Goal: Task Accomplishment & Management: Use online tool/utility

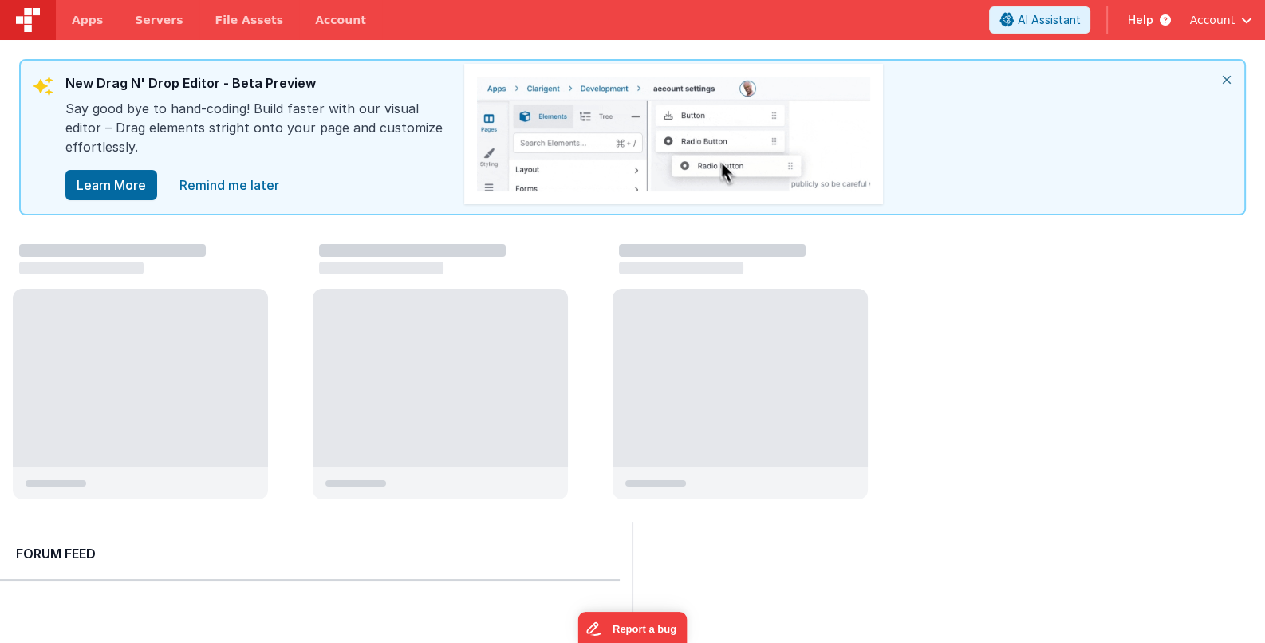
click at [1229, 76] on icon "close" at bounding box center [1226, 80] width 35 height 38
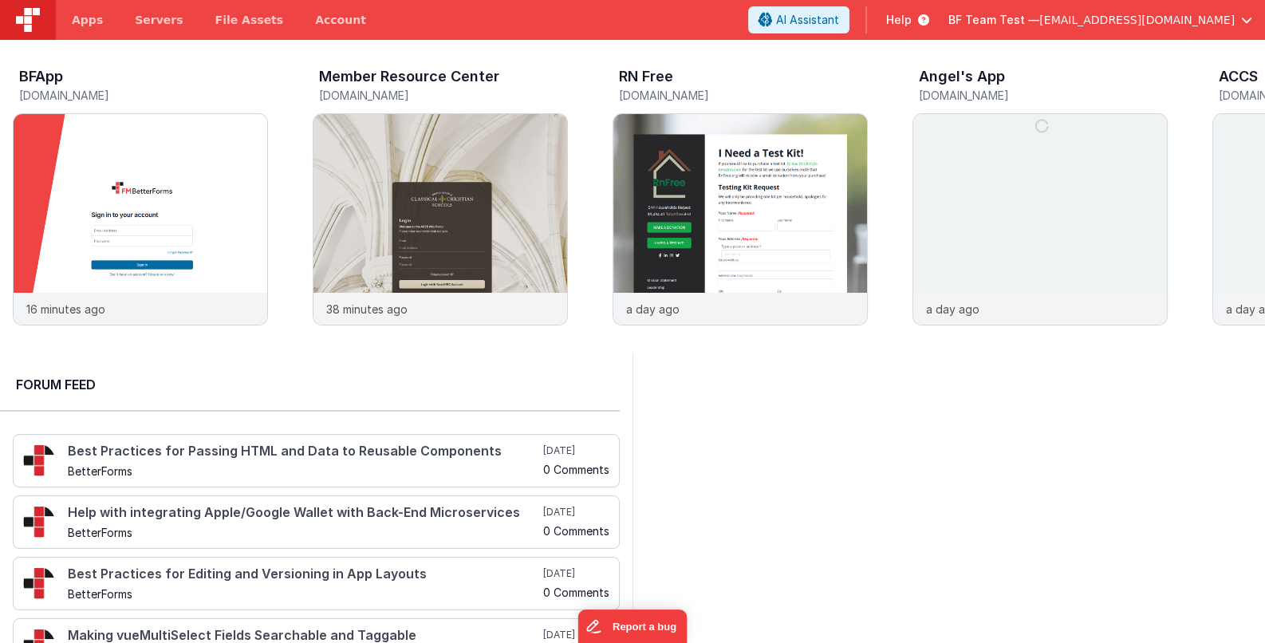
click at [1165, 17] on span "[EMAIL_ADDRESS][DOMAIN_NAME]" at bounding box center [1136, 20] width 195 height 16
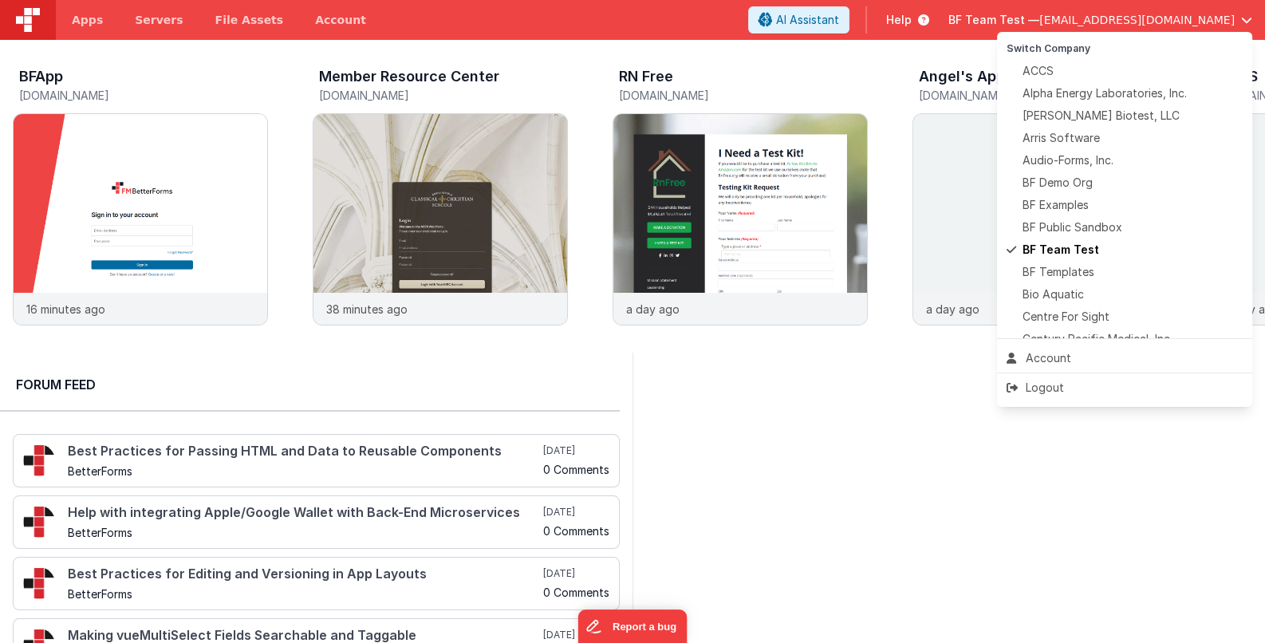
click at [85, 25] on button at bounding box center [632, 321] width 1265 height 643
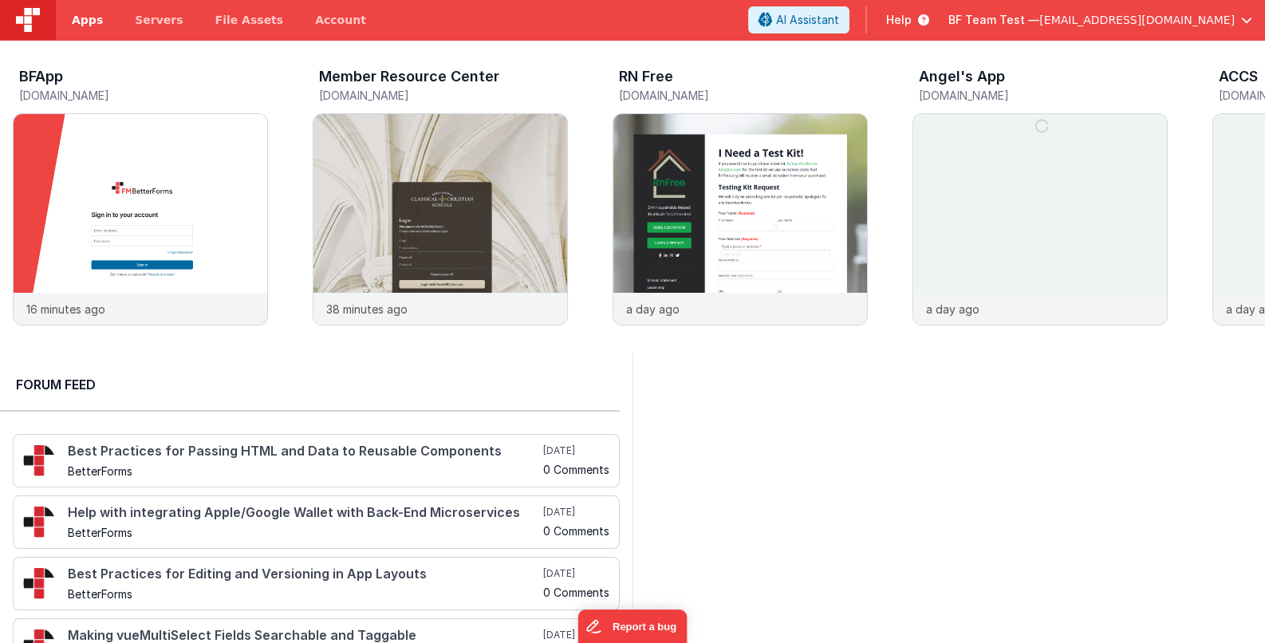
click at [85, 22] on span "Apps" at bounding box center [87, 20] width 31 height 16
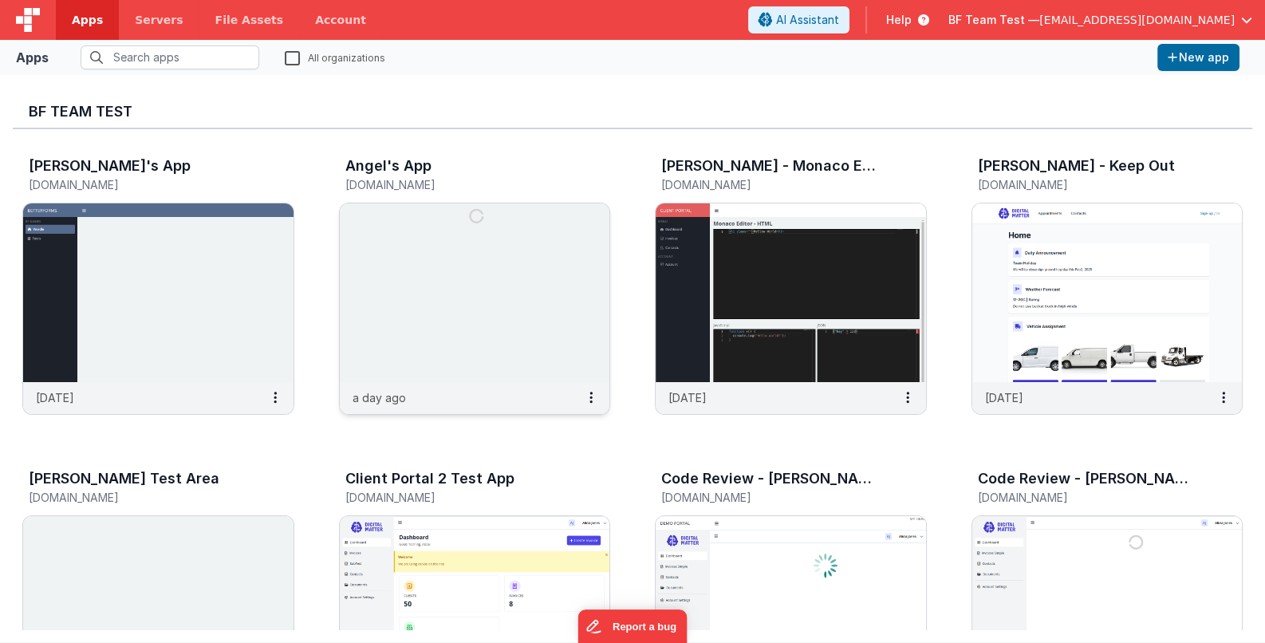
click at [446, 337] on img at bounding box center [475, 292] width 270 height 179
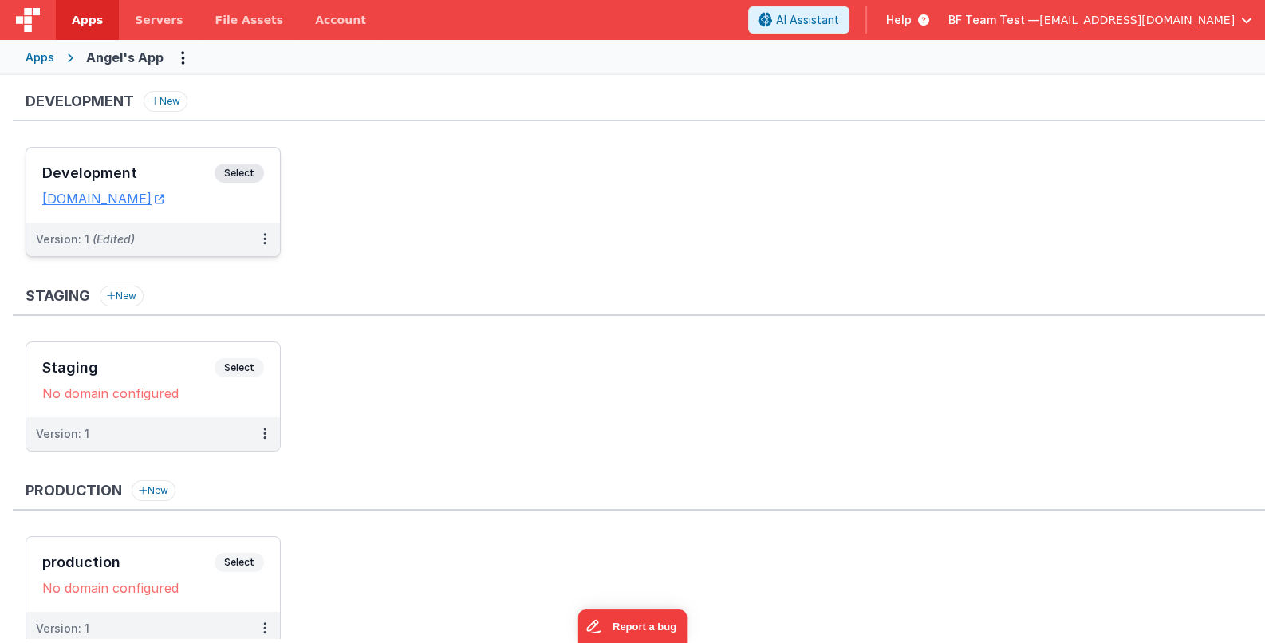
click at [172, 173] on h3 "Development" at bounding box center [128, 173] width 172 height 16
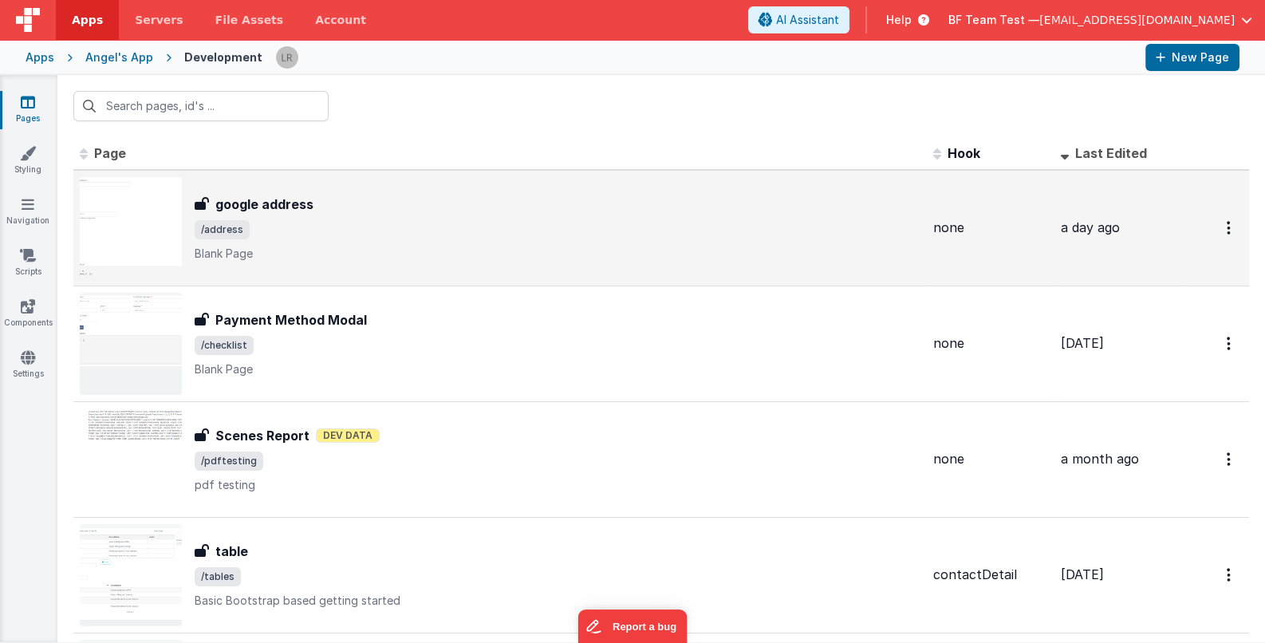
click at [427, 202] on div "google address" at bounding box center [558, 204] width 726 height 19
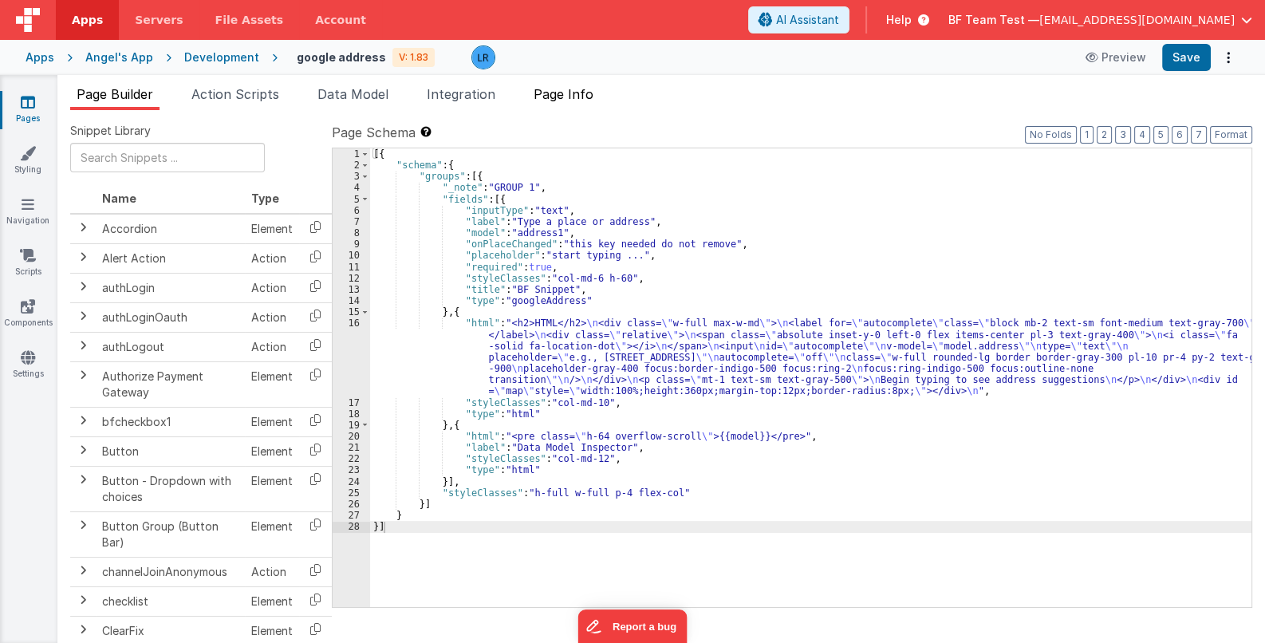
click at [577, 97] on span "Page Info" at bounding box center [564, 94] width 60 height 16
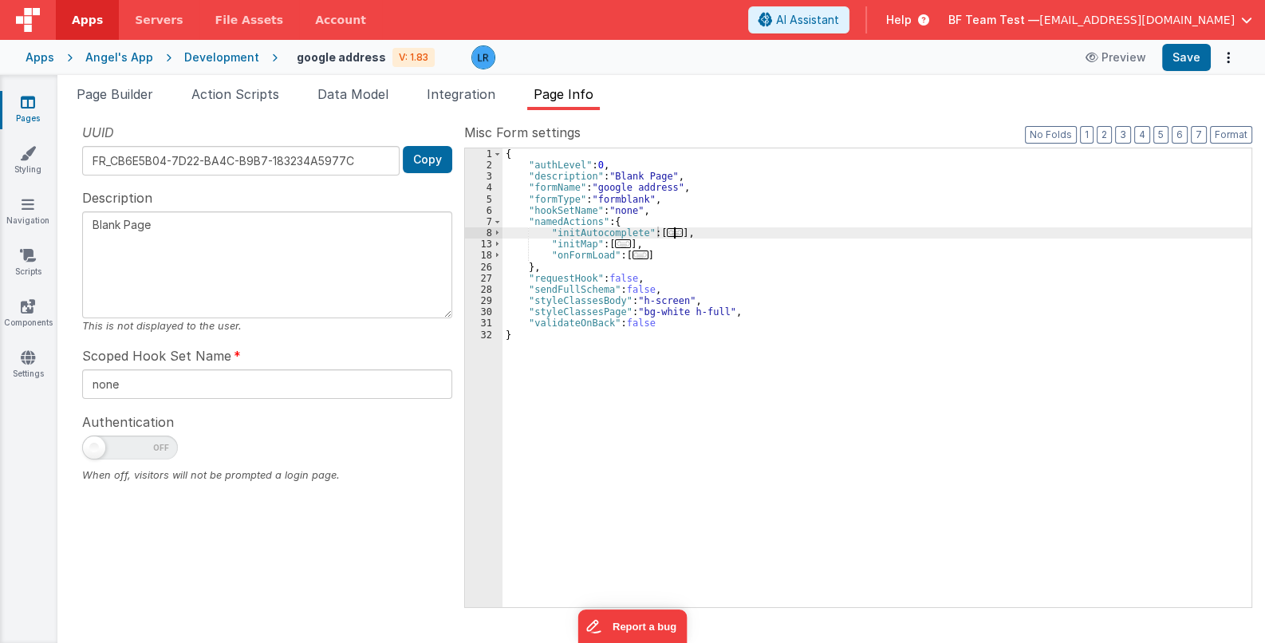
click at [674, 230] on span "..." at bounding box center [675, 232] width 16 height 9
click at [670, 230] on span "..." at bounding box center [675, 232] width 16 height 9
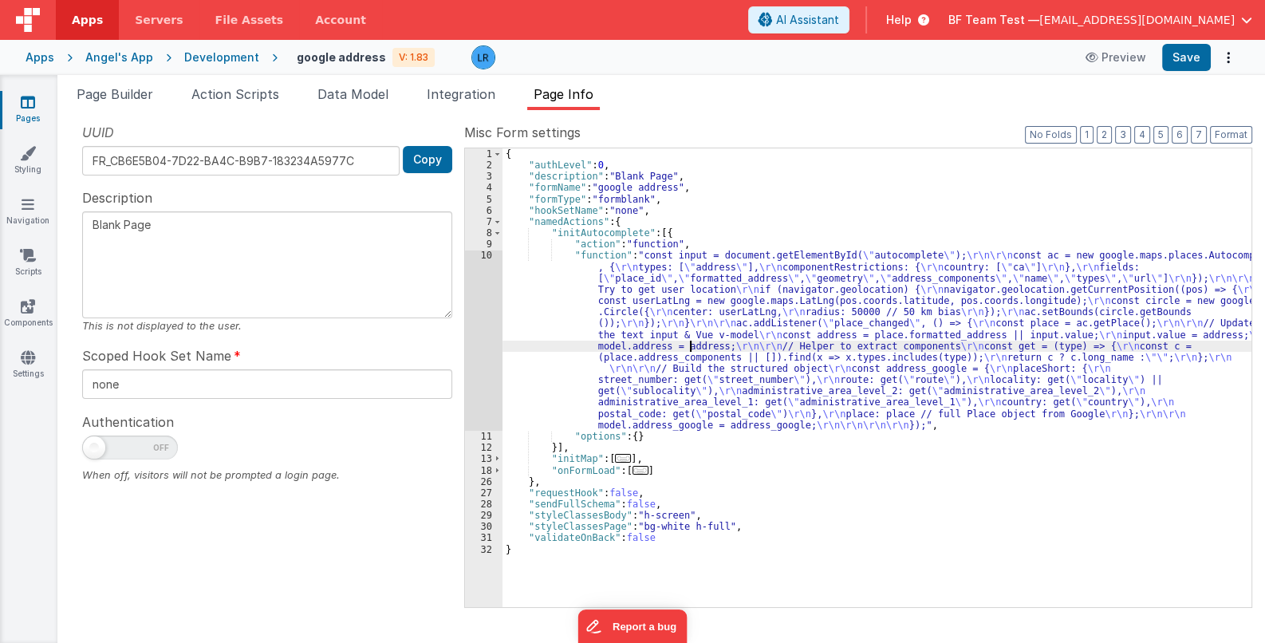
click at [689, 347] on div "{ "authLevel" : 0 , "description" : "Blank Page" , "formName" : "google address…" at bounding box center [876, 388] width 749 height 481
click at [477, 357] on div "10" at bounding box center [483, 340] width 37 height 181
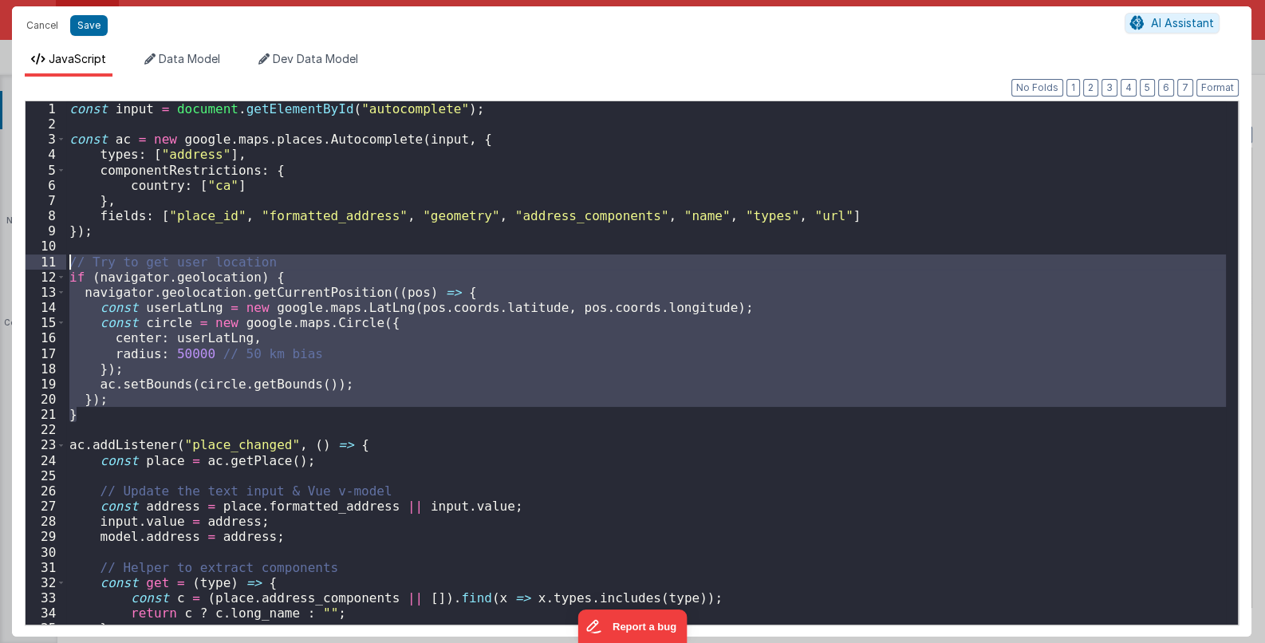
drag, startPoint x: 77, startPoint y: 417, endPoint x: 65, endPoint y: 262, distance: 155.2
click at [65, 262] on div "1 2 3 4 5 6 7 8 9 10 11 12 13 14 15 16 17 18 19 20 21 22 23 24 25 26 27 28 29 3…" at bounding box center [632, 362] width 1214 height 525
click at [43, 24] on button "Cancel" at bounding box center [42, 25] width 48 height 22
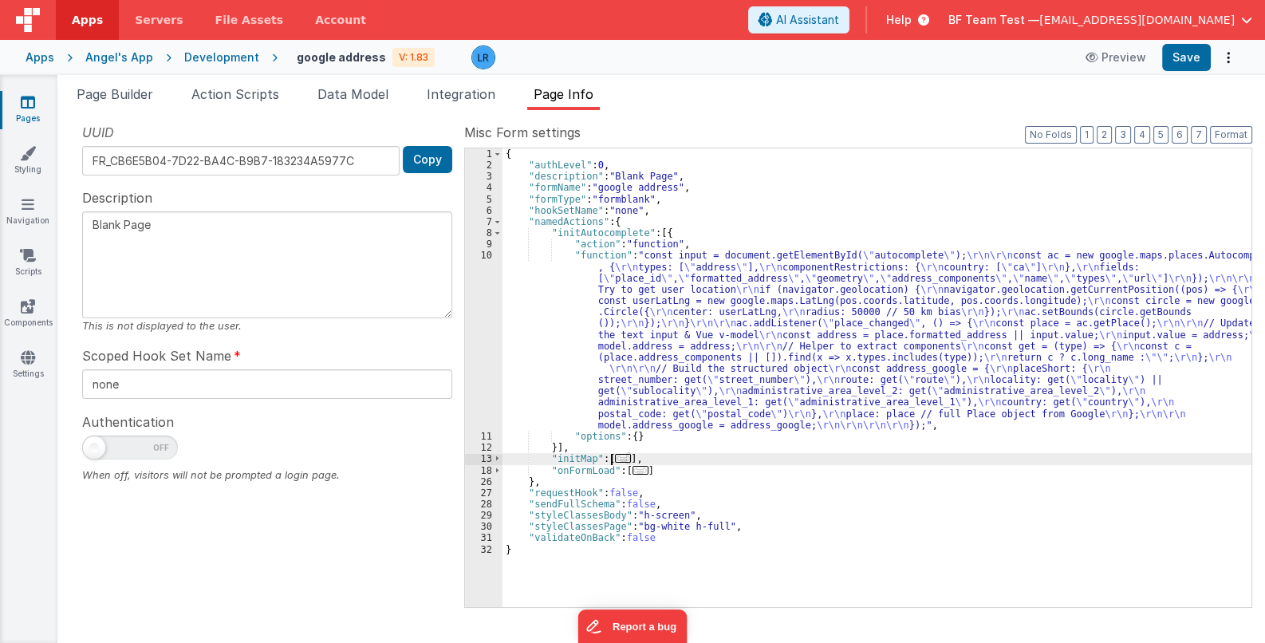
click at [618, 455] on span "..." at bounding box center [623, 458] width 16 height 9
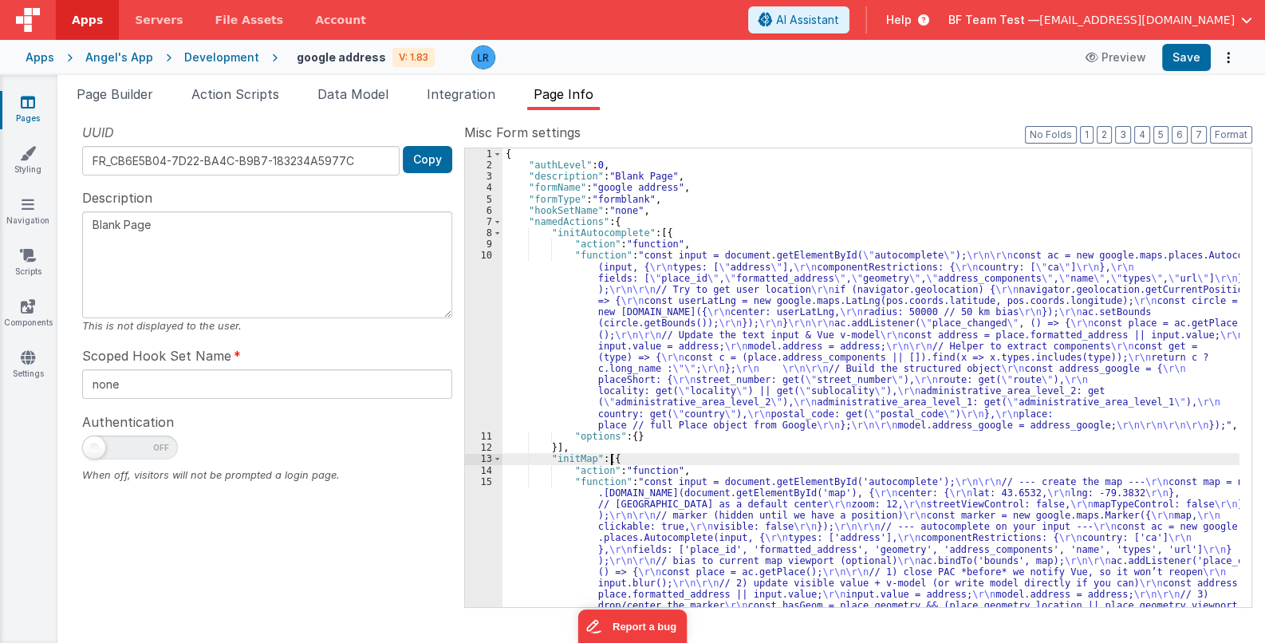
click at [624, 513] on div "{ "authLevel" : 0 , "description" : "Blank Page" , "formName" : "google address…" at bounding box center [870, 541] width 737 height 786
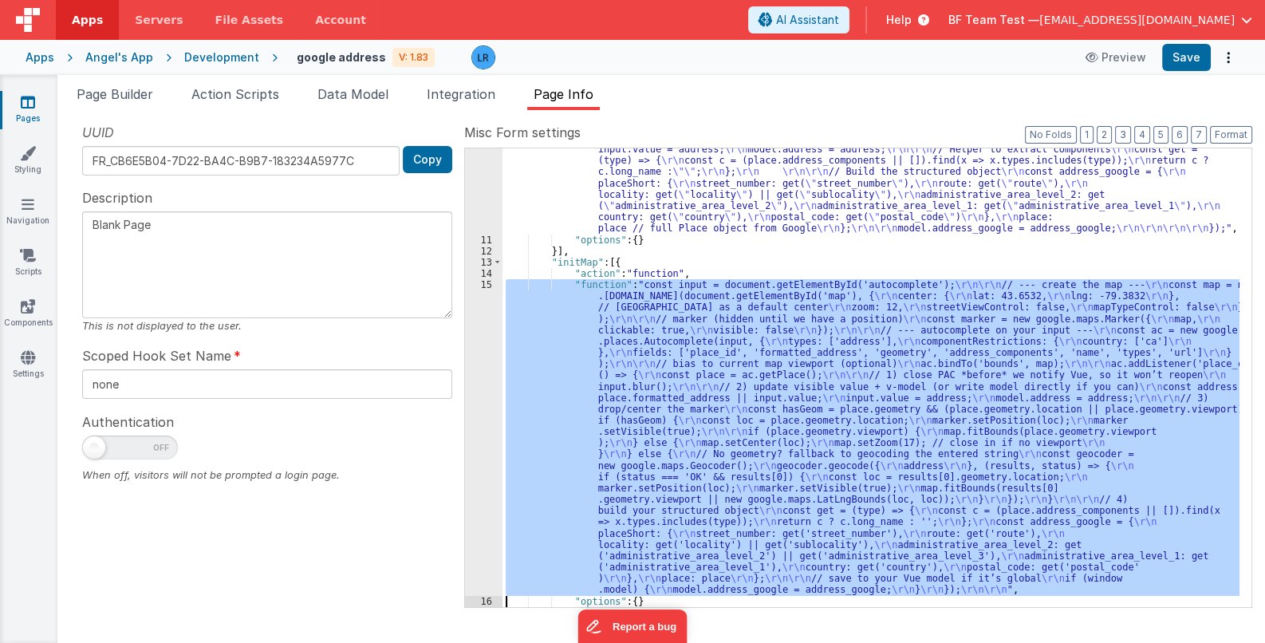
scroll to position [196, 0]
click at [484, 530] on div "15" at bounding box center [483, 437] width 37 height 317
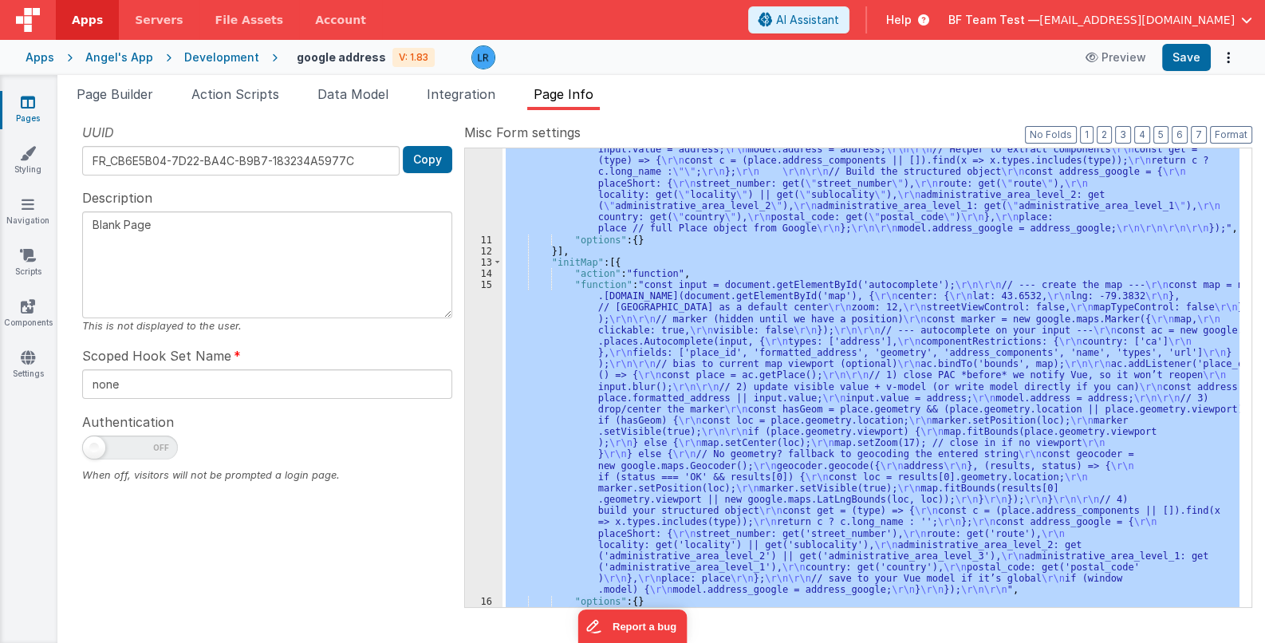
click at [638, 493] on div ""function" : "const input = document.getElementById( \" autocomplete \" ); \r\n…" at bounding box center [870, 377] width 737 height 459
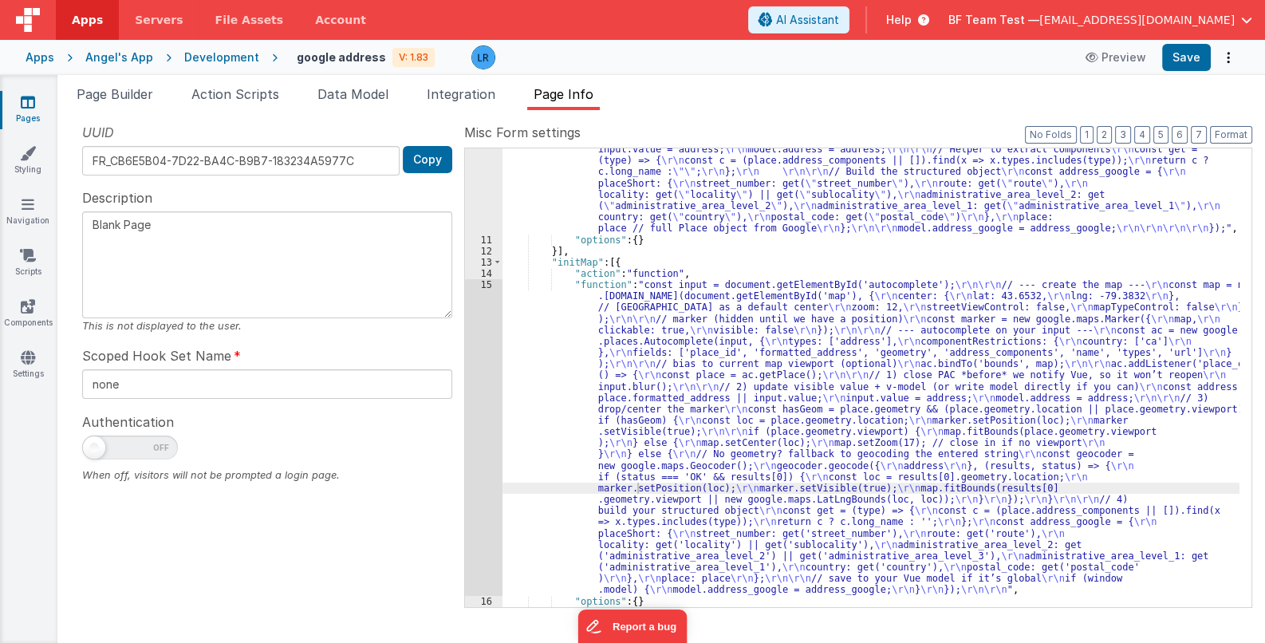
click at [464, 482] on div "10 11 12 13 14 15 16 17 18 26 "function" : "const input = document.getElementBy…" at bounding box center [858, 378] width 788 height 460
click at [479, 473] on div "15" at bounding box center [483, 437] width 37 height 317
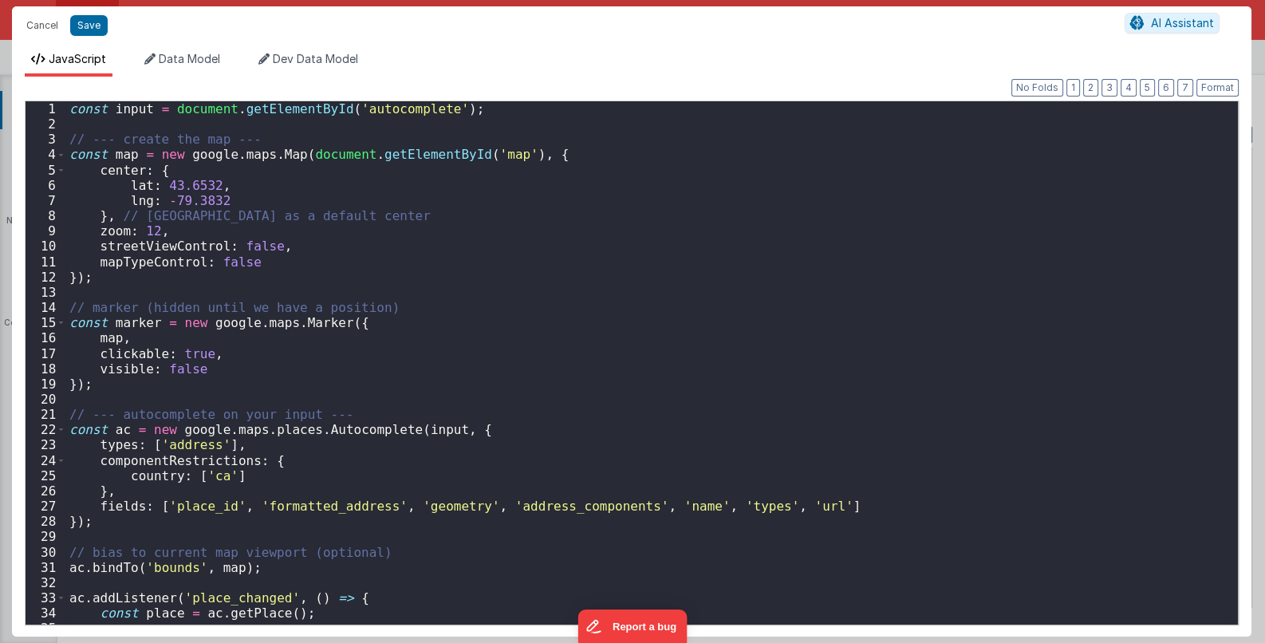
click at [479, 473] on div "Cancel Save AI Assistant JavaScript Data Model Dev Data Model Format 7 6 5 4 3 …" at bounding box center [632, 321] width 1265 height 643
click at [609, 360] on div "const input = document . getElementById ( 'autocomplete' ) ; // --- create the …" at bounding box center [646, 378] width 1161 height 554
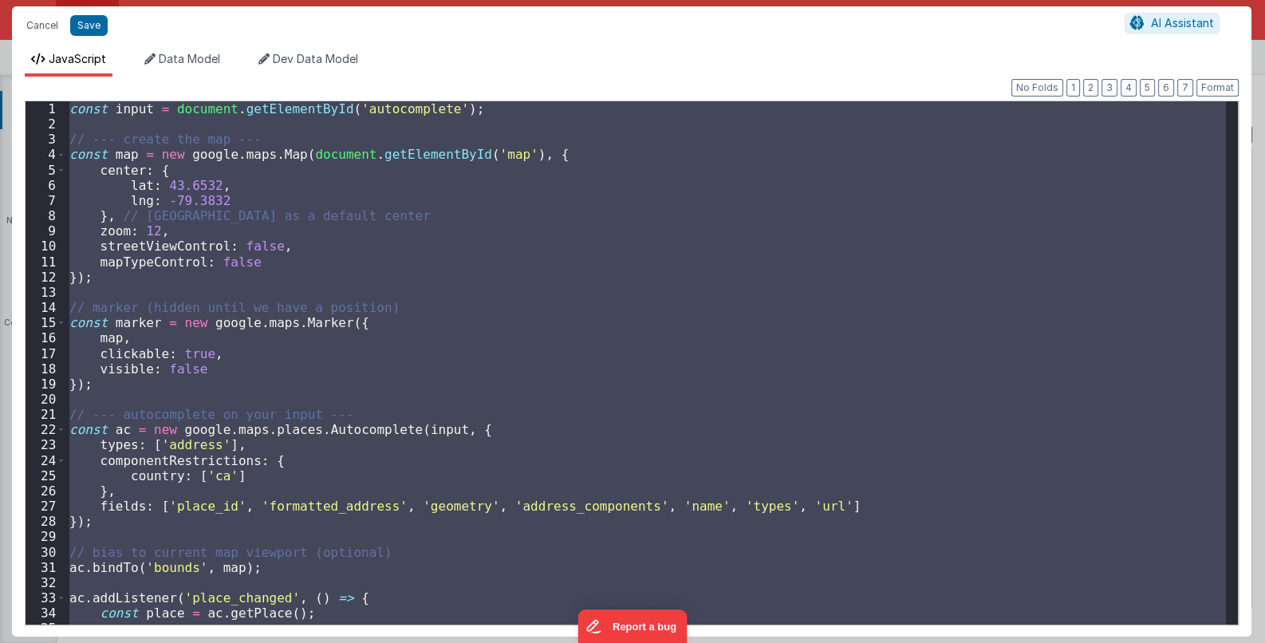
click at [423, 333] on div "const input = document . getElementById ( 'autocomplete' ) ; // --- create the …" at bounding box center [646, 362] width 1160 height 523
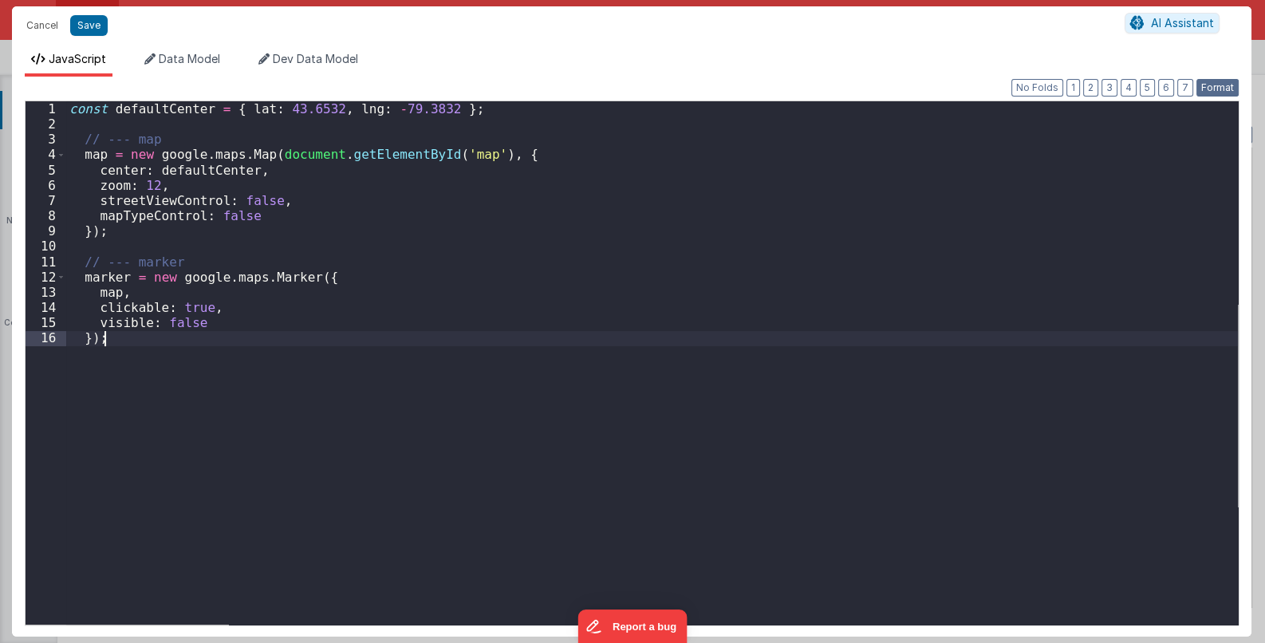
click at [1220, 83] on button "Format" at bounding box center [1217, 88] width 42 height 18
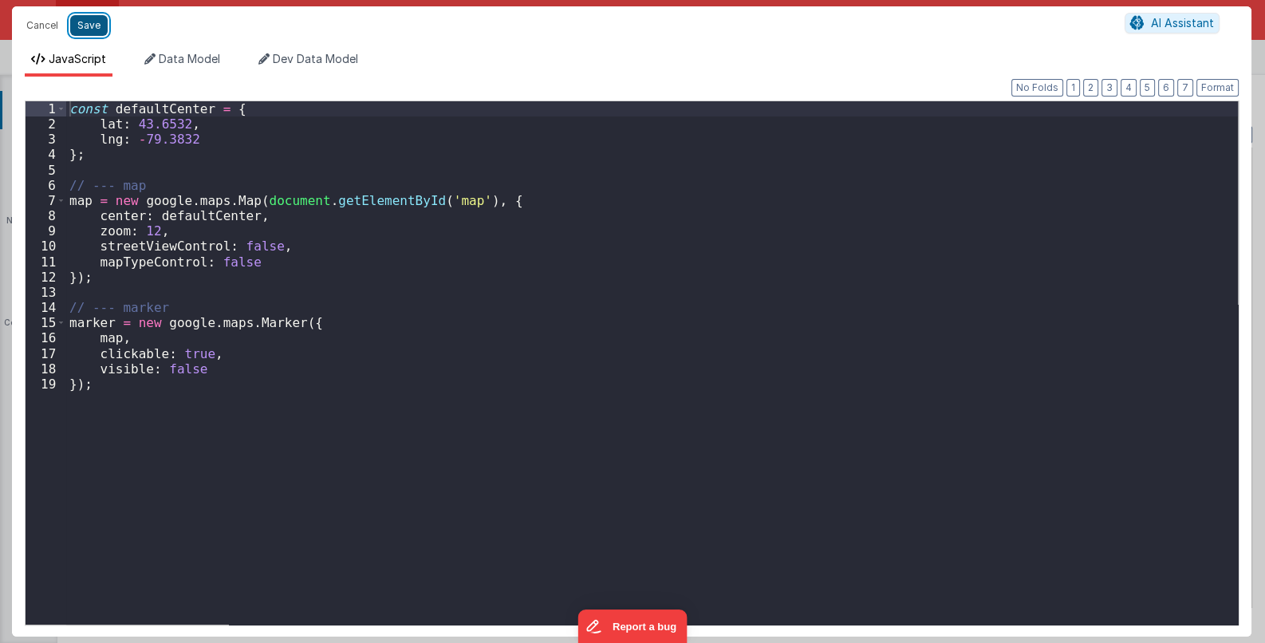
click at [84, 23] on button "Save" at bounding box center [88, 25] width 37 height 21
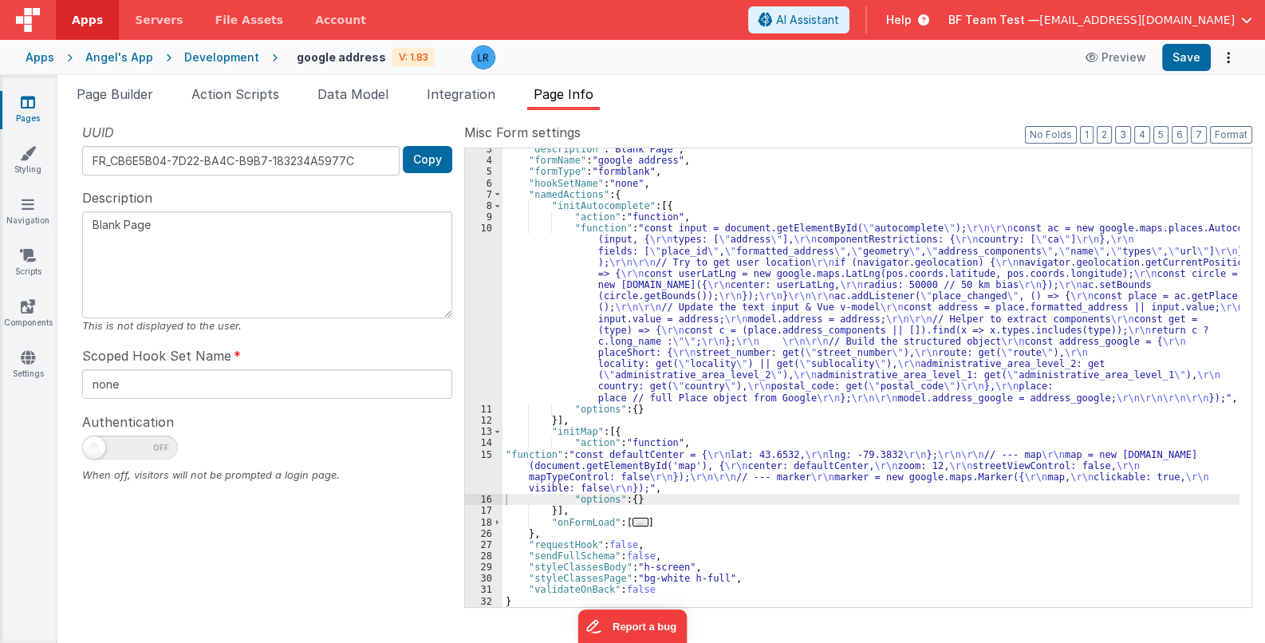
scroll to position [27, 0]
click at [688, 322] on div ""description" : "Blank Page" , "formName" : "google address" , "formType" : "fo…" at bounding box center [870, 384] width 737 height 481
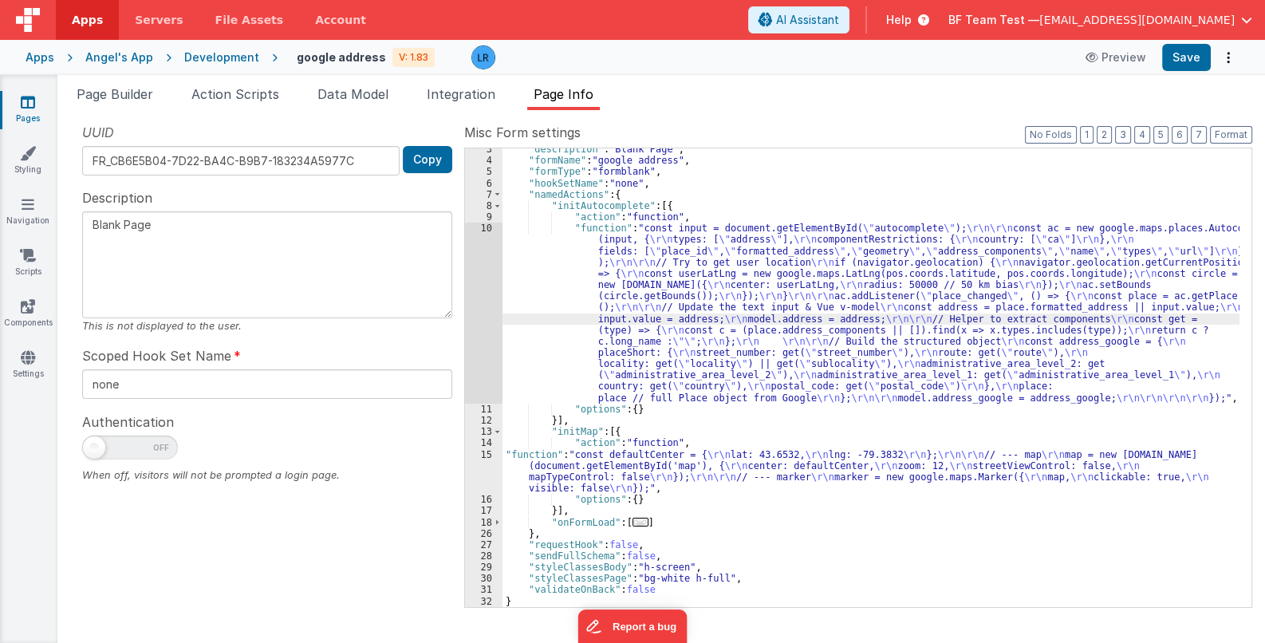
click at [479, 321] on div "10" at bounding box center [483, 313] width 37 height 181
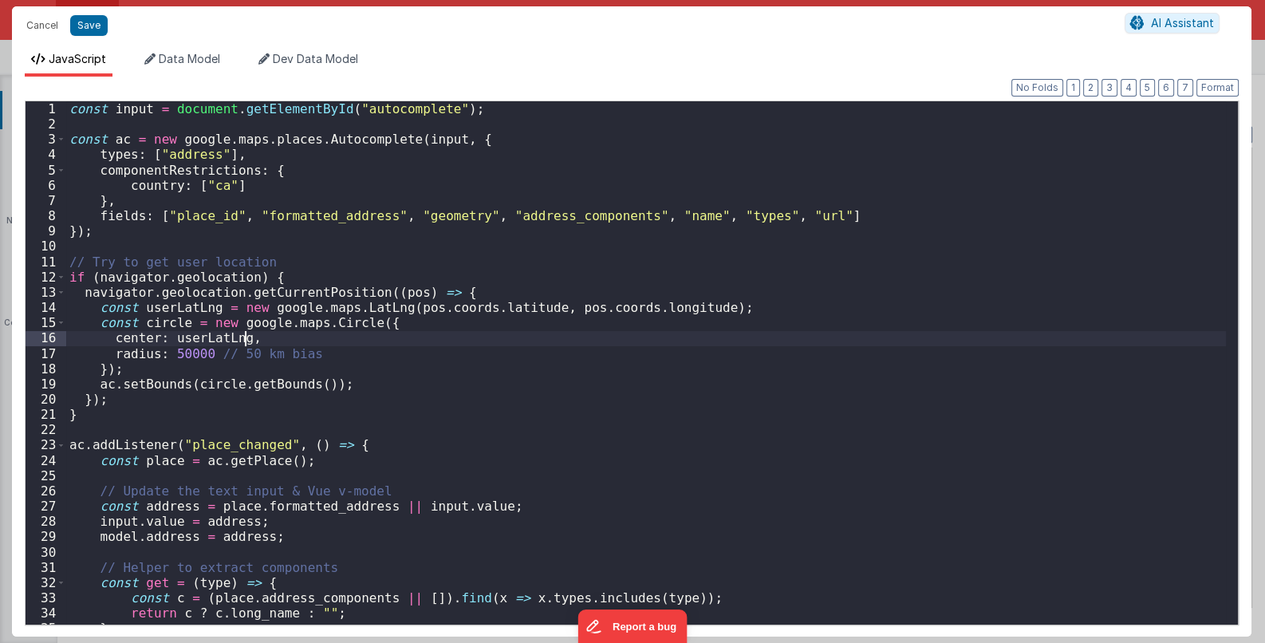
click at [479, 321] on div "const input = document . getElementById ( "autocomplete" ) ; const ac = new goo…" at bounding box center [646, 378] width 1161 height 554
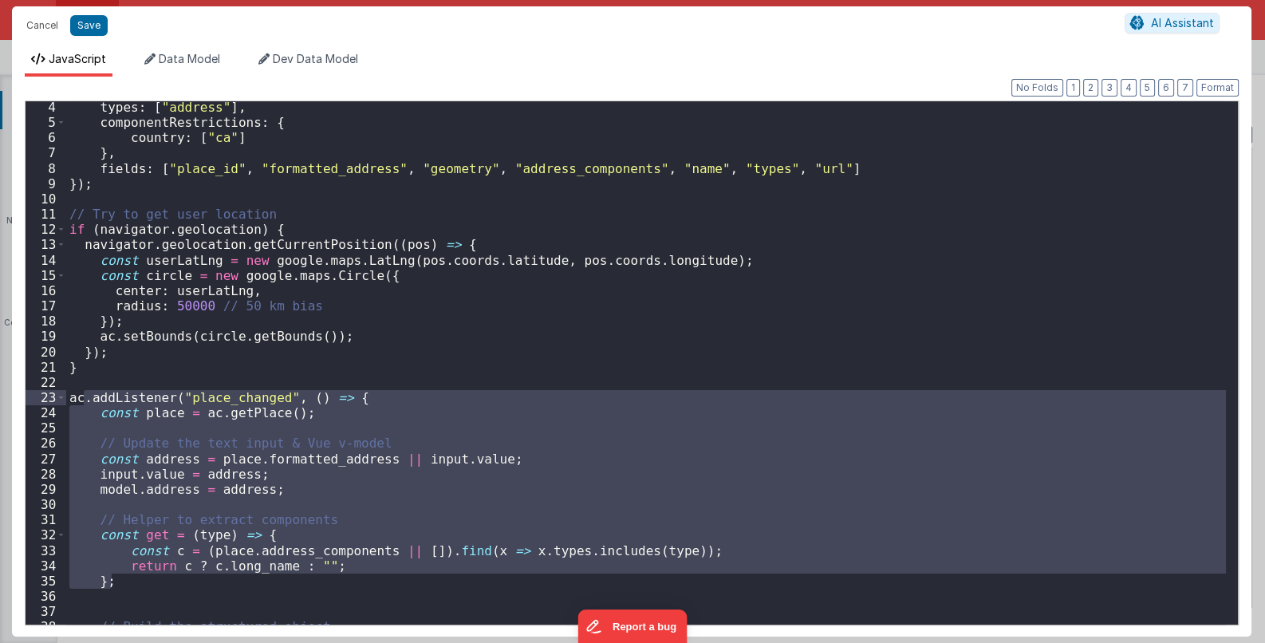
scroll to position [0, 0]
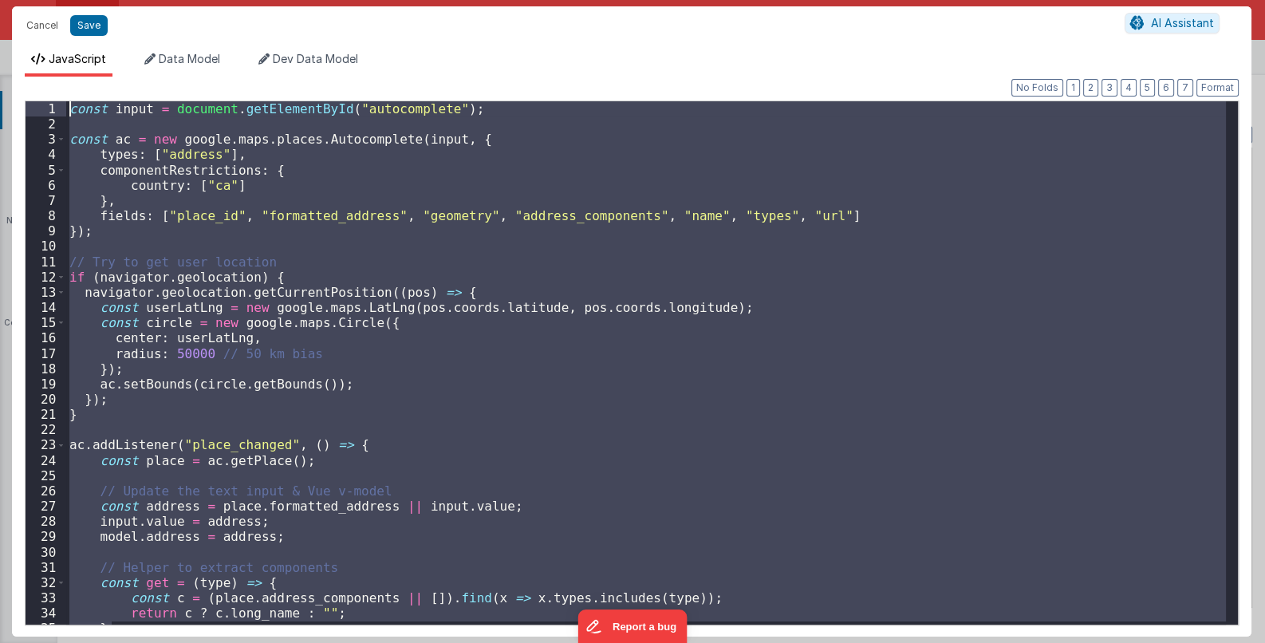
drag, startPoint x: 114, startPoint y: 440, endPoint x: 57, endPoint y: 94, distance: 350.9
click at [57, 94] on div "Format 7 6 5 4 3 2 1 No Folds 1 2 3 4 5 6 7 8 9 10 11 12 13 14 15 16 17 18 19 2…" at bounding box center [632, 356] width 1214 height 534
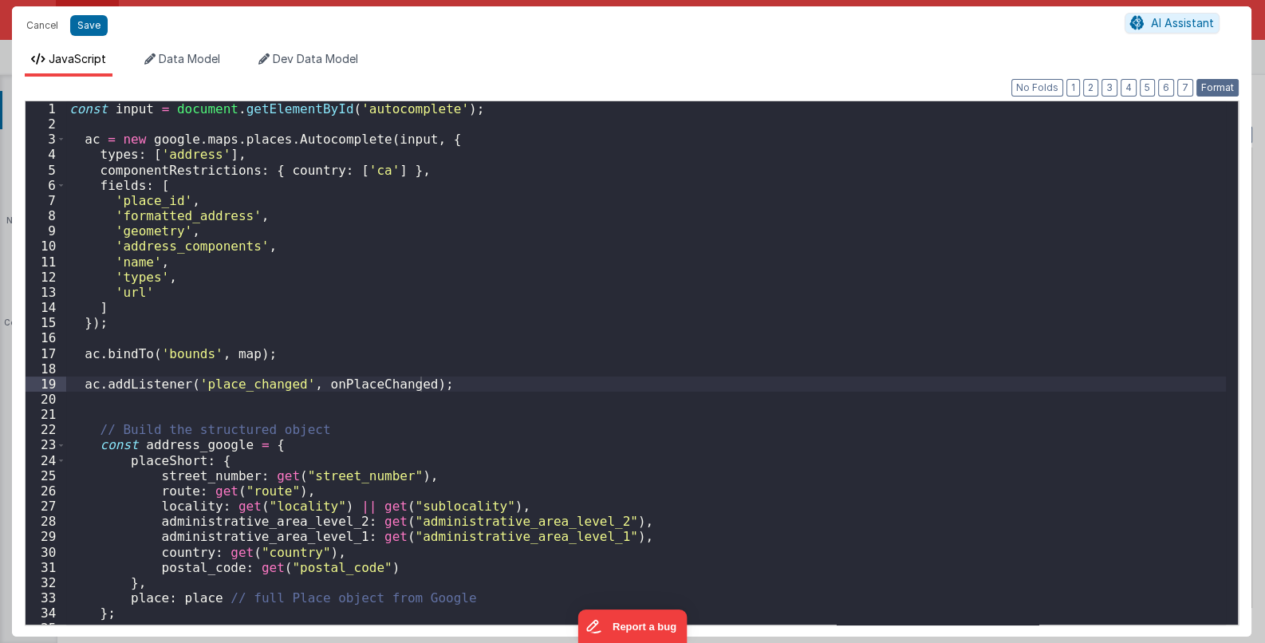
click at [1222, 81] on button "Format" at bounding box center [1217, 88] width 42 height 18
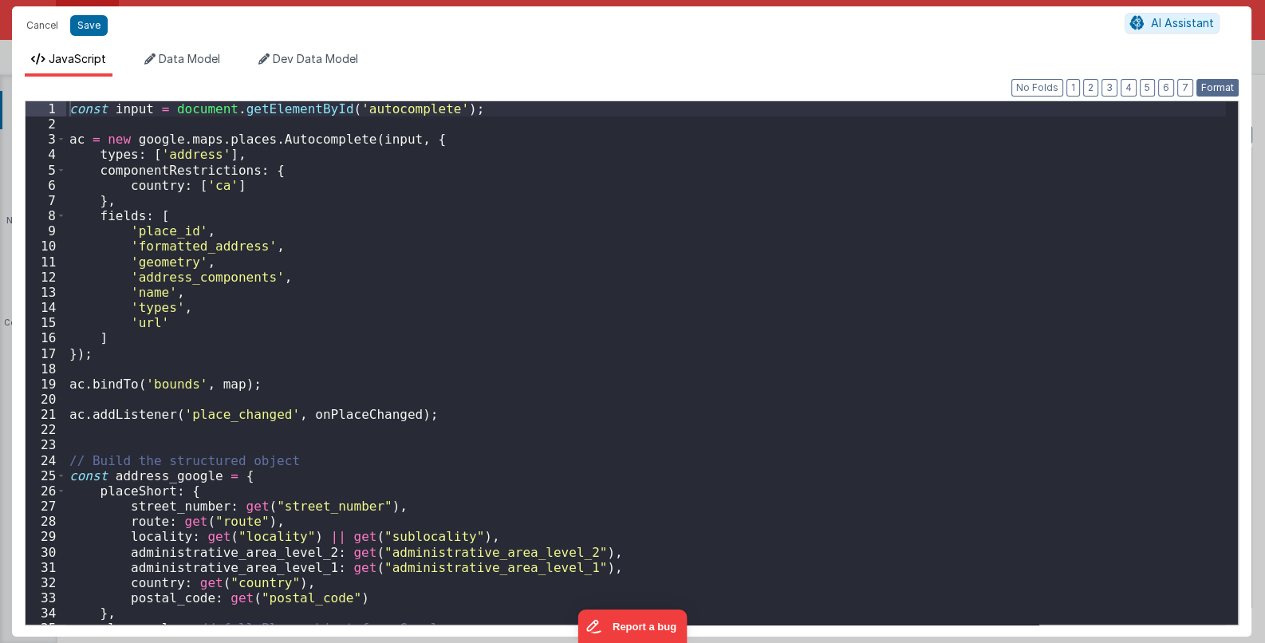
scroll to position [118, 0]
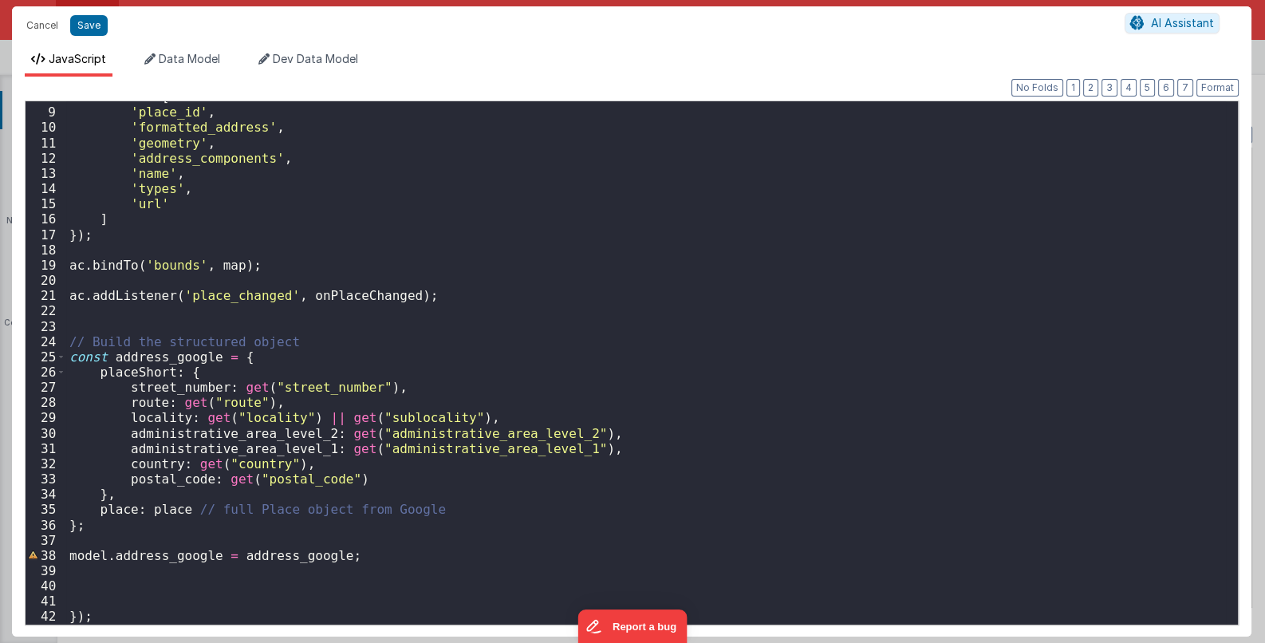
click at [146, 556] on div "fields : [ 'place_id' , 'formatted_address' , 'geometry' , 'address_components'…" at bounding box center [646, 366] width 1161 height 554
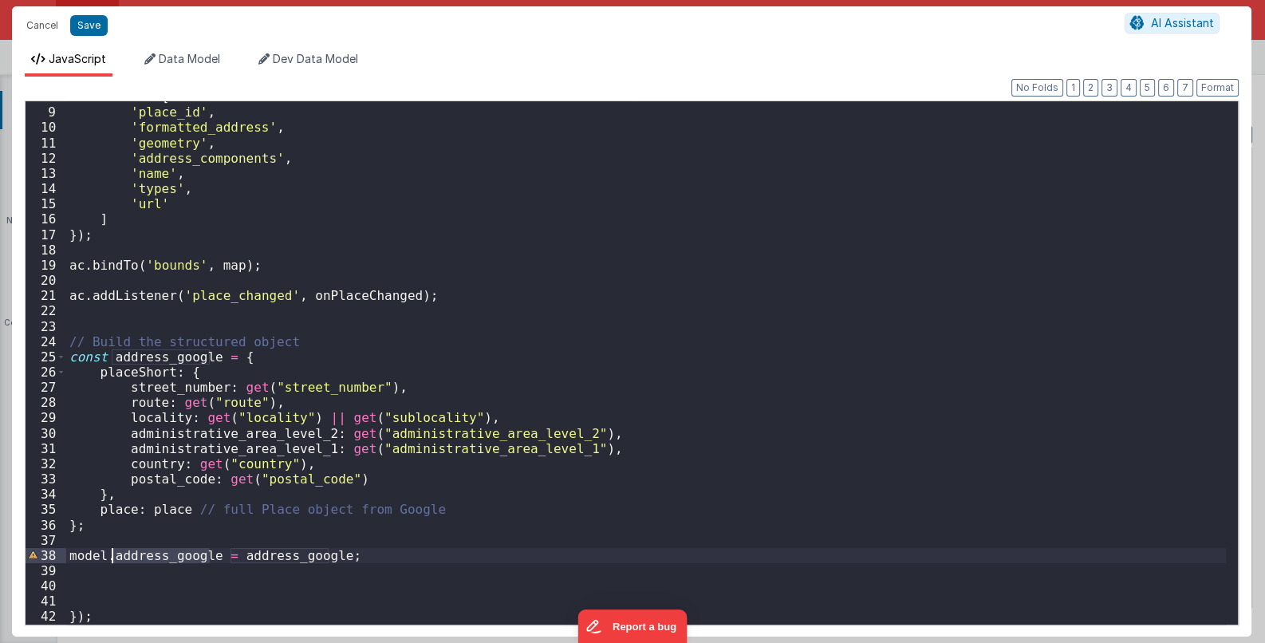
click at [146, 556] on div "fields : [ 'place_id' , 'formatted_address' , 'geometry' , 'address_components'…" at bounding box center [646, 366] width 1161 height 554
click at [164, 357] on div "fields : [ 'place_id' , 'formatted_address' , 'geometry' , 'address_components'…" at bounding box center [646, 366] width 1161 height 554
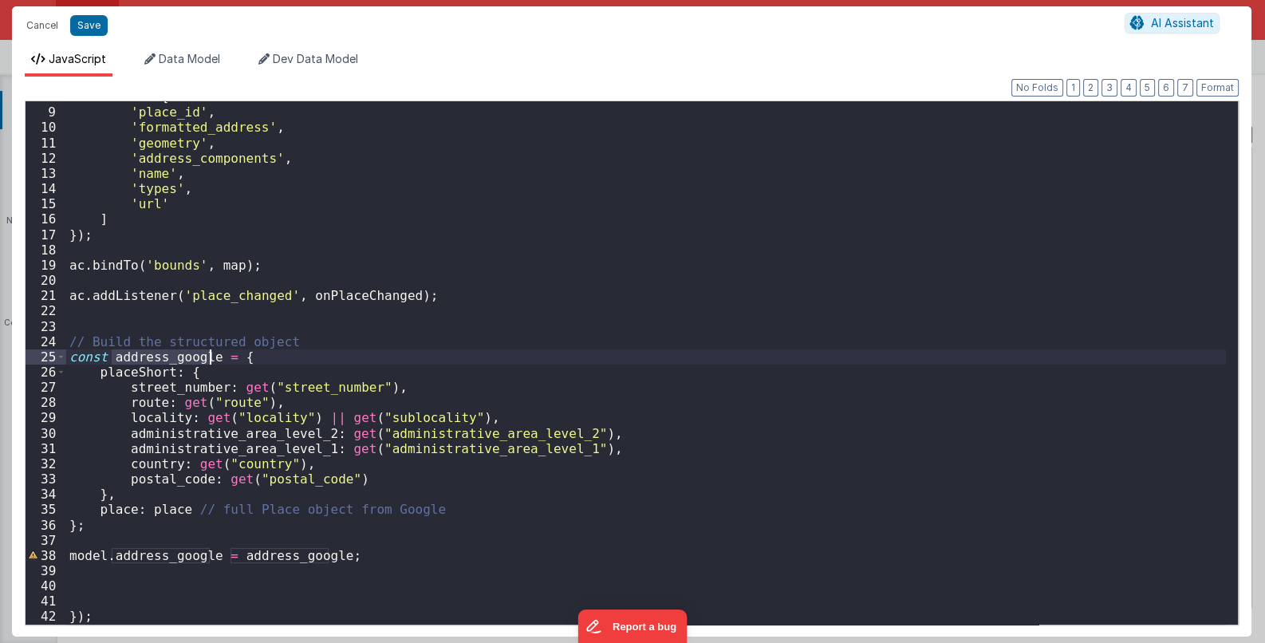
click at [164, 357] on div "fields : [ 'place_id' , 'formatted_address' , 'geometry' , 'address_components'…" at bounding box center [646, 366] width 1161 height 554
click at [423, 301] on div "fields : [ 'place_id' , 'formatted_address' , 'geometry' , 'address_components'…" at bounding box center [646, 366] width 1161 height 554
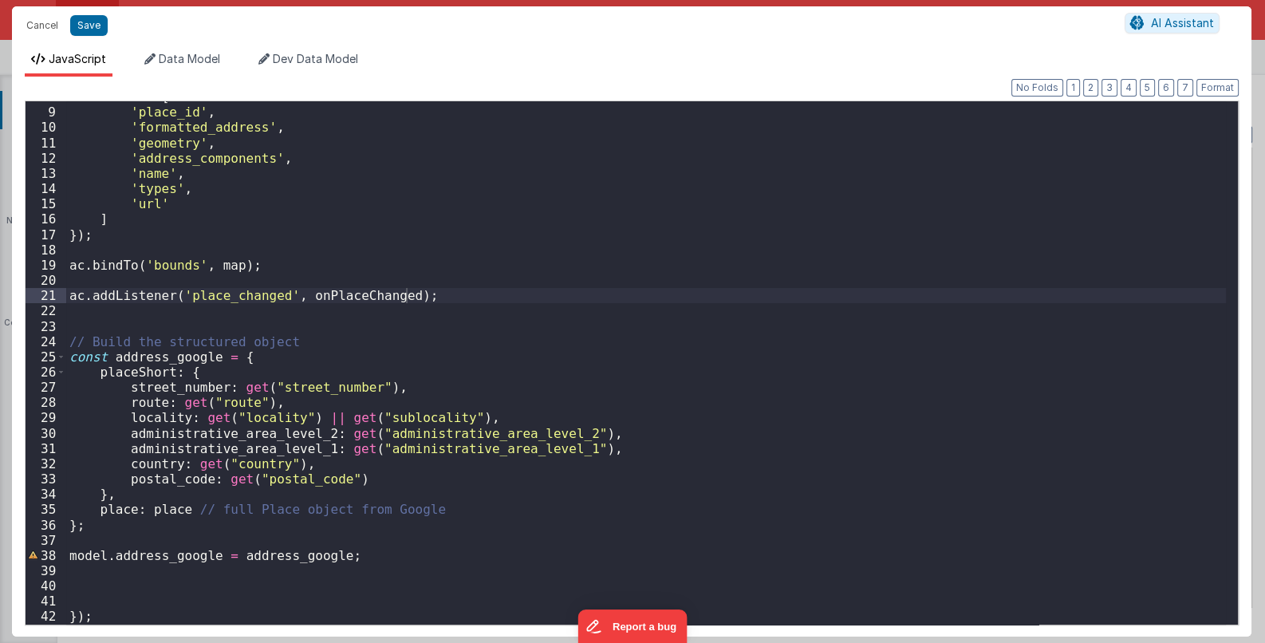
scroll to position [0, 0]
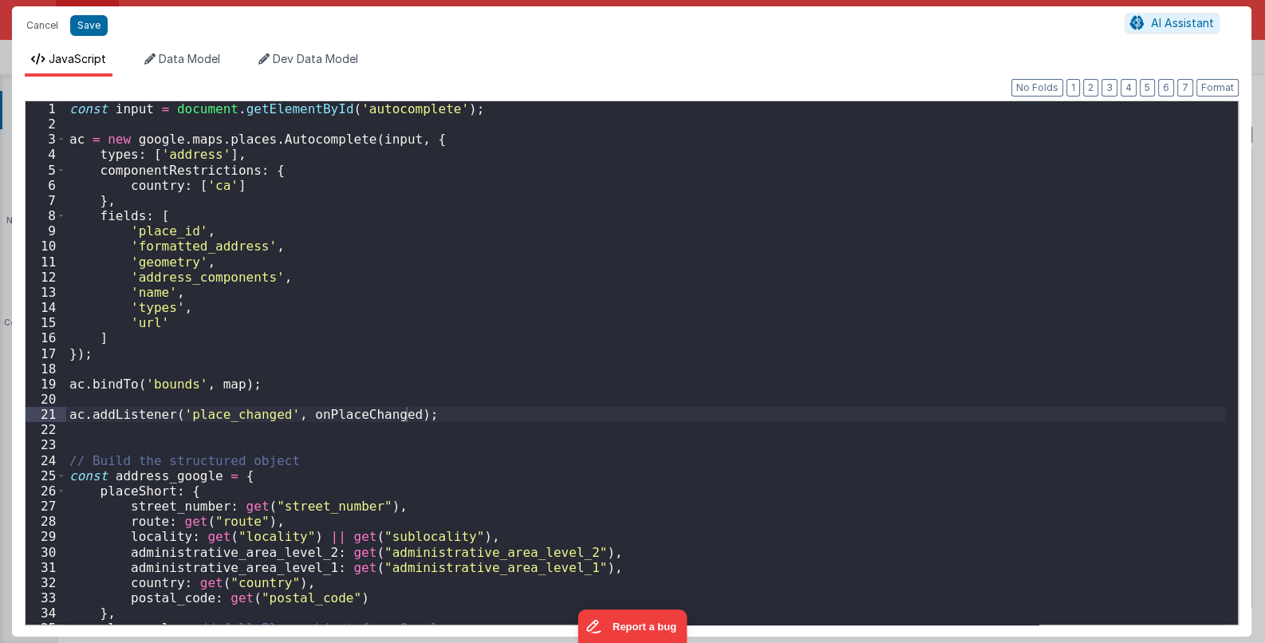
click at [455, 101] on div "const input = document . getElementById ( 'autocomplete' ) ; ac = new google . …" at bounding box center [646, 378] width 1161 height 554
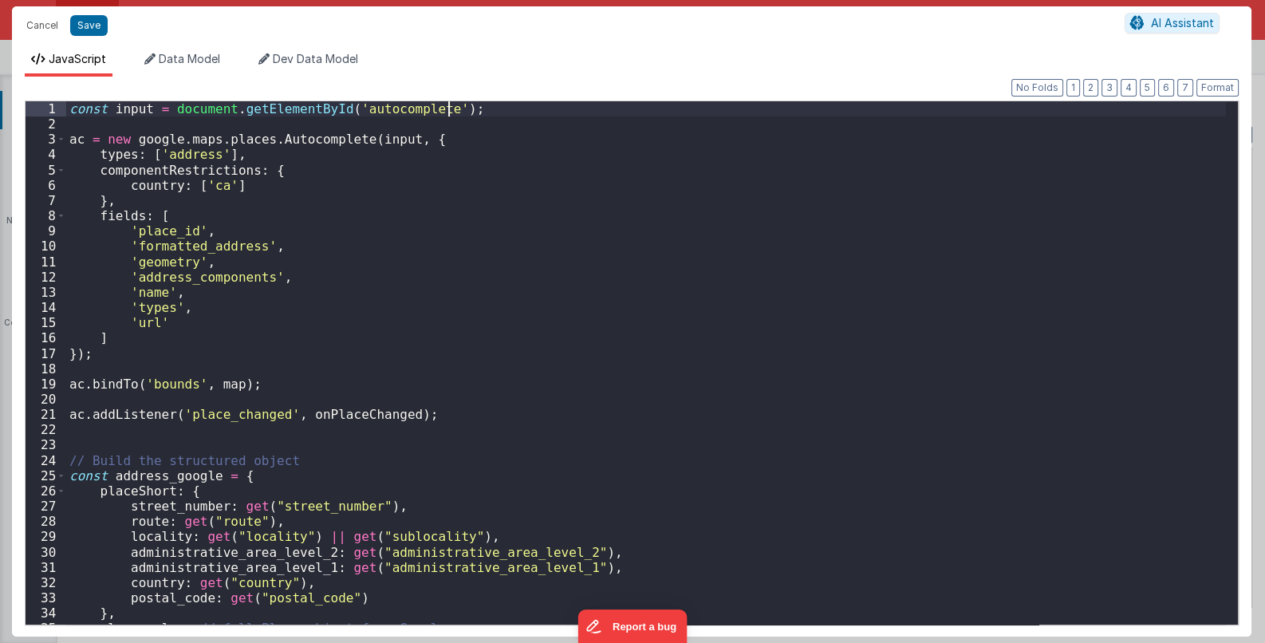
click at [455, 116] on div "const input = document . getElementById ( 'autocomplete' ) ; ac = new google . …" at bounding box center [646, 378] width 1161 height 554
click at [435, 142] on div "const input = document . getElementById ( 'autocomplete' ) ; ac = new google . …" at bounding box center [646, 378] width 1161 height 554
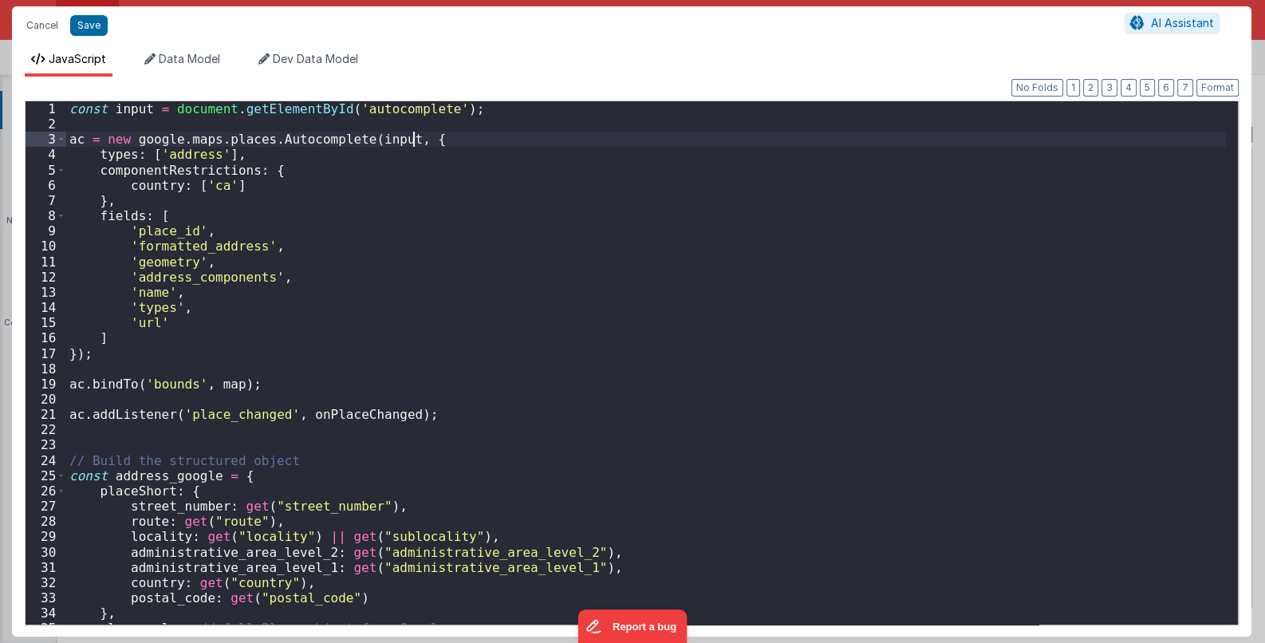
click at [435, 142] on div "const input = document . getElementById ( 'autocomplete' ) ; ac = new google . …" at bounding box center [646, 378] width 1161 height 554
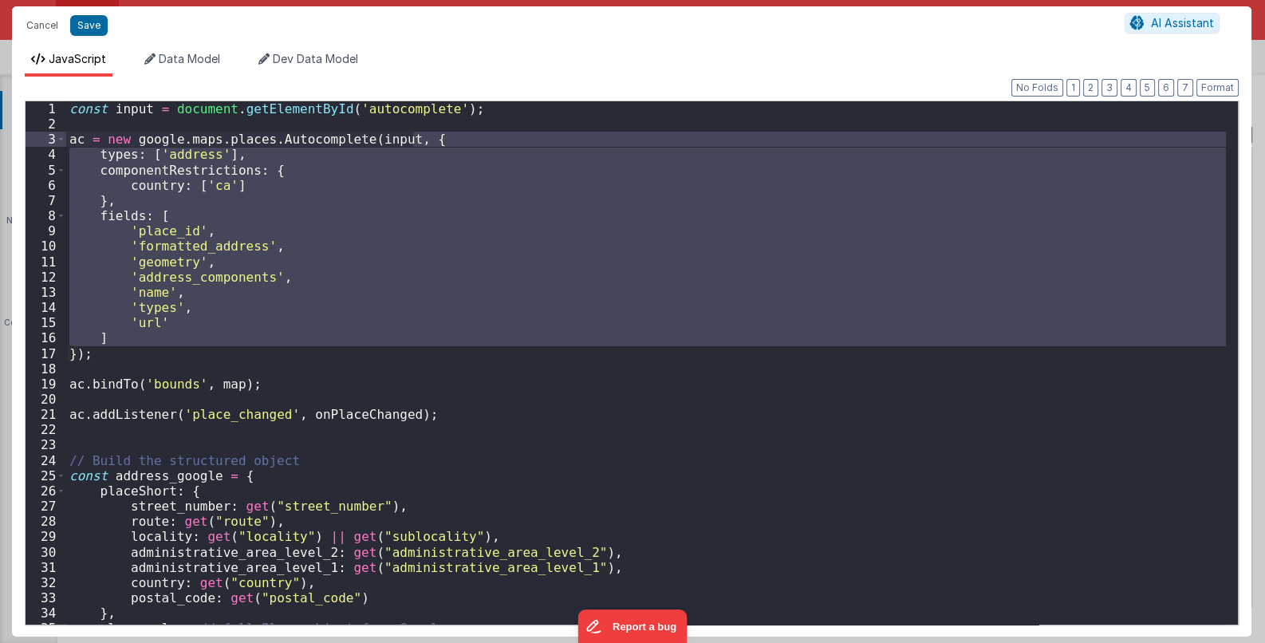
click at [72, 142] on div "const input = document . getElementById ( 'autocomplete' ) ; ac = new google . …" at bounding box center [646, 378] width 1161 height 554
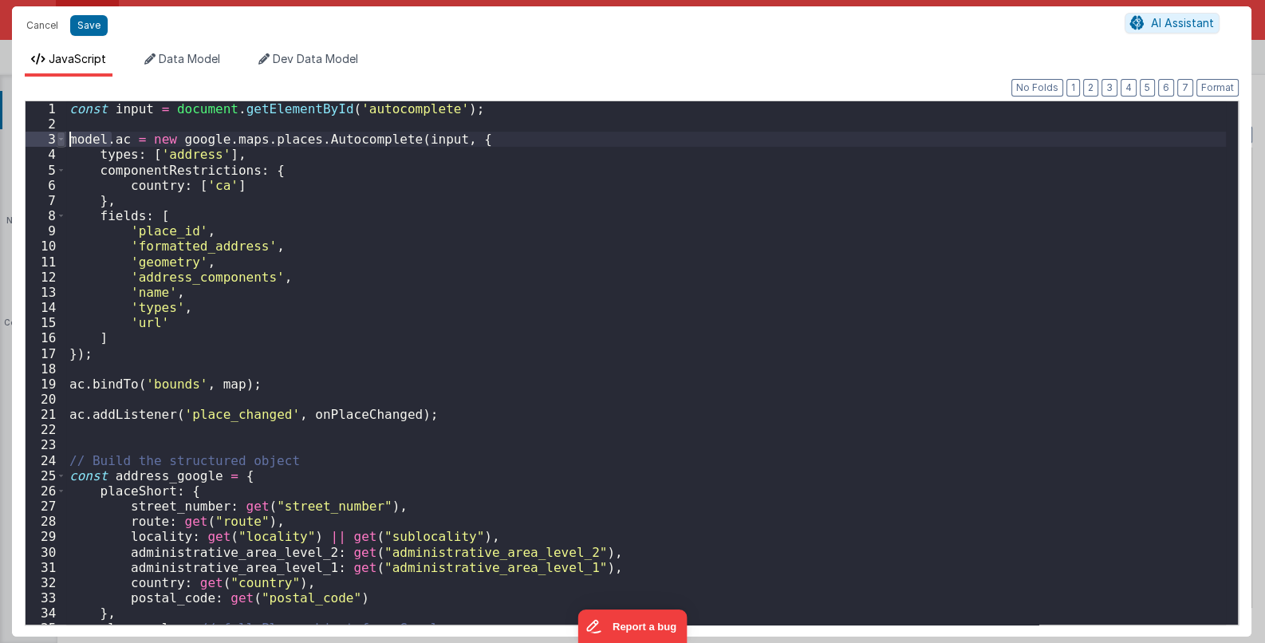
drag, startPoint x: 110, startPoint y: 136, endPoint x: 60, endPoint y: 135, distance: 50.3
click at [60, 135] on div "1 2 3 4 5 6 7 8 9 10 11 12 13 14 15 16 17 18 19 20 21 22 23 24 25 26 27 28 29 3…" at bounding box center [632, 362] width 1214 height 525
click at [109, 138] on div "const input = document . getElementById ( 'autocomplete' ) ; model . ac = new g…" at bounding box center [646, 362] width 1160 height 523
click at [71, 386] on div "const input = document . getElementById ( 'autocomplete' ) ; model . ac = new g…" at bounding box center [646, 378] width 1161 height 554
drag, startPoint x: 112, startPoint y: 139, endPoint x: 53, endPoint y: 140, distance: 58.2
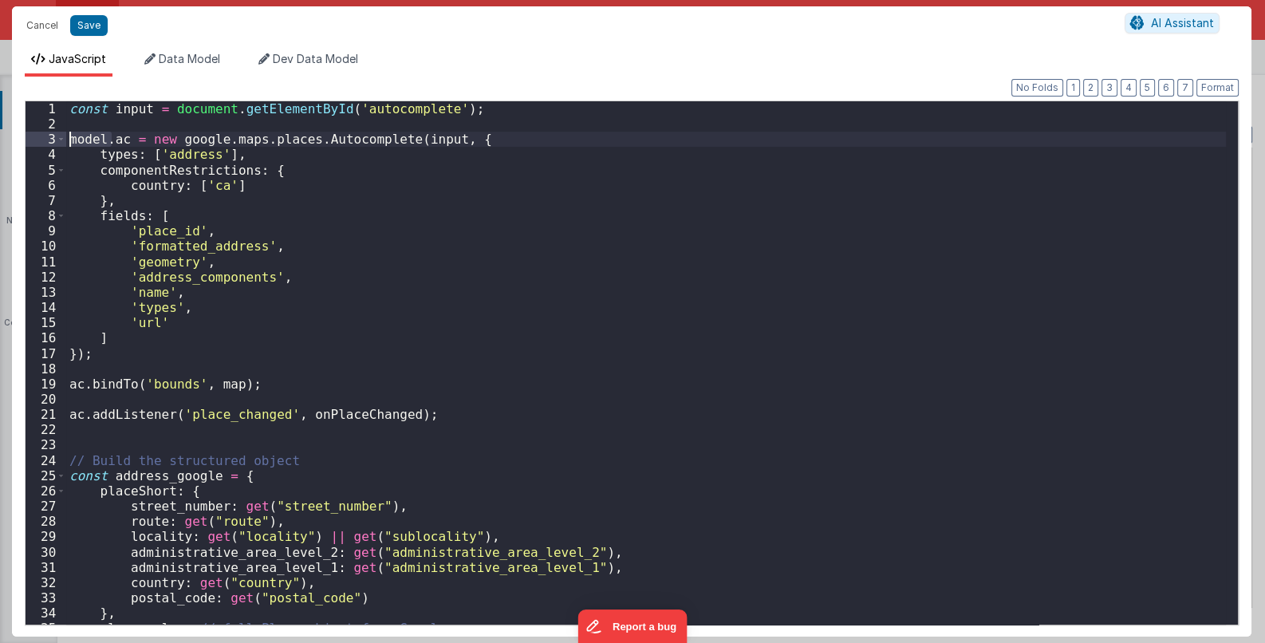
click at [53, 140] on div "1 2 3 4 5 6 7 8 9 10 11 12 13 14 15 16 17 18 19 20 21 22 23 24 25 26 27 28 29 3…" at bounding box center [632, 362] width 1214 height 525
click at [492, 357] on div "const input = document . getElementById ( 'autocomplete' ) ; model . ac = new g…" at bounding box center [646, 378] width 1161 height 554
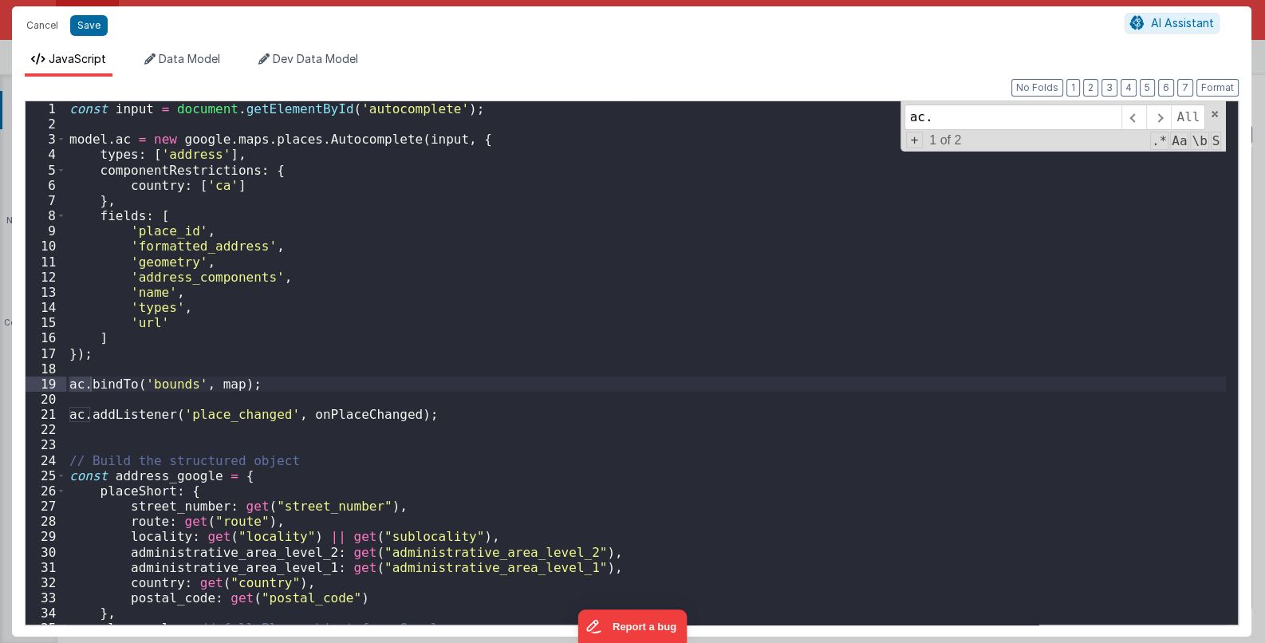
type input "ac."
click at [123, 380] on div "const input = document . getElementById ( 'autocomplete' ) ; model . ac = new g…" at bounding box center [646, 378] width 1161 height 554
click at [69, 388] on div "const input = document . getElementById ( 'autocomplete' ) ; model . ac = new g…" at bounding box center [646, 378] width 1161 height 554
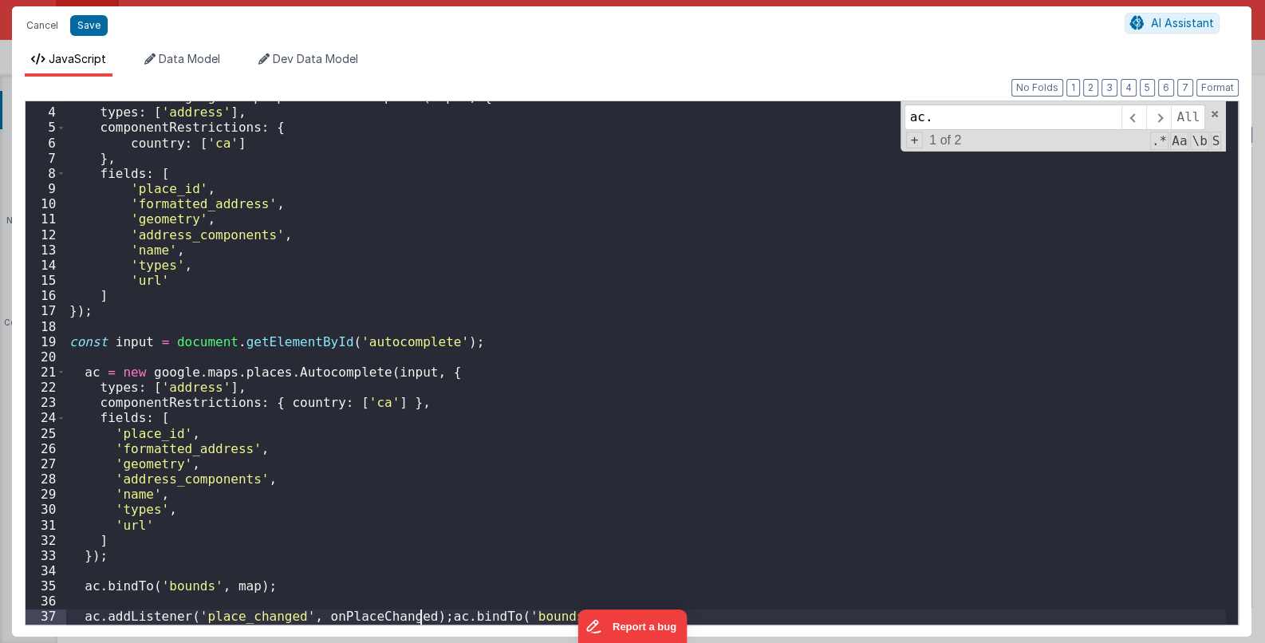
scroll to position [42, 0]
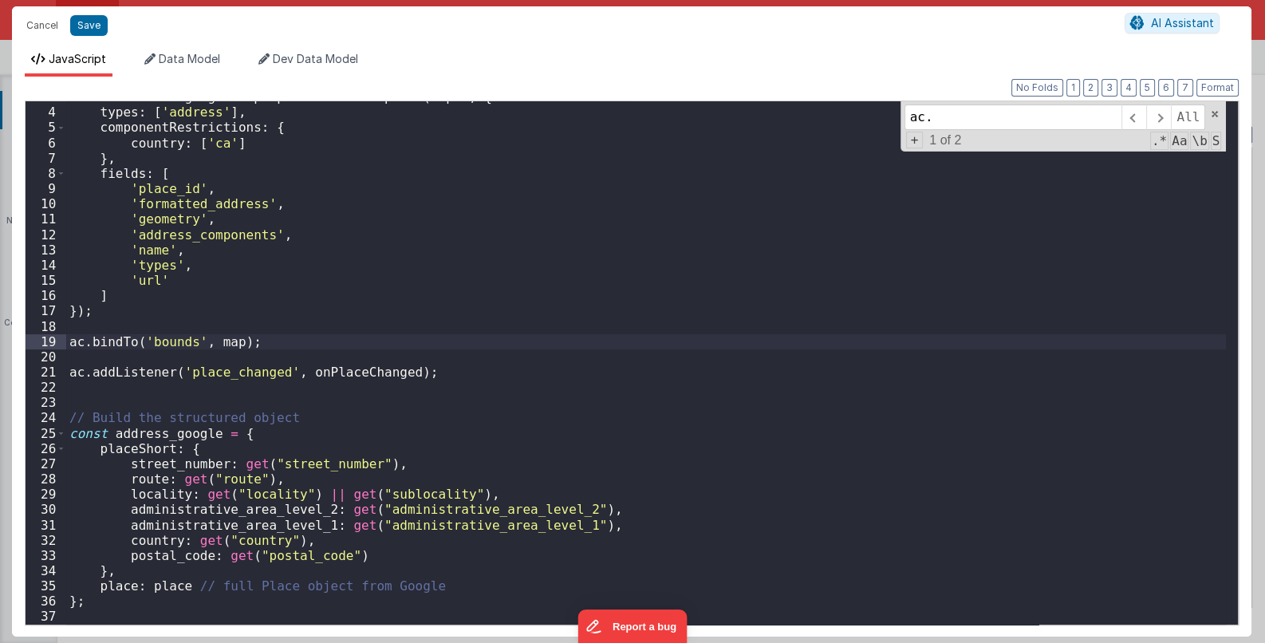
click at [66, 343] on div "model . ac = new google . maps . places . Autocomplete ( input , { types : [ 'a…" at bounding box center [646, 366] width 1161 height 554
click at [69, 377] on div "model . ac = new google . maps . places . Autocomplete ( input , { types : [ 'a…" at bounding box center [646, 366] width 1161 height 554
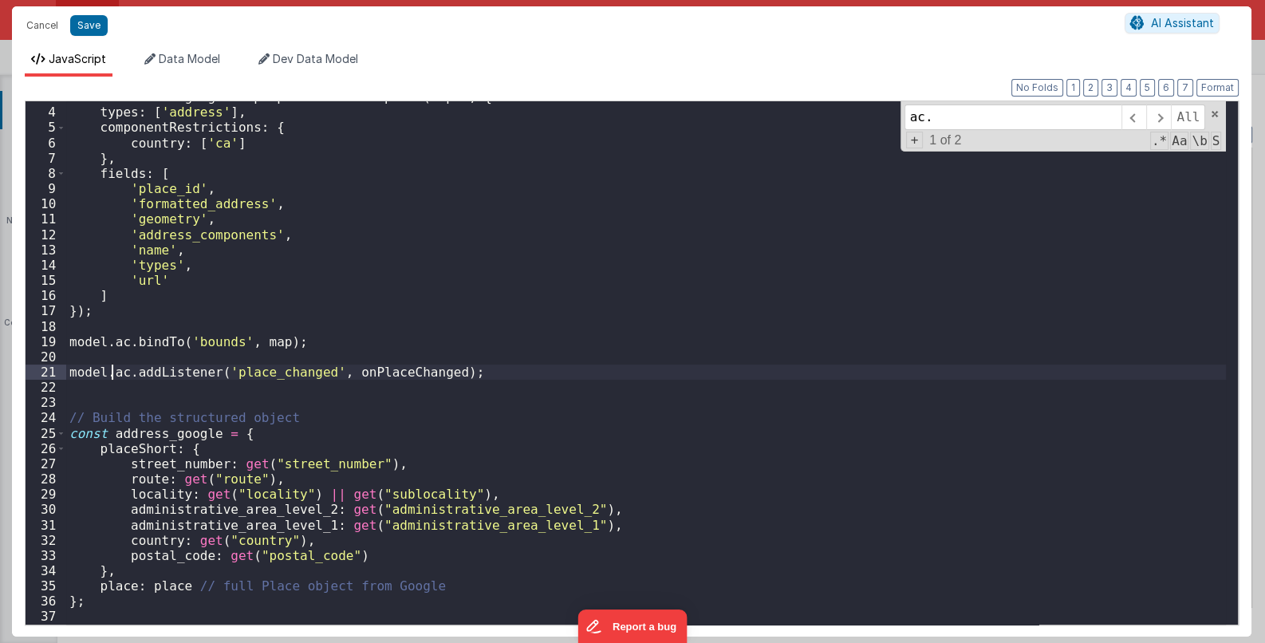
scroll to position [118, 0]
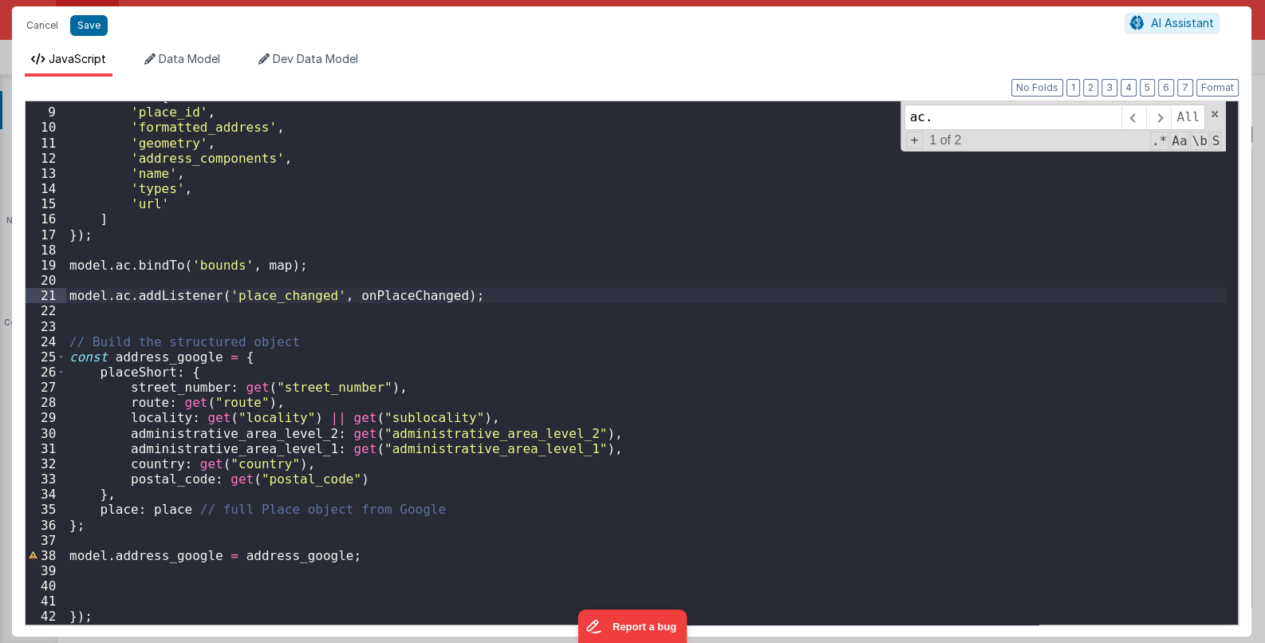
click at [252, 359] on div "fields : [ 'place_id' , 'formatted_address' , 'geometry' , 'address_components'…" at bounding box center [646, 366] width 1161 height 554
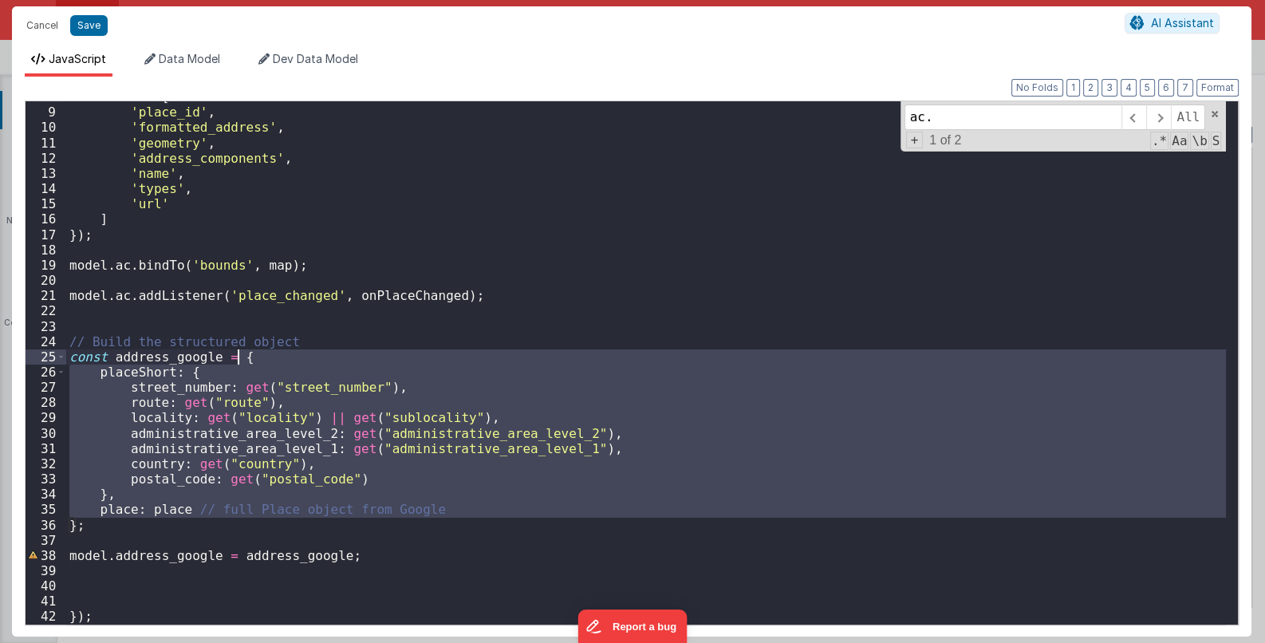
click at [252, 358] on div "fields : [ 'place_id' , 'formatted_address' , 'geometry' , 'address_components'…" at bounding box center [646, 366] width 1161 height 554
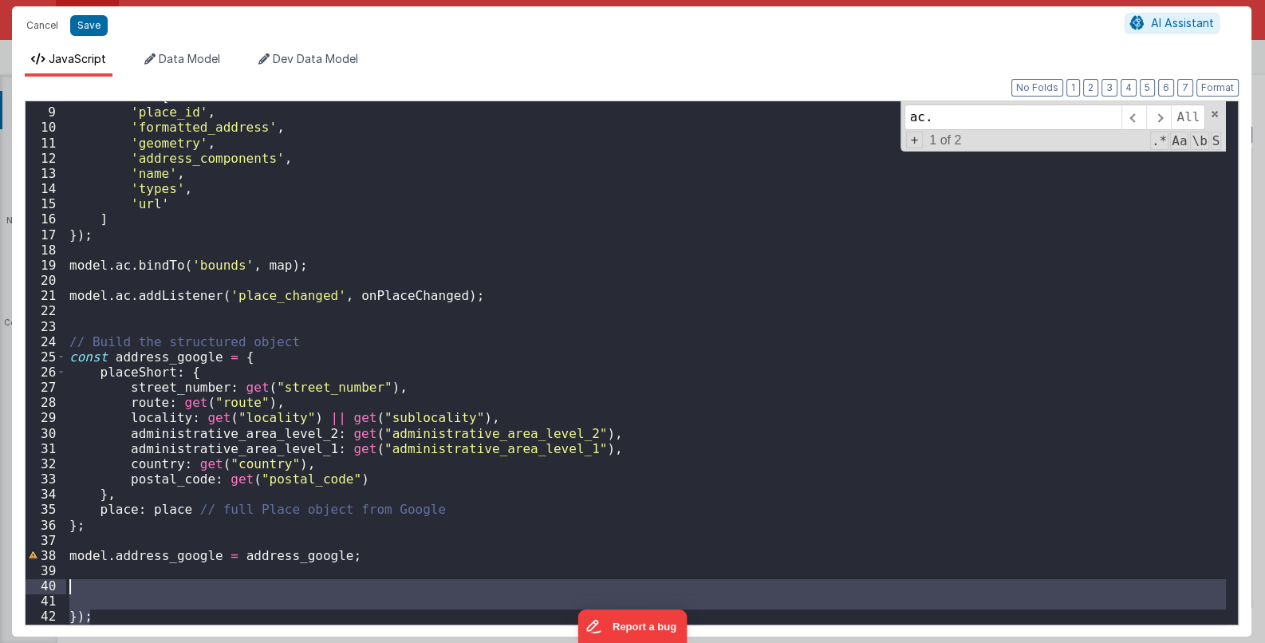
drag, startPoint x: 116, startPoint y: 612, endPoint x: 49, endPoint y: 581, distance: 73.5
click at [49, 581] on div "8 9 10 11 12 13 14 15 16 17 18 19 20 21 22 23 24 25 26 27 28 29 30 31 32 33 34 …" at bounding box center [632, 362] width 1214 height 525
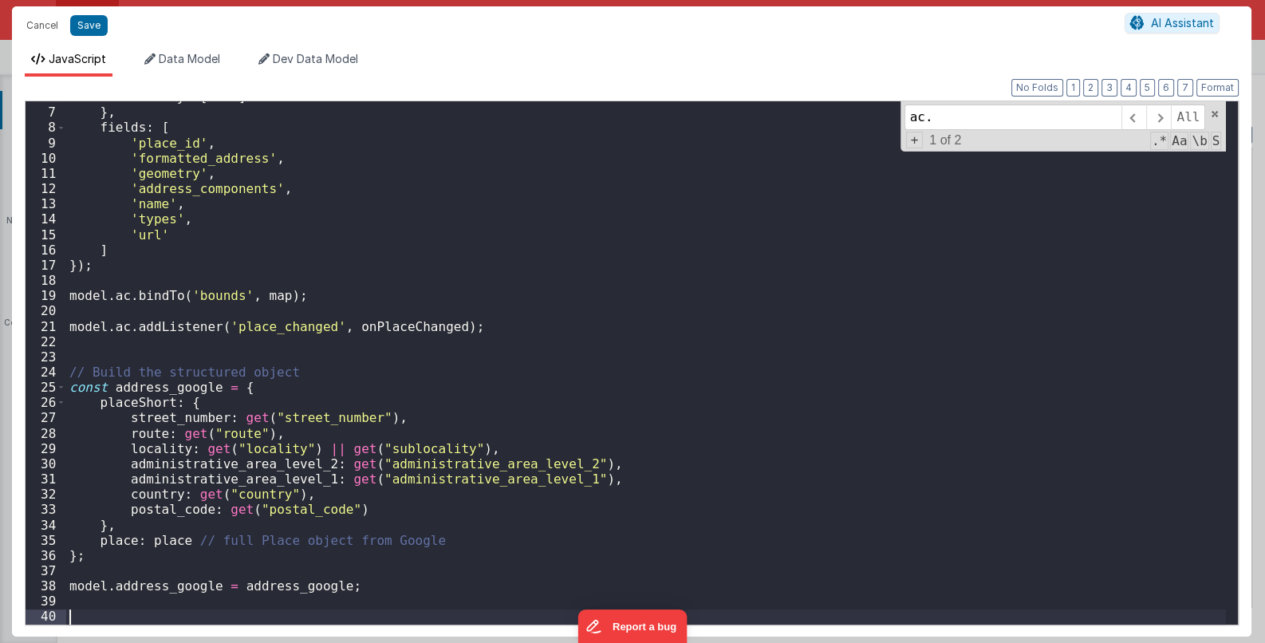
scroll to position [72, 0]
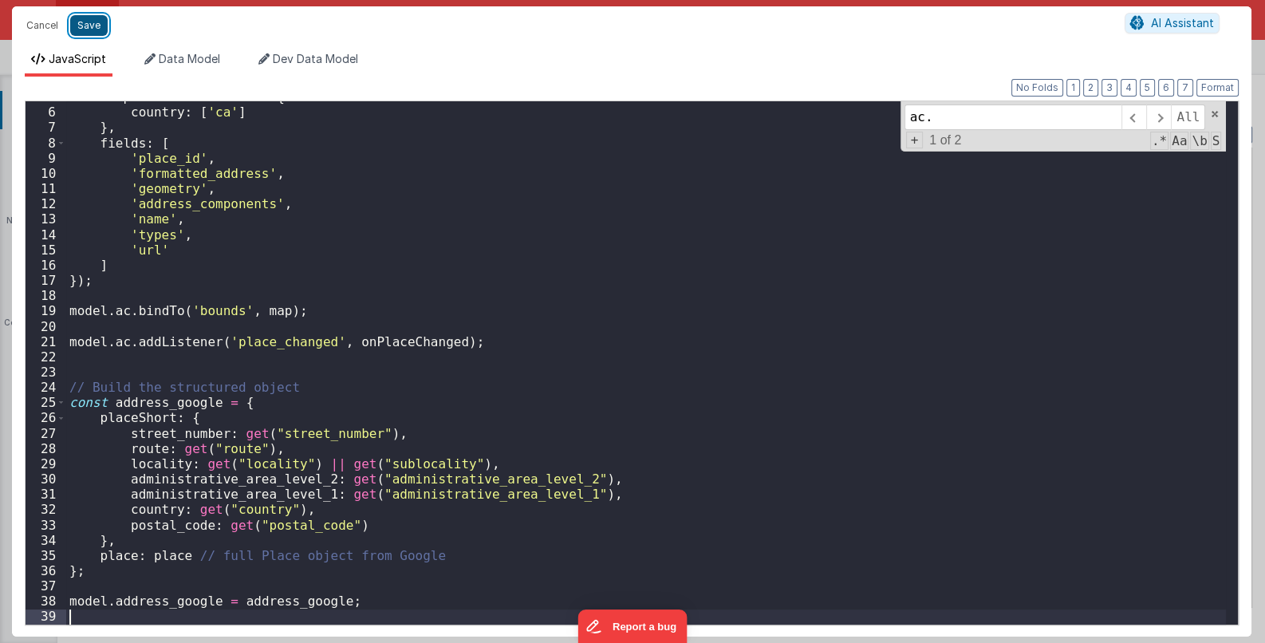
click at [97, 26] on button "Save" at bounding box center [88, 25] width 37 height 21
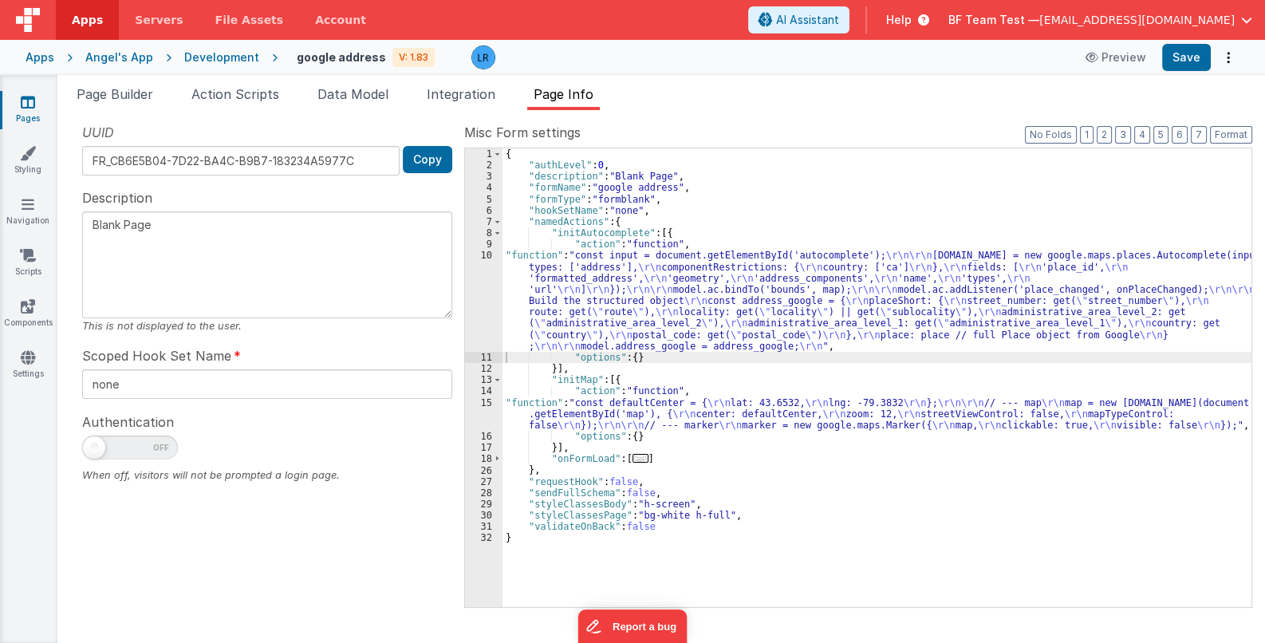
click at [633, 457] on span "..." at bounding box center [641, 458] width 16 height 9
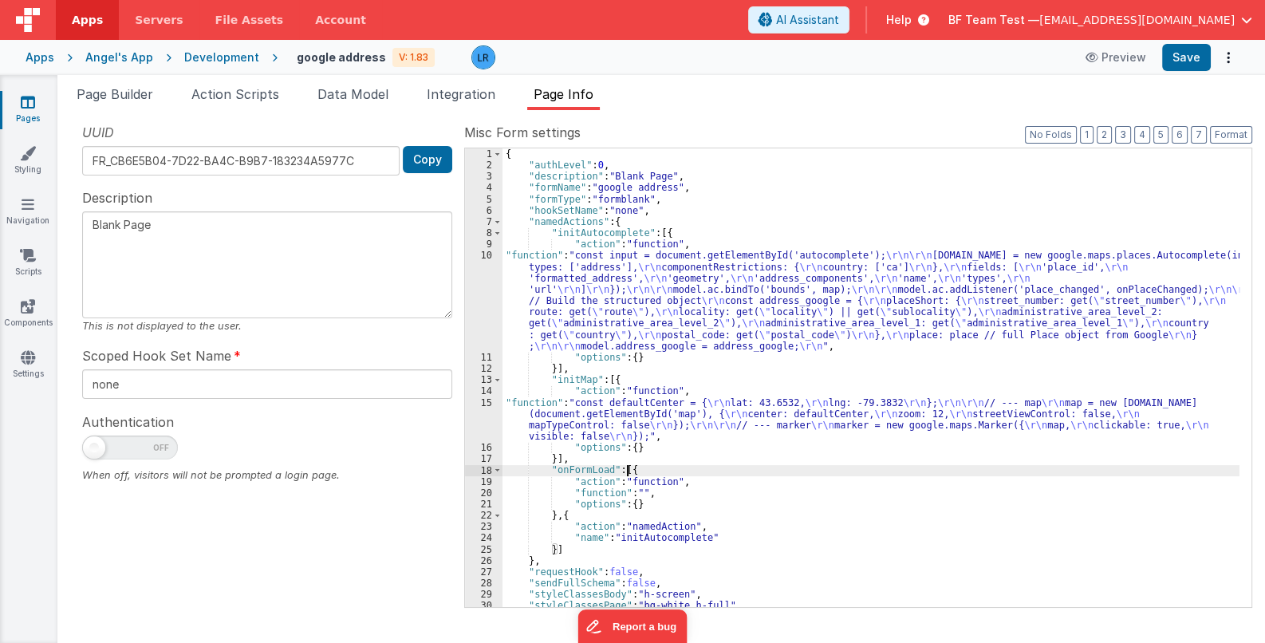
scroll to position [16, 0]
click at [347, 96] on span "Data Model" at bounding box center [352, 94] width 71 height 16
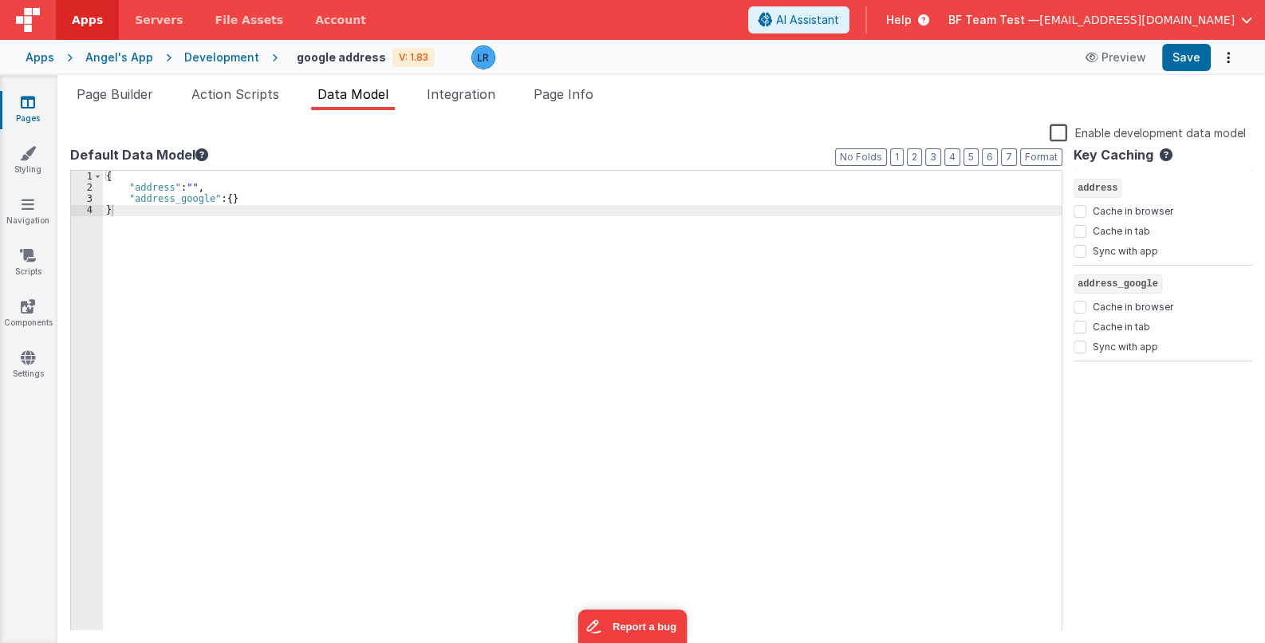
click at [243, 196] on div "{ "address" : "" , "address_google" : { } }" at bounding box center [582, 412] width 959 height 483
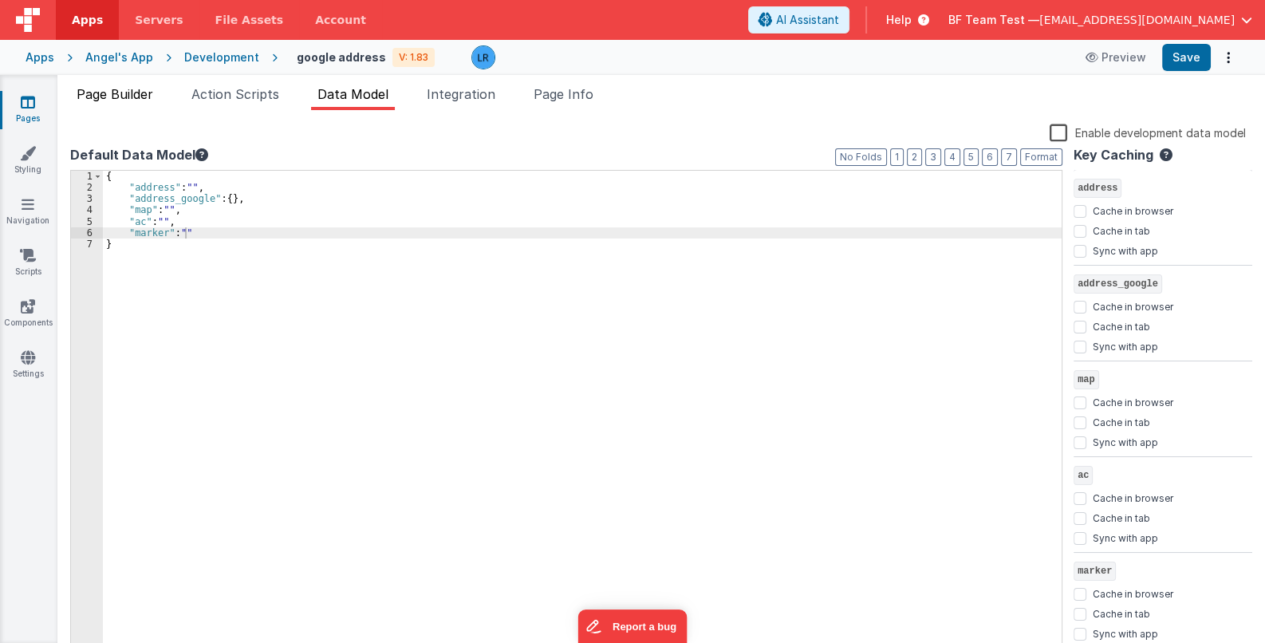
click at [119, 90] on span "Page Builder" at bounding box center [115, 94] width 77 height 16
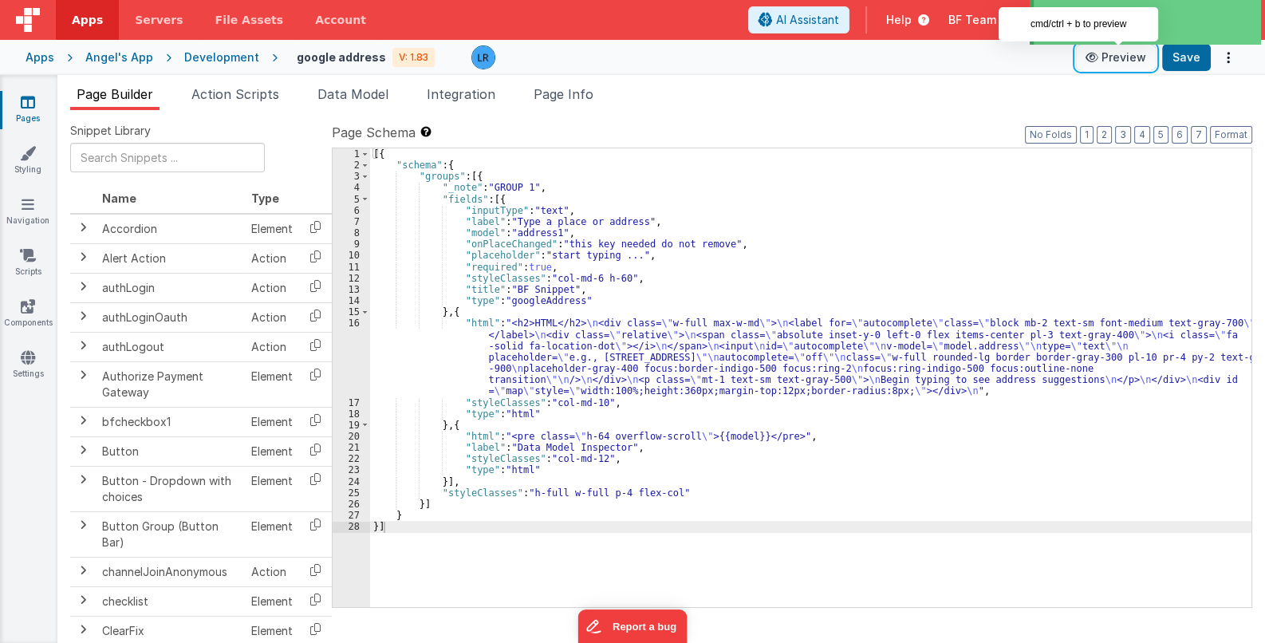
click at [1112, 59] on button "Preview" at bounding box center [1116, 58] width 80 height 26
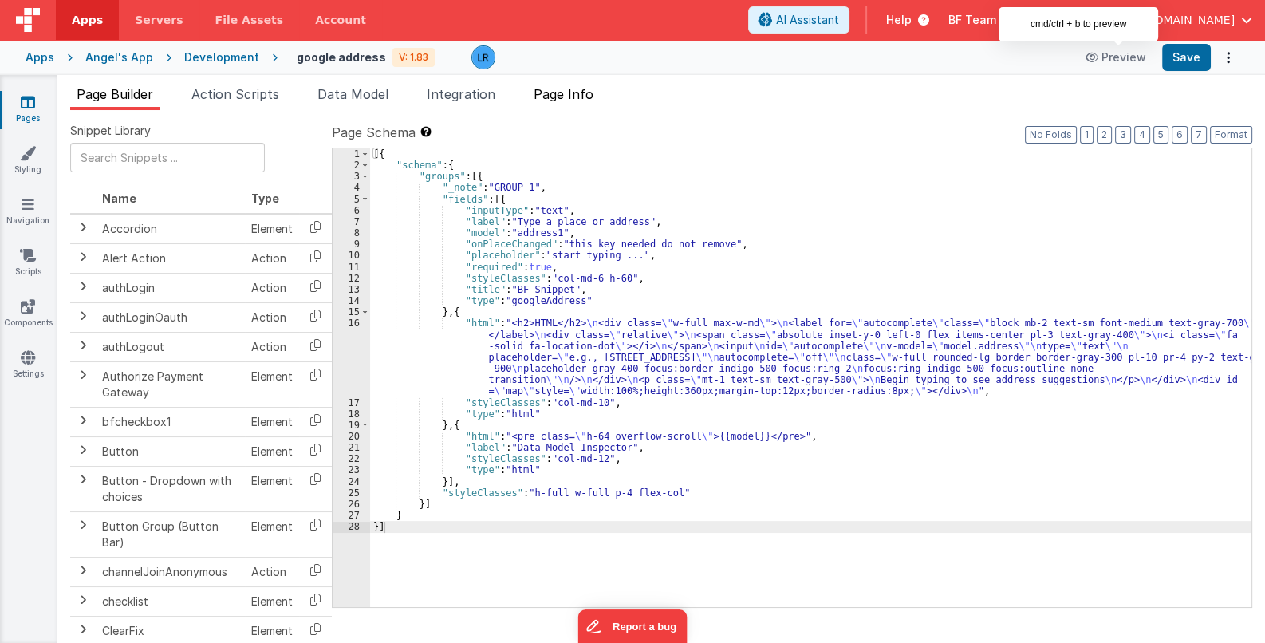
click at [583, 95] on span "Page Info" at bounding box center [564, 94] width 60 height 16
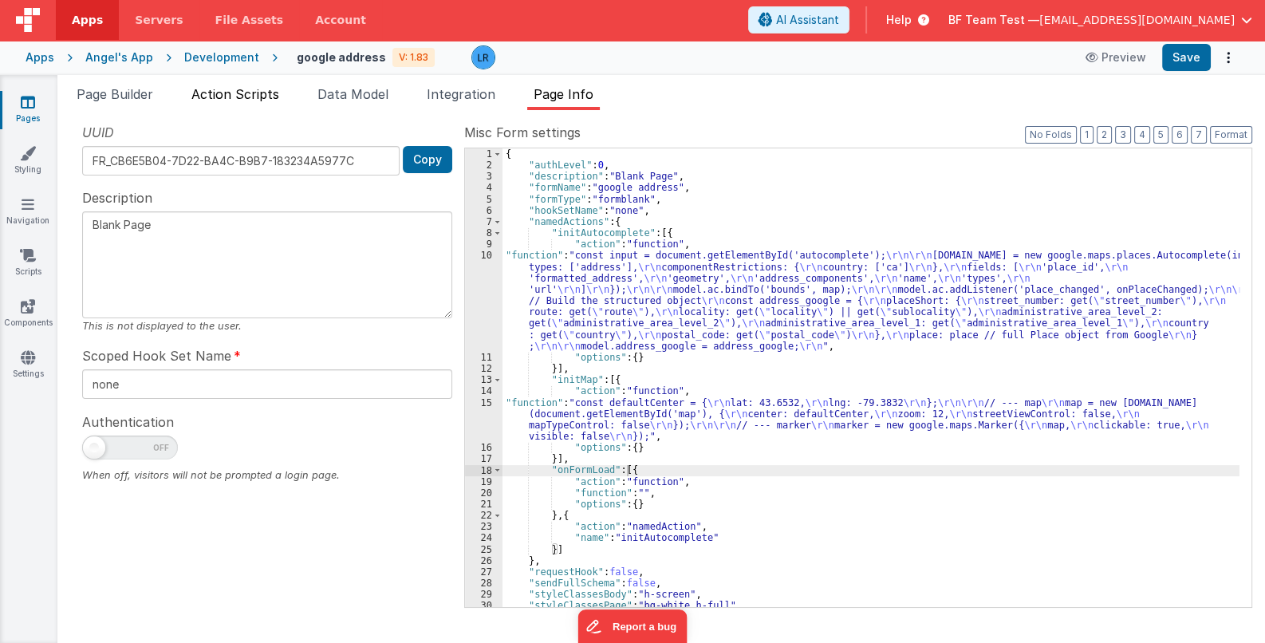
click at [259, 89] on span "Action Scripts" at bounding box center [235, 94] width 88 height 16
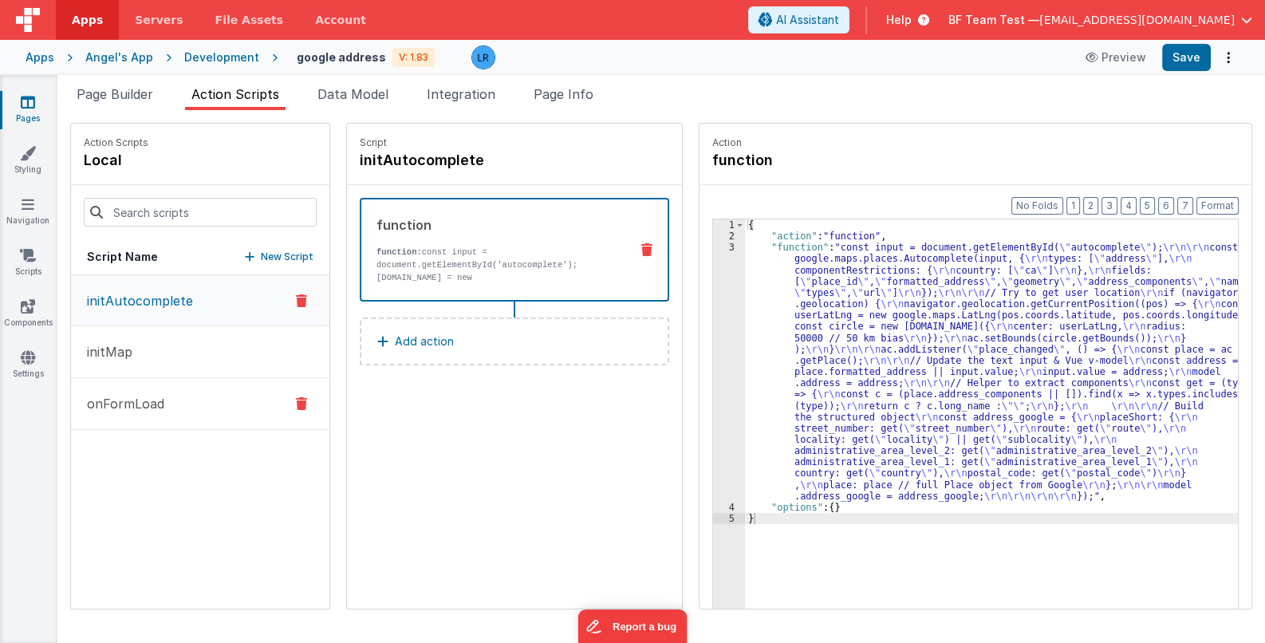
click at [125, 409] on p "onFormLoad" at bounding box center [120, 403] width 87 height 19
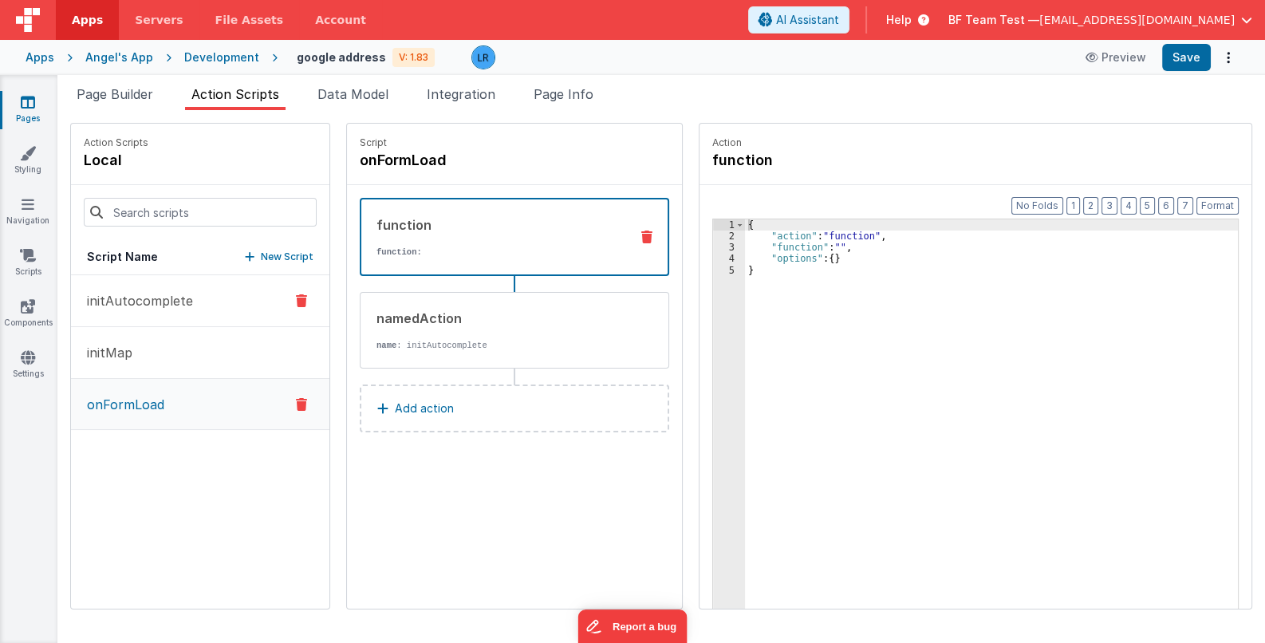
click at [151, 305] on p "initAutocomplete" at bounding box center [135, 300] width 116 height 19
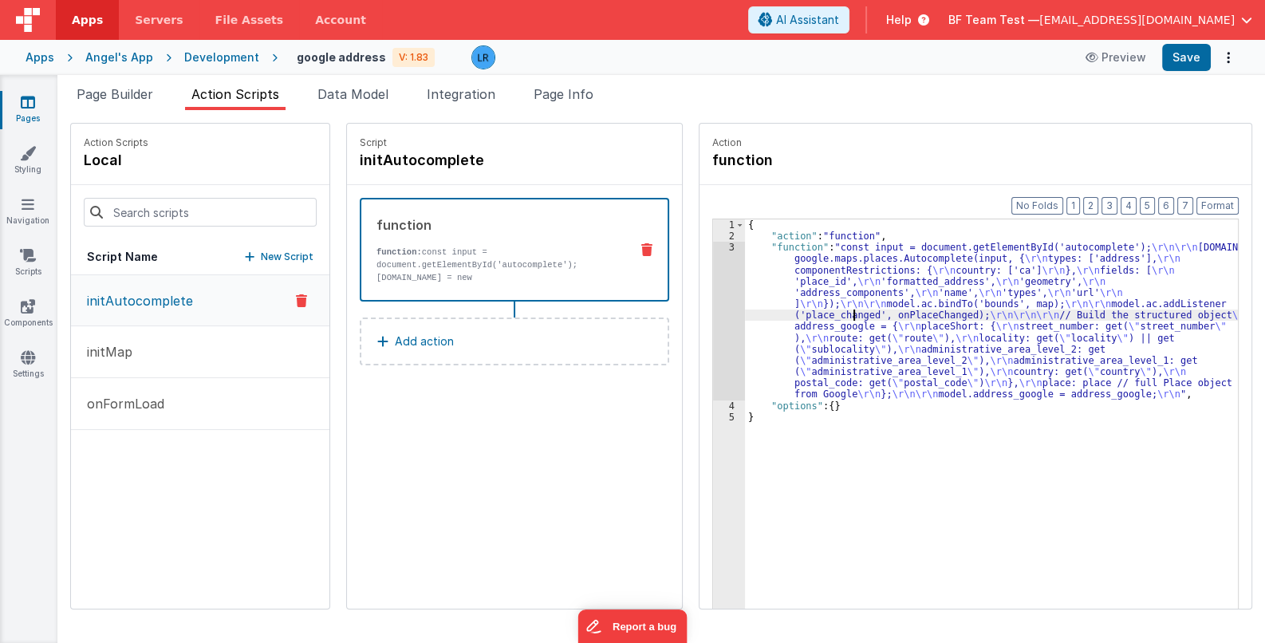
click at [834, 313] on div "{ "action" : "function" , "function" : "const input = document.getElementById('…" at bounding box center [1002, 450] width 514 height 462
click at [713, 329] on div "3" at bounding box center [729, 321] width 32 height 158
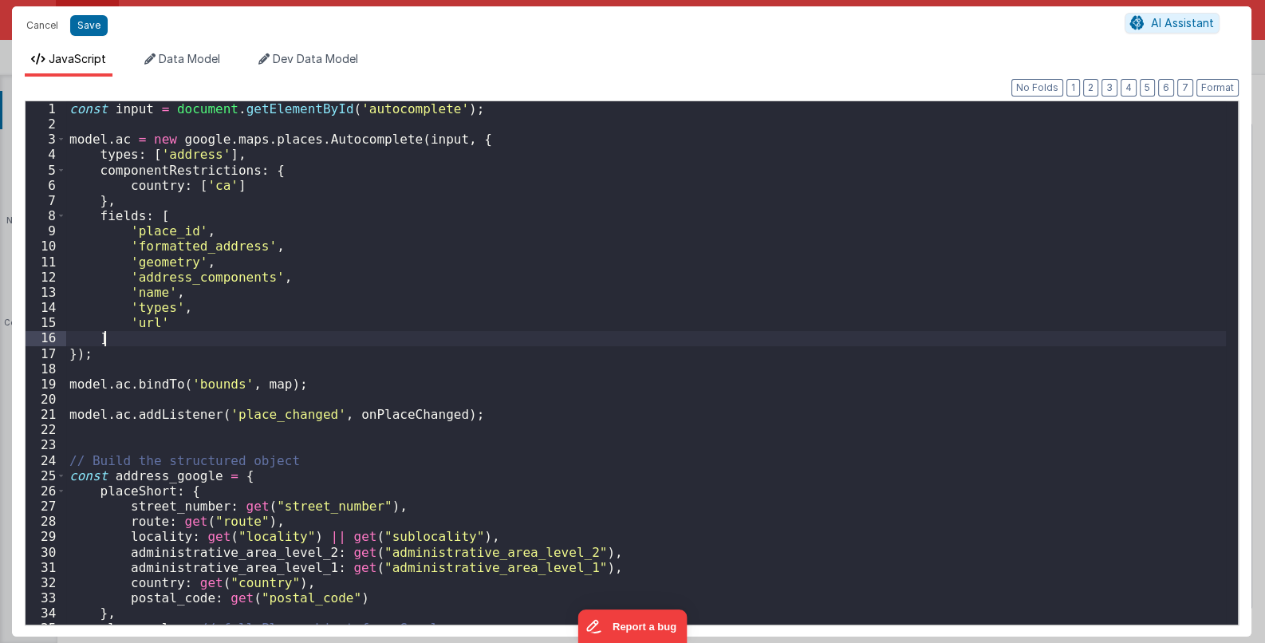
click at [702, 329] on div "const input = document . getElementById ( 'autocomplete' ) ; model . ac = new g…" at bounding box center [646, 378] width 1161 height 554
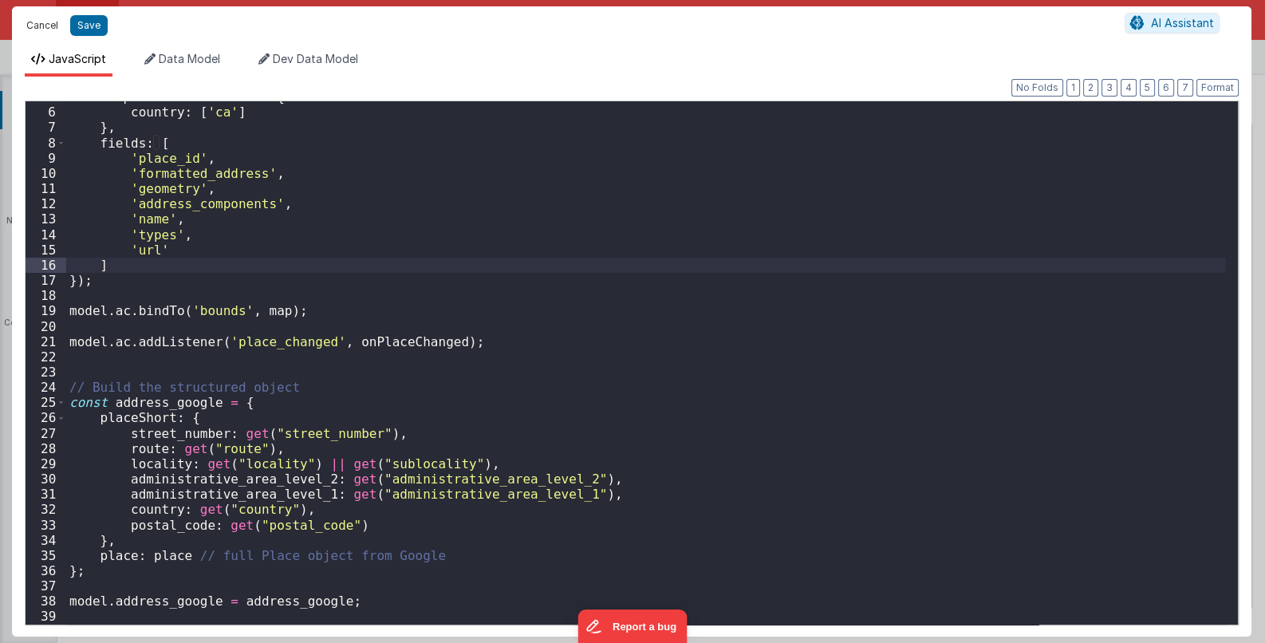
click at [37, 18] on button "Cancel" at bounding box center [42, 25] width 48 height 22
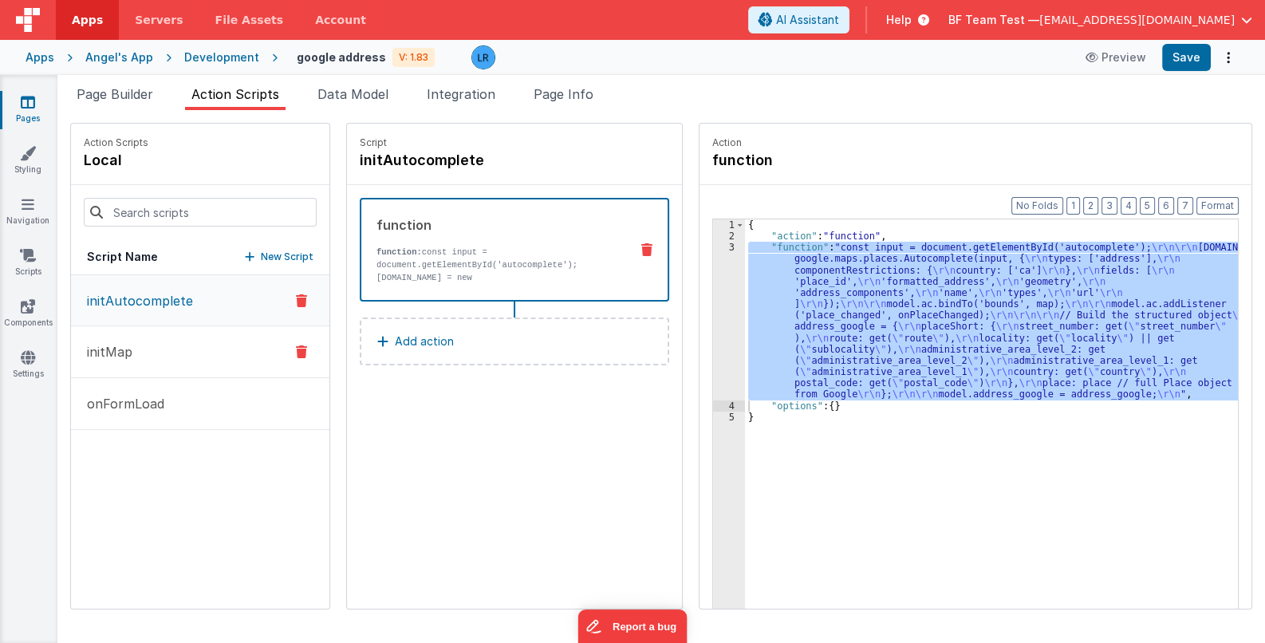
click at [170, 358] on button "initMap" at bounding box center [200, 352] width 258 height 52
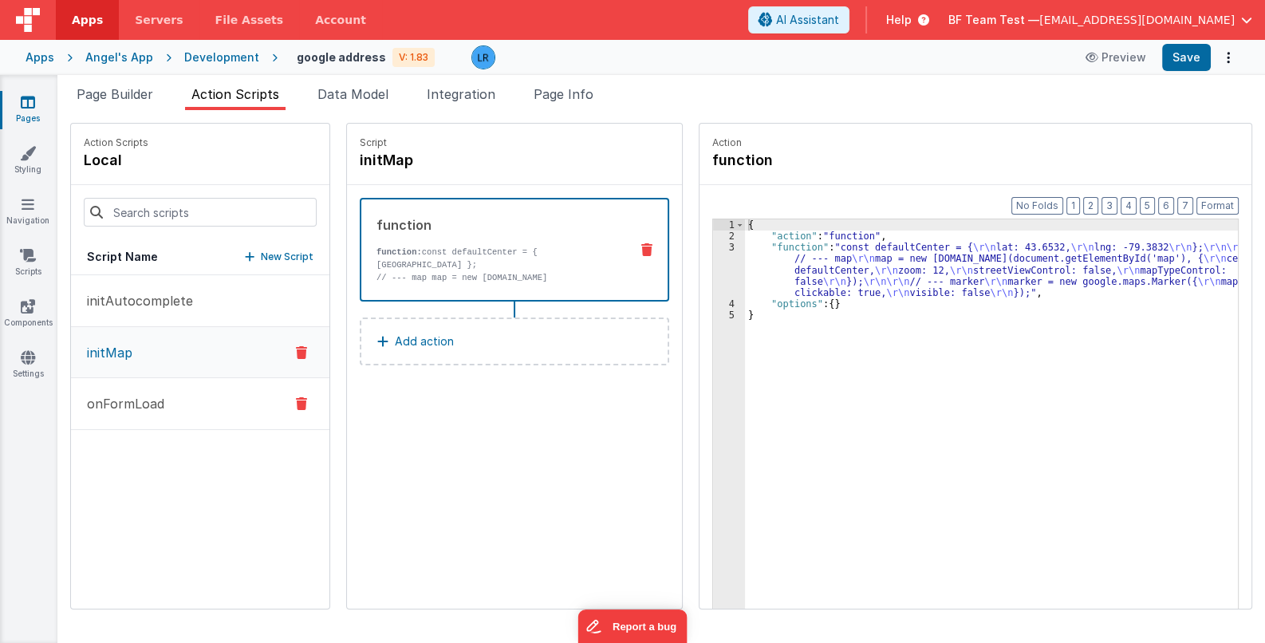
click at [138, 407] on p "onFormLoad" at bounding box center [120, 403] width 87 height 19
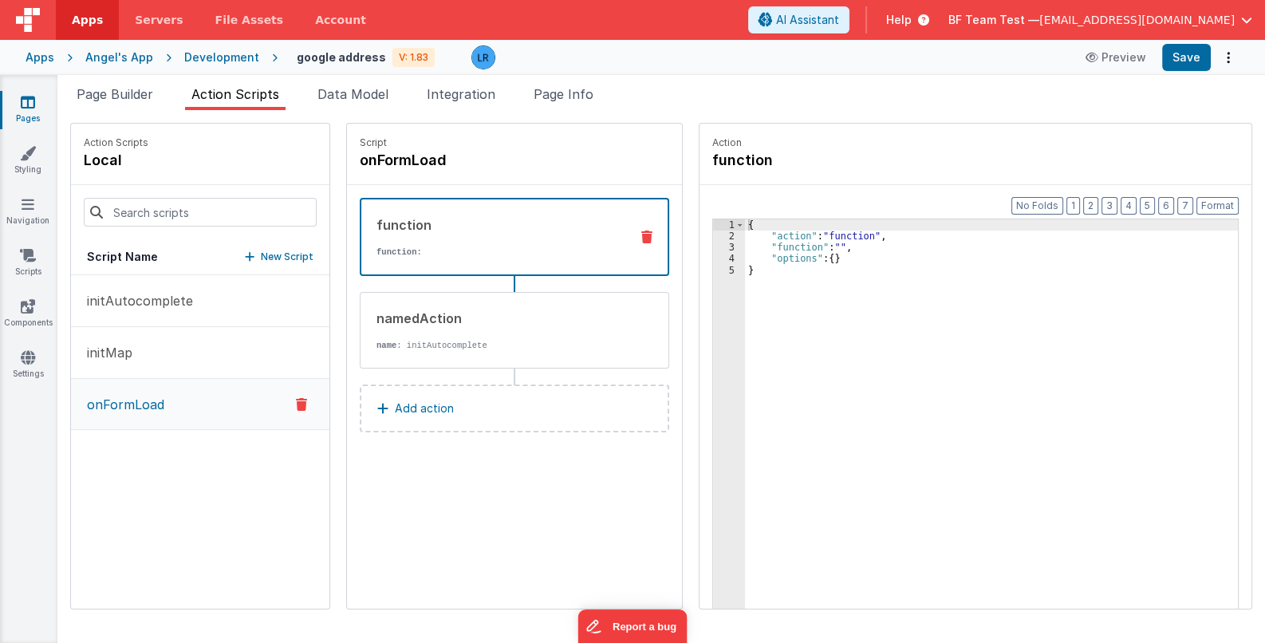
click at [407, 413] on p "Add action" at bounding box center [424, 408] width 59 height 19
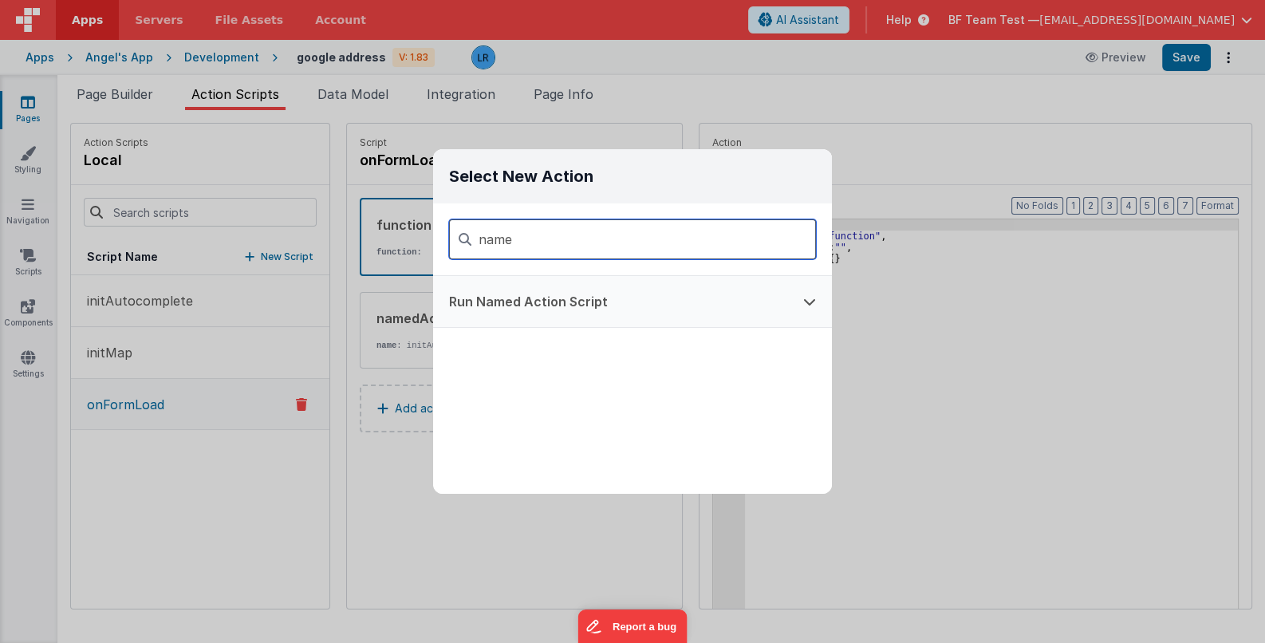
type input "name"
click at [504, 309] on button "Run Named Action Script" at bounding box center [610, 301] width 354 height 51
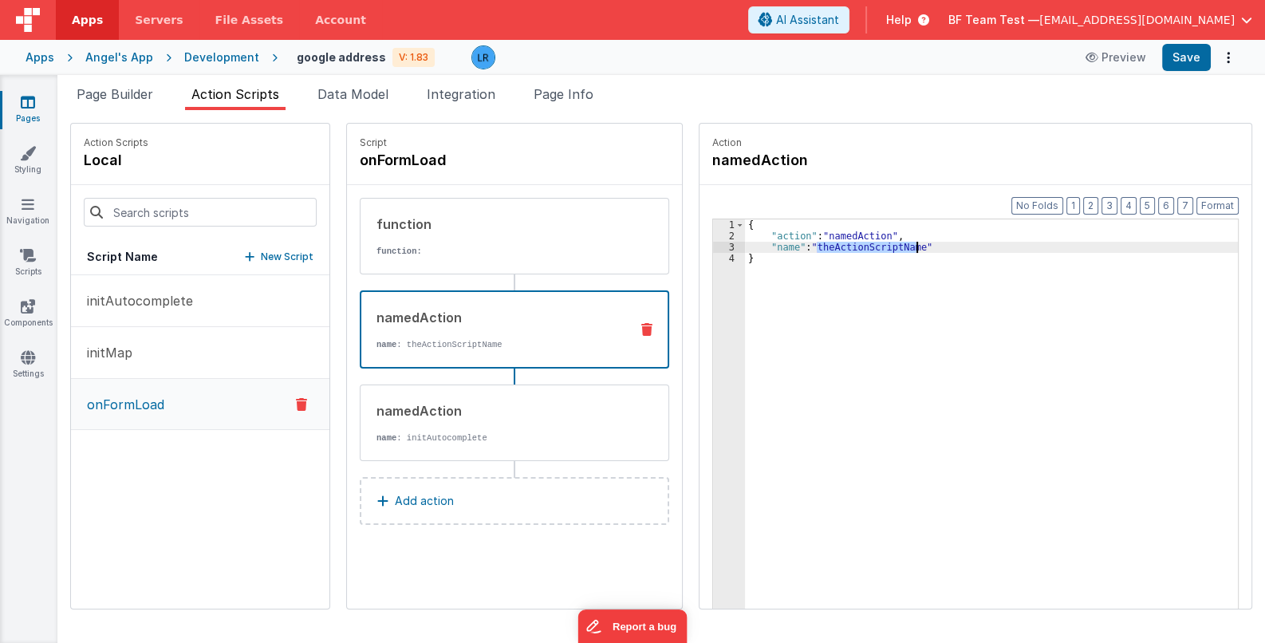
drag, startPoint x: 796, startPoint y: 246, endPoint x: 897, endPoint y: 248, distance: 101.3
click at [897, 248] on div "{ "action" : "namedAction" , "name" : "theActionScriptName" }" at bounding box center [1002, 450] width 514 height 462
click at [124, 98] on span "Page Builder" at bounding box center [115, 94] width 77 height 16
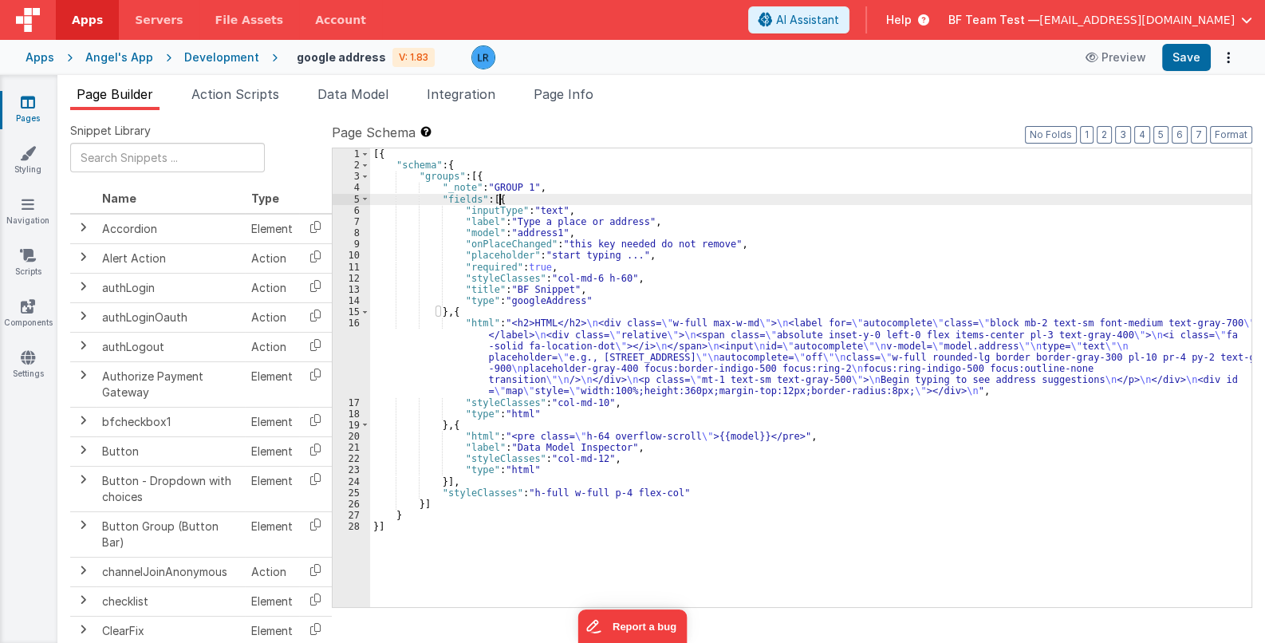
click at [502, 199] on div "[{ "schema" : { "groups" : [{ "_note" : "GROUP 1" , "fields" : [{ "inputType" :…" at bounding box center [810, 388] width 881 height 481
click at [564, 92] on span "Page Info" at bounding box center [564, 94] width 60 height 16
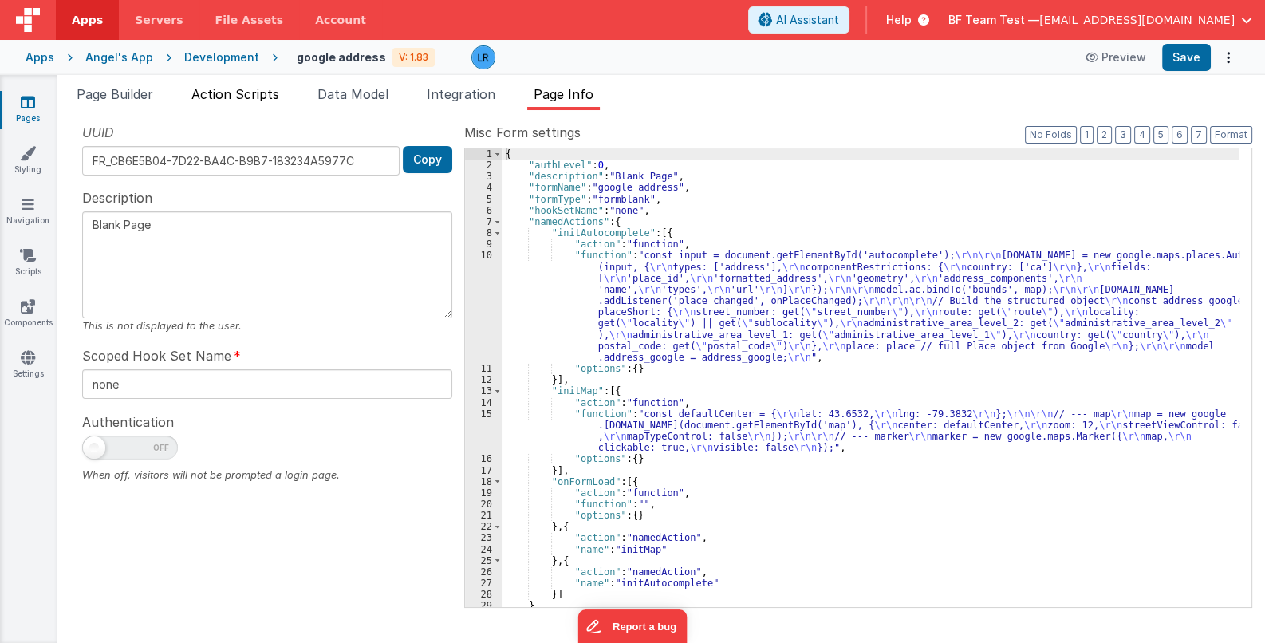
click at [239, 97] on span "Action Scripts" at bounding box center [235, 94] width 88 height 16
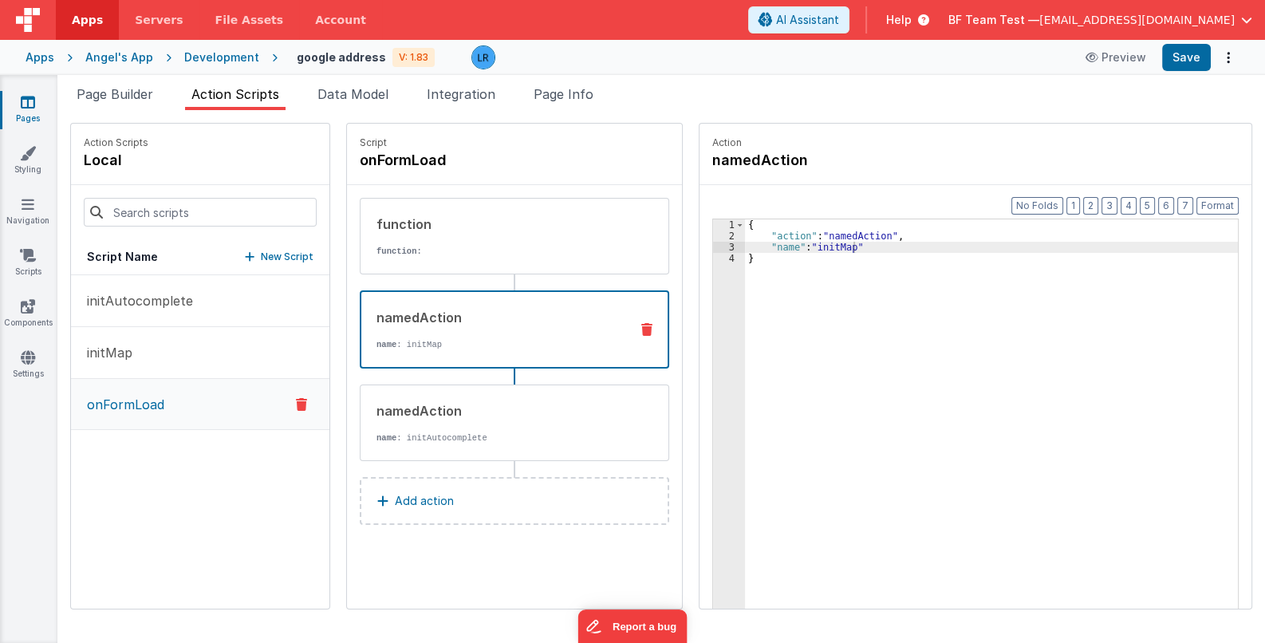
click at [261, 254] on p "New Script" at bounding box center [287, 257] width 53 height 16
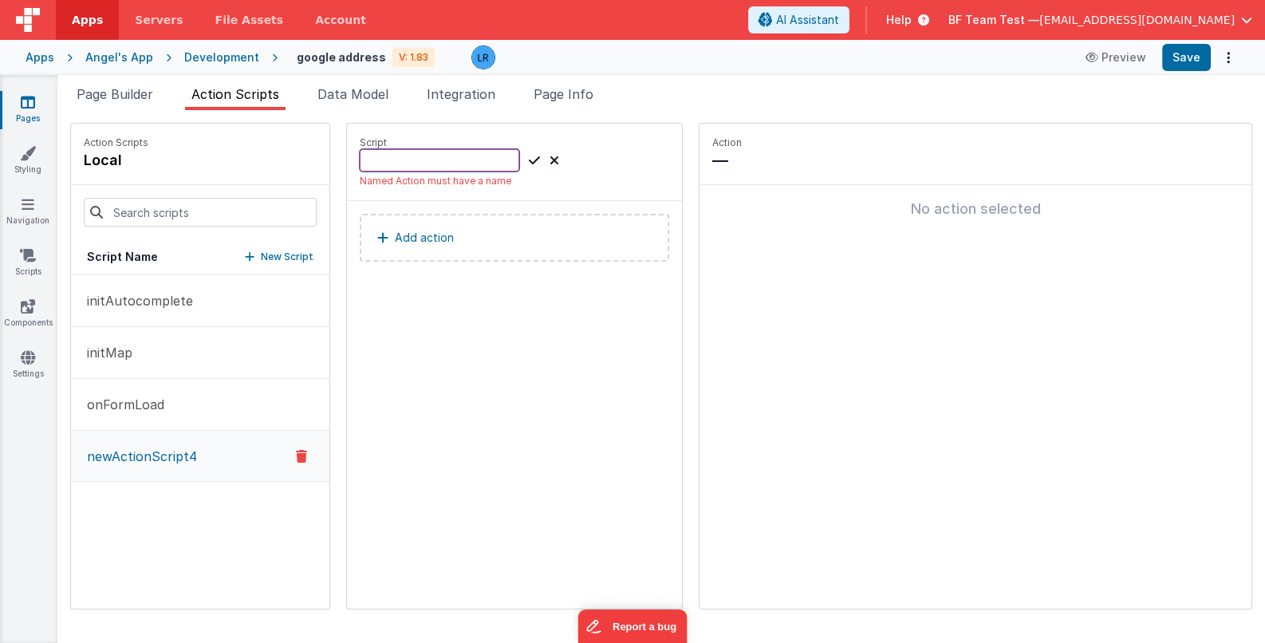
click at [379, 162] on input at bounding box center [440, 160] width 160 height 22
click at [399, 219] on p "Add action" at bounding box center [424, 221] width 59 height 19
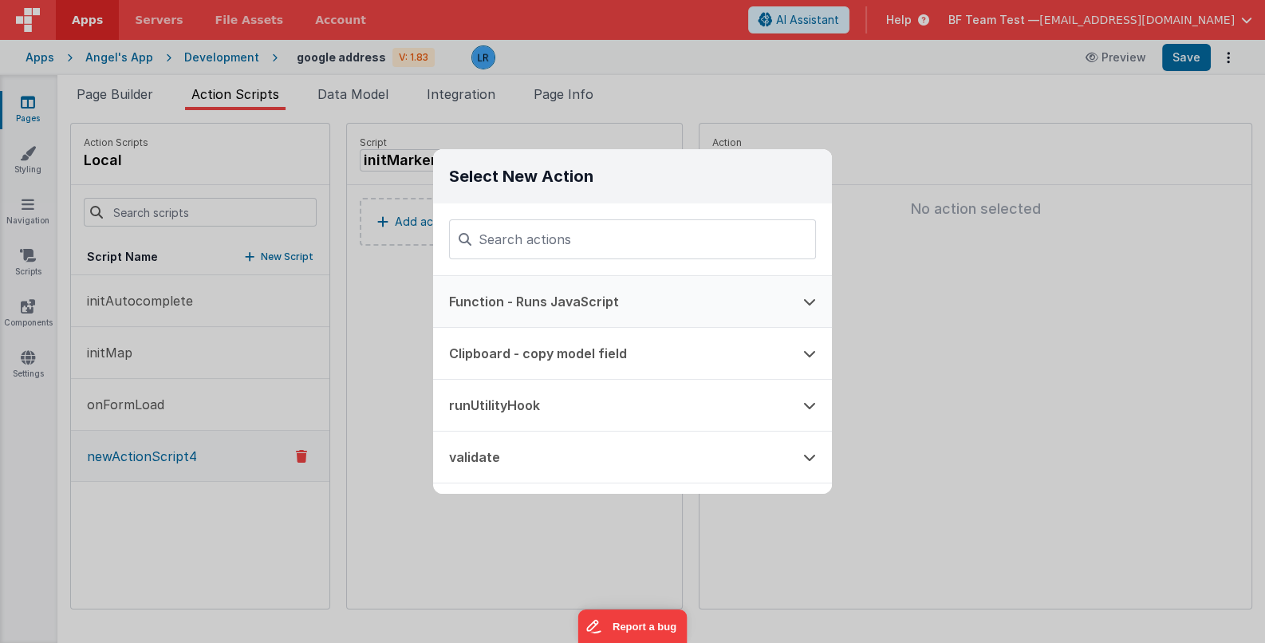
click at [542, 298] on button "Function - Runs JavaScript" at bounding box center [610, 301] width 354 height 51
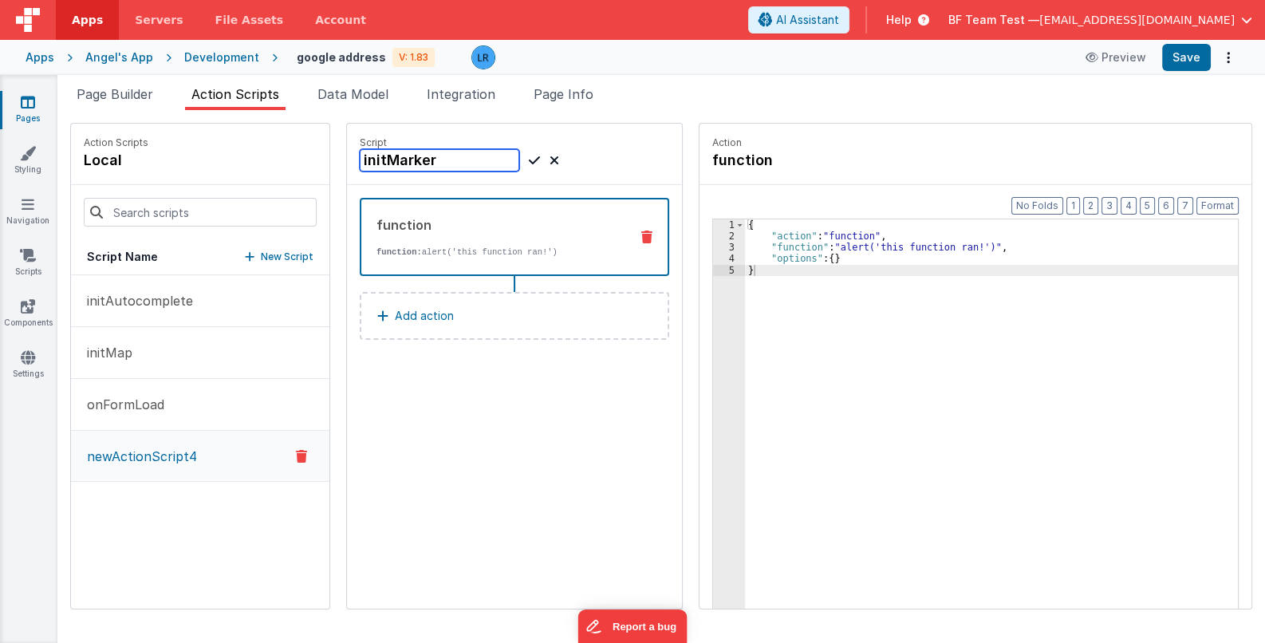
drag, startPoint x: 438, startPoint y: 162, endPoint x: 363, endPoint y: 164, distance: 75.0
click at [363, 164] on input "initMarker" at bounding box center [440, 160] width 160 height 22
type input "initUserLocation"
click at [529, 160] on icon at bounding box center [534, 160] width 11 height 19
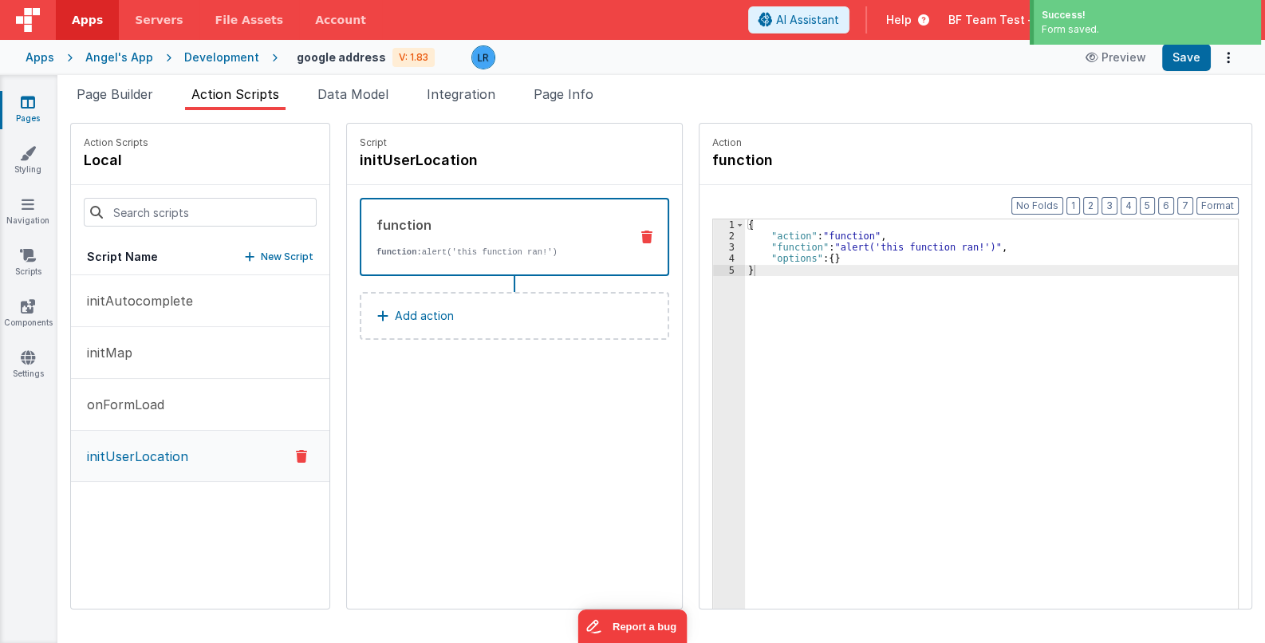
click at [467, 243] on div "function function: alert('this function ran!')" at bounding box center [488, 236] width 255 height 43
click at [812, 244] on div "{ "action" : "function" , "function" : "alert('this function ran!')" , "options…" at bounding box center [1002, 450] width 514 height 462
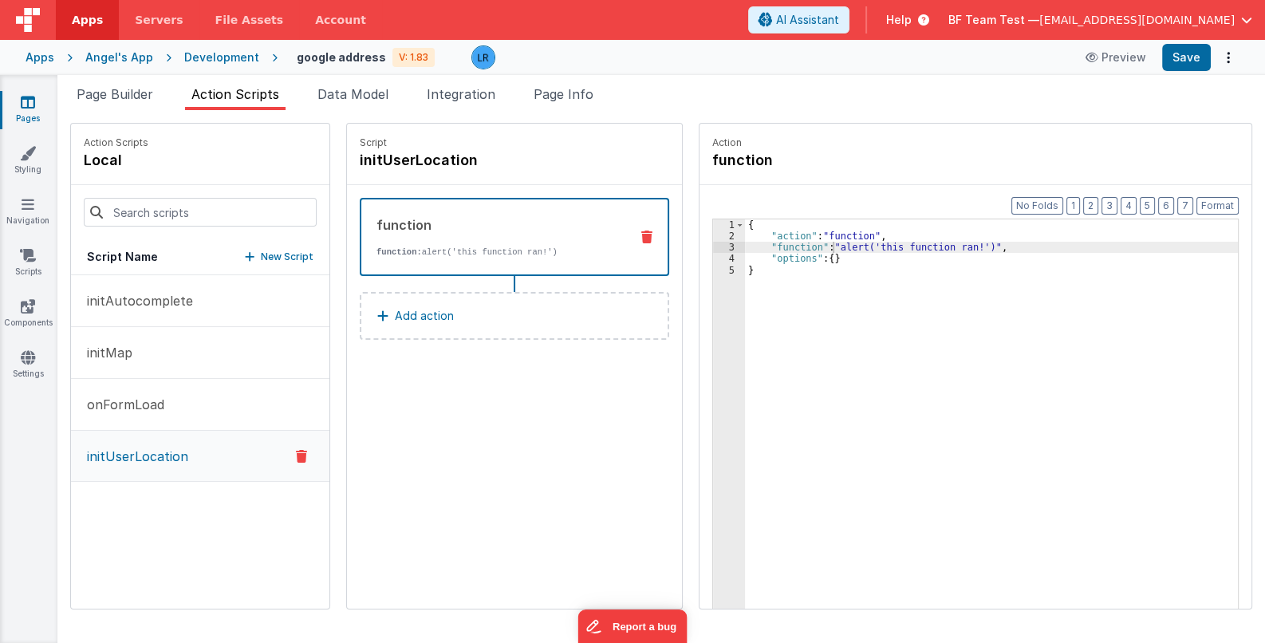
click at [783, 248] on div "{ "action" : "function" , "function" : "alert('this function ran!')" , "options…" at bounding box center [1002, 450] width 514 height 462
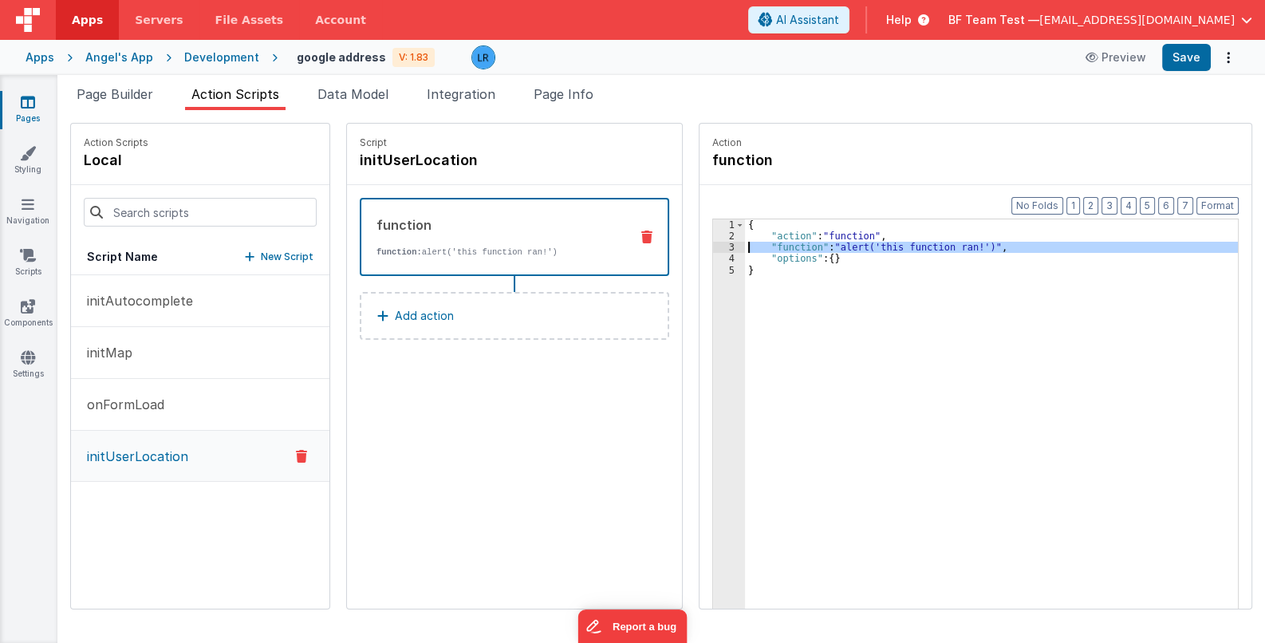
click at [713, 243] on div "3" at bounding box center [729, 247] width 32 height 11
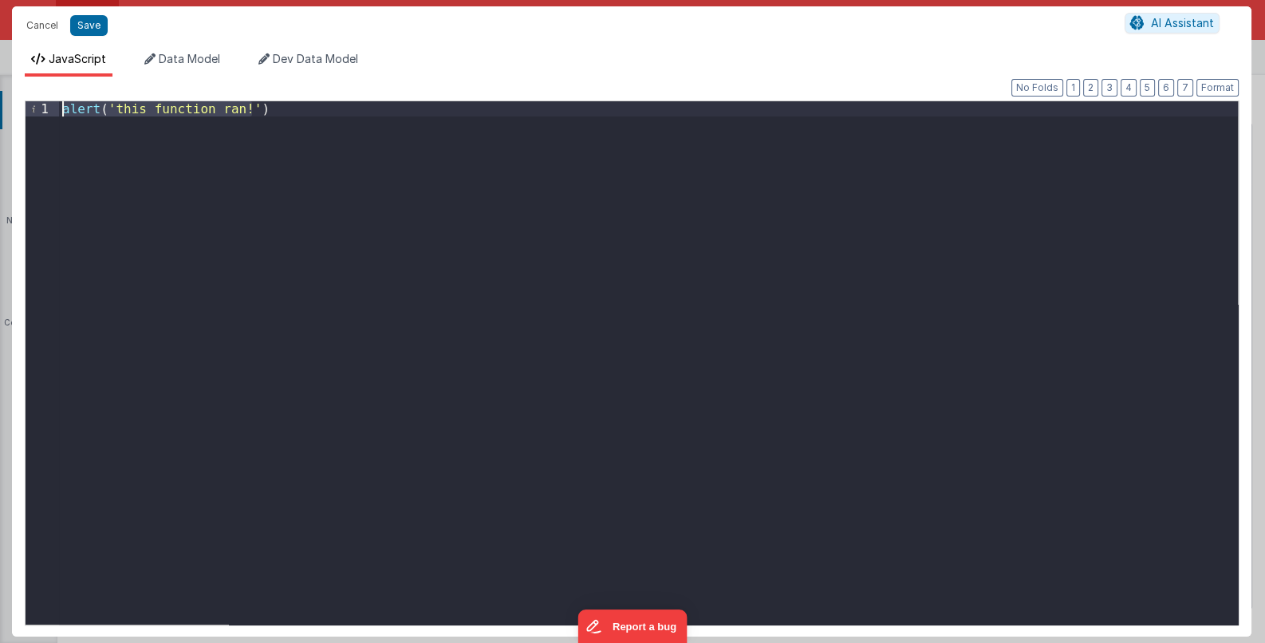
drag, startPoint x: 270, startPoint y: 111, endPoint x: 41, endPoint y: 112, distance: 228.9
click at [41, 112] on div "1 alert ( 'this function ran!' ) XXXXXXXXXXXXXXXXXXXXXXXXXXXXXXXXXXXXXXXXXXXXXX…" at bounding box center [632, 362] width 1214 height 525
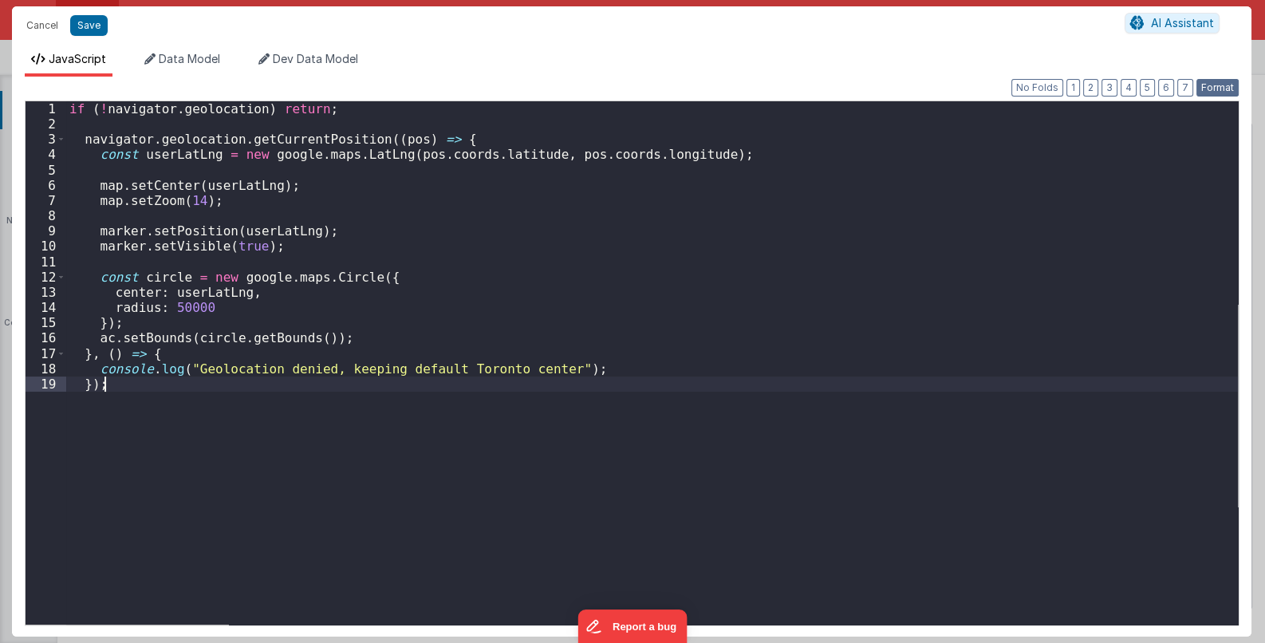
click at [1213, 94] on button "Format" at bounding box center [1217, 88] width 42 height 18
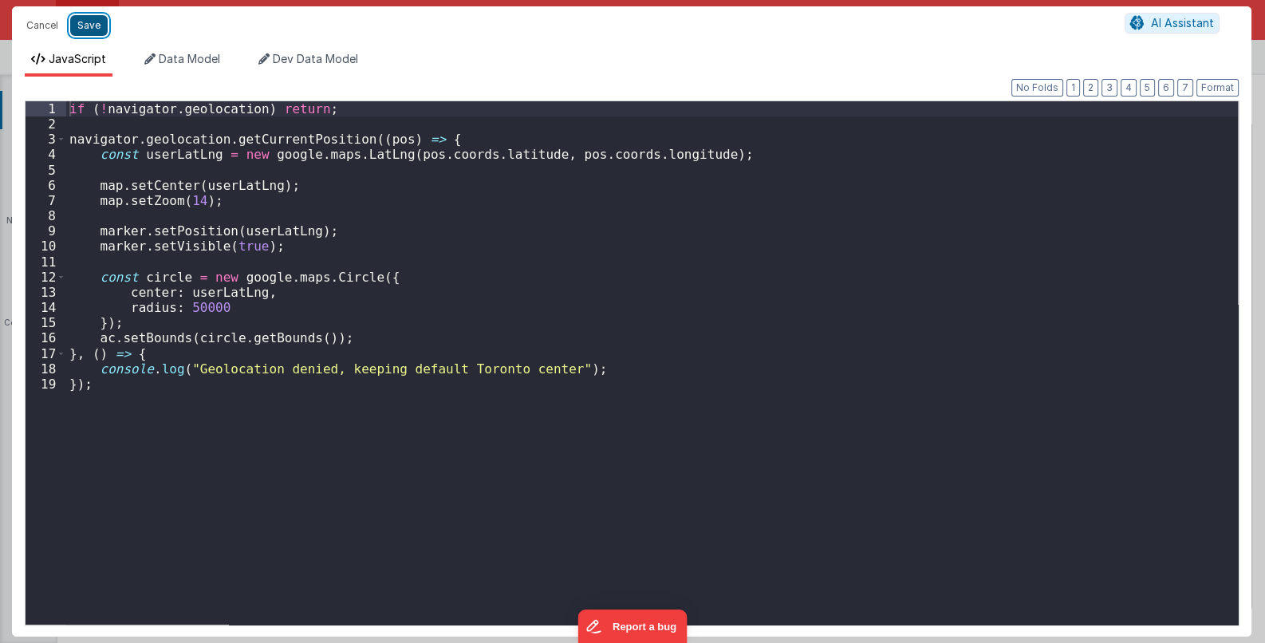
click at [88, 24] on button "Save" at bounding box center [88, 25] width 37 height 21
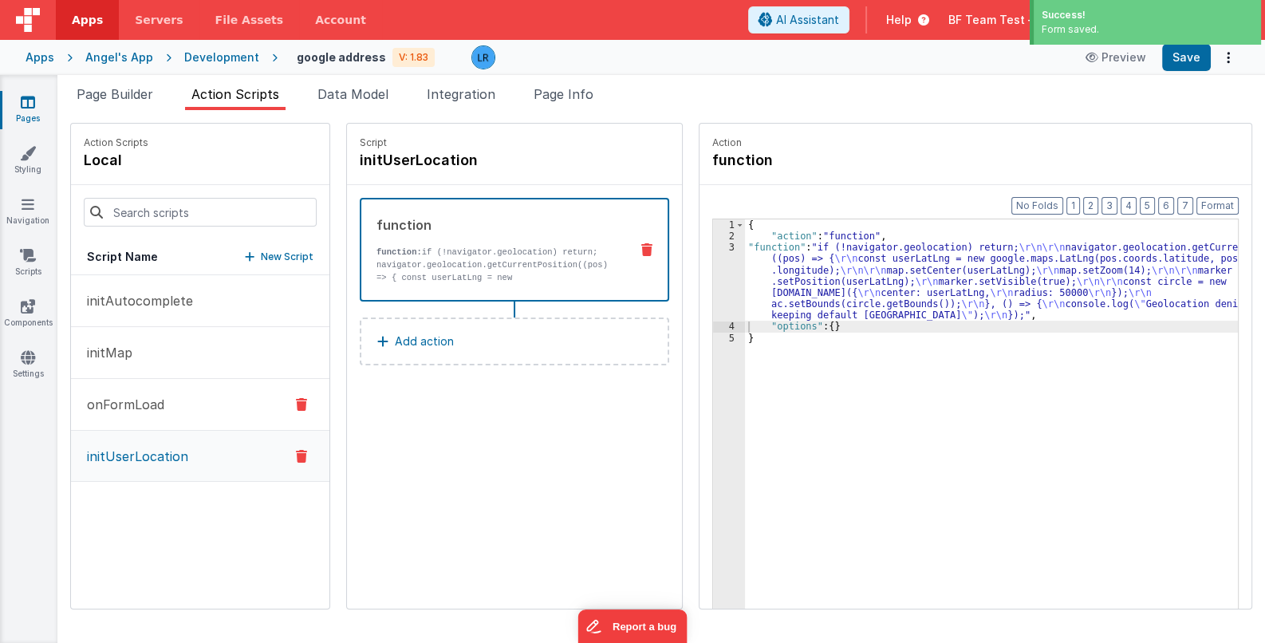
click at [125, 408] on p "onFormLoad" at bounding box center [120, 404] width 87 height 19
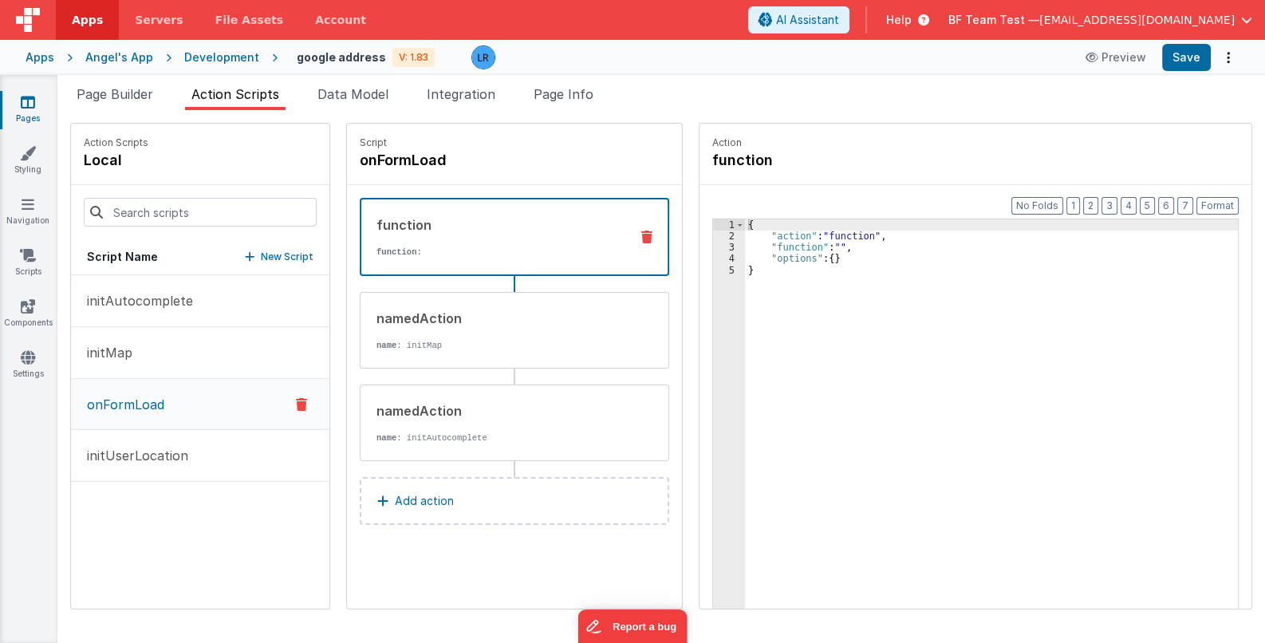
click at [435, 498] on button "Add action" at bounding box center [514, 501] width 309 height 48
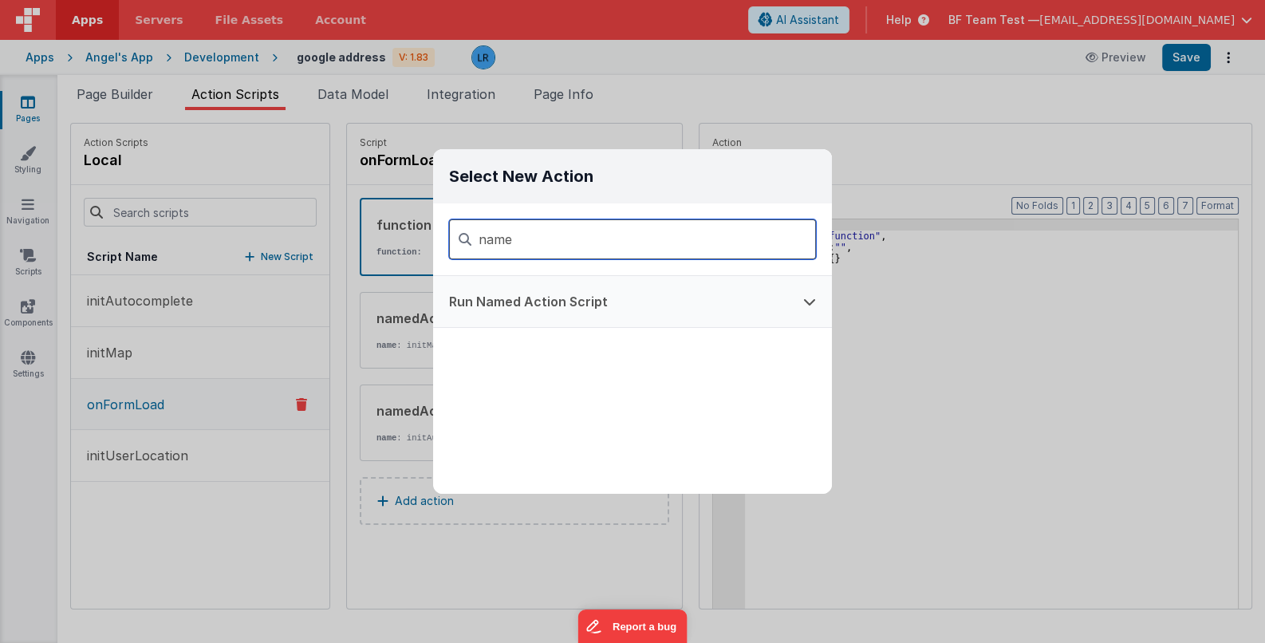
type input "name"
click at [533, 308] on button "Run Named Action Script" at bounding box center [610, 301] width 354 height 51
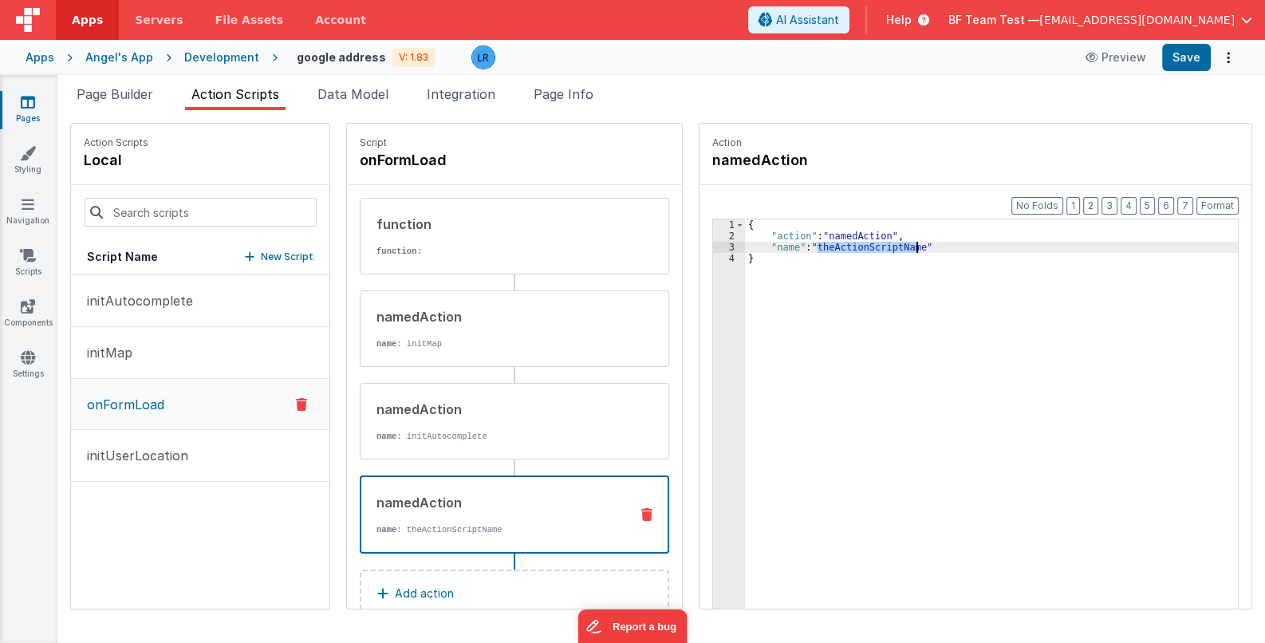
drag, startPoint x: 796, startPoint y: 246, endPoint x: 893, endPoint y: 245, distance: 97.3
click at [893, 245] on div "{ "action" : "namedAction" , "name" : "theActionScriptName" }" at bounding box center [1002, 450] width 514 height 462
click at [808, 251] on div "{ "action" : "namedAction" , "name" : "theActionScriptName" }" at bounding box center [991, 438] width 493 height 439
drag, startPoint x: 797, startPoint y: 244, endPoint x: 893, endPoint y: 245, distance: 96.5
click at [893, 245] on div "{ "action" : "namedAction" , "name" : "theActionScriptName" }" at bounding box center [1002, 450] width 514 height 462
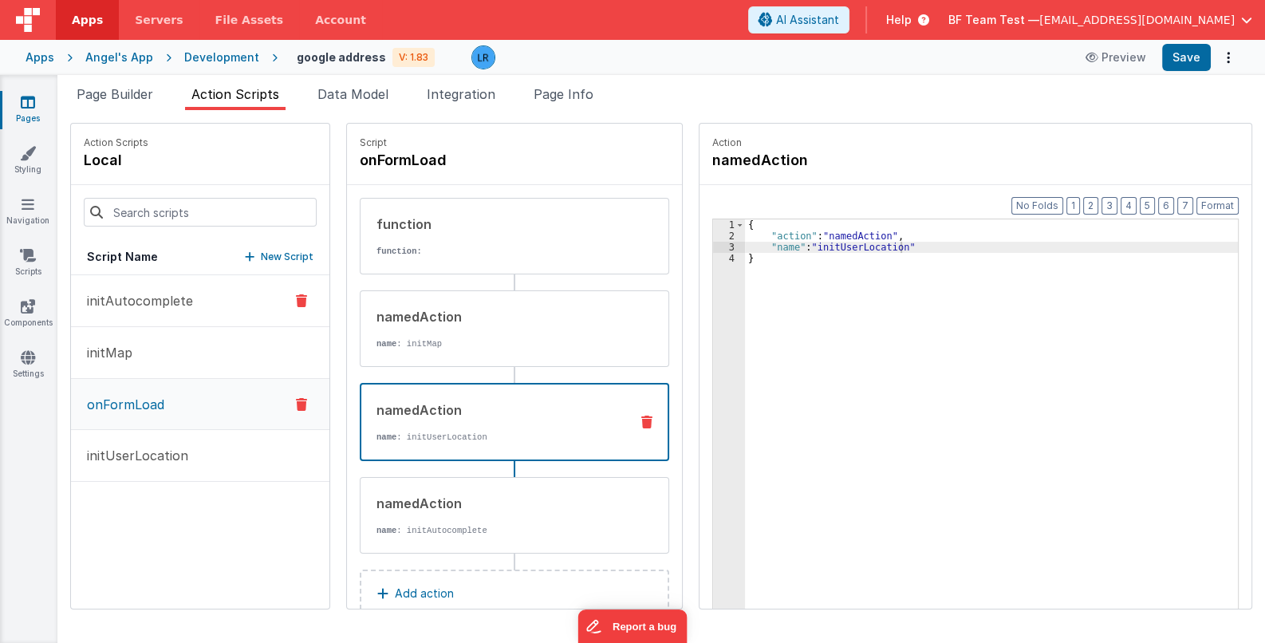
click at [146, 294] on p "initAutocomplete" at bounding box center [135, 300] width 116 height 19
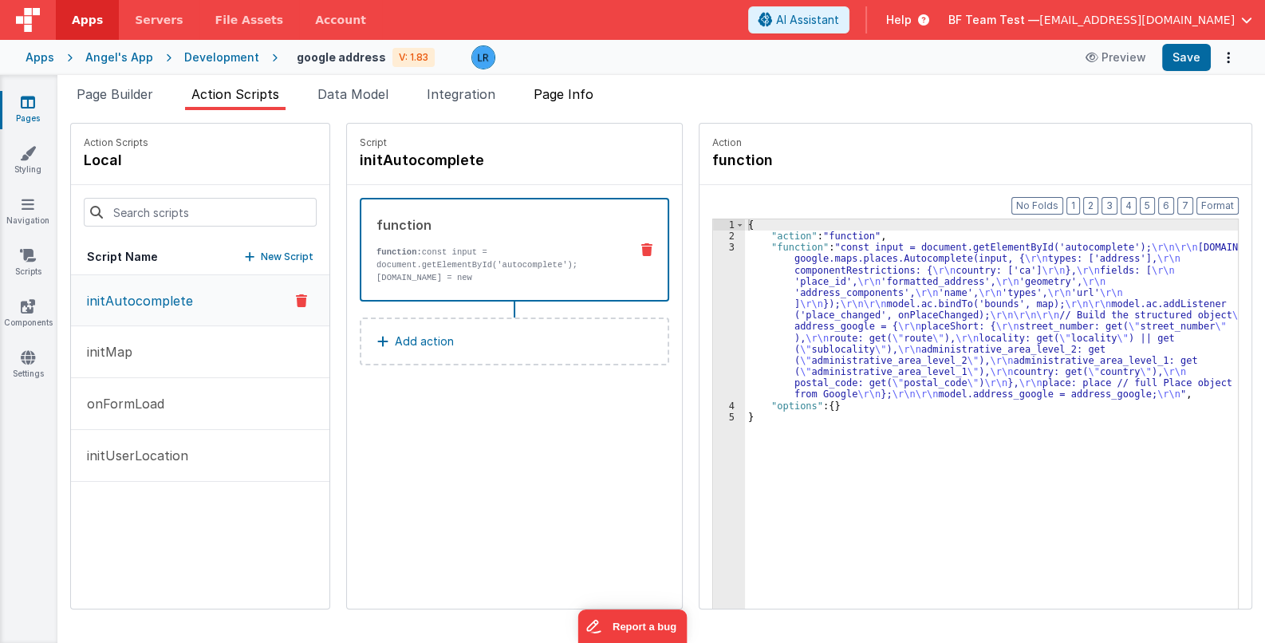
click at [574, 91] on span "Page Info" at bounding box center [564, 94] width 60 height 16
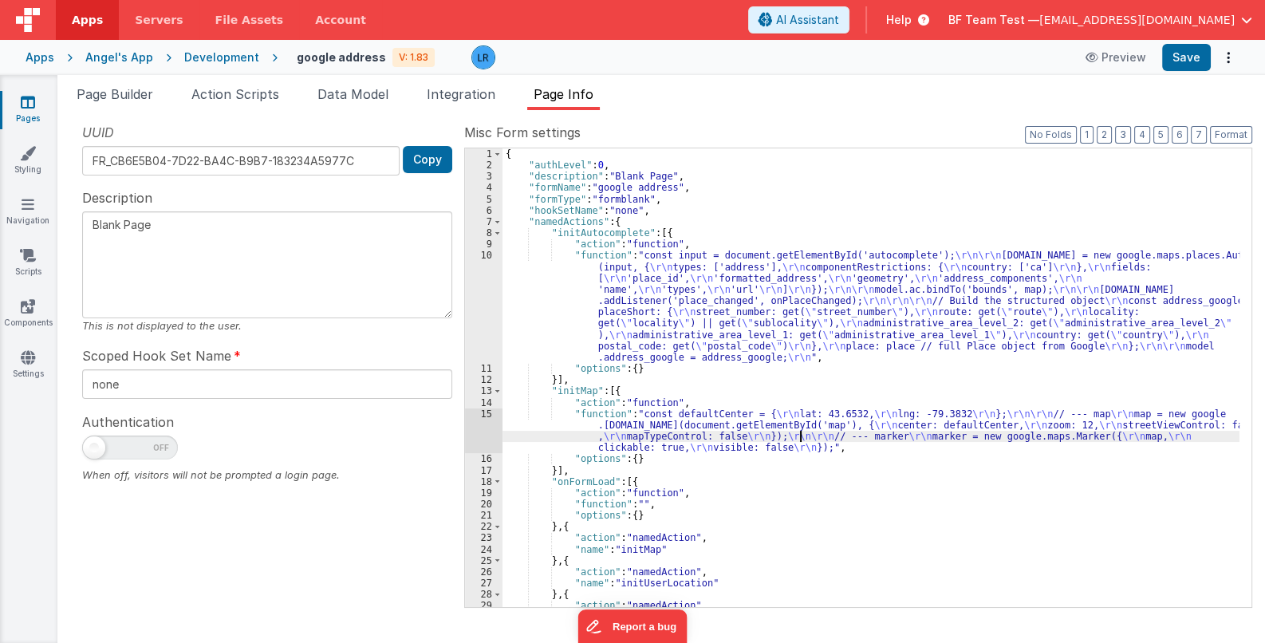
click at [802, 439] on div "{ "authLevel" : 0 , "description" : "Blank Page" , "formName" : "google address…" at bounding box center [870, 388] width 737 height 481
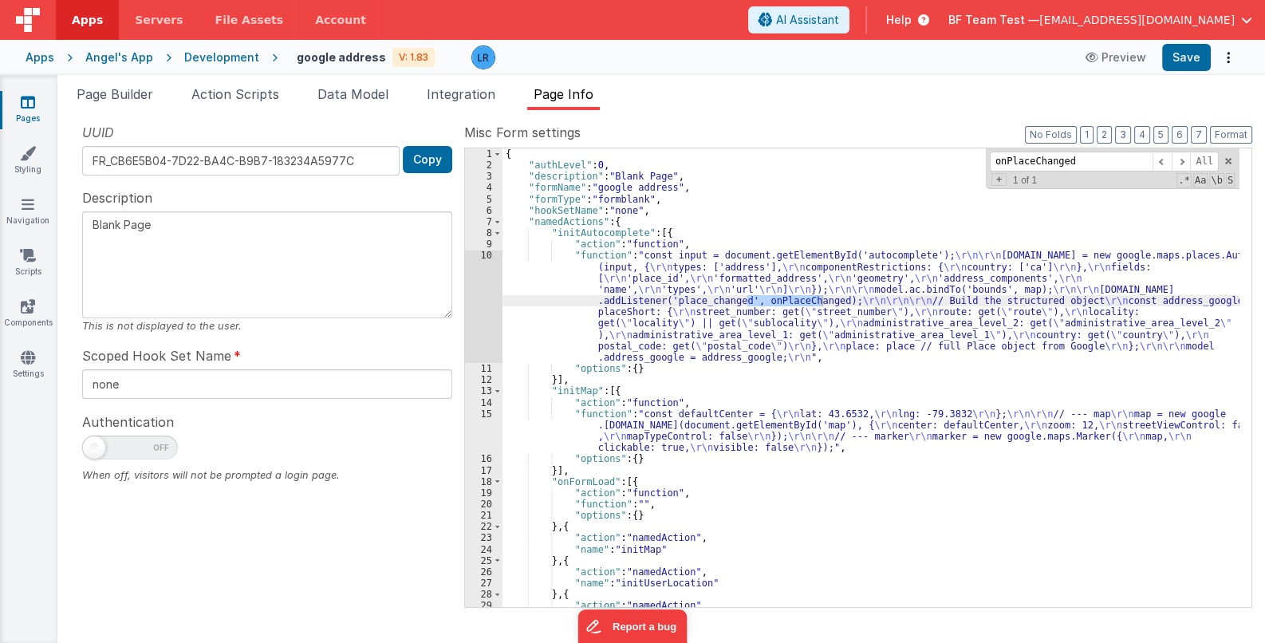
type input "onPlaceChanged"
click at [483, 305] on div "10" at bounding box center [483, 306] width 37 height 113
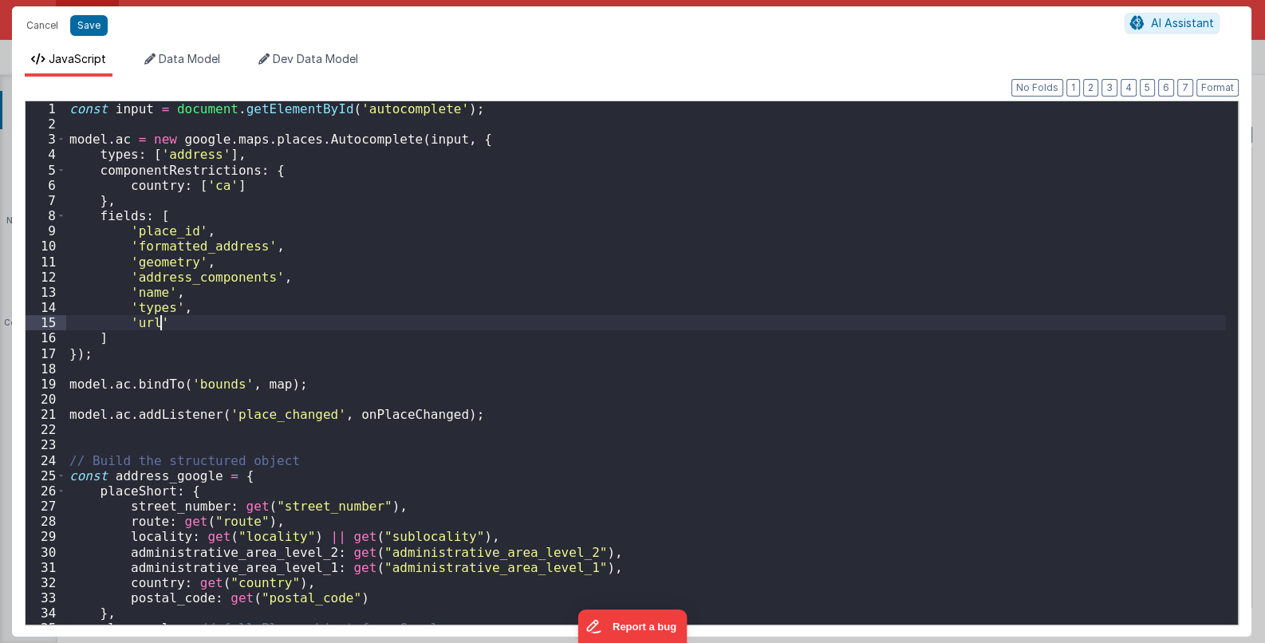
click at [483, 305] on div "const input = document . getElementById ( 'autocomplete' ) ; model . ac = new g…" at bounding box center [646, 378] width 1161 height 554
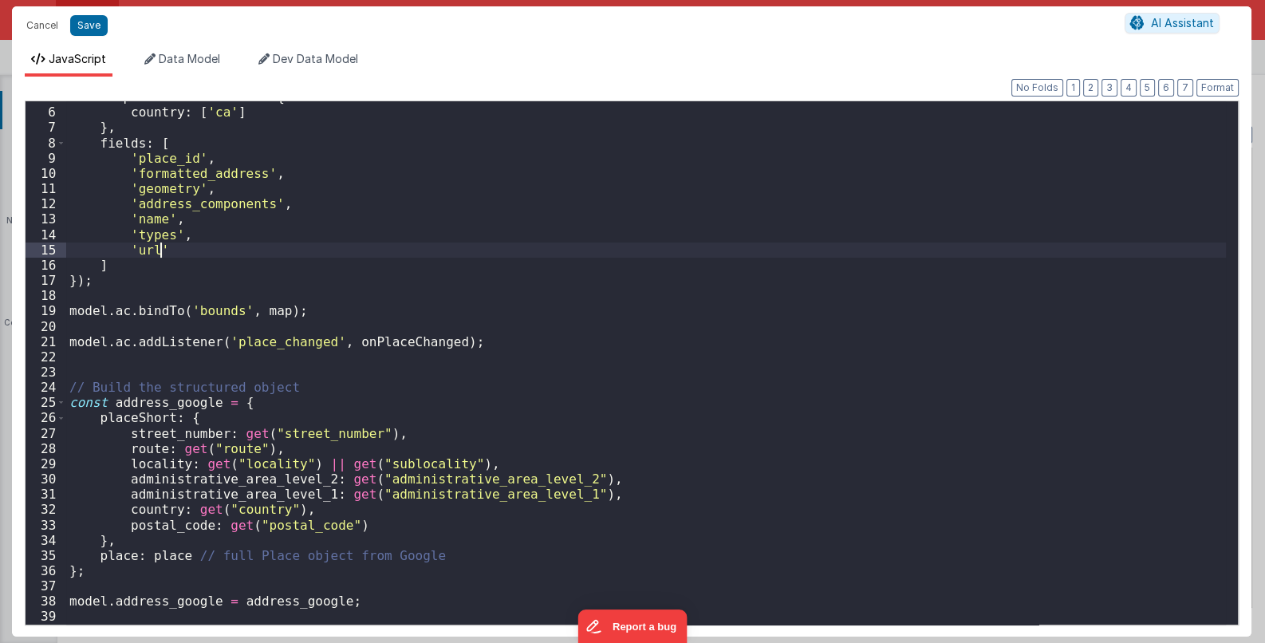
click at [563, 414] on div "componentRestrictions : { country : [ 'ca' ] } , fields : [ 'place_id' , 'forma…" at bounding box center [646, 366] width 1161 height 554
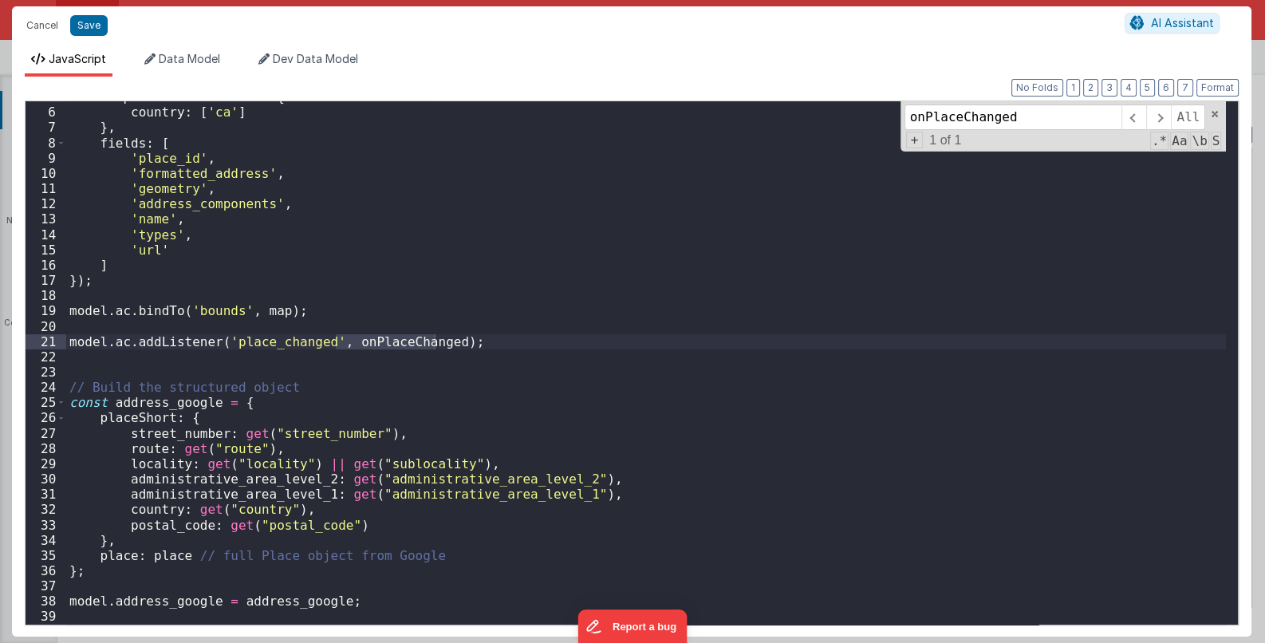
type input "onPlaceChanged"
click at [338, 337] on div "componentRestrictions : { country : [ 'ca' ] } , fields : [ 'place_id' , 'forma…" at bounding box center [646, 362] width 1160 height 523
drag, startPoint x: 334, startPoint y: 341, endPoint x: 436, endPoint y: 342, distance: 102.1
click at [436, 342] on div "componentRestrictions : { country : [ 'ca' ] } , fields : [ 'place_id' , 'forma…" at bounding box center [646, 366] width 1161 height 554
click at [336, 341] on div "componentRestrictions : { country : [ 'ca' ] } , fields : [ 'place_id' , 'forma…" at bounding box center [646, 362] width 1160 height 523
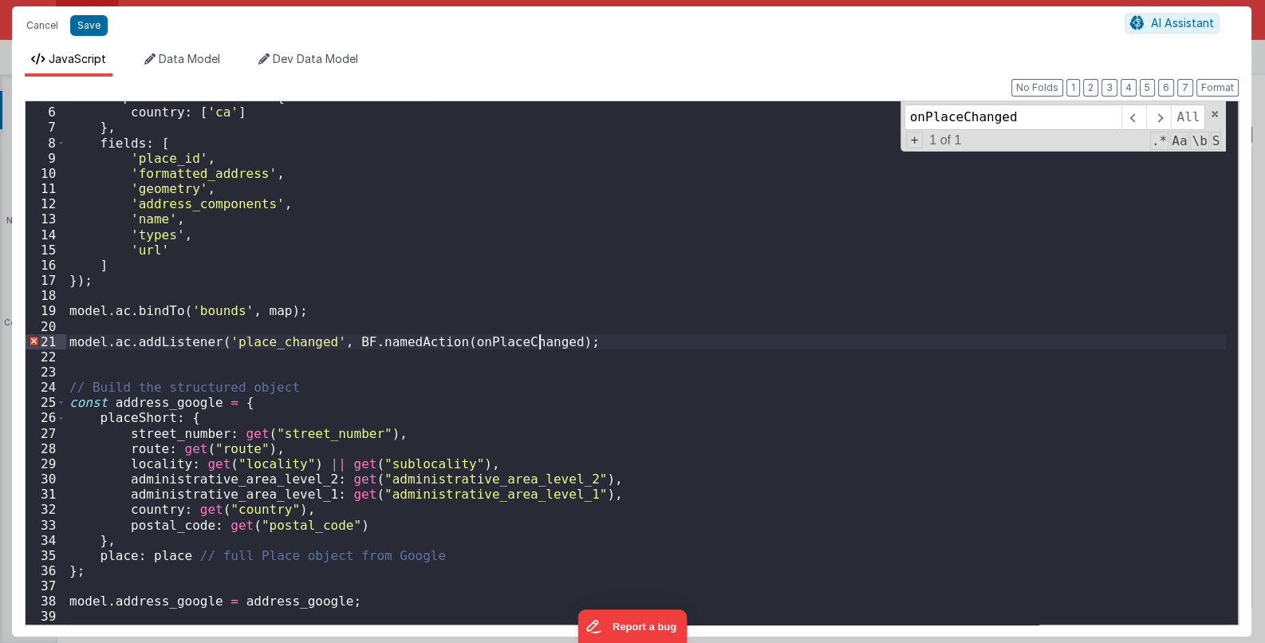
click at [538, 337] on div "componentRestrictions : { country : [ 'ca' ] } , fields : [ 'place_id' , 'forma…" at bounding box center [646, 366] width 1161 height 554
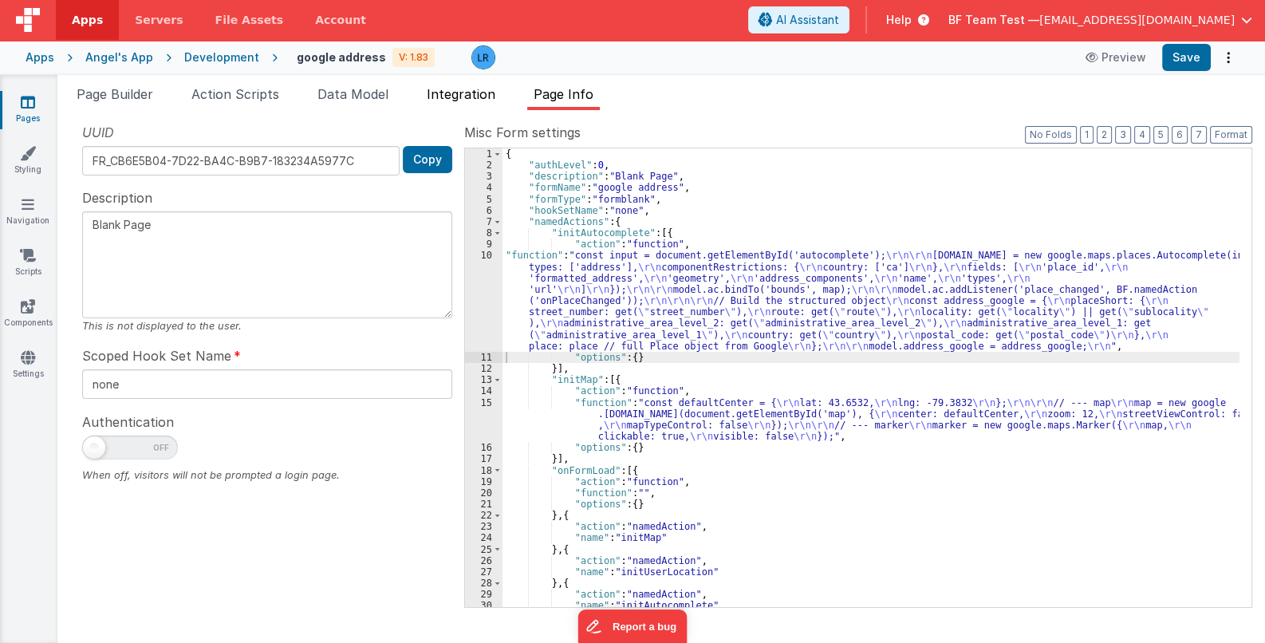
click at [444, 86] on span "Integration" at bounding box center [461, 94] width 69 height 16
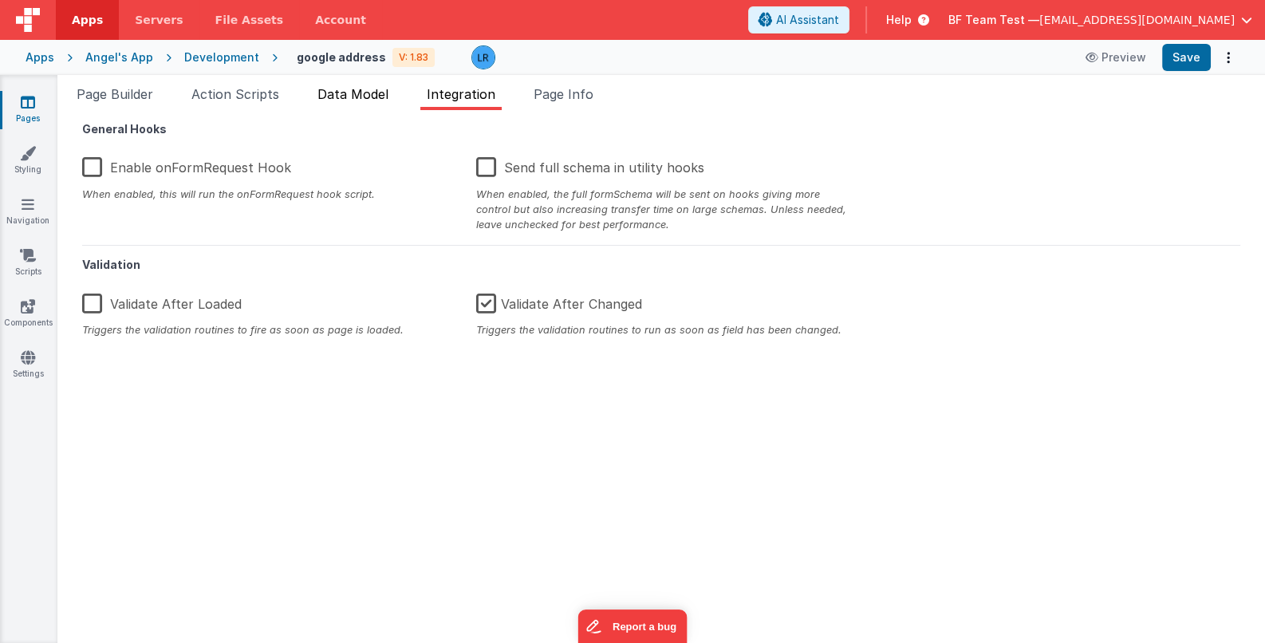
click at [372, 94] on span "Data Model" at bounding box center [352, 94] width 71 height 16
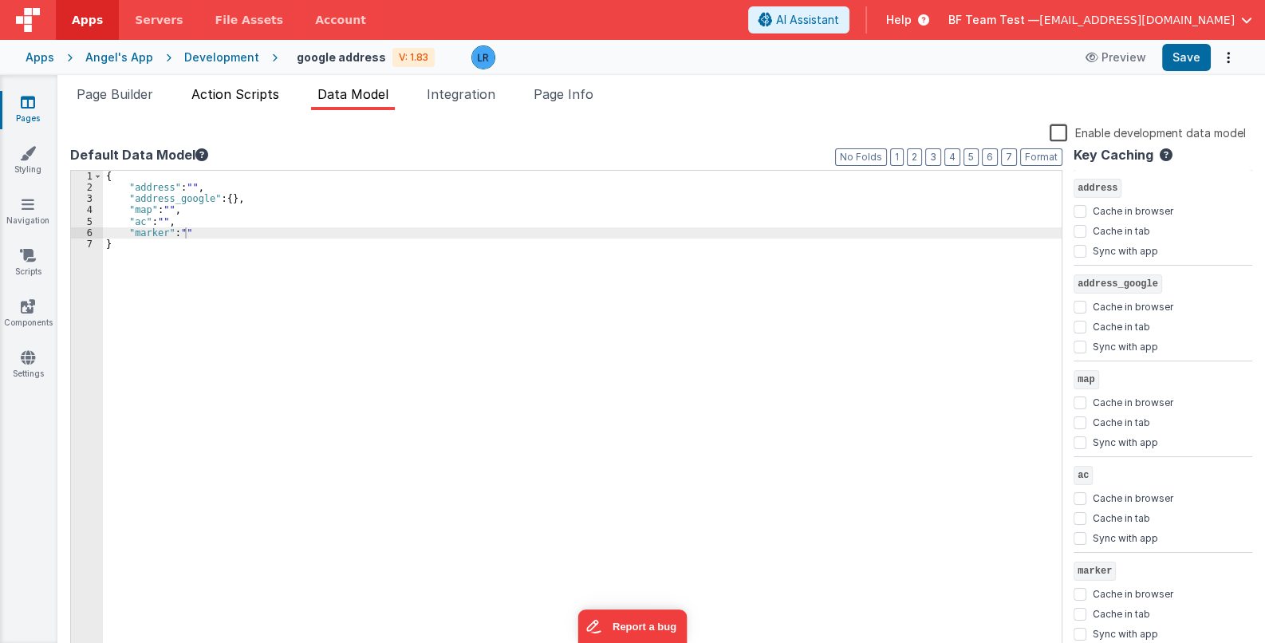
click at [256, 91] on span "Action Scripts" at bounding box center [235, 94] width 88 height 16
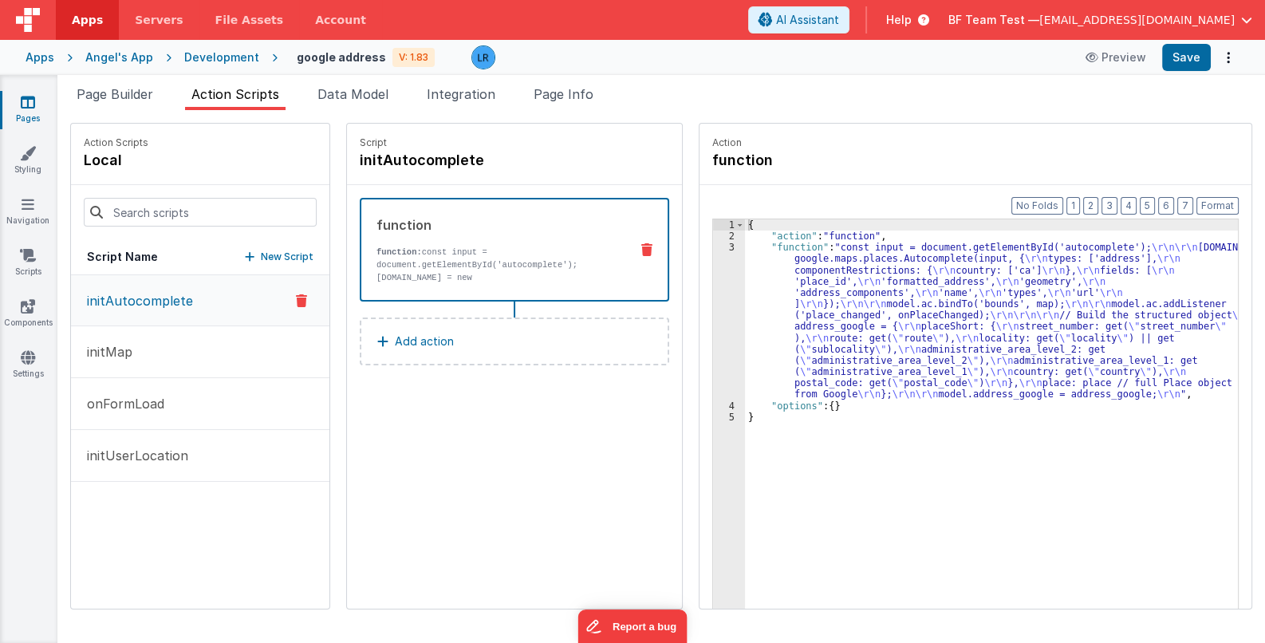
click at [148, 306] on p "initAutocomplete" at bounding box center [135, 300] width 116 height 19
click at [824, 330] on div "{ "action" : "function" , "function" : "const input = document.getElementById('…" at bounding box center [1002, 450] width 514 height 462
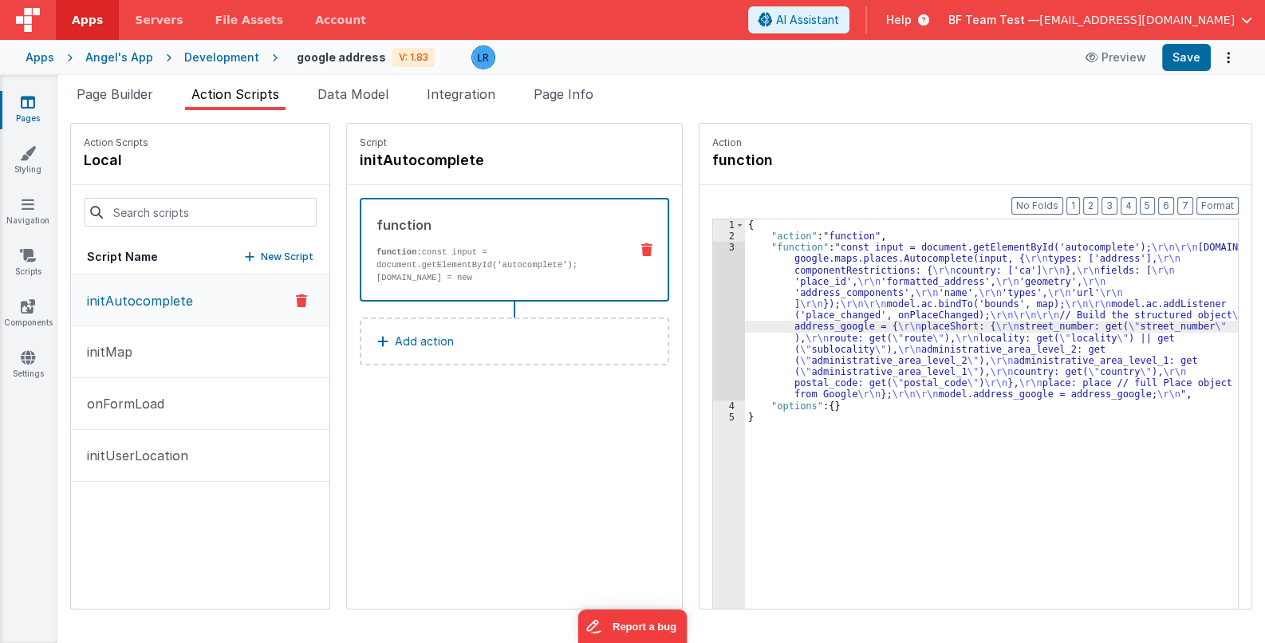
click at [713, 356] on div "3" at bounding box center [729, 321] width 32 height 158
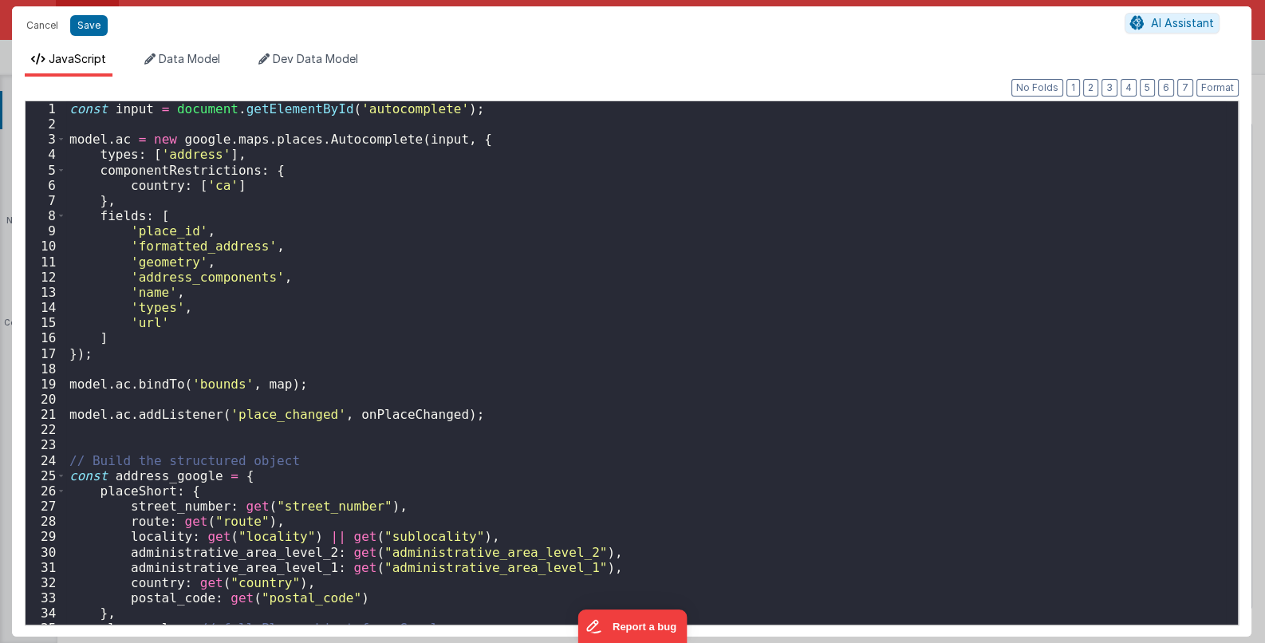
click at [698, 356] on div "Cancel Save AI Assistant JavaScript Data Model Dev Data Model Format 7 6 5 4 3 …" at bounding box center [632, 321] width 1265 height 643
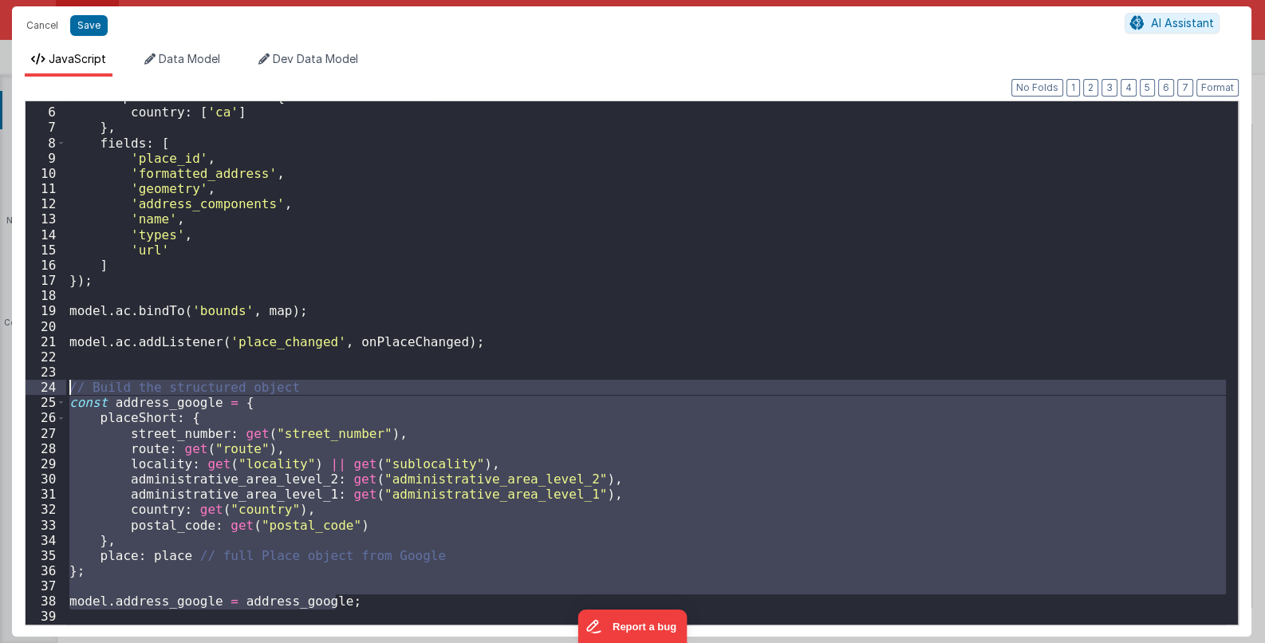
drag, startPoint x: 359, startPoint y: 605, endPoint x: 46, endPoint y: 384, distance: 382.9
click at [46, 384] on div "5 6 7 8 9 10 11 12 13 14 15 16 17 18 19 20 21 22 23 24 25 26 27 28 29 30 31 32 …" at bounding box center [632, 362] width 1214 height 525
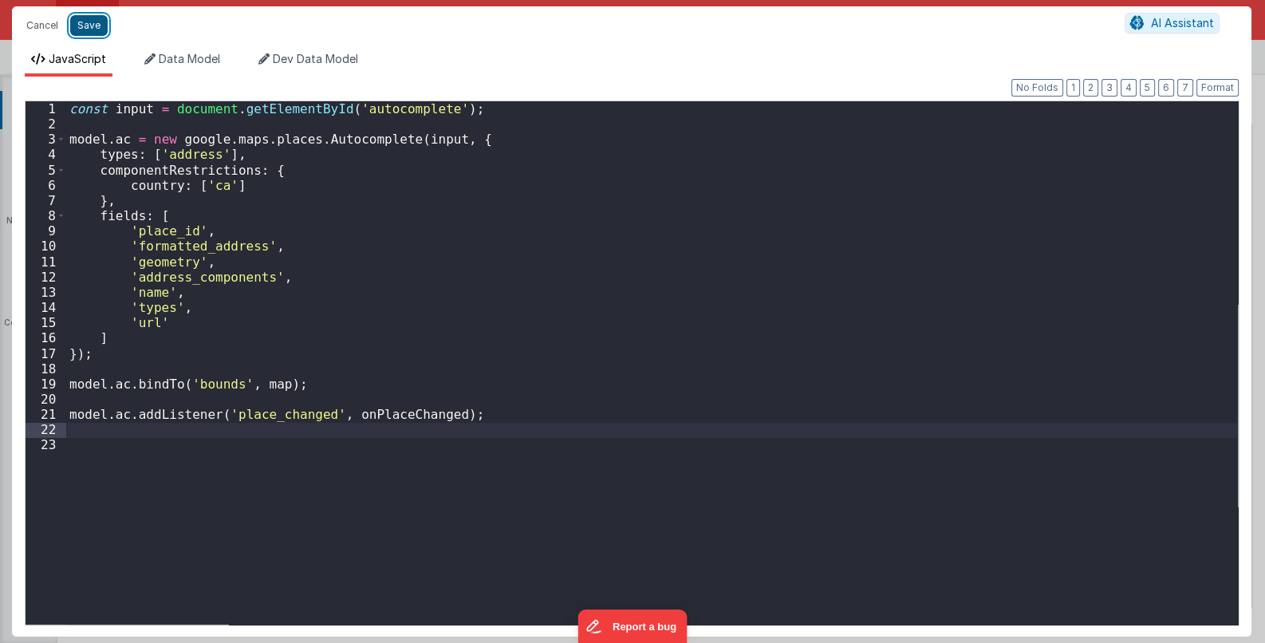
click at [85, 22] on button "Save" at bounding box center [88, 25] width 37 height 21
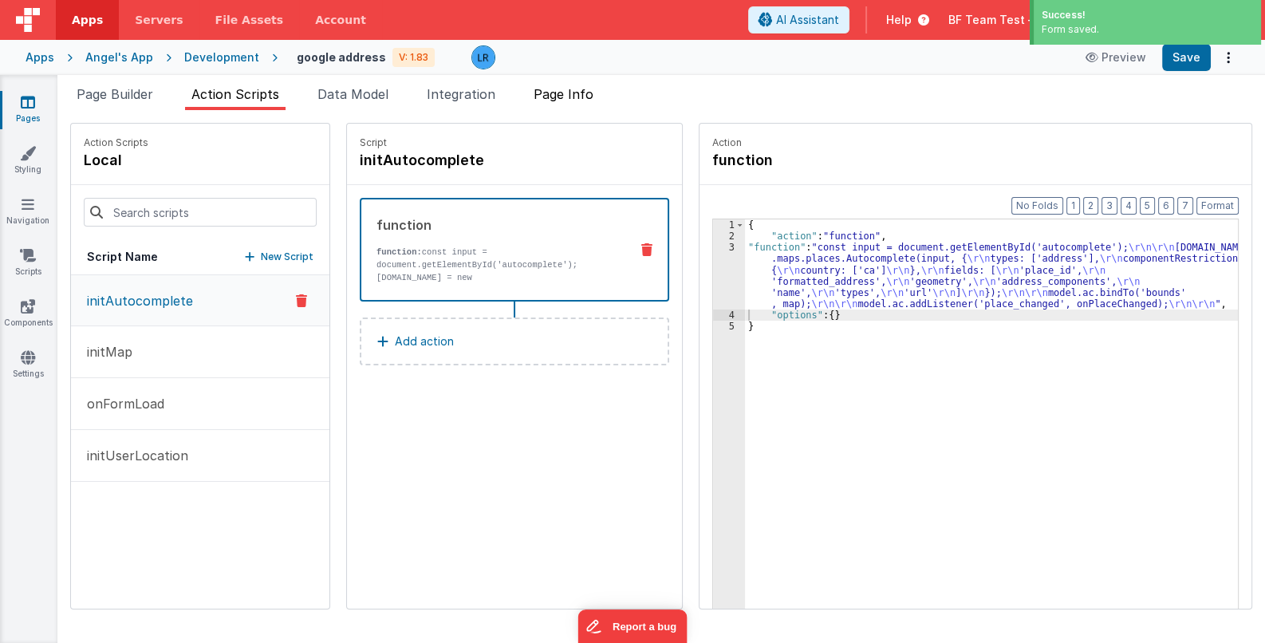
click at [564, 89] on span "Page Info" at bounding box center [564, 94] width 60 height 16
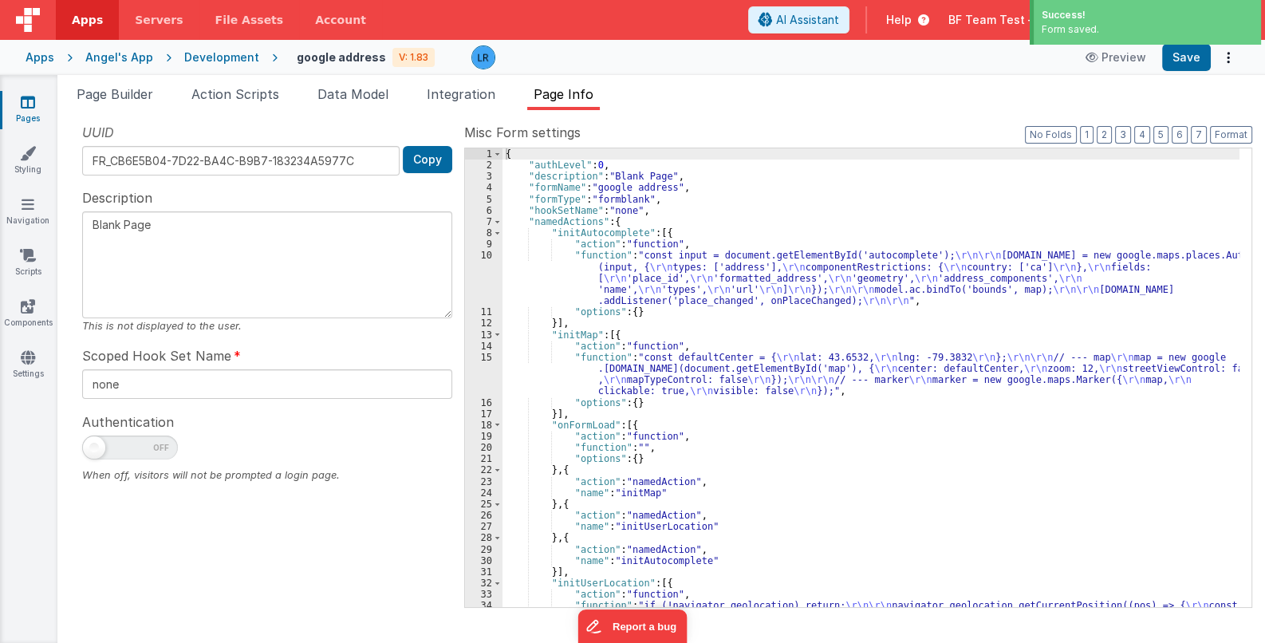
click at [865, 345] on div "{ "authLevel" : 0 , "description" : "Blank Page" , "formName" : "google address…" at bounding box center [870, 411] width 737 height 526
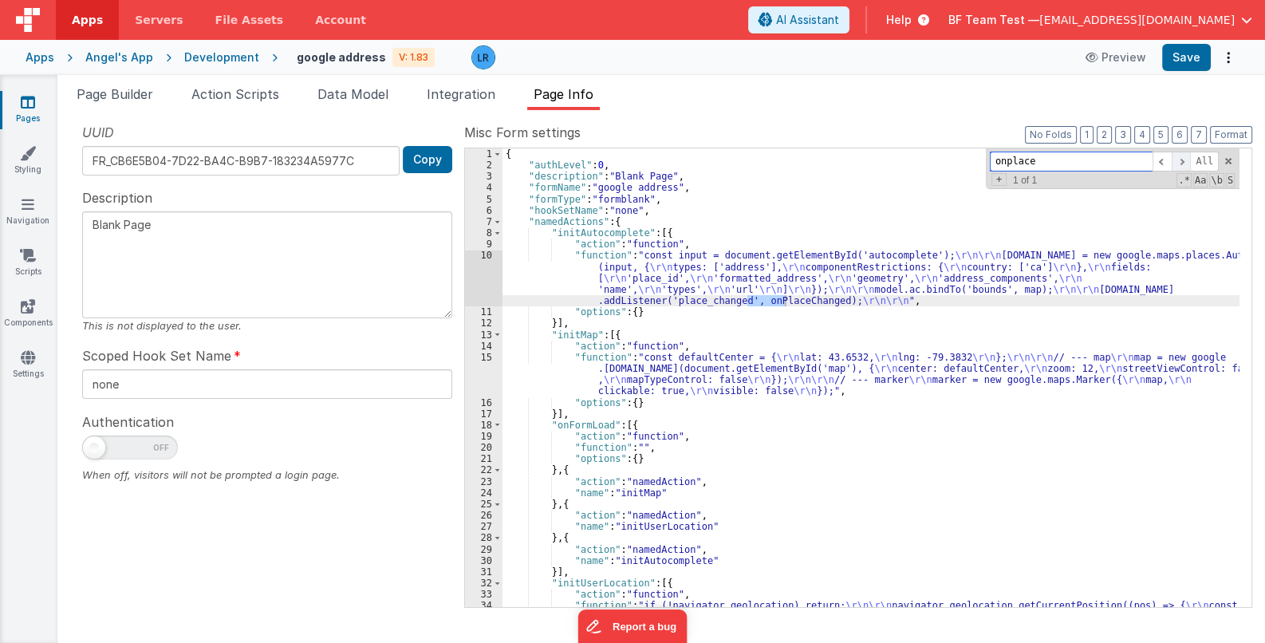
type input "onplace"
click at [1185, 164] on span at bounding box center [1181, 162] width 19 height 20
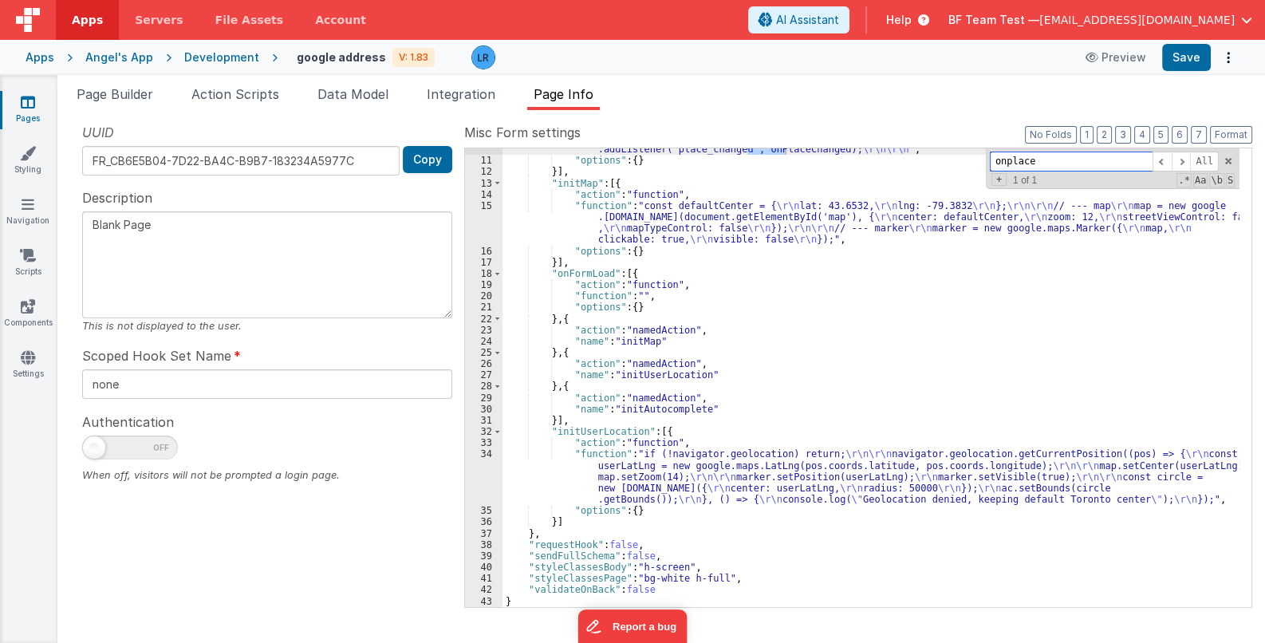
scroll to position [56, 0]
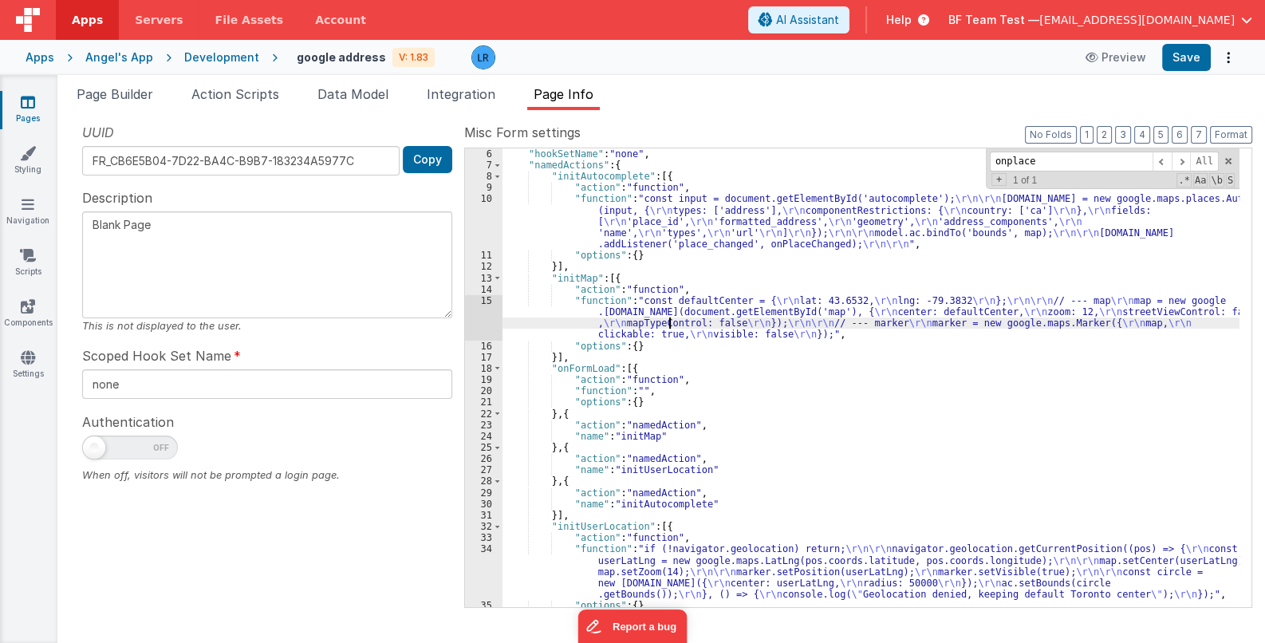
click at [667, 317] on div ""hookSetName" : "none" , "namedActions" : { "initAutocomplete" : [{ "action" : …" at bounding box center [870, 388] width 737 height 481
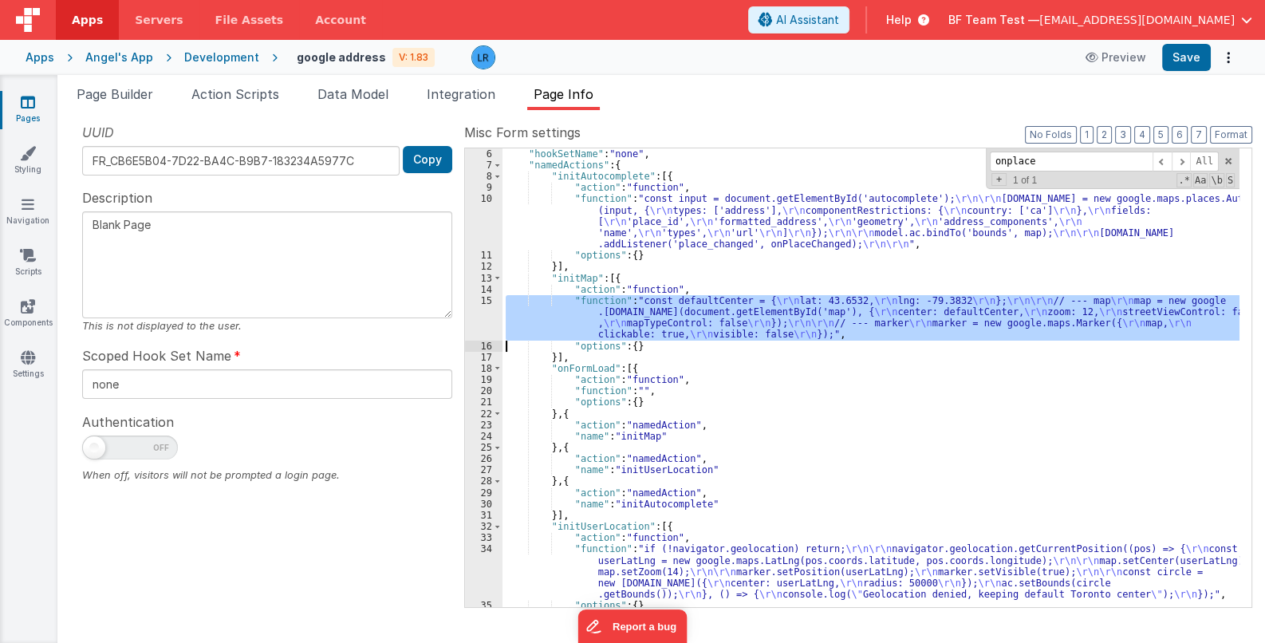
click at [479, 318] on div "15" at bounding box center [483, 317] width 37 height 45
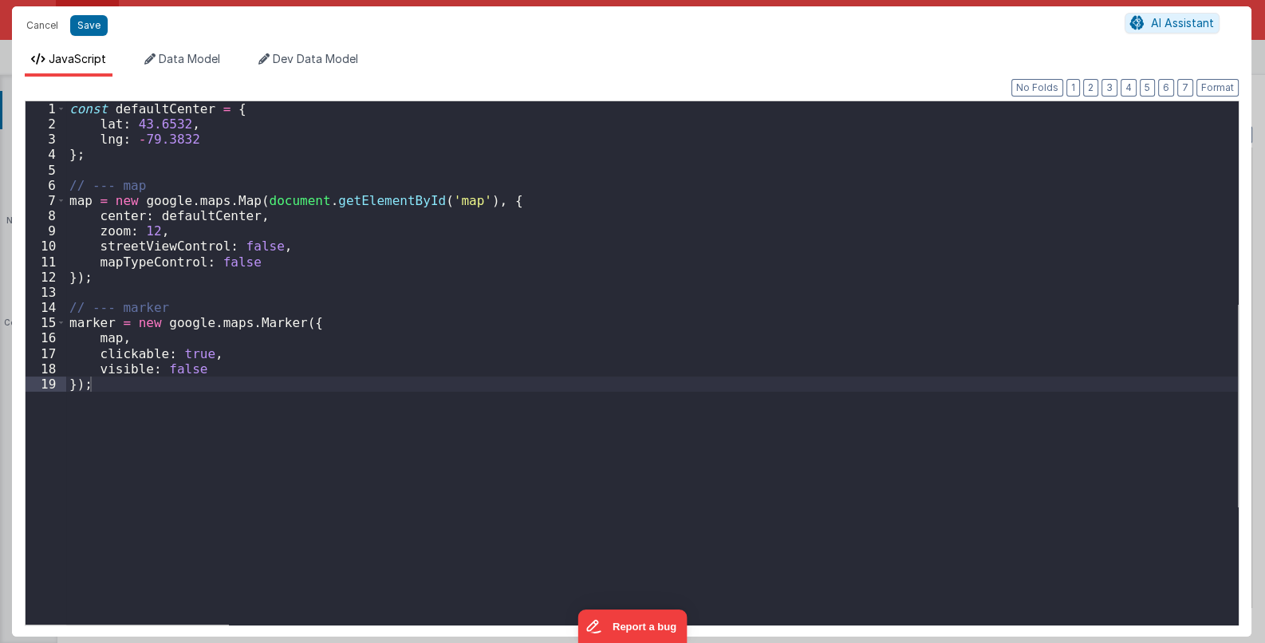
click at [479, 318] on div "Cancel Save AI Assistant JavaScript Data Model Dev Data Model Format 7 6 5 4 3 …" at bounding box center [632, 321] width 1265 height 643
click at [33, 19] on button "Cancel" at bounding box center [42, 25] width 48 height 22
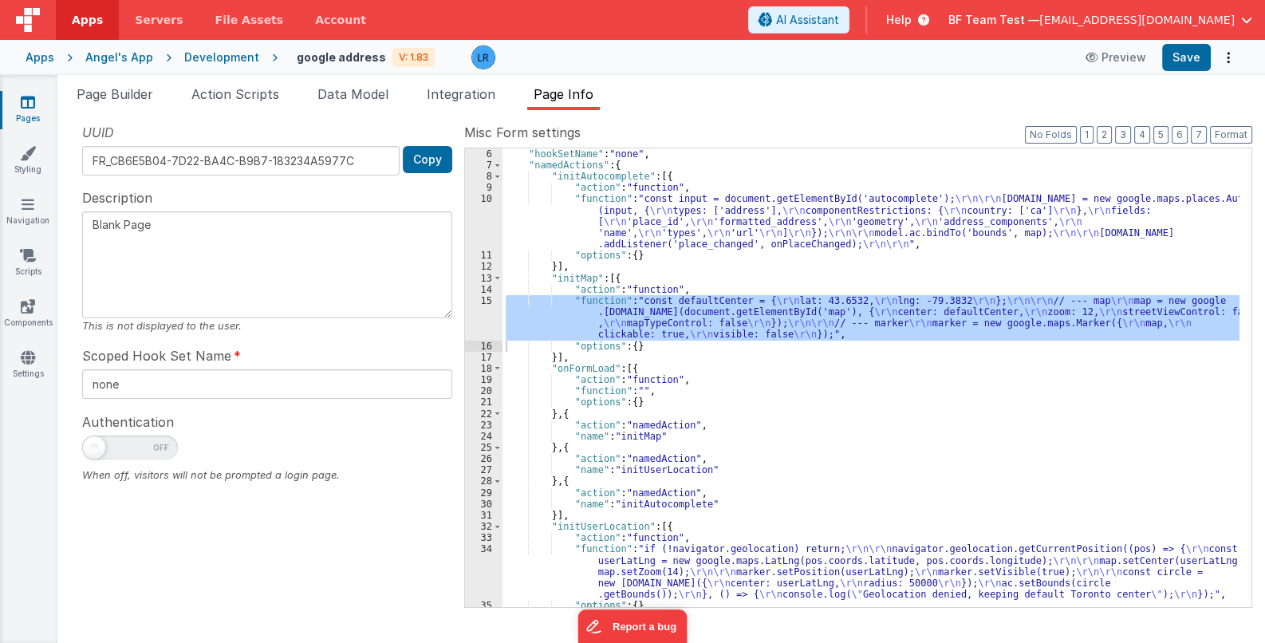
click at [738, 220] on div ""hookSetName" : "none" , "namedActions" : { "initAutocomplete" : [{ "action" : …" at bounding box center [870, 388] width 737 height 481
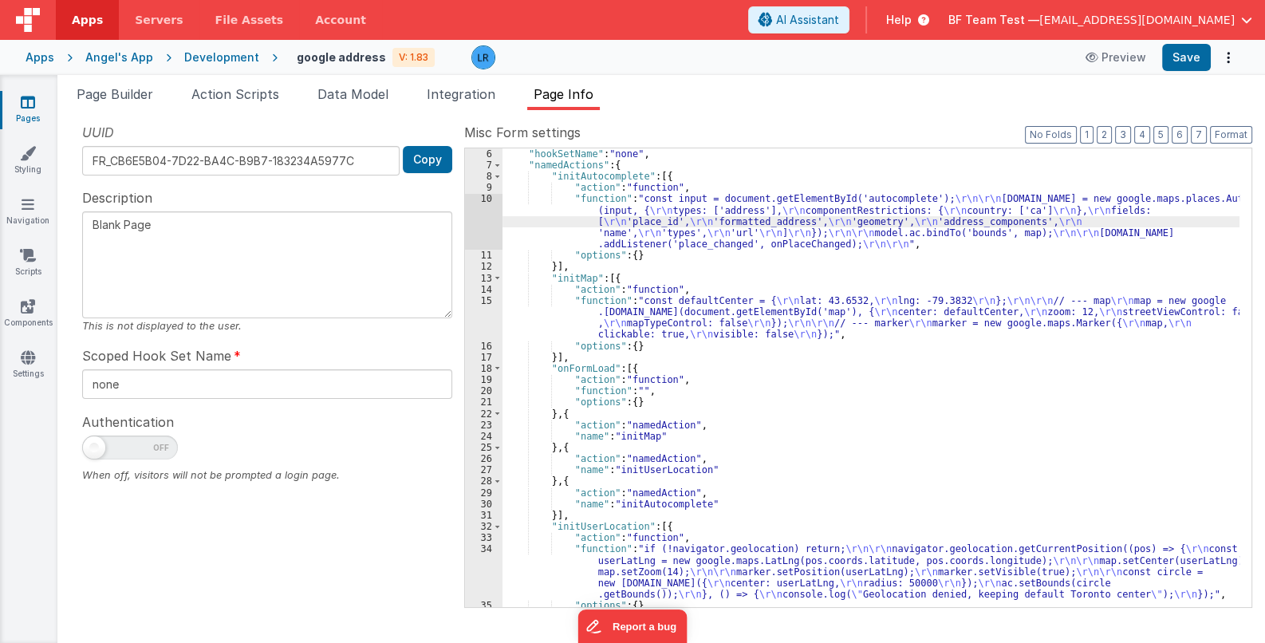
click at [487, 219] on div "10" at bounding box center [483, 221] width 37 height 57
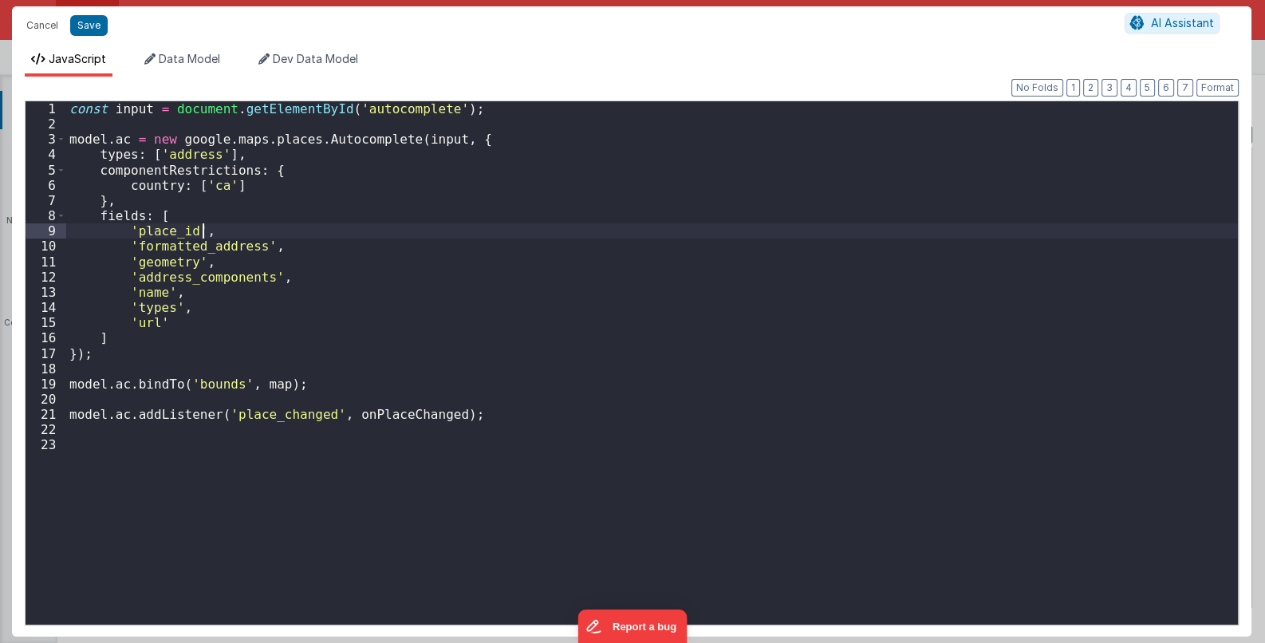
click at [487, 219] on div "const input = document . getElementById ( 'autocomplete' ) ; model . ac = new g…" at bounding box center [652, 378] width 1172 height 554
click at [333, 416] on div "const input = document . getElementById ( 'autocomplete' ) ; model . ac = new g…" at bounding box center [652, 378] width 1172 height 554
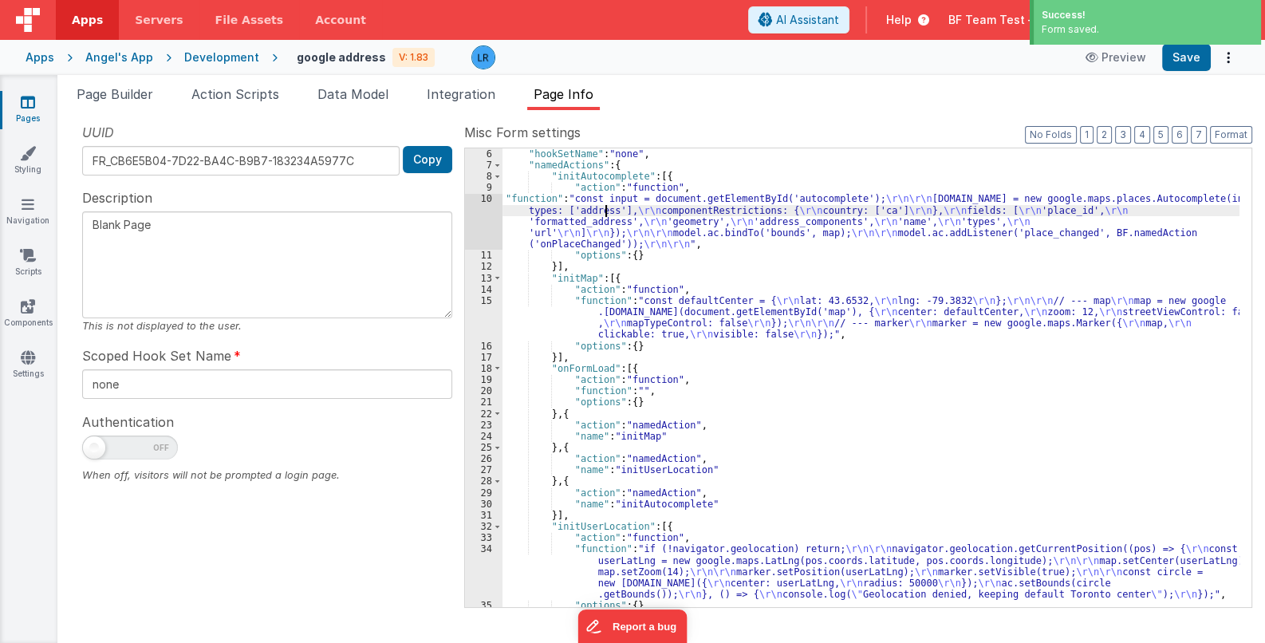
click at [606, 211] on div ""hookSetName" : "none" , "namedActions" : { "initAutocomplete" : [{ "action" : …" at bounding box center [870, 388] width 737 height 481
click at [488, 220] on div "10" at bounding box center [483, 221] width 37 height 57
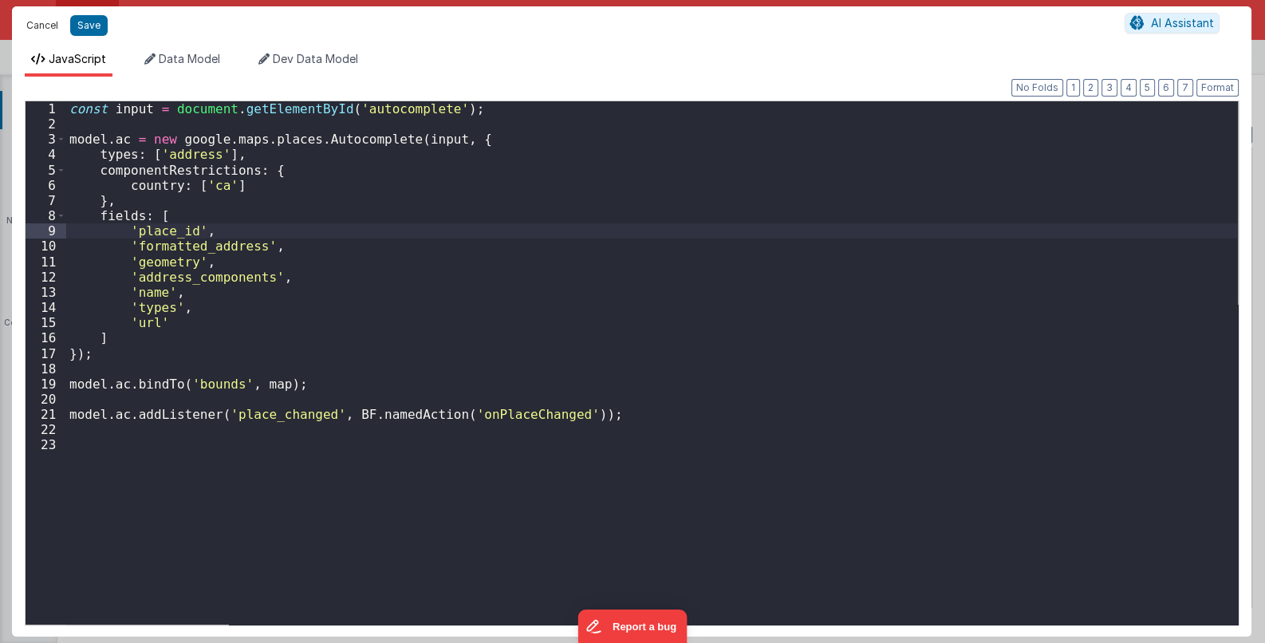
click at [42, 33] on button "Cancel" at bounding box center [42, 25] width 48 height 22
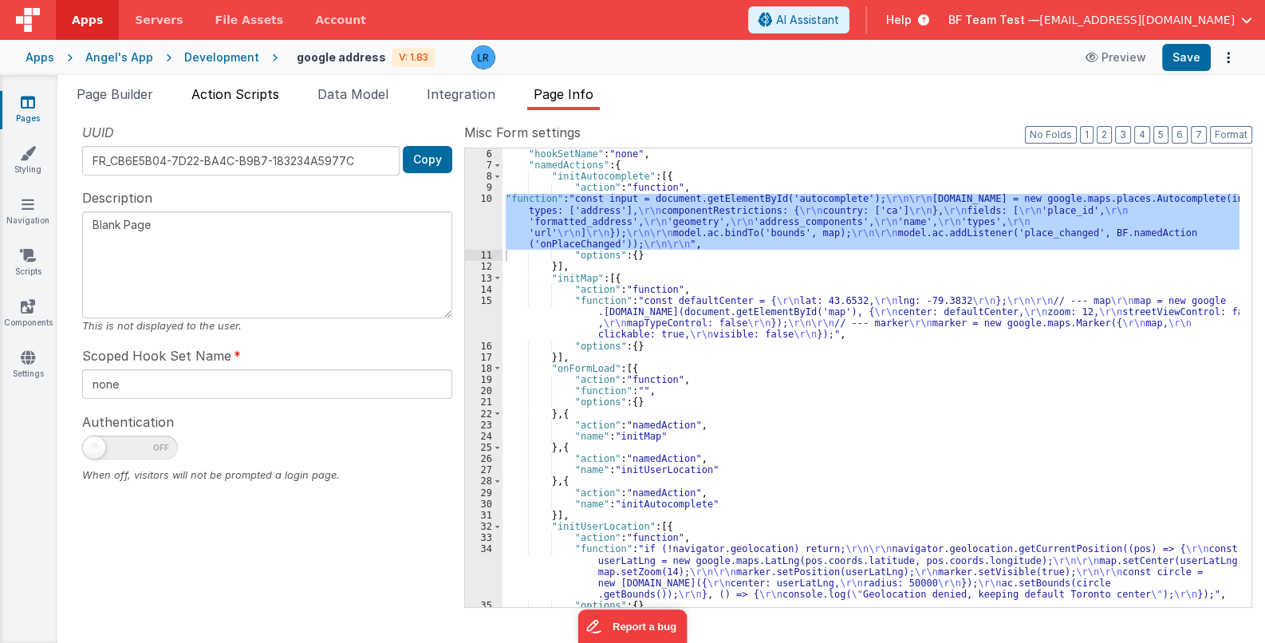
click at [224, 98] on span "Action Scripts" at bounding box center [235, 94] width 88 height 16
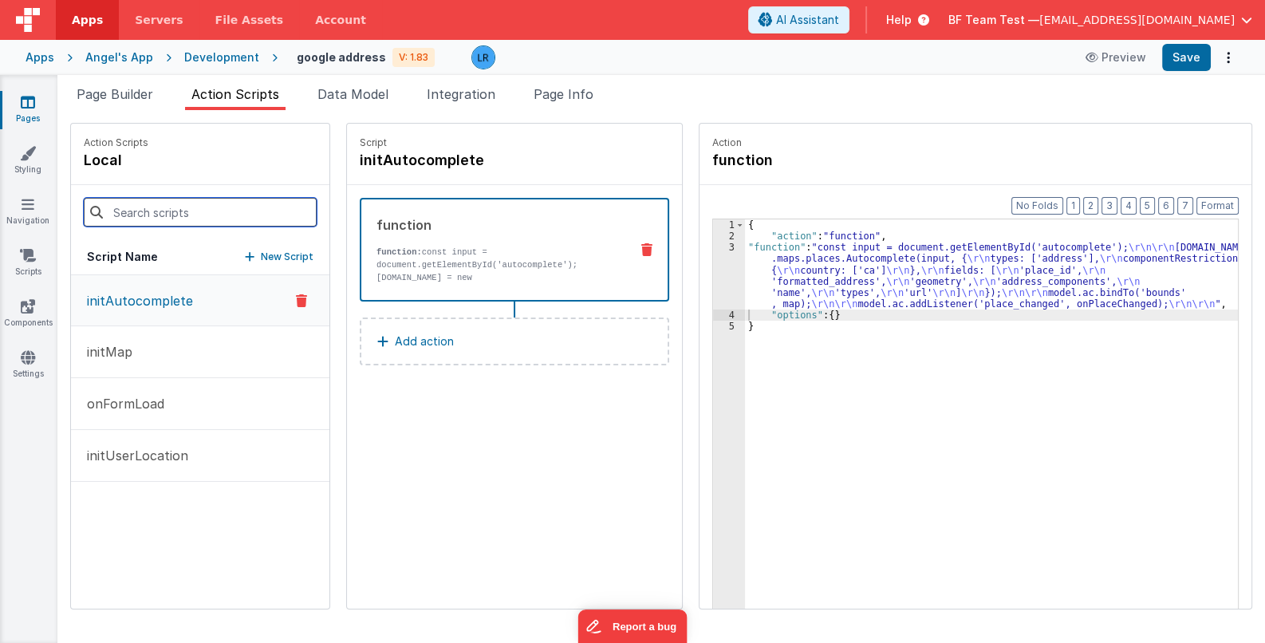
click at [199, 209] on input at bounding box center [200, 212] width 233 height 29
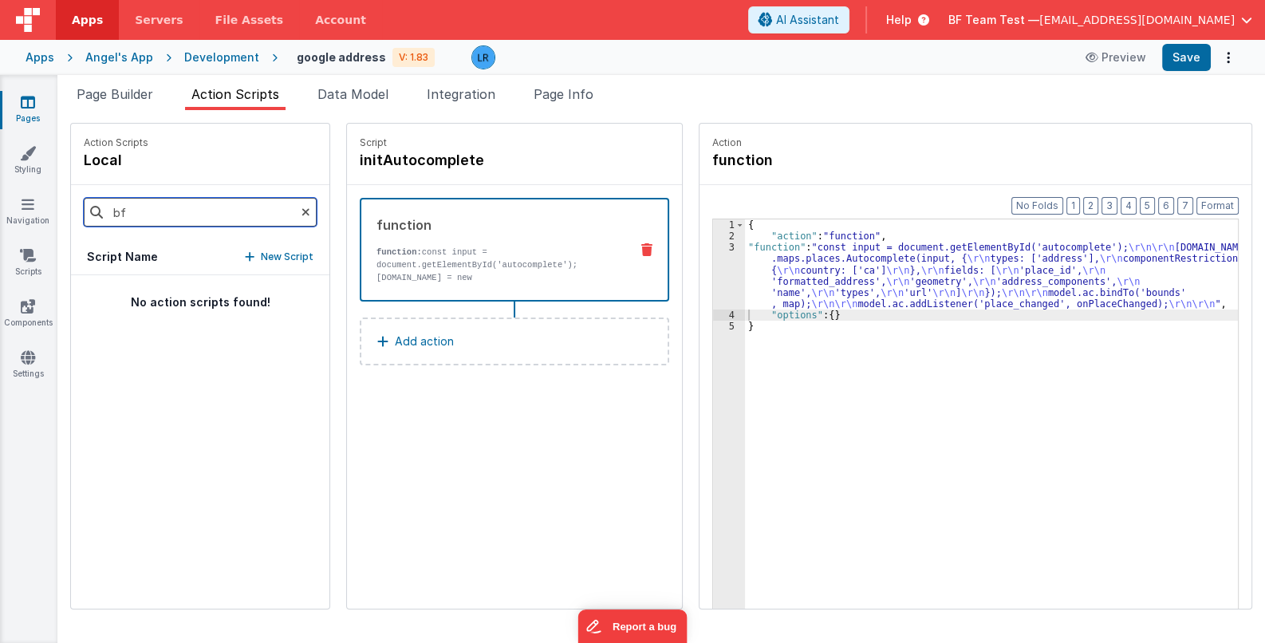
type input "b"
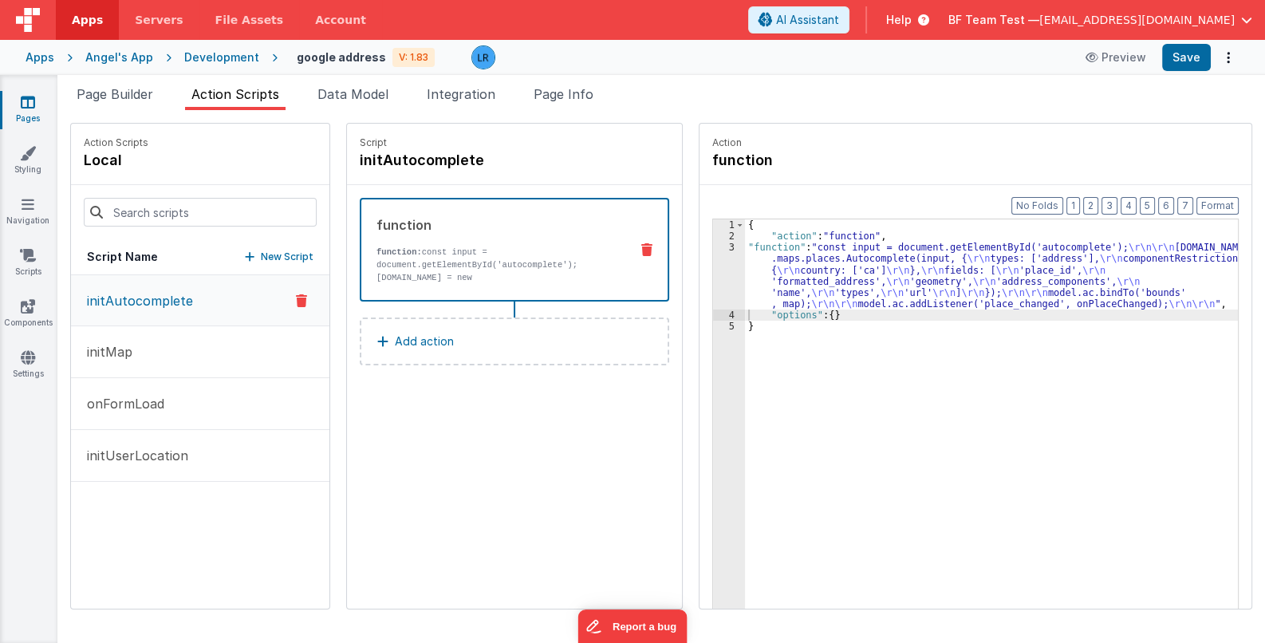
click at [265, 258] on p "New Script" at bounding box center [287, 257] width 53 height 16
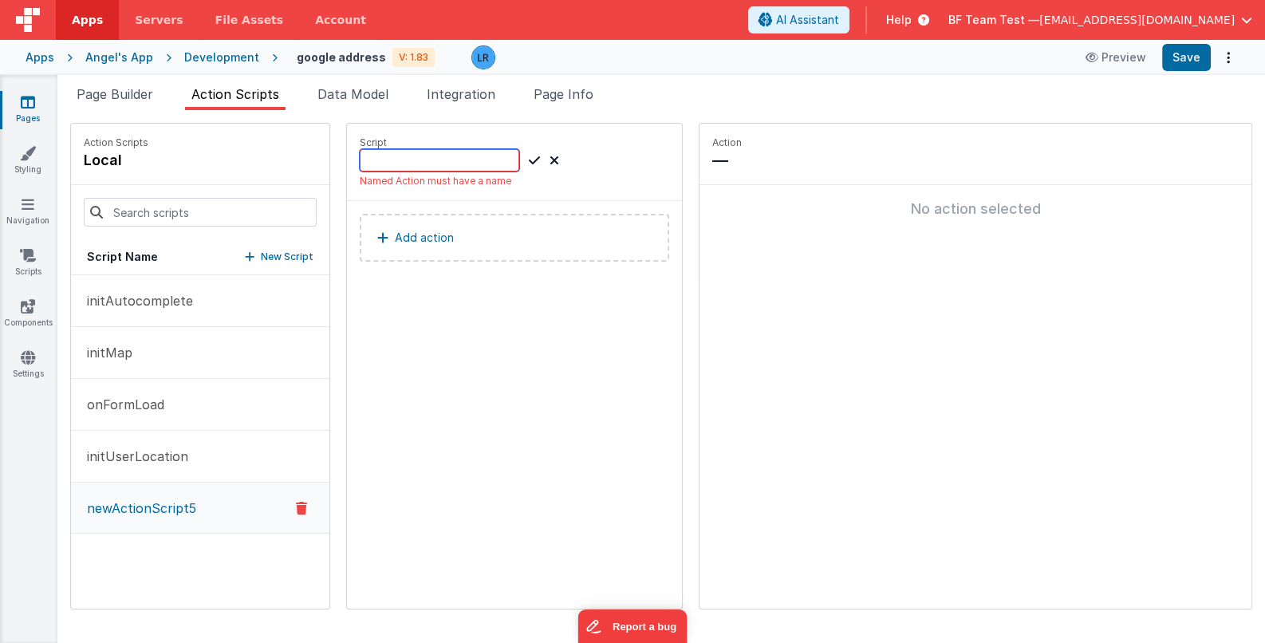
paste input "onPlaceChanged"
type input "onPlaceChanged"
click at [529, 158] on icon at bounding box center [534, 160] width 11 height 19
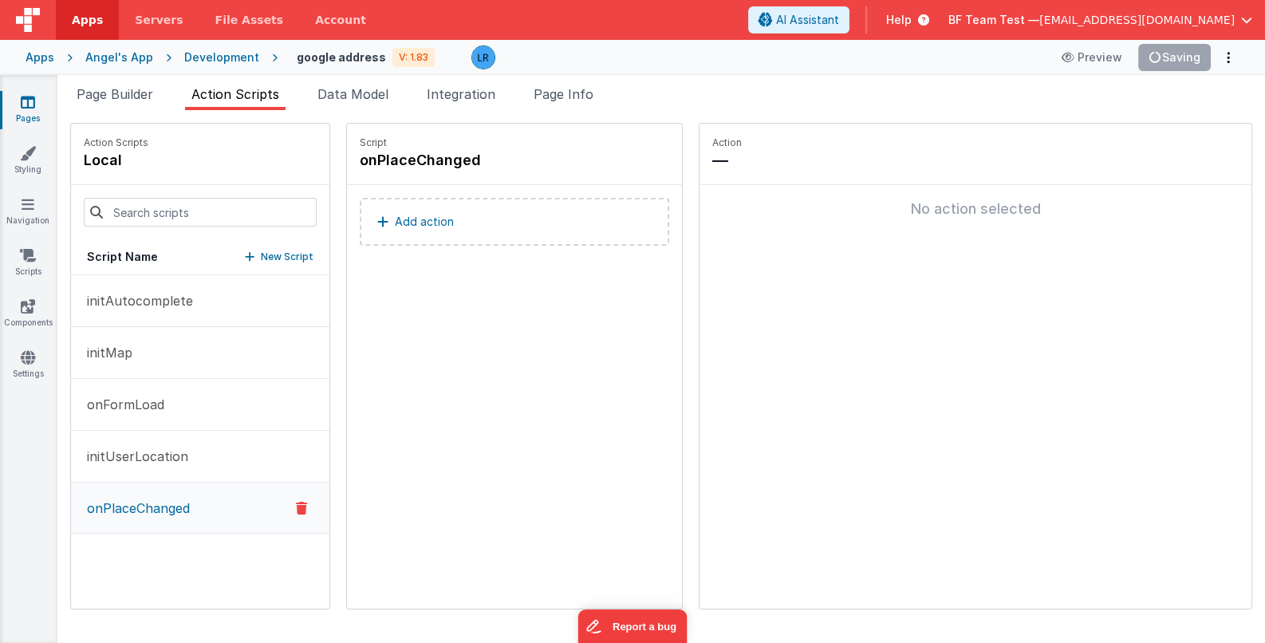
click at [460, 219] on button "Add action" at bounding box center [514, 222] width 309 height 48
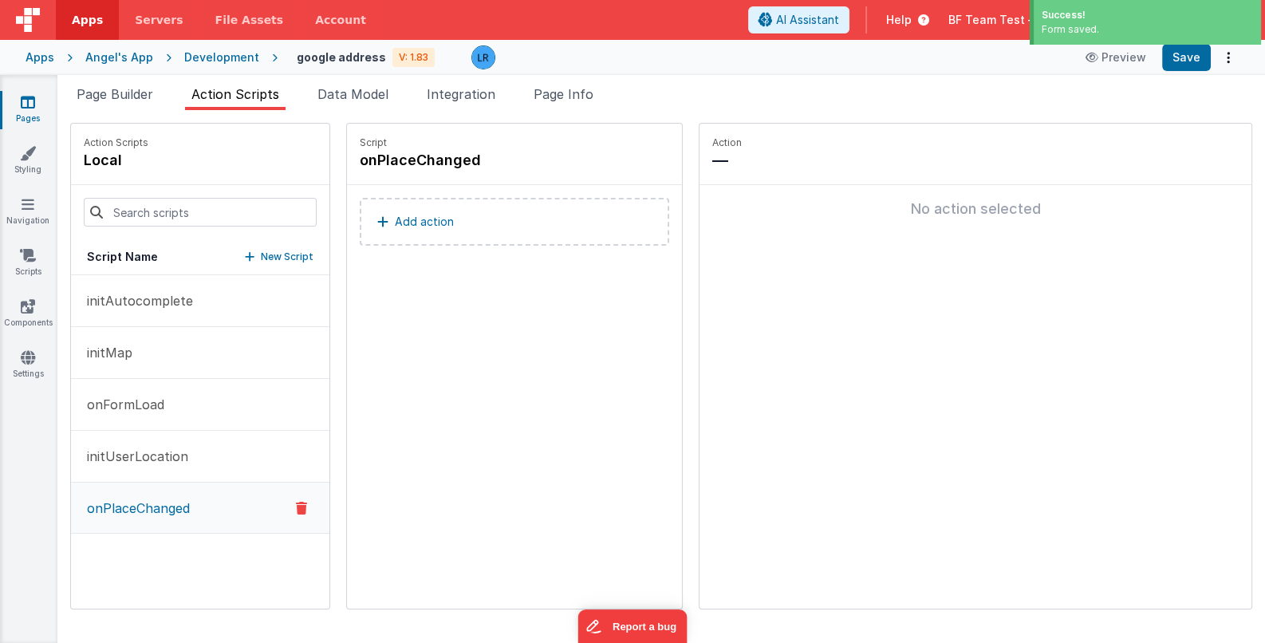
click at [505, 227] on button "Add action" at bounding box center [514, 222] width 309 height 48
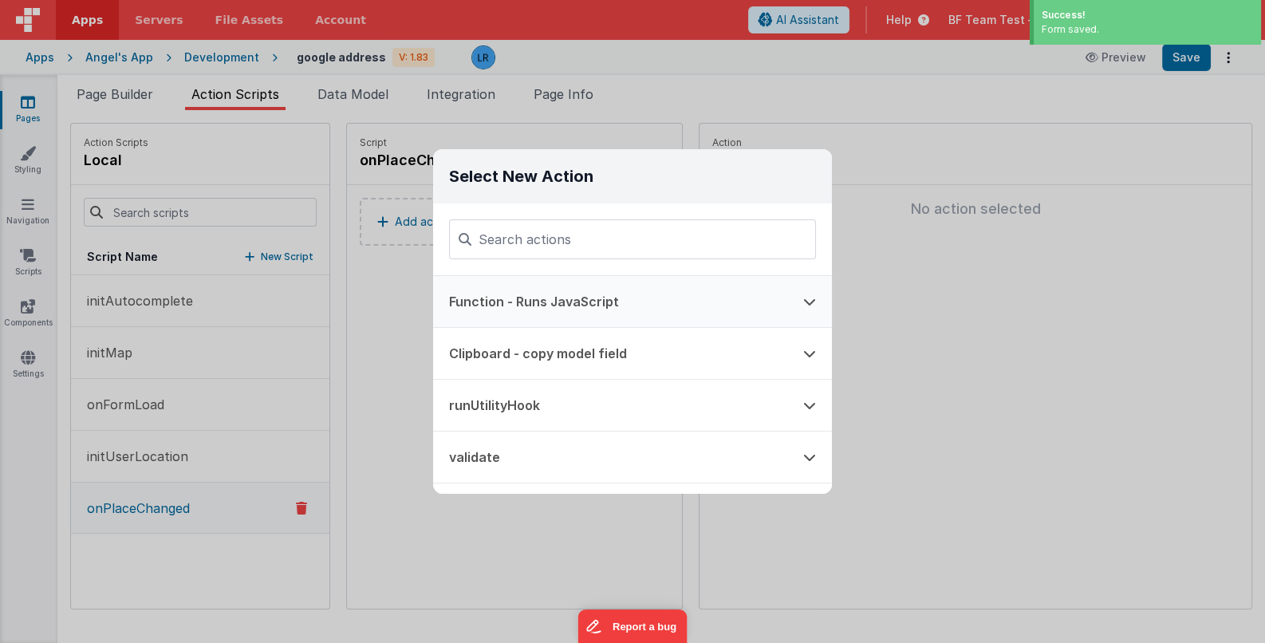
click at [507, 294] on button "Function - Runs JavaScript" at bounding box center [610, 301] width 354 height 51
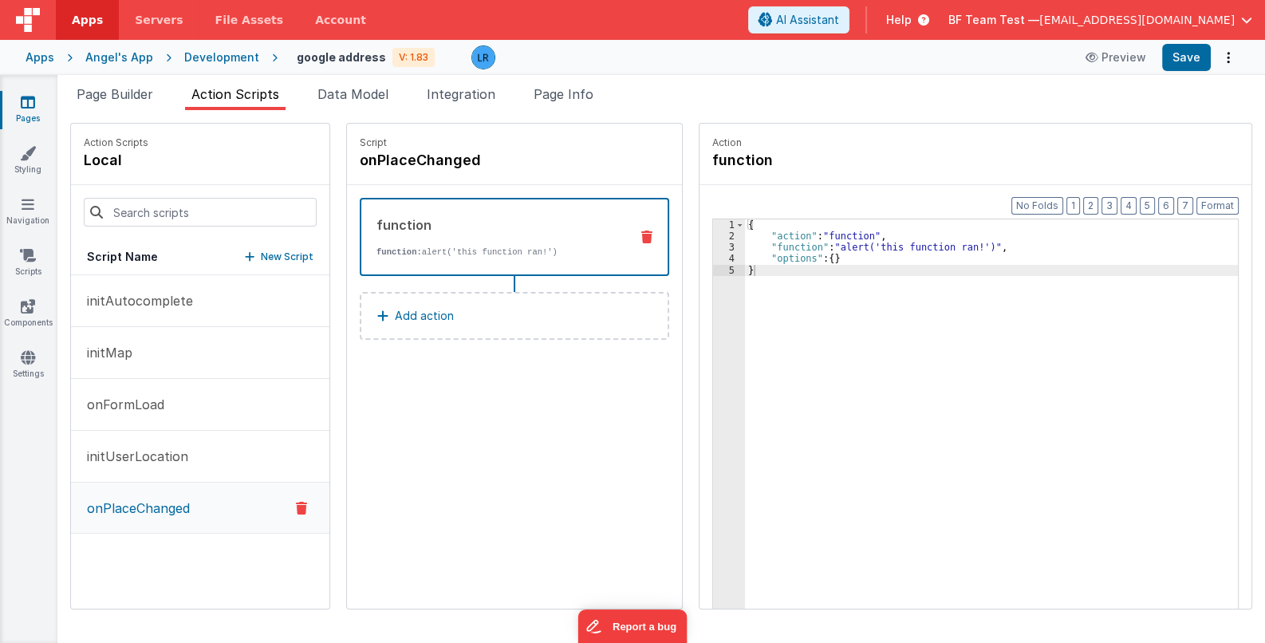
click at [770, 244] on div "{ "action" : "function" , "function" : "alert('this function ran!')" , "options…" at bounding box center [1002, 450] width 514 height 462
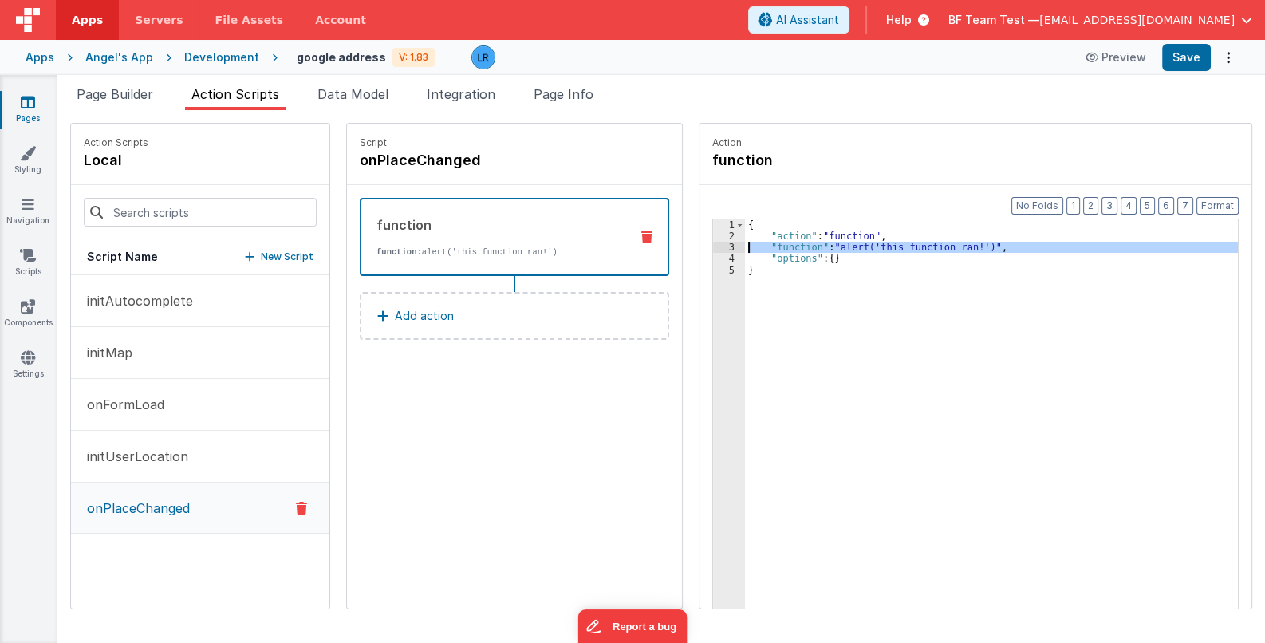
click at [713, 246] on div "3" at bounding box center [729, 247] width 32 height 11
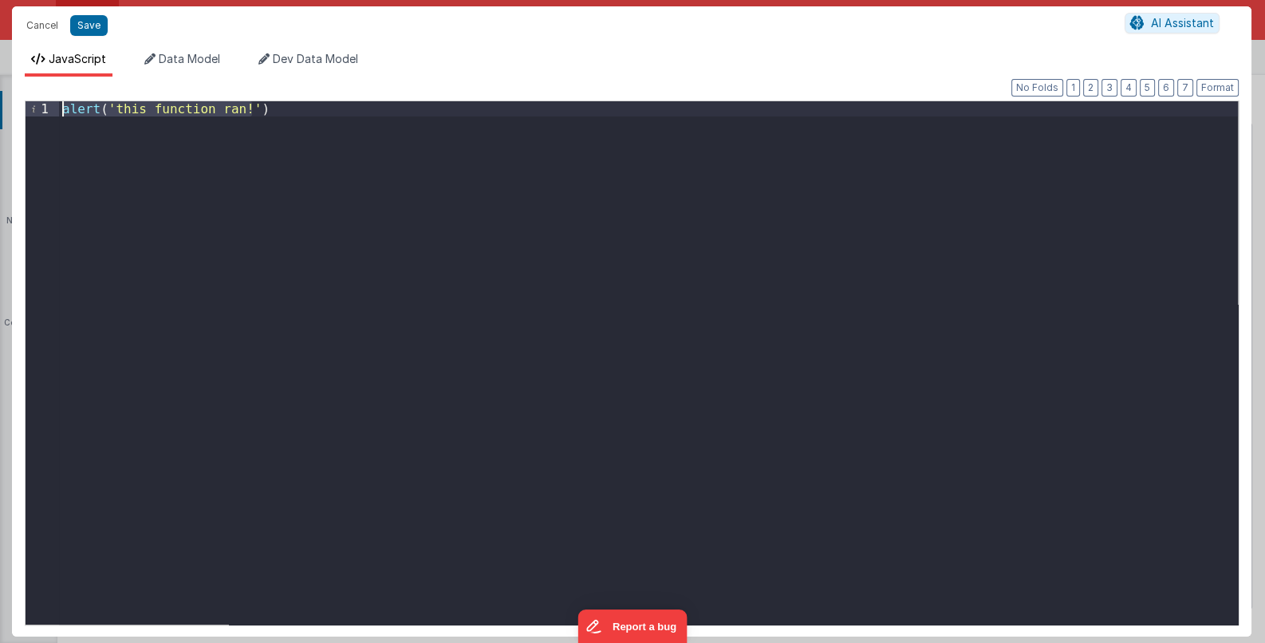
drag, startPoint x: 262, startPoint y: 110, endPoint x: 26, endPoint y: 108, distance: 236.1
click at [26, 108] on div "1 alert ( 'this function ran!' ) XXXXXXXXXXXXXXXXXXXXXXXXXXXXXXXXXXXXXXXXXXXXXX…" at bounding box center [632, 362] width 1214 height 525
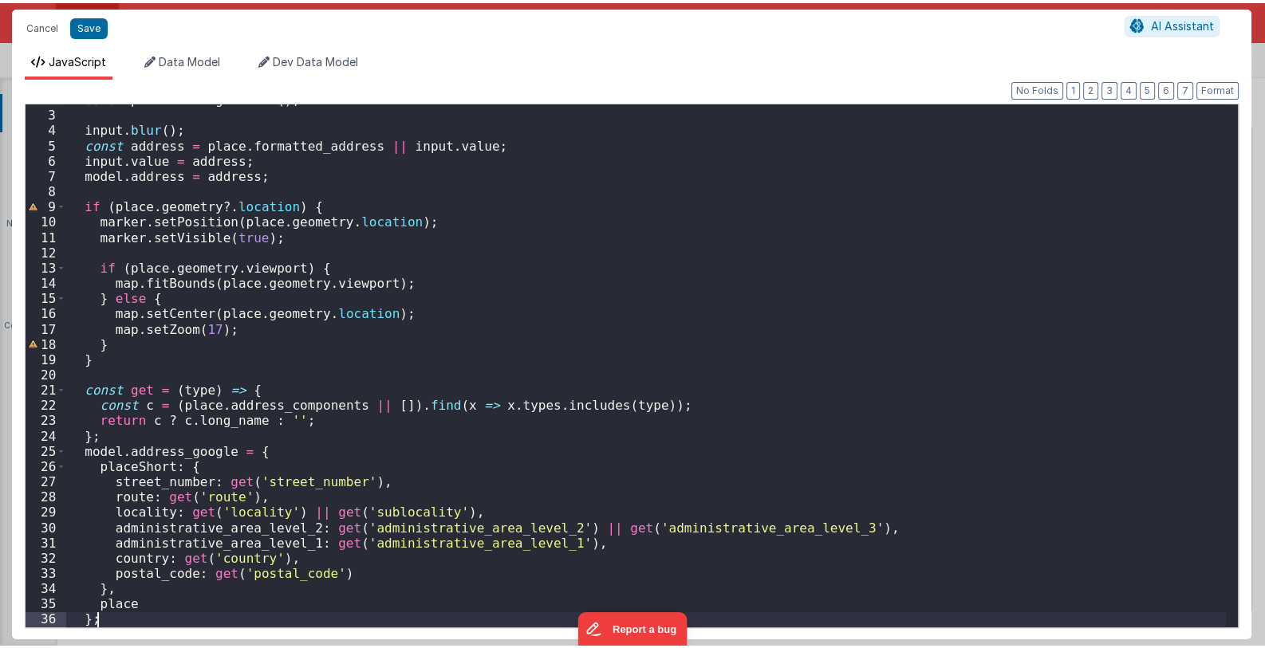
scroll to position [0, 0]
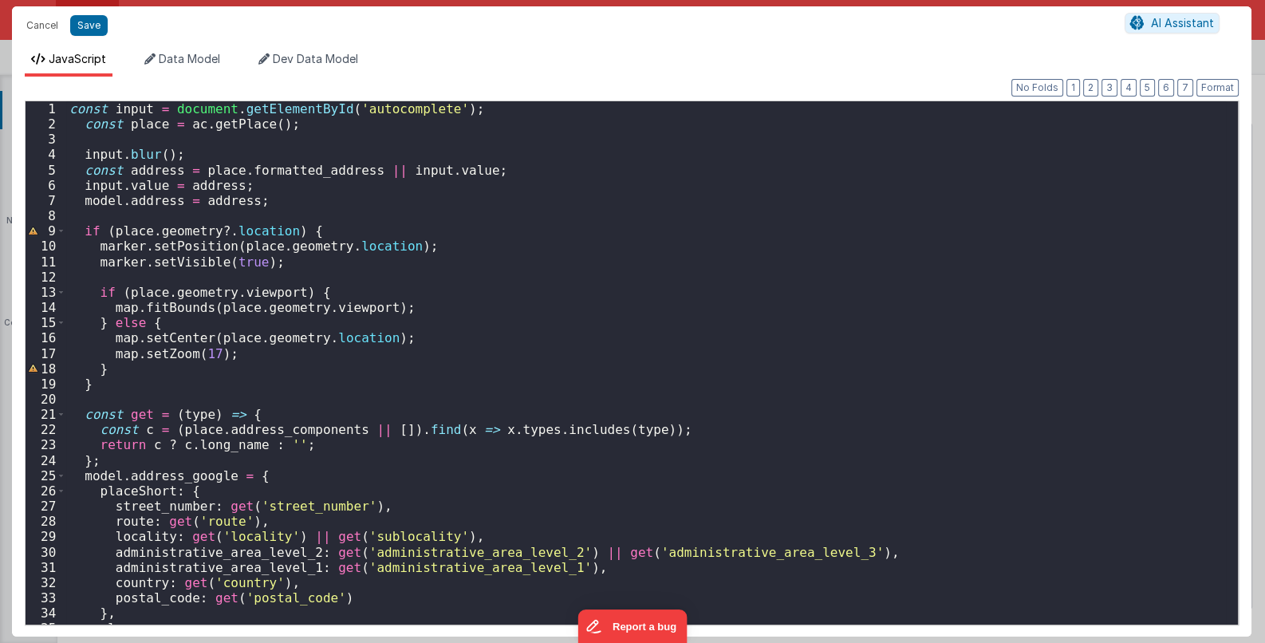
click at [183, 126] on div "const input = document . getElementById ( 'autocomplete' ) ; const place = ac .…" at bounding box center [646, 378] width 1161 height 554
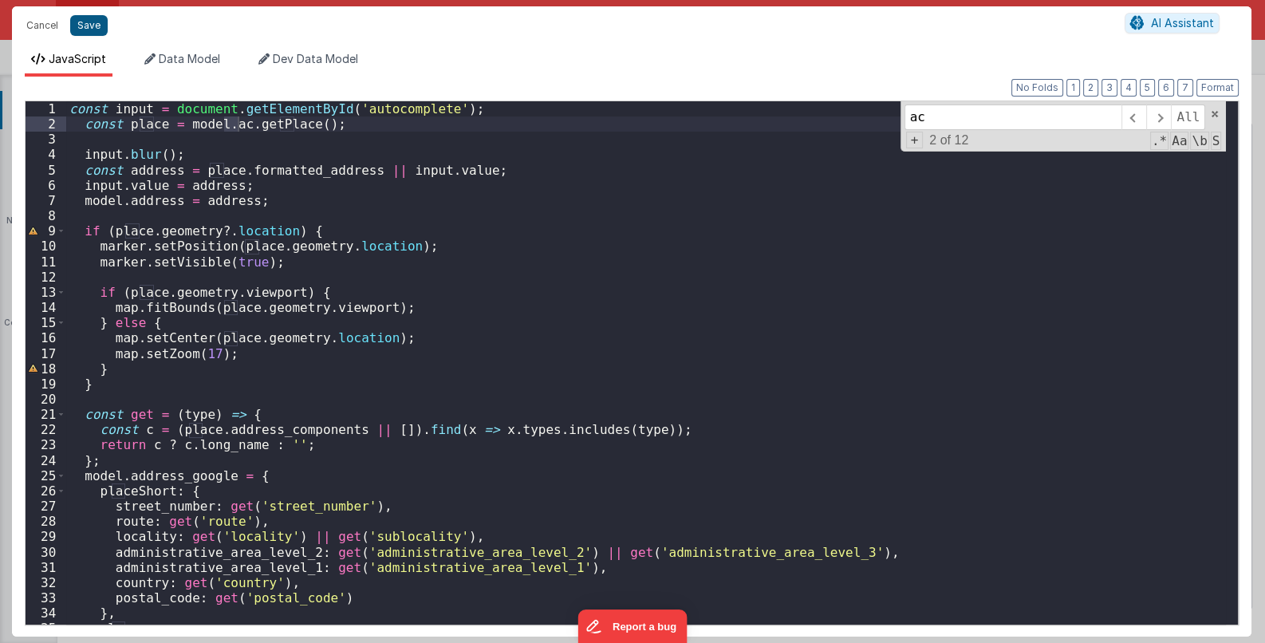
type input "ac"
click at [94, 20] on button "Save" at bounding box center [88, 25] width 37 height 21
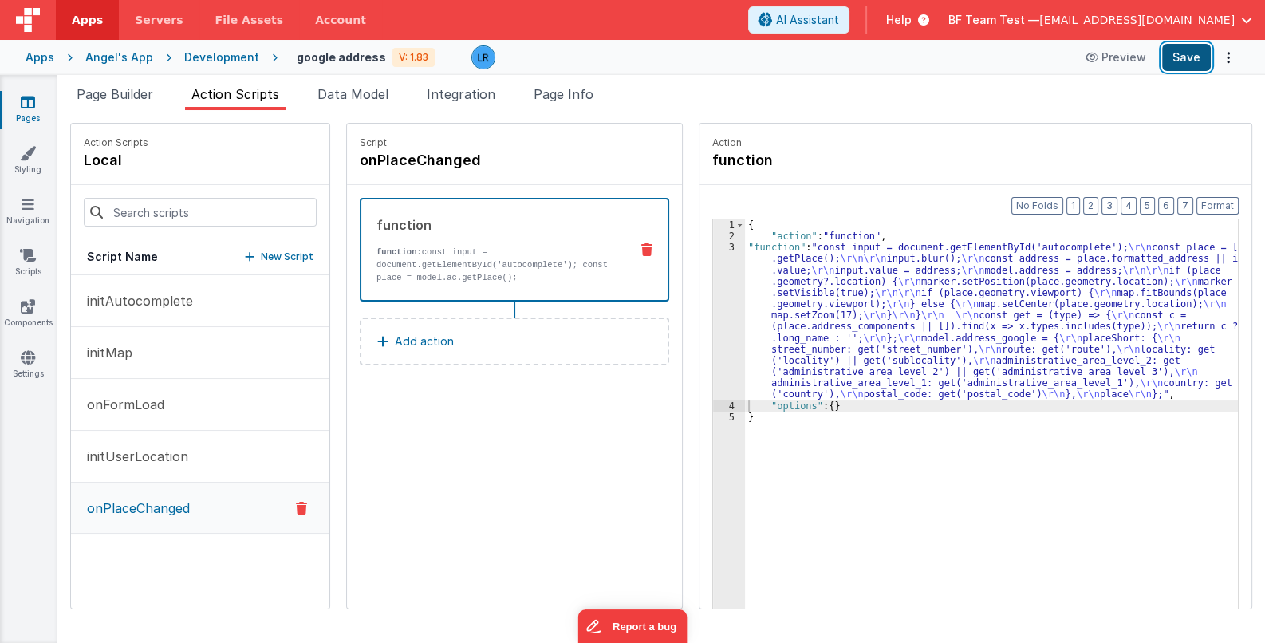
click at [1195, 55] on button "Save" at bounding box center [1186, 57] width 49 height 27
click at [76, 94] on li "Page Builder" at bounding box center [114, 98] width 89 height 26
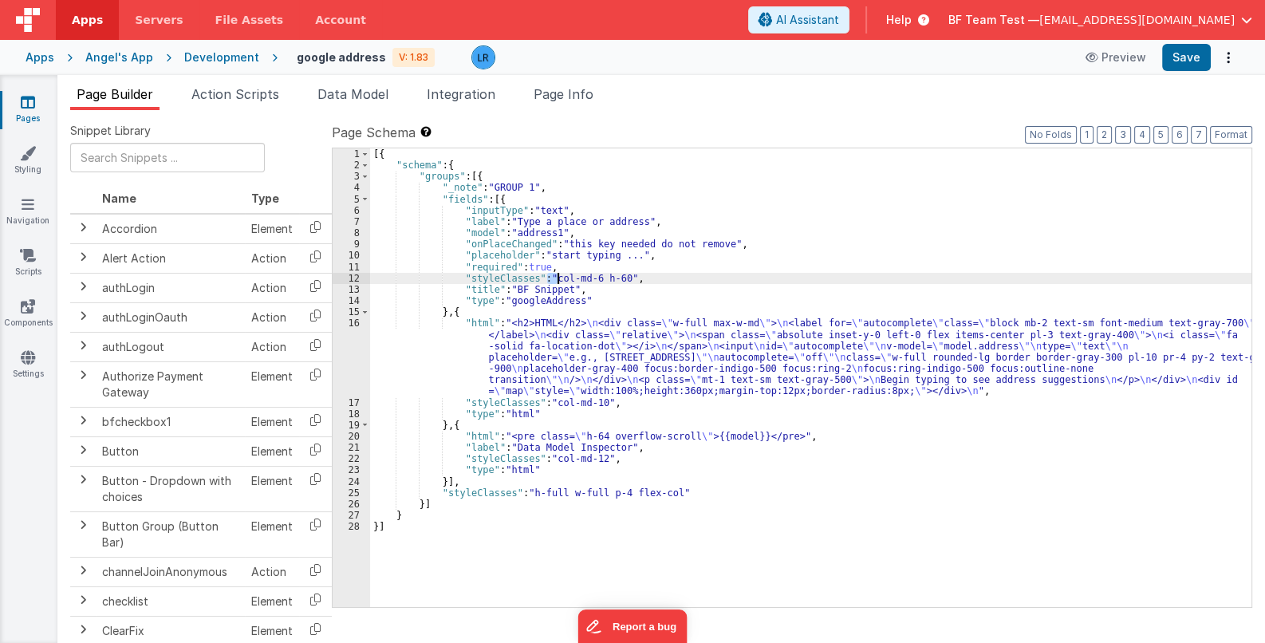
click at [557, 278] on div "[{ "schema" : { "groups" : [{ "_note" : "GROUP 1" , "fields" : [{ "inputType" :…" at bounding box center [810, 388] width 881 height 481
click at [616, 278] on div "[{ "schema" : { "groups" : [{ "_note" : "GROUP 1" , "fields" : [{ "inputType" :…" at bounding box center [810, 388] width 881 height 481
click at [578, 95] on span "Page Info" at bounding box center [564, 94] width 60 height 16
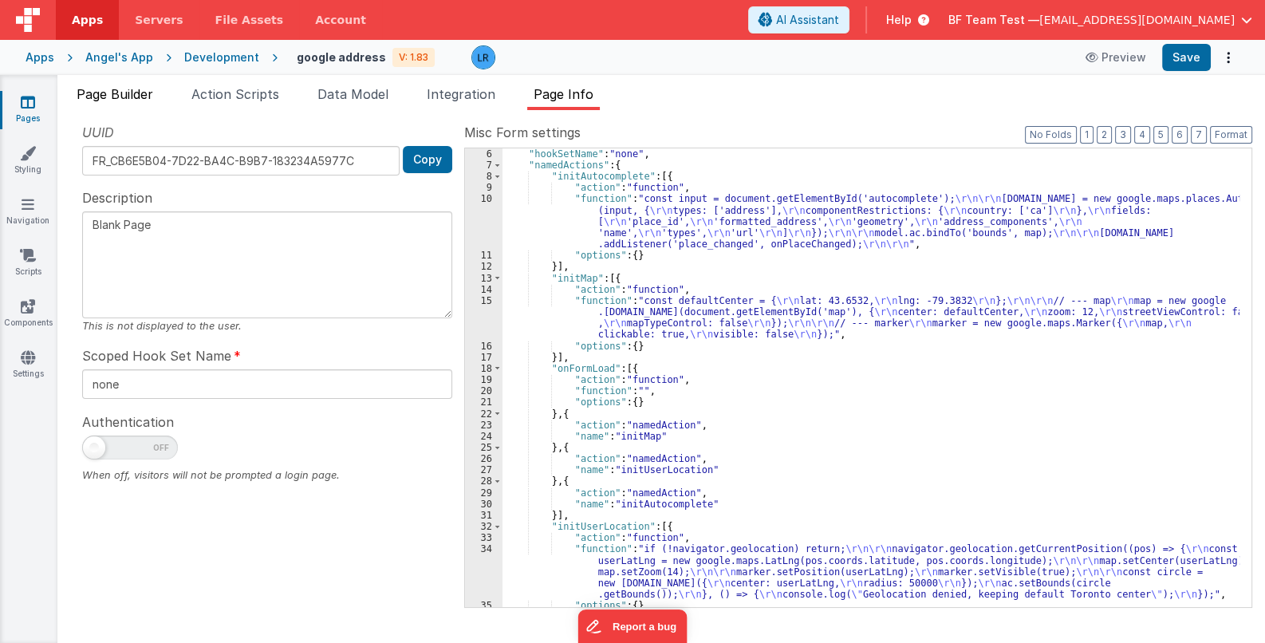
click at [113, 98] on span "Page Builder" at bounding box center [115, 94] width 77 height 16
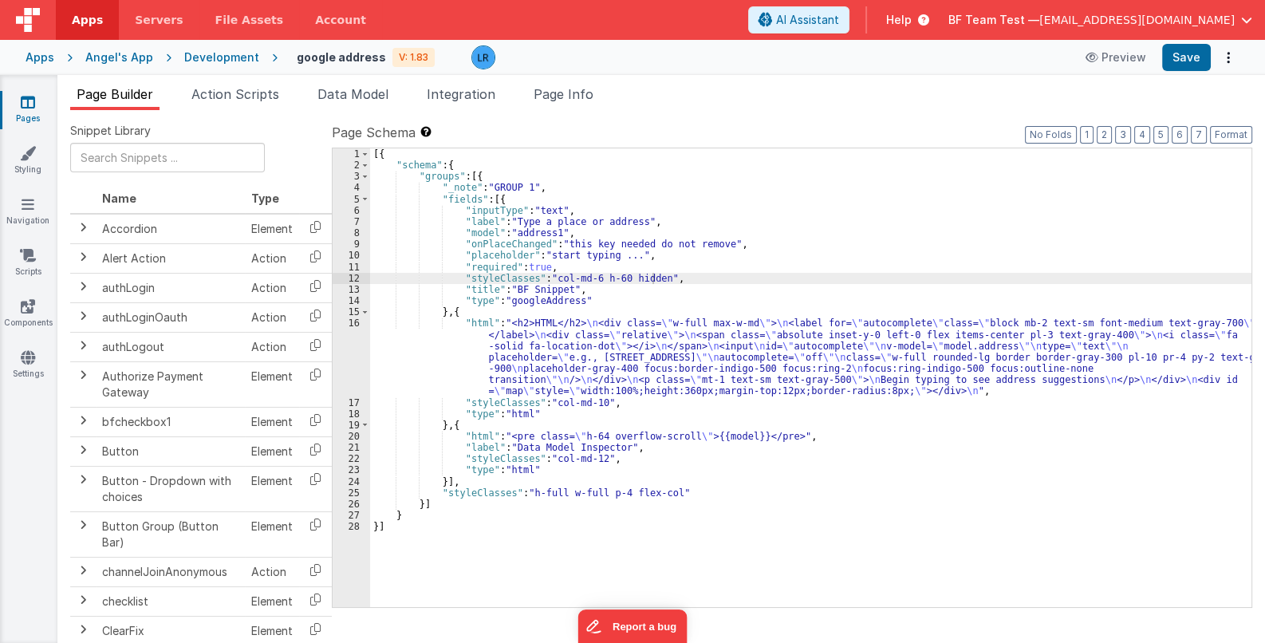
click at [556, 372] on div "[{ "schema" : { "groups" : [{ "_note" : "GROUP 1" , "fields" : [{ "inputType" :…" at bounding box center [810, 388] width 881 height 481
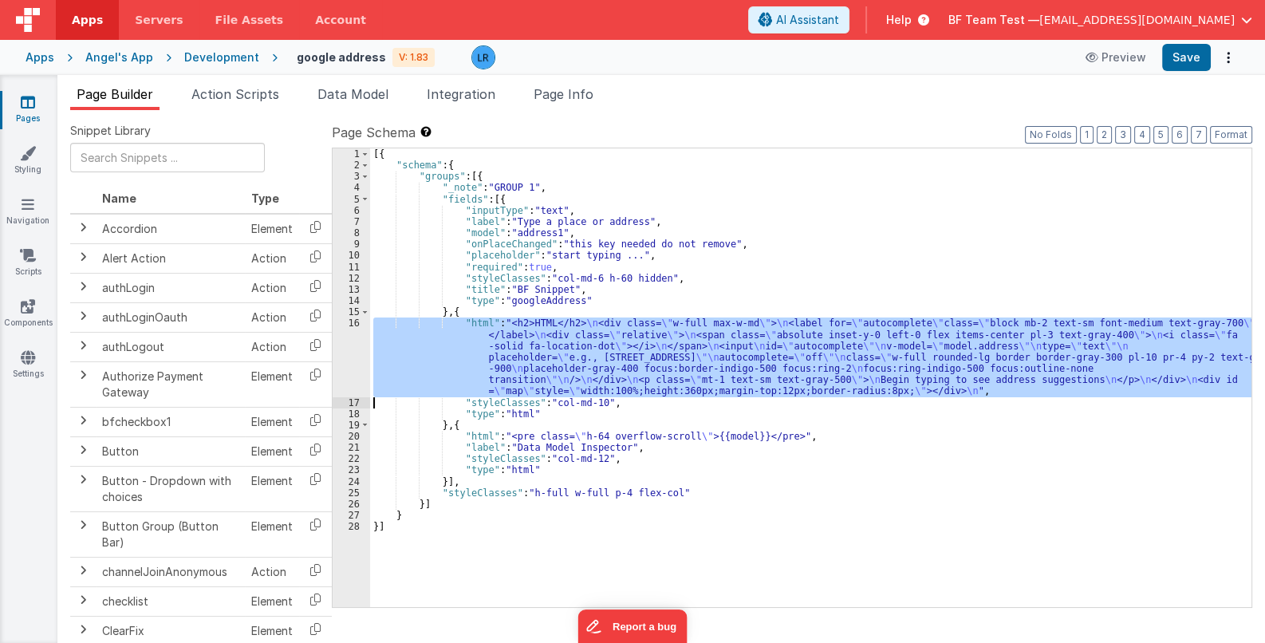
click at [345, 357] on div "16" at bounding box center [351, 356] width 37 height 79
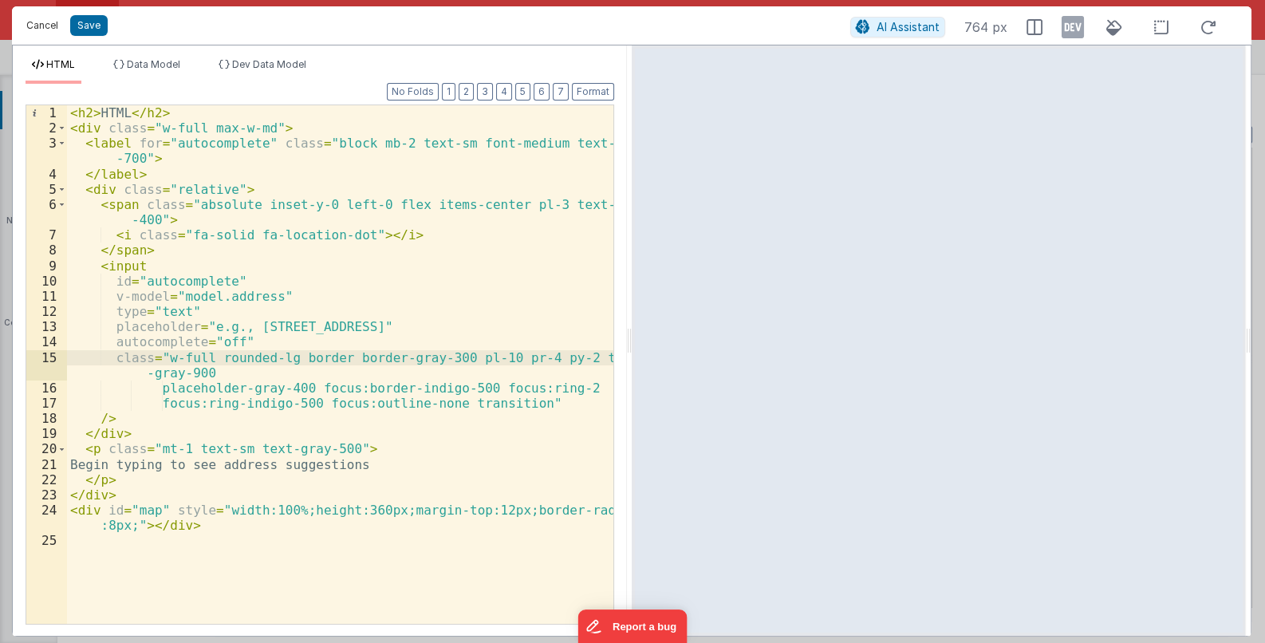
click at [50, 30] on button "Cancel" at bounding box center [42, 25] width 48 height 22
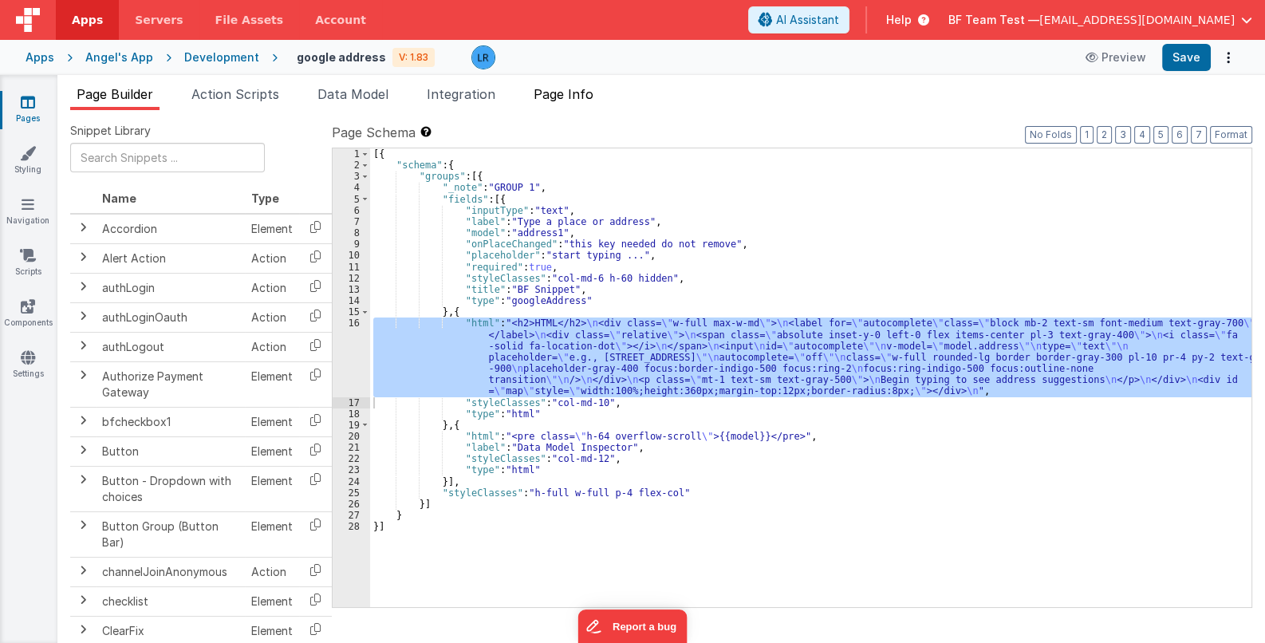
click at [593, 93] on span "Page Info" at bounding box center [564, 94] width 60 height 16
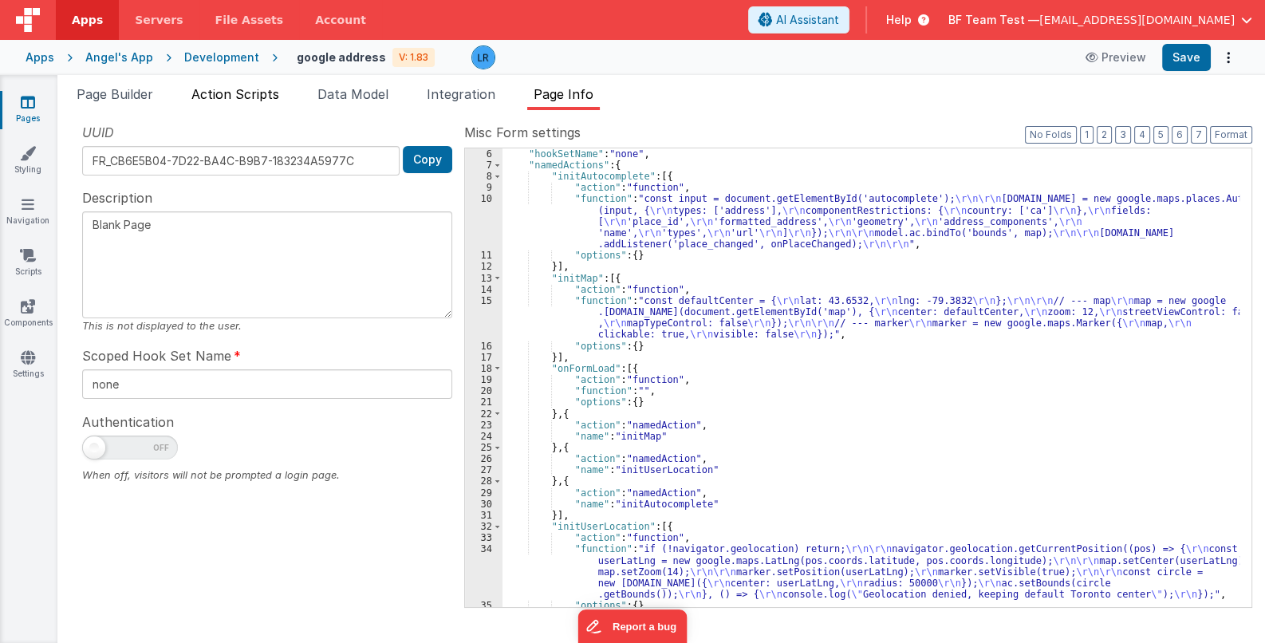
click at [259, 94] on span "Action Scripts" at bounding box center [235, 94] width 88 height 16
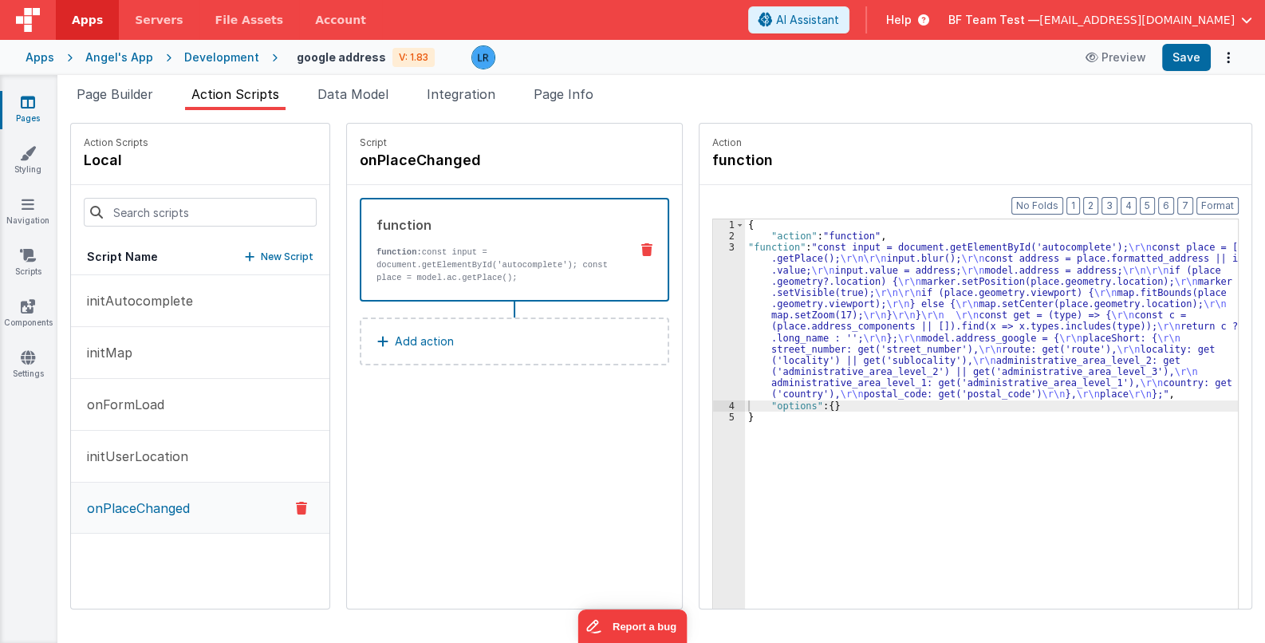
click at [790, 333] on div "{ "action" : "function" , "function" : "const input = document.getElementById('…" at bounding box center [1002, 450] width 514 height 462
click at [713, 345] on div "3" at bounding box center [729, 321] width 32 height 158
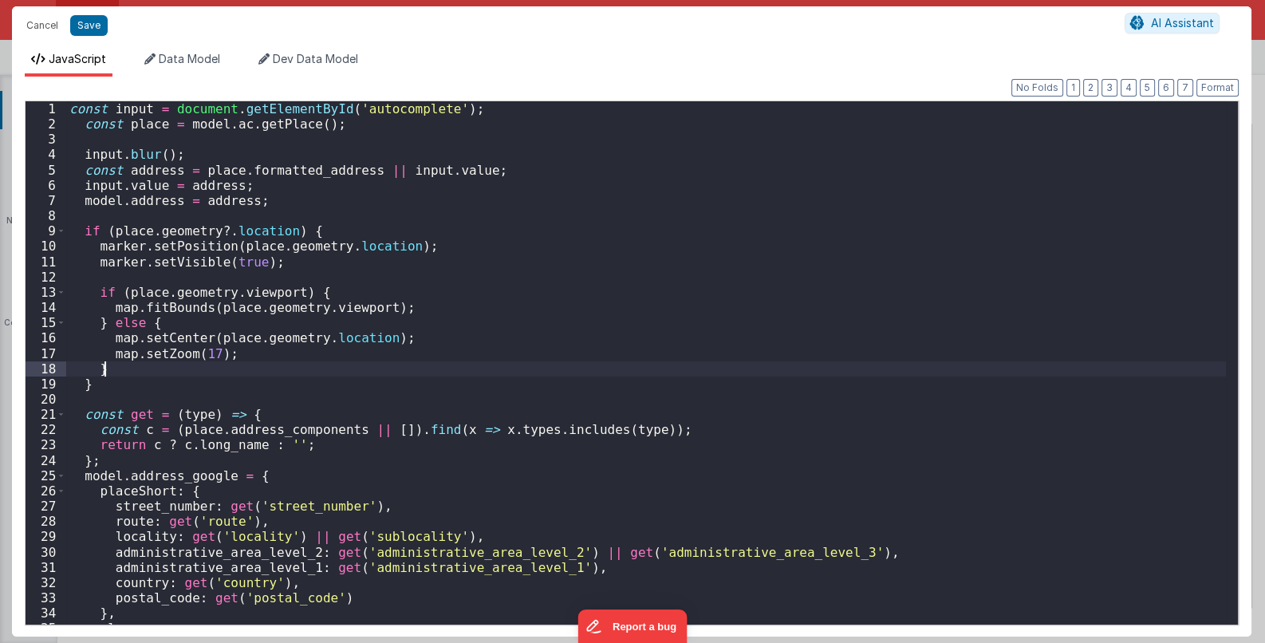
click at [713, 345] on div "const input = document . getElementById ( 'autocomplete' ) ; const place = mode…" at bounding box center [646, 378] width 1161 height 554
click at [53, 28] on button "Cancel" at bounding box center [42, 25] width 48 height 22
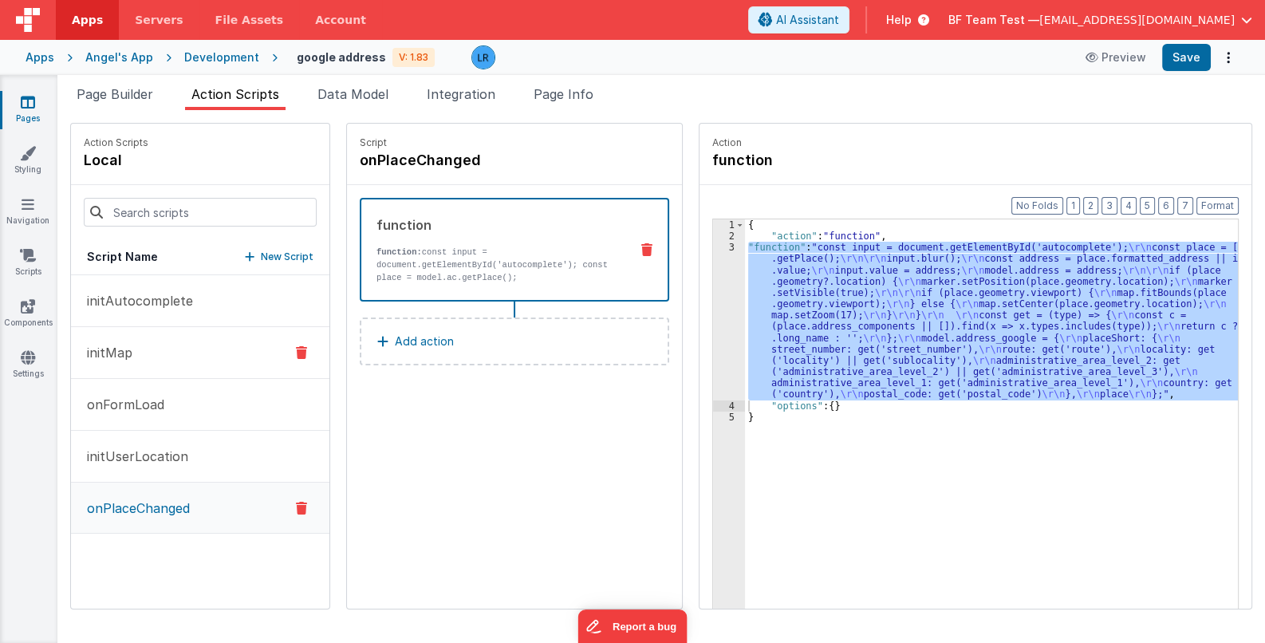
click at [148, 351] on button "initMap" at bounding box center [200, 353] width 258 height 52
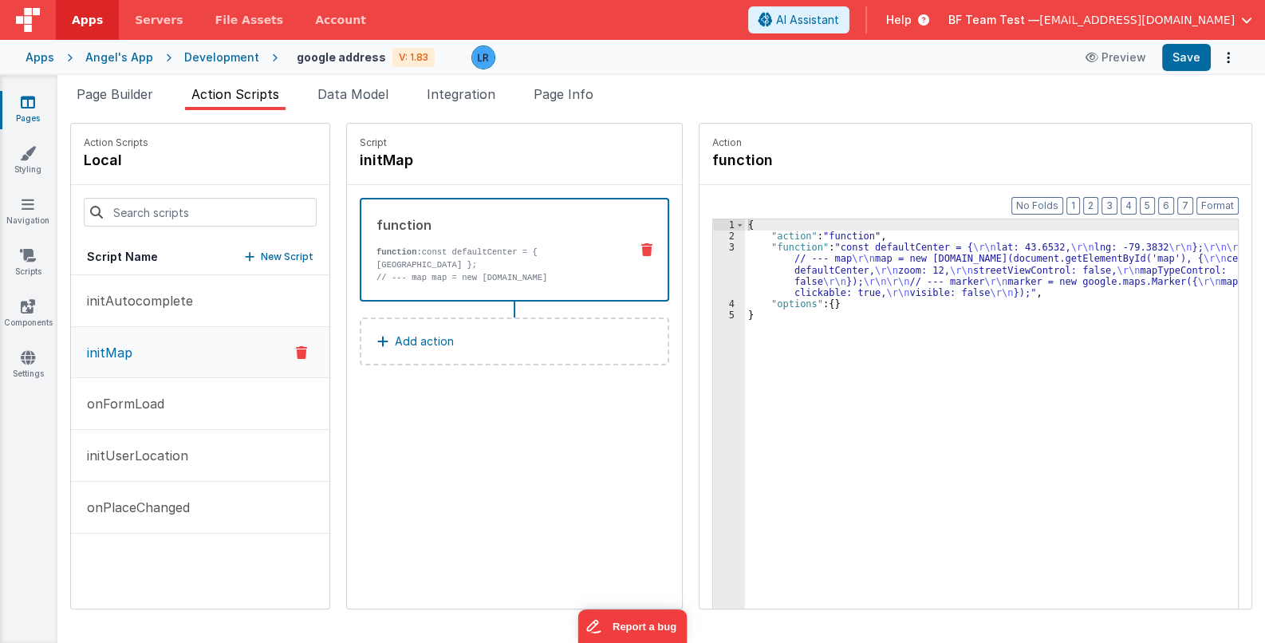
click at [814, 282] on div "{ "action" : "function" , "function" : "const defaultCenter = { \r\n lat: 43.65…" at bounding box center [1002, 450] width 514 height 462
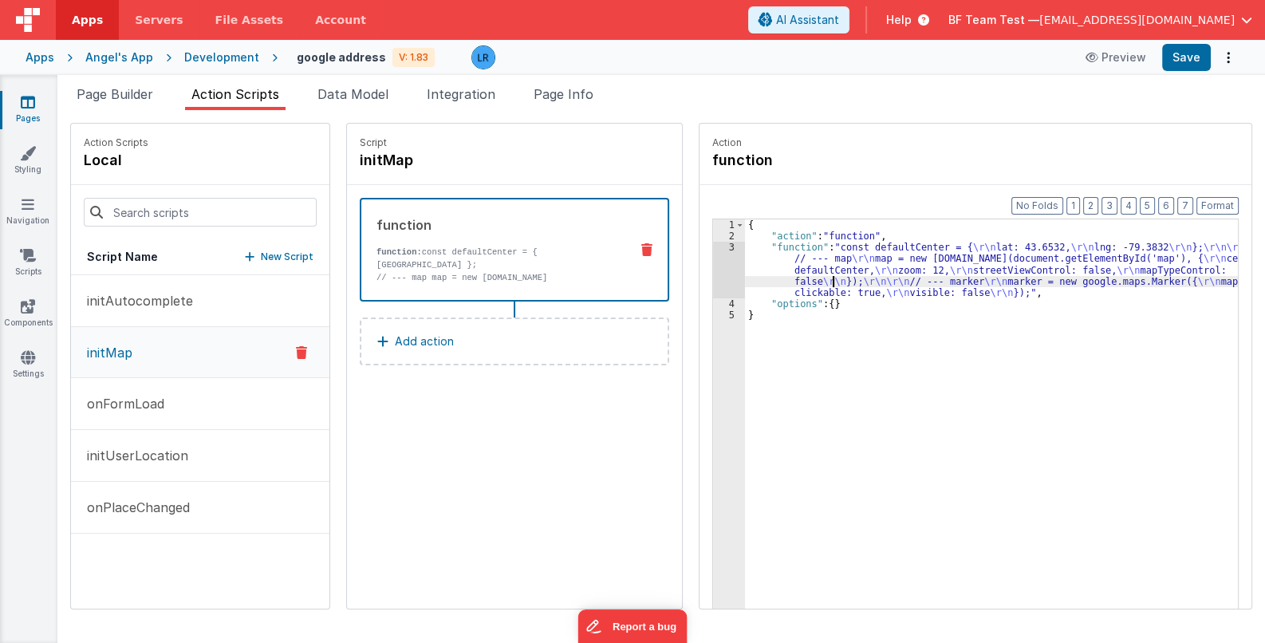
click at [700, 273] on div "Format 7 6 5 4 3 2 1 No Folds 1 2 3 4 5 { "action" : "function" , "function" : …" at bounding box center [976, 427] width 552 height 485
click at [713, 270] on div "3" at bounding box center [729, 270] width 32 height 57
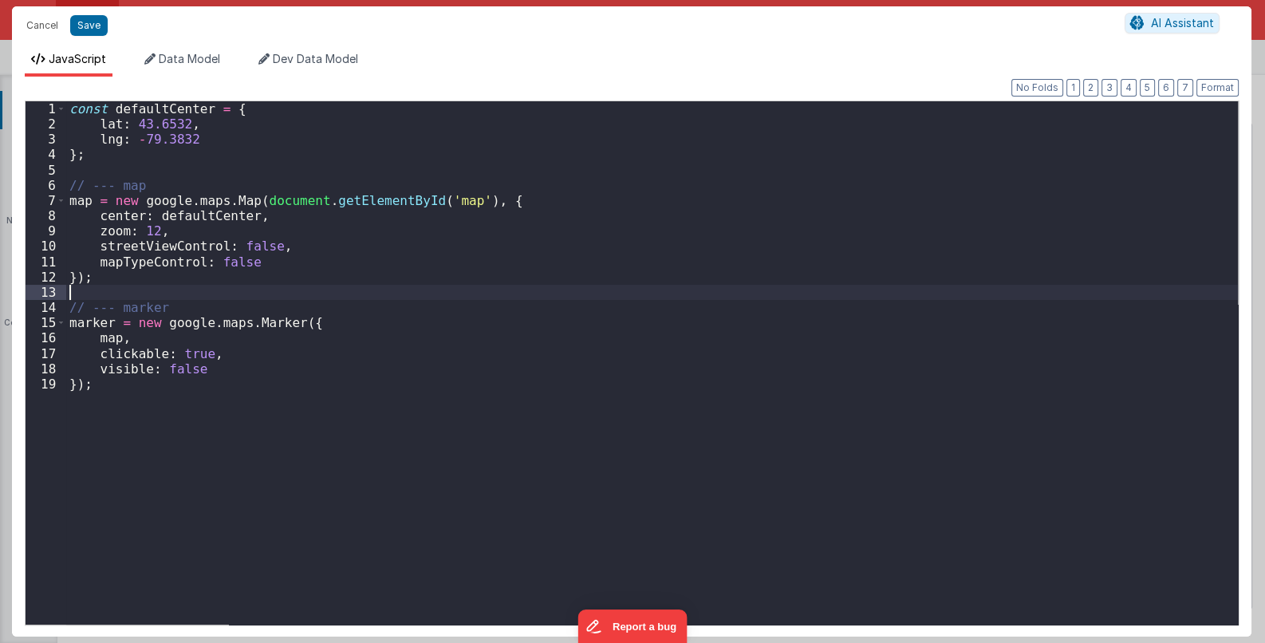
click at [703, 270] on div "const defaultCenter = { [GEOGRAPHIC_DATA] } ; // --- map map = new google . map…" at bounding box center [652, 378] width 1172 height 554
click at [71, 202] on div "const defaultCenter = { [GEOGRAPHIC_DATA] } ; // --- map map = new google . map…" at bounding box center [652, 378] width 1172 height 554
click at [128, 213] on div "const defaultCenter = { [GEOGRAPHIC_DATA] } ; // --- map model . map = new goog…" at bounding box center [652, 378] width 1172 height 554
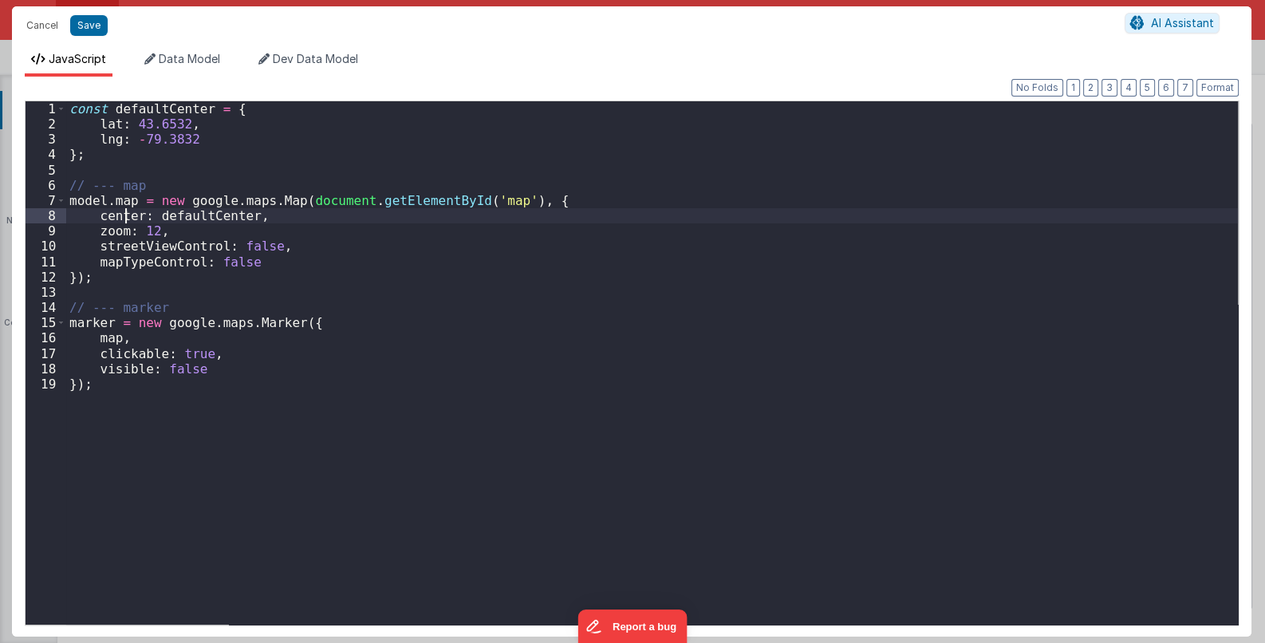
click at [68, 329] on div "const defaultCenter = { [GEOGRAPHIC_DATA] } ; // --- map model . map = new goog…" at bounding box center [652, 378] width 1172 height 554
click at [123, 203] on div "const defaultCenter = { [GEOGRAPHIC_DATA] } ; // --- map model . map = new goog…" at bounding box center [652, 378] width 1172 height 554
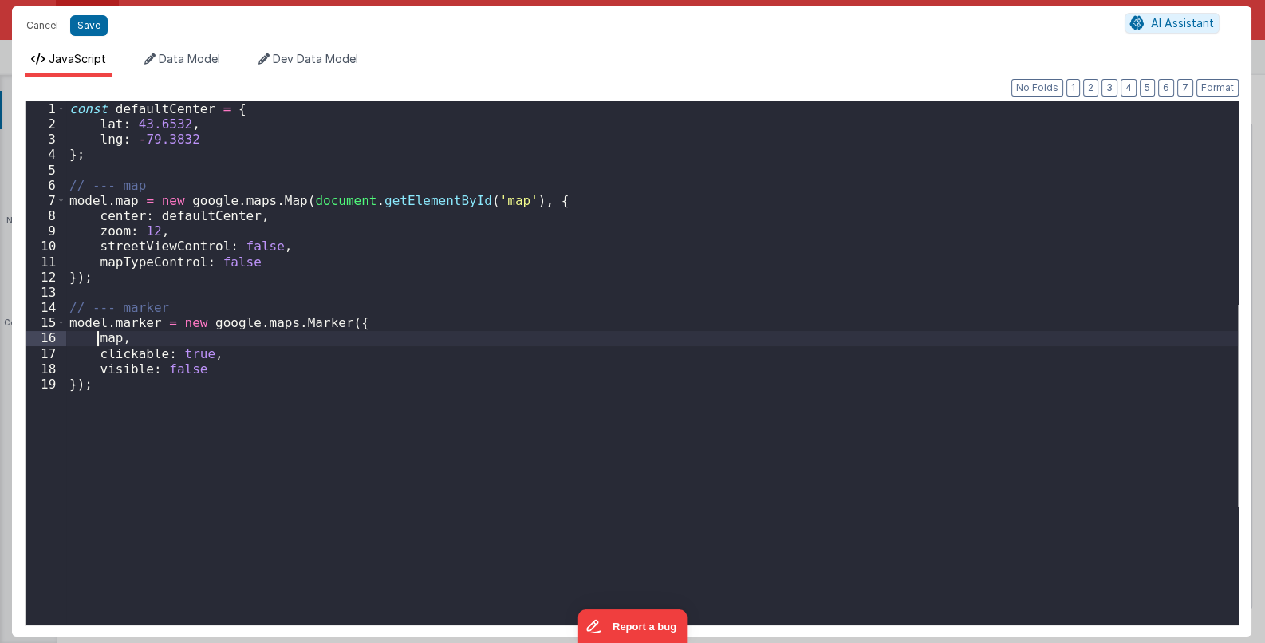
click at [96, 341] on div "const defaultCenter = { [GEOGRAPHIC_DATA] } ; // --- map model . map = new goog…" at bounding box center [652, 378] width 1172 height 554
drag, startPoint x: 108, startPoint y: 200, endPoint x: 50, endPoint y: 198, distance: 57.5
click at [50, 198] on div "1 2 3 4 5 6 7 8 9 10 11 12 13 14 15 16 17 18 19 const defaultCenter = { [GEOGRA…" at bounding box center [632, 362] width 1214 height 525
click at [108, 198] on div "const defaultCenter = { [GEOGRAPHIC_DATA] } ; // --- map model . map = new goog…" at bounding box center [652, 362] width 1172 height 523
drag, startPoint x: 109, startPoint y: 200, endPoint x: 54, endPoint y: 199, distance: 55.0
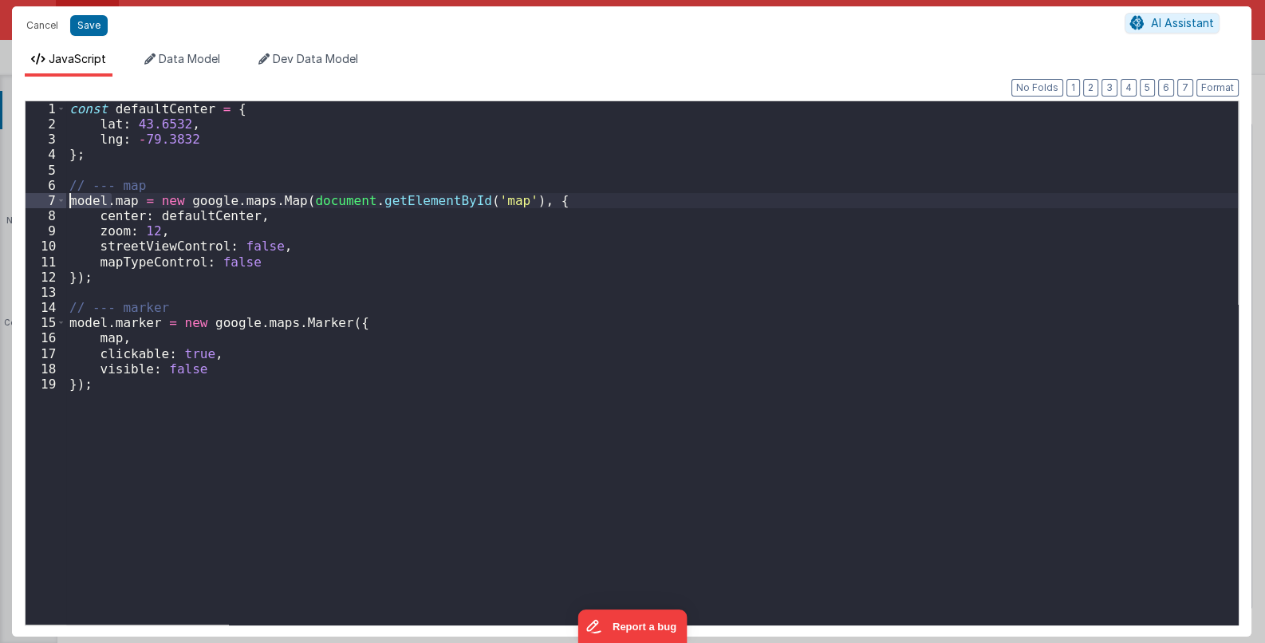
click at [54, 199] on div "1 2 3 4 5 6 7 8 9 10 11 12 13 14 15 16 17 18 19 const defaultCenter = { [GEOGRA…" at bounding box center [632, 362] width 1214 height 525
drag, startPoint x: 102, startPoint y: 202, endPoint x: 37, endPoint y: 193, distance: 66.0
click at [37, 193] on div "1 2 3 4 5 6 7 8 9 10 11 12 13 14 15 16 17 18 19 const defaultCenter = { [GEOGRA…" at bounding box center [632, 362] width 1214 height 525
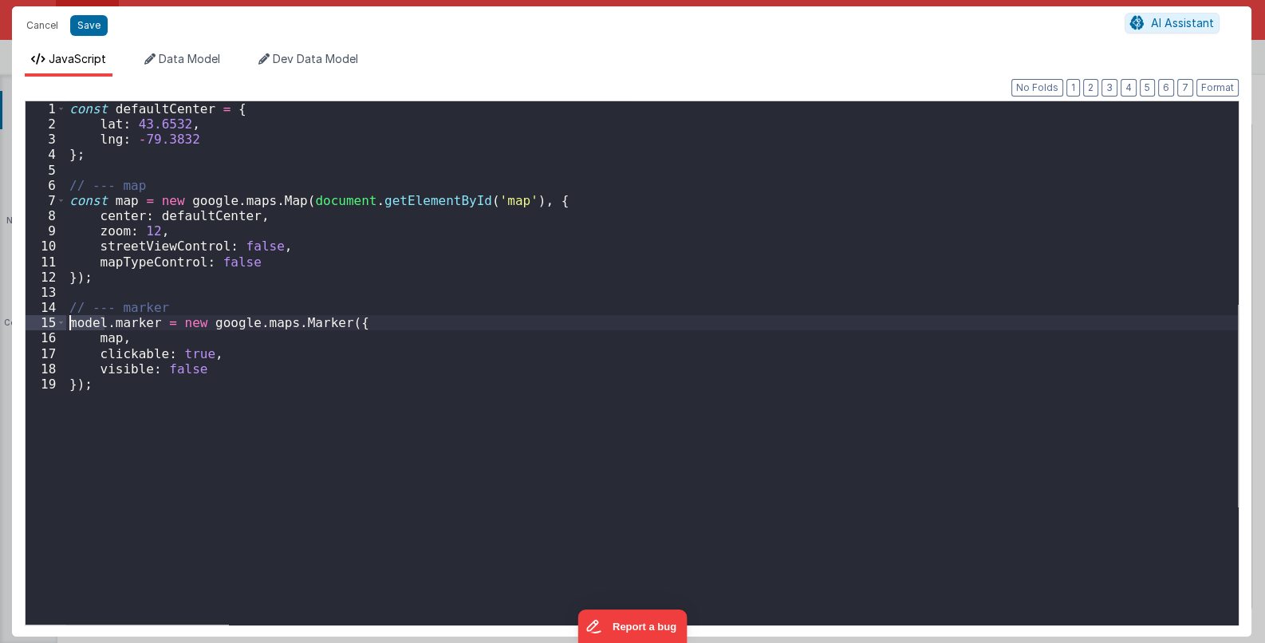
drag, startPoint x: 108, startPoint y: 324, endPoint x: 41, endPoint y: 325, distance: 66.2
click at [41, 325] on div "1 2 3 4 5 6 7 8 9 10 11 12 13 14 15 16 17 18 19 const defaultCenter = { [GEOGRA…" at bounding box center [632, 362] width 1214 height 525
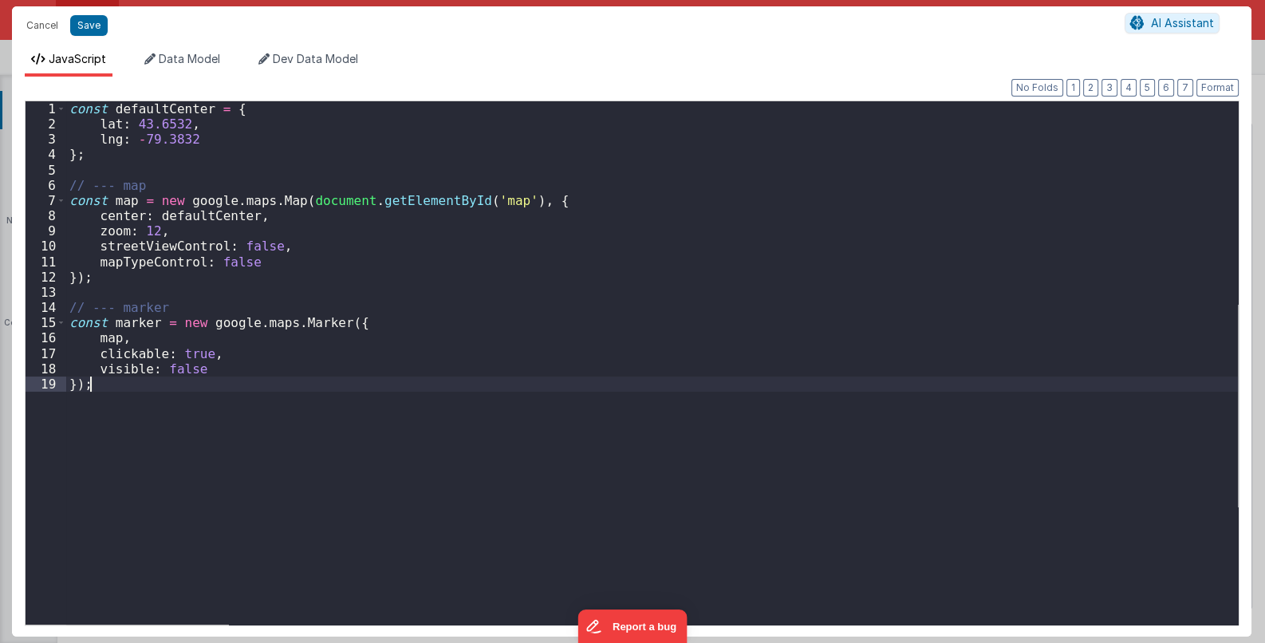
click at [114, 391] on div "const defaultCenter = { [GEOGRAPHIC_DATA] } ; // --- map const map = new google…" at bounding box center [652, 378] width 1172 height 554
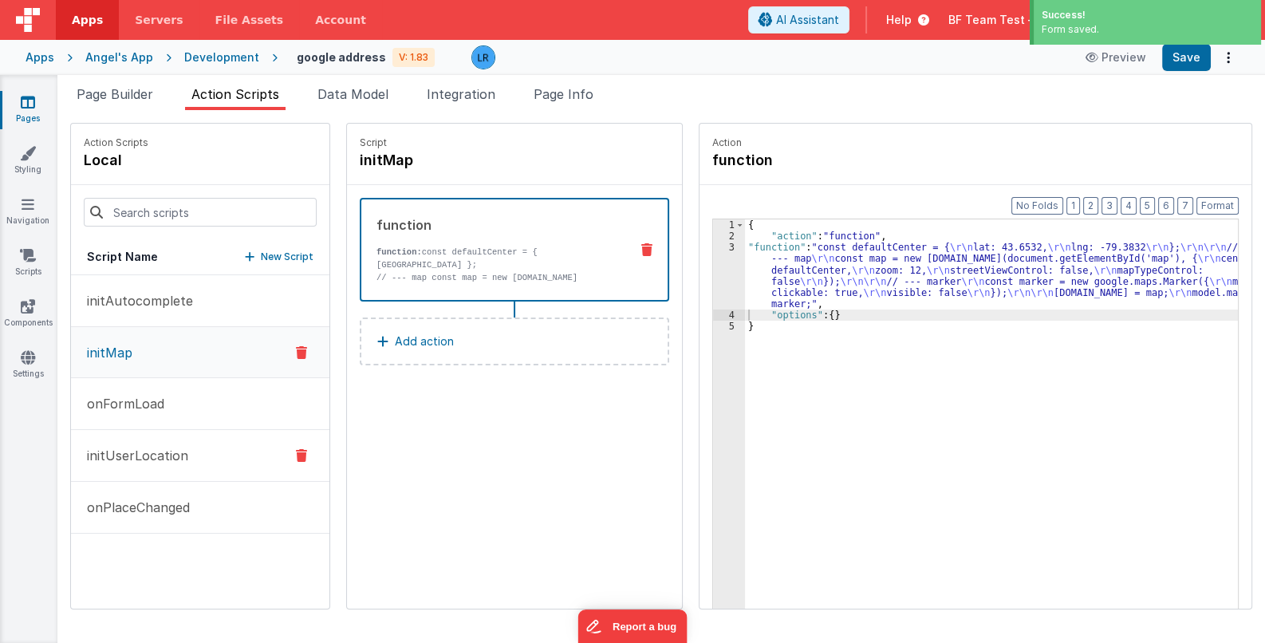
click at [171, 451] on p "initUserLocation" at bounding box center [132, 455] width 111 height 19
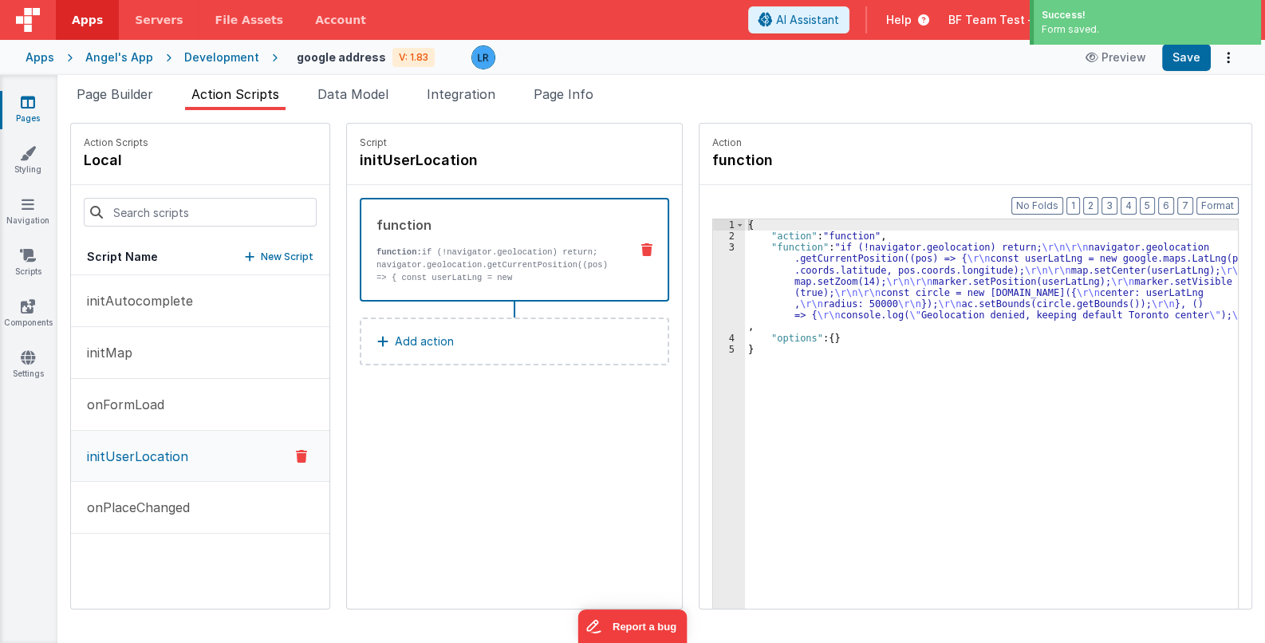
click at [864, 280] on div "{ "action" : "function" , "function" : "if (!navigator.geolocation) return; \r\…" at bounding box center [1002, 450] width 514 height 462
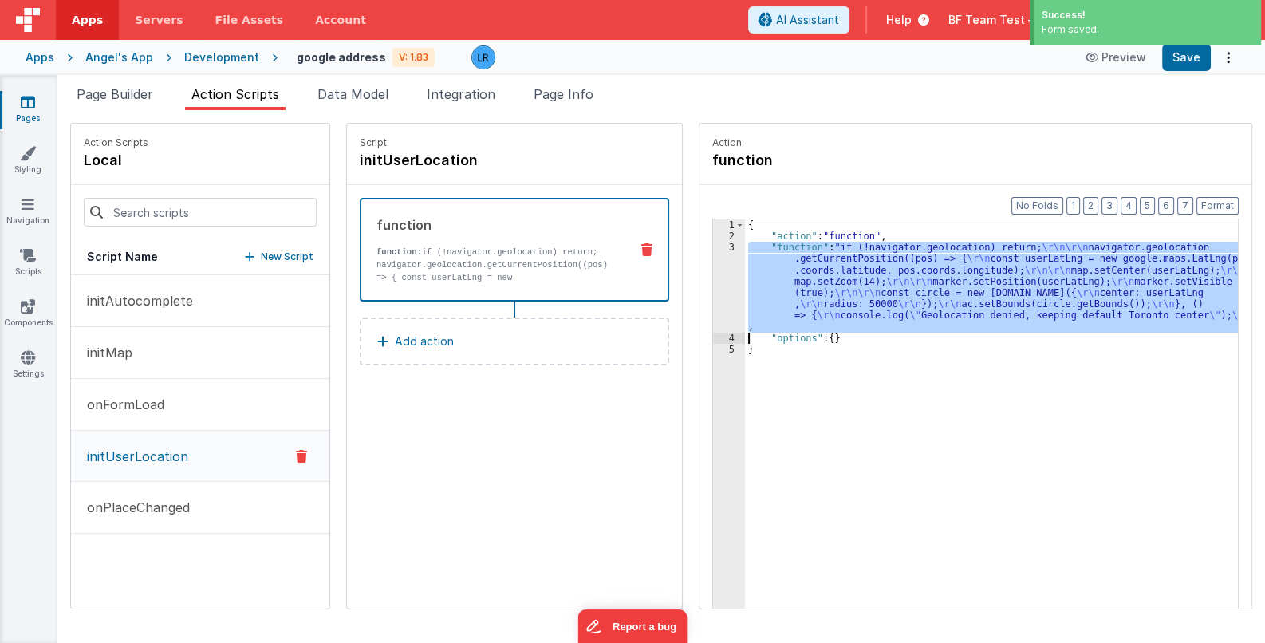
click at [713, 294] on div "3" at bounding box center [729, 287] width 32 height 90
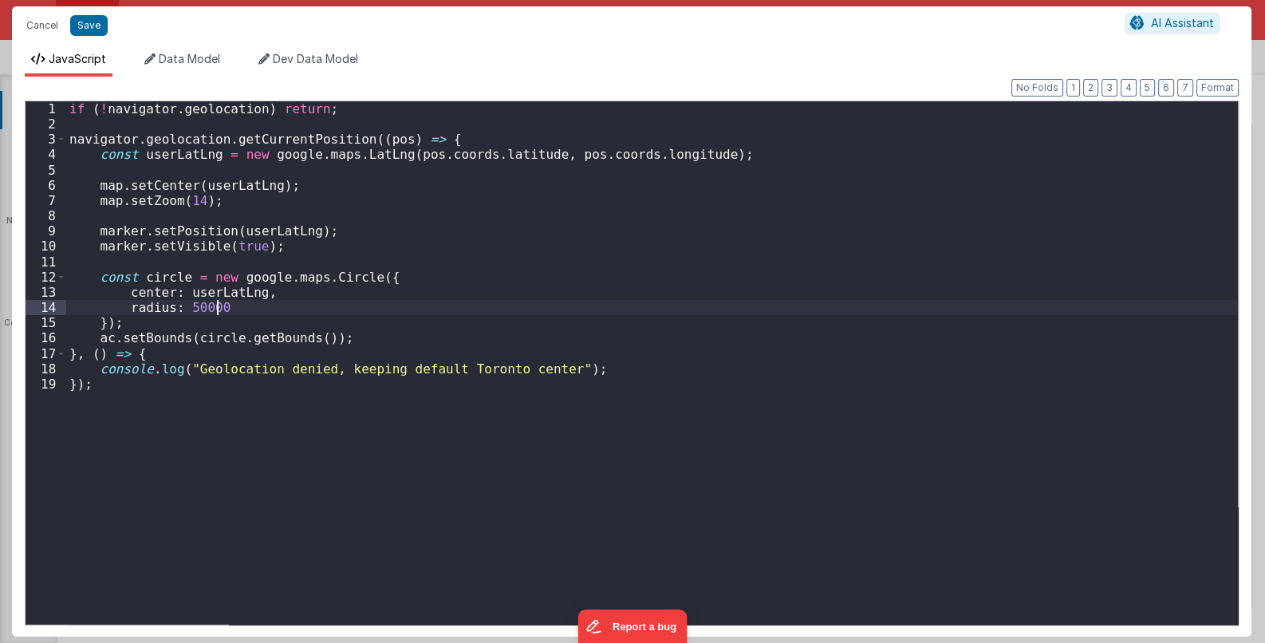
click at [30, 11] on div "Cancel Save AI Assistant" at bounding box center [631, 25] width 1239 height 38
click at [30, 22] on button "Cancel" at bounding box center [42, 25] width 48 height 22
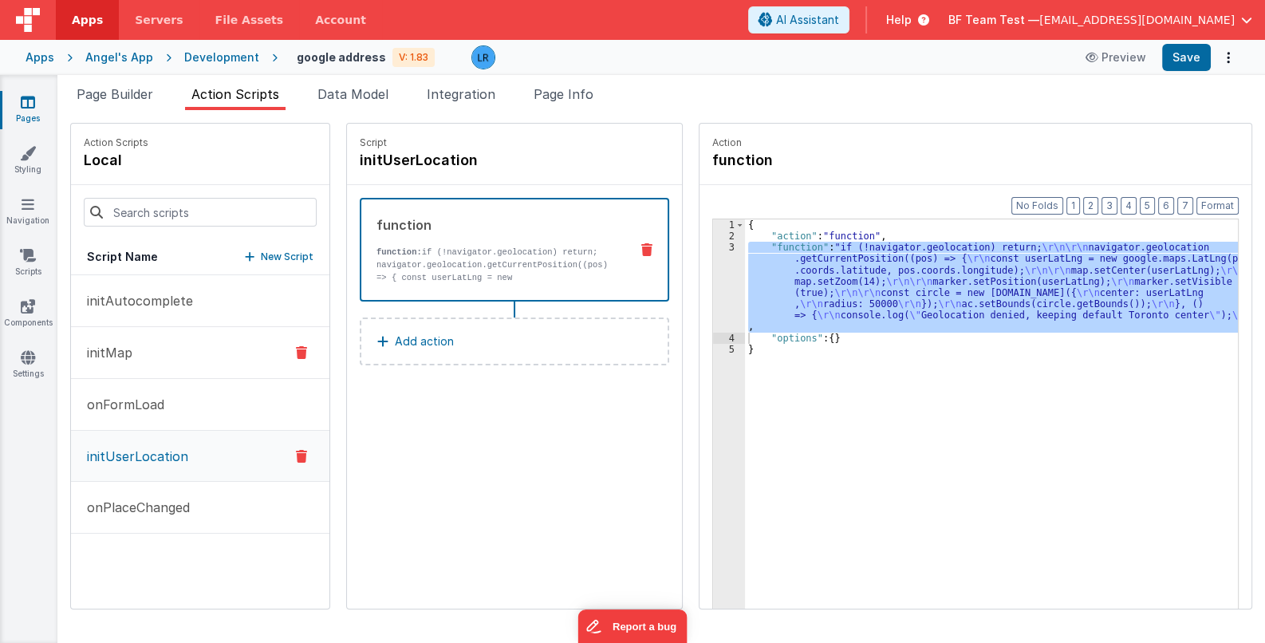
click at [160, 353] on button "initMap" at bounding box center [200, 353] width 258 height 52
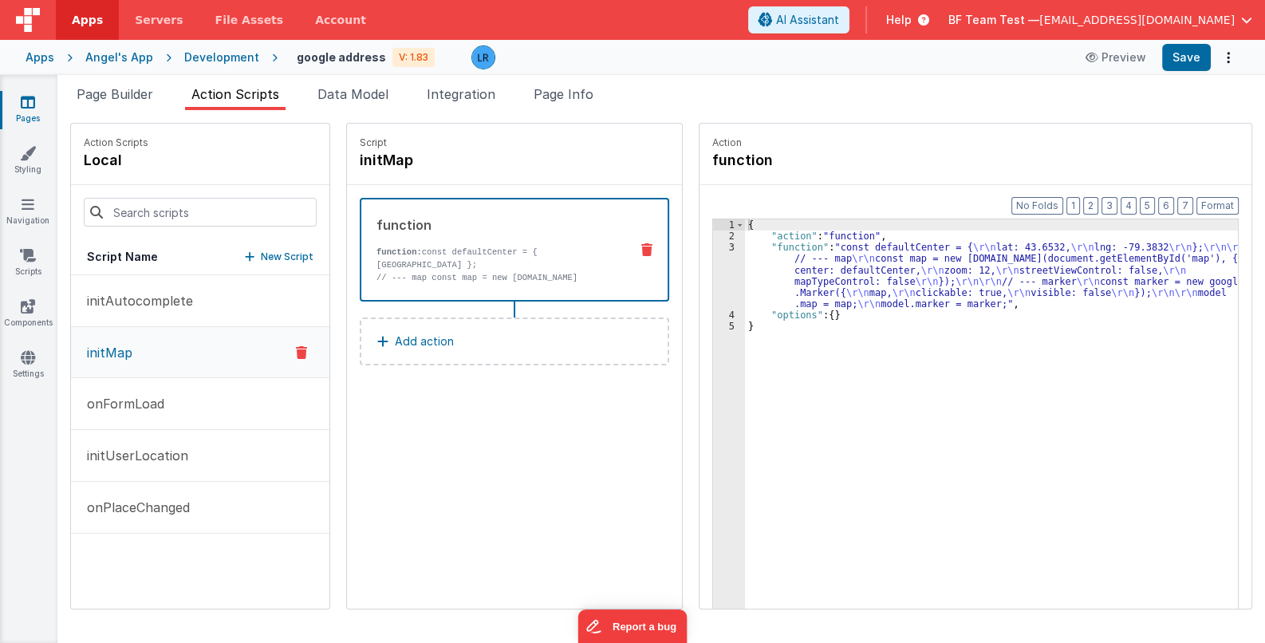
click at [820, 270] on div "{ "action" : "function" , "function" : "const defaultCenter = { \r\n lat: 43.65…" at bounding box center [1002, 450] width 514 height 462
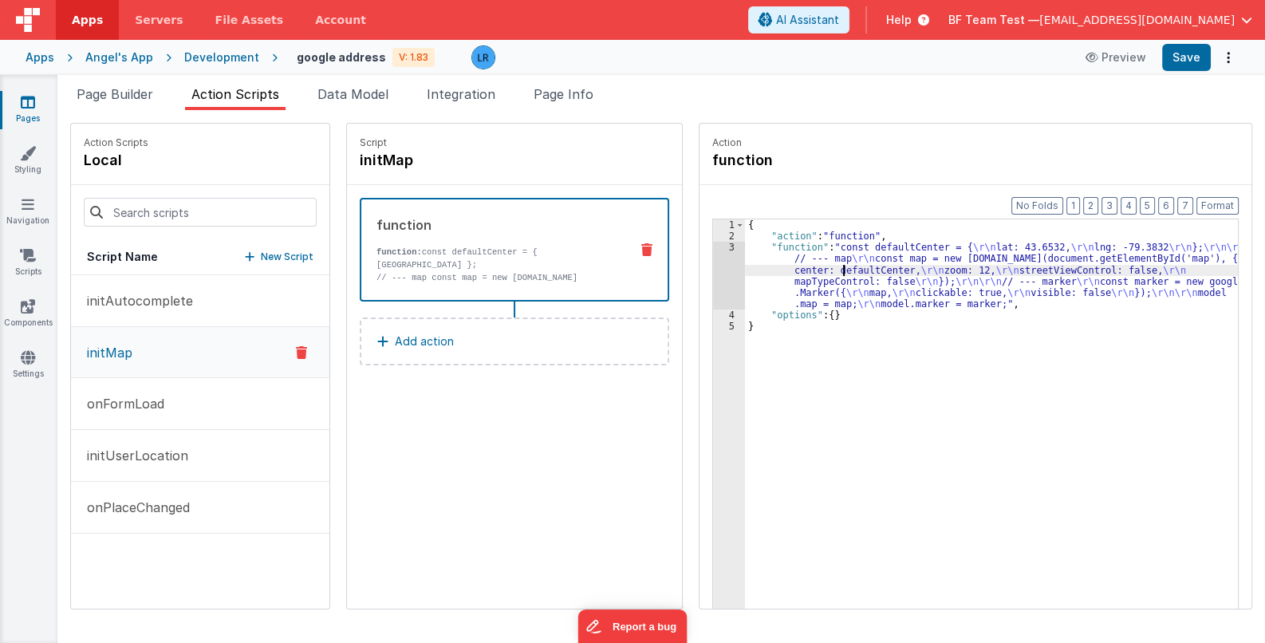
click at [713, 280] on div "3" at bounding box center [729, 276] width 32 height 68
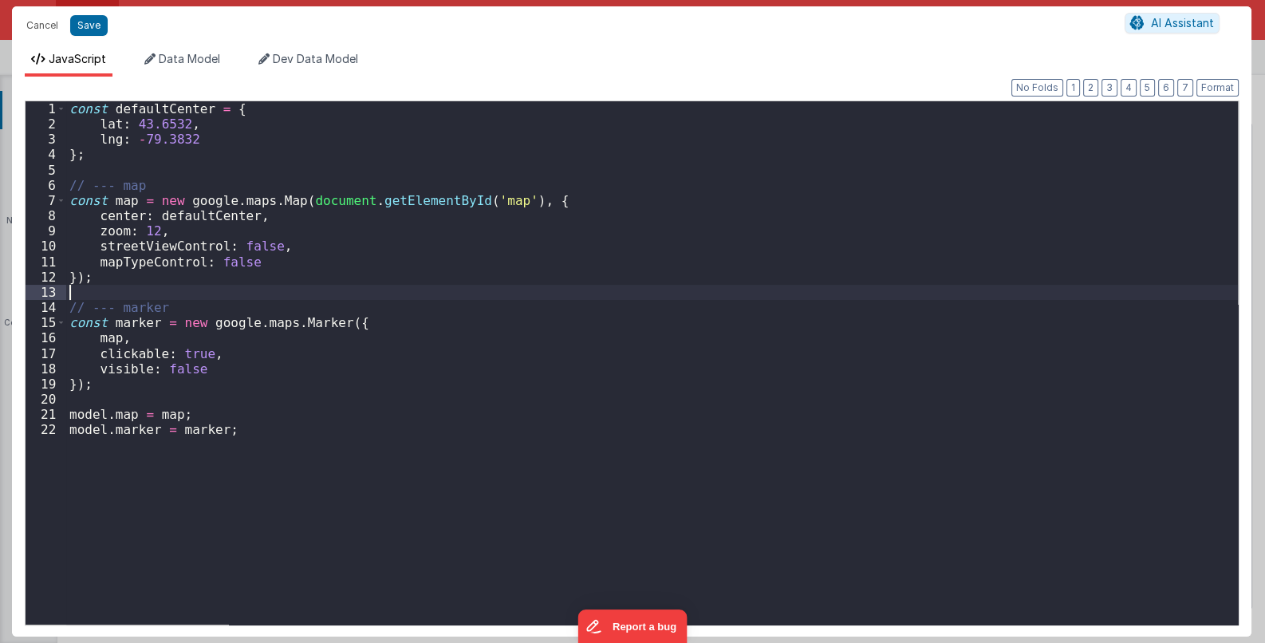
click at [713, 280] on div "const defaultCenter = { [GEOGRAPHIC_DATA] } ; // --- map const map = new google…" at bounding box center [652, 378] width 1172 height 554
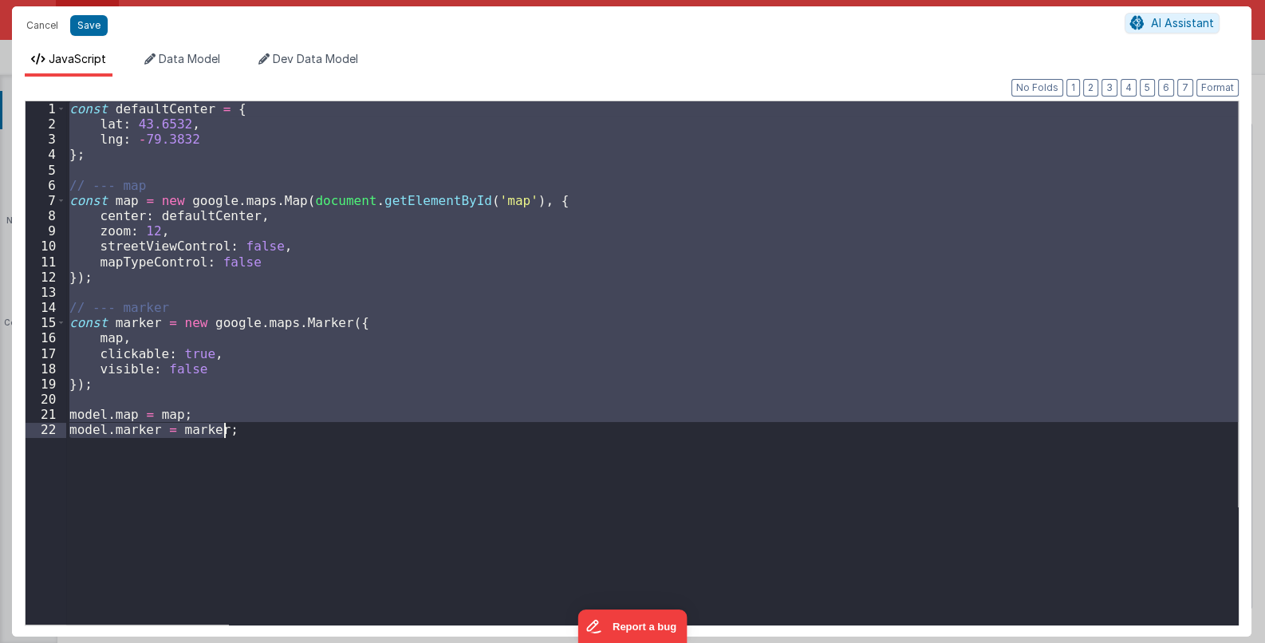
click at [90, 206] on div "const defaultCenter = { [GEOGRAPHIC_DATA] } ; // --- map const map = new google…" at bounding box center [652, 362] width 1172 height 523
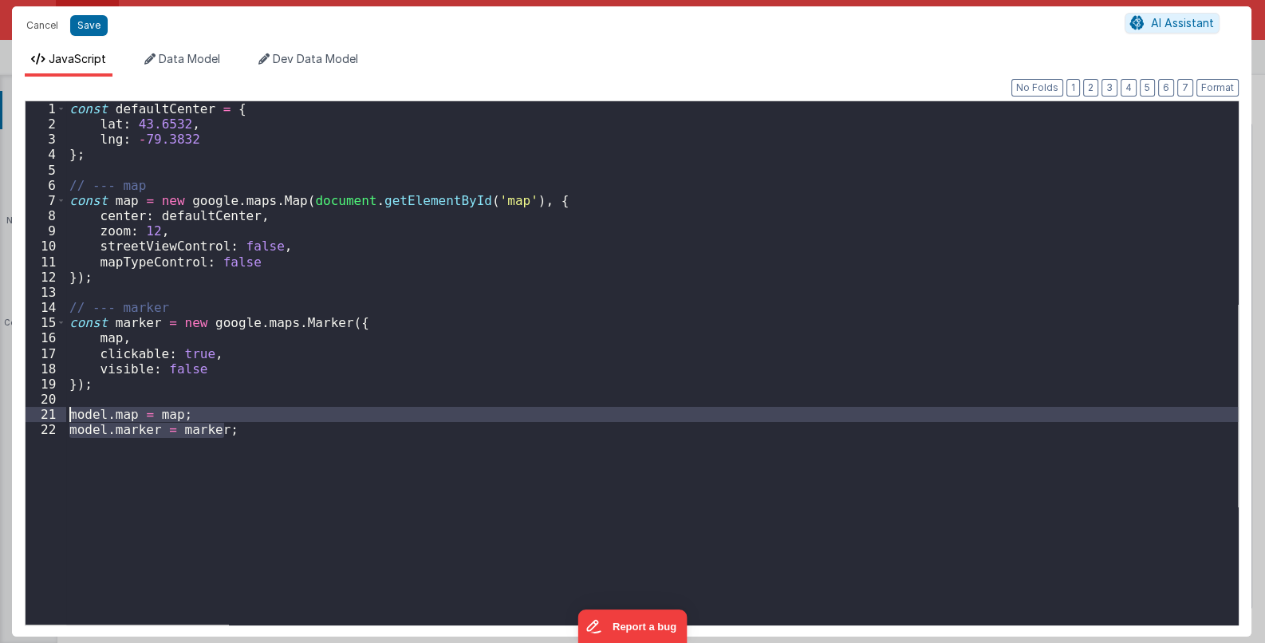
drag, startPoint x: 231, startPoint y: 435, endPoint x: 54, endPoint y: 413, distance: 178.4
click at [54, 413] on div "1 2 3 4 5 6 7 8 9 10 11 12 13 14 15 16 17 18 19 20 21 22 const defaultCenter = …" at bounding box center [632, 362] width 1214 height 525
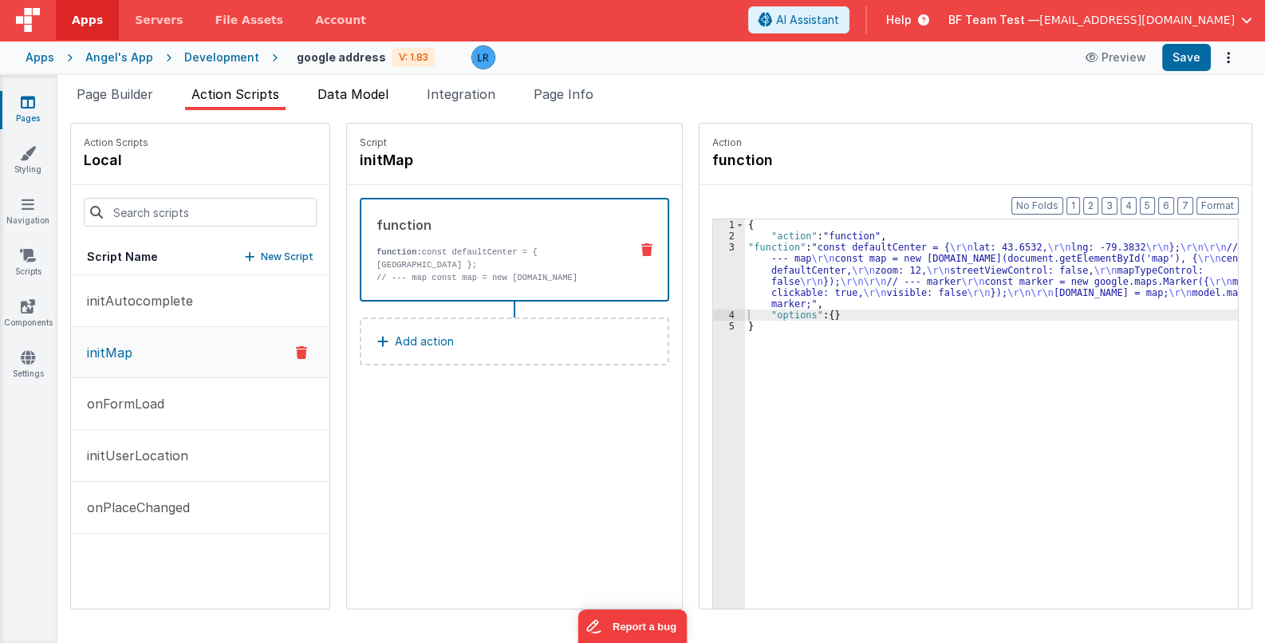
click at [361, 92] on span "Data Model" at bounding box center [352, 94] width 71 height 16
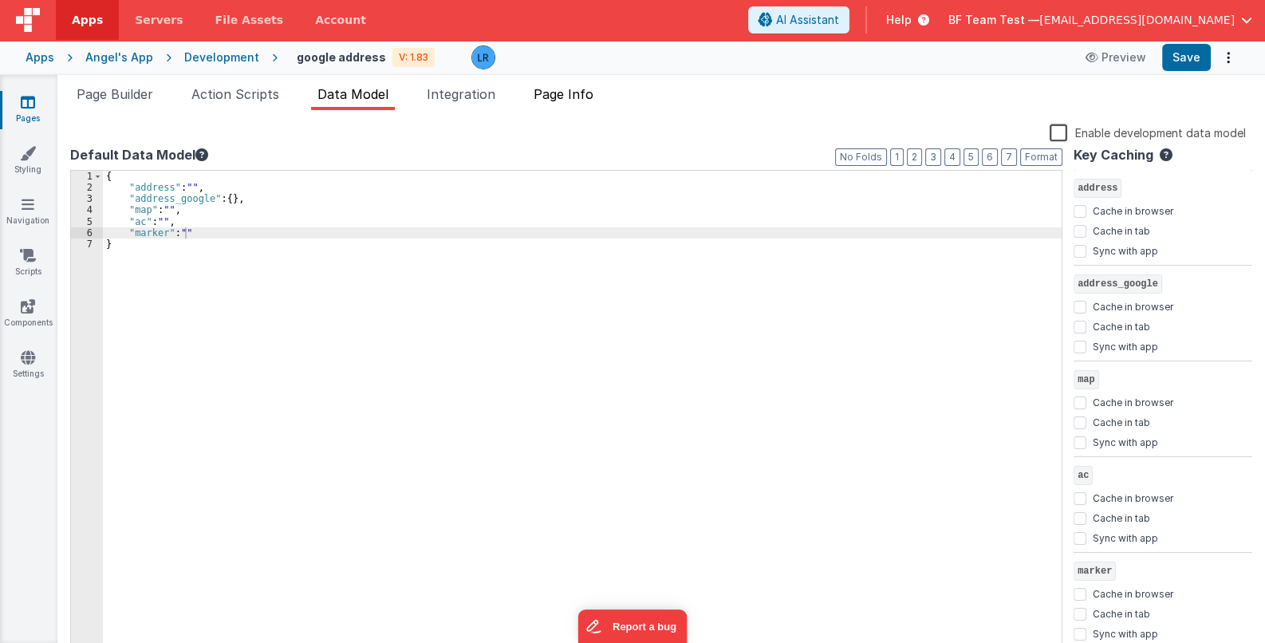
click at [574, 94] on span "Page Info" at bounding box center [564, 94] width 60 height 16
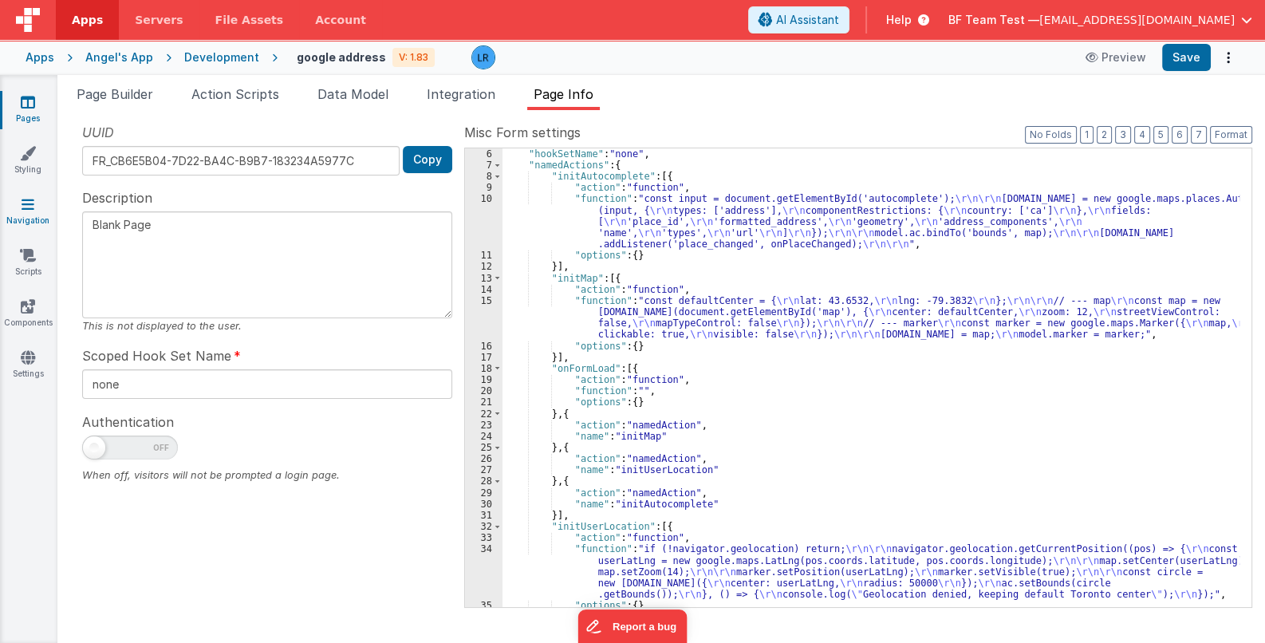
drag, startPoint x: 178, startPoint y: 229, endPoint x: 37, endPoint y: 226, distance: 140.4
click at [37, 226] on section "Pages Styling Navigation Scripts Components Settings Page Builder Action Script…" at bounding box center [632, 359] width 1265 height 568
type textarea "map"
click at [1193, 55] on button "Save" at bounding box center [1186, 57] width 49 height 27
drag, startPoint x: 668, startPoint y: 227, endPoint x: 658, endPoint y: 227, distance: 9.6
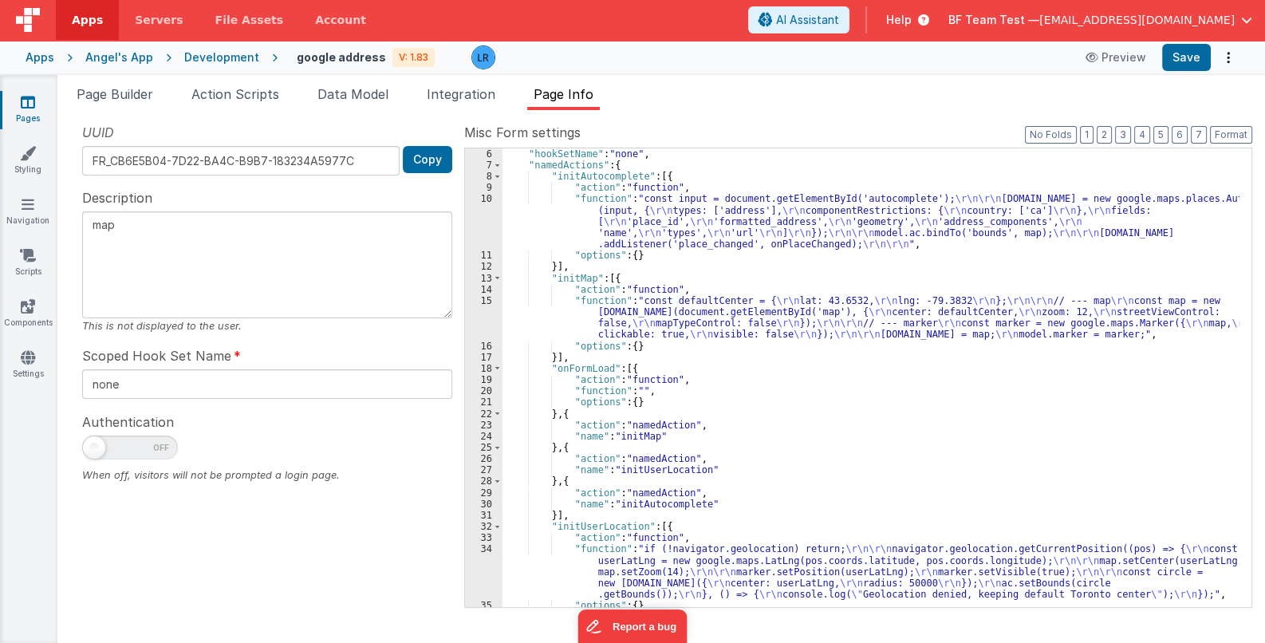
click at [668, 227] on div ""hookSetName" : "none" , "namedActions" : { "initAutocomplete" : [{ "action" : …" at bounding box center [870, 388] width 737 height 481
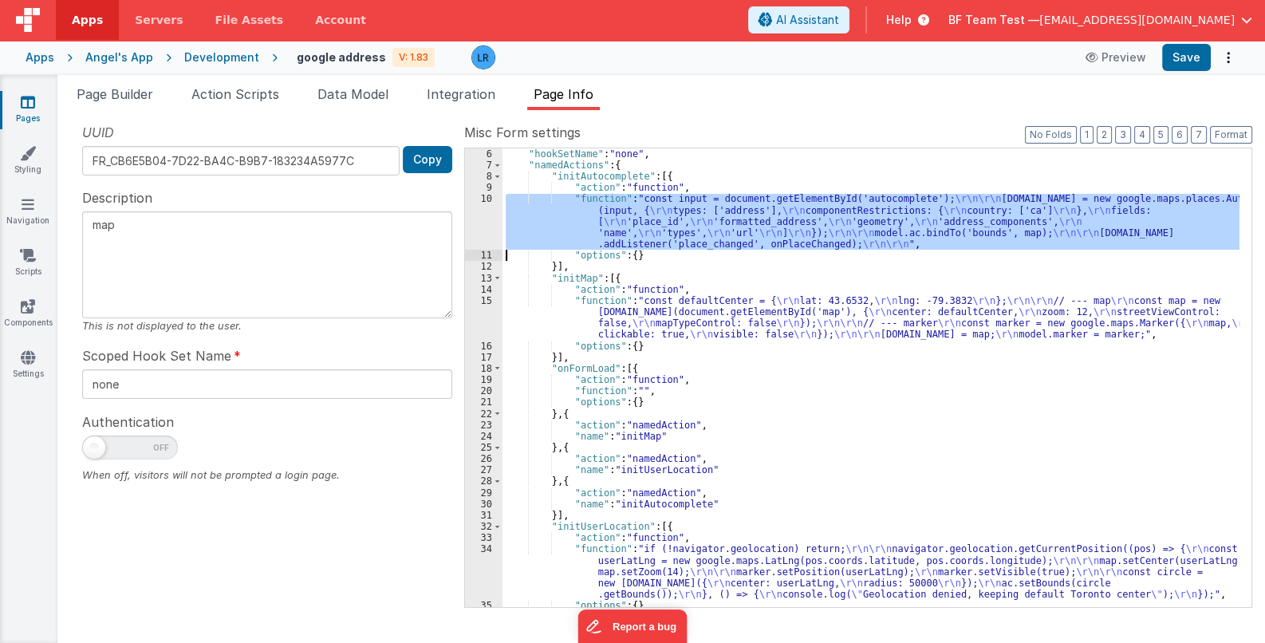
click at [484, 230] on div "10" at bounding box center [483, 221] width 37 height 57
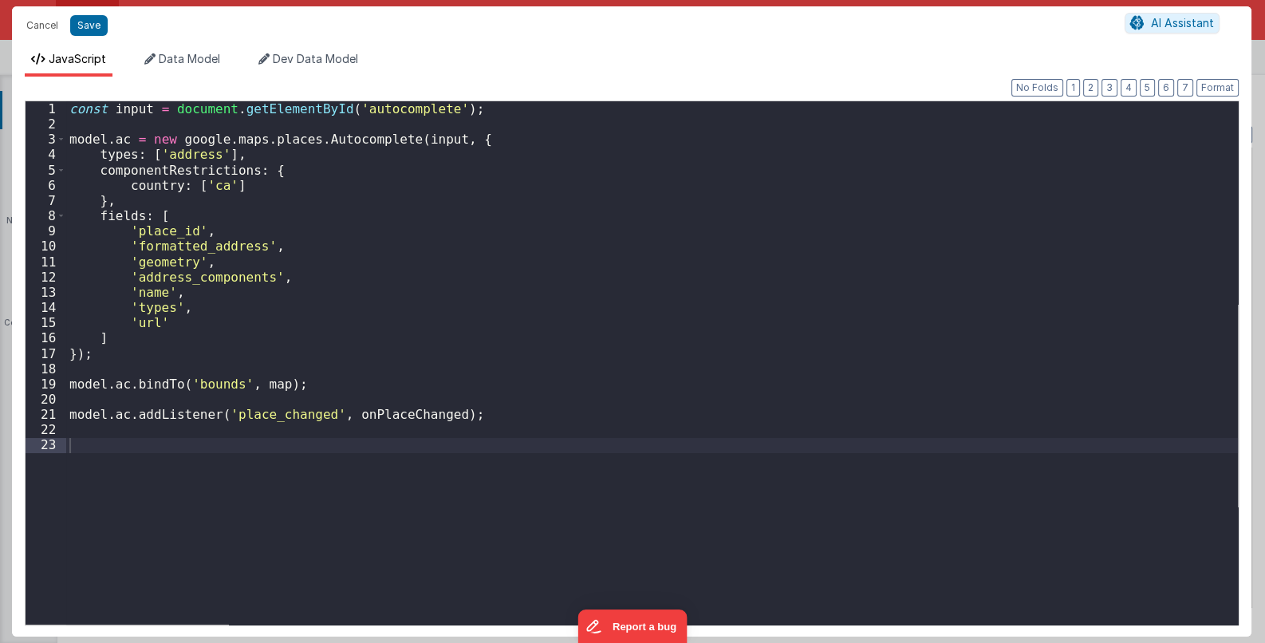
click at [252, 386] on div "const input = document . getElementById ( 'autocomplete' ) ; model . ac = new g…" at bounding box center [652, 378] width 1172 height 554
click at [263, 384] on div "const input = document . getElementById ( 'autocomplete' ) ; model . ac = new g…" at bounding box center [652, 378] width 1172 height 554
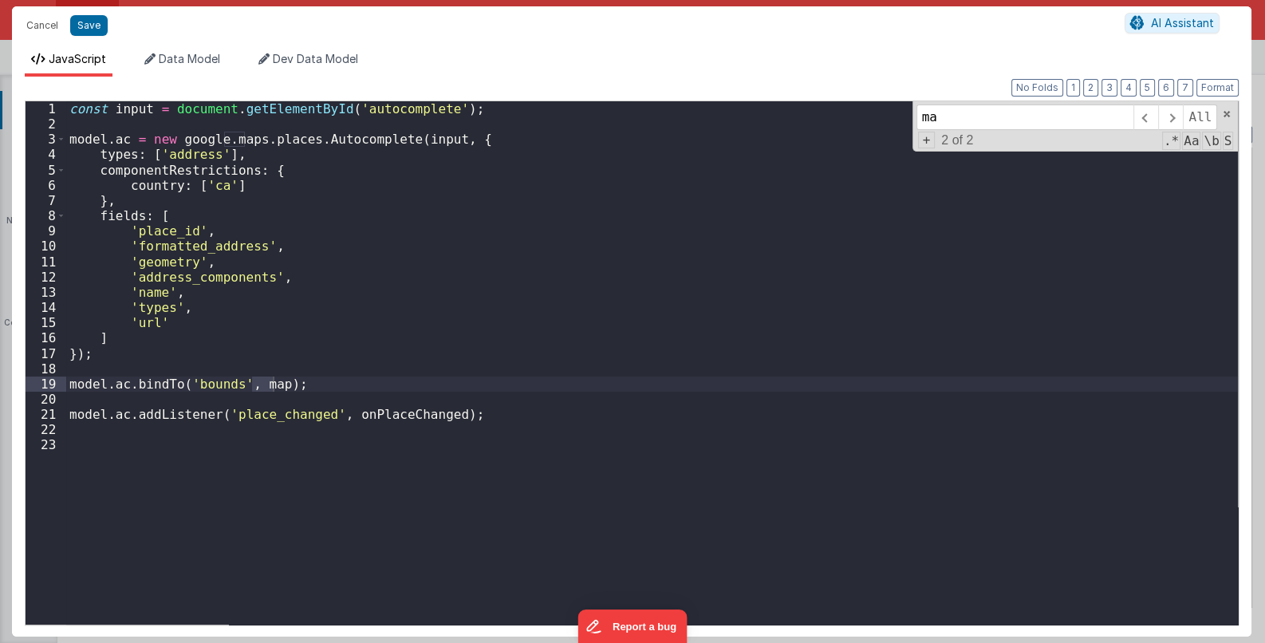
type input "map"
click at [252, 383] on div "const input = document . getElementById ( 'autocomplete' ) ; model . ac = new g…" at bounding box center [652, 362] width 1172 height 523
click at [92, 22] on button "Save" at bounding box center [88, 25] width 37 height 21
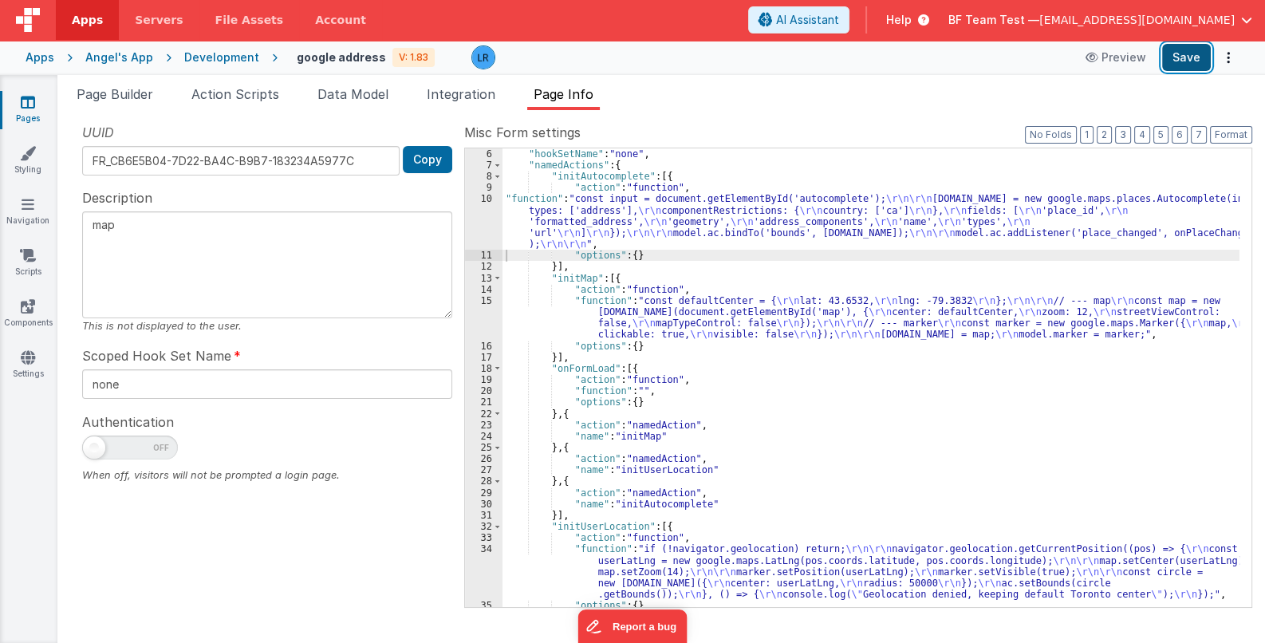
click at [1192, 54] on button "Save" at bounding box center [1186, 57] width 49 height 27
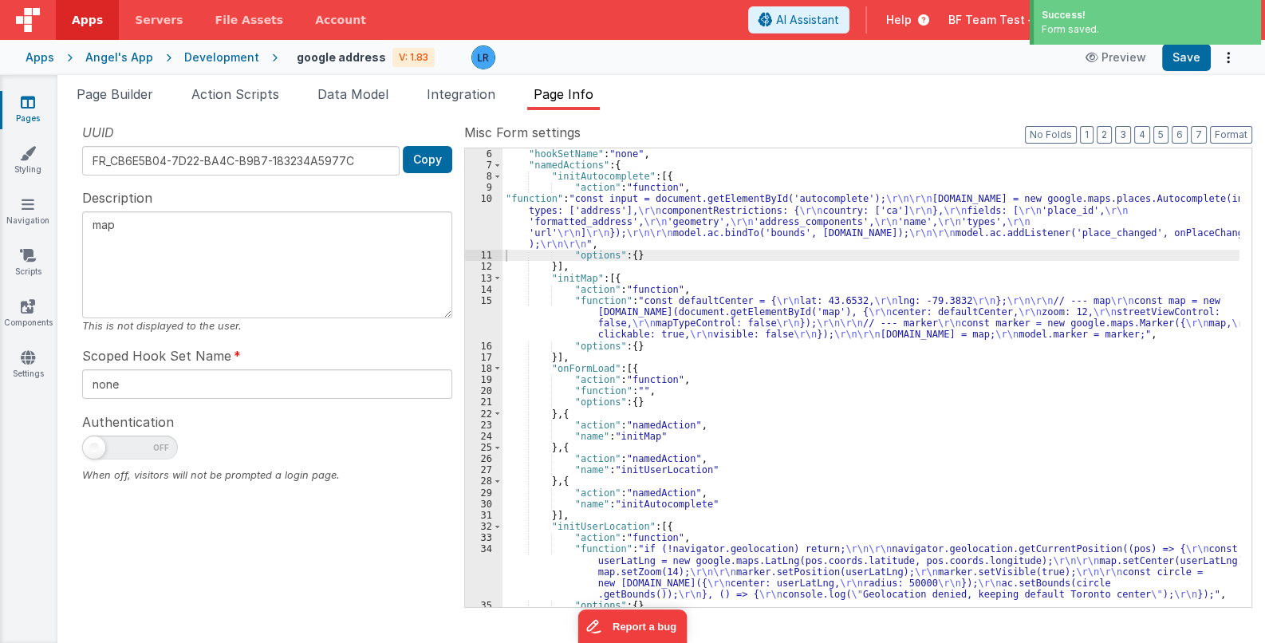
click at [714, 226] on div ""hookSetName" : "none" , "namedActions" : { "initAutocomplete" : [{ "action" : …" at bounding box center [870, 388] width 737 height 481
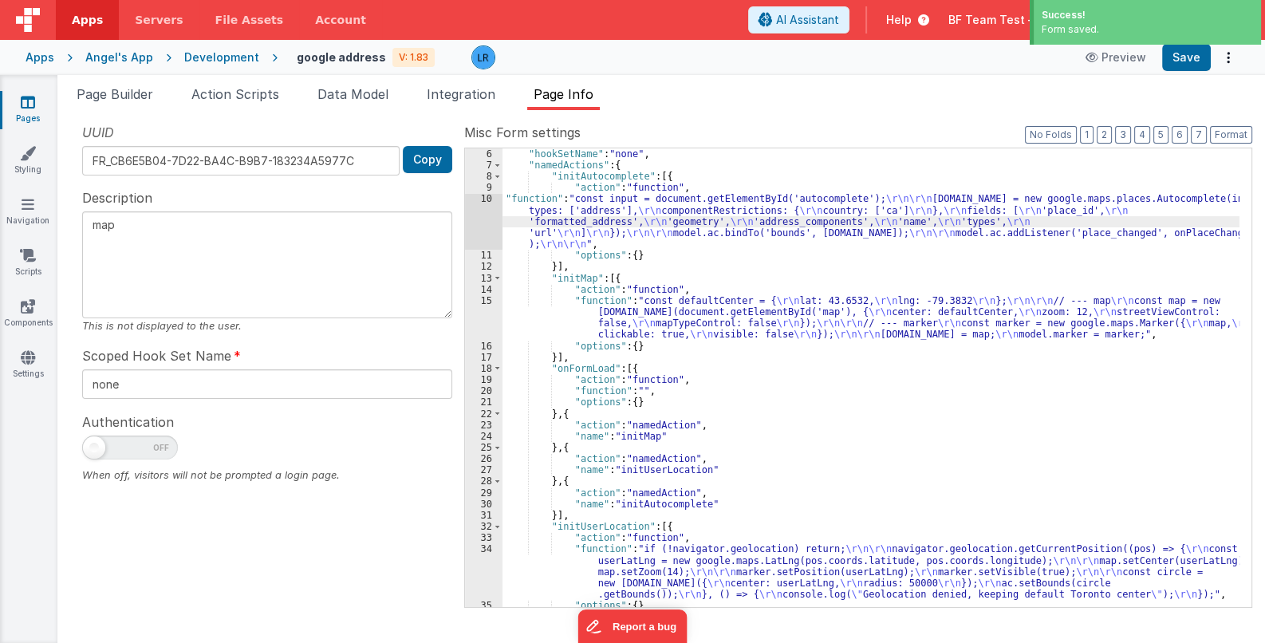
click at [483, 226] on div "10" at bounding box center [483, 221] width 37 height 57
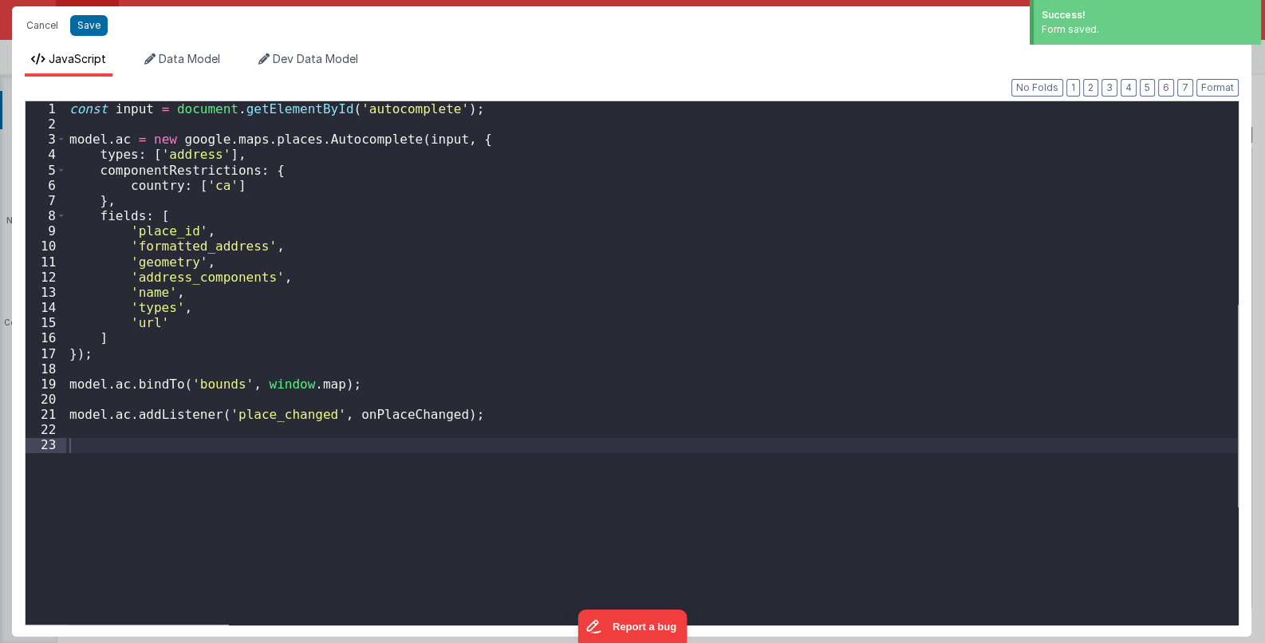
click at [483, 226] on div "Cancel Save AI Assistant JavaScript Data Model Dev Data Model Format 7 6 5 4 3 …" at bounding box center [632, 321] width 1265 height 643
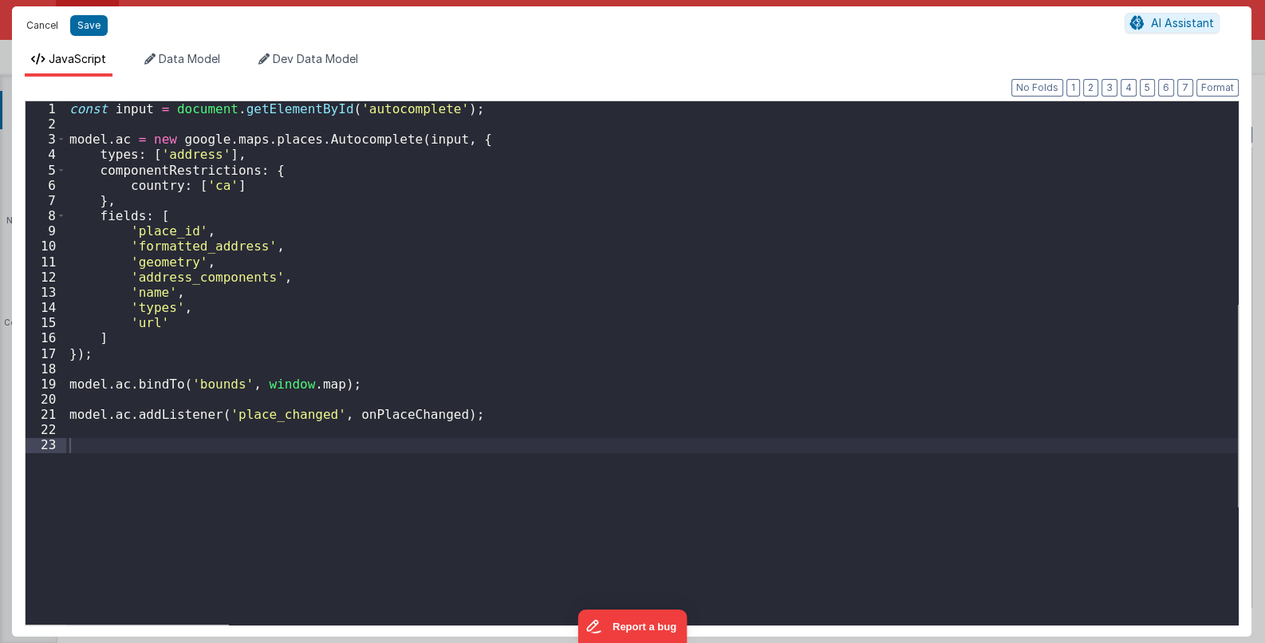
click at [37, 25] on button "Cancel" at bounding box center [42, 25] width 48 height 22
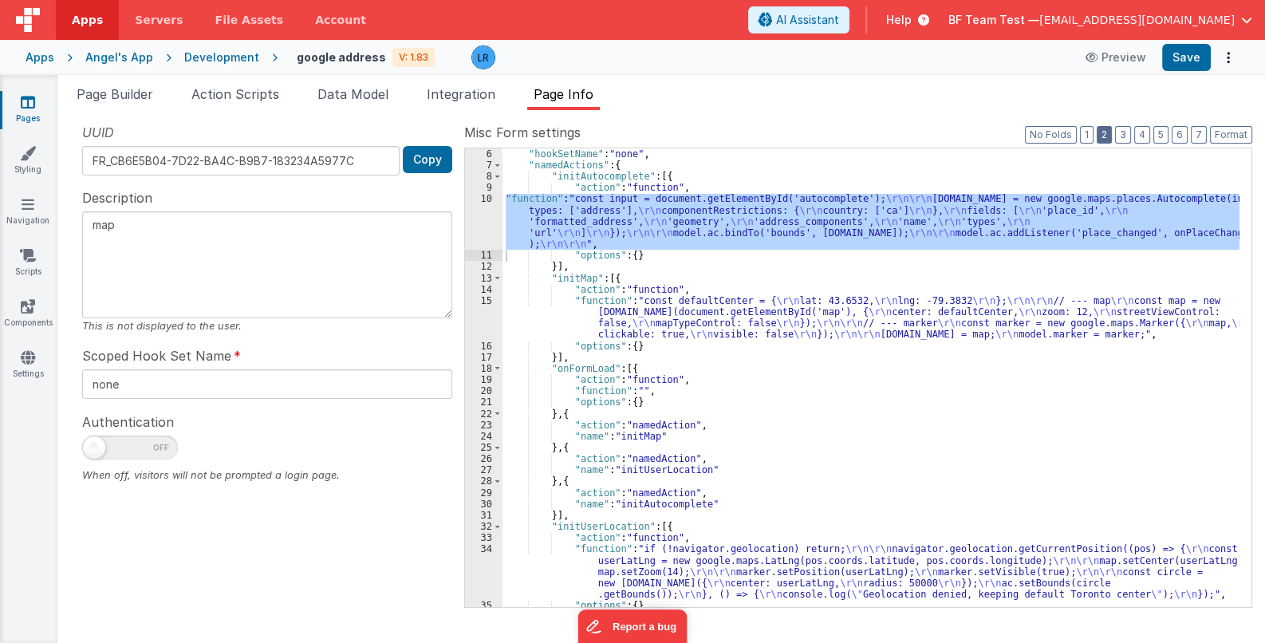
click at [1109, 139] on button "2" at bounding box center [1104, 135] width 15 height 18
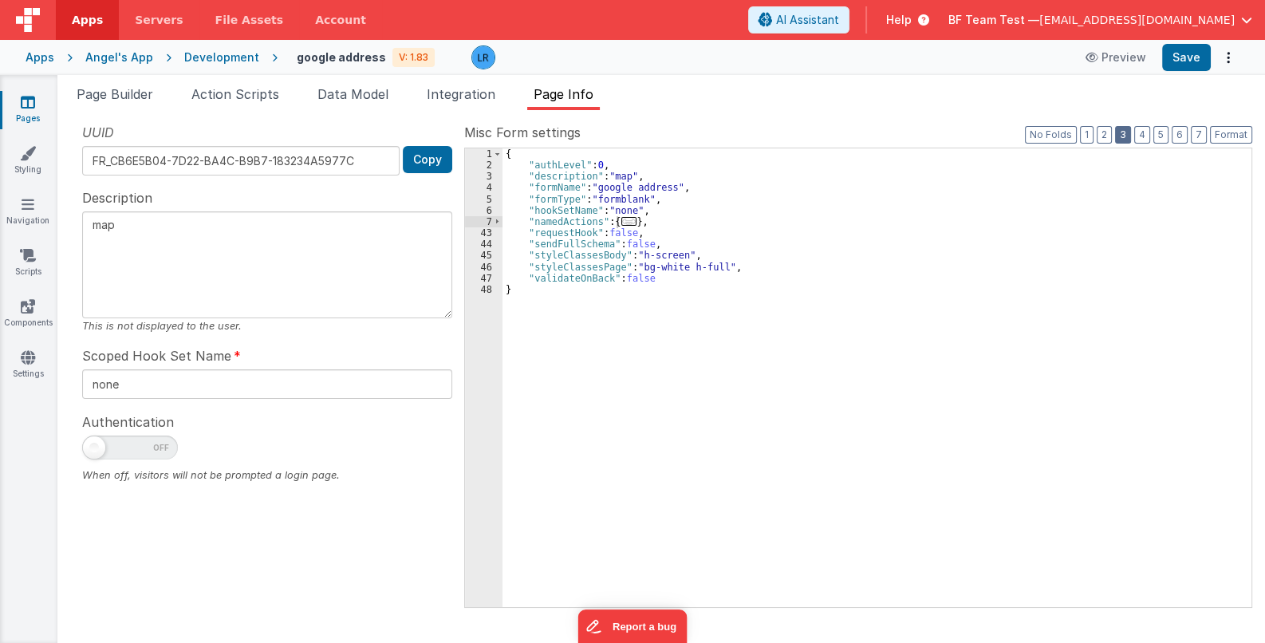
click at [1127, 135] on button "3" at bounding box center [1123, 135] width 16 height 18
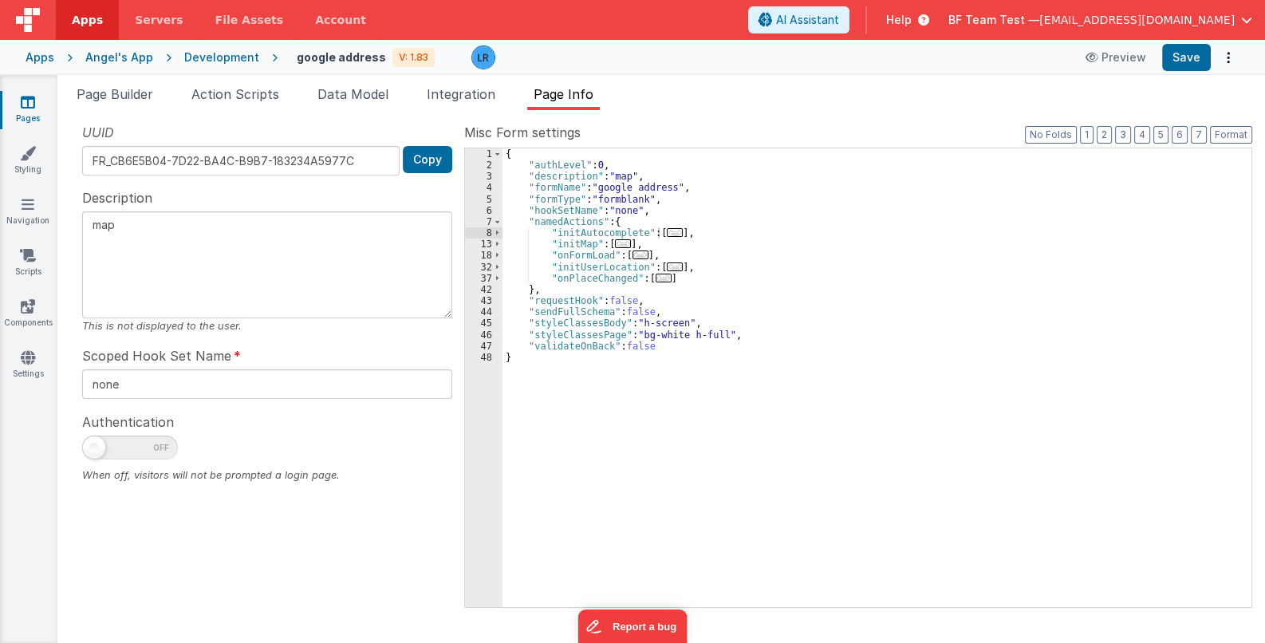
click at [656, 277] on span "..." at bounding box center [664, 278] width 16 height 9
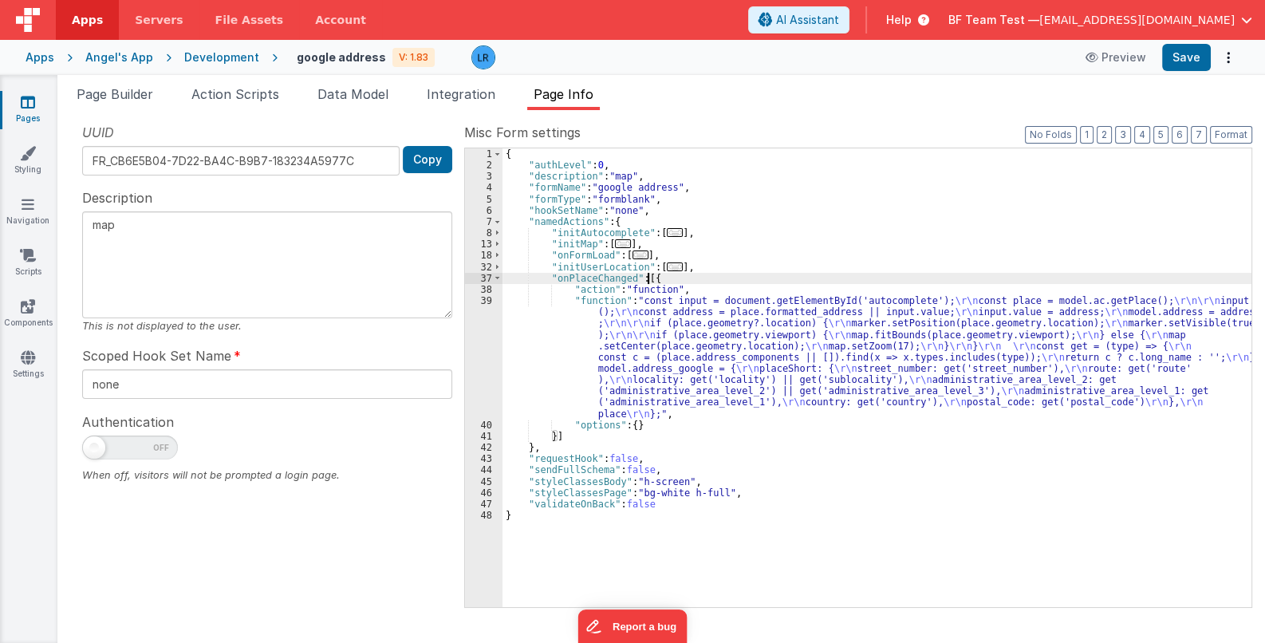
click at [619, 246] on span "..." at bounding box center [623, 243] width 16 height 9
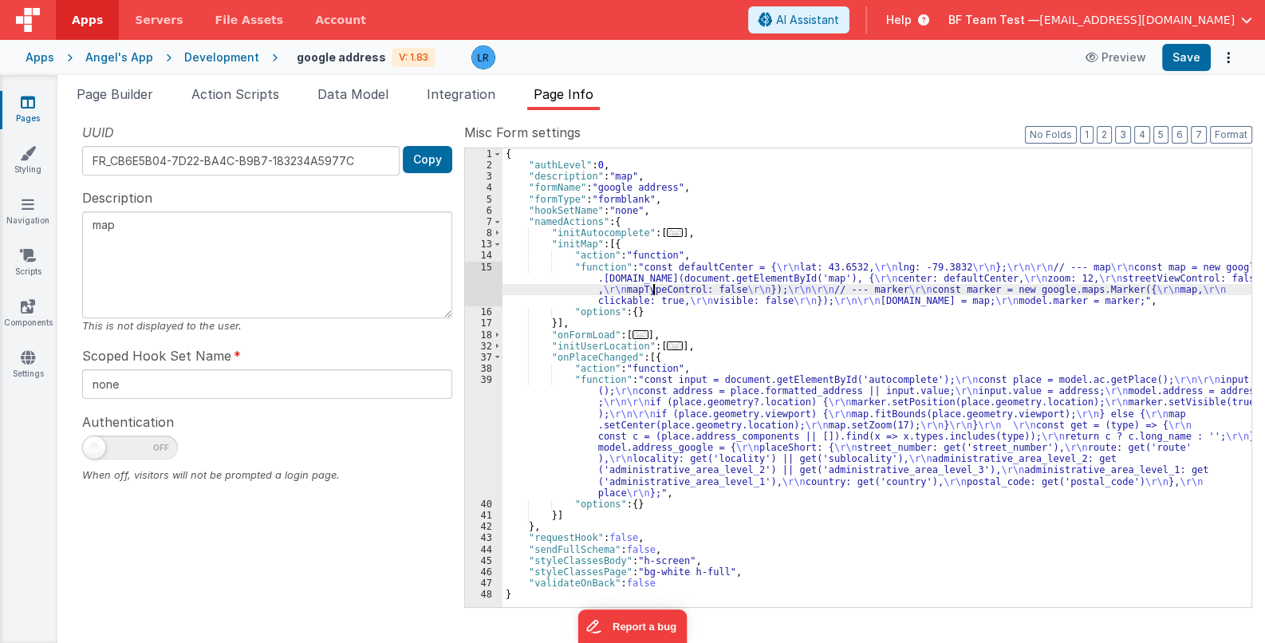
click at [655, 288] on div "{ "authLevel" : 0 , "description" : "map" , "formName" : "google address" , "fo…" at bounding box center [876, 388] width 749 height 481
click at [486, 289] on div "15" at bounding box center [483, 284] width 37 height 45
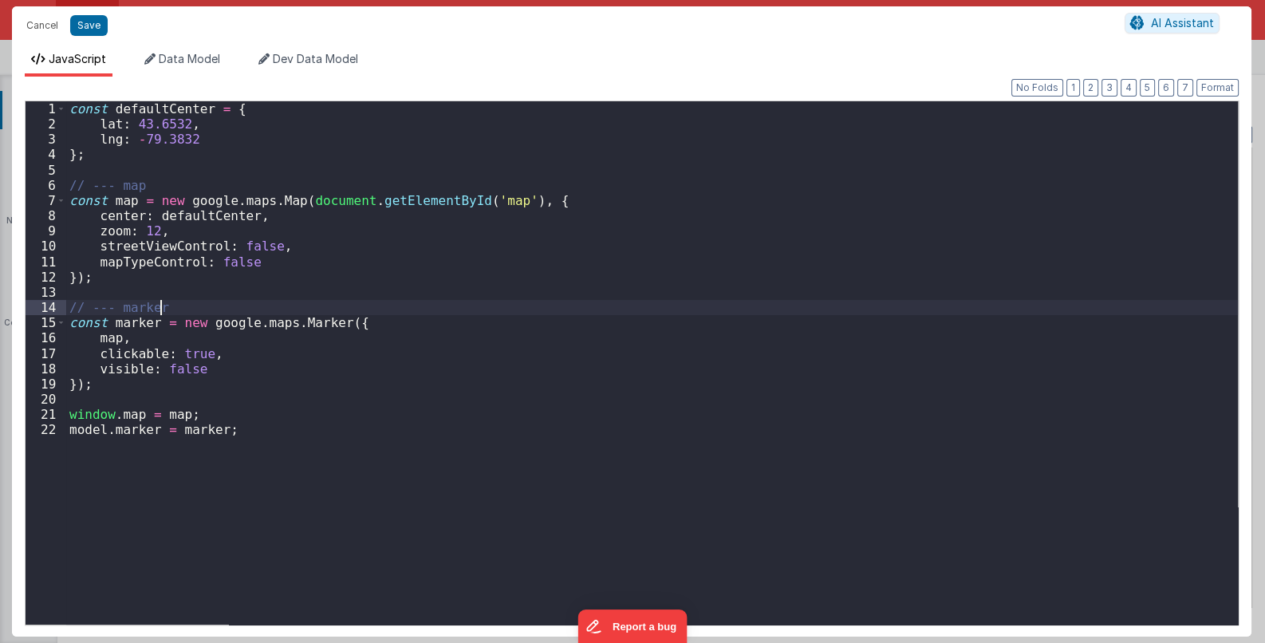
click at [486, 289] on div "const defaultCenter = { [GEOGRAPHIC_DATA] } ; // --- map const map = new google…" at bounding box center [652, 378] width 1172 height 554
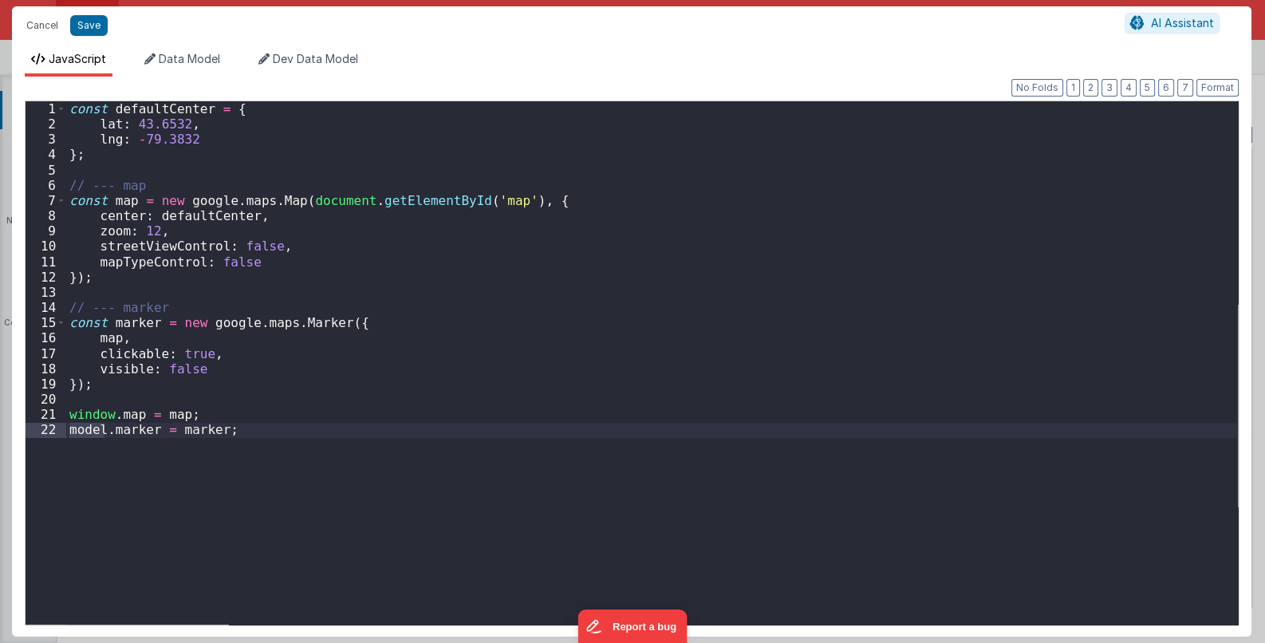
drag, startPoint x: 101, startPoint y: 433, endPoint x: 56, endPoint y: 431, distance: 45.5
click at [56, 431] on div "1 2 3 4 5 6 7 8 9 10 11 12 13 14 15 16 17 18 19 20 21 22 const defaultCenter = …" at bounding box center [632, 362] width 1214 height 525
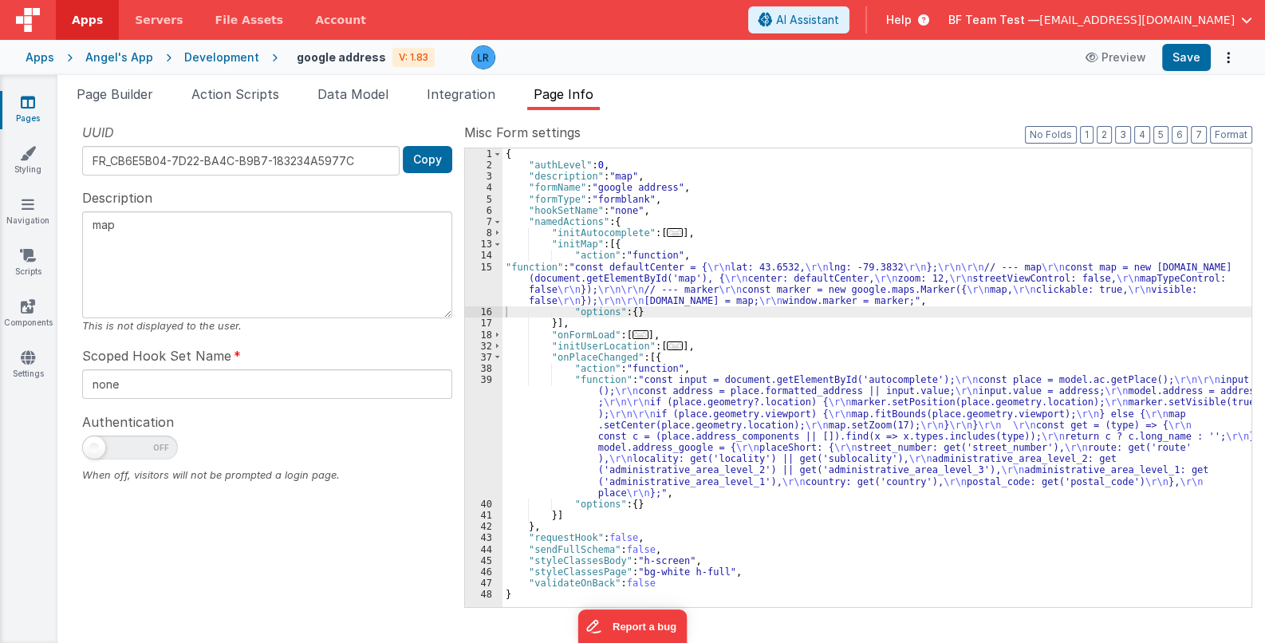
click at [570, 284] on div "{ "authLevel" : 0 , "description" : "map" , "formName" : "google address" , "fo…" at bounding box center [876, 388] width 749 height 481
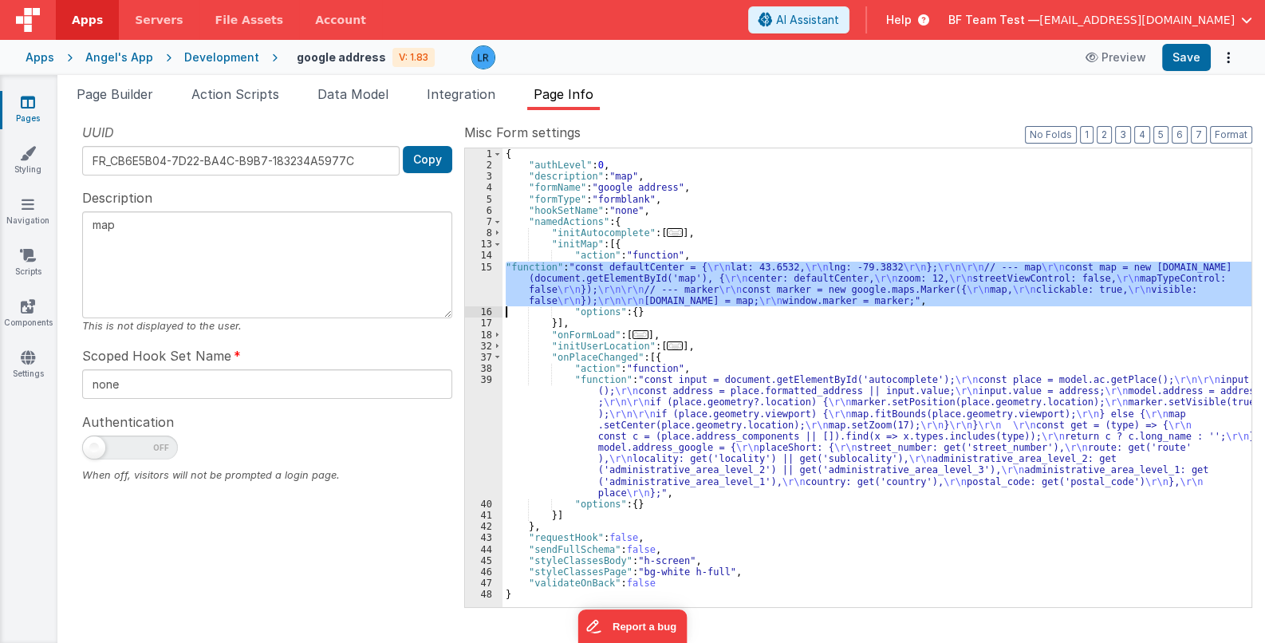
click at [477, 286] on div "15" at bounding box center [483, 284] width 37 height 45
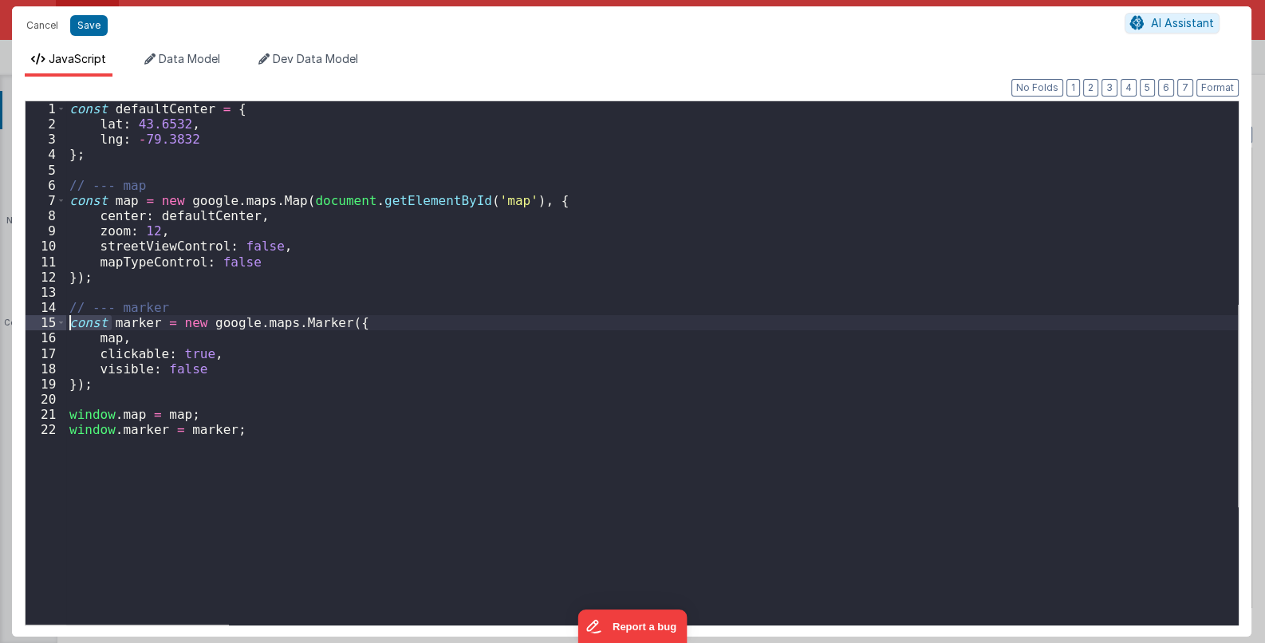
drag, startPoint x: 110, startPoint y: 321, endPoint x: 36, endPoint y: 324, distance: 74.2
click at [36, 324] on div "1 2 3 4 5 6 7 8 9 10 11 12 13 14 15 16 17 18 19 20 21 22 const defaultCenter = …" at bounding box center [632, 362] width 1214 height 525
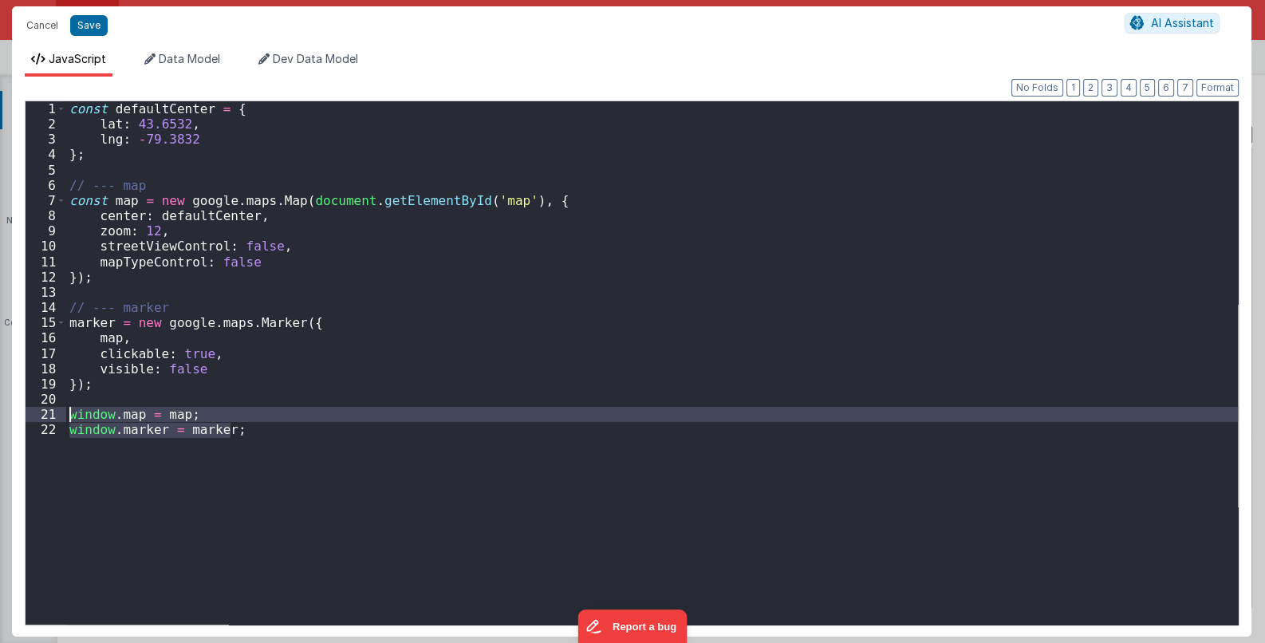
drag, startPoint x: 268, startPoint y: 447, endPoint x: 33, endPoint y: 409, distance: 238.3
click at [33, 409] on div "1 2 3 4 5 6 7 8 9 10 11 12 13 14 15 16 17 18 19 20 21 22 const defaultCenter = …" at bounding box center [632, 362] width 1214 height 525
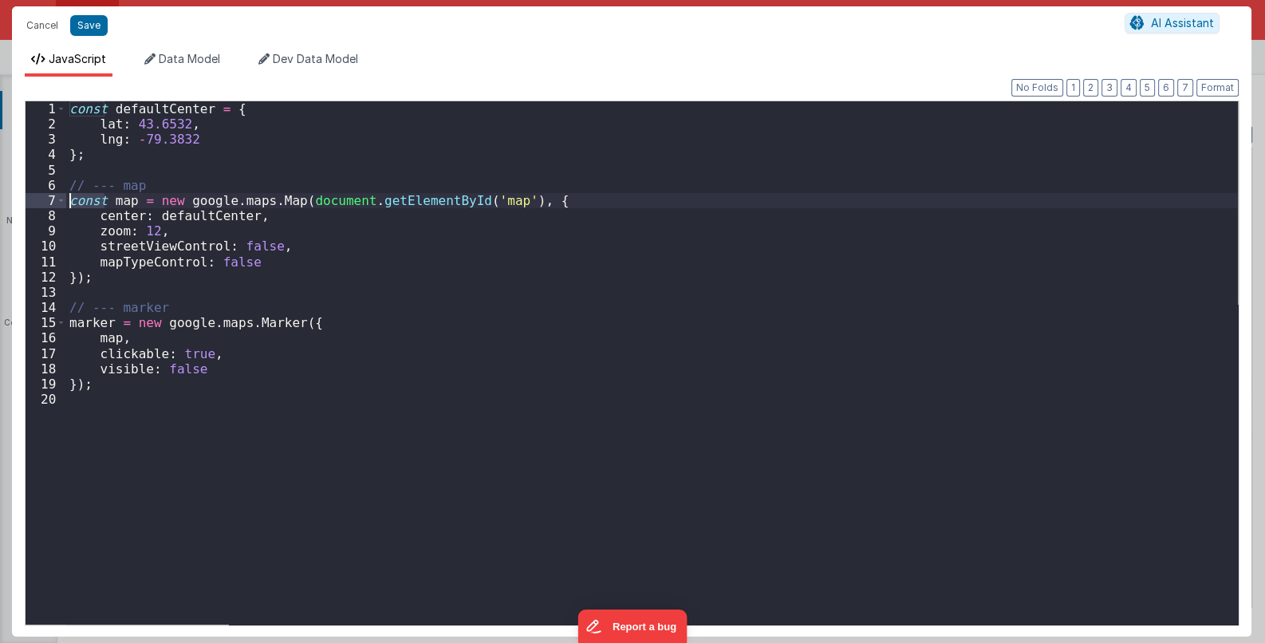
drag, startPoint x: 108, startPoint y: 203, endPoint x: 30, endPoint y: 203, distance: 77.4
click at [30, 203] on div "1 2 3 4 5 6 7 8 9 10 11 12 13 14 15 16 17 18 19 20 const defaultCenter = { [GEO…" at bounding box center [632, 362] width 1214 height 525
click at [78, 201] on div "const defaultCenter = { [GEOGRAPHIC_DATA] } ; // --- map map = new google . map…" at bounding box center [652, 378] width 1172 height 554
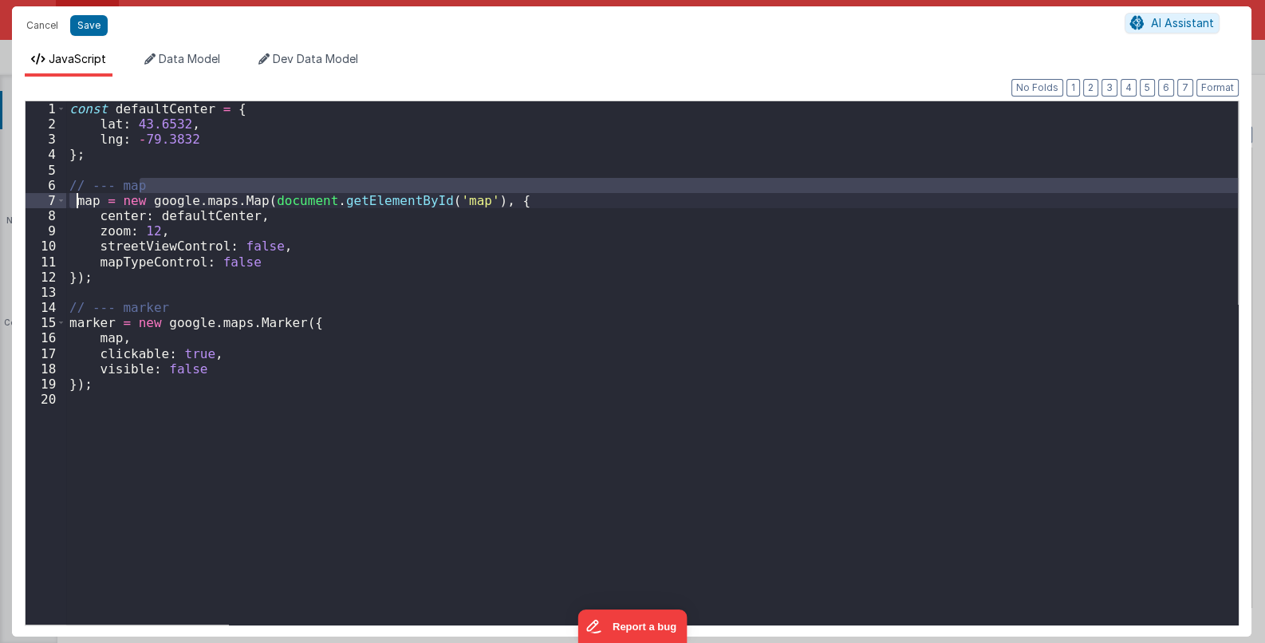
click at [75, 203] on div "const defaultCenter = { [GEOGRAPHIC_DATA] } ; // --- map map = new google . map…" at bounding box center [652, 362] width 1172 height 523
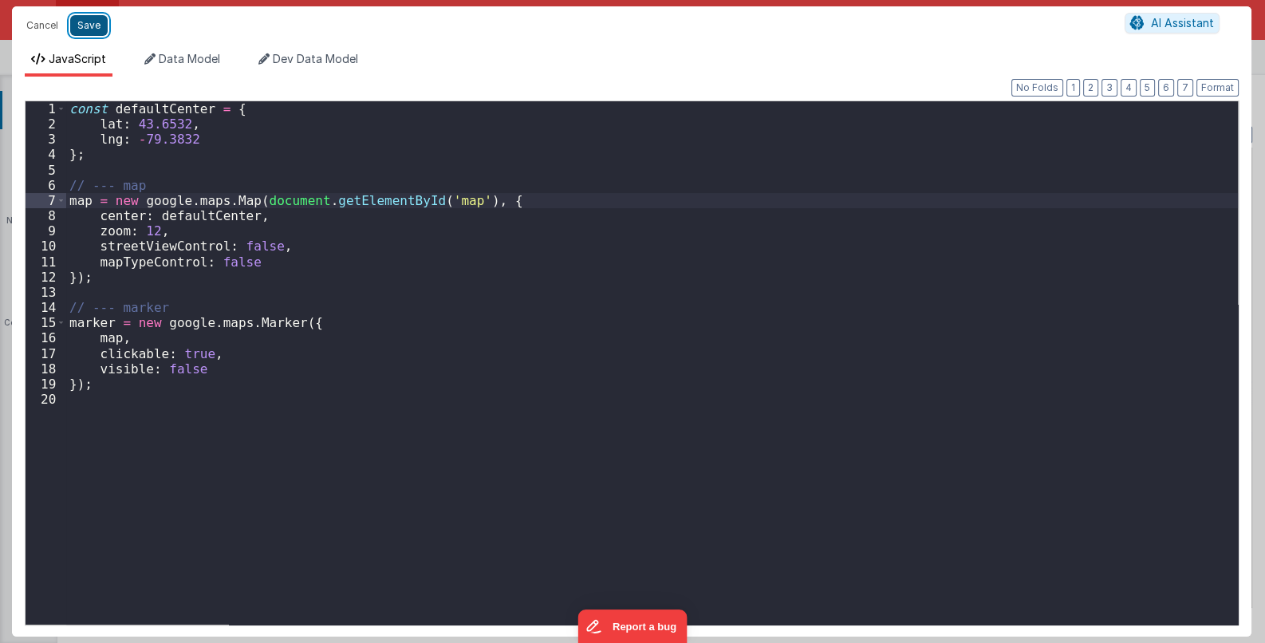
click at [92, 30] on button "Save" at bounding box center [88, 25] width 37 height 21
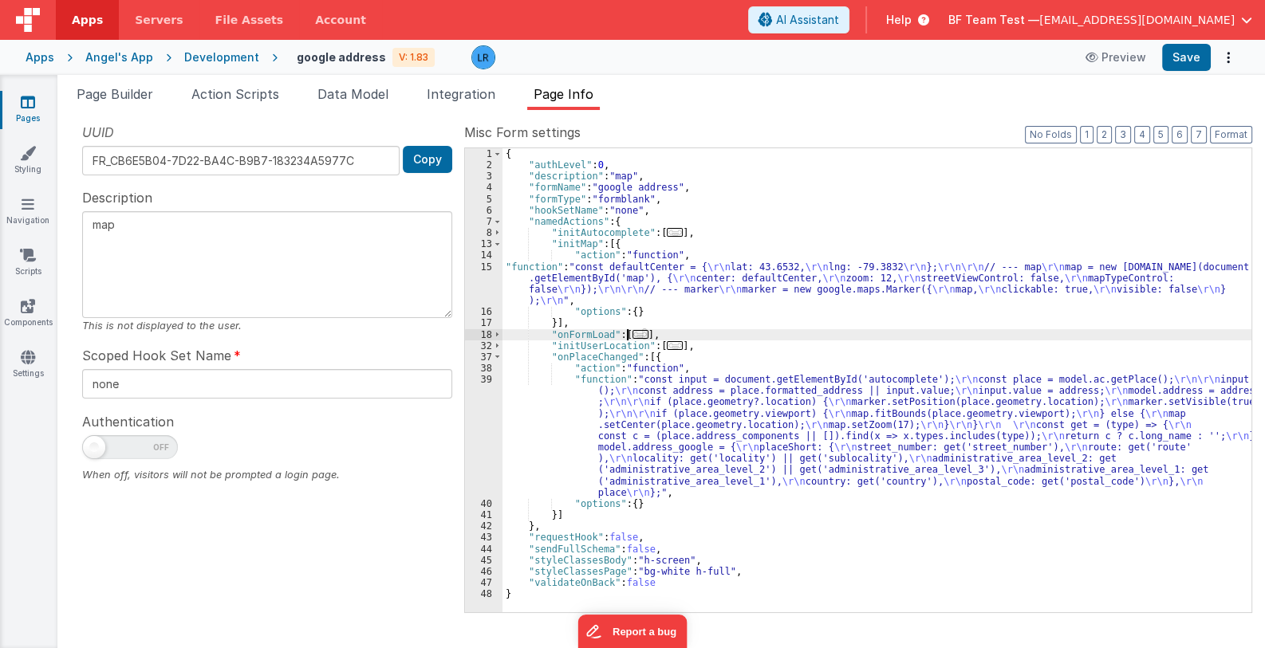
click at [634, 330] on span "..." at bounding box center [641, 334] width 16 height 9
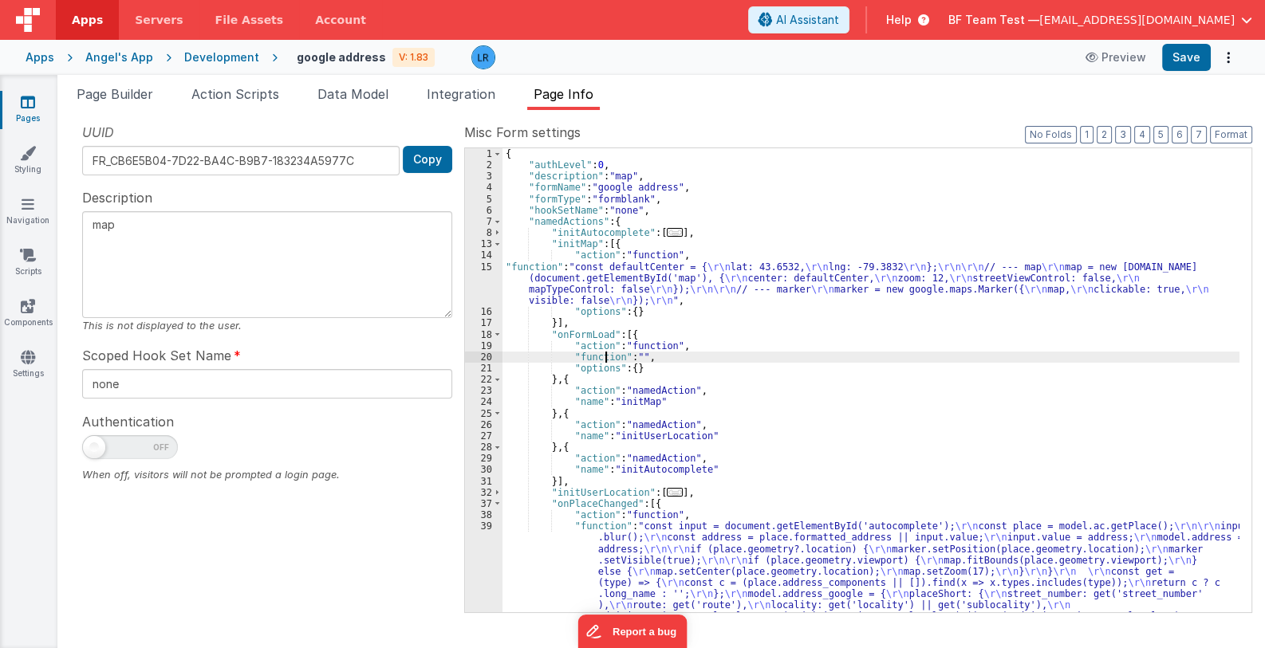
click at [606, 353] on div "{ "authLevel" : 0 , "description" : "map" , "formName" : "google address" , "fo…" at bounding box center [870, 448] width 737 height 601
click at [479, 356] on div "20" at bounding box center [483, 357] width 37 height 11
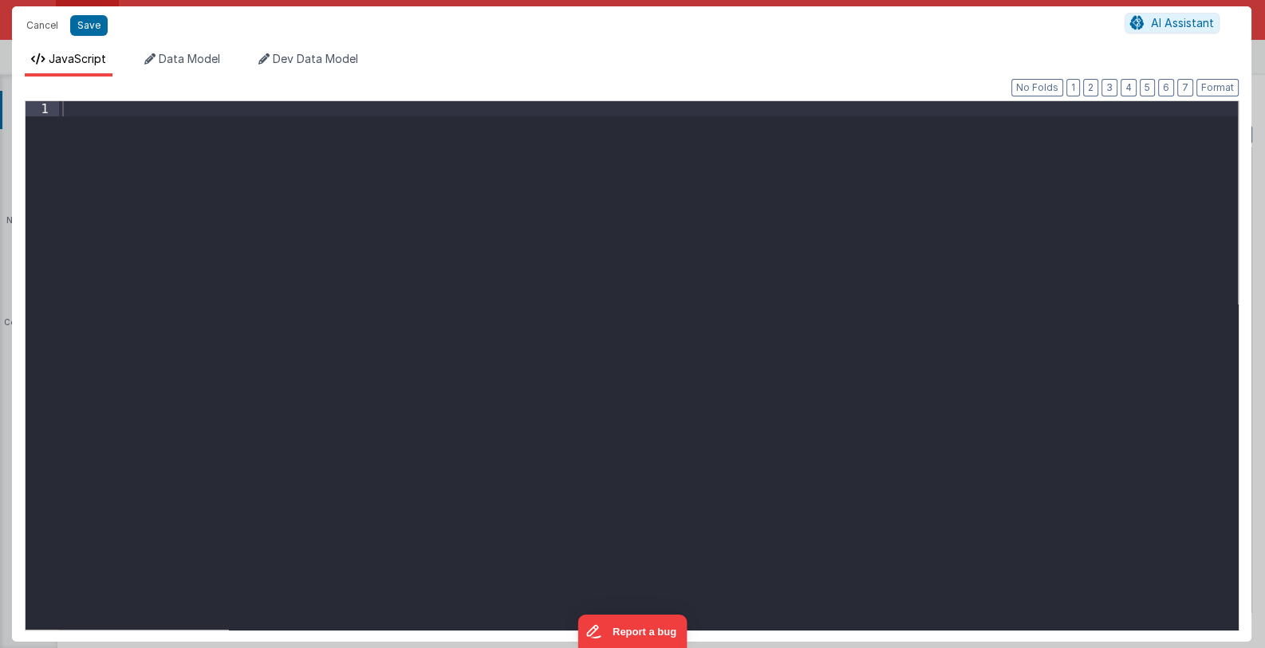
click at [479, 356] on div "Cancel Save AI Assistant JavaScript Data Model Dev Data Model Format 7 6 5 4 3 …" at bounding box center [632, 324] width 1265 height 648
click at [142, 186] on div at bounding box center [649, 380] width 1180 height 559
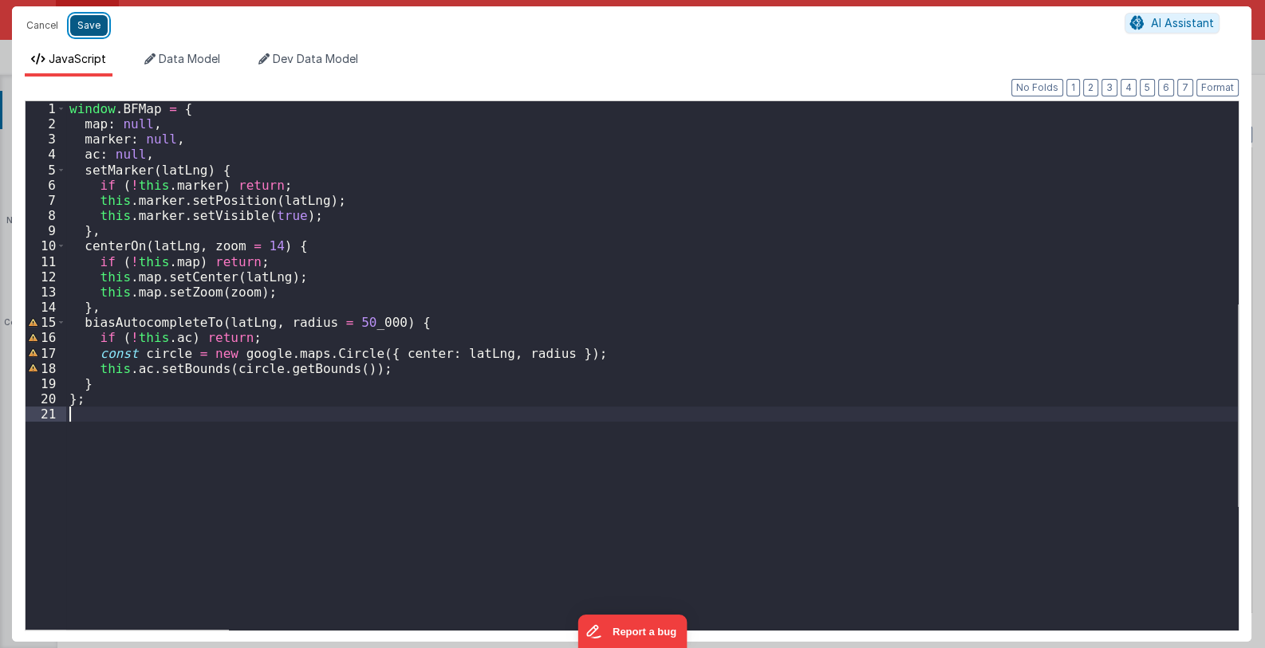
click at [88, 24] on button "Save" at bounding box center [88, 25] width 37 height 21
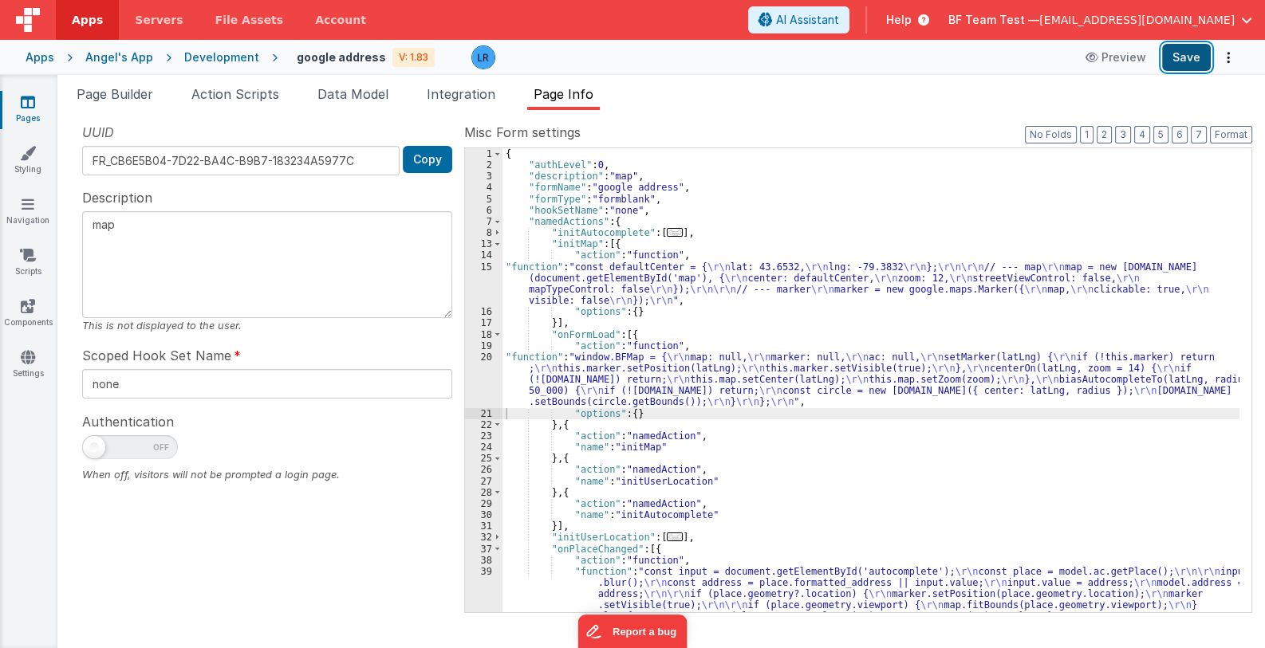
click at [1172, 59] on button "Save" at bounding box center [1186, 57] width 49 height 27
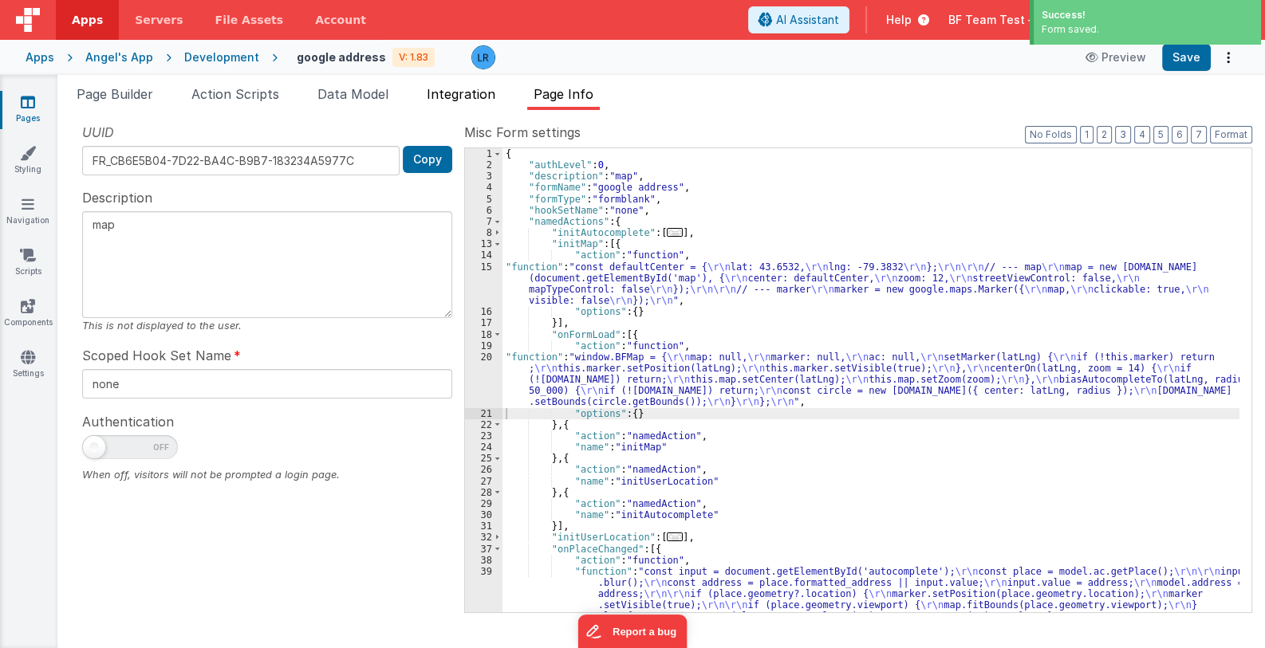
click at [446, 96] on span "Integration" at bounding box center [461, 94] width 69 height 16
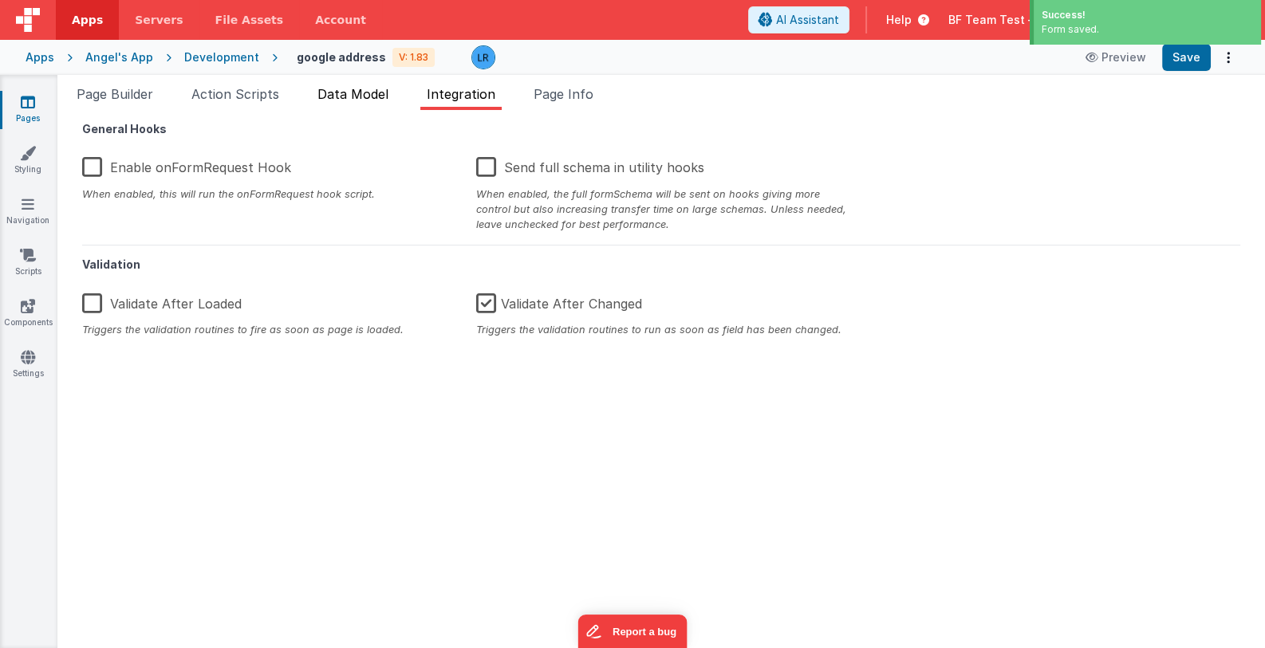
click at [354, 97] on span "Data Model" at bounding box center [352, 94] width 71 height 16
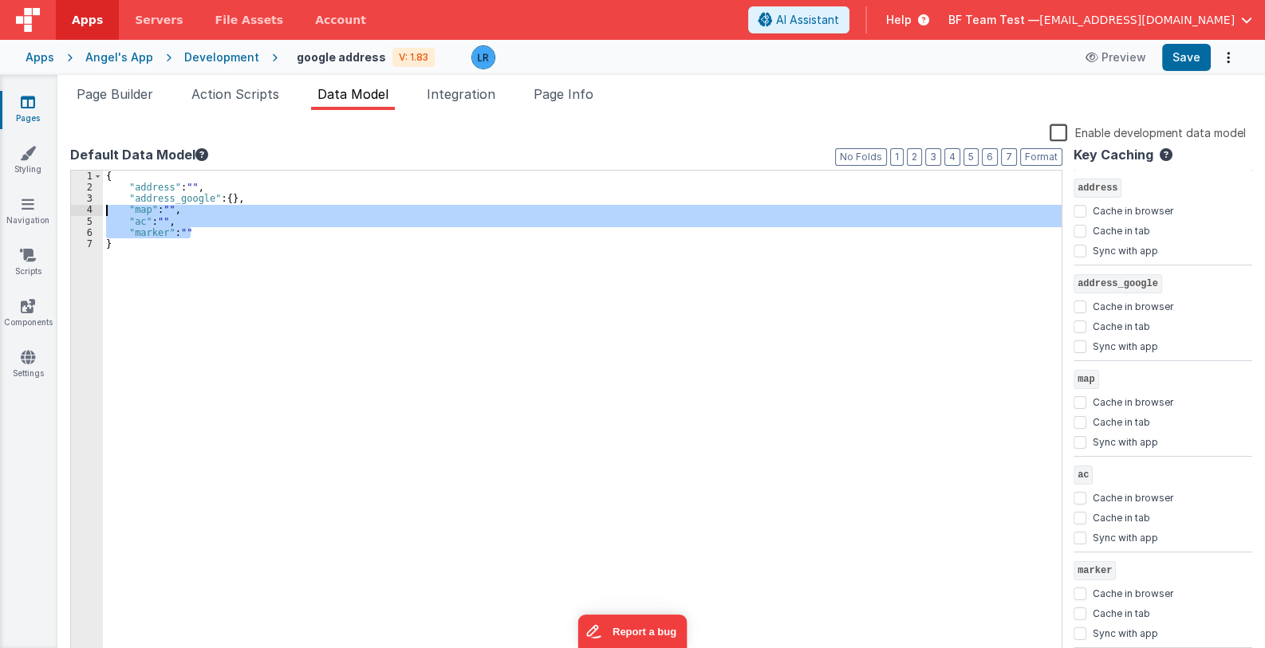
drag, startPoint x: 219, startPoint y: 233, endPoint x: 80, endPoint y: 211, distance: 140.4
click at [80, 211] on div "1 2 3 4 5 6 7 { "address" : "" , "address_google" : { } , "map" : "" , "ac" : "…" at bounding box center [566, 413] width 992 height 487
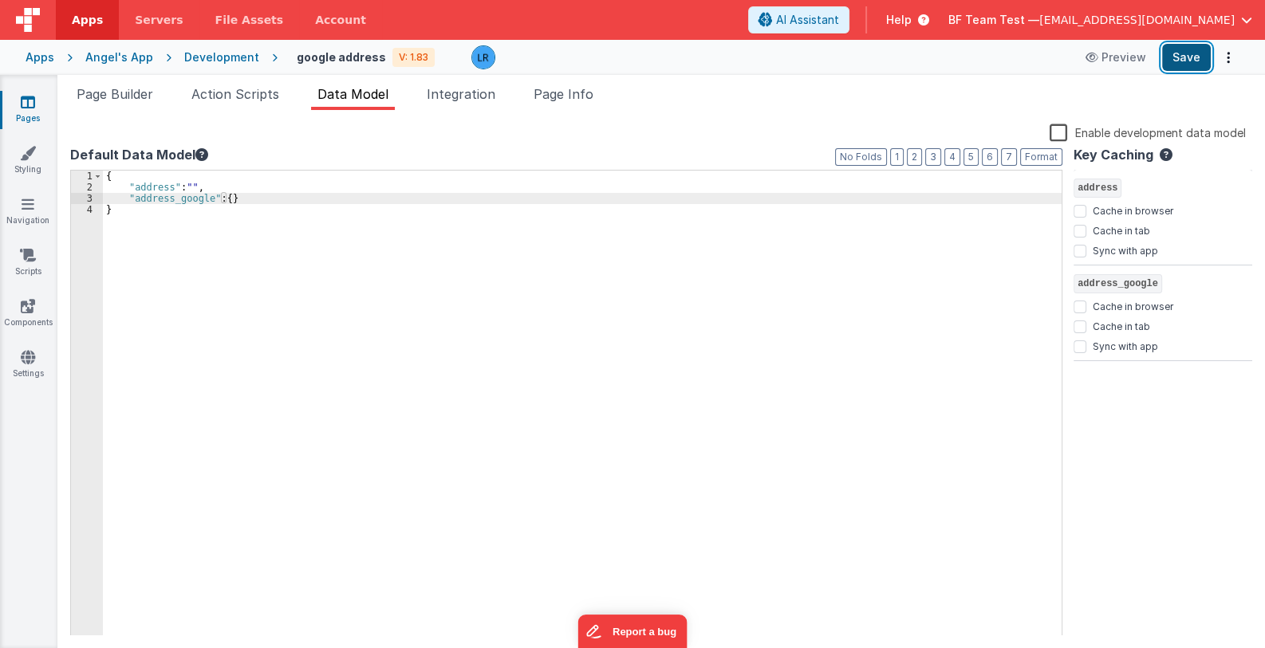
click at [1203, 62] on button "Save" at bounding box center [1186, 57] width 49 height 27
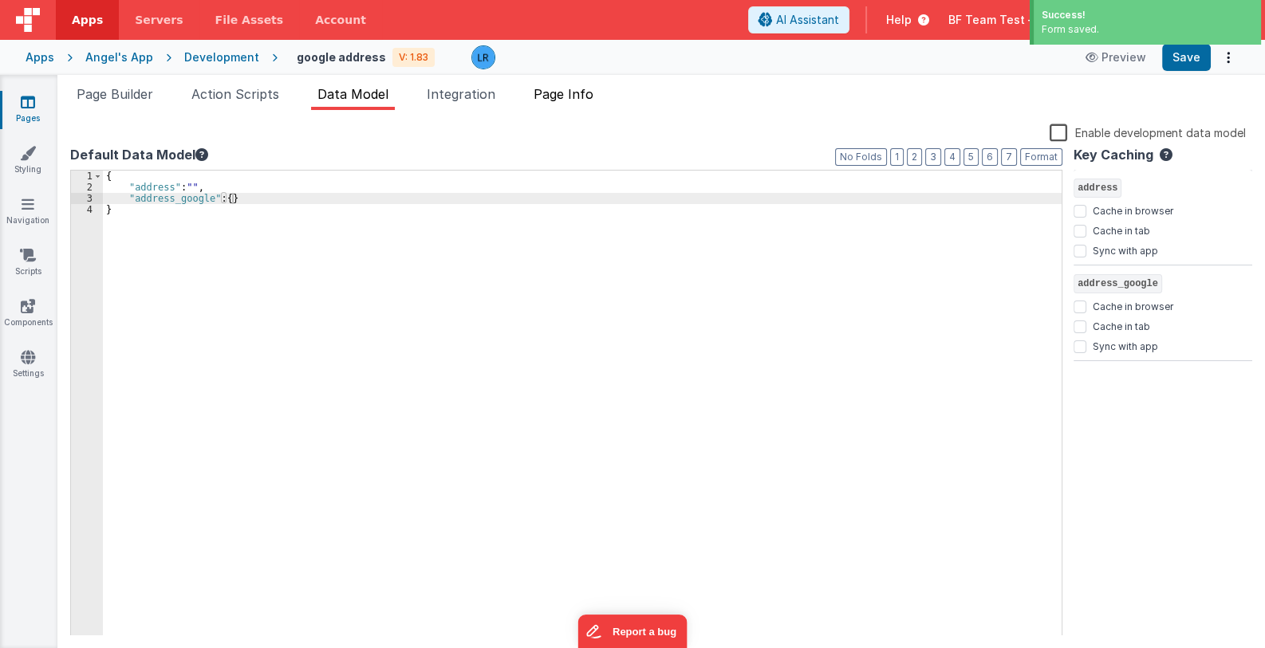
click at [580, 89] on span "Page Info" at bounding box center [564, 94] width 60 height 16
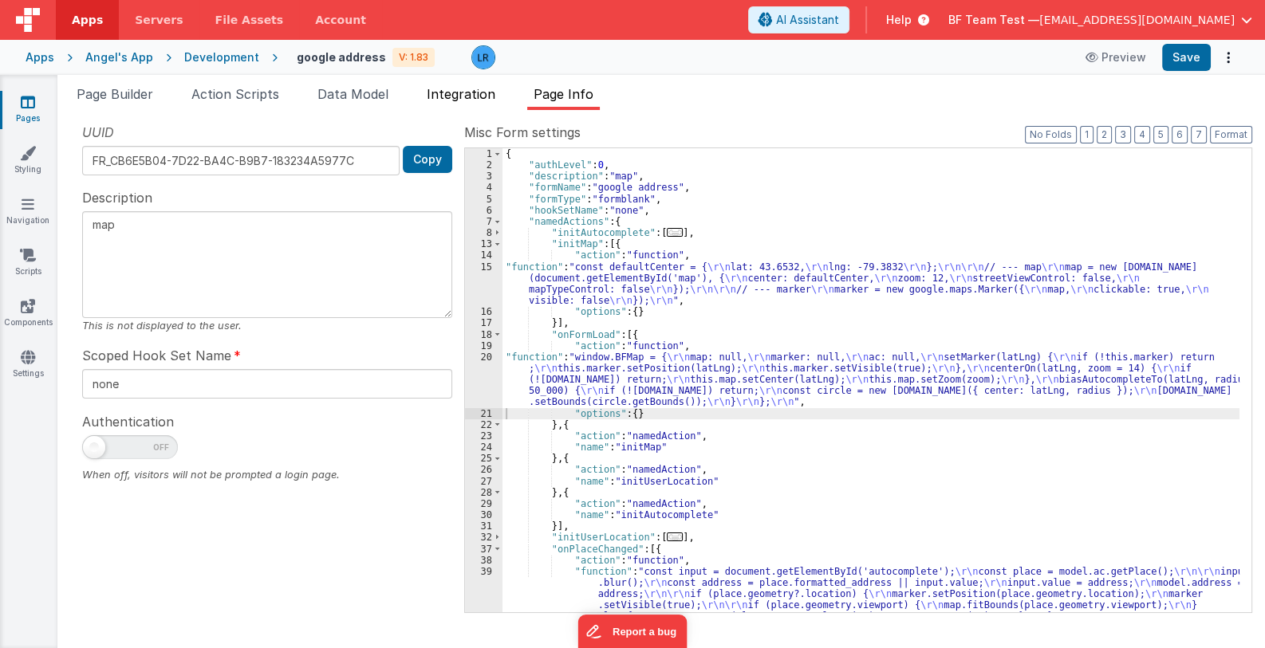
click at [468, 97] on span "Integration" at bounding box center [461, 94] width 69 height 16
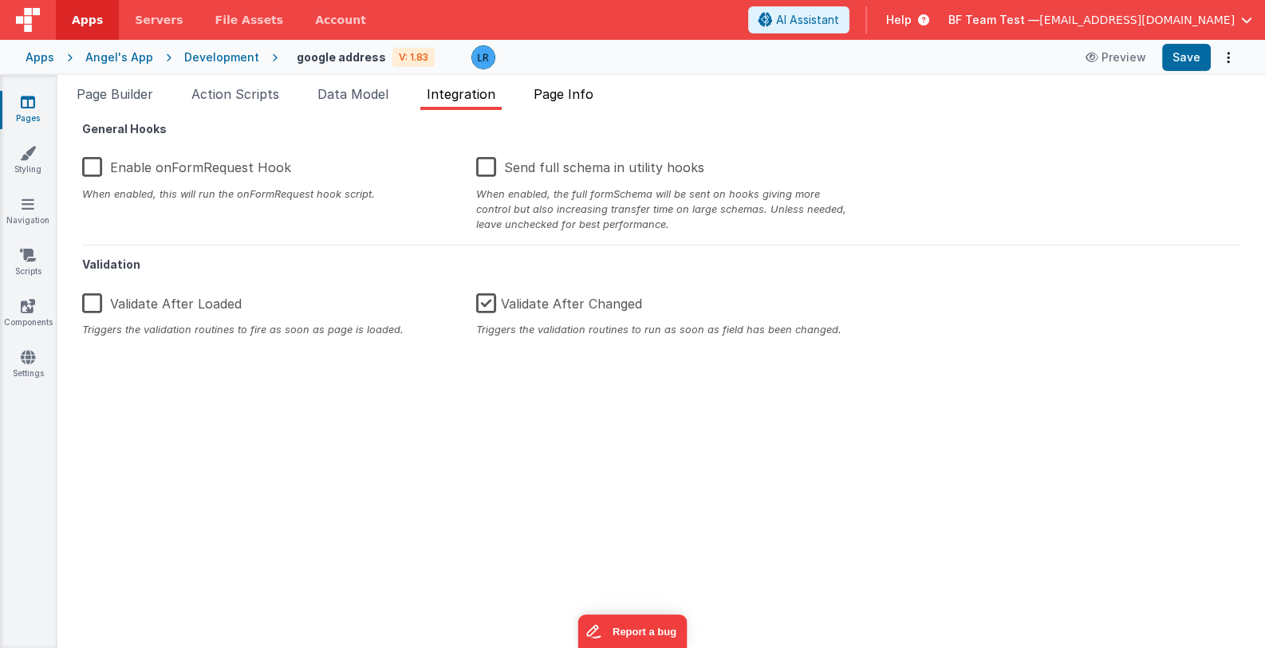
click at [550, 93] on span "Page Info" at bounding box center [564, 94] width 60 height 16
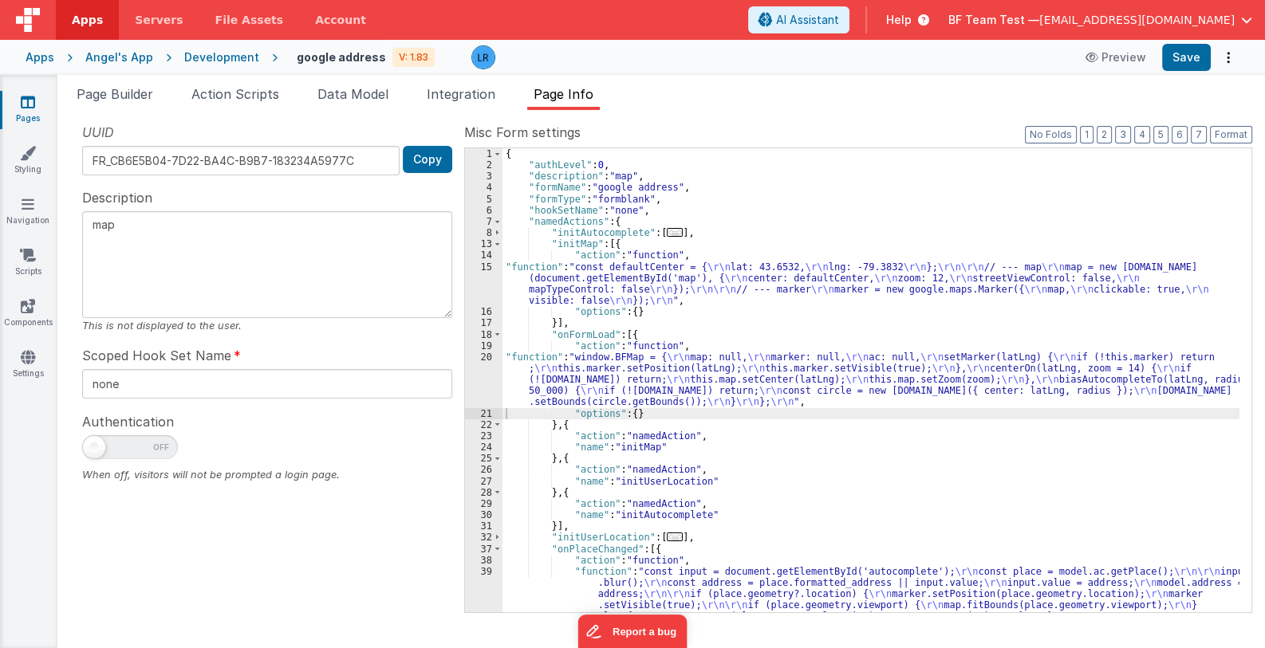
click at [592, 289] on div "{ "authLevel" : 0 , "description" : "map" , "formName" : "google address" , "fo…" at bounding box center [870, 448] width 737 height 601
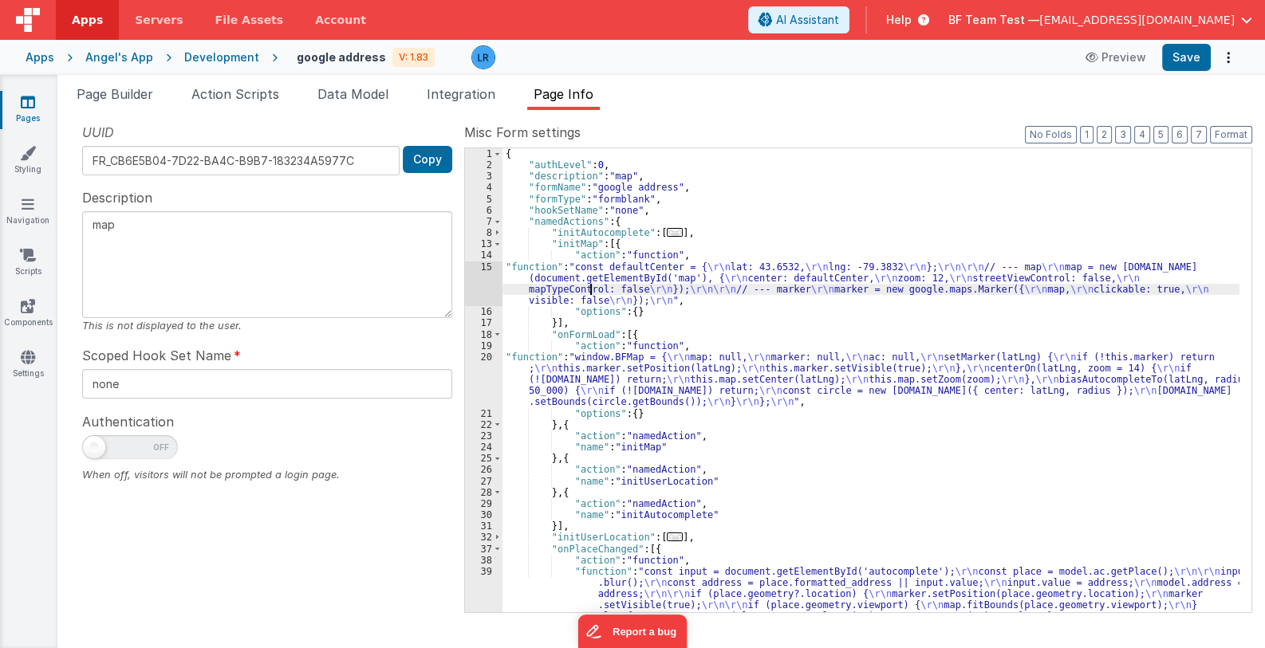
click at [471, 292] on div "15" at bounding box center [483, 284] width 37 height 45
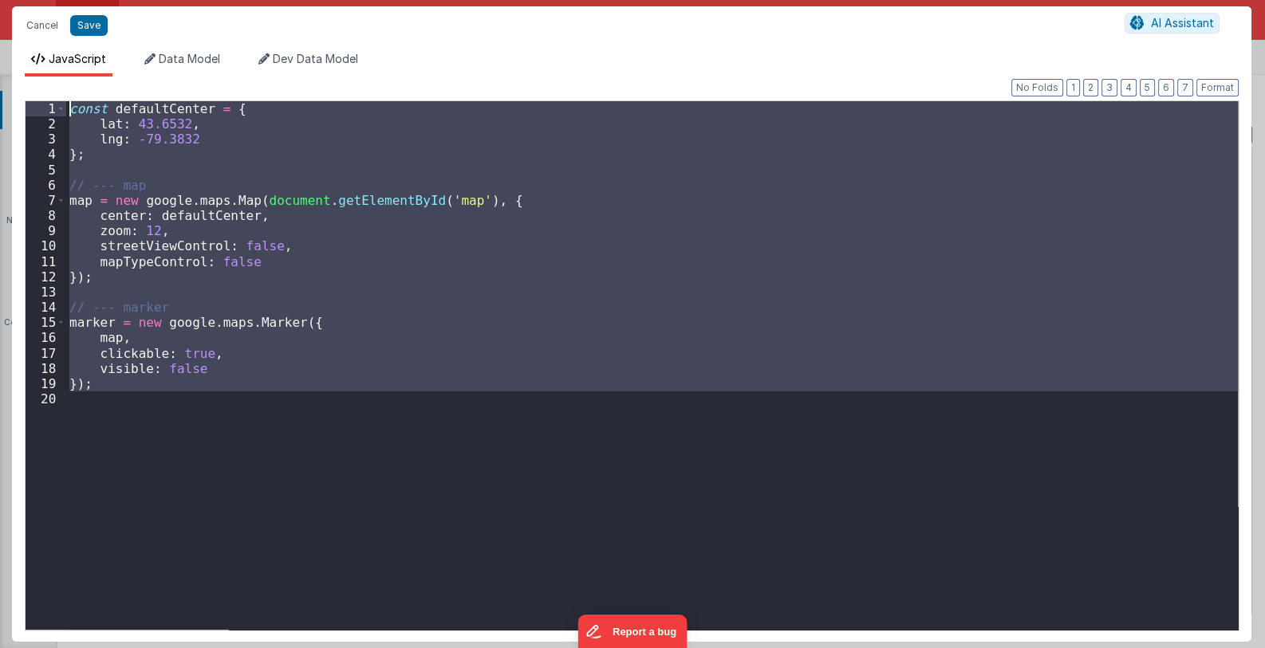
drag, startPoint x: 113, startPoint y: 393, endPoint x: -6, endPoint y: 85, distance: 331.1
click at [0, 85] on html "Cancel Save AI Assistant JavaScript Data Model Dev Data Model Format 7 6 5 4 3 …" at bounding box center [632, 324] width 1265 height 648
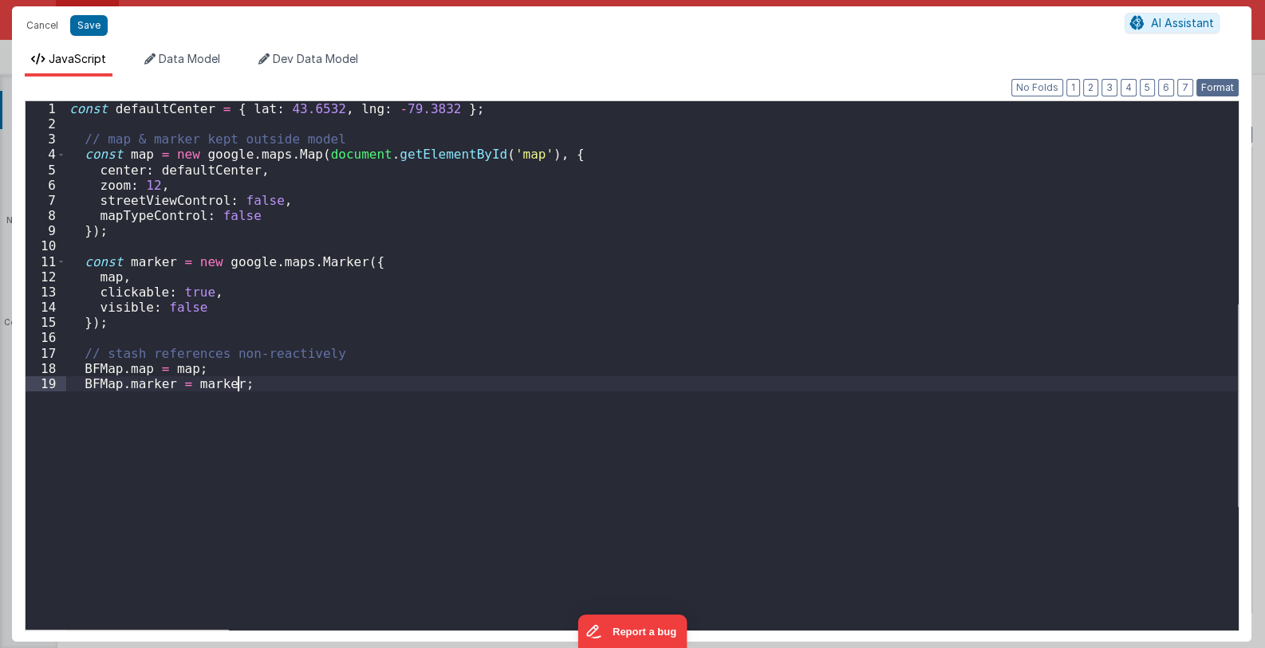
click at [1206, 88] on button "Format" at bounding box center [1217, 88] width 42 height 18
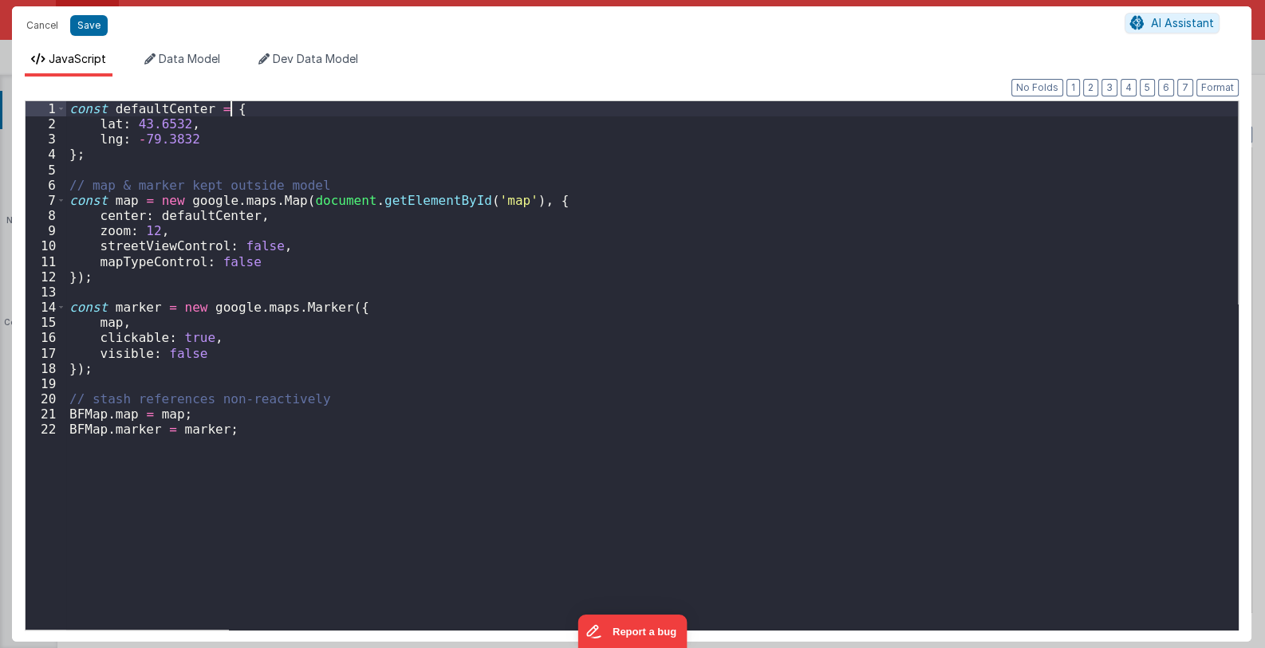
click at [244, 110] on div "const defaultCenter = { [GEOGRAPHIC_DATA] } ; // map & marker kept outside mode…" at bounding box center [652, 380] width 1172 height 559
click at [95, 25] on button "Save" at bounding box center [88, 25] width 37 height 21
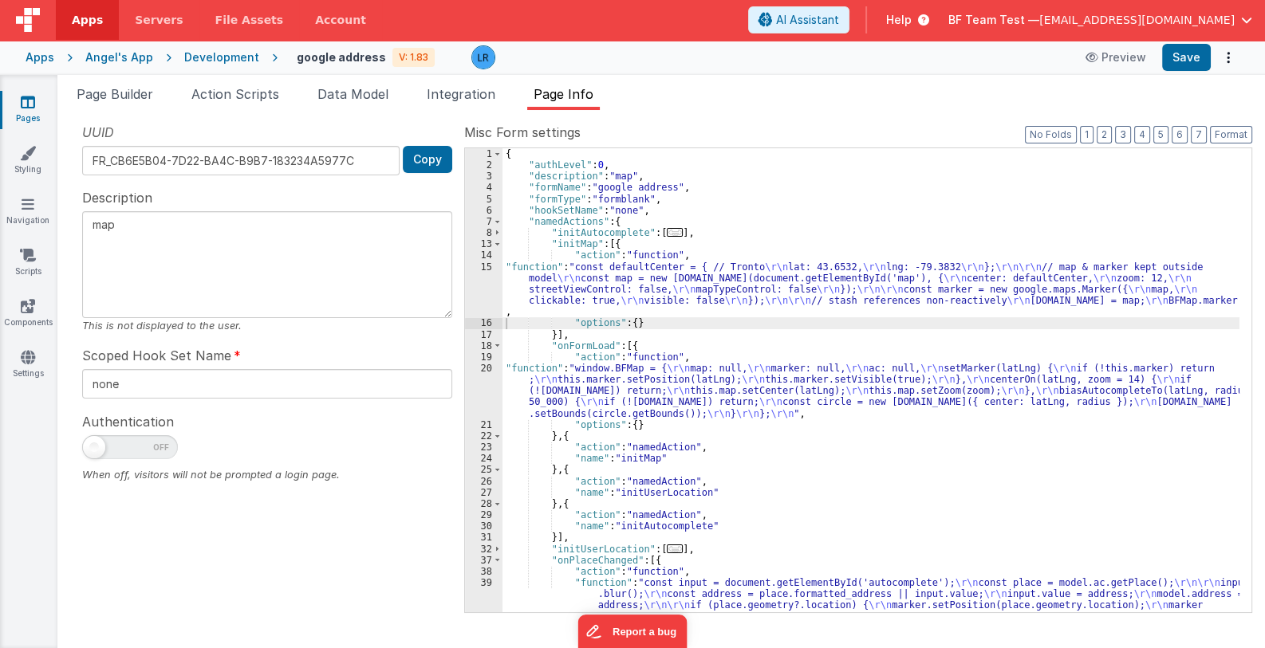
click at [731, 282] on div "{ "authLevel" : 0 , "description" : "map" , "formName" : "google address" , "fo…" at bounding box center [870, 448] width 737 height 601
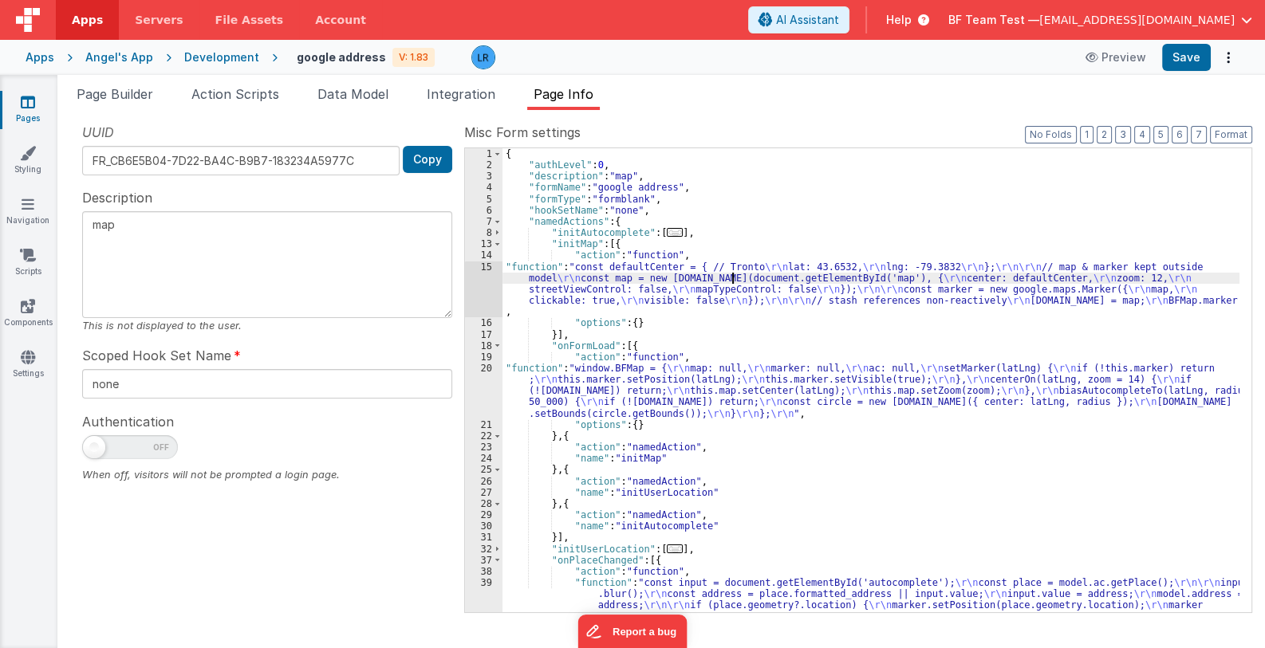
click at [617, 390] on div "{ "authLevel" : 0 , "description" : "map" , "formName" : "google address" , "fo…" at bounding box center [870, 448] width 737 height 601
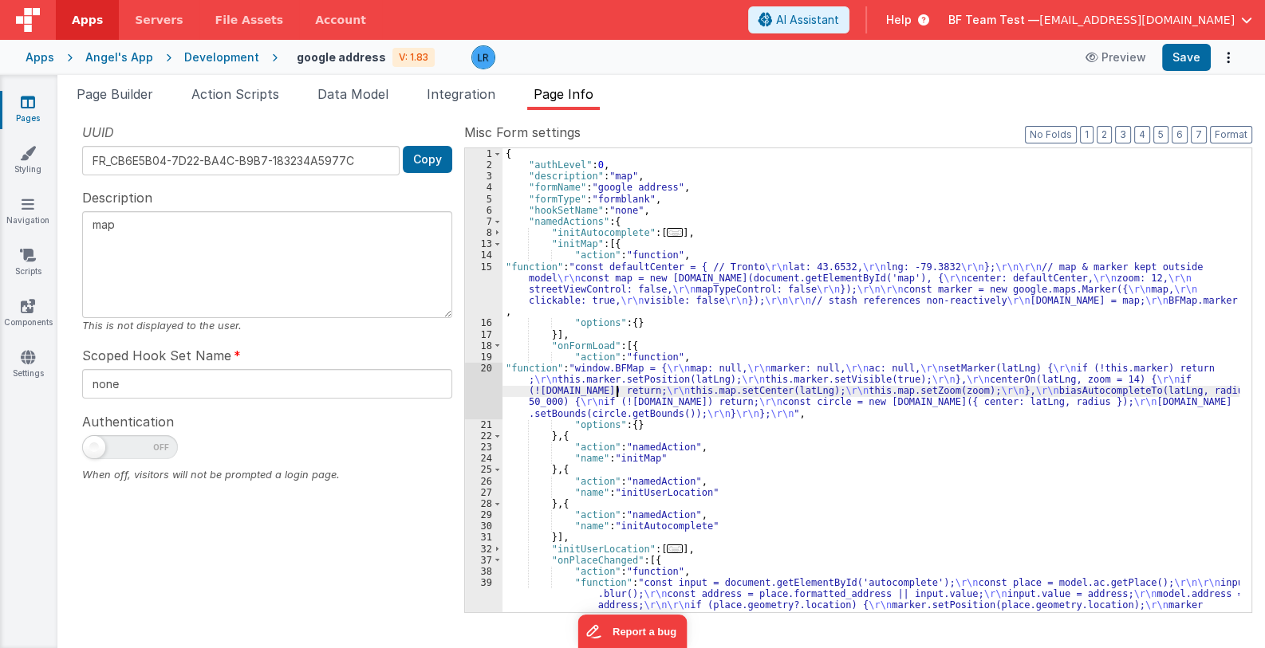
click at [495, 395] on div "20" at bounding box center [483, 391] width 37 height 57
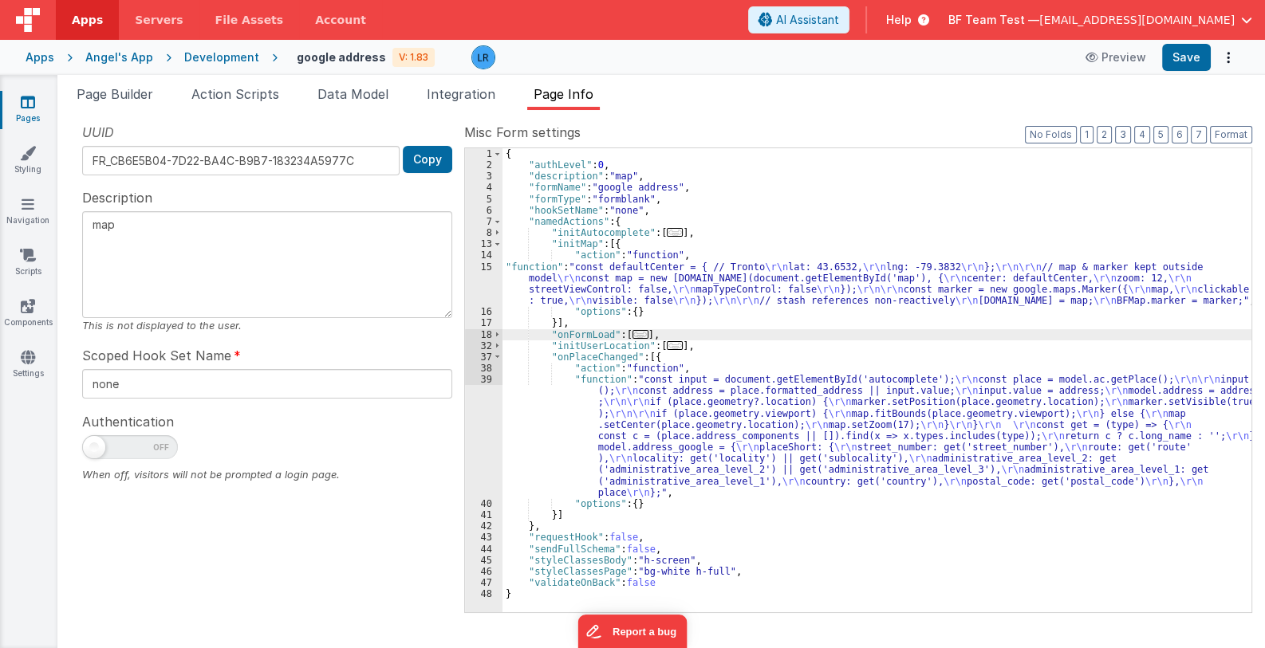
click at [637, 332] on span "..." at bounding box center [641, 334] width 16 height 9
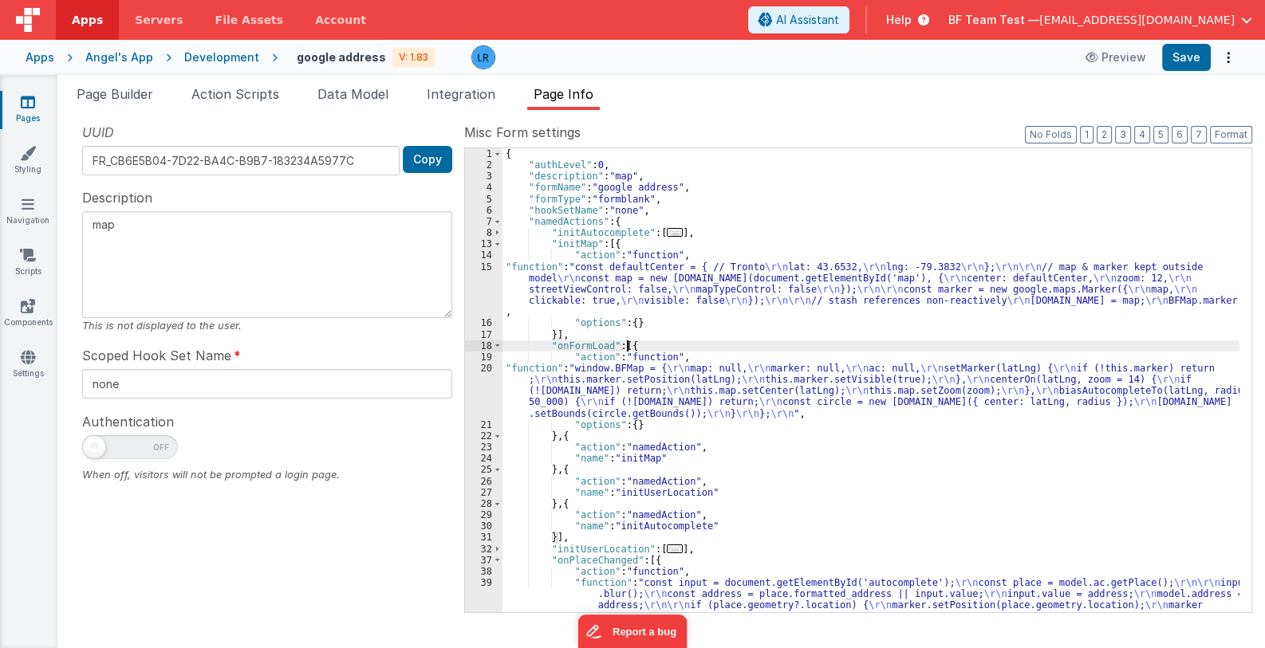
click at [629, 392] on div "{ "authLevel" : 0 , "description" : "map" , "formName" : "google address" , "fo…" at bounding box center [870, 448] width 737 height 601
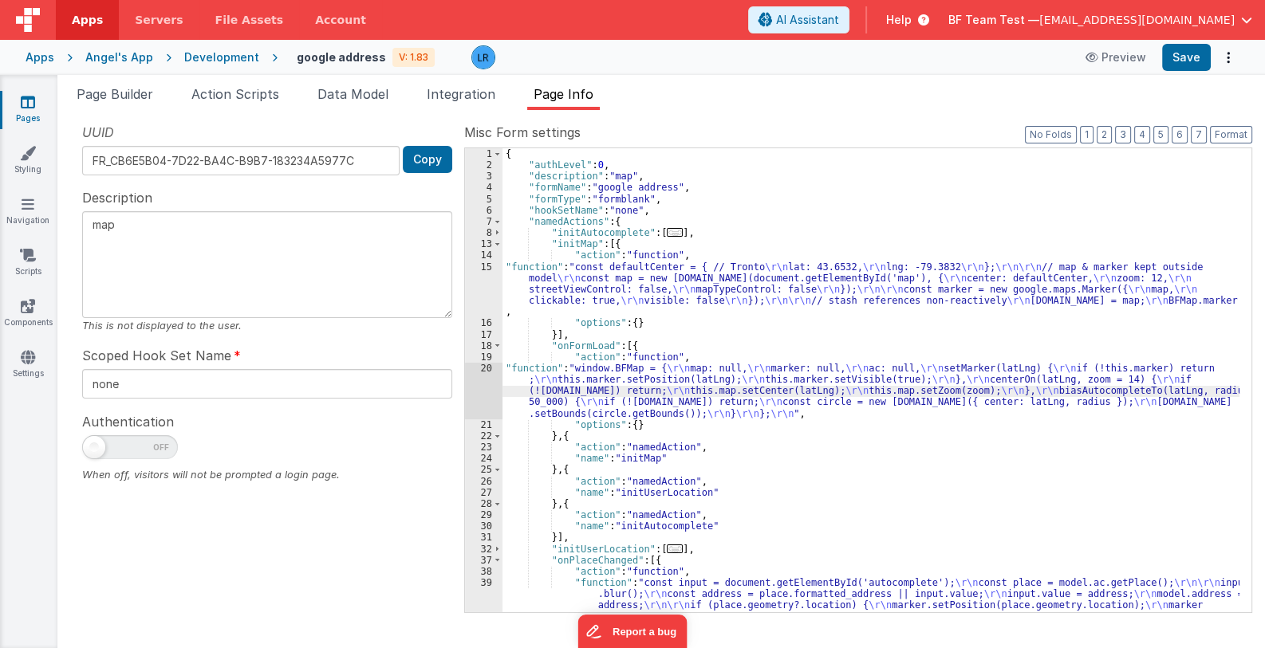
click at [479, 396] on div "20" at bounding box center [483, 391] width 37 height 57
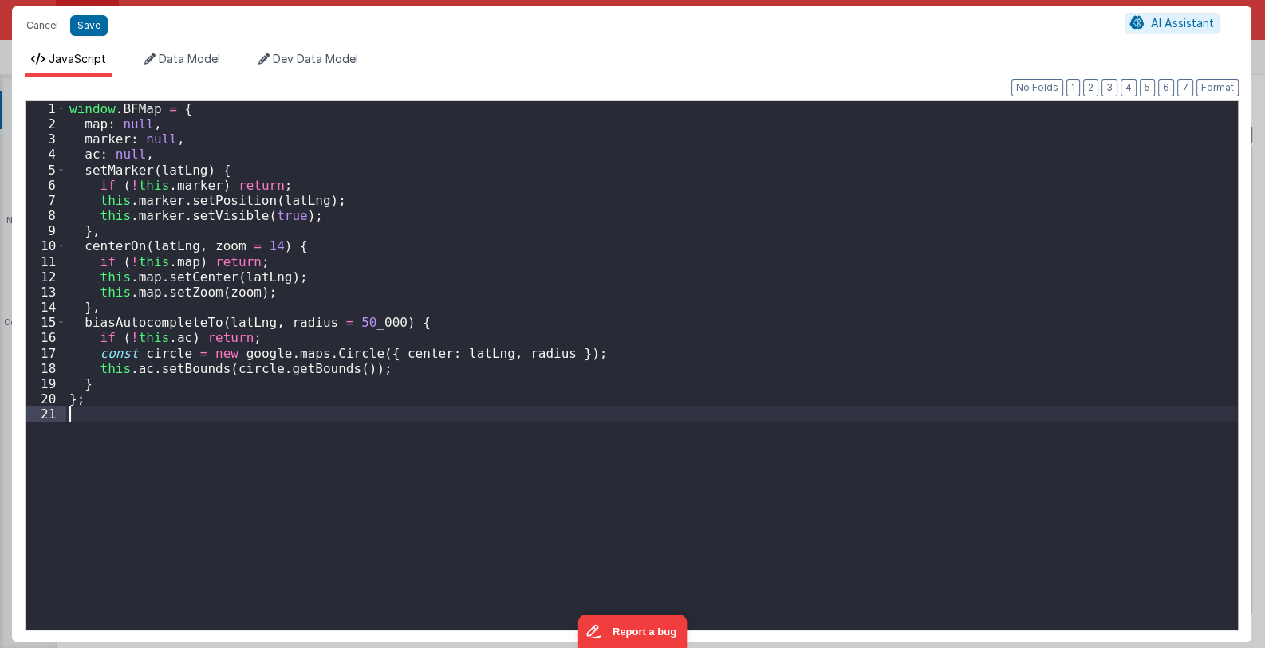
click at [479, 396] on div "window . BFMap = { map : null , marker : null , ac : null , setMarker ( latLng …" at bounding box center [652, 380] width 1172 height 559
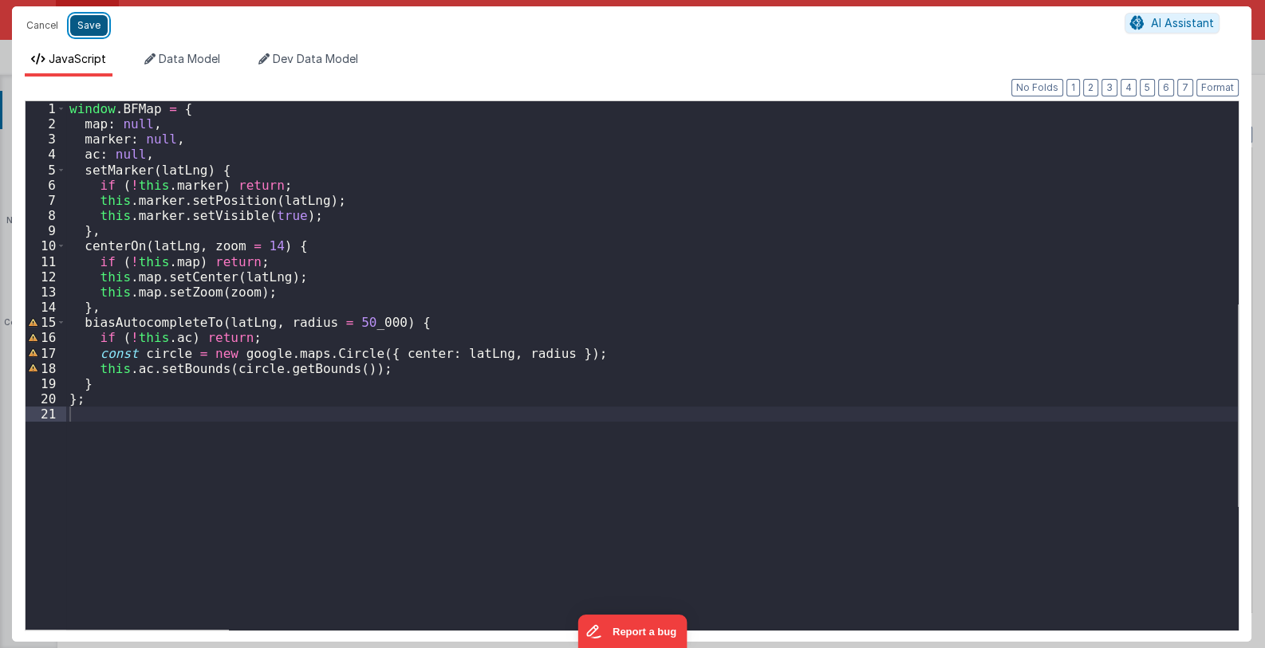
click at [89, 26] on button "Save" at bounding box center [88, 25] width 37 height 21
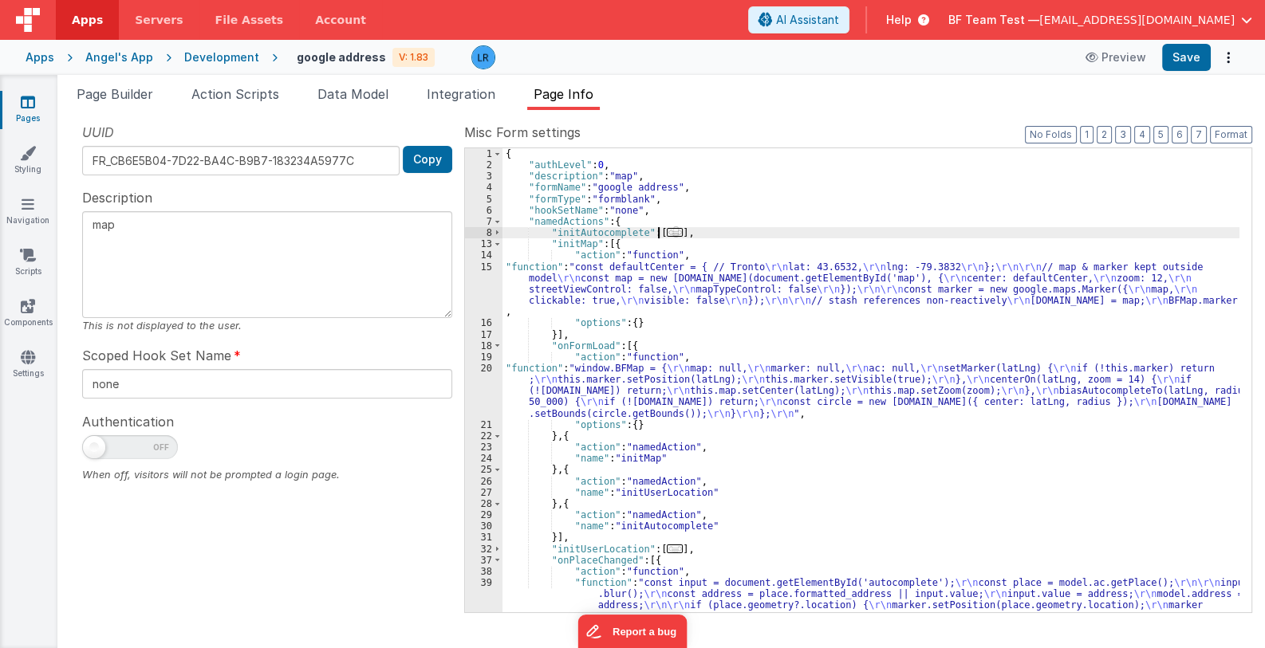
click at [667, 234] on span "..." at bounding box center [675, 232] width 16 height 9
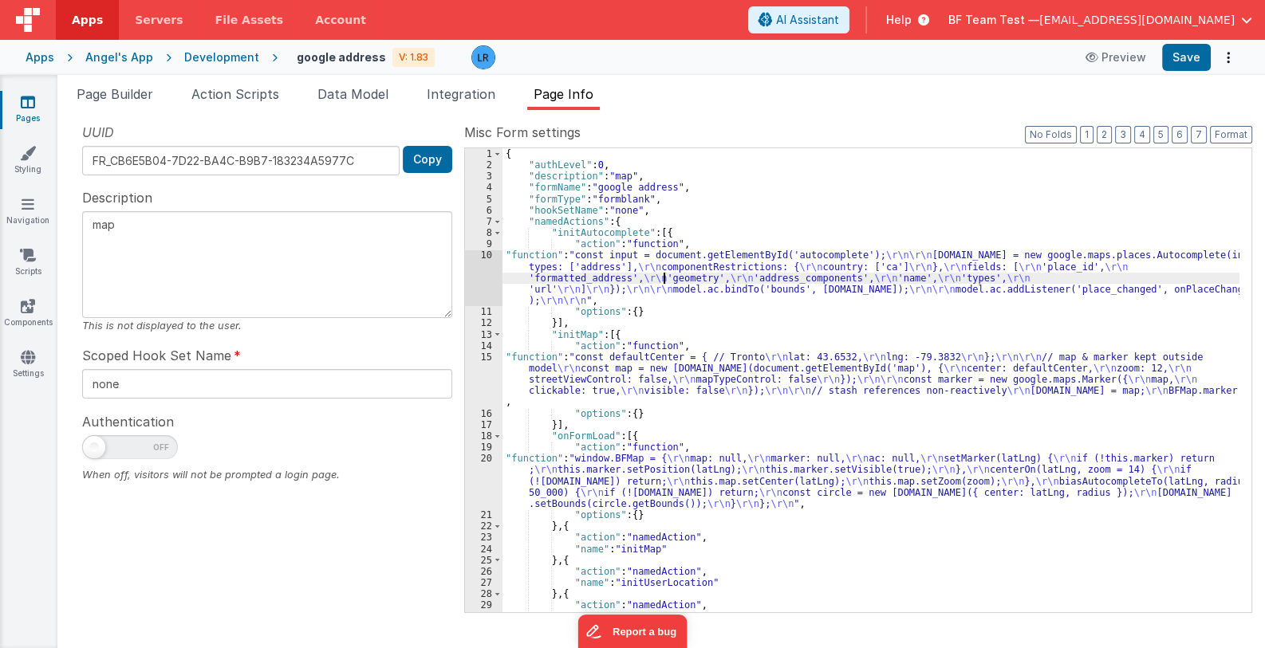
click at [662, 274] on div "{ "authLevel" : 0 , "description" : "map" , "formName" : "google address" , "fo…" at bounding box center [870, 391] width 737 height 487
click at [484, 282] on div "10" at bounding box center [483, 278] width 37 height 57
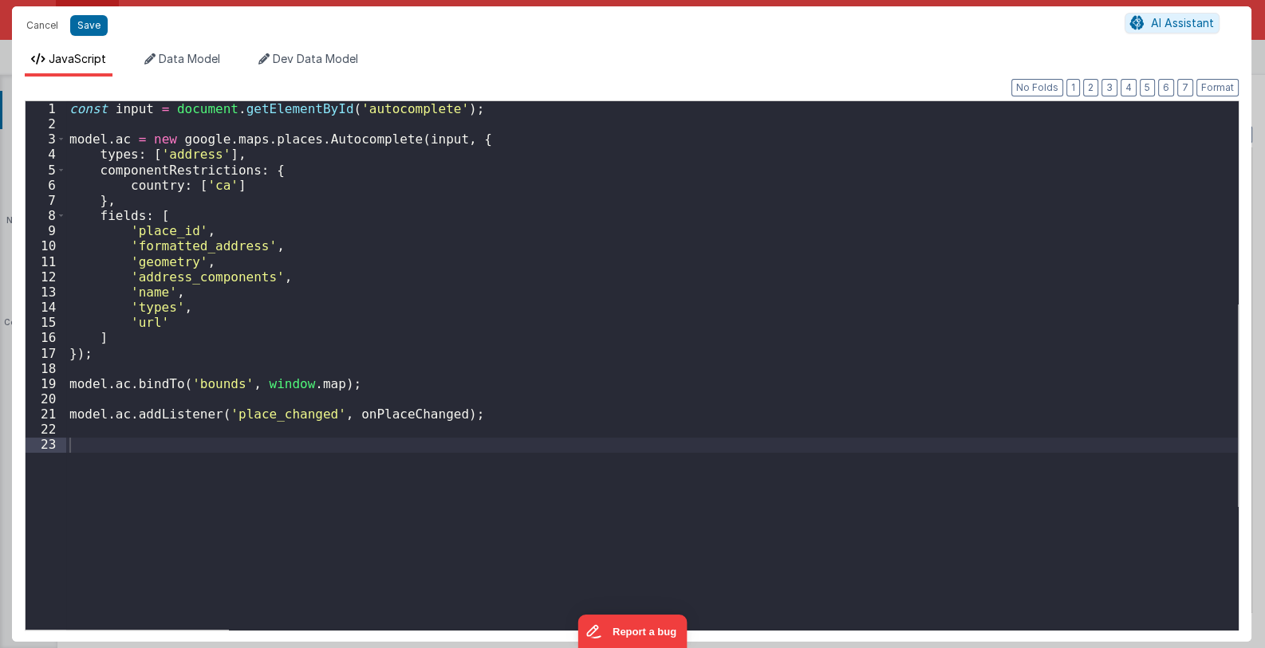
click at [484, 282] on div "Cancel Save AI Assistant JavaScript Data Model Dev Data Model Format 7 6 5 4 3 …" at bounding box center [632, 324] width 1265 height 648
click at [37, 27] on button "Cancel" at bounding box center [42, 25] width 48 height 22
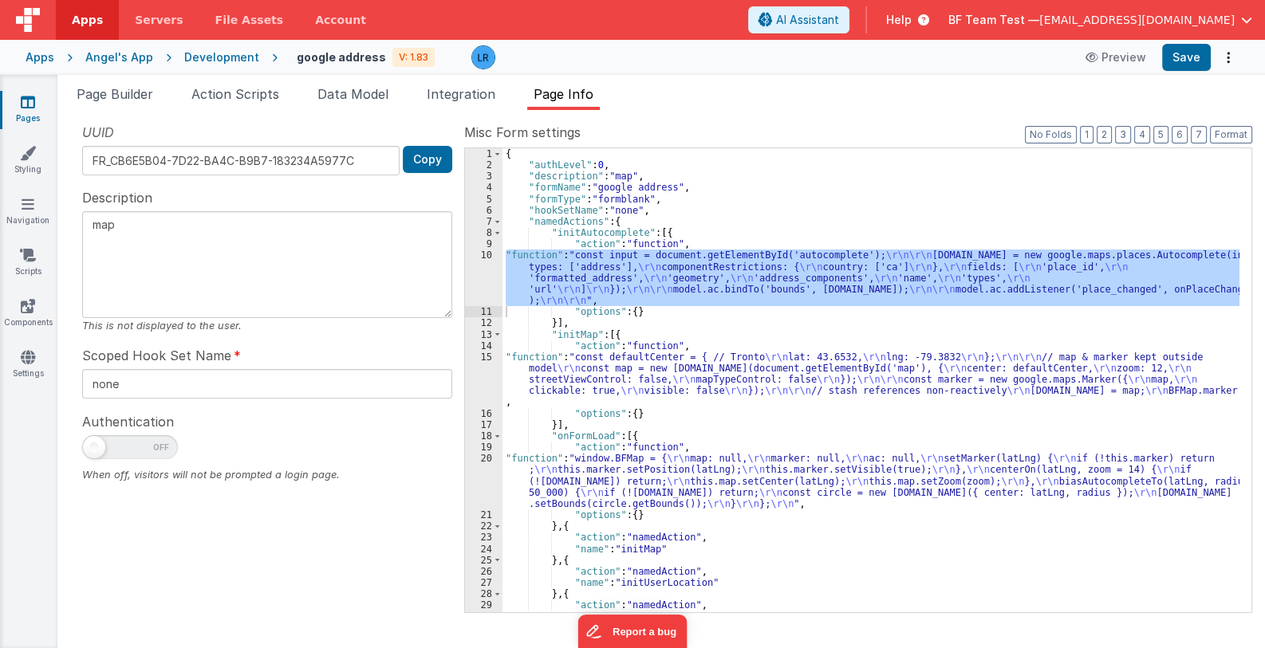
click at [806, 415] on div "{ "authLevel" : 0 , "description" : "map" , "formName" : "google address" , "fo…" at bounding box center [870, 391] width 737 height 487
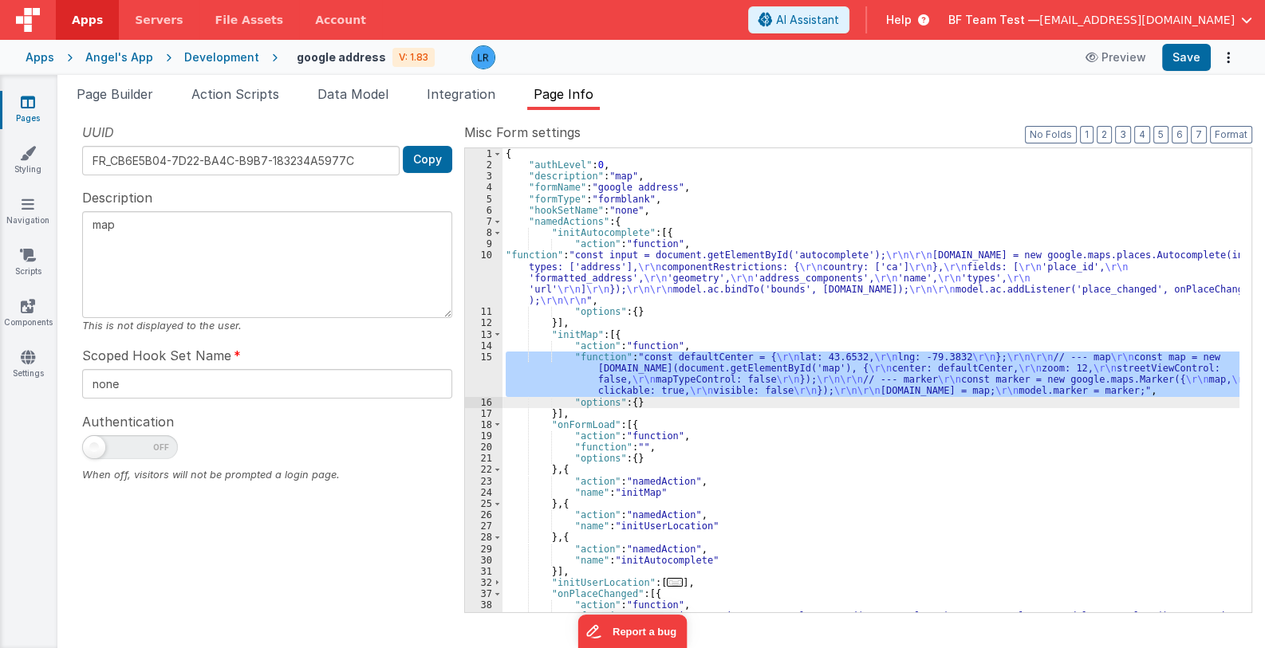
click at [740, 373] on div "{ "authLevel" : 0 , "description" : "map" , "formName" : "google address" , "fo…" at bounding box center [870, 380] width 737 height 464
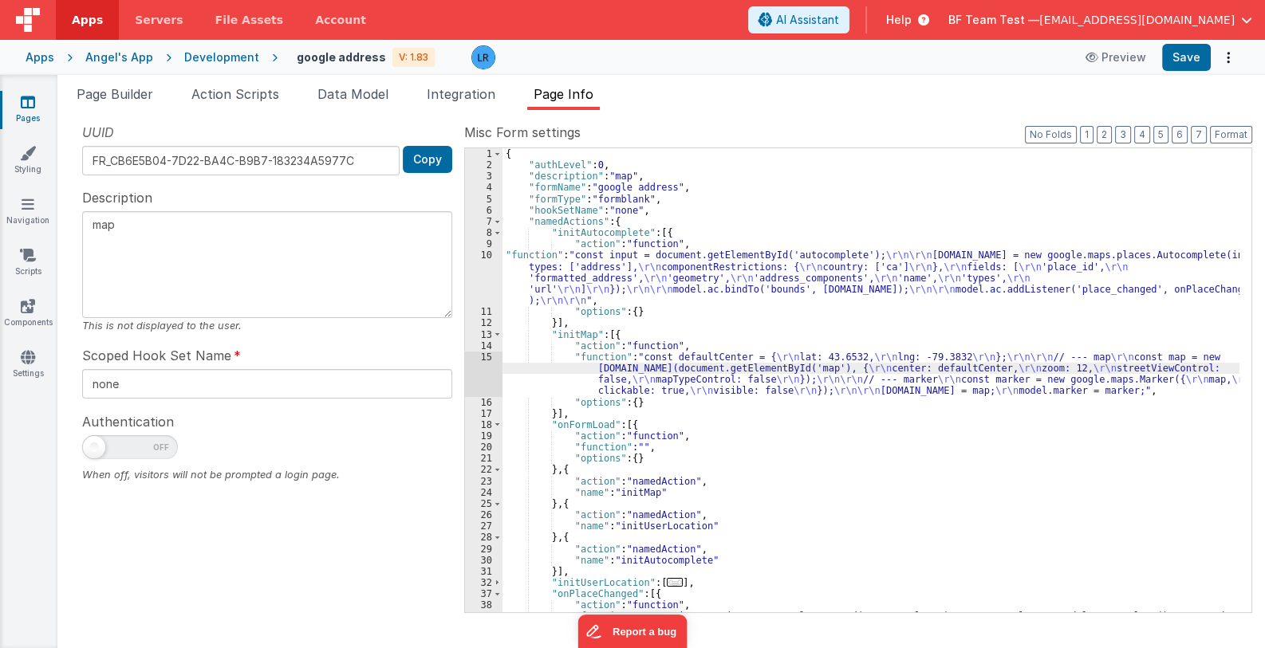
click at [478, 377] on div "15" at bounding box center [483, 374] width 37 height 45
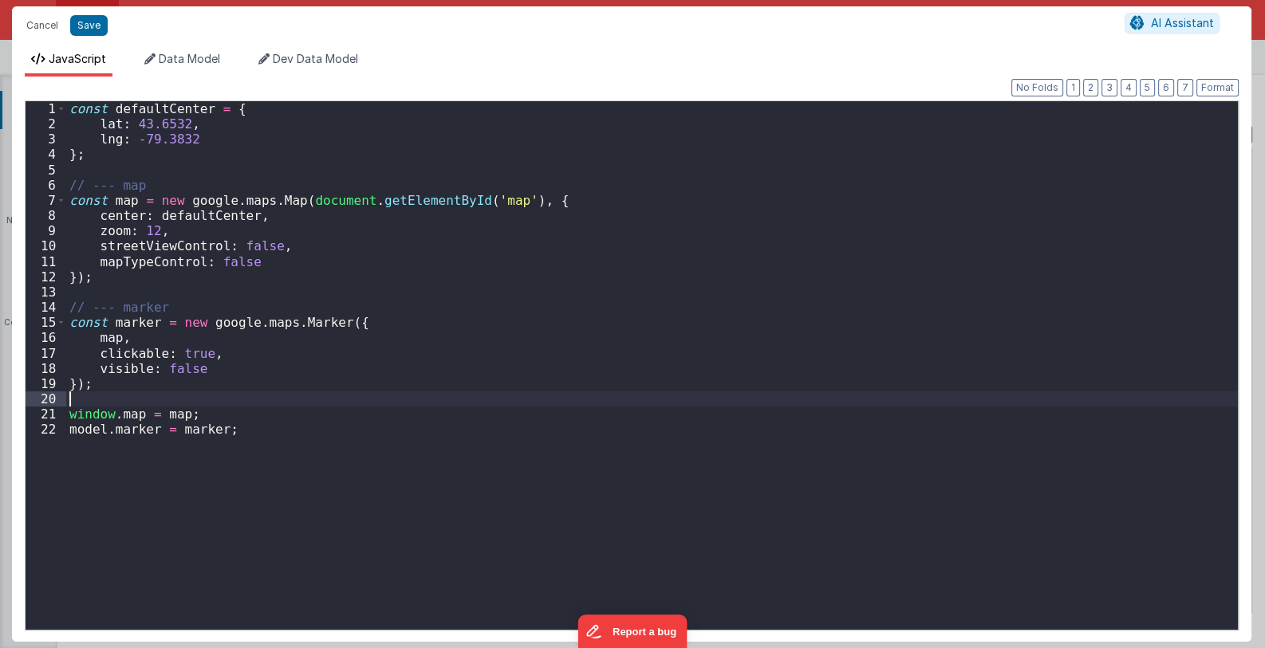
click at [478, 377] on div "const defaultCenter = { [GEOGRAPHIC_DATA] } ; // --- map const map = new google…" at bounding box center [652, 380] width 1172 height 559
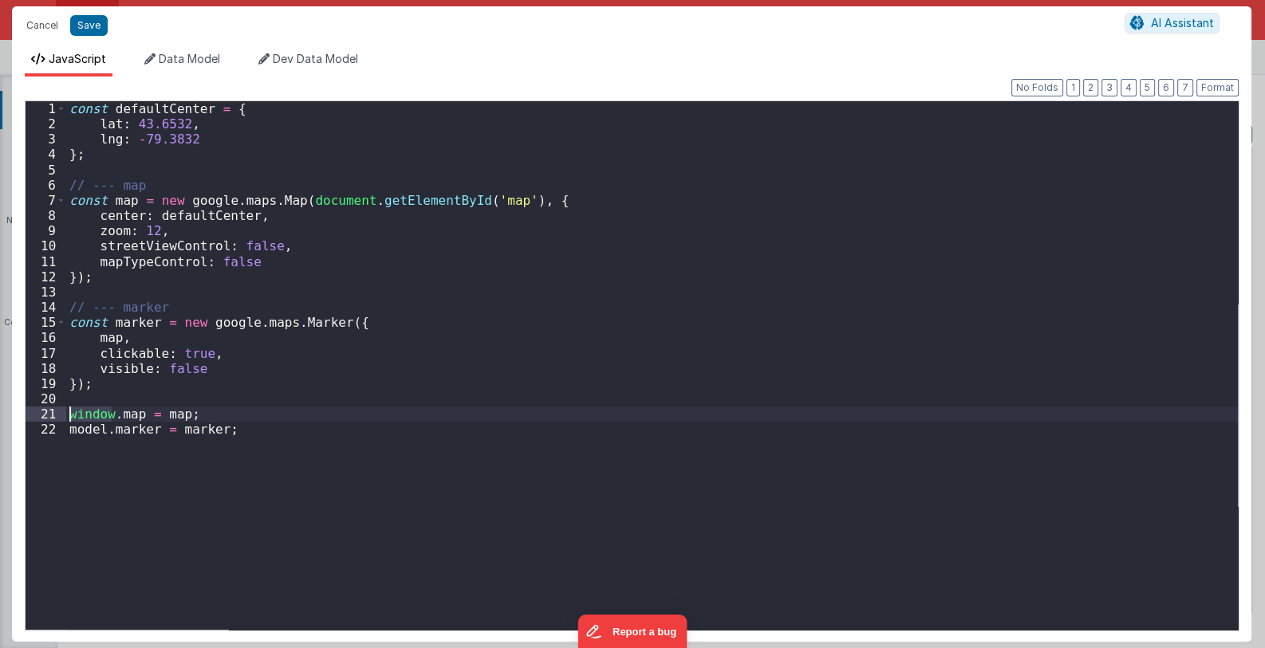
drag, startPoint x: 111, startPoint y: 412, endPoint x: 57, endPoint y: 414, distance: 54.3
click at [57, 414] on div "1 2 3 4 5 6 7 8 9 10 11 12 13 14 15 16 17 18 19 20 21 22 const defaultCenter = …" at bounding box center [632, 365] width 1214 height 530
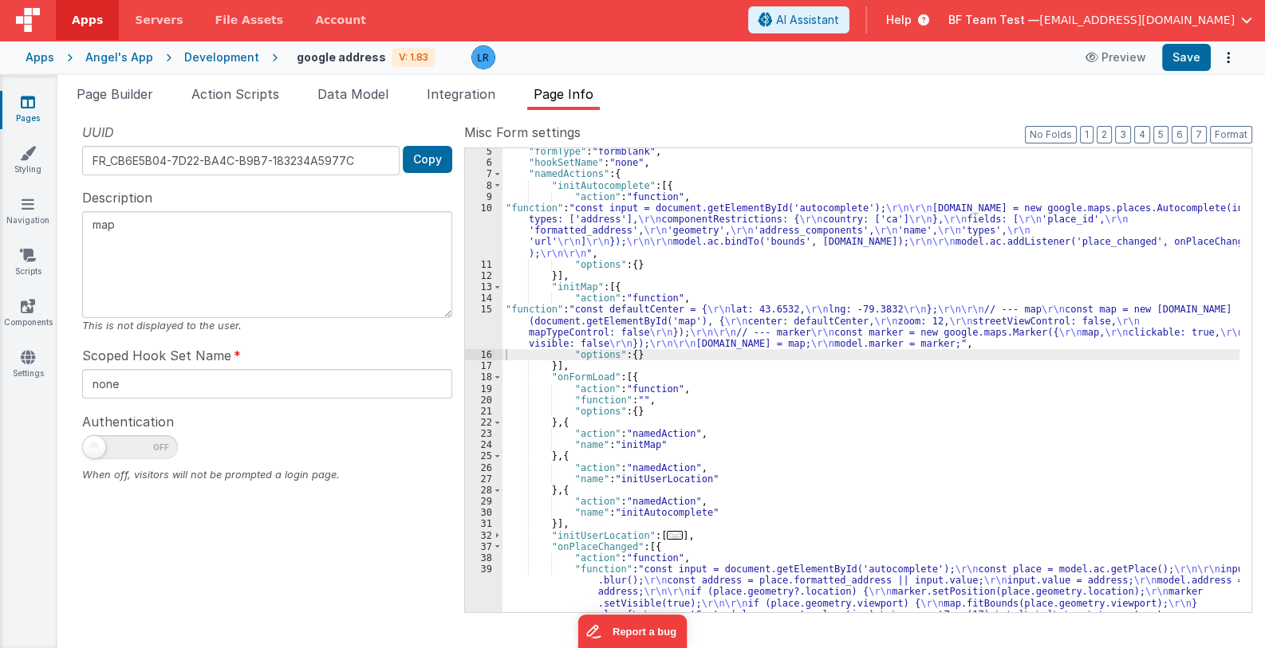
scroll to position [142, 0]
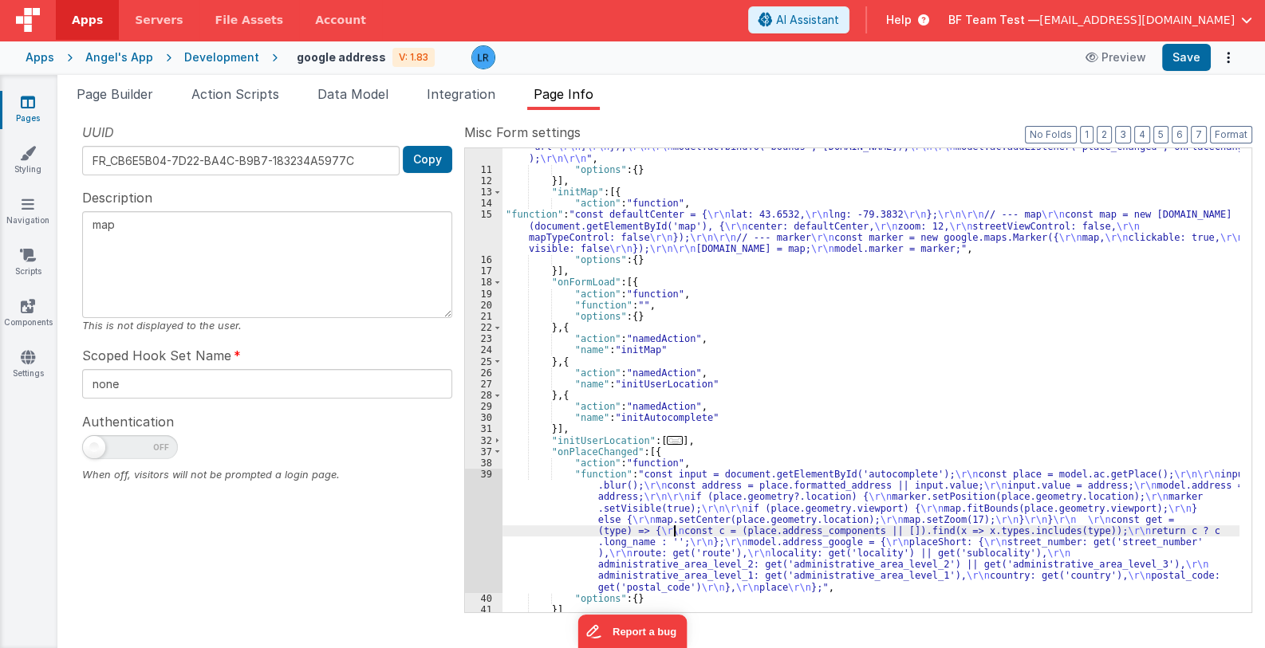
click at [674, 529] on div ""function" : "const input = document.getElementById('autocomplete'); \r\n\r\n […" at bounding box center [870, 374] width 737 height 533
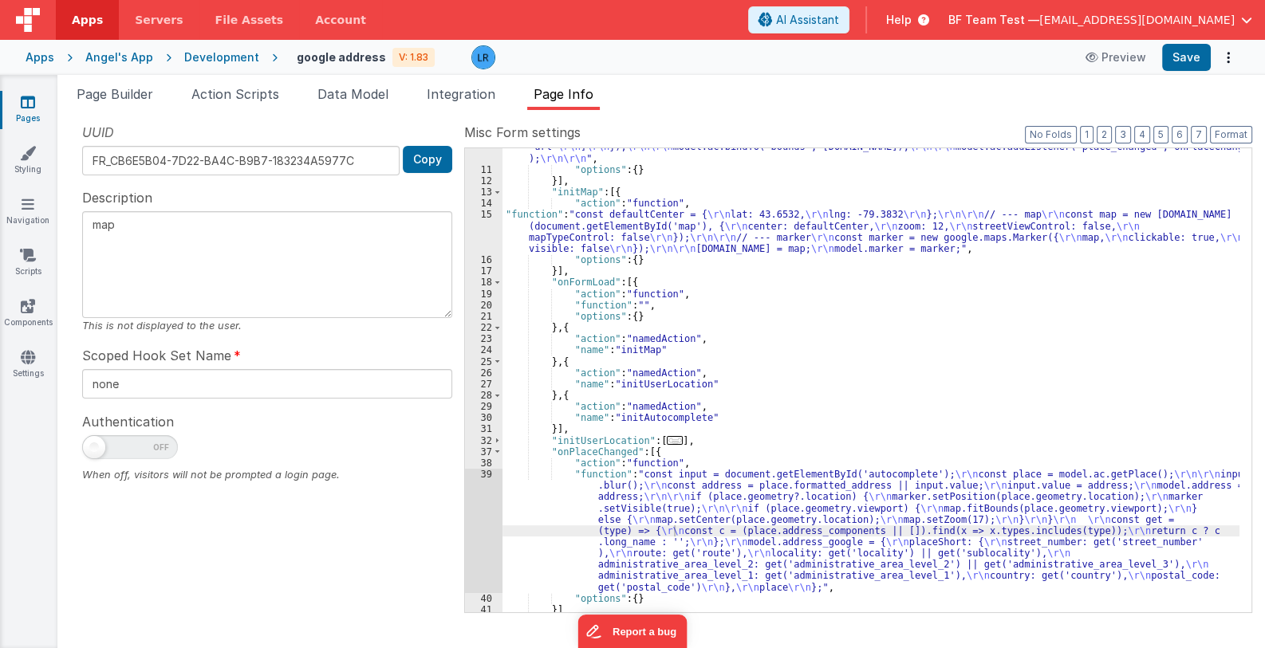
click at [623, 235] on div ""function" : "const input = document.getElementById('autocomplete'); \r\n\r\n […" at bounding box center [870, 374] width 737 height 533
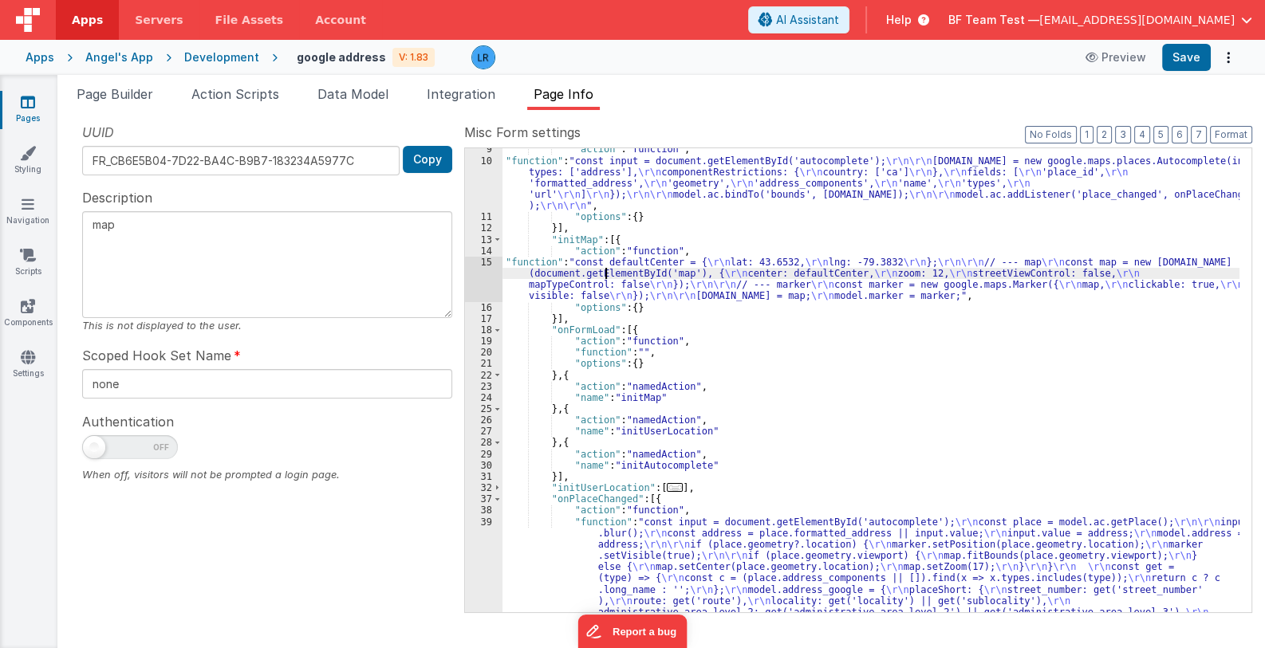
click at [607, 276] on div ""action" : "function" , "function" : "const input = document.getElementById('au…" at bounding box center [870, 444] width 737 height 601
click at [559, 272] on div ""action" : "function" , "function" : "const input = document.getElementById('au…" at bounding box center [870, 444] width 737 height 601
click at [490, 278] on div "15" at bounding box center [483, 279] width 37 height 45
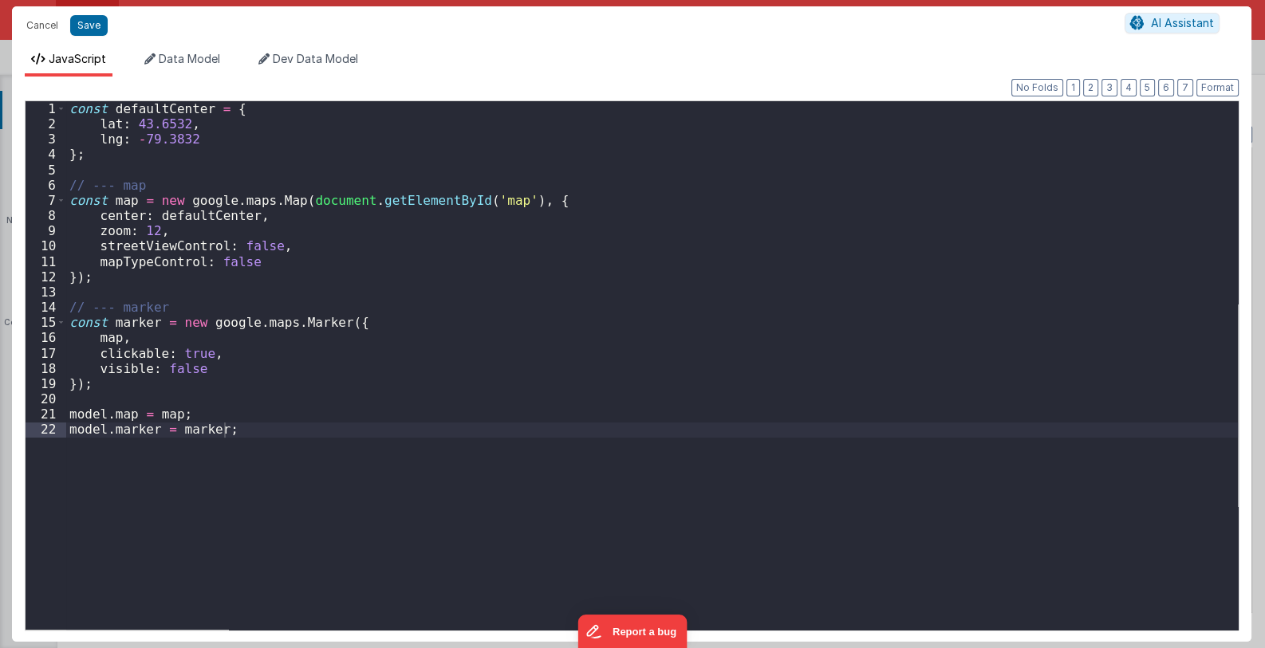
click at [490, 278] on div "Cancel Save AI Assistant JavaScript Data Model Dev Data Model Format 7 6 5 4 3 …" at bounding box center [632, 324] width 1265 height 648
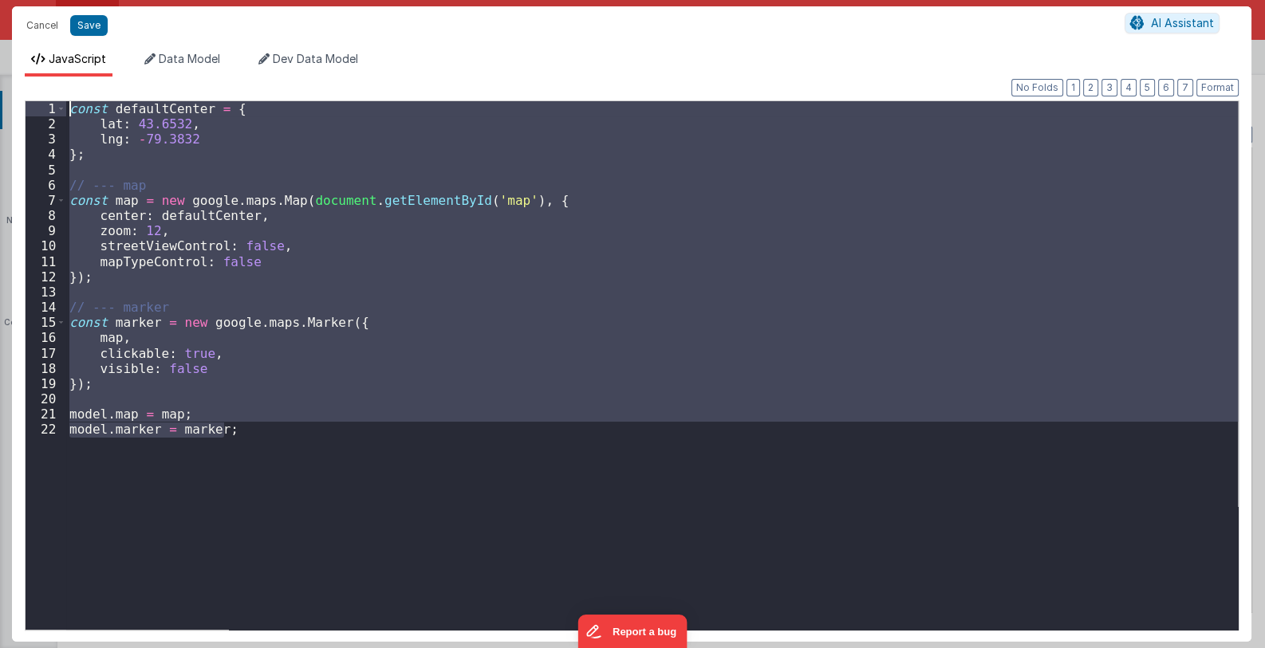
drag, startPoint x: 237, startPoint y: 433, endPoint x: 20, endPoint y: 78, distance: 416.0
click at [20, 78] on div "Format 7 6 5 4 3 2 1 No Folds 1 2 3 4 5 6 7 8 9 10 11 12 13 14 15 16 17 18 19 2…" at bounding box center [631, 360] width 1239 height 566
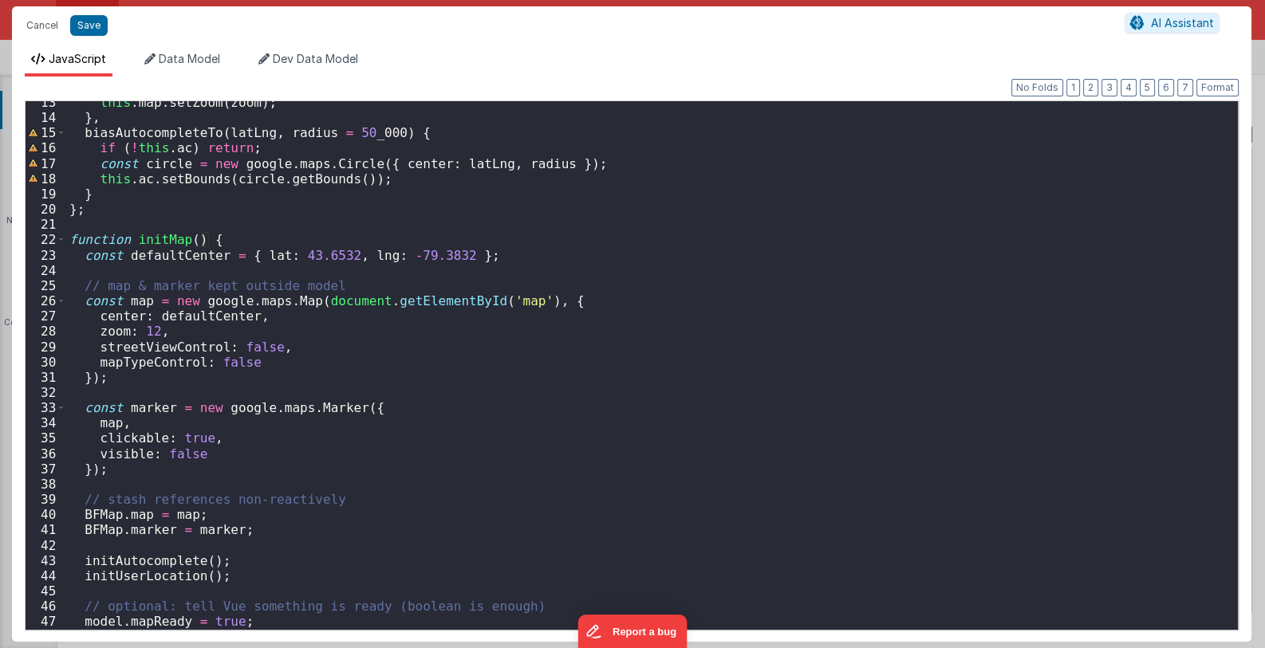
scroll to position [204, 0]
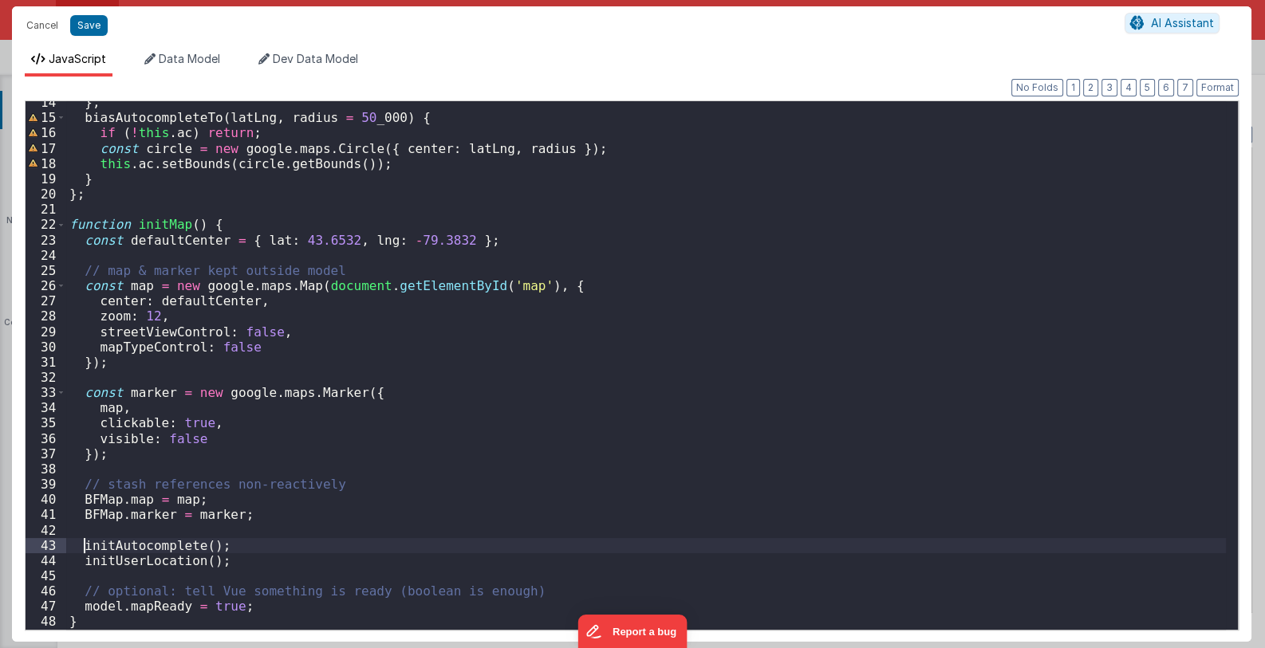
click at [84, 545] on div "} , biasAutocompleteTo ( latLng , radius = 50 _000 ) { if ( ! this . ac ) retur…" at bounding box center [646, 374] width 1161 height 559
drag, startPoint x: 313, startPoint y: 542, endPoint x: 302, endPoint y: 545, distance: 10.6
click at [302, 545] on div "} , biasAutocompleteTo ( latLng , radius = 50 _000 ) { if ( ! this . ac ) retur…" at bounding box center [646, 374] width 1161 height 559
click at [189, 545] on div "} , biasAutocompleteTo ( latLng , radius = 50 _000 ) { if ( ! this . ac ) retur…" at bounding box center [646, 374] width 1161 height 559
click at [306, 544] on div "} , biasAutocompleteTo ( latLng , radius = 50 _000 ) { if ( ! this . ac ) retur…" at bounding box center [646, 374] width 1161 height 559
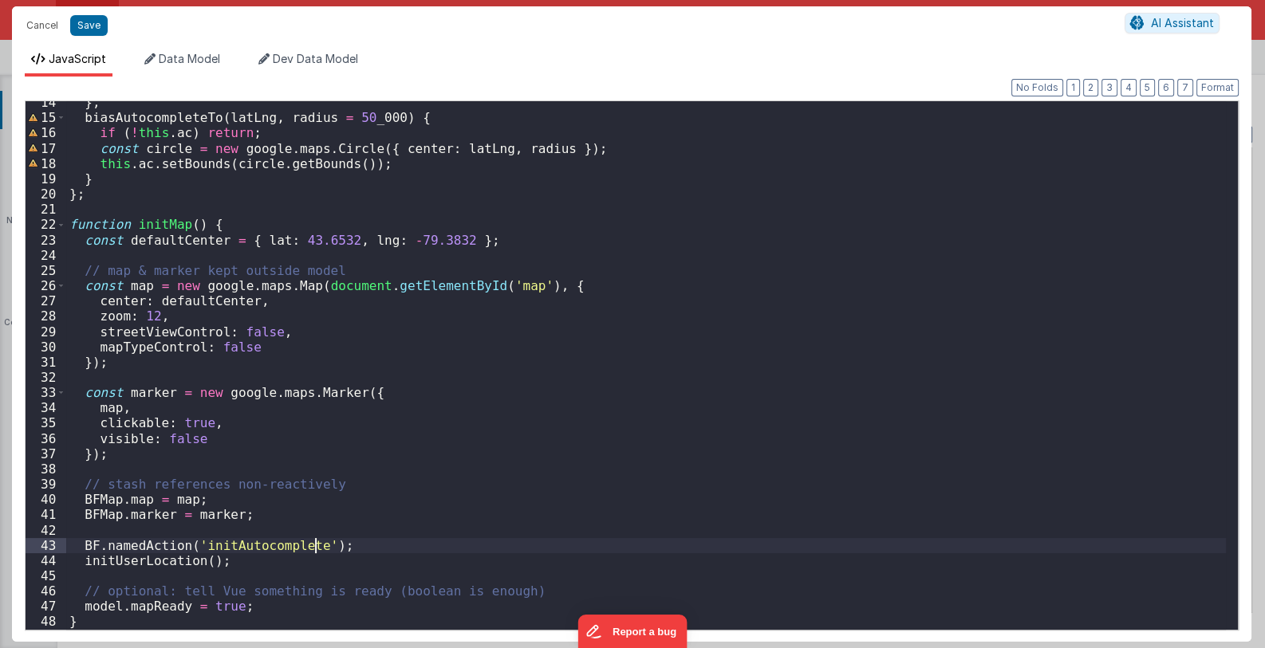
click at [83, 561] on div "} , biasAutocompleteTo ( latLng , radius = 50 _000 ) { if ( ! this . ac ) retur…" at bounding box center [646, 374] width 1161 height 559
click at [316, 565] on div "} , biasAutocompleteTo ( latLng , radius = 50 _000 ) { if ( ! this . ac ) retur…" at bounding box center [646, 374] width 1161 height 559
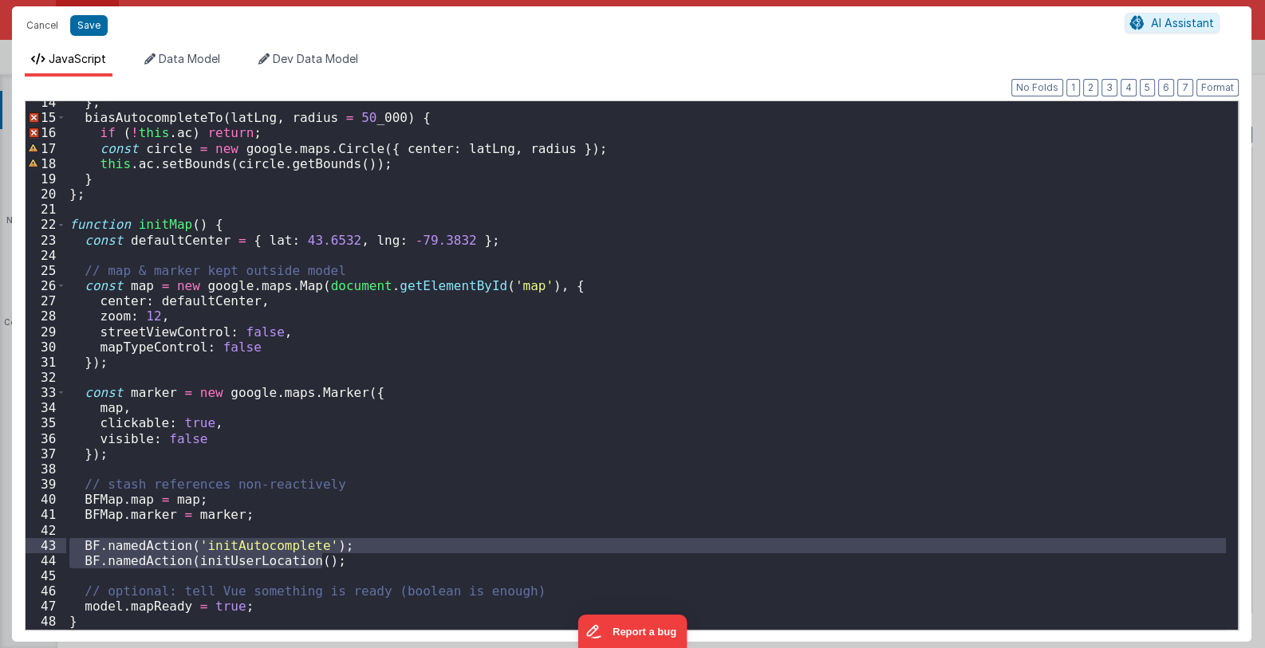
drag, startPoint x: 349, startPoint y: 567, endPoint x: 46, endPoint y: 540, distance: 303.5
click at [46, 540] on div "14 15 16 17 18 19 20 21 22 23 24 25 26 27 28 29 30 31 32 33 34 35 36 37 38 39 4…" at bounding box center [632, 365] width 1214 height 530
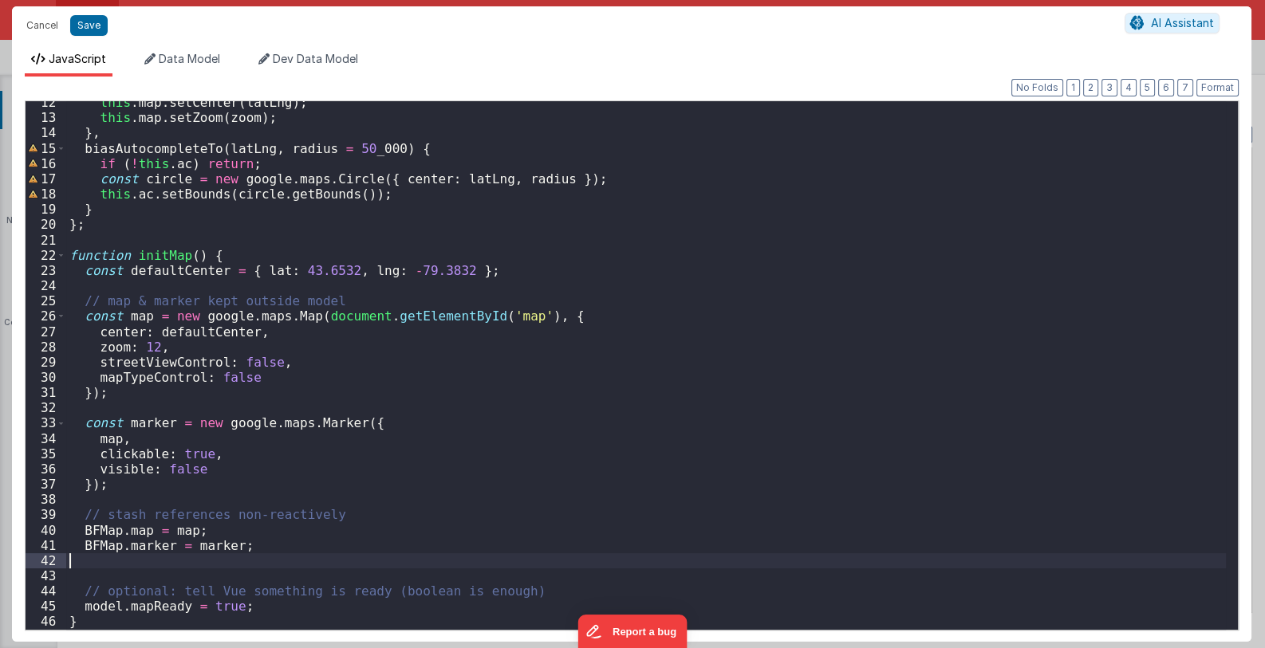
scroll to position [159, 0]
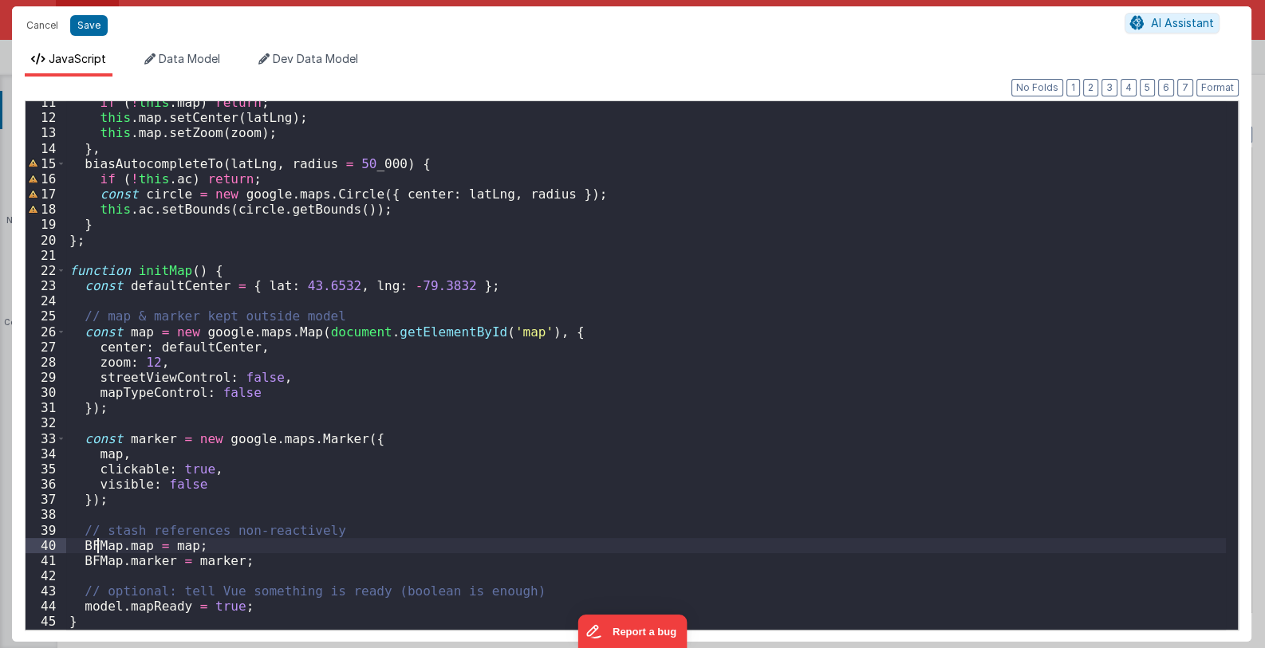
click at [96, 545] on div "if ( ! this . map ) return ; this . map . setCenter ( latLng ) ; this . map . s…" at bounding box center [646, 374] width 1161 height 559
click at [43, 26] on button "Cancel" at bounding box center [42, 25] width 48 height 22
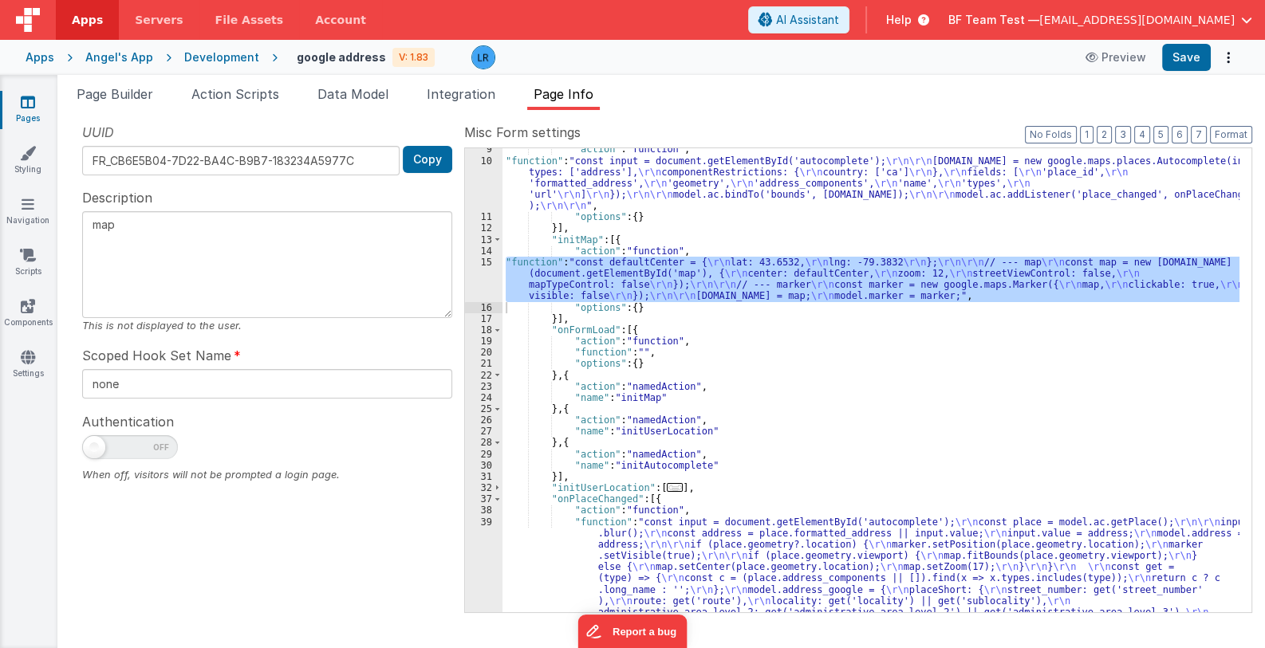
click at [611, 274] on div ""action" : "function" , "function" : "const input = document.getElementById('au…" at bounding box center [870, 380] width 737 height 464
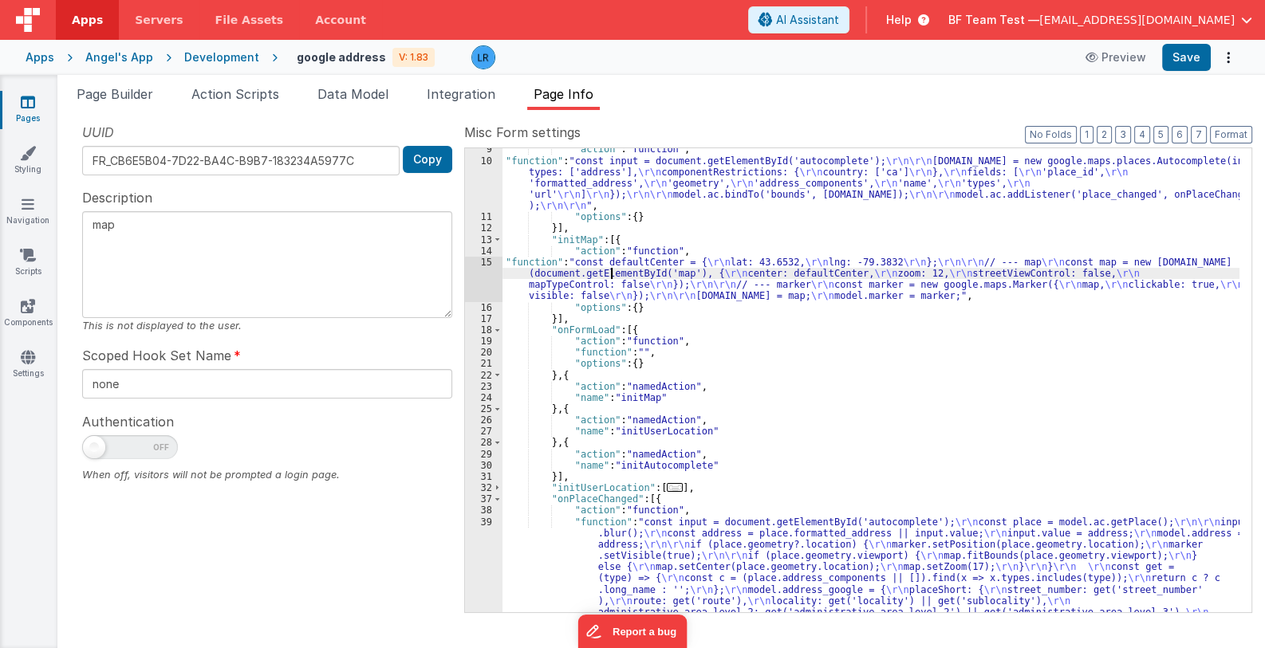
click at [482, 286] on div "15" at bounding box center [483, 279] width 37 height 45
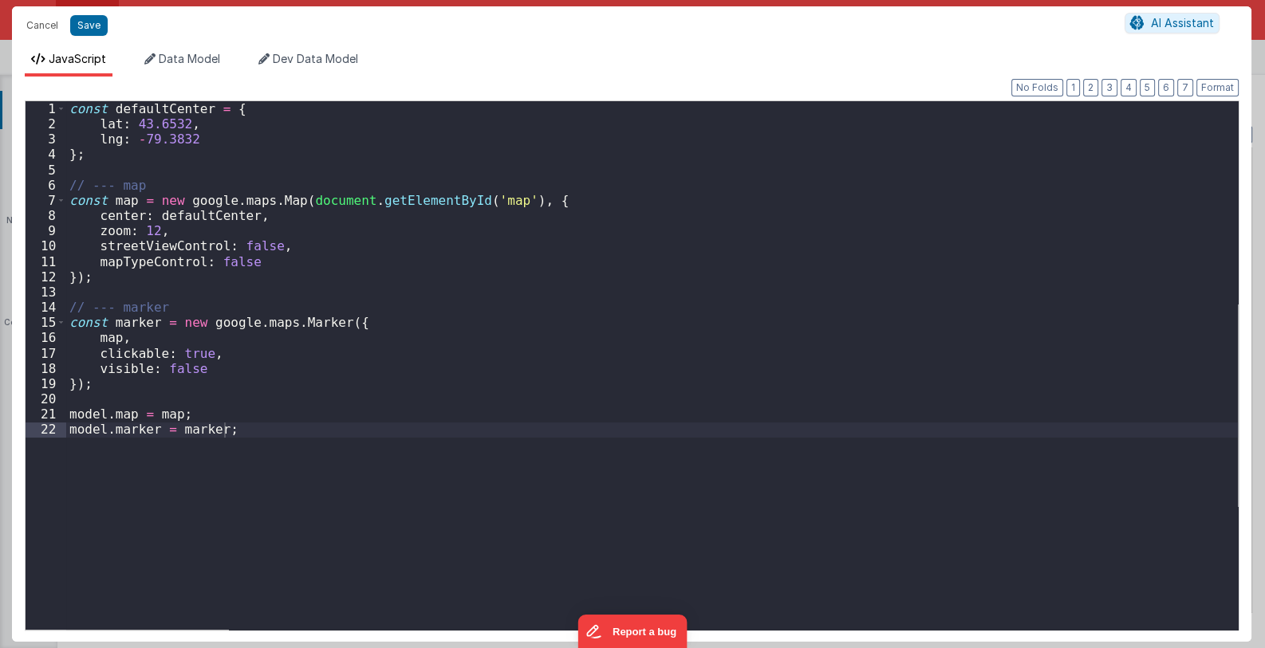
click at [482, 286] on div "Cancel Save AI Assistant JavaScript Data Model Dev Data Model Format 7 6 5 4 3 …" at bounding box center [632, 324] width 1265 height 648
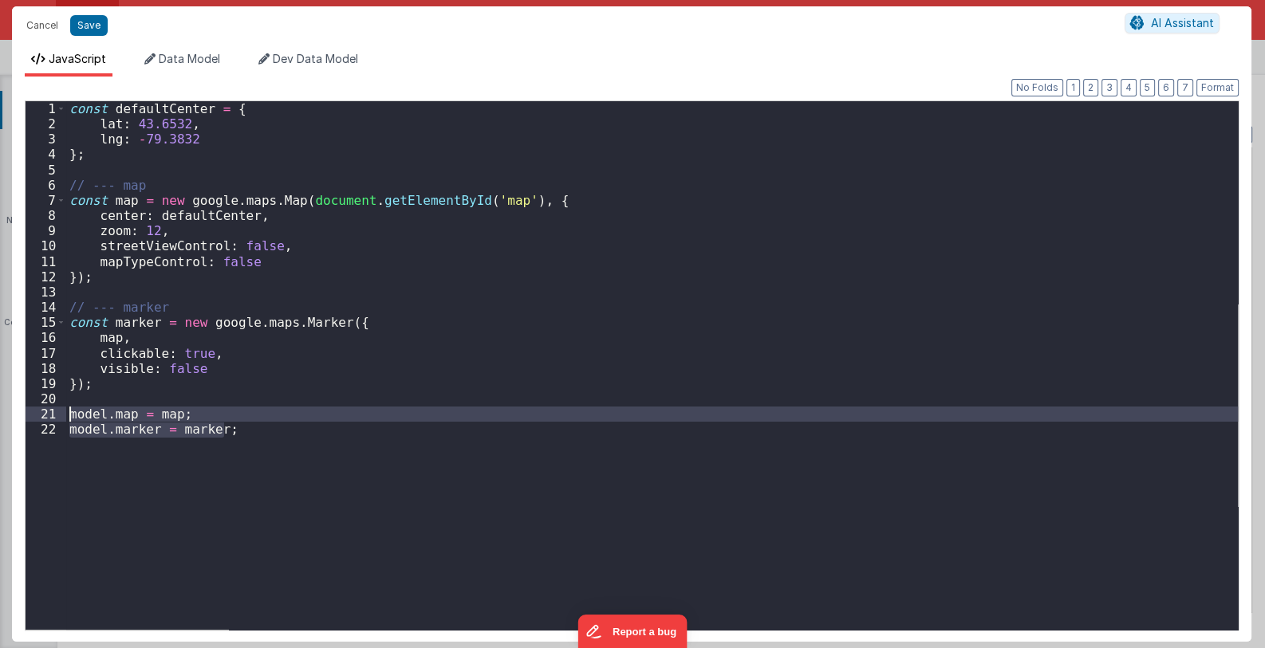
drag, startPoint x: 238, startPoint y: 426, endPoint x: 59, endPoint y: 410, distance: 179.4
click at [59, 410] on div "1 2 3 4 5 6 7 8 9 10 11 12 13 14 15 16 17 18 19 20 21 22 const defaultCenter = …" at bounding box center [632, 365] width 1214 height 530
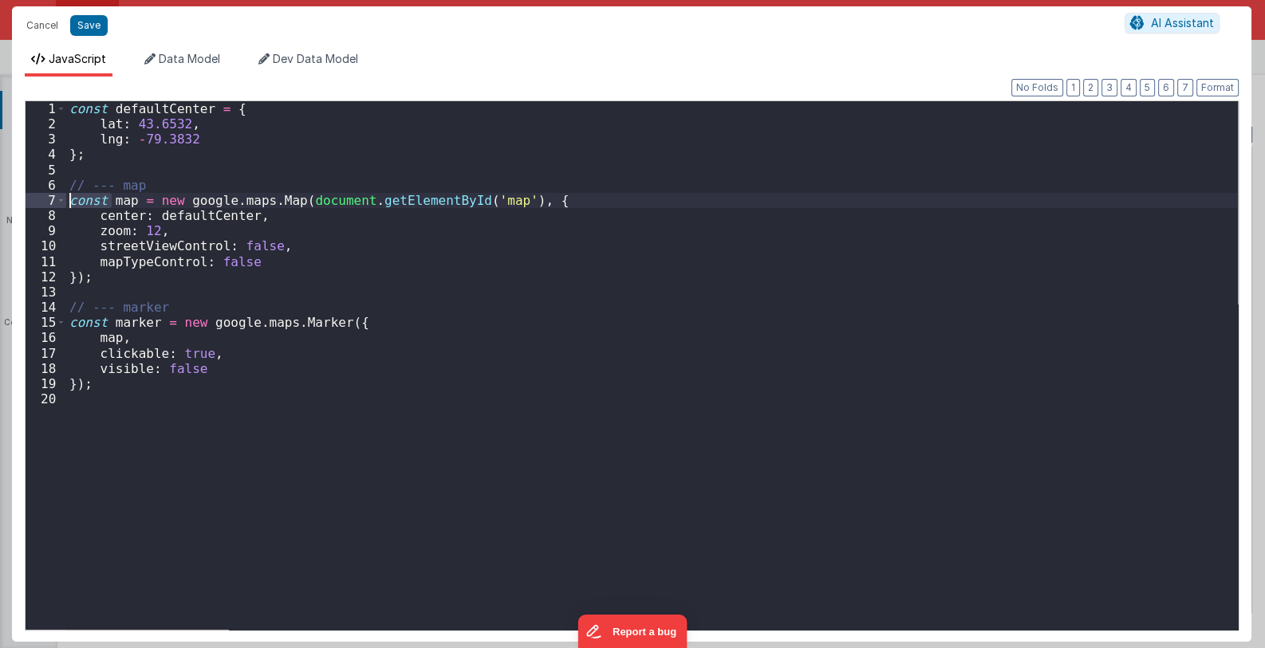
drag, startPoint x: 108, startPoint y: 204, endPoint x: 46, endPoint y: 202, distance: 62.3
click at [46, 202] on div "1 2 3 4 5 6 7 8 9 10 11 12 13 14 15 16 17 18 19 20 const defaultCenter = { [GEO…" at bounding box center [632, 365] width 1214 height 530
drag, startPoint x: 110, startPoint y: 322, endPoint x: 37, endPoint y: 319, distance: 73.5
click at [37, 319] on div "1 2 3 4 5 6 7 8 9 10 11 12 13 14 15 16 17 18 19 20 const defaultCenter = { [GEO…" at bounding box center [632, 365] width 1214 height 530
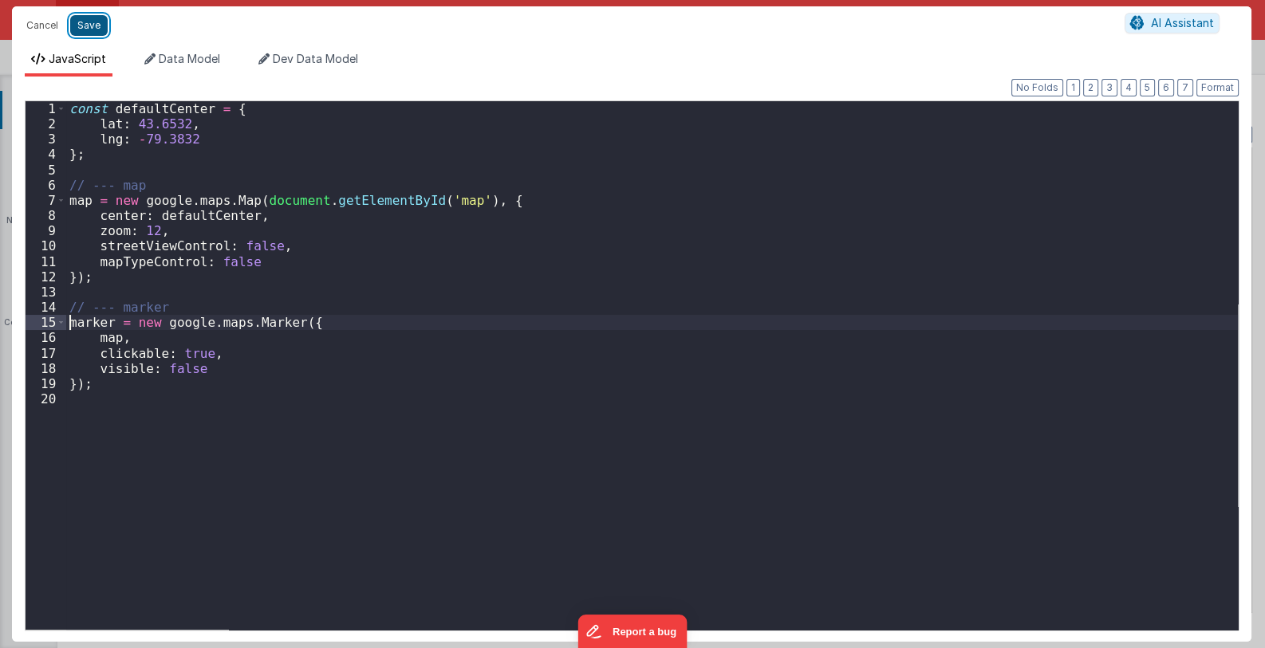
click at [89, 28] on button "Save" at bounding box center [88, 25] width 37 height 21
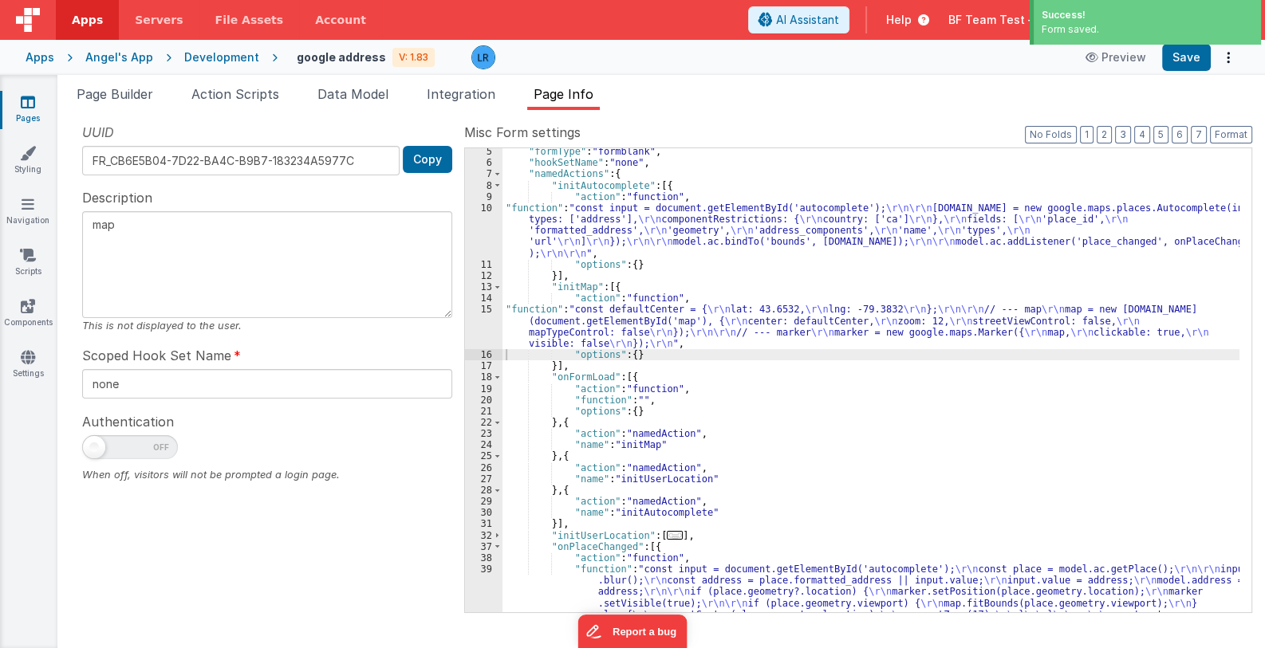
scroll to position [0, 0]
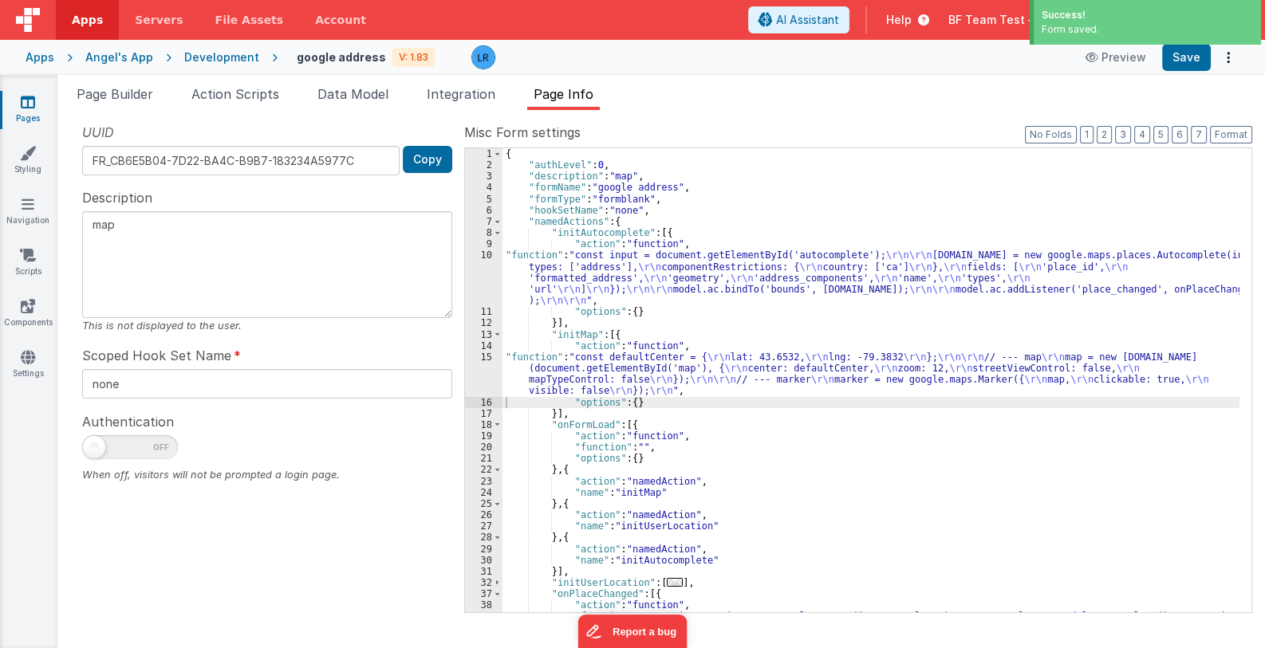
click at [578, 267] on div "{ "authLevel" : 0 , "description" : "map" , "formName" : "google address" , "fo…" at bounding box center [870, 448] width 737 height 601
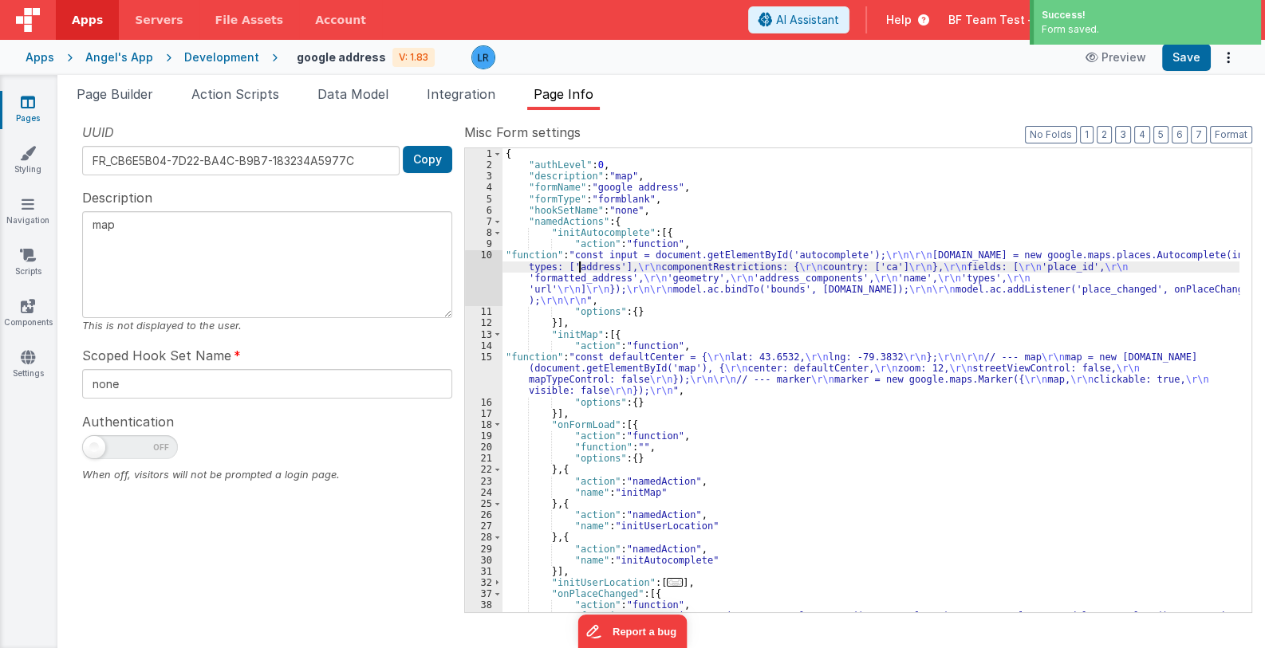
click at [487, 277] on div "10" at bounding box center [483, 278] width 37 height 57
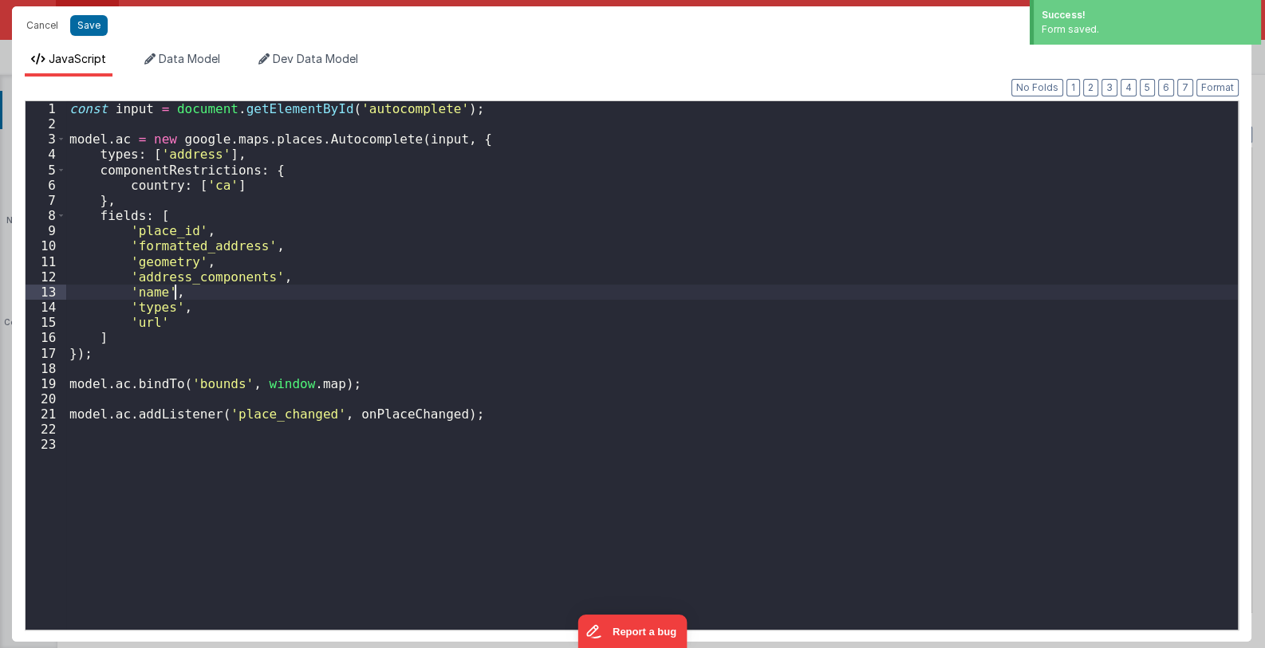
click at [487, 277] on div "const input = document . getElementById ( 'autocomplete' ) ; model . ac = new g…" at bounding box center [652, 380] width 1172 height 559
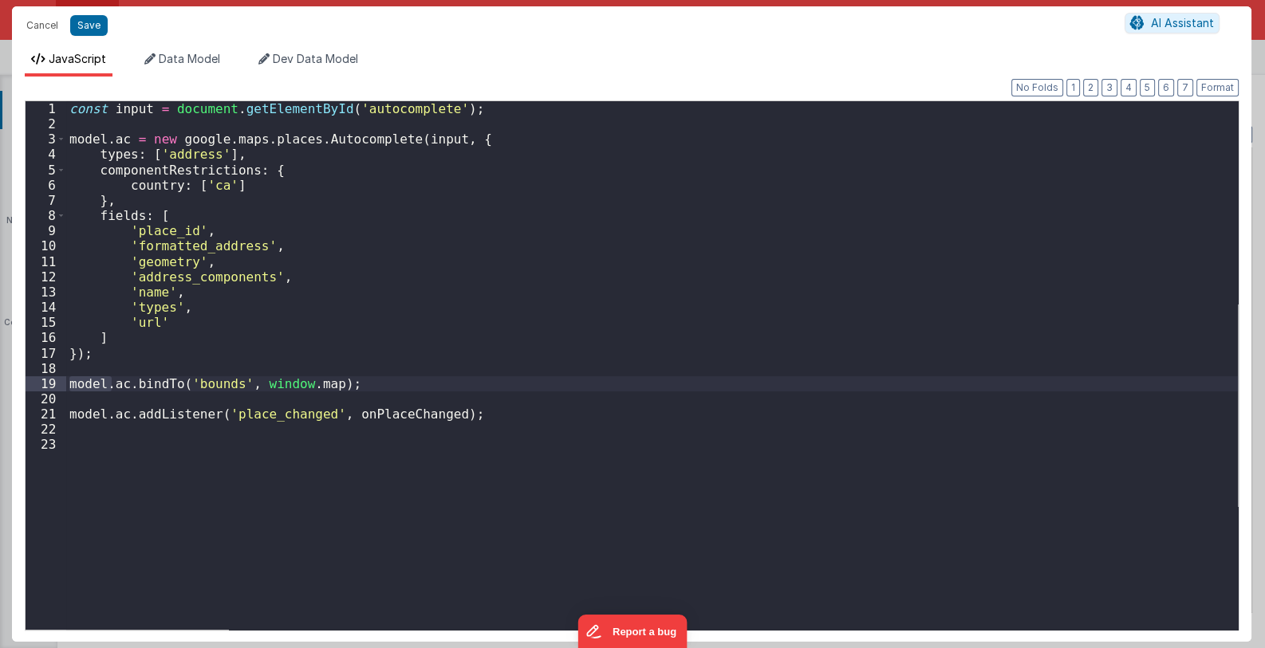
drag, startPoint x: 109, startPoint y: 389, endPoint x: 56, endPoint y: 384, distance: 53.7
click at [56, 384] on div "1 2 3 4 5 6 7 8 9 10 11 12 13 14 15 16 17 18 19 20 21 22 23 const input = docum…" at bounding box center [632, 365] width 1214 height 530
drag, startPoint x: 112, startPoint y: 416, endPoint x: 41, endPoint y: 414, distance: 71.0
click at [41, 414] on div "1 2 3 4 5 6 7 8 9 10 11 12 13 14 15 16 17 18 19 20 21 22 23 const input = docum…" at bounding box center [632, 365] width 1214 height 530
drag, startPoint x: 256, startPoint y: 382, endPoint x: 207, endPoint y: 385, distance: 48.8
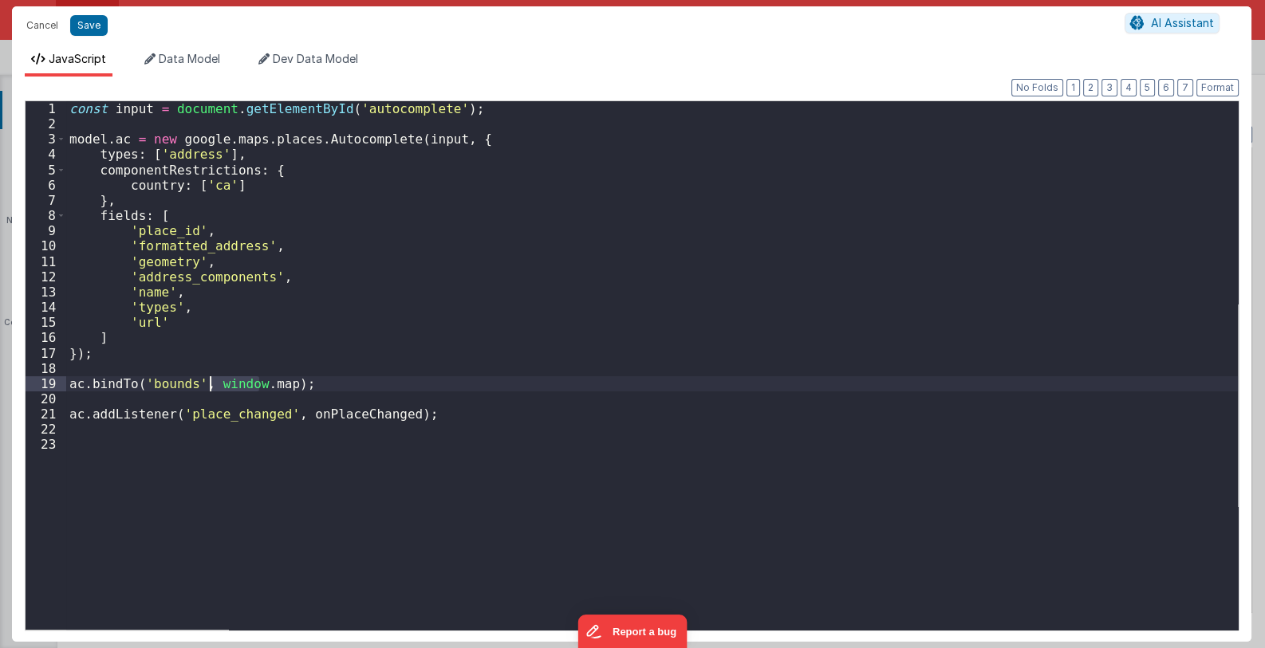
click at [207, 385] on div "const input = document . getElementById ( 'autocomplete' ) ; model . ac = new g…" at bounding box center [652, 380] width 1172 height 559
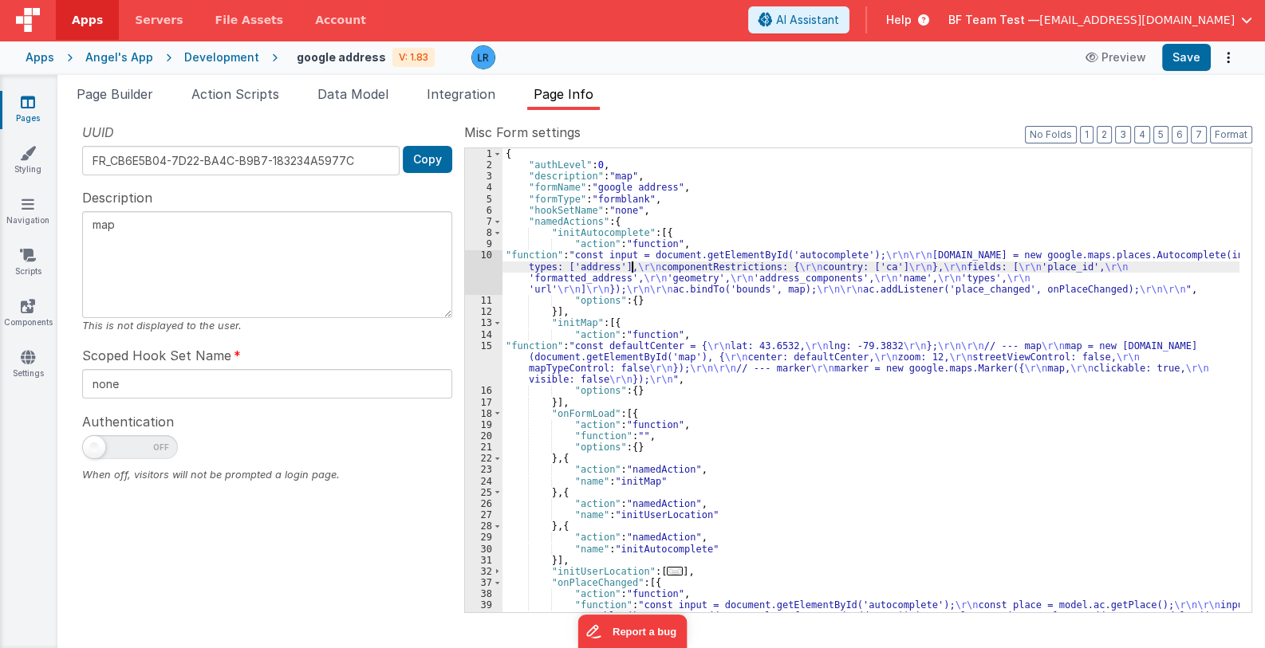
click at [633, 268] on div "{ "authLevel" : 0 , "description" : "map" , "formName" : "google address" , "fo…" at bounding box center [870, 448] width 737 height 601
click at [487, 272] on div "10" at bounding box center [483, 272] width 37 height 45
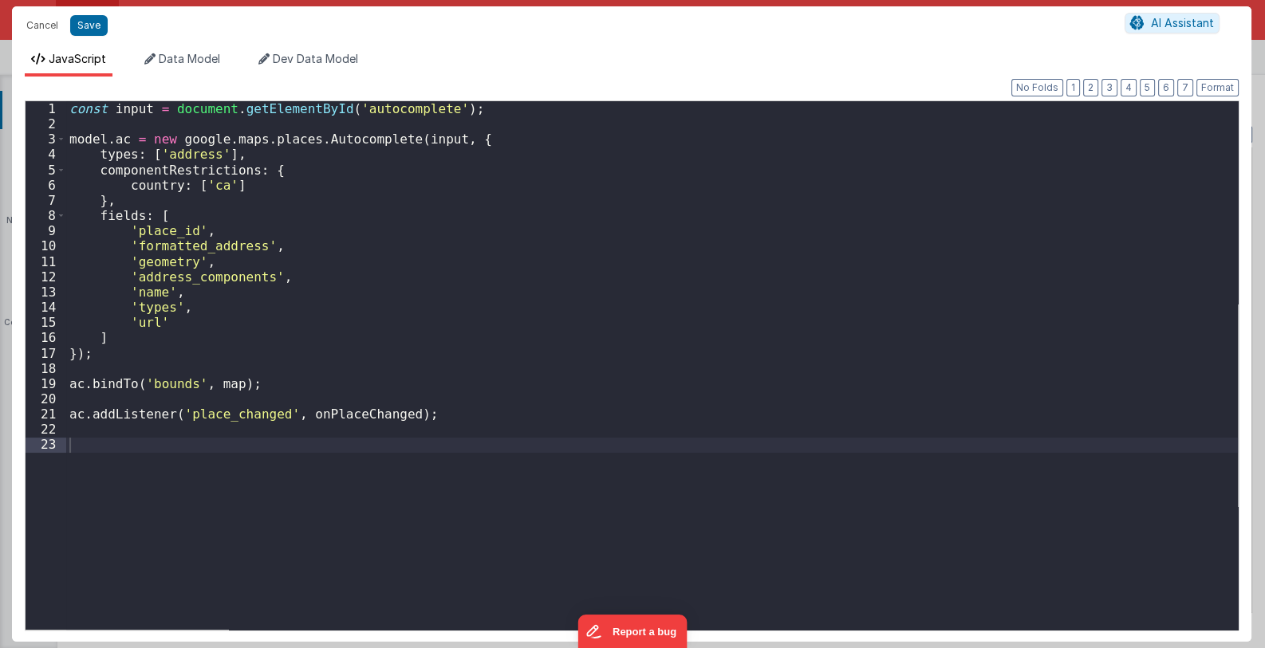
click at [487, 272] on div "Cancel Save AI Assistant JavaScript Data Model Dev Data Model Format 7 6 5 4 3 …" at bounding box center [632, 324] width 1265 height 648
click at [294, 418] on div "const input = document . getElementById ( 'autocomplete' ) ; model . ac = new g…" at bounding box center [652, 380] width 1172 height 559
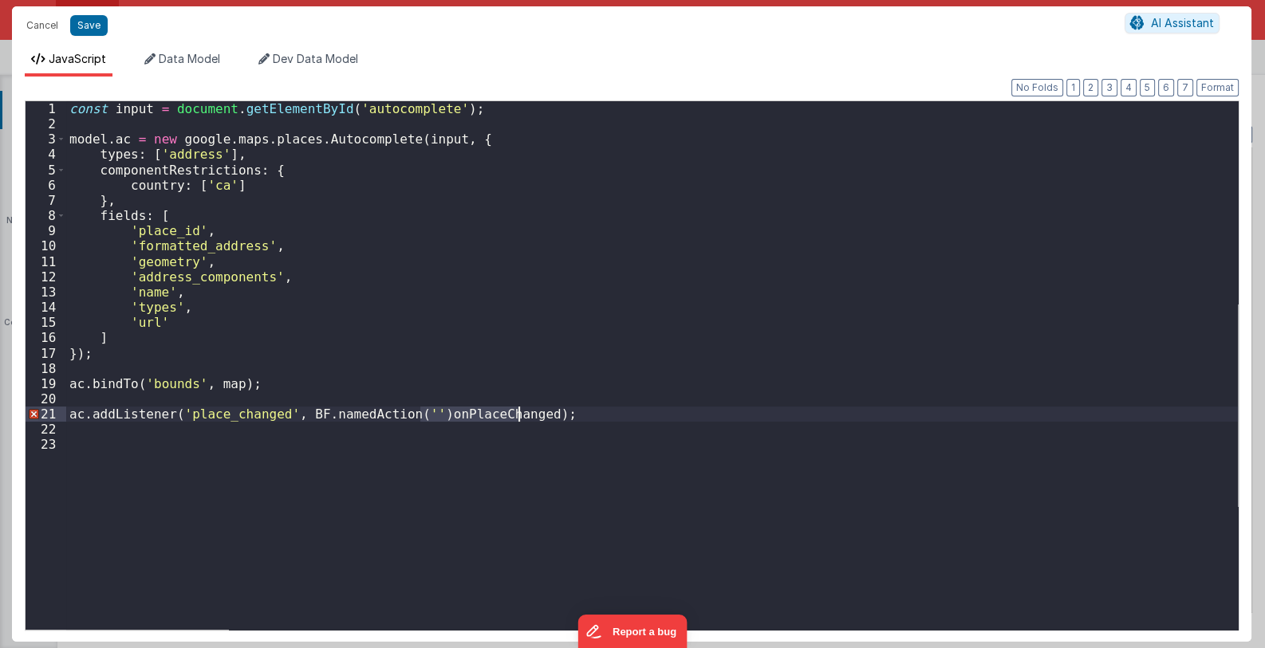
drag, startPoint x: 423, startPoint y: 416, endPoint x: 516, endPoint y: 417, distance: 93.3
click at [516, 417] on div "const input = document . getElementById ( 'autocomplete' ) ; model . ac = new g…" at bounding box center [652, 380] width 1172 height 559
click at [89, 23] on button "Save" at bounding box center [88, 25] width 37 height 21
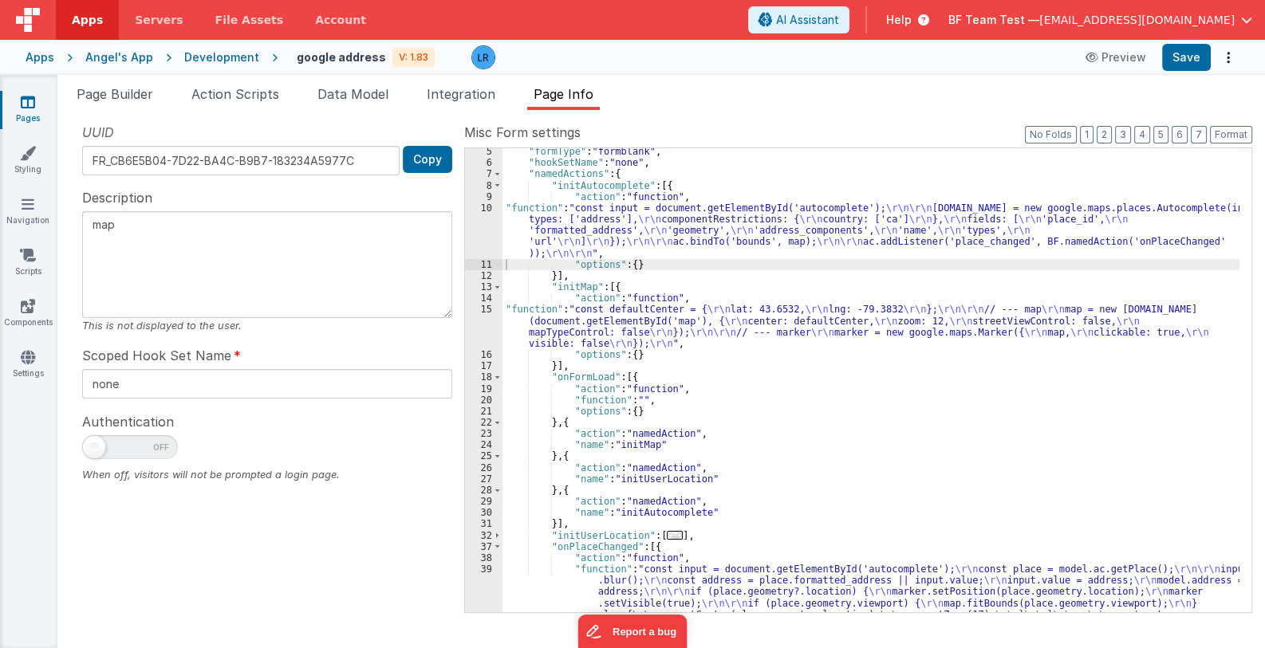
scroll to position [190, 0]
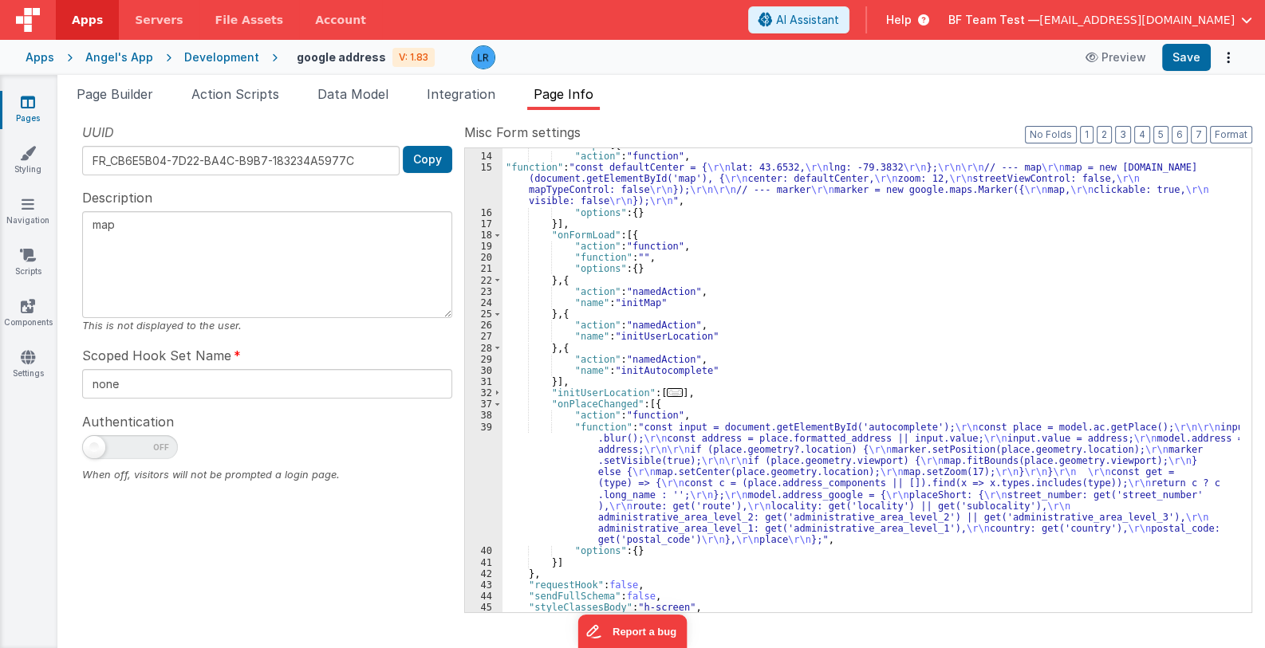
drag, startPoint x: 648, startPoint y: 489, endPoint x: 609, endPoint y: 493, distance: 38.5
click at [648, 489] on div ""initMap" : [{ "action" : "function" , "function" : "const defaultCenter = { \r…" at bounding box center [870, 383] width 737 height 487
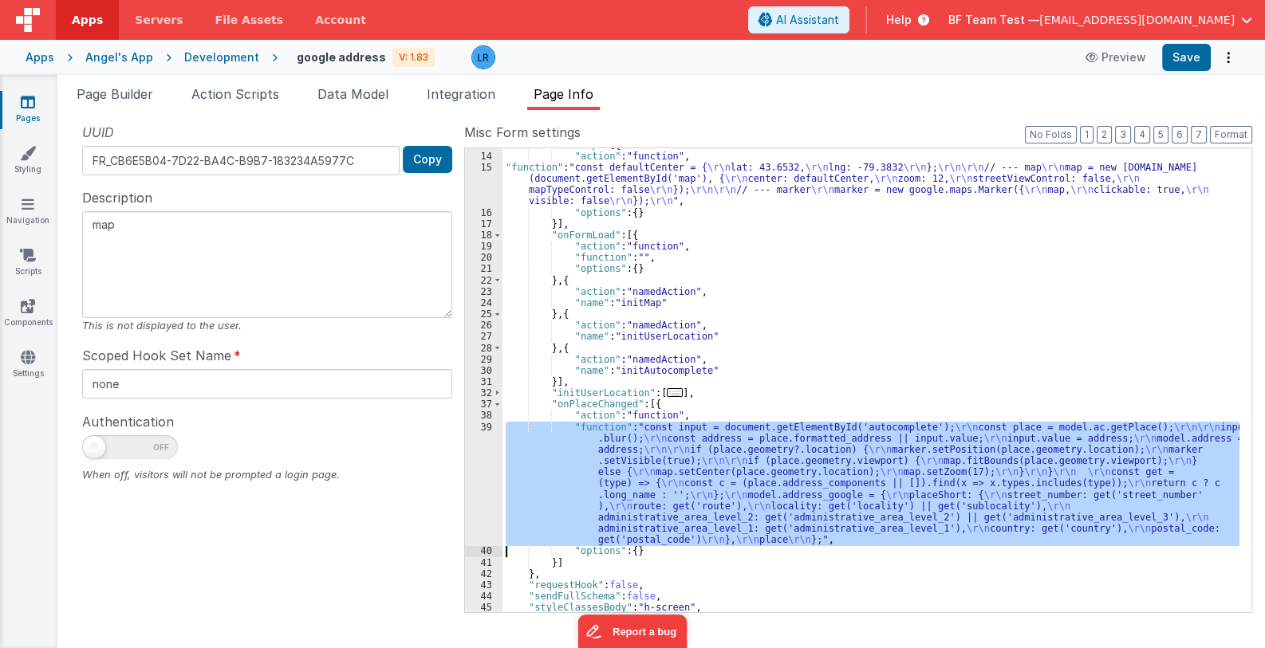
click at [485, 498] on div "39" at bounding box center [483, 484] width 37 height 124
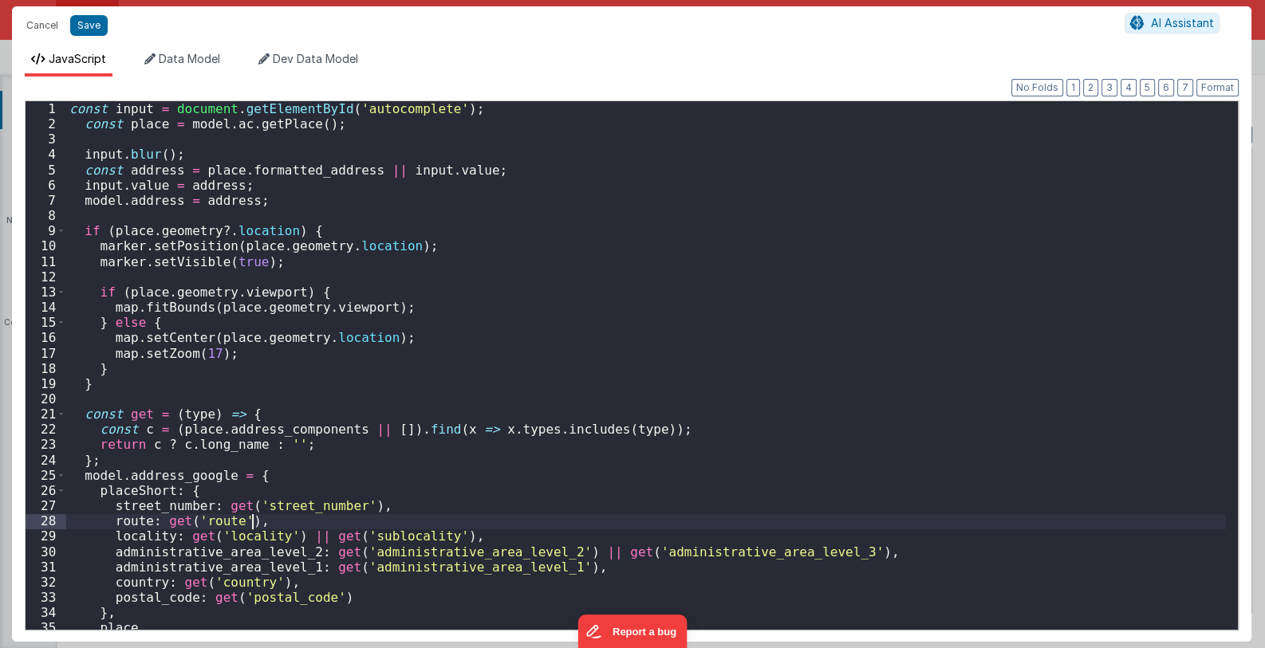
click at [485, 498] on div "const input = document . getElementById ( 'autocomplete' ) ; const place = mode…" at bounding box center [646, 380] width 1161 height 559
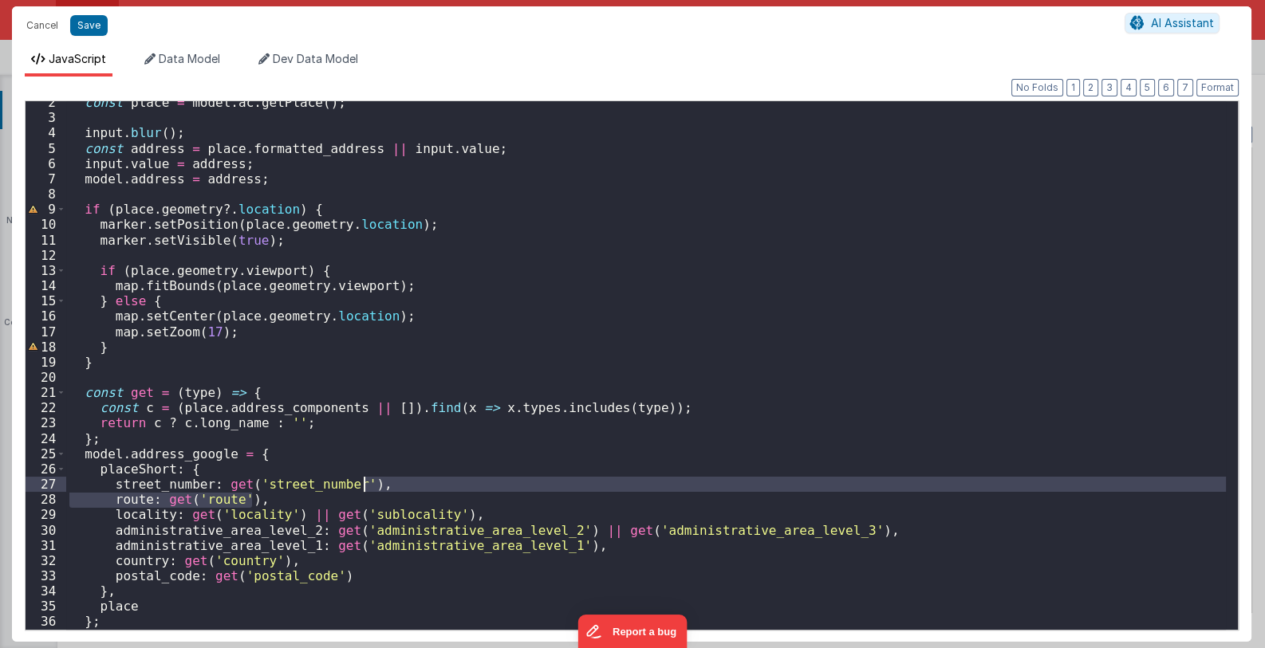
scroll to position [21, 0]
click at [36, 31] on button "Cancel" at bounding box center [42, 25] width 48 height 22
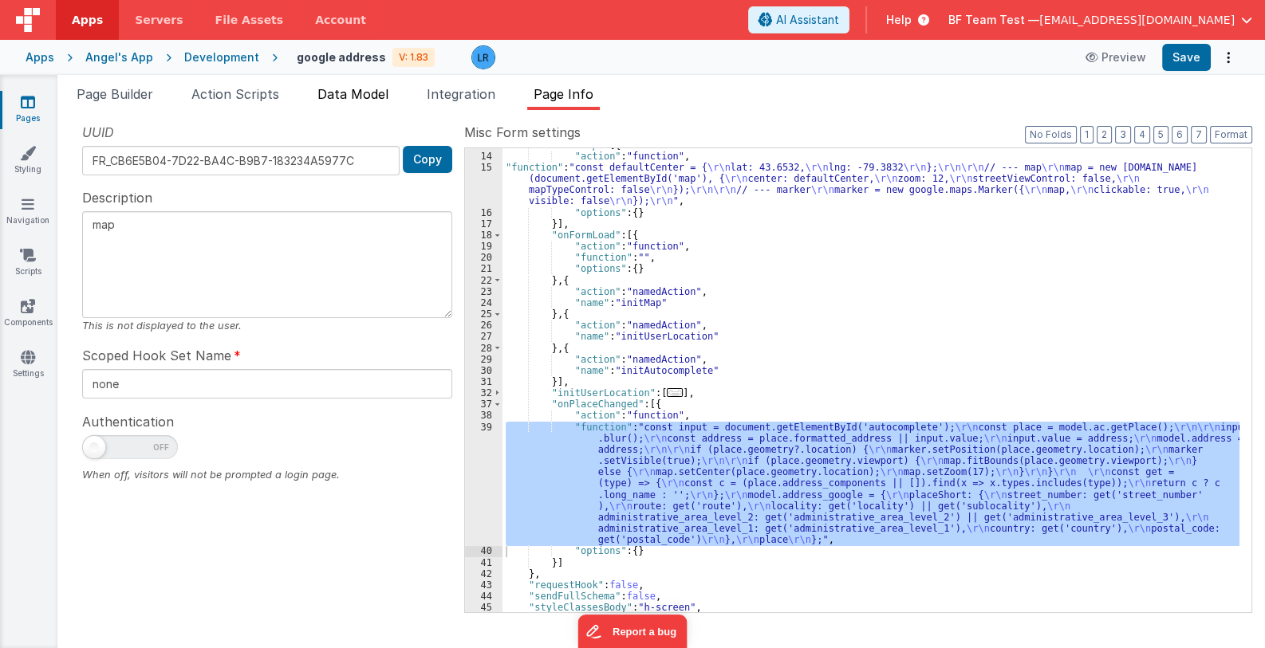
click at [368, 96] on span "Data Model" at bounding box center [352, 94] width 71 height 16
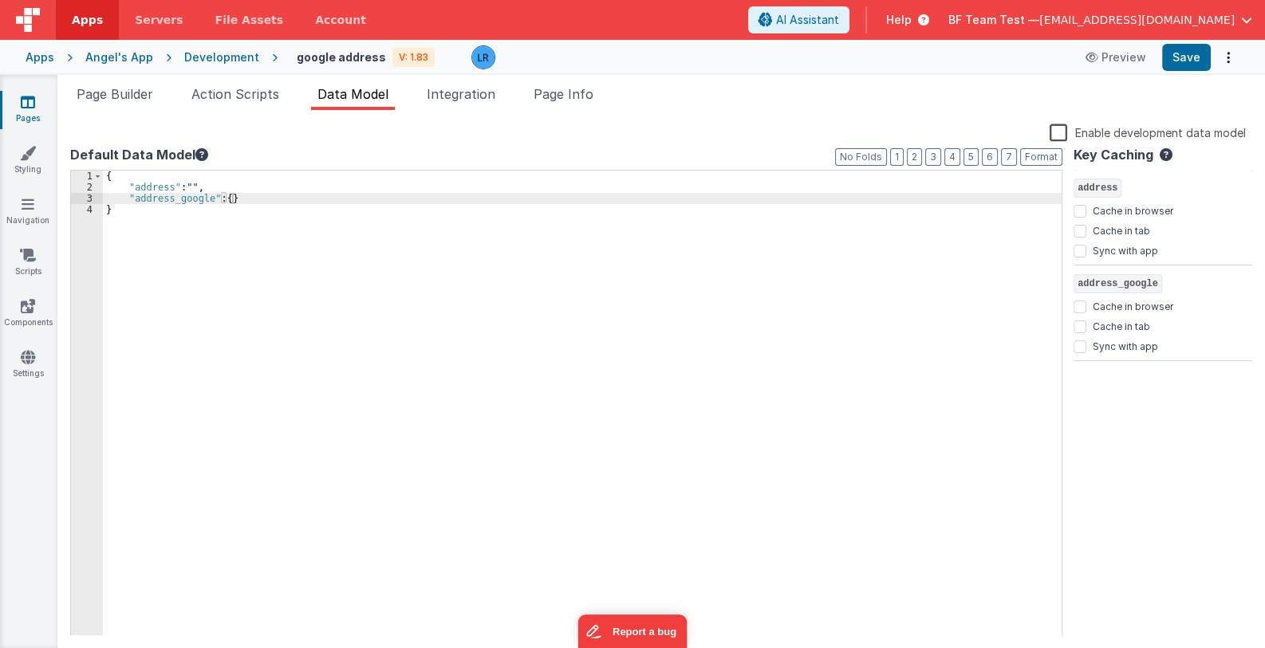
click at [262, 198] on div "{ "address" : "" , "address_google" : { } }" at bounding box center [582, 415] width 959 height 489
click at [587, 90] on span "Page Info" at bounding box center [564, 94] width 60 height 16
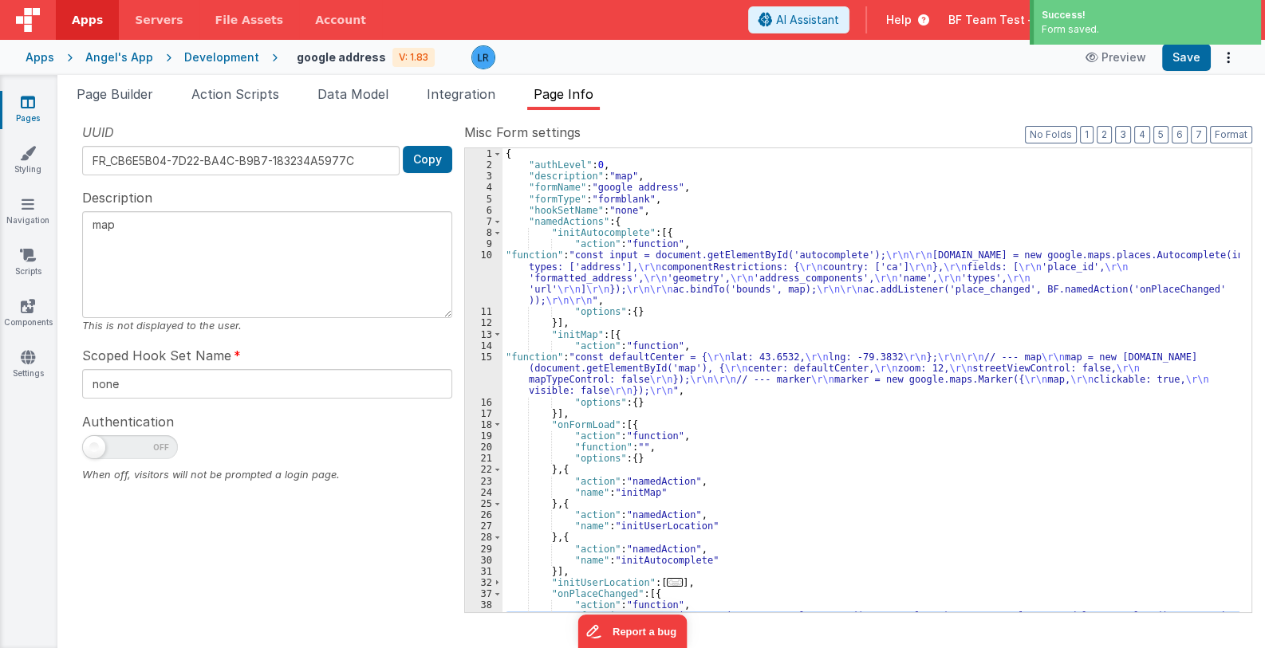
scroll to position [0, 0]
click at [605, 382] on div "{ "authLevel" : 0 , "description" : "map" , "formName" : "google address" , "fo…" at bounding box center [870, 448] width 737 height 601
click at [479, 380] on div "15" at bounding box center [483, 374] width 37 height 45
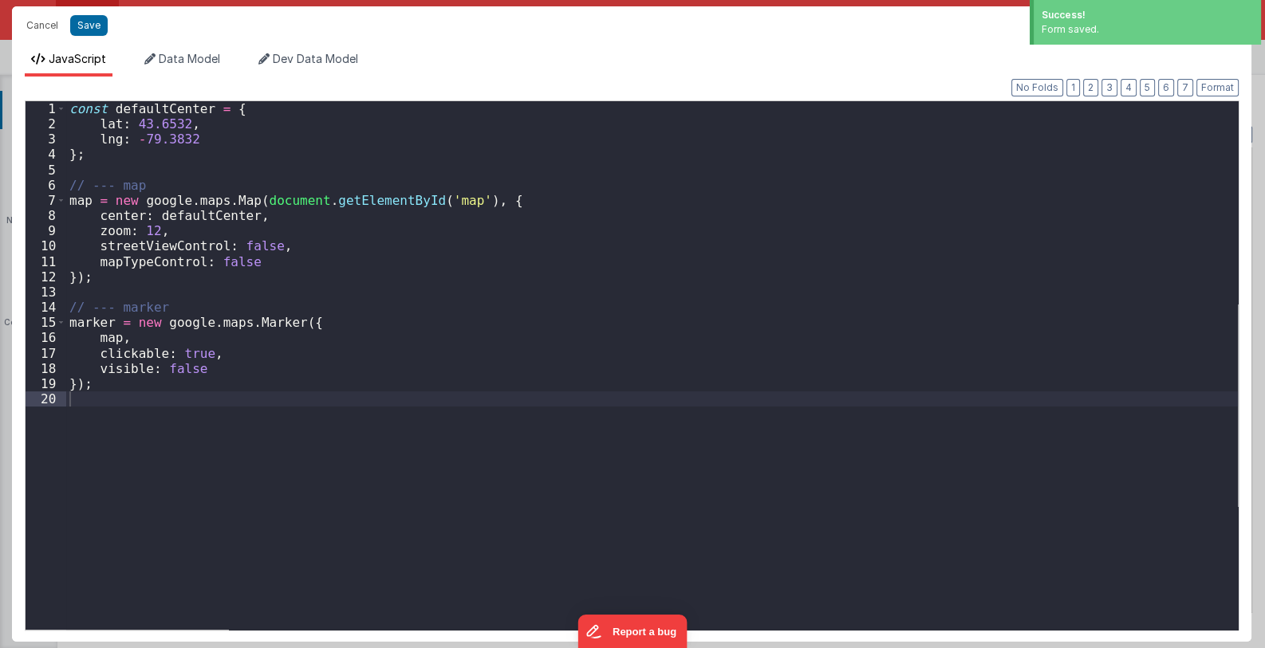
click at [479, 380] on div "Cancel Save AI Assistant JavaScript Data Model Dev Data Model Format 7 6 5 4 3 …" at bounding box center [632, 324] width 1265 height 648
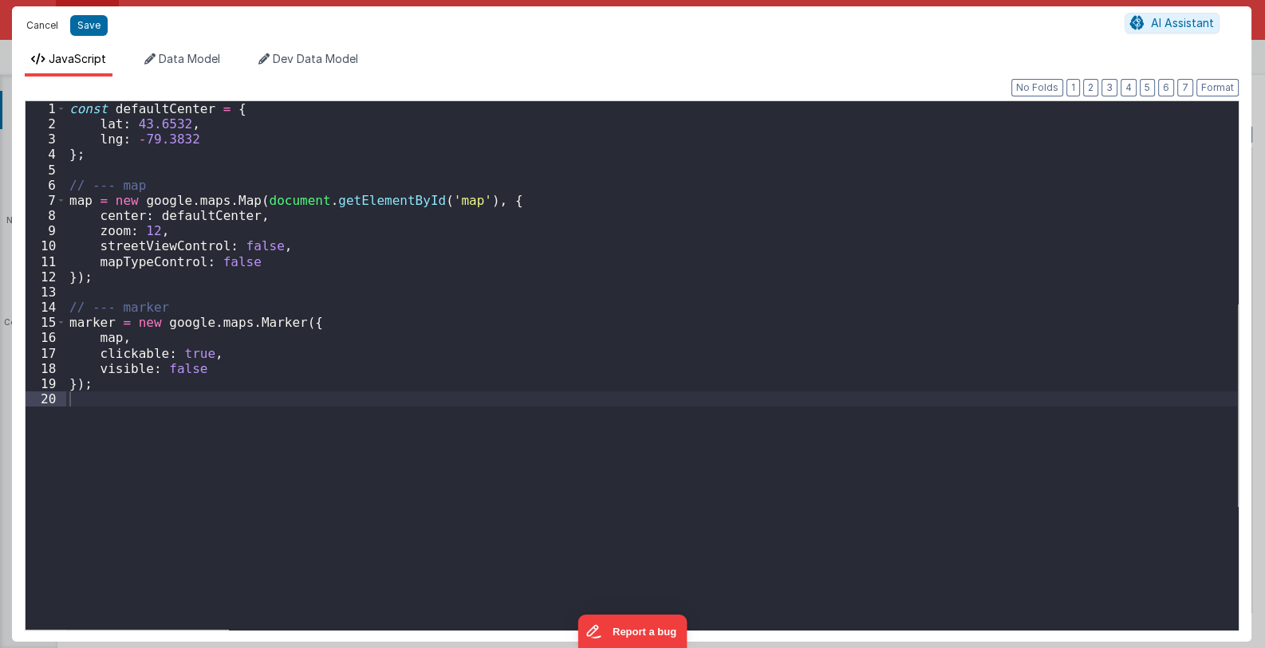
click at [36, 22] on button "Cancel" at bounding box center [42, 25] width 48 height 22
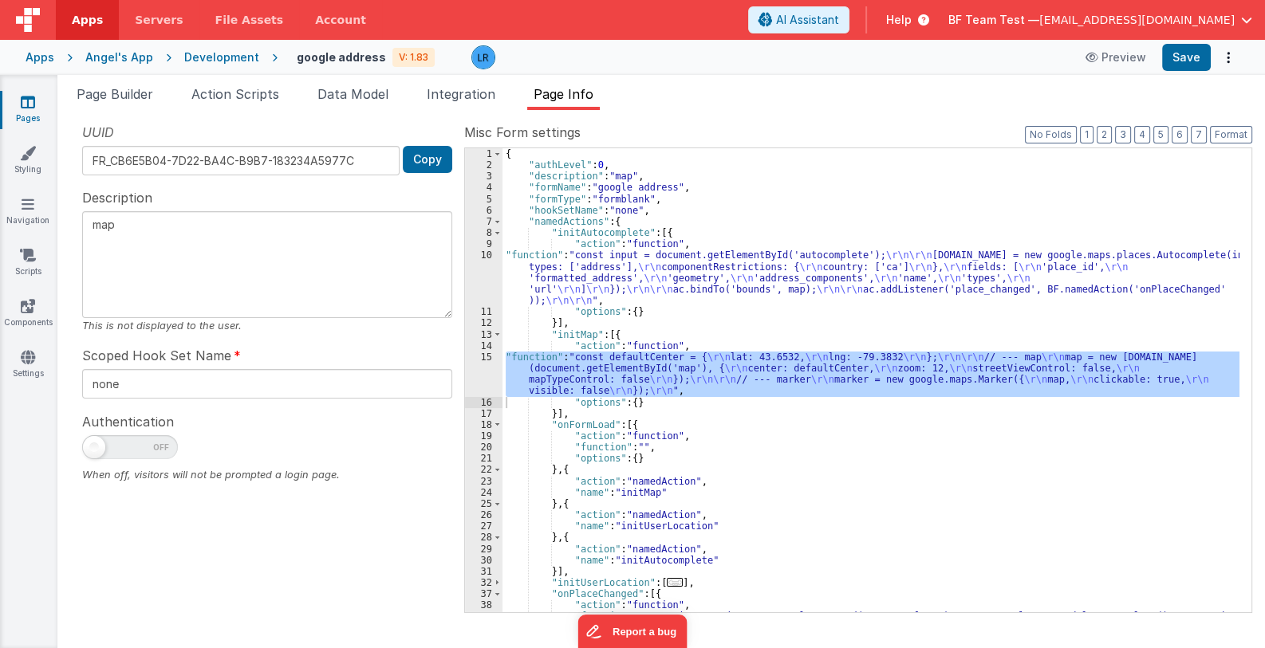
click at [611, 277] on div "{ "authLevel" : 0 , "description" : "map" , "formName" : "google address" , "fo…" at bounding box center [870, 448] width 737 height 601
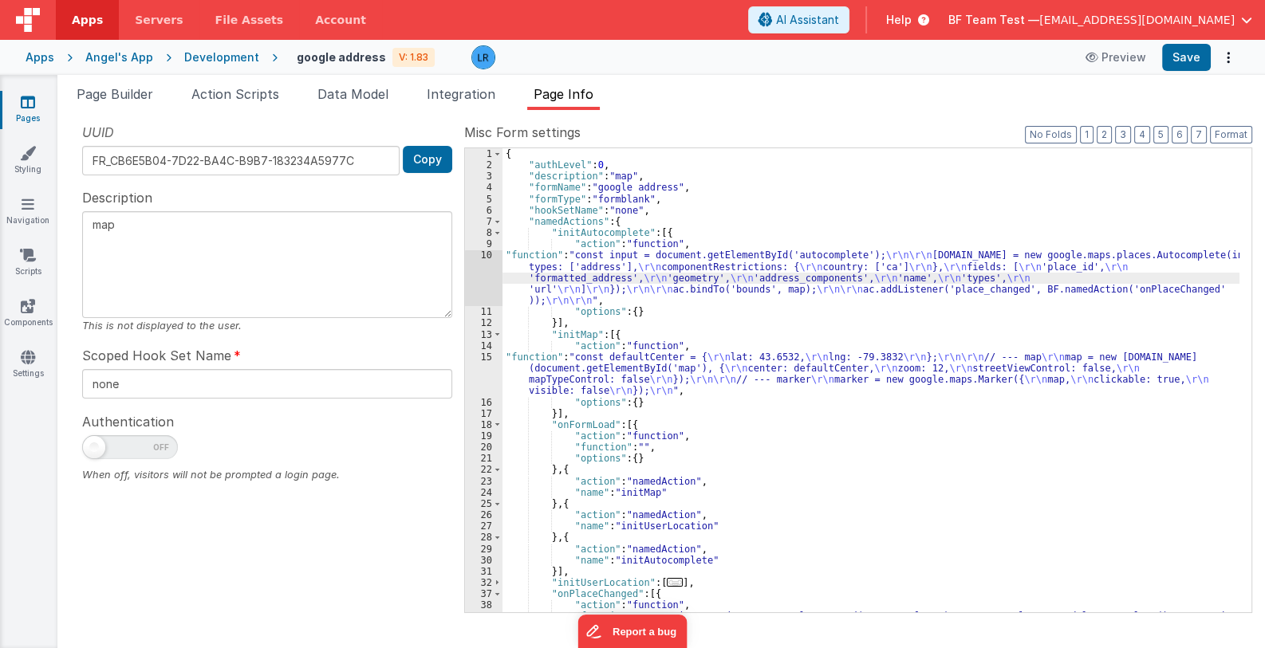
click at [487, 272] on div "10" at bounding box center [483, 278] width 37 height 57
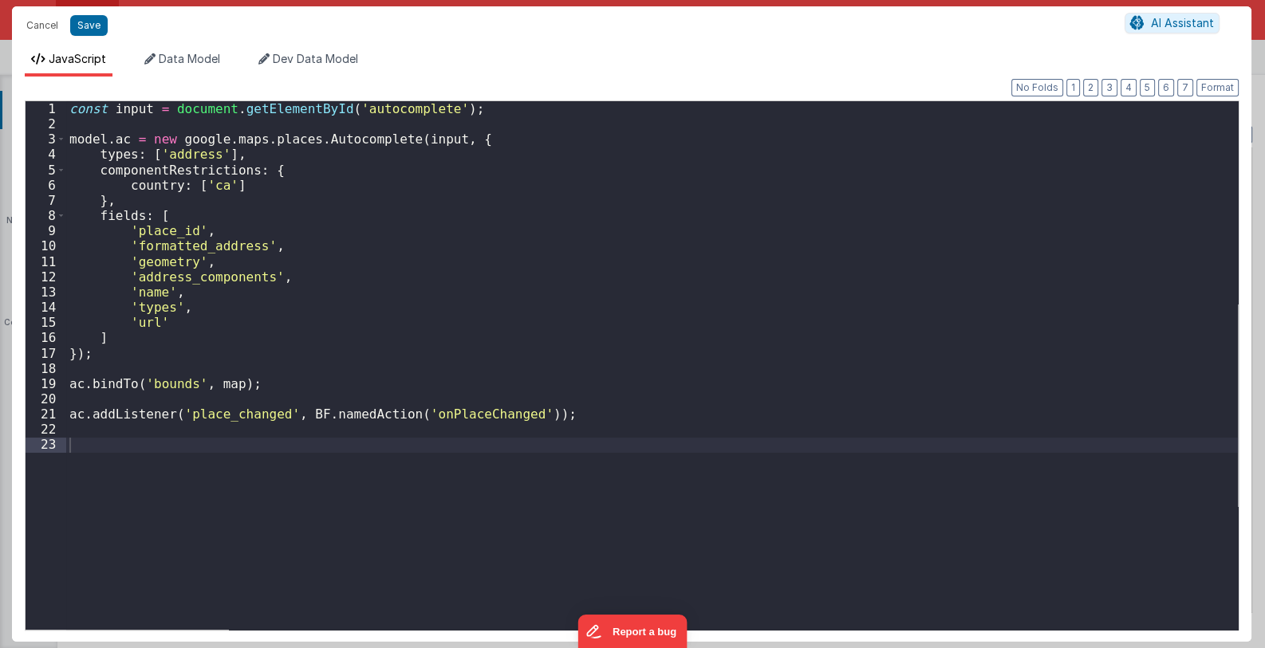
click at [527, 274] on div "const input = document . getElementById ( 'autocomplete' ) ; model . ac = new g…" at bounding box center [652, 380] width 1172 height 559
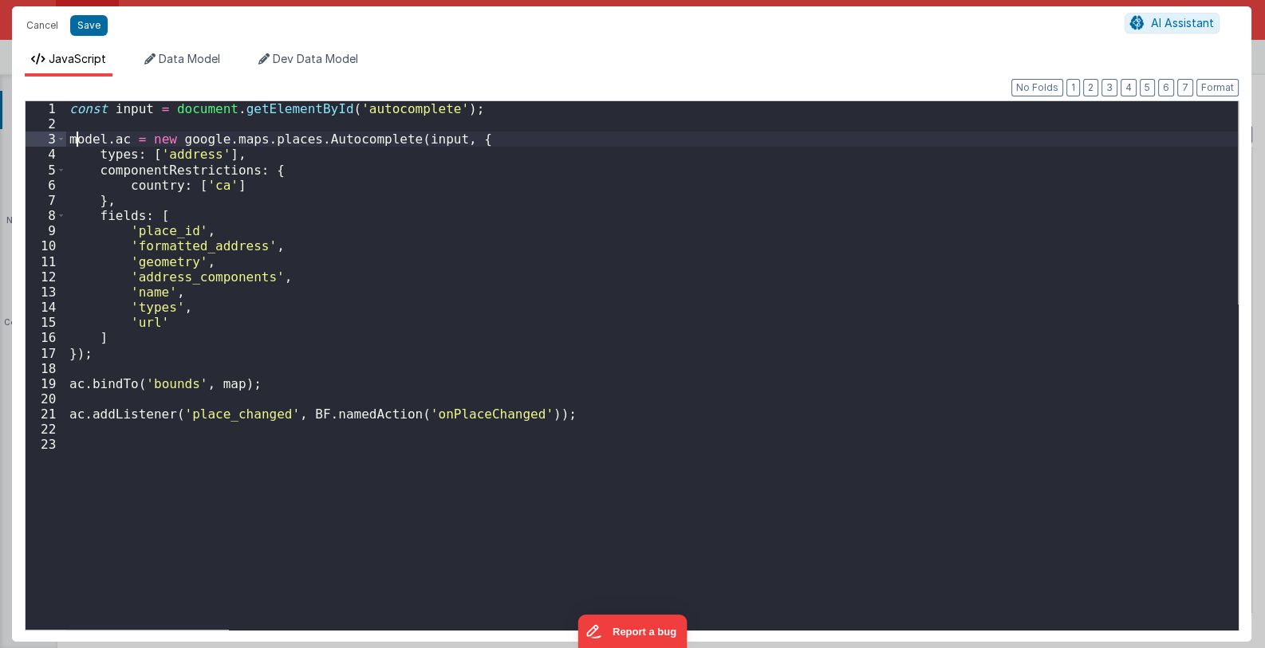
click at [79, 138] on div "const input = document . getElementById ( 'autocomplete' ) ; model . ac = new g…" at bounding box center [652, 380] width 1172 height 559
click at [105, 137] on div "const input = document . getElementById ( 'autocomplete' ) ; model . ac = new g…" at bounding box center [652, 365] width 1172 height 529
drag, startPoint x: 111, startPoint y: 140, endPoint x: 68, endPoint y: 140, distance: 43.1
click at [68, 140] on div "const input = document . getElementById ( 'autocomplete' ) ; model . ac = new g…" at bounding box center [652, 380] width 1172 height 559
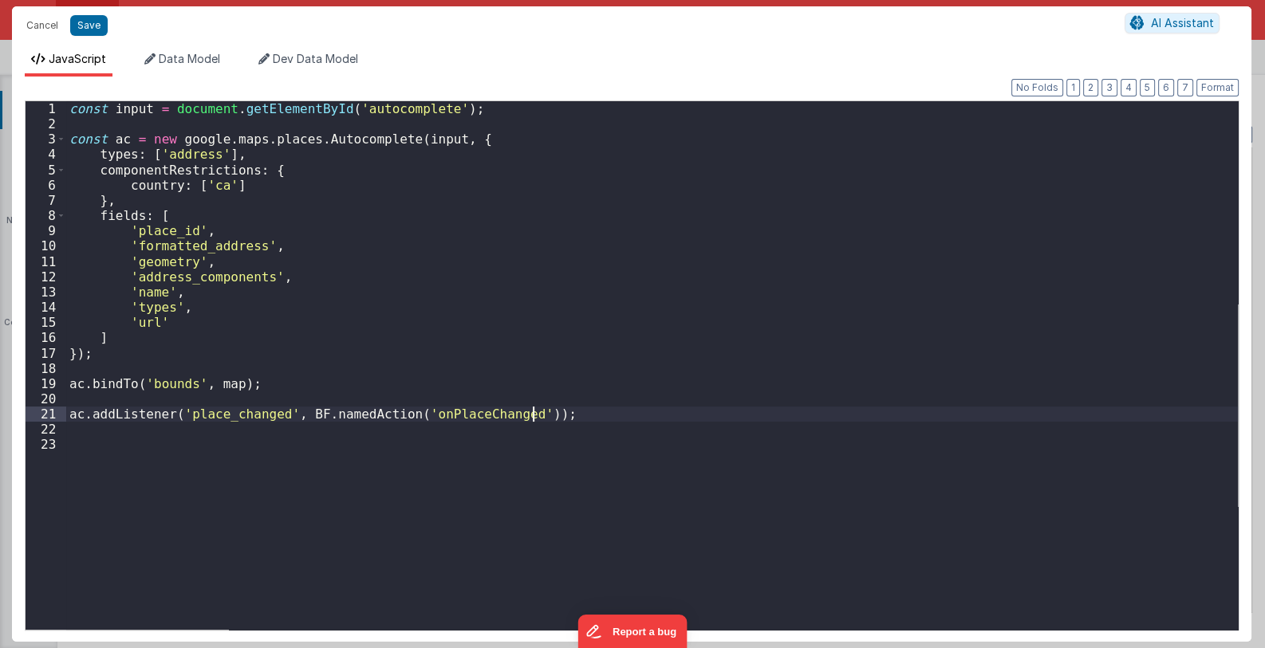
click at [586, 415] on div "const input = document . getElementById ( 'autocomplete' ) ; const ac = new goo…" at bounding box center [652, 380] width 1172 height 559
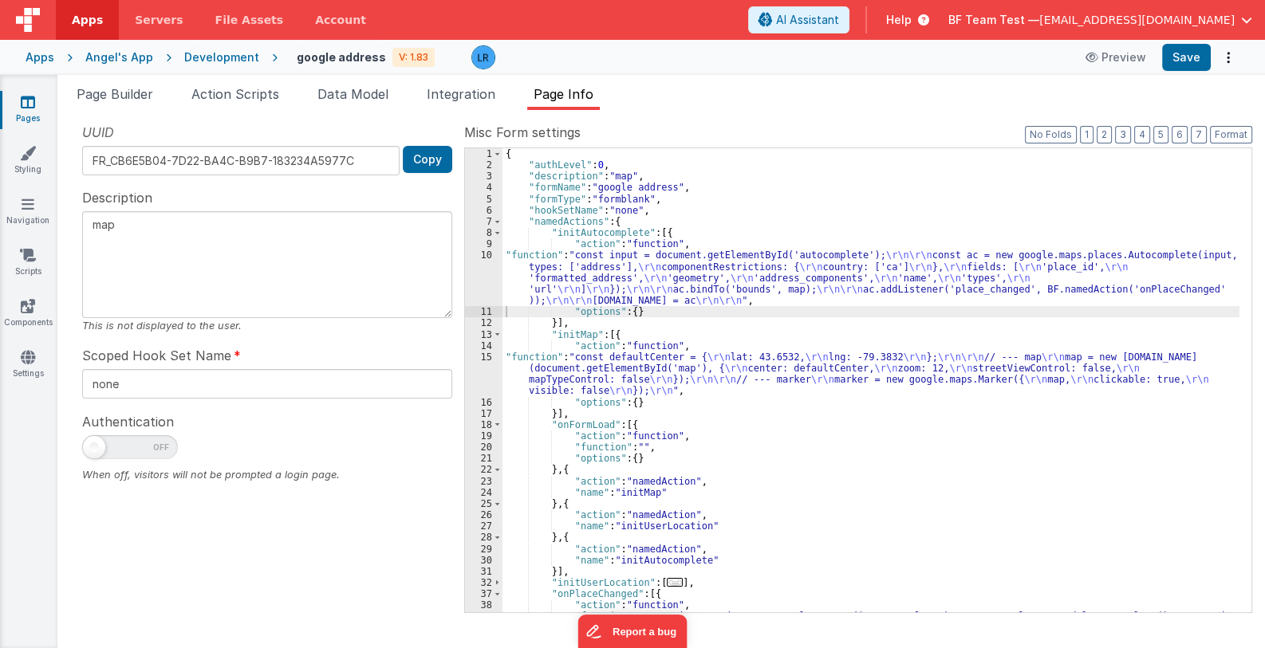
click at [587, 284] on div "{ "authLevel" : 0 , "description" : "map" , "formName" : "google address" , "fo…" at bounding box center [870, 448] width 737 height 601
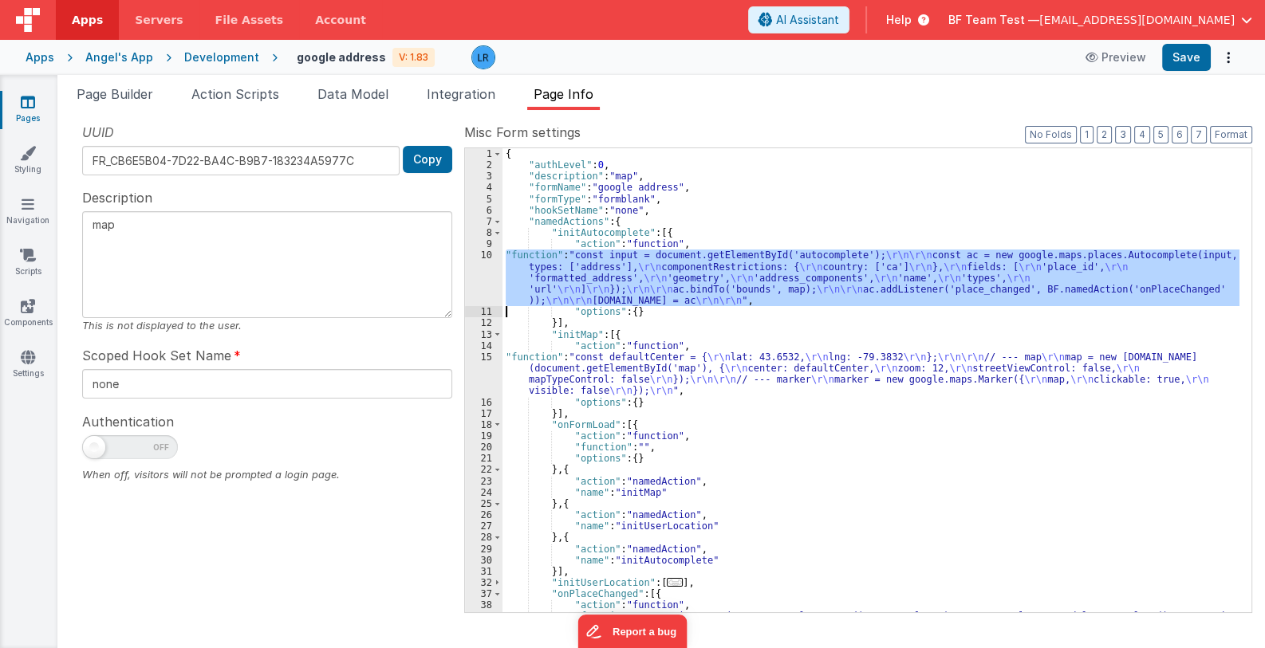
click at [483, 283] on div "10" at bounding box center [483, 278] width 37 height 57
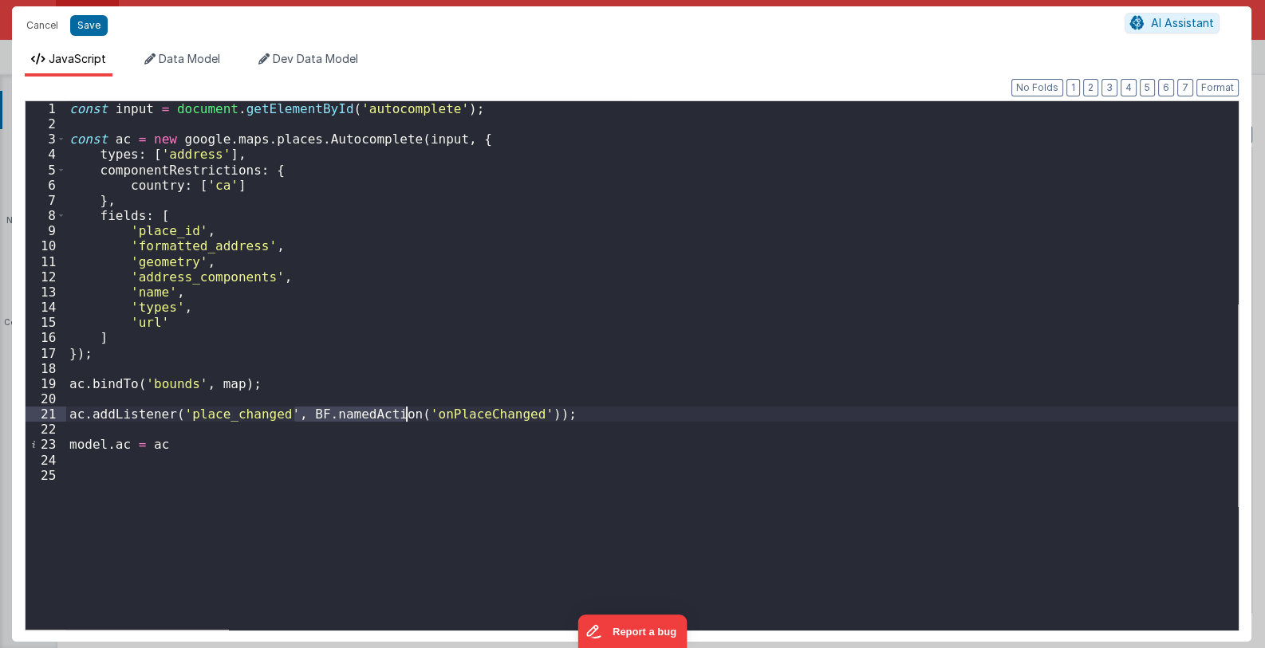
drag, startPoint x: 292, startPoint y: 415, endPoint x: 405, endPoint y: 414, distance: 113.3
click at [405, 414] on div "const input = document . getElementById ( 'autocomplete' ) ; const ac = new goo…" at bounding box center [652, 380] width 1172 height 559
click at [36, 26] on button "Cancel" at bounding box center [42, 25] width 48 height 22
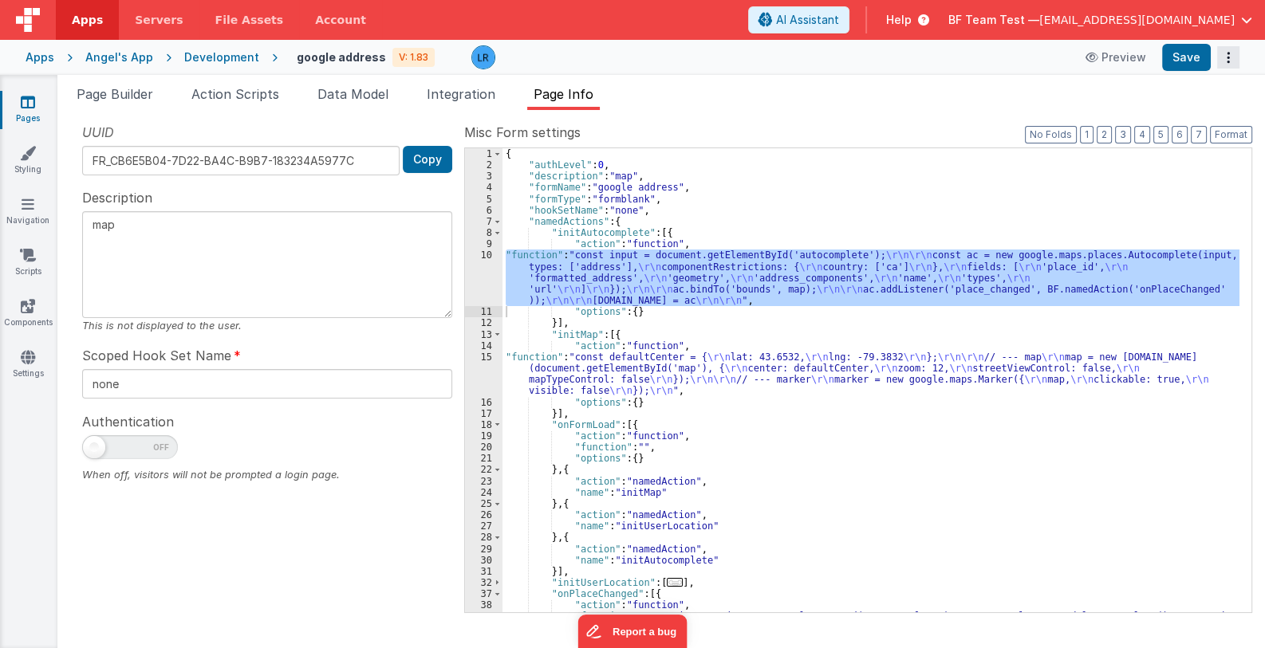
click at [1232, 54] on button "Options" at bounding box center [1228, 57] width 22 height 22
click at [1176, 118] on link "Rollback" at bounding box center [1169, 120] width 140 height 30
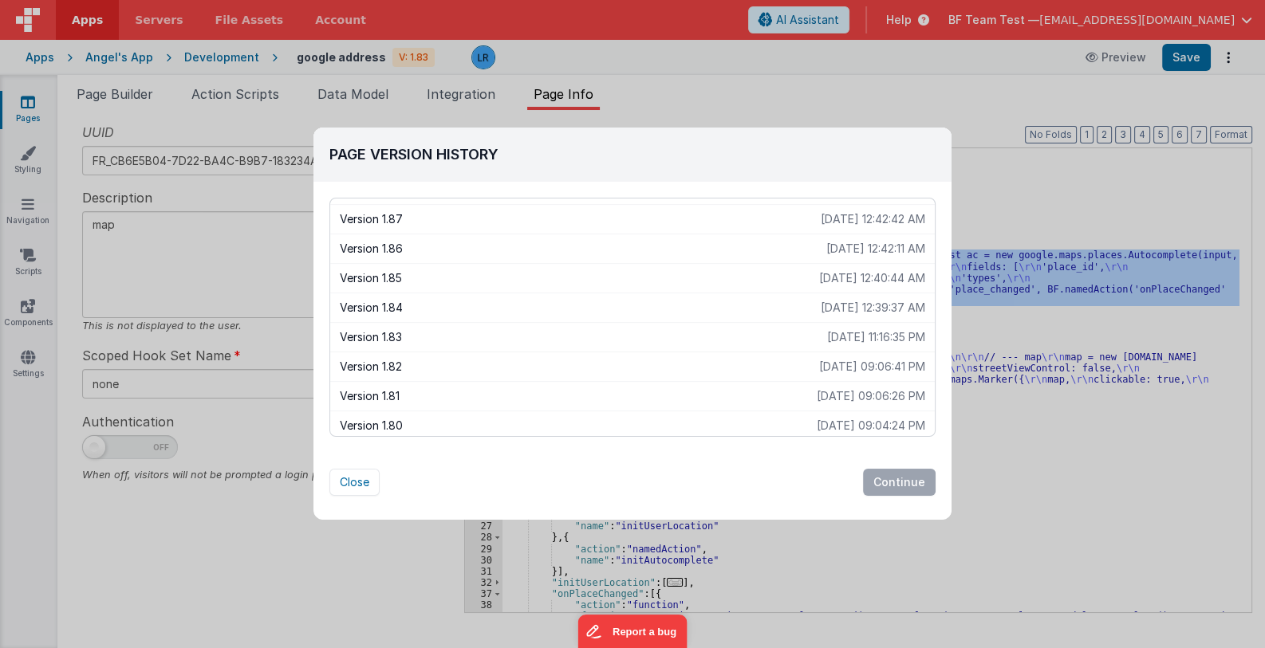
scroll to position [637, 0]
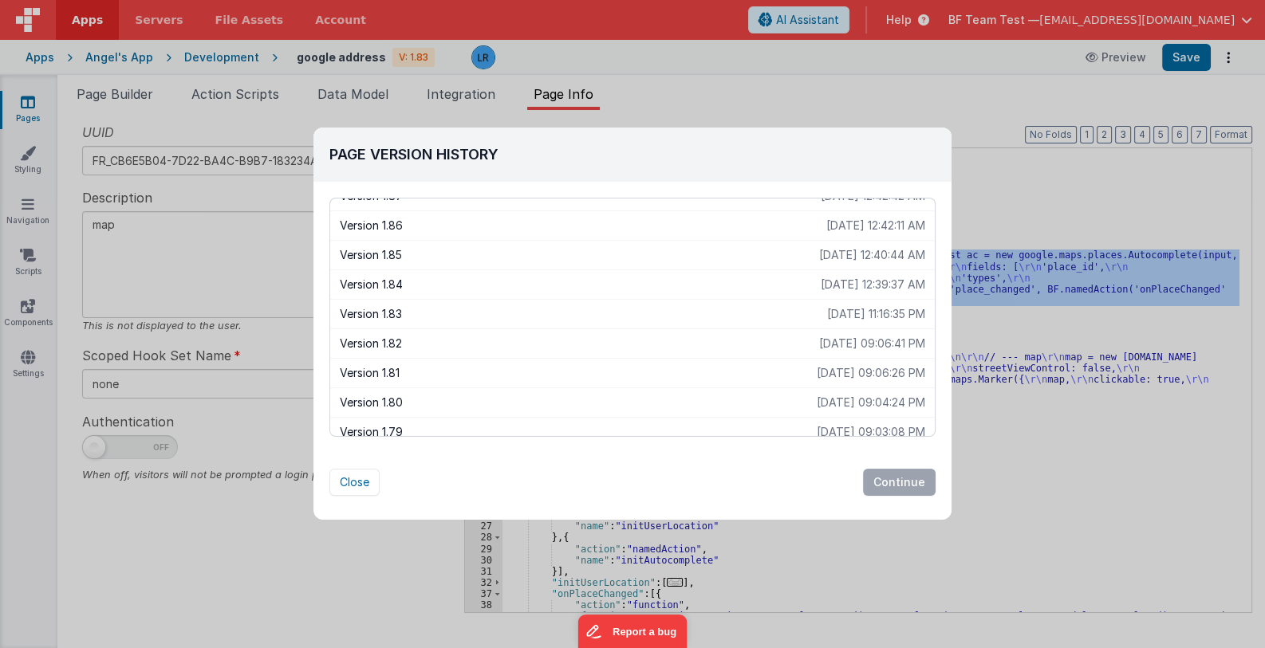
click at [752, 309] on p "Version 1.83" at bounding box center [583, 314] width 487 height 16
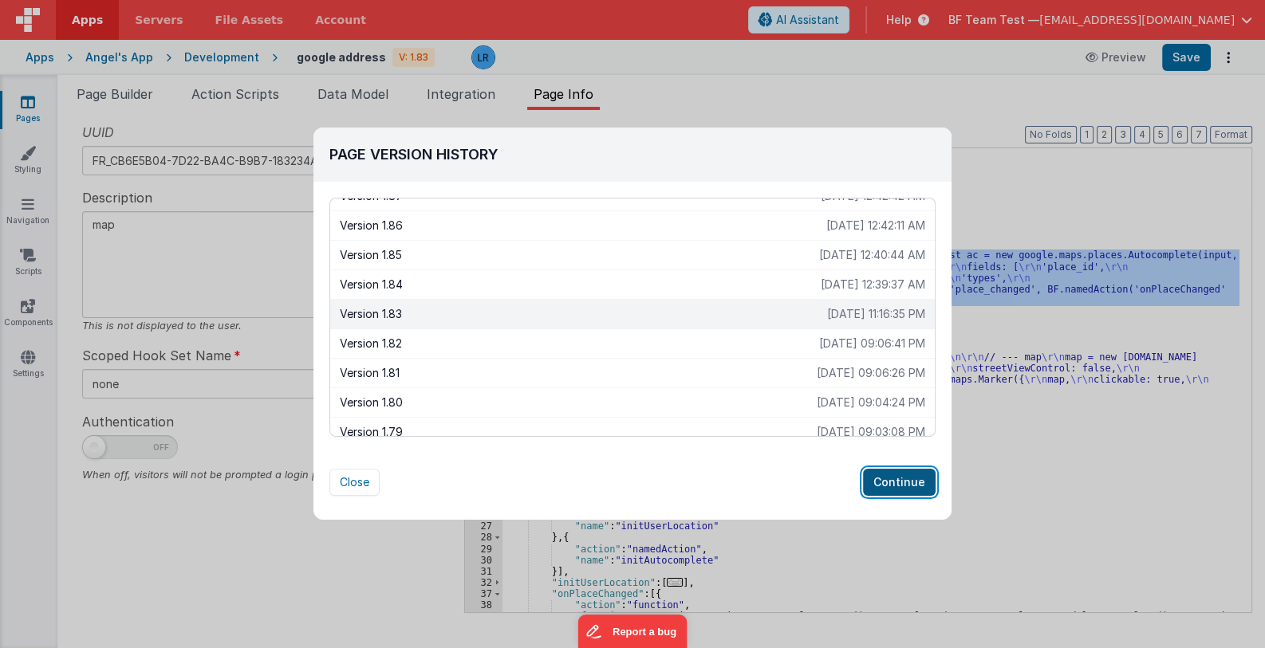
click at [902, 485] on button "Continue" at bounding box center [899, 482] width 73 height 27
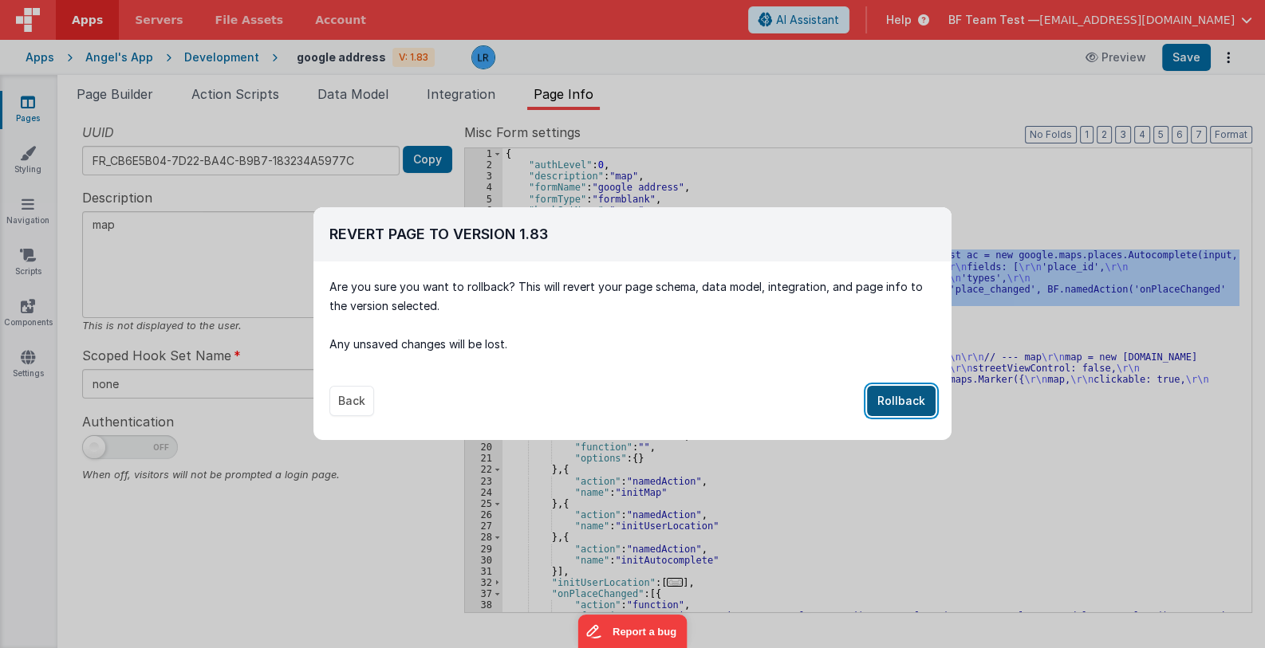
click at [907, 408] on button "Rollback" at bounding box center [901, 401] width 69 height 30
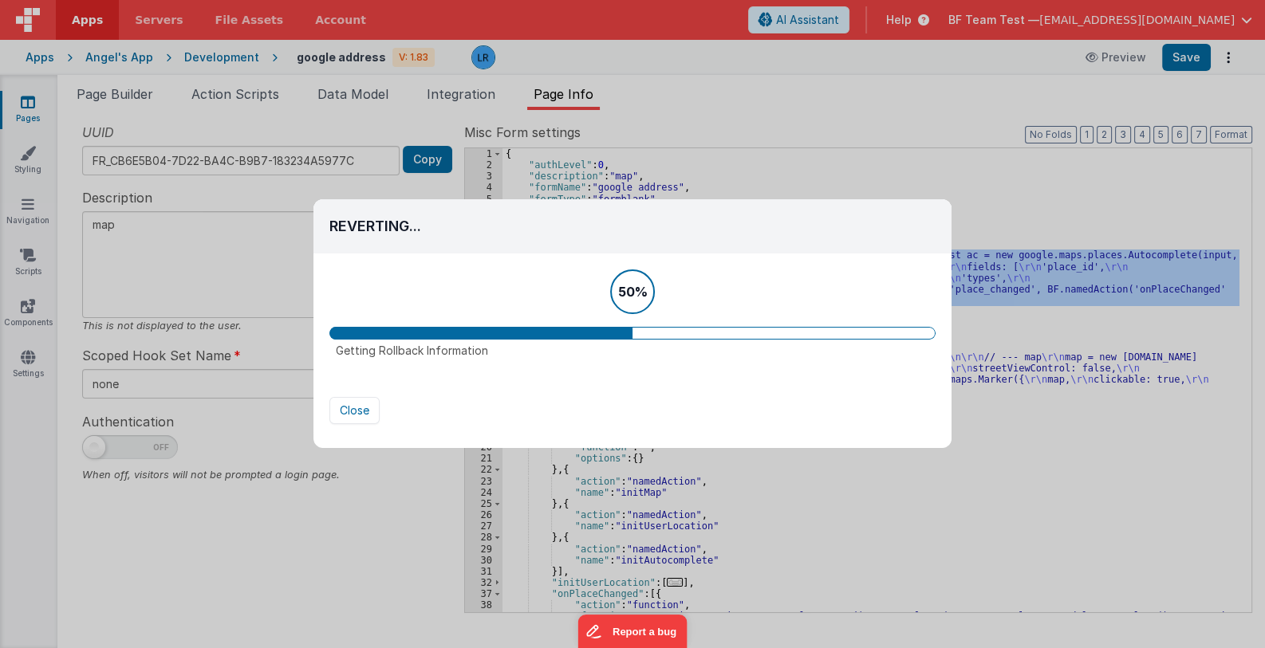
type textarea "Blank Page"
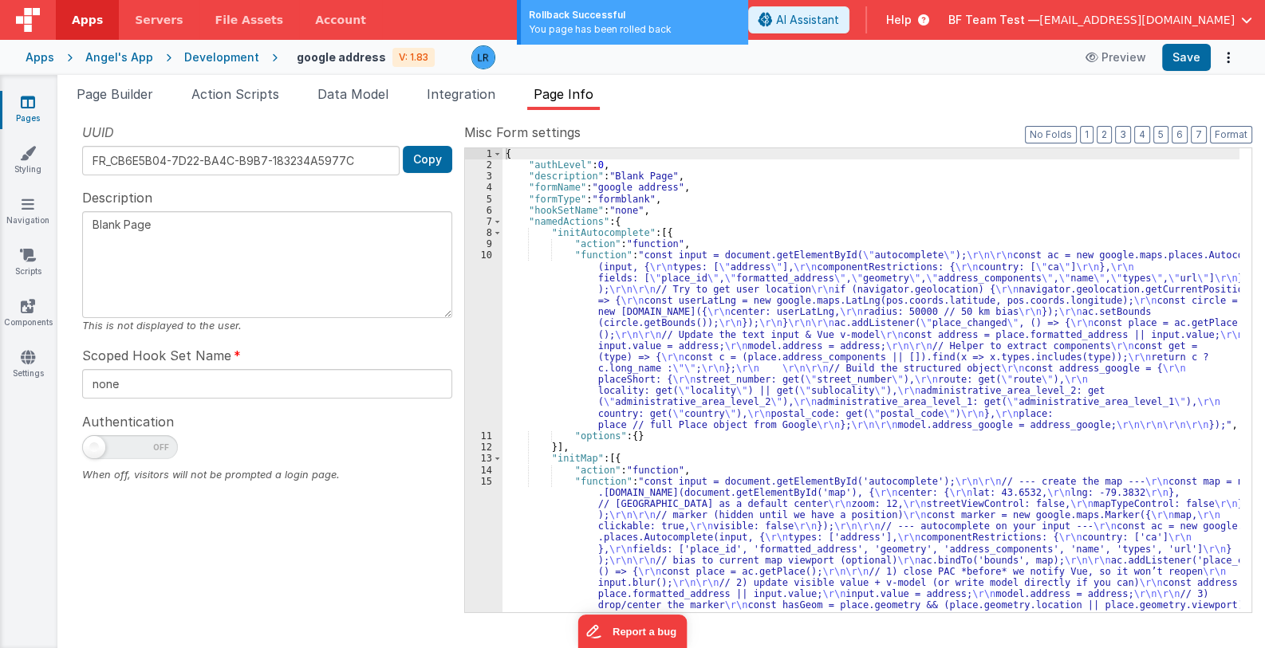
scroll to position [95, 0]
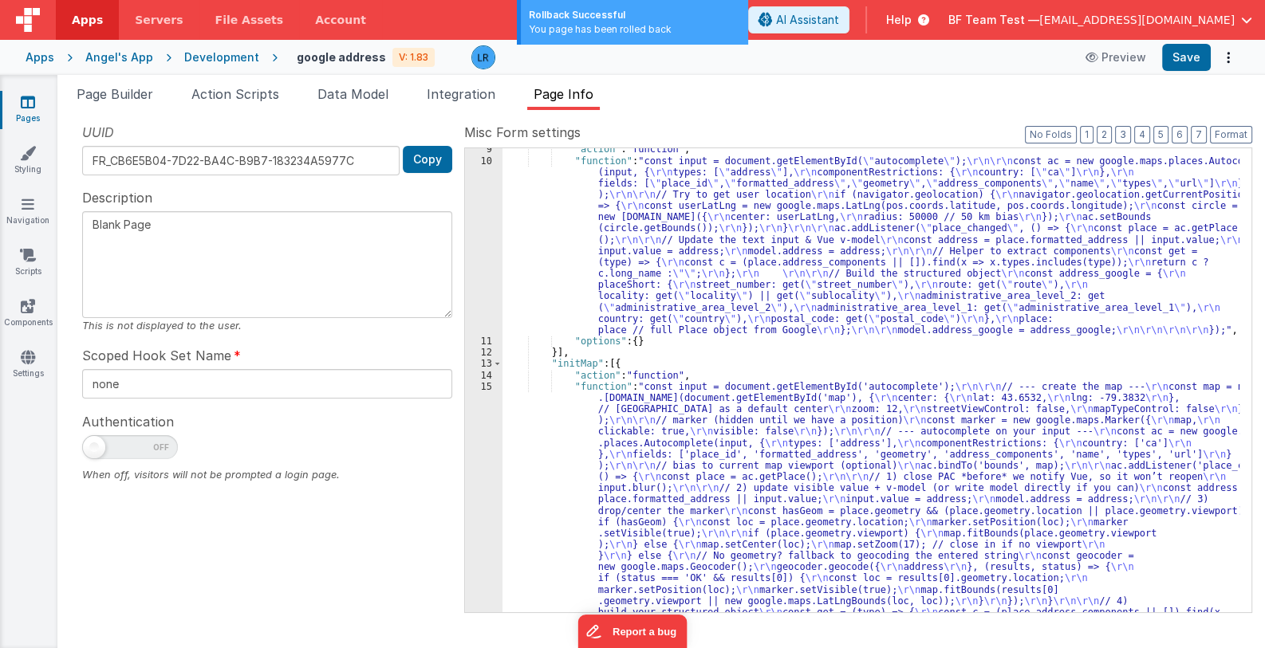
click at [734, 489] on div ""action" : "function" , "function" : "const input = document.getElementById( \"…" at bounding box center [870, 540] width 737 height 793
click at [481, 508] on div "9 10 11 12 13 14 15 16" at bounding box center [483, 540] width 37 height 793
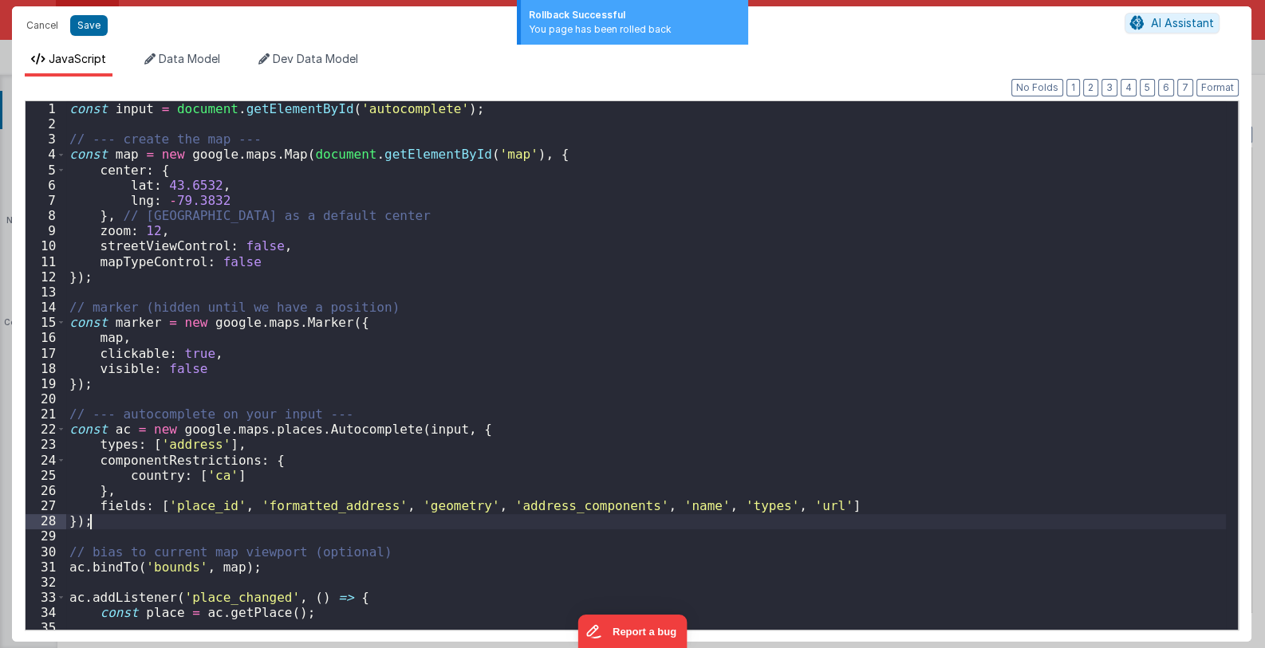
click at [481, 508] on div "const input = document . getElementById ( 'autocomplete' ) ; // --- create the …" at bounding box center [646, 380] width 1161 height 559
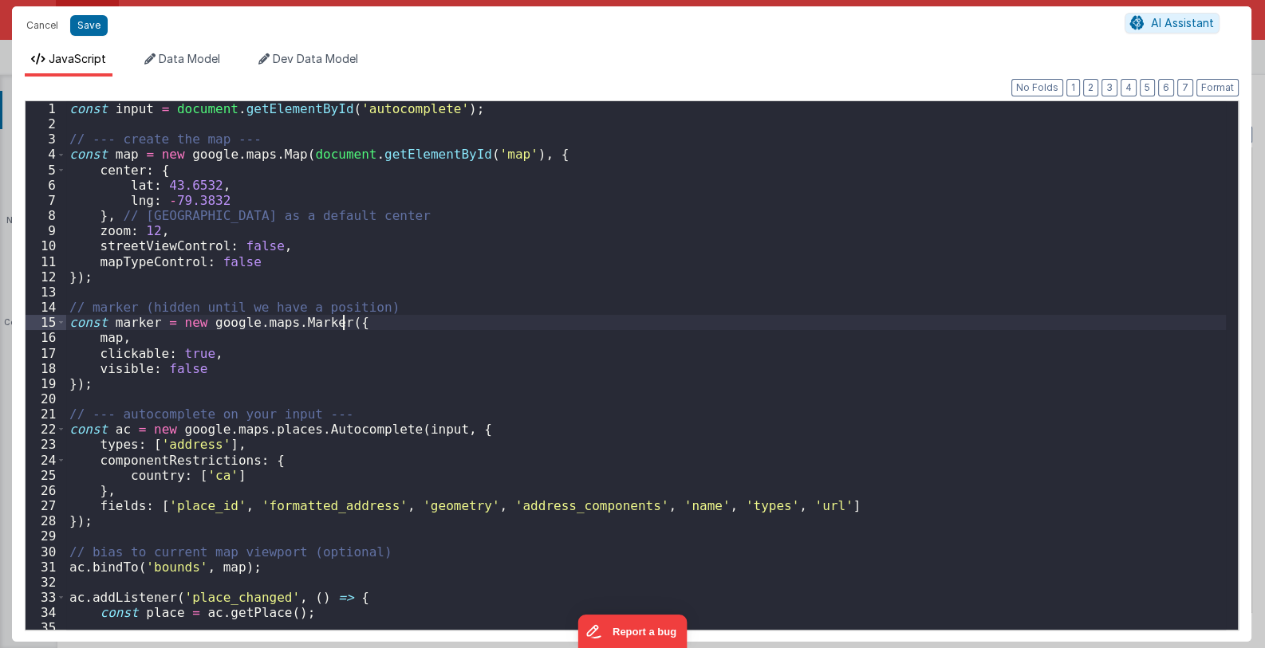
click at [457, 329] on div "const input = document . getElementById ( 'autocomplete' ) ; // --- create the …" at bounding box center [646, 380] width 1161 height 559
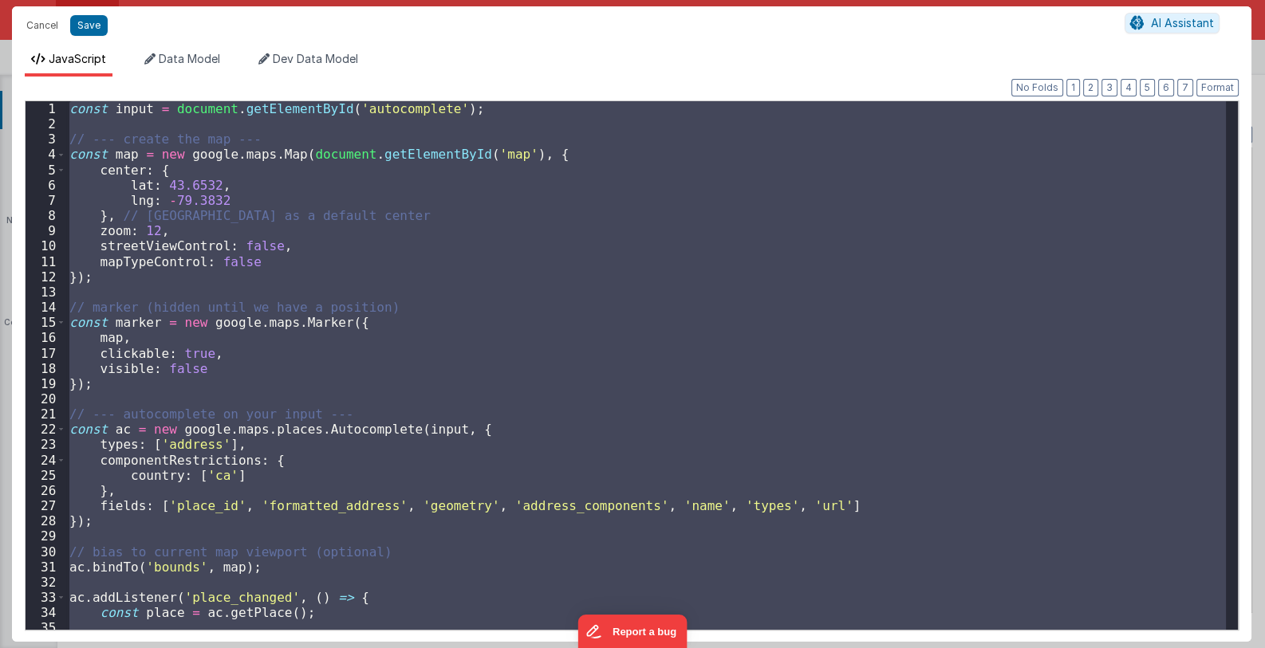
scroll to position [1153, 0]
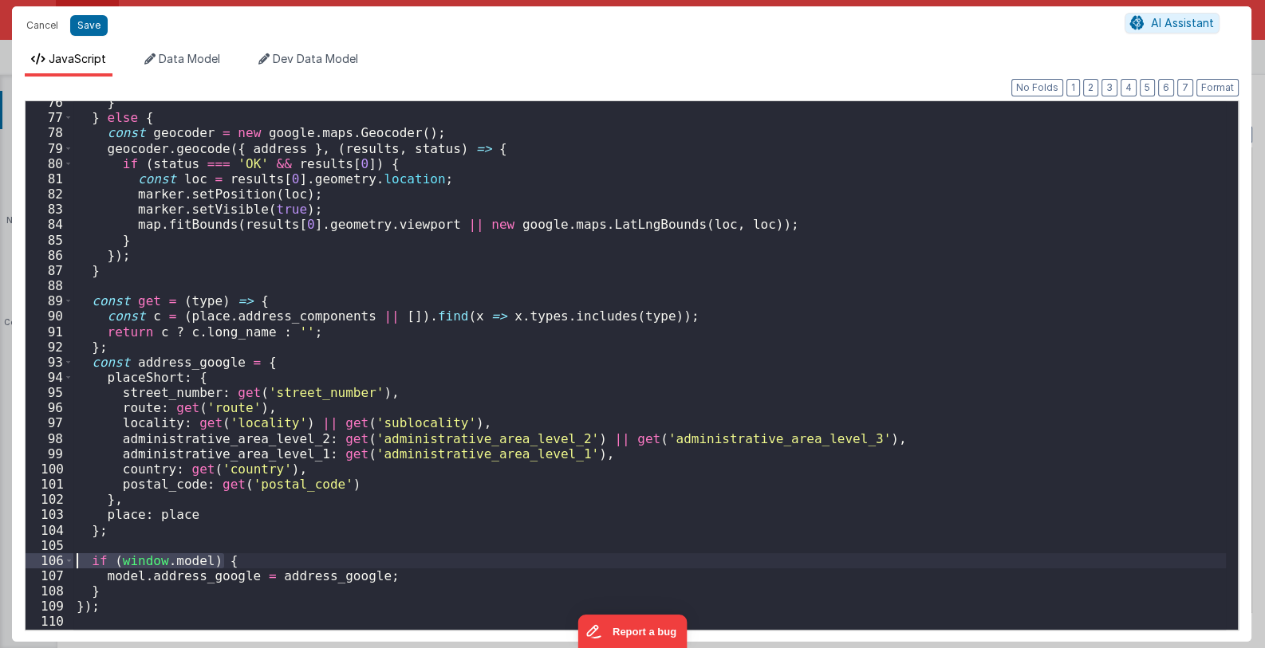
drag, startPoint x: 239, startPoint y: 557, endPoint x: 53, endPoint y: 566, distance: 186.9
click at [53, 566] on div "76 77 78 79 80 81 82 83 84 85 86 87 88 89 90 91 92 93 94 95 96 97 98 99 100 101…" at bounding box center [632, 365] width 1214 height 530
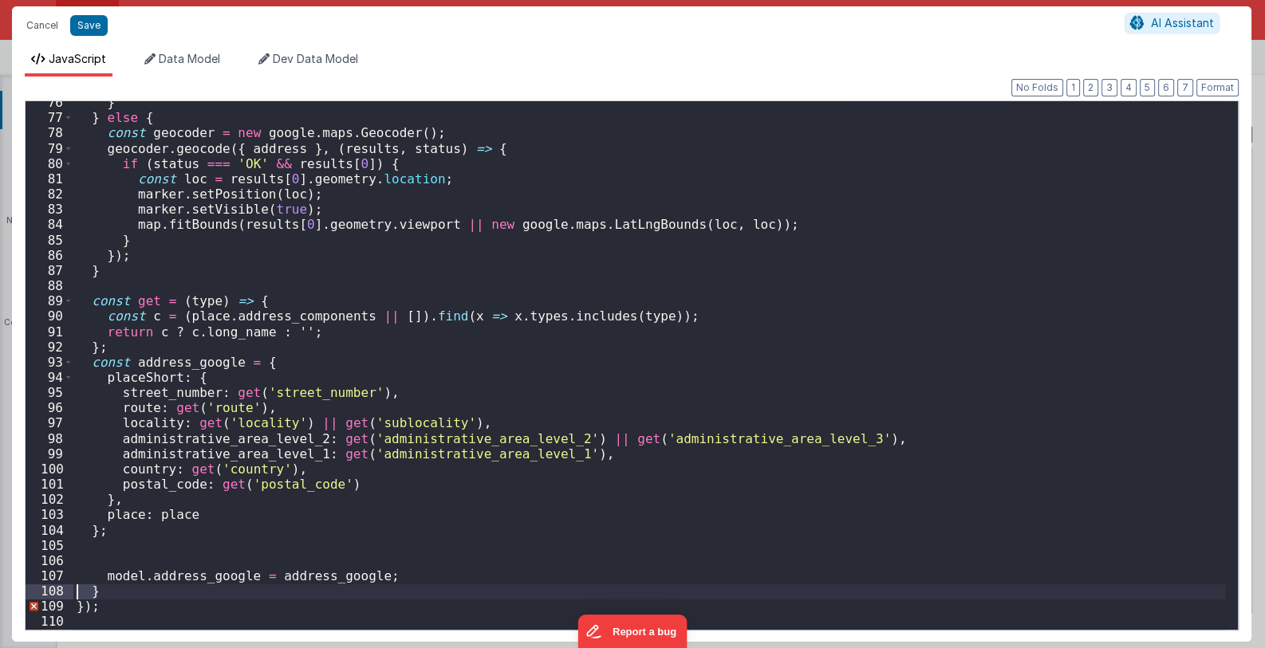
drag, startPoint x: 116, startPoint y: 592, endPoint x: 49, endPoint y: 591, distance: 67.0
click at [49, 591] on div "76 77 78 79 80 81 82 83 84 85 86 87 88 89 90 91 92 93 94 95 96 97 98 99 100 101…" at bounding box center [632, 365] width 1214 height 530
click at [102, 573] on div "} } else { const geocoder = new google . maps . Geocoder ( ) ; geocoder . geoco…" at bounding box center [649, 374] width 1153 height 559
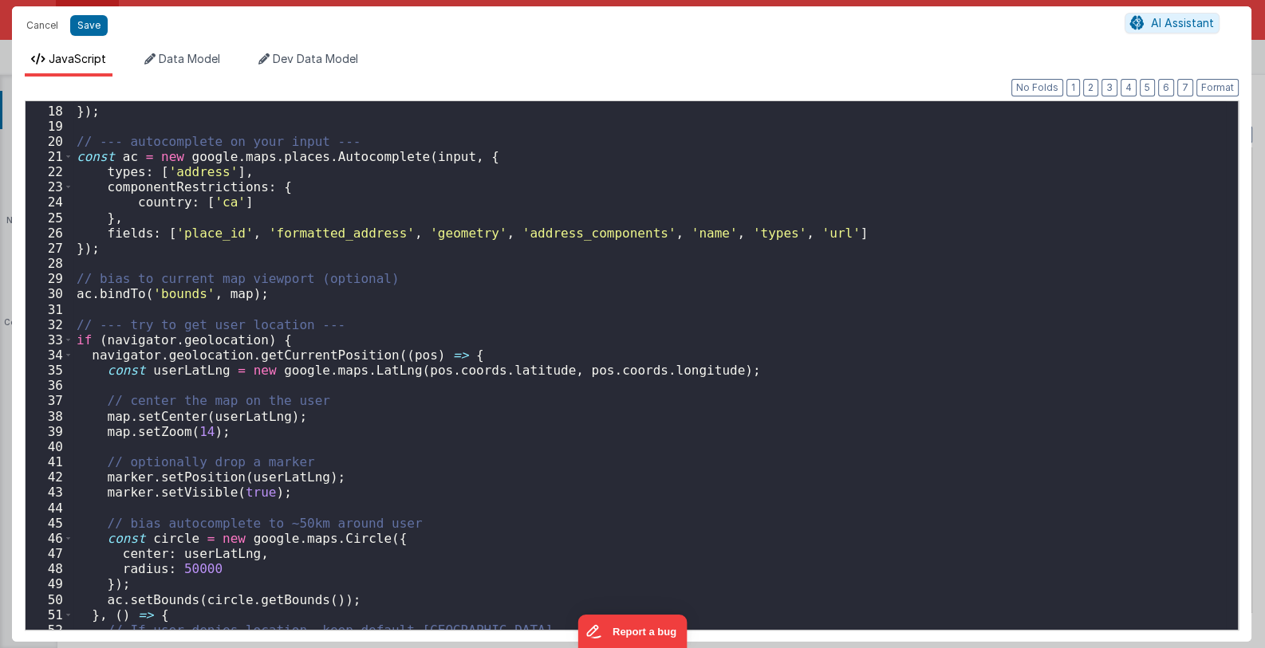
scroll to position [0, 0]
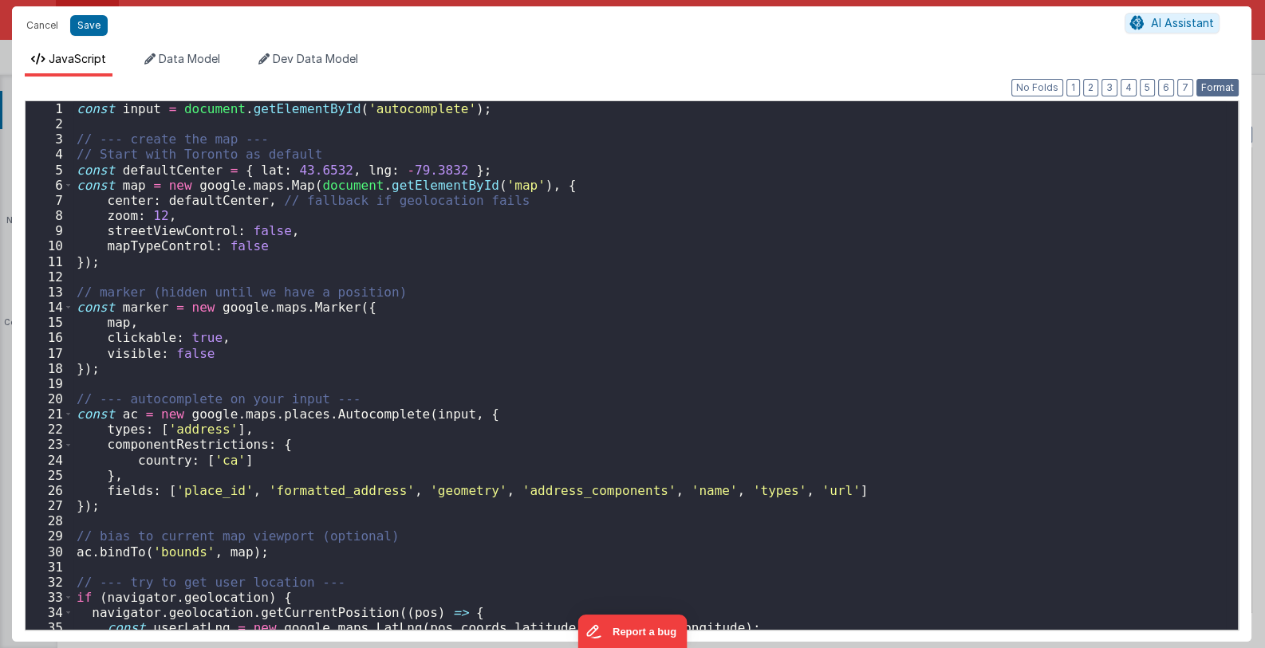
click at [1216, 92] on button "Format" at bounding box center [1217, 88] width 42 height 18
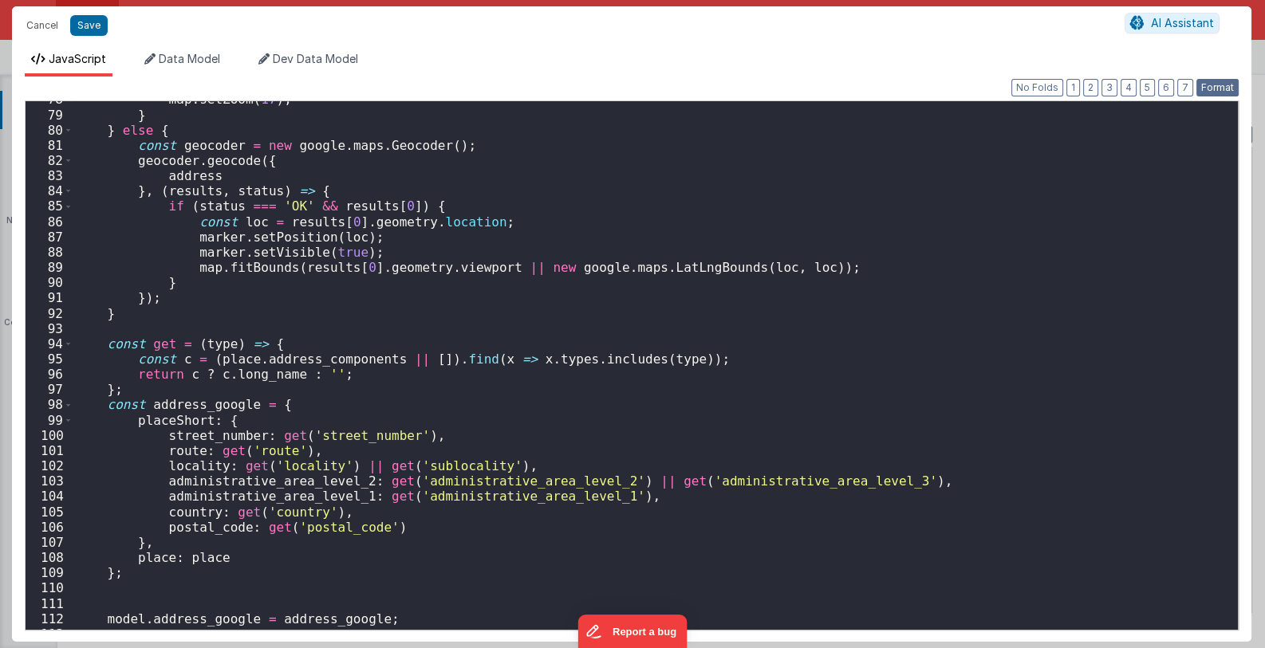
scroll to position [1213, 0]
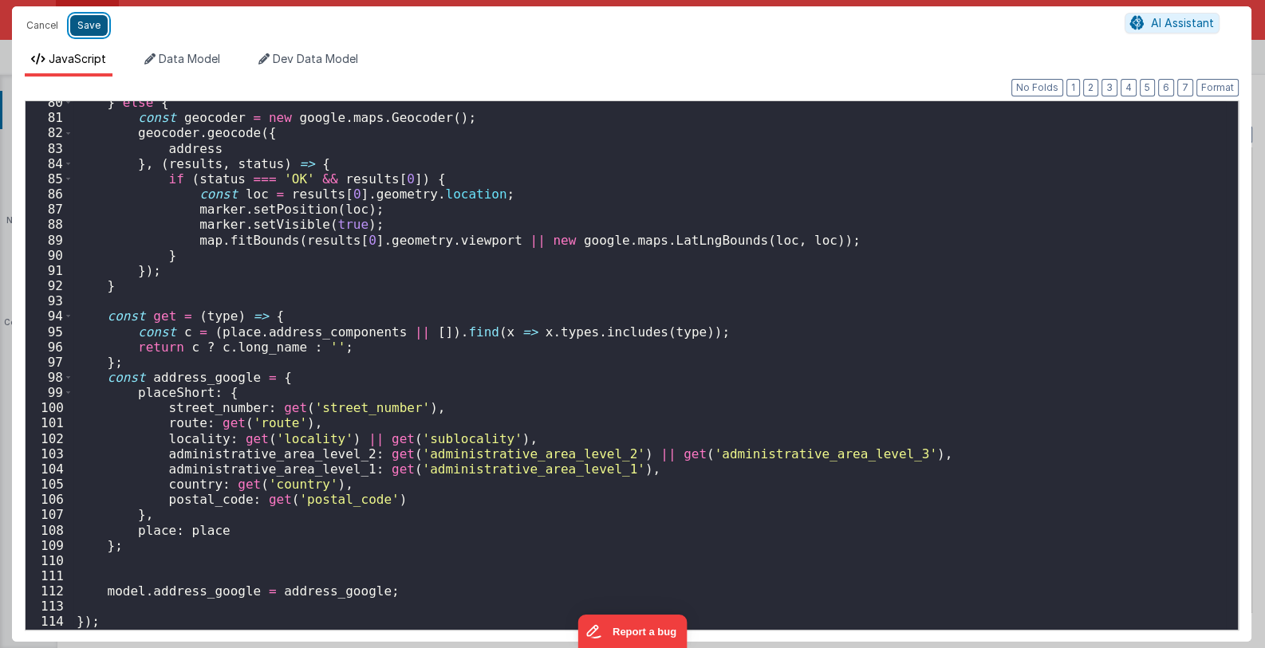
click at [92, 22] on button "Save" at bounding box center [88, 25] width 37 height 21
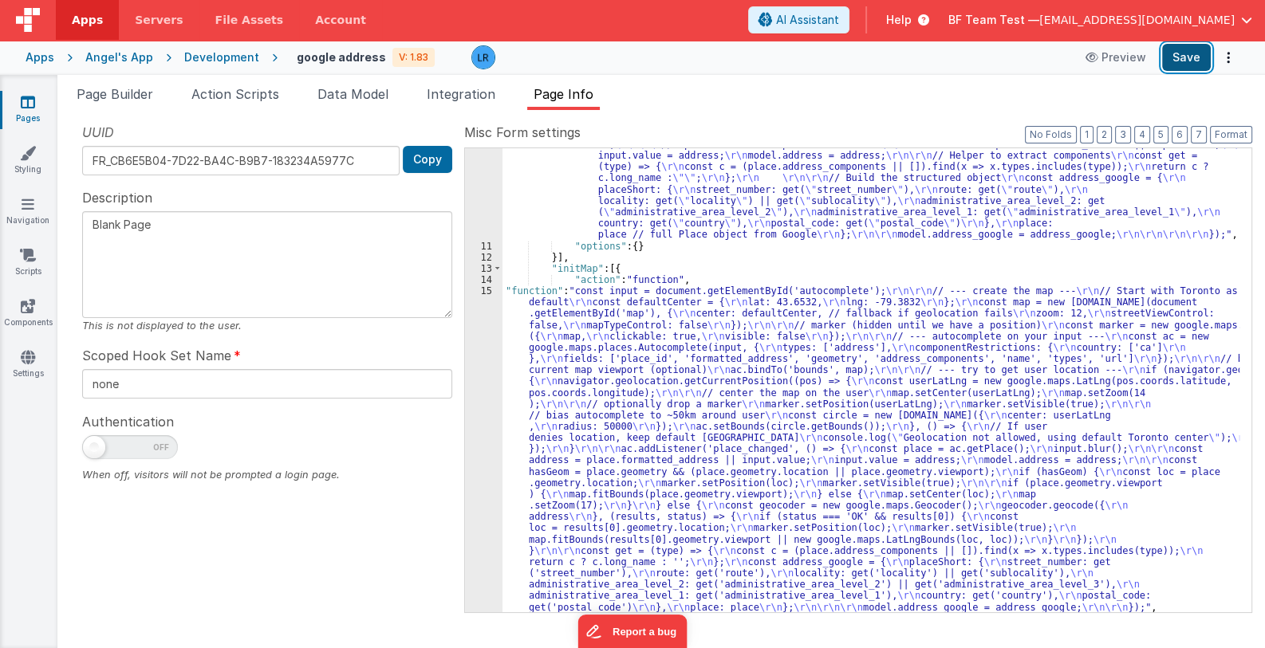
click at [1181, 52] on button "Save" at bounding box center [1186, 57] width 49 height 27
click at [479, 91] on span "Integration" at bounding box center [461, 94] width 69 height 16
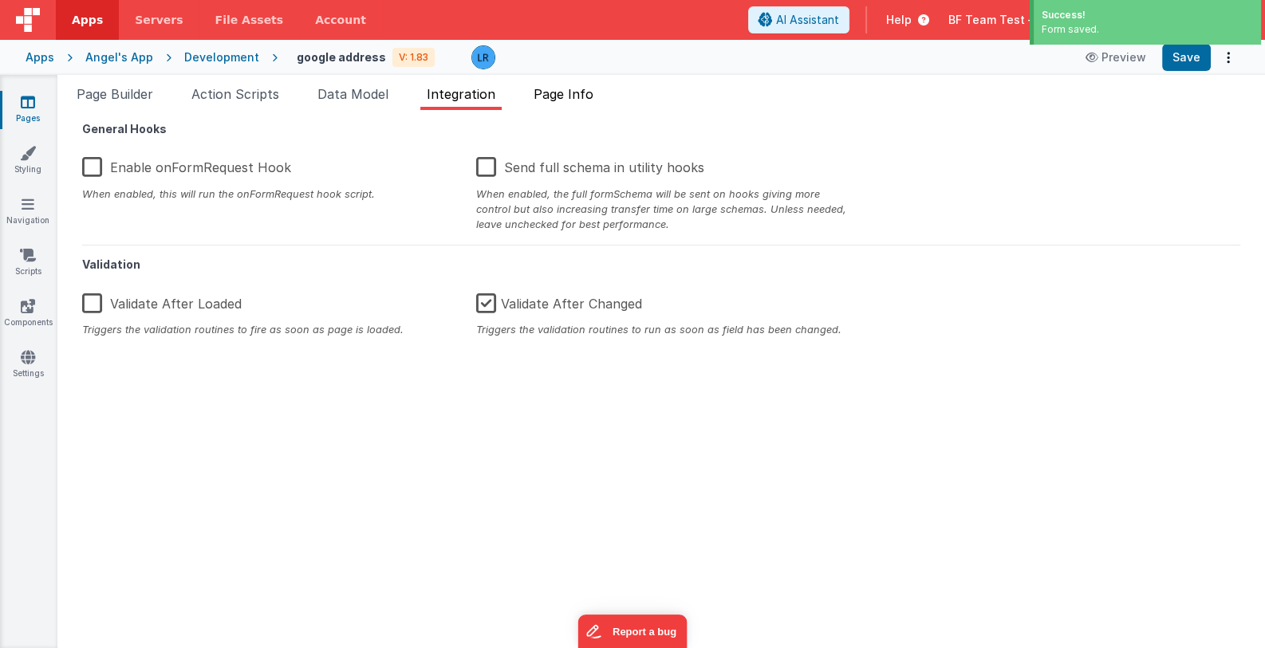
click at [568, 93] on span "Page Info" at bounding box center [564, 94] width 60 height 16
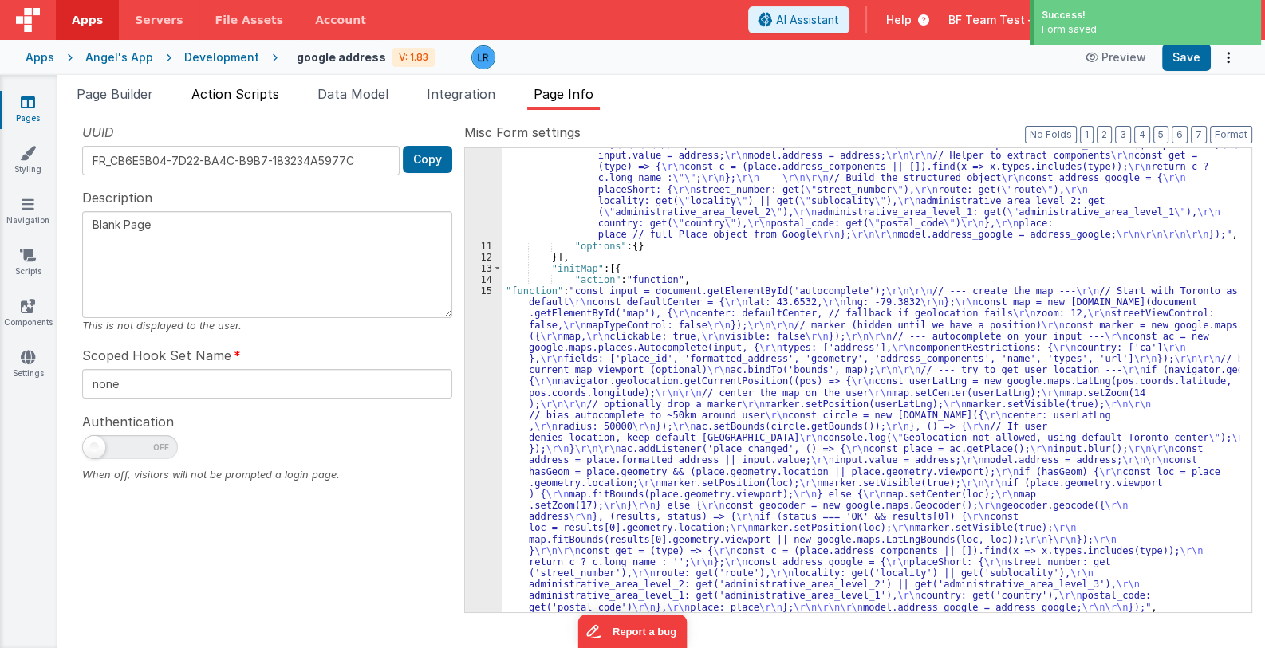
click at [213, 94] on span "Action Scripts" at bounding box center [235, 94] width 88 height 16
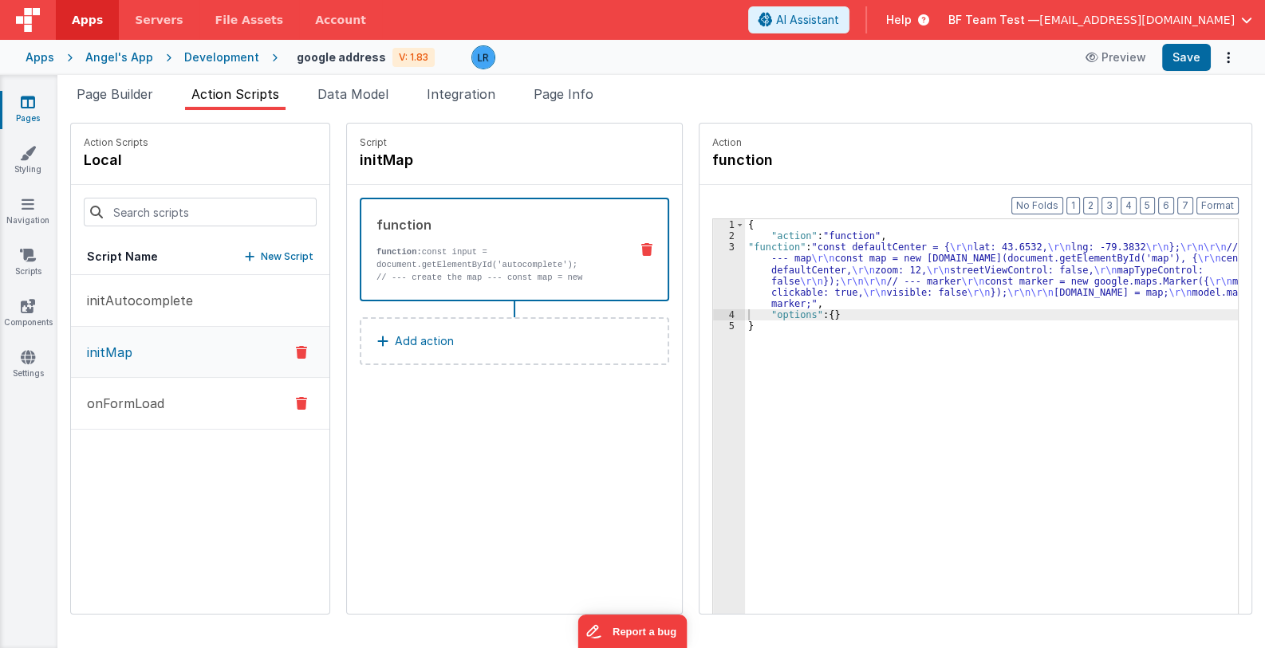
click at [116, 408] on p "onFormLoad" at bounding box center [120, 403] width 87 height 19
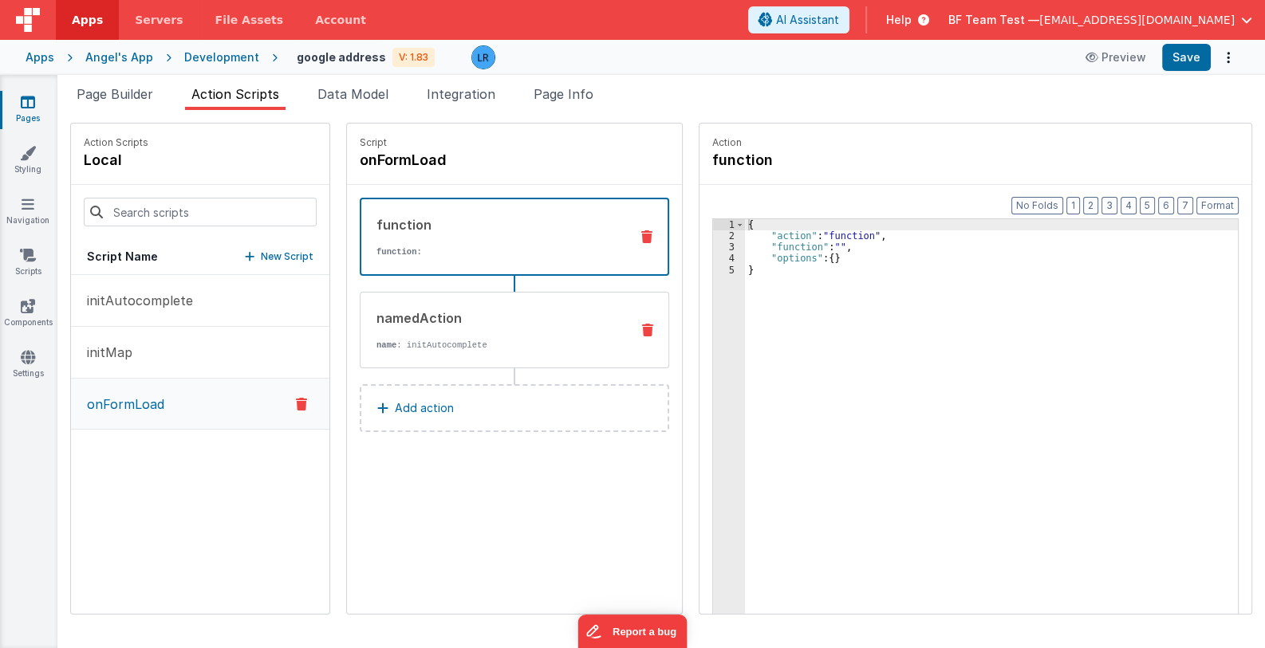
click at [504, 349] on p "name : initAutocomplete" at bounding box center [496, 345] width 241 height 13
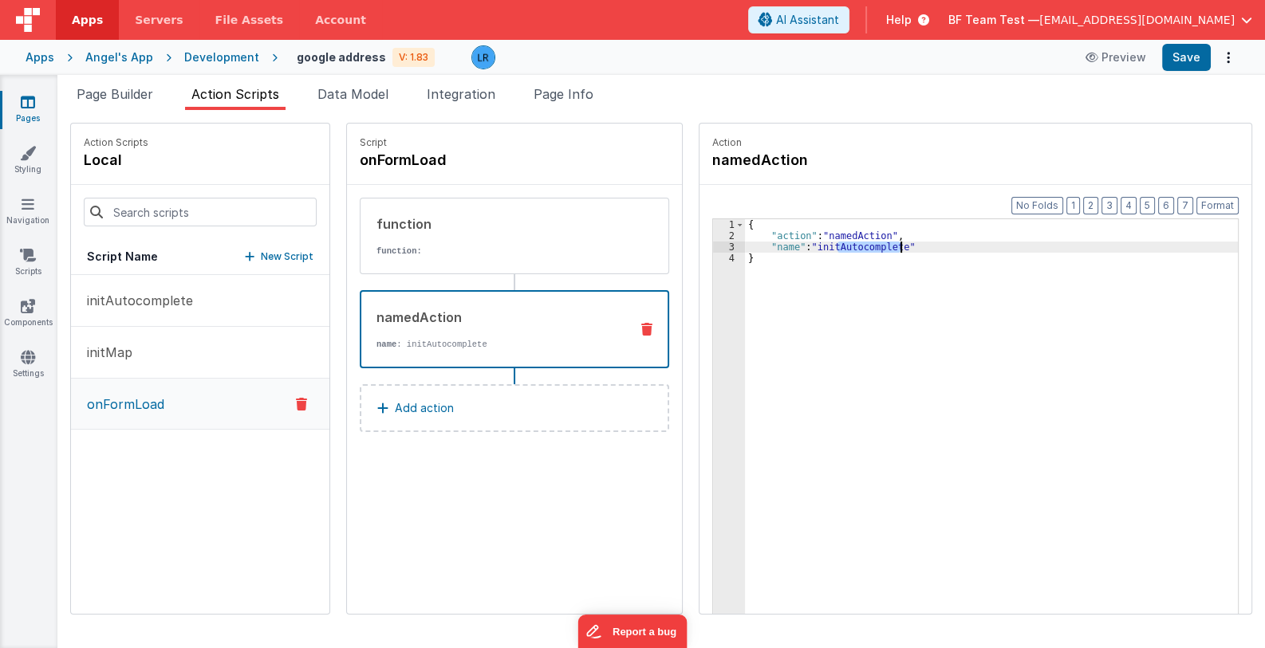
drag, startPoint x: 818, startPoint y: 246, endPoint x: 881, endPoint y: 249, distance: 63.9
click at [881, 249] on div "{ "action" : "namedAction" , "name" : "initAutocomplete" }" at bounding box center [1002, 452] width 514 height 467
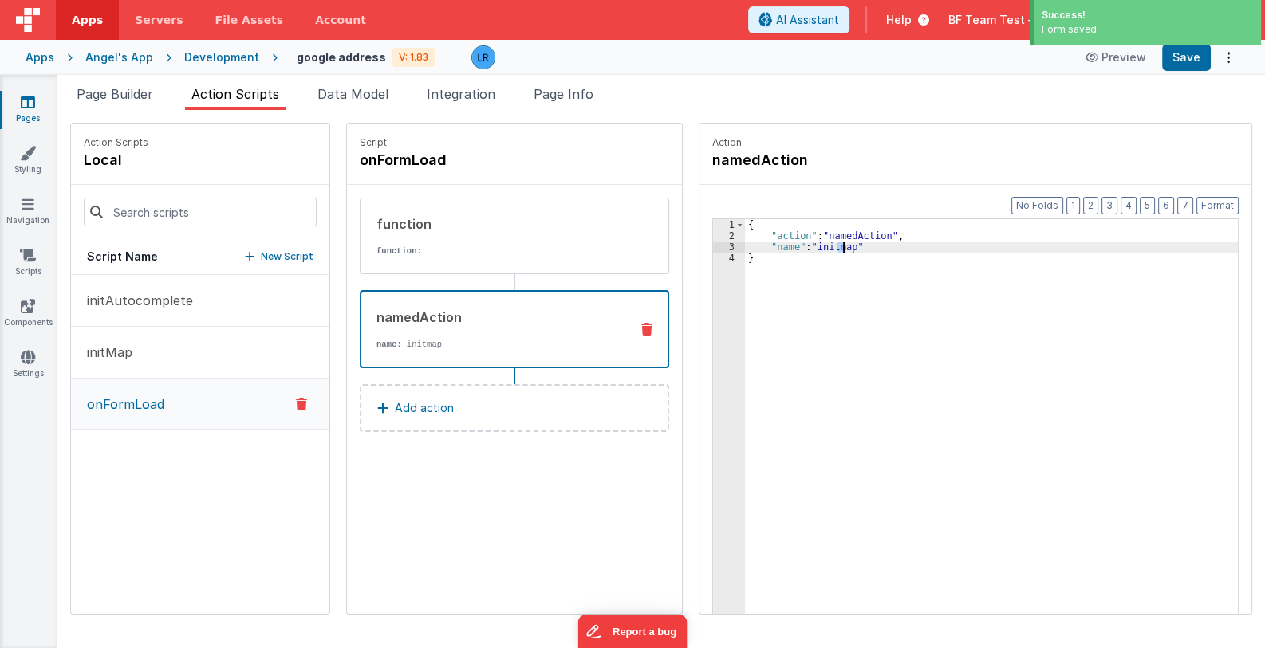
click at [822, 249] on div "{ "action" : "namedAction" , "name" : "initmap" }" at bounding box center [1002, 452] width 514 height 467
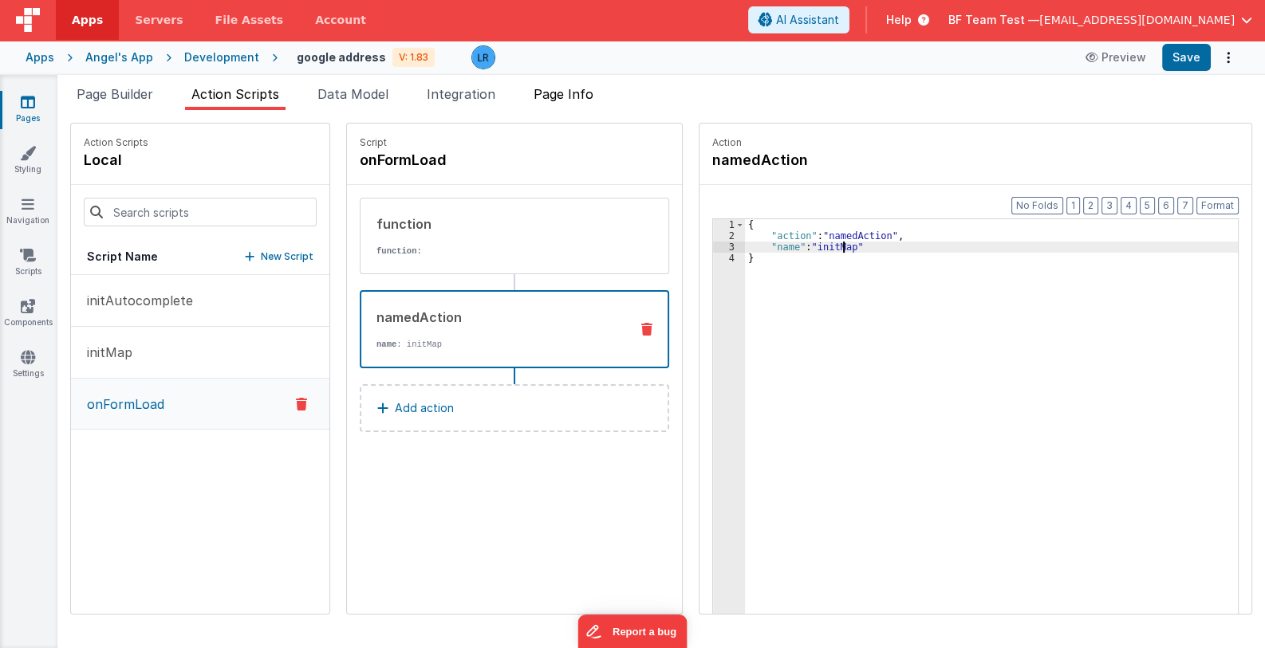
click at [563, 94] on span "Page Info" at bounding box center [564, 94] width 60 height 16
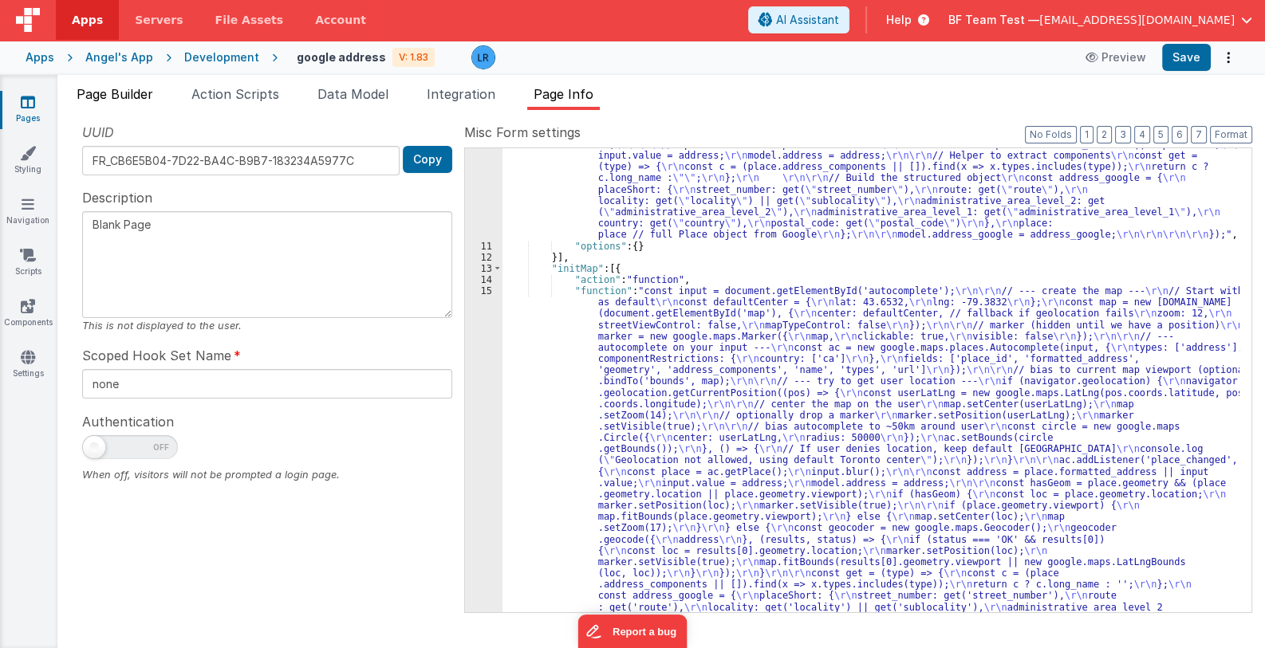
click at [141, 85] on li "Page Builder" at bounding box center [114, 98] width 89 height 26
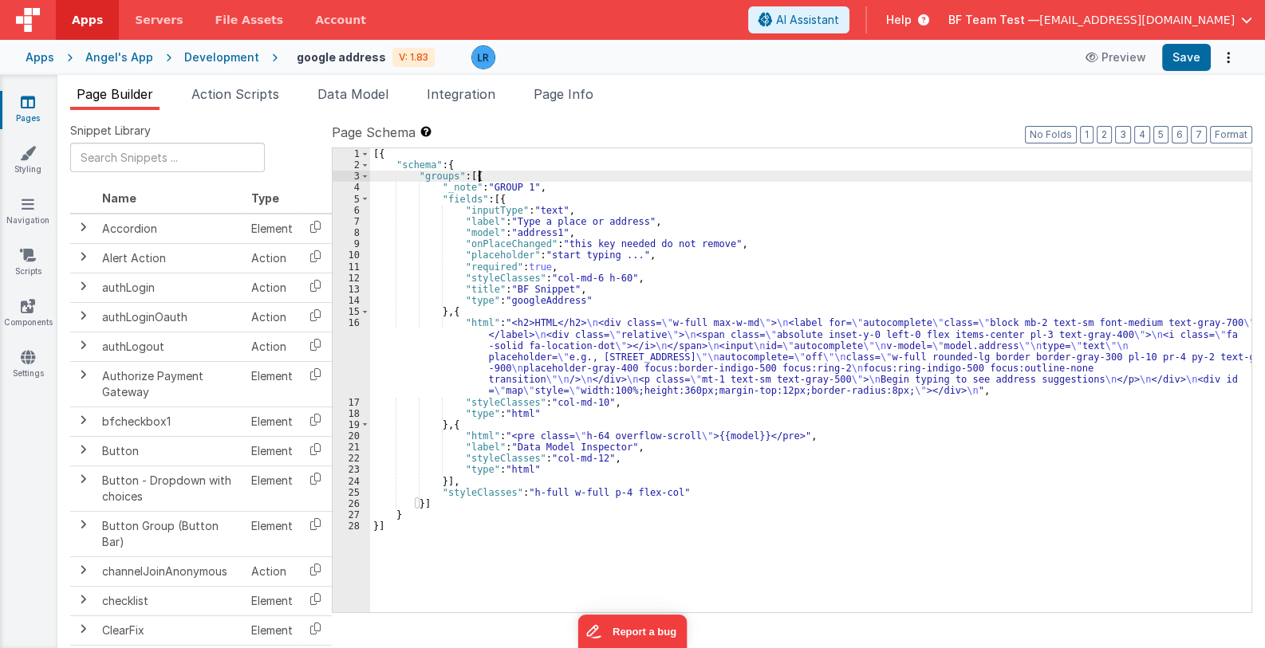
click at [492, 176] on div "[{ "schema" : { "groups" : [{ "_note" : "GROUP 1" , "fields" : [{ "inputType" :…" at bounding box center [810, 391] width 881 height 487
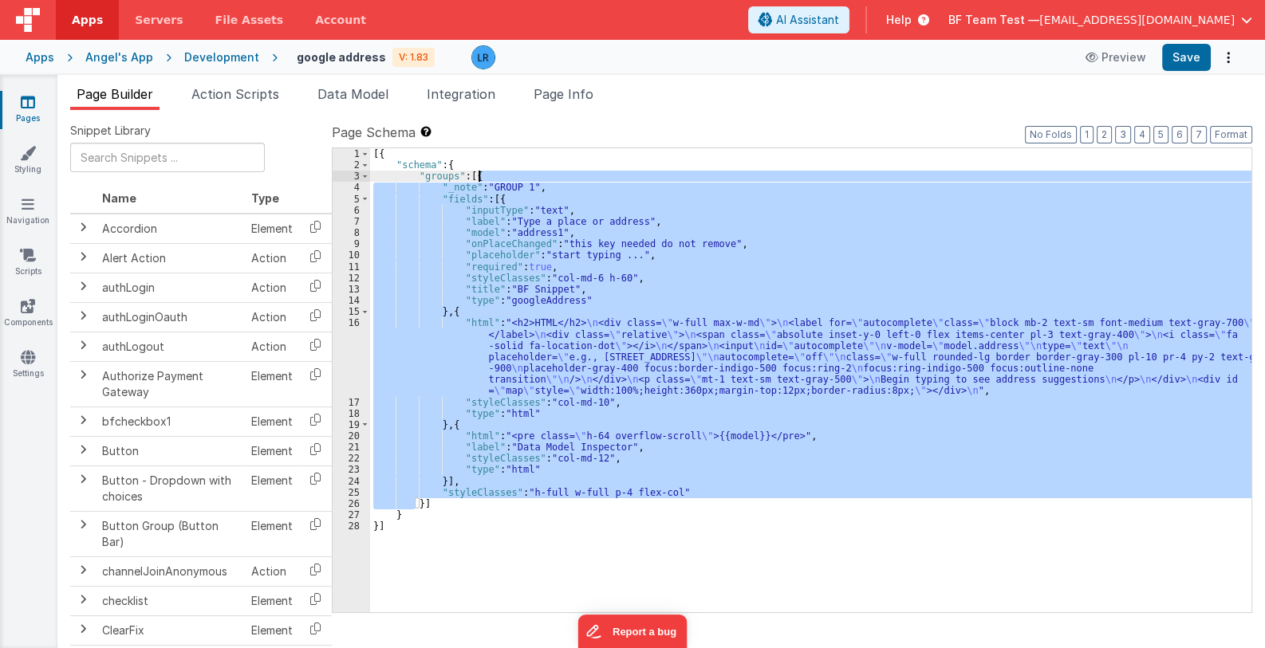
click at [487, 176] on div "[{ "schema" : { "groups" : [{ "_note" : "GROUP 1" , "fields" : [{ "inputType" :…" at bounding box center [810, 380] width 881 height 464
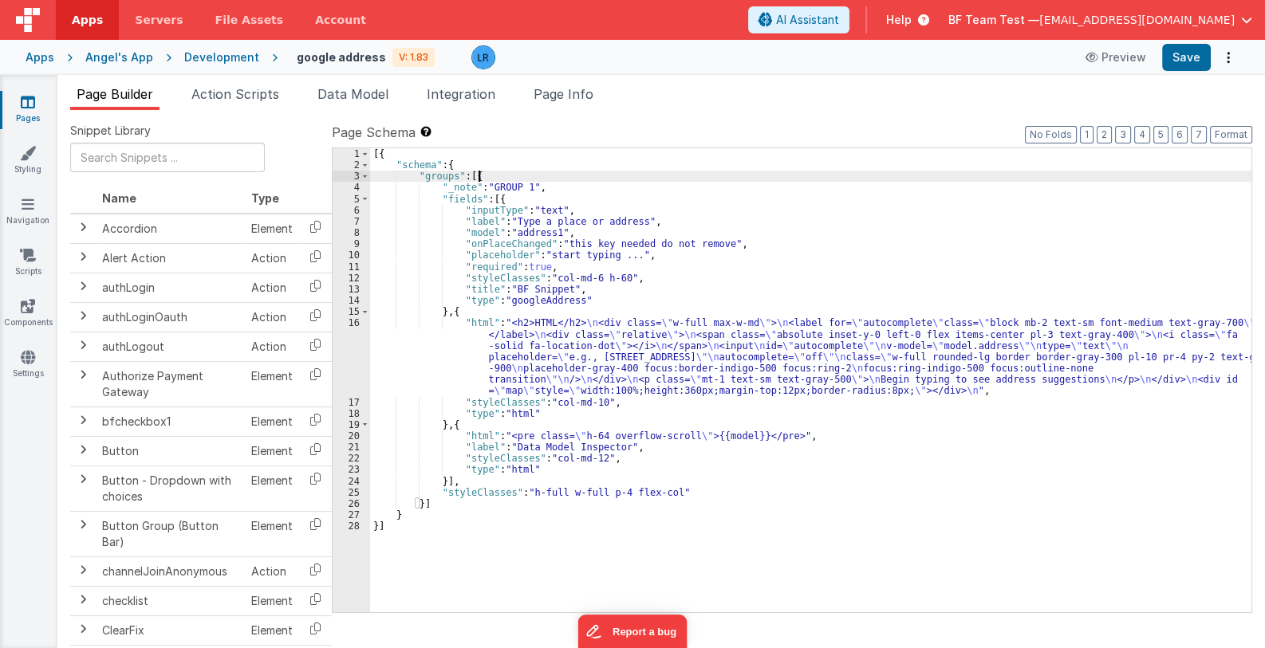
click at [482, 177] on div "[{ "schema" : { "groups" : [{ "_note" : "GROUP 1" , "fields" : [{ "inputType" :…" at bounding box center [810, 391] width 881 height 487
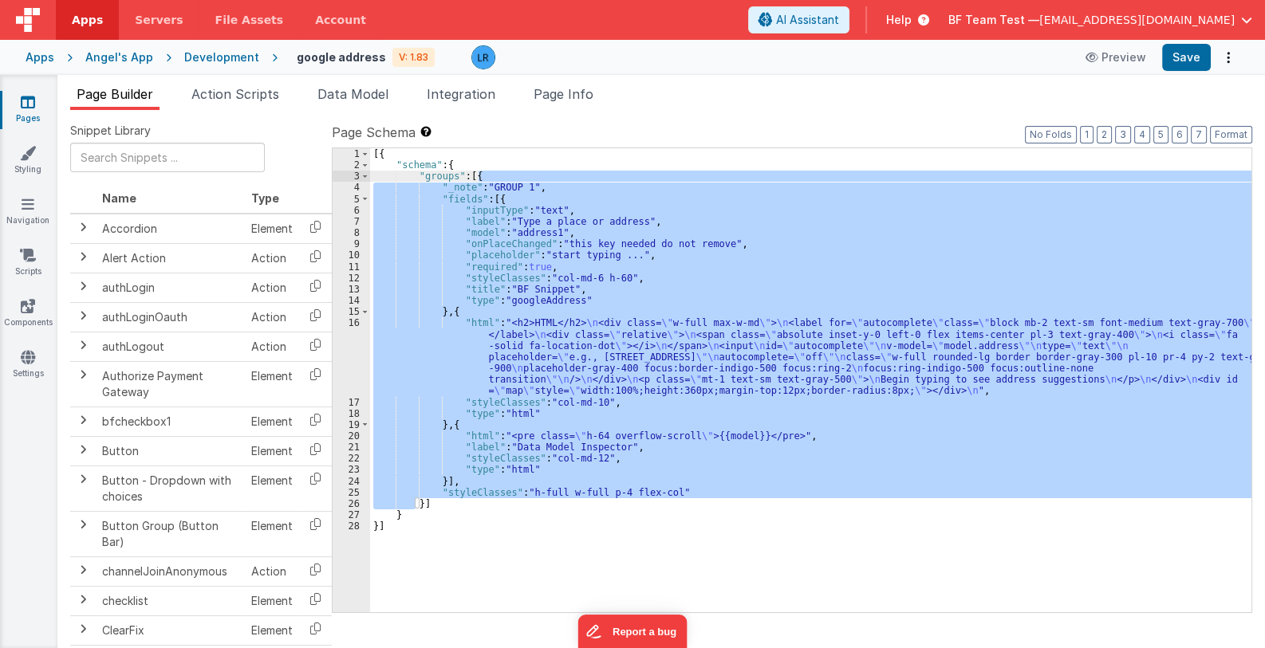
click at [482, 177] on div "[{ "schema" : { "groups" : [{ "_note" : "GROUP 1" , "fields" : [{ "inputType" :…" at bounding box center [810, 391] width 881 height 487
click at [467, 280] on div "[{ "schema" : { "groups" : [{ "_note" : "GROUP 1" , "fields" : [{ "inputType" :…" at bounding box center [810, 380] width 881 height 464
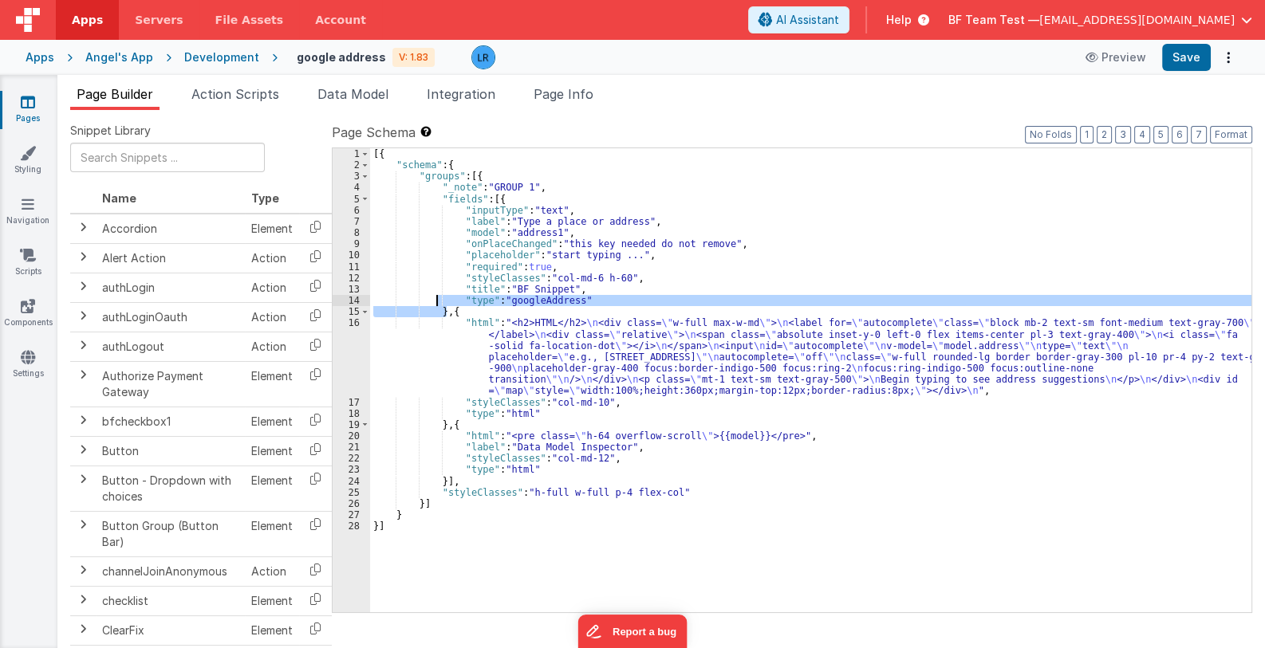
drag, startPoint x: 447, startPoint y: 310, endPoint x: 439, endPoint y: 294, distance: 18.2
click at [439, 294] on div "[{ "schema" : { "groups" : [{ "_note" : "GROUP 1" , "fields" : [{ "inputType" :…" at bounding box center [810, 391] width 881 height 487
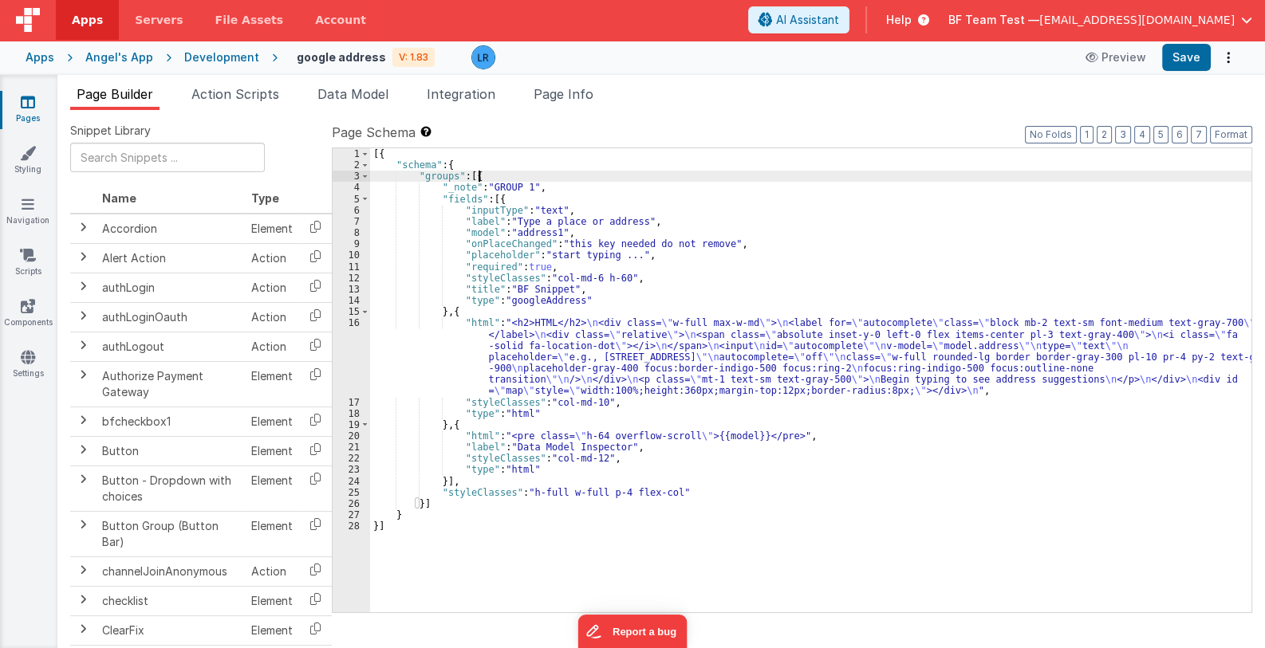
click at [483, 177] on div "[{ "schema" : { "groups" : [{ "_note" : "GROUP 1" , "fields" : [{ "inputType" :…" at bounding box center [810, 391] width 881 height 487
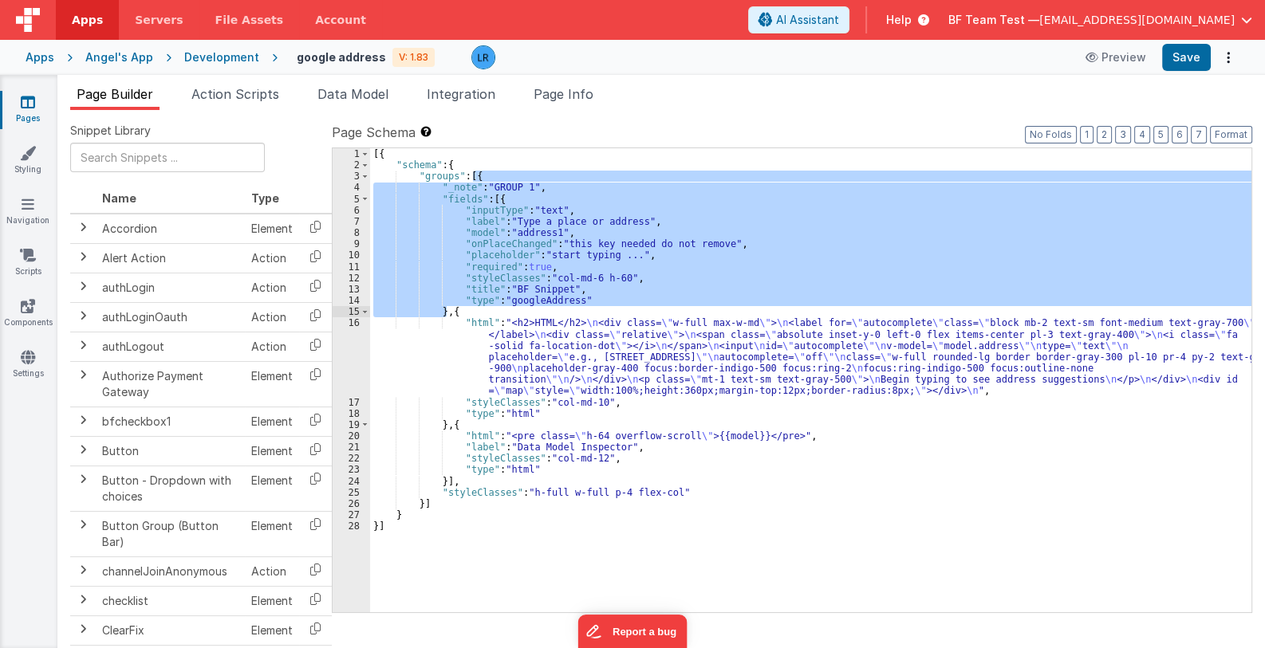
drag, startPoint x: 475, startPoint y: 174, endPoint x: 447, endPoint y: 313, distance: 142.3
click at [447, 313] on div "[{ "schema" : { "groups" : [{ "_note" : "GROUP 1" , "fields" : [{ "inputType" :…" at bounding box center [810, 391] width 881 height 487
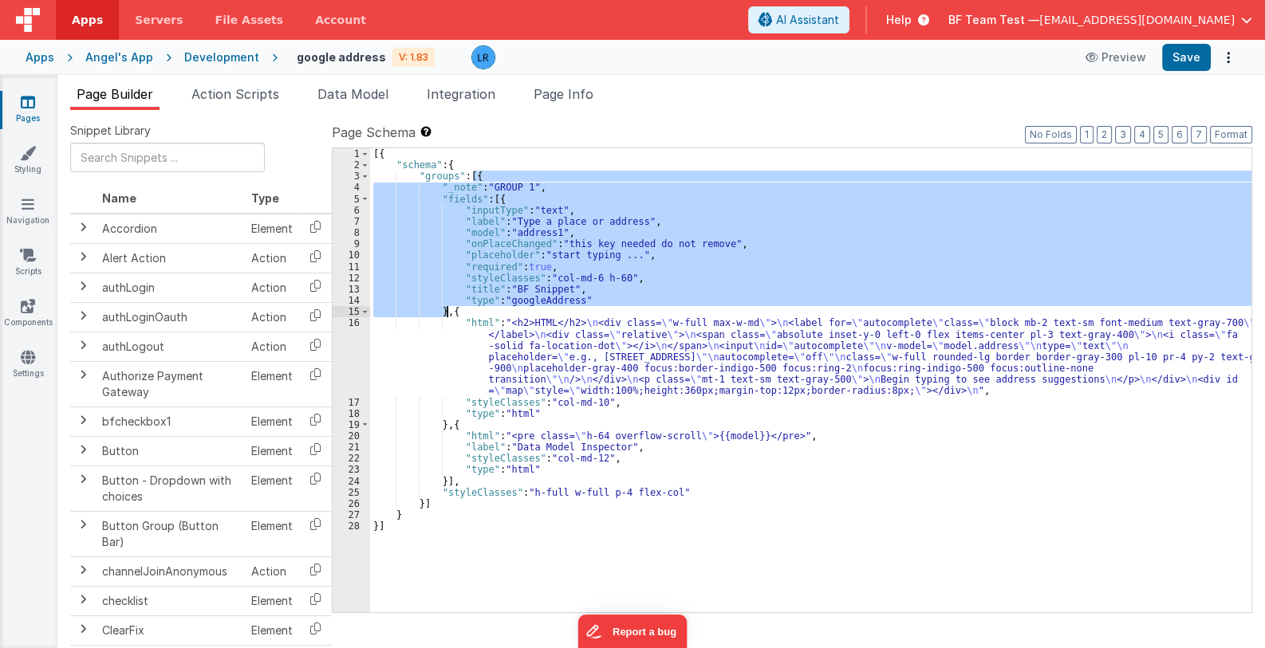
click at [548, 254] on div "[{ "schema" : { "groups" : [{ "_note" : "GROUP 1" , "fields" : [{ "inputType" :…" at bounding box center [810, 380] width 881 height 464
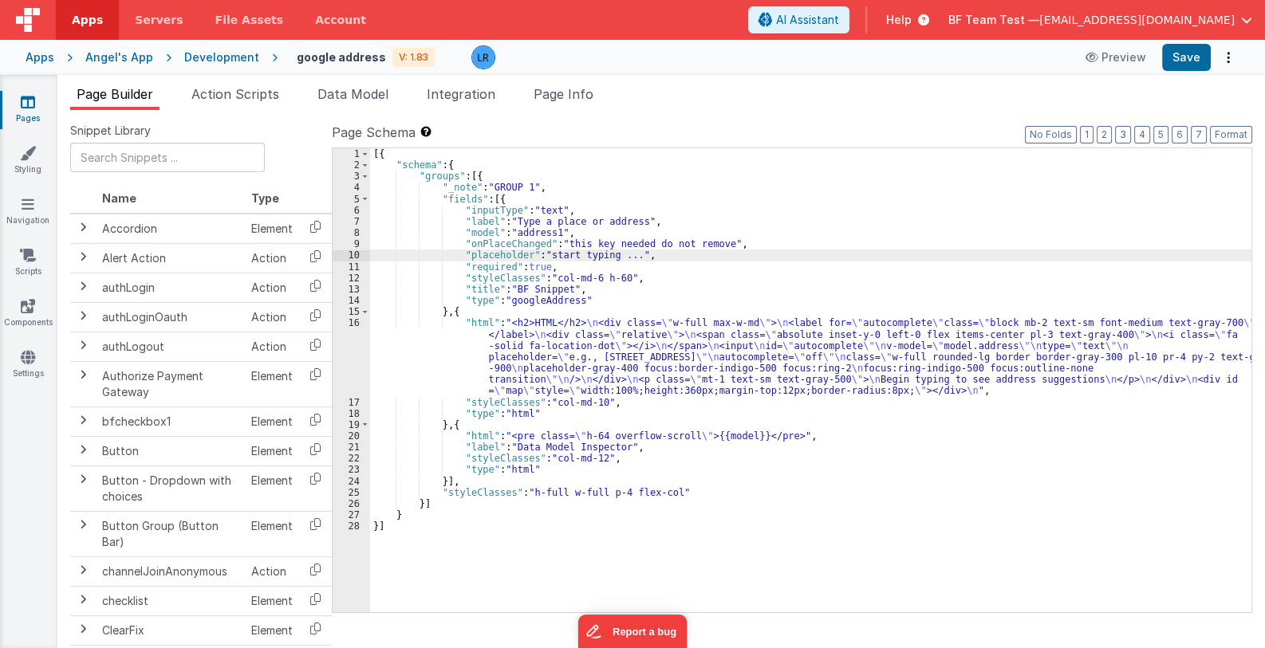
click at [615, 275] on div "[{ "schema" : { "groups" : [{ "_note" : "GROUP 1" , "fields" : [{ "inputType" :…" at bounding box center [810, 391] width 881 height 487
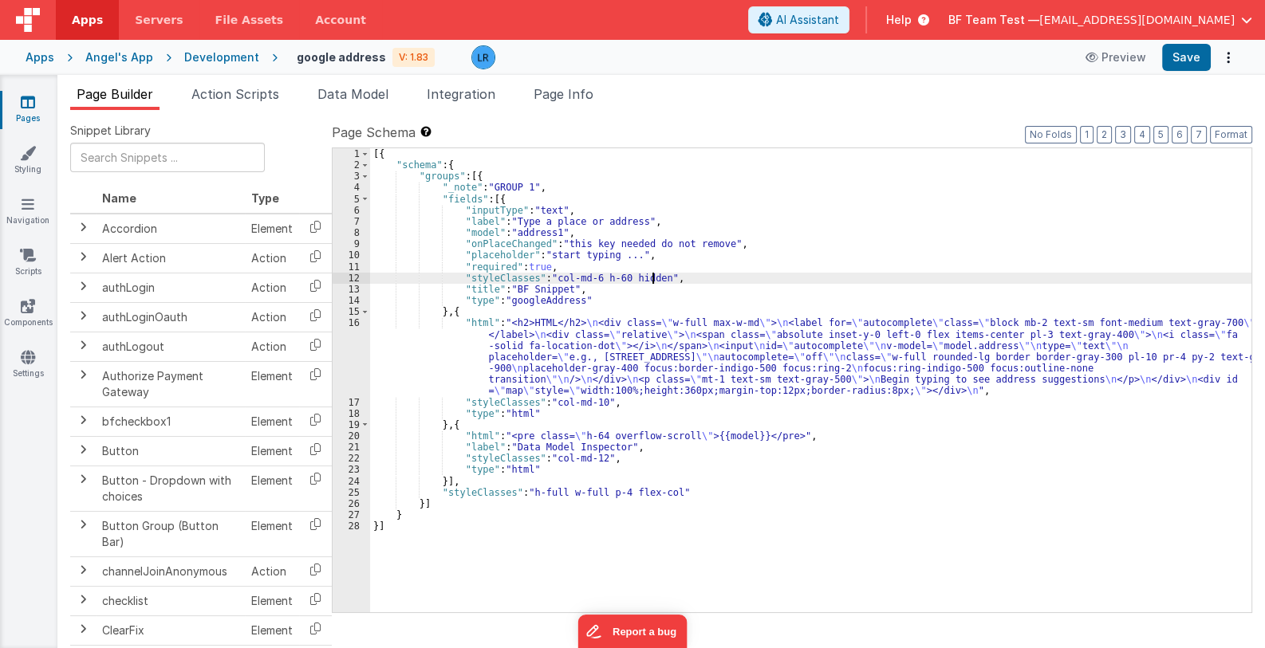
click at [506, 196] on div "[{ "schema" : { "groups" : [{ "_note" : "GROUP 1" , "fields" : [{ "inputType" :…" at bounding box center [810, 391] width 881 height 487
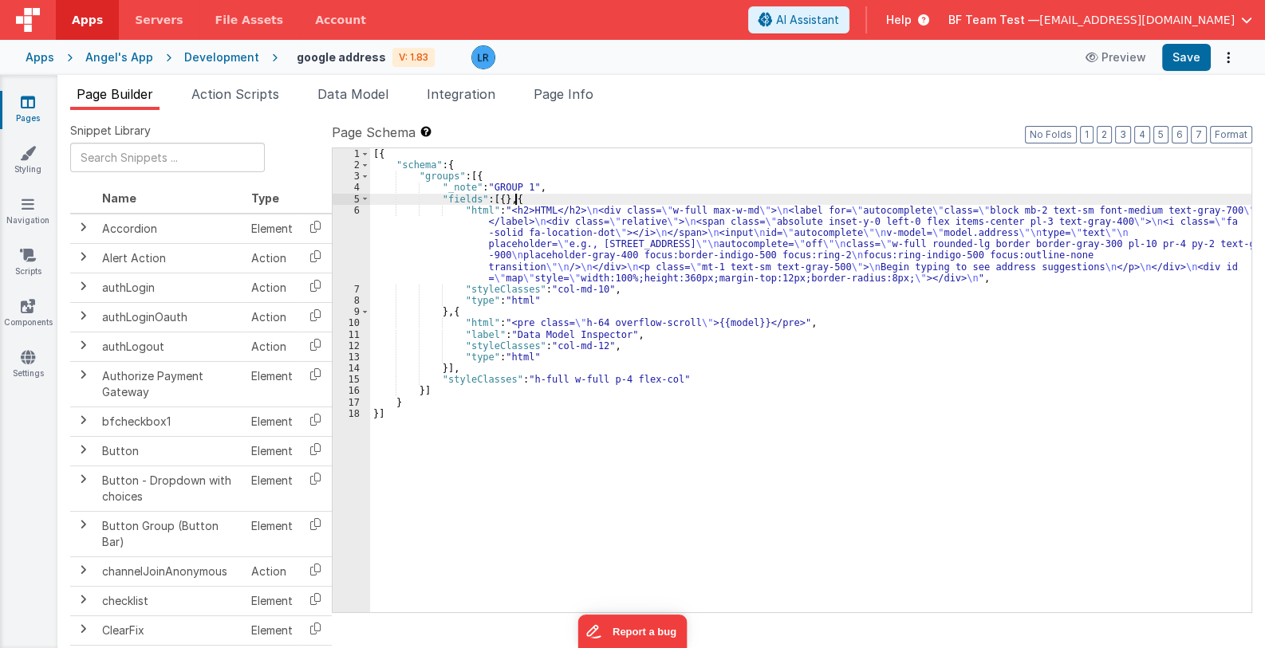
click at [514, 198] on div "[{ "schema" : { "groups" : [{ "_note" : "GROUP 1" , "fields" : [{ } , { "html" …" at bounding box center [810, 391] width 881 height 487
click at [1194, 59] on button "Save" at bounding box center [1186, 57] width 49 height 27
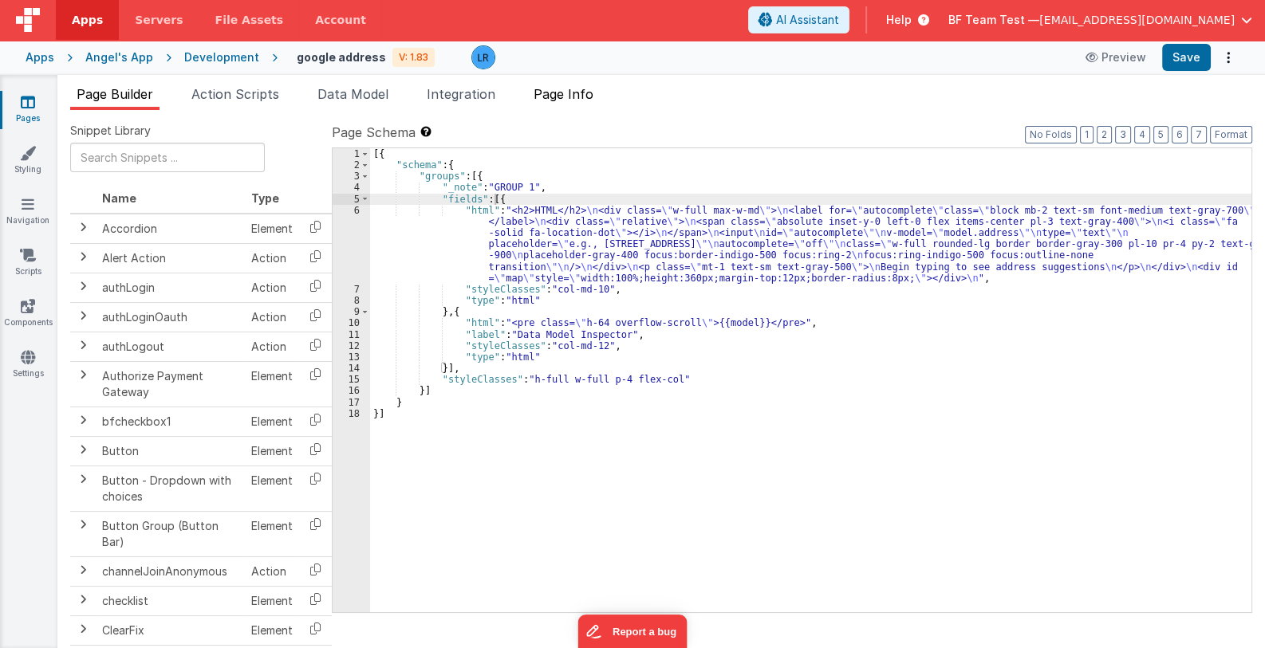
click at [562, 89] on span "Page Info" at bounding box center [564, 94] width 60 height 16
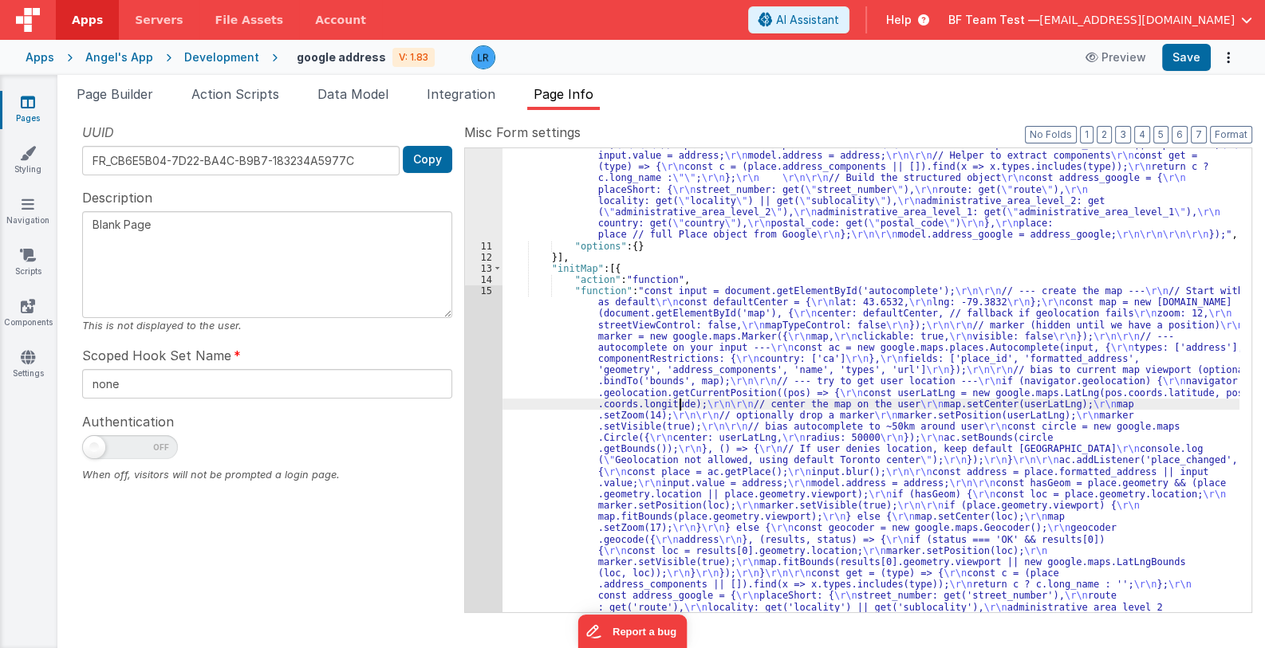
click at [678, 399] on div ""function" : "const input = document.getElementById( \" autocomplete \" ); \r\n…" at bounding box center [870, 563] width 737 height 1007
click at [487, 93] on span "Integration" at bounding box center [461, 94] width 69 height 16
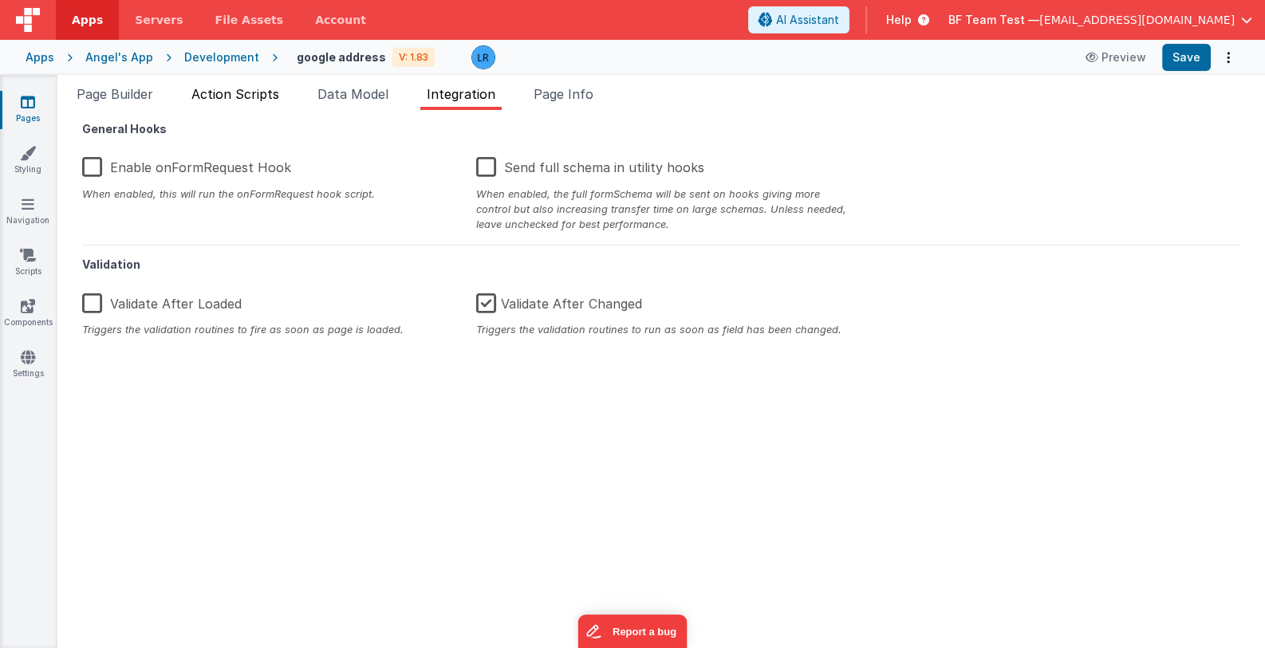
click at [270, 94] on span "Action Scripts" at bounding box center [235, 94] width 88 height 16
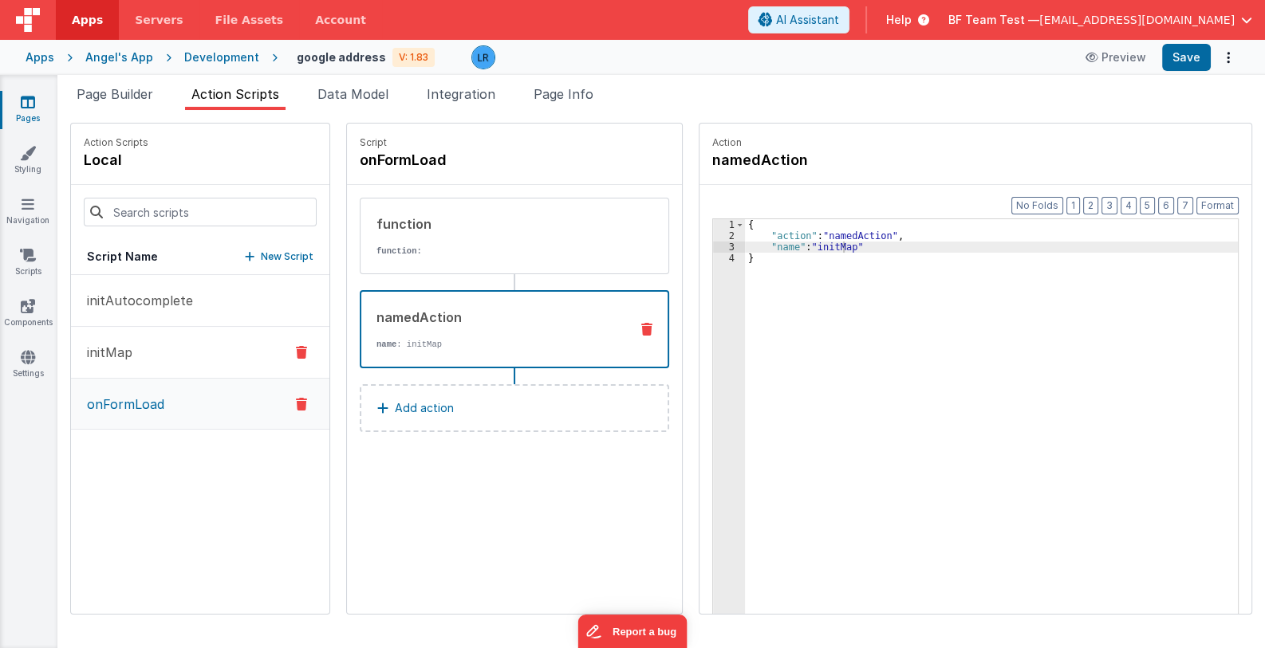
click at [133, 353] on button "initMap" at bounding box center [200, 353] width 258 height 52
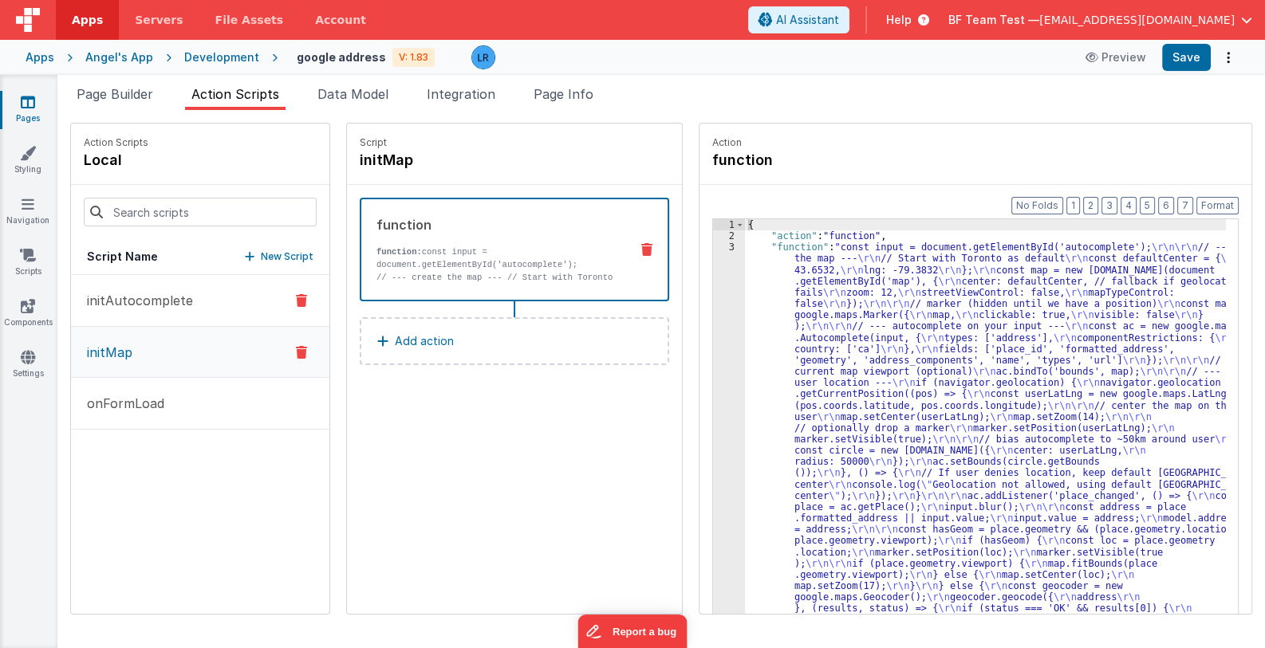
click at [136, 307] on p "initAutocomplete" at bounding box center [135, 300] width 116 height 19
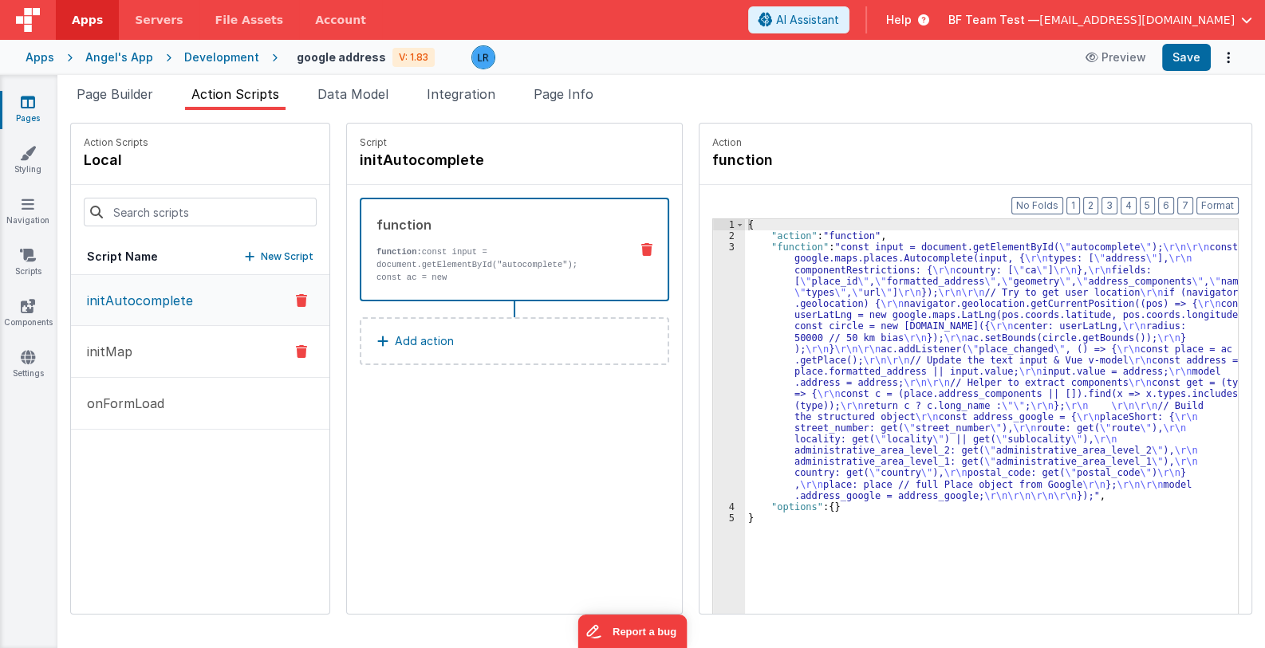
click at [140, 345] on button "initMap" at bounding box center [200, 352] width 258 height 52
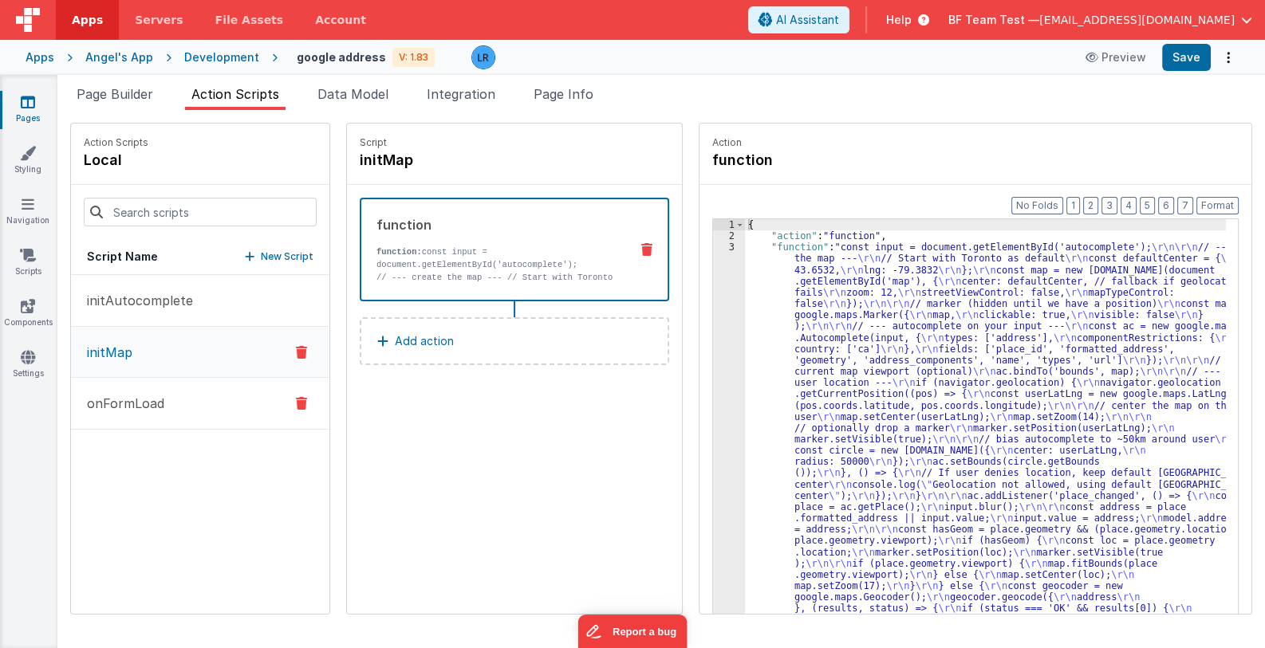
click at [148, 411] on p "onFormLoad" at bounding box center [120, 403] width 87 height 19
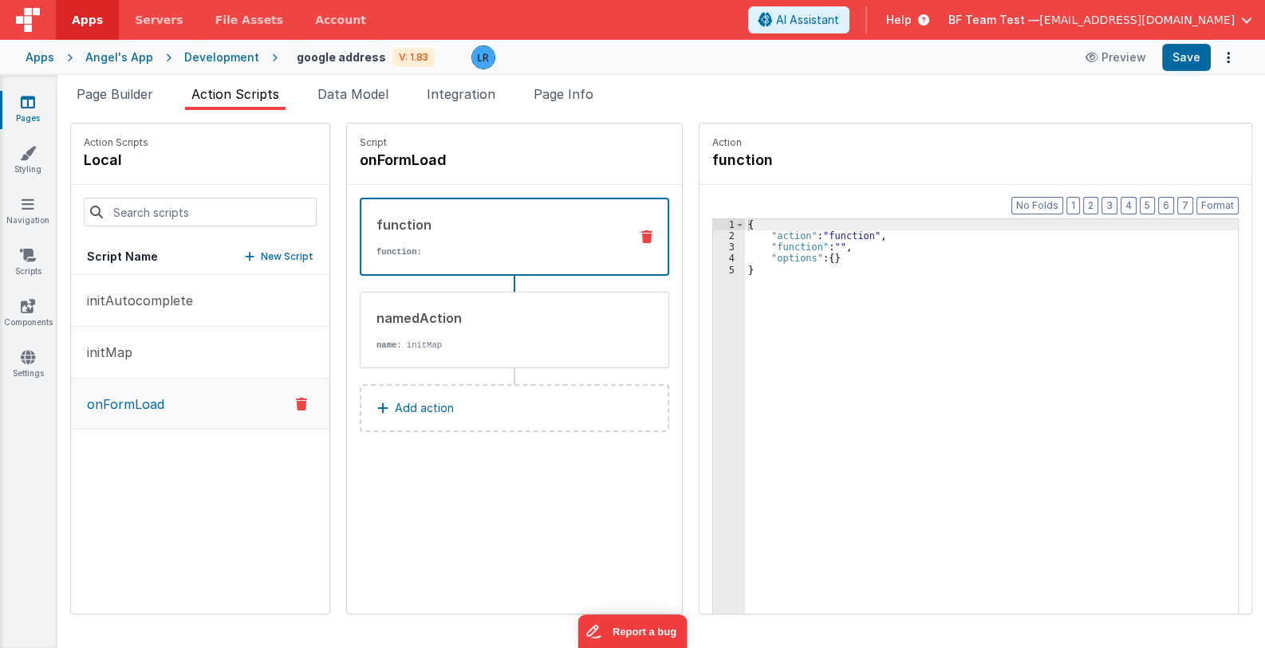
click at [443, 218] on div "function" at bounding box center [496, 224] width 240 height 19
click at [412, 322] on div "namedAction" at bounding box center [496, 318] width 241 height 19
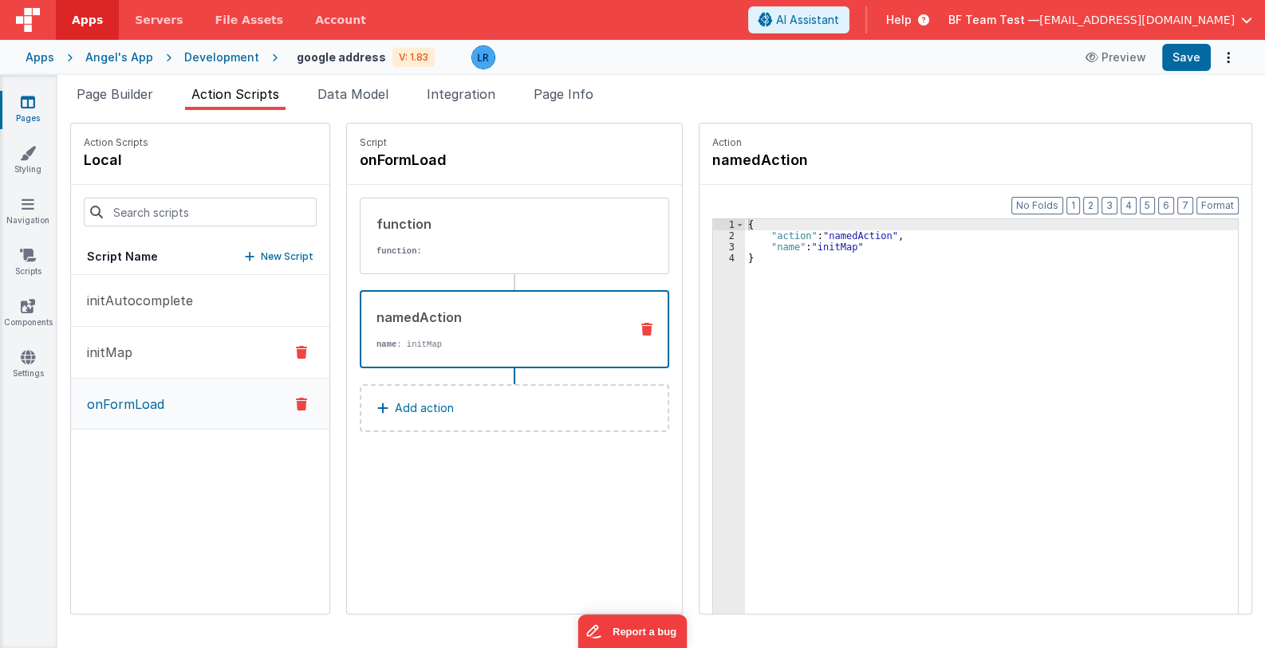
click at [160, 352] on button "initMap" at bounding box center [200, 353] width 258 height 52
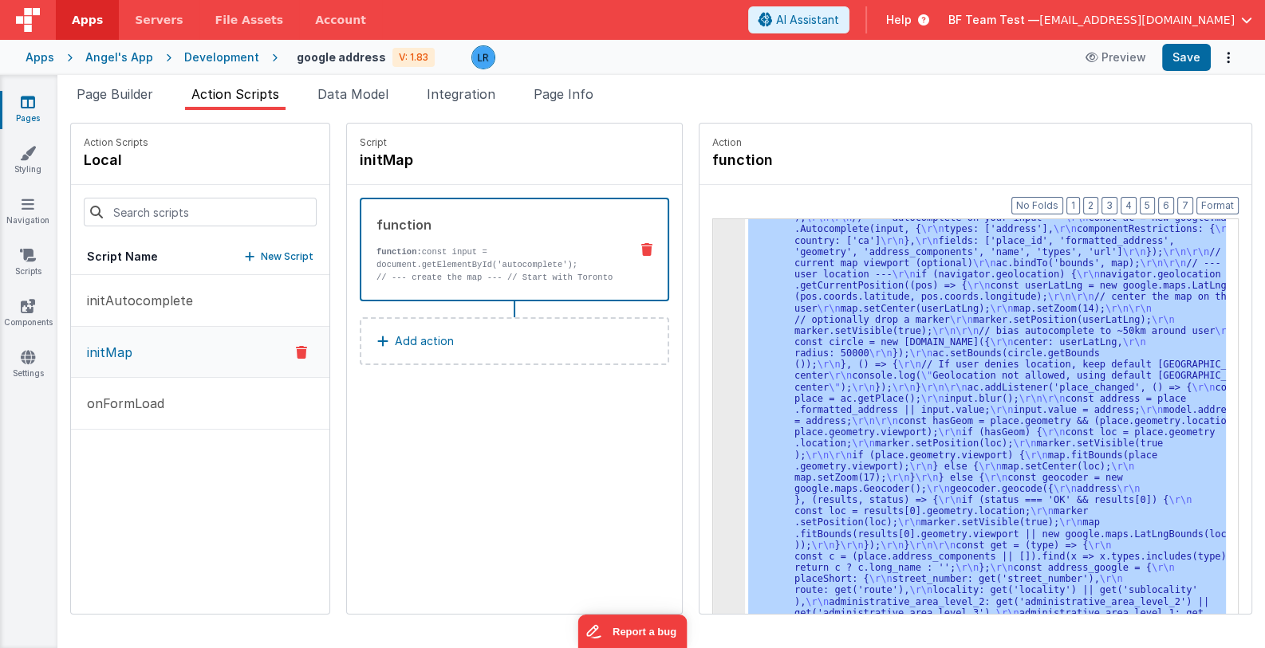
click at [713, 373] on div "3 4 5" at bounding box center [729, 621] width 32 height 976
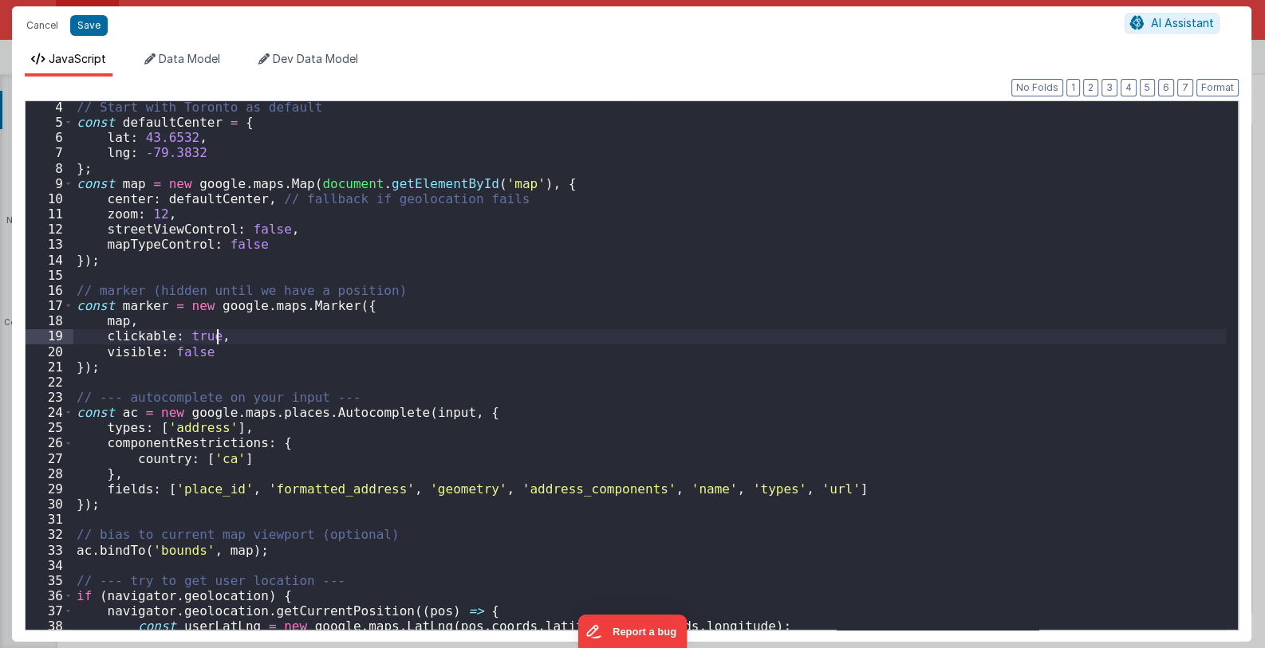
scroll to position [0, 0]
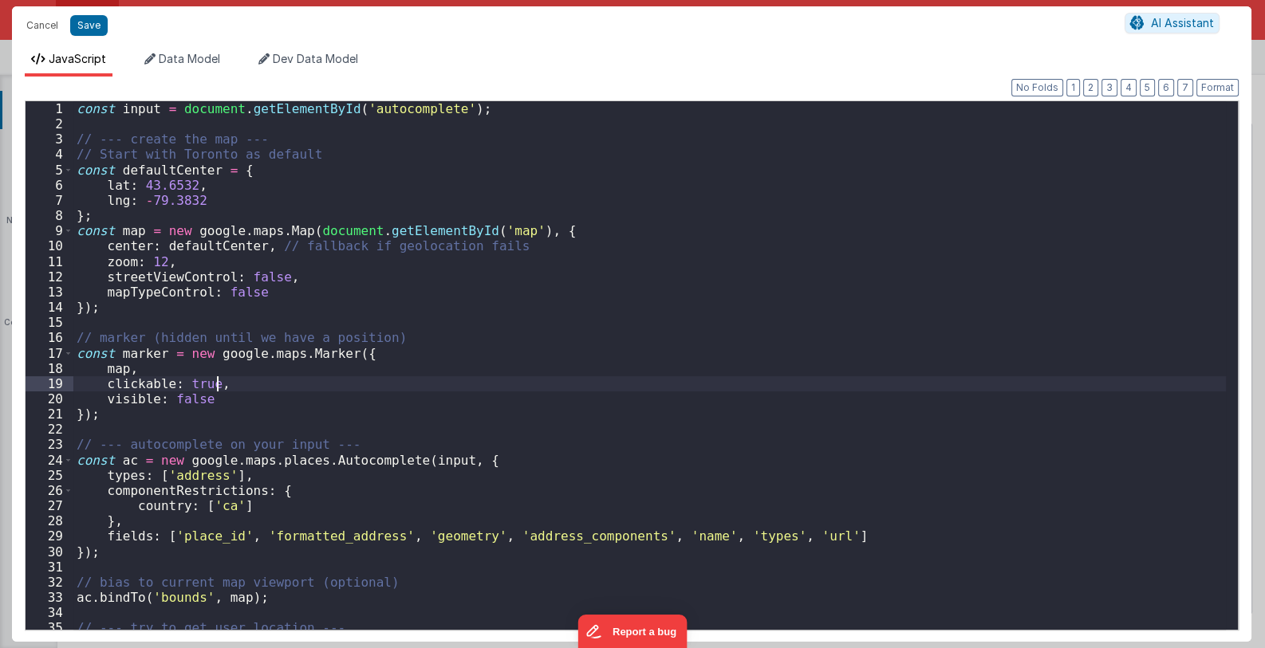
click at [76, 111] on div "const input = document . getElementById ( 'autocomplete' ) ; // --- create the …" at bounding box center [649, 380] width 1153 height 559
click at [32, 28] on button "Cancel" at bounding box center [42, 25] width 48 height 22
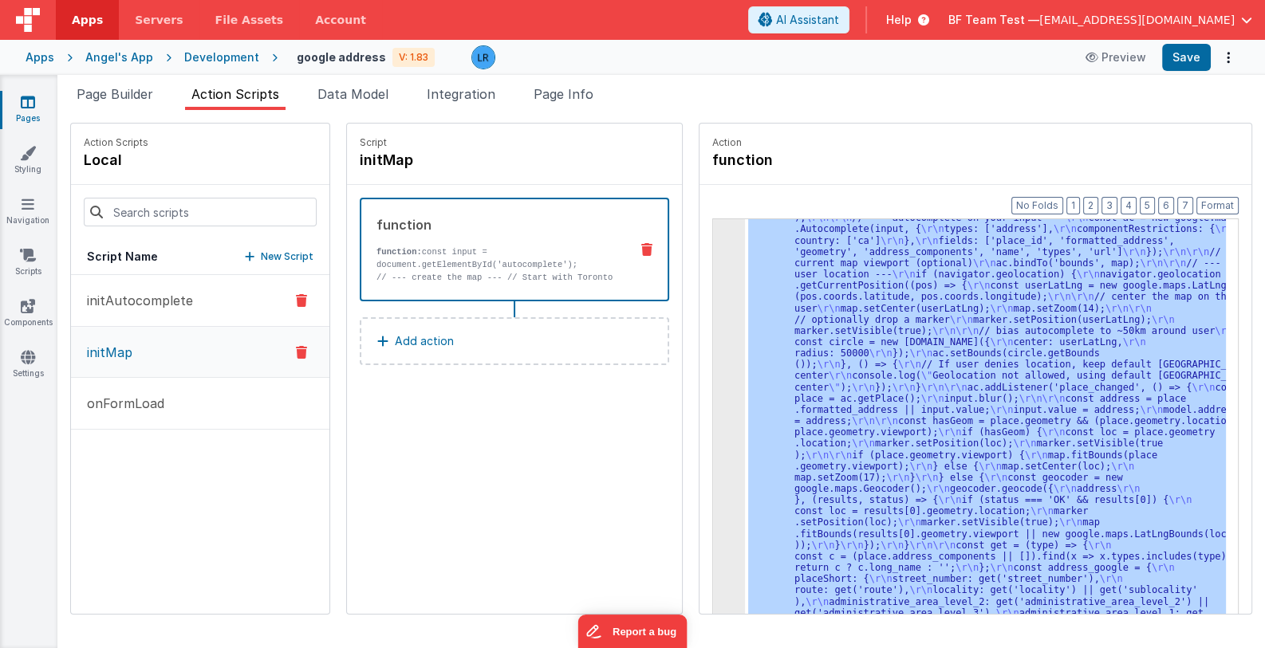
click at [145, 309] on button "initAutocomplete" at bounding box center [200, 301] width 258 height 52
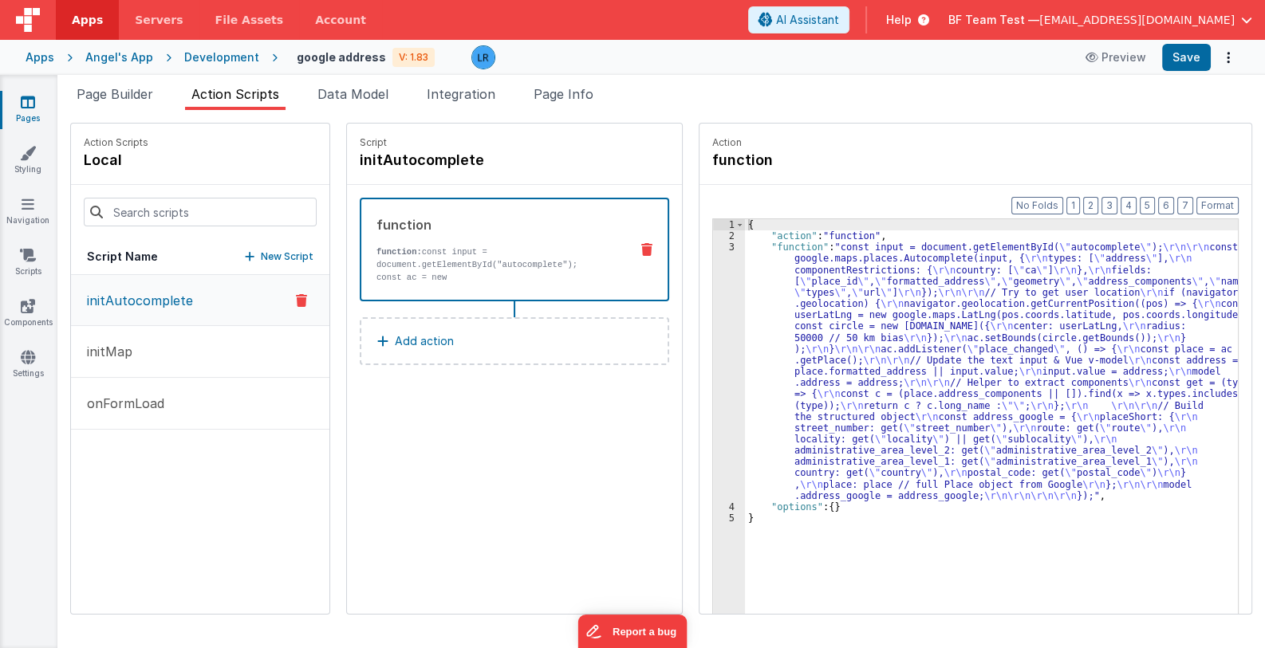
click at [933, 347] on div "{ "action" : "function" , "function" : "const input = document.getElementById( …" at bounding box center [1002, 452] width 514 height 467
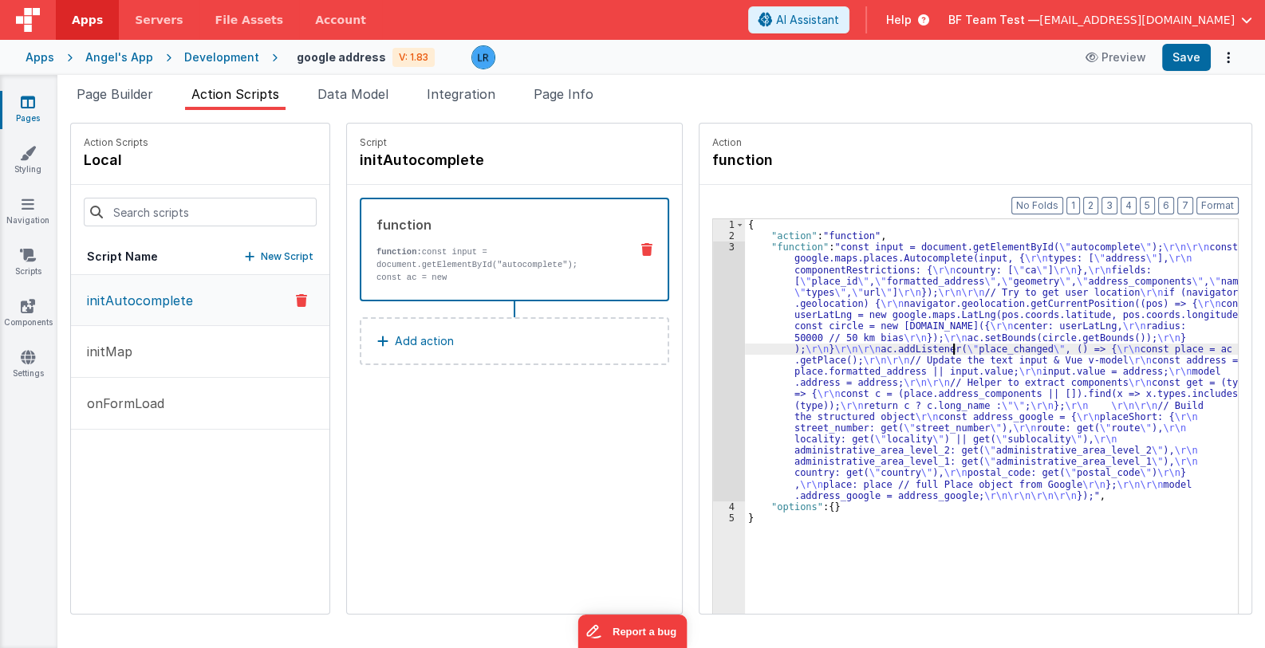
click at [714, 396] on div "3" at bounding box center [729, 372] width 32 height 260
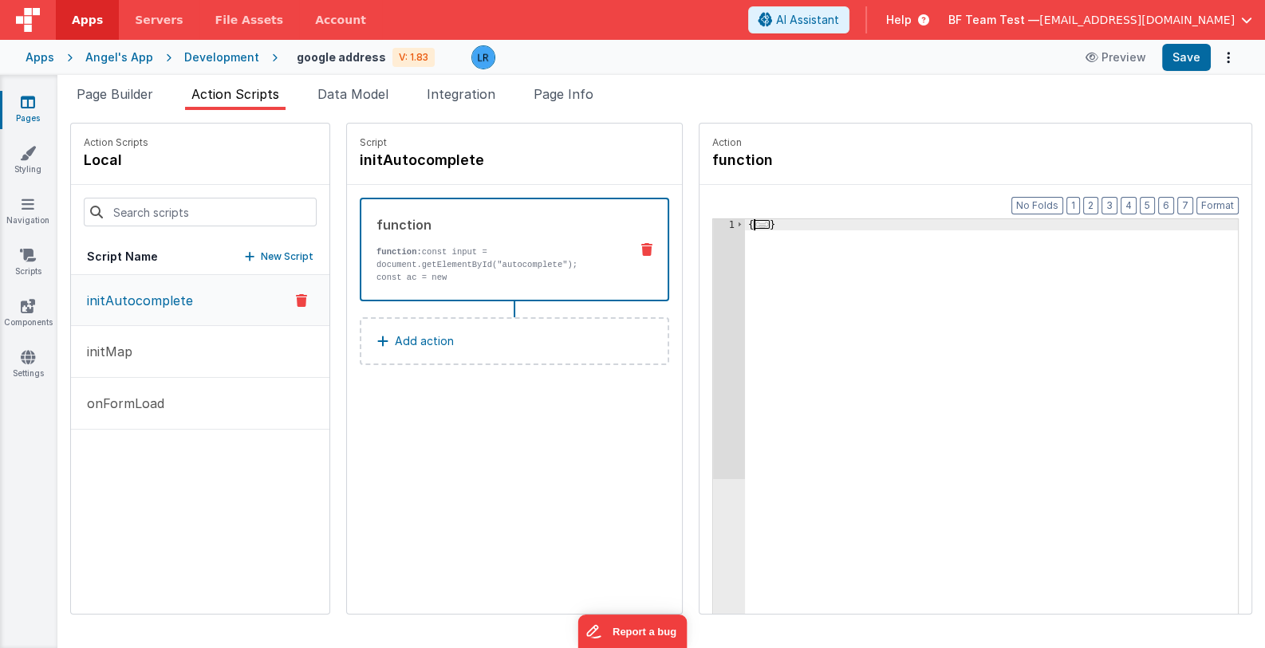
click at [754, 220] on span "..." at bounding box center [762, 224] width 16 height 9
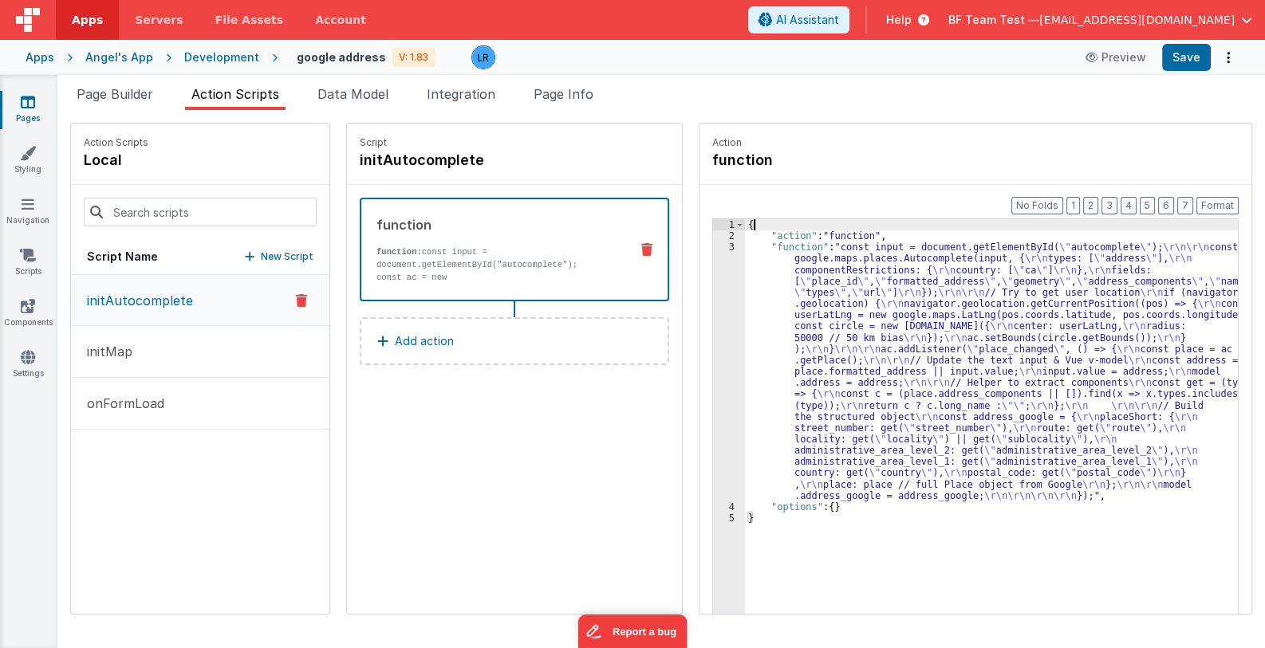
click at [817, 298] on div "{ "action" : "function" , "function" : "const input = document.getElementById( …" at bounding box center [1002, 452] width 514 height 467
click at [713, 344] on div "3" at bounding box center [729, 372] width 32 height 260
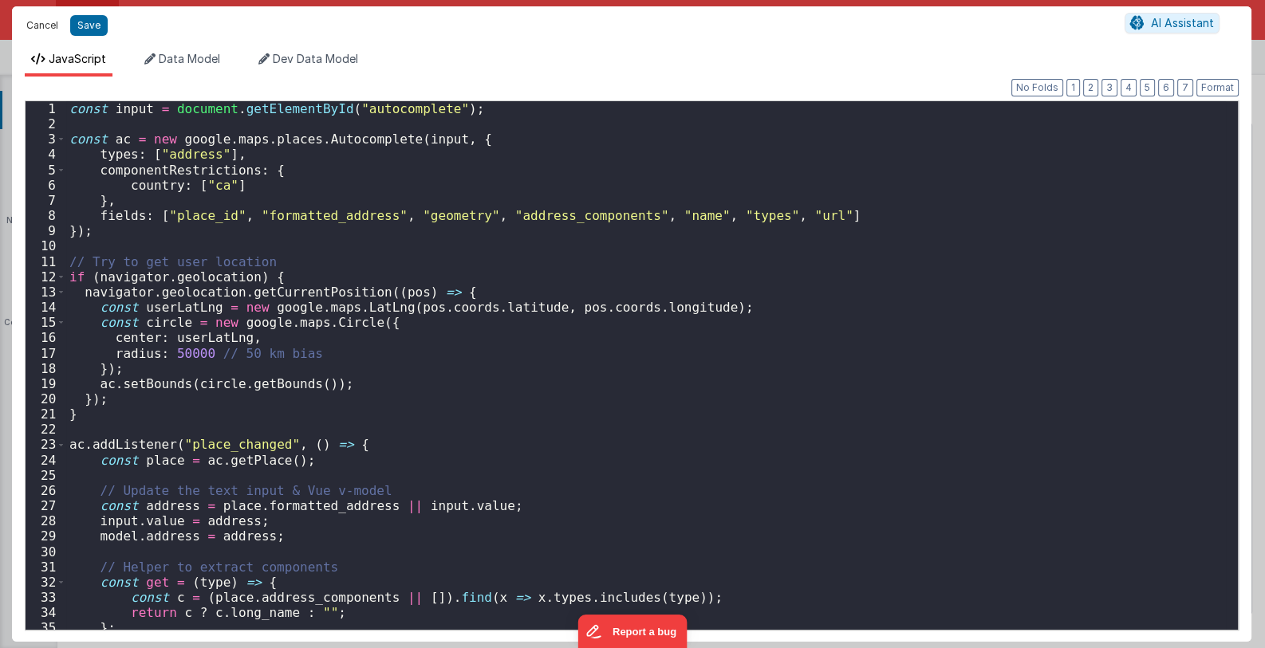
click at [32, 26] on button "Cancel" at bounding box center [42, 25] width 48 height 22
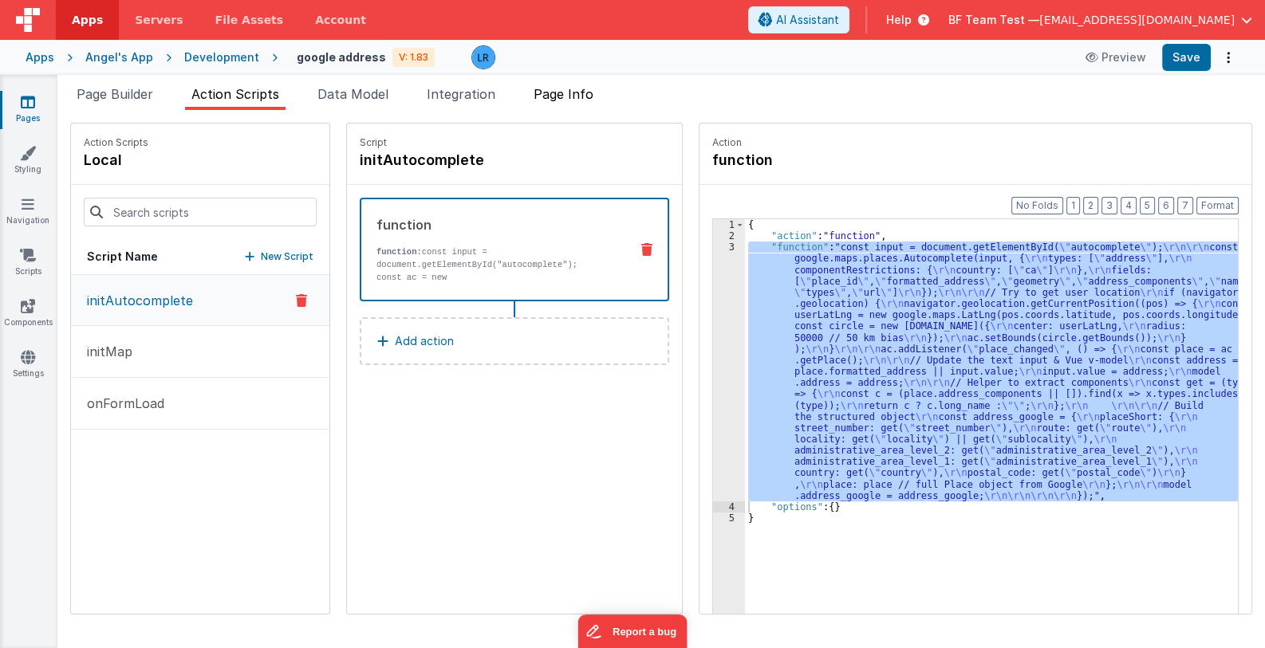
click at [582, 92] on span "Page Info" at bounding box center [564, 94] width 60 height 16
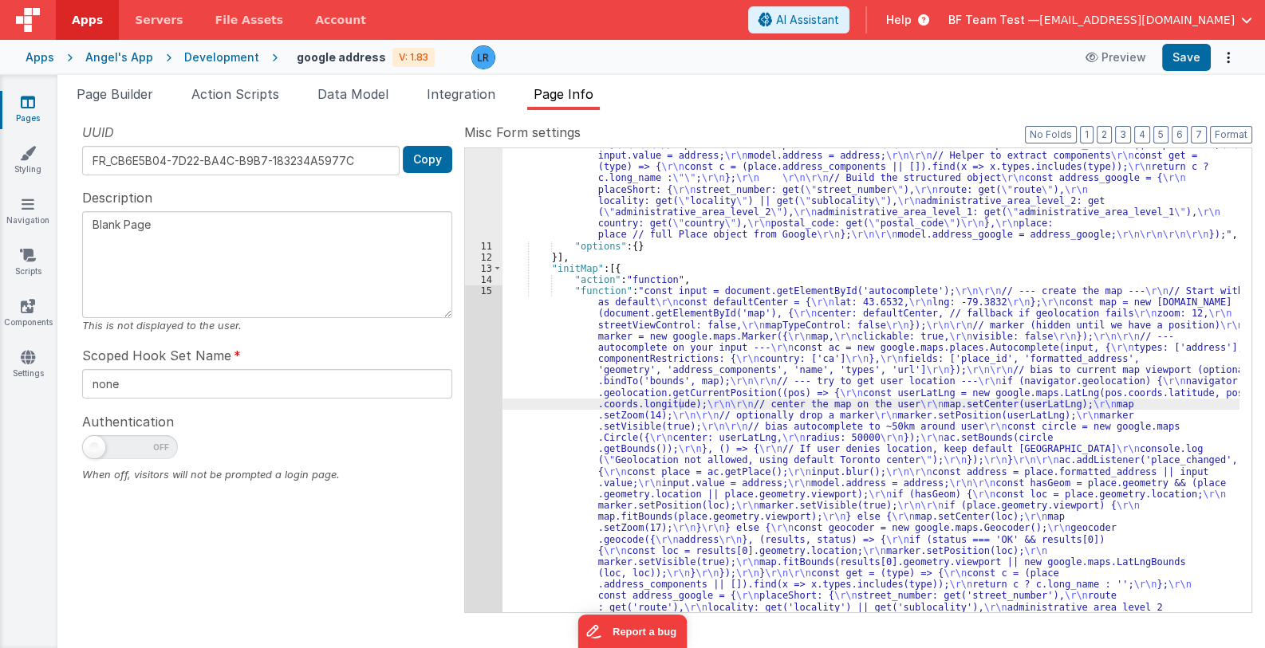
click at [669, 391] on div ""function" : "const input = document.getElementById( \" autocomplete \" ); \r\n…" at bounding box center [870, 563] width 737 height 1007
click at [475, 418] on div "15" at bounding box center [483, 466] width 37 height 361
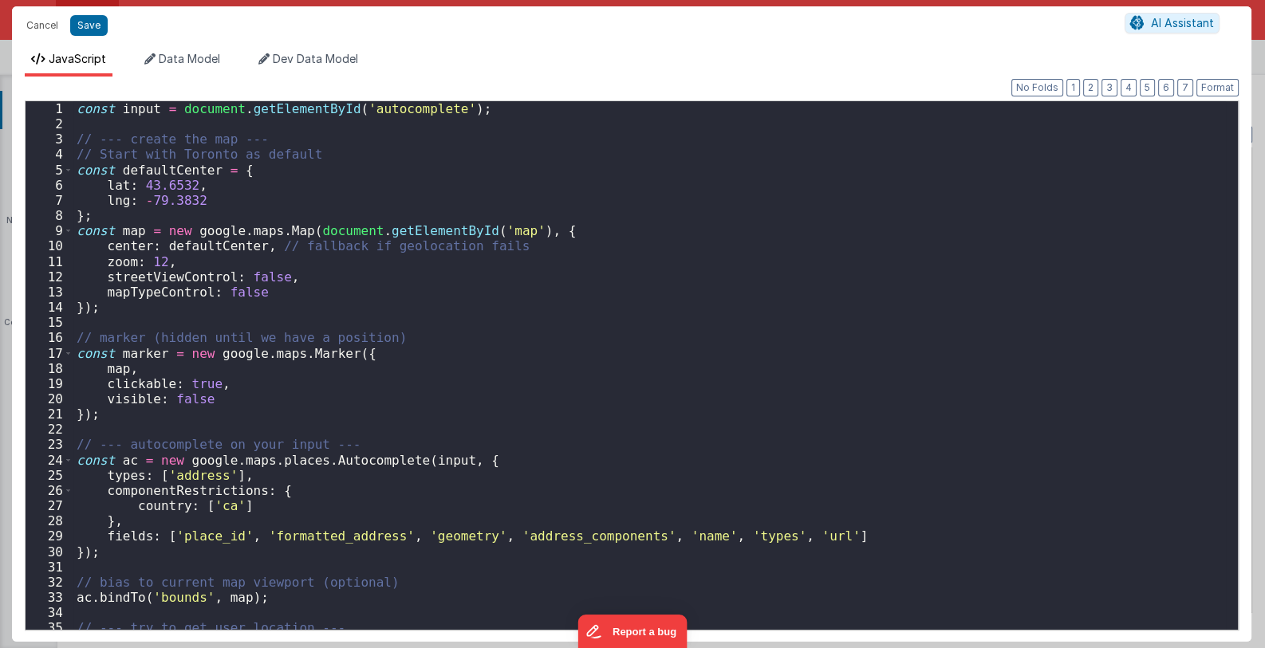
click at [475, 418] on div "Cancel Save AI Assistant JavaScript Data Model Dev Data Model Format 7 6 5 4 3 …" at bounding box center [632, 324] width 1265 height 648
drag, startPoint x: 472, startPoint y: 110, endPoint x: 71, endPoint y: 111, distance: 401.2
click at [71, 111] on div "1 2 3 4 5 6 7 8 9 10 11 12 13 14 15 16 17 18 19 20 21 22 23 24 25 26 27 28 29 3…" at bounding box center [632, 365] width 1214 height 530
click at [467, 279] on div "const input = document . getElementById ( 'autocomplete' ) ; // --- create the …" at bounding box center [649, 380] width 1153 height 559
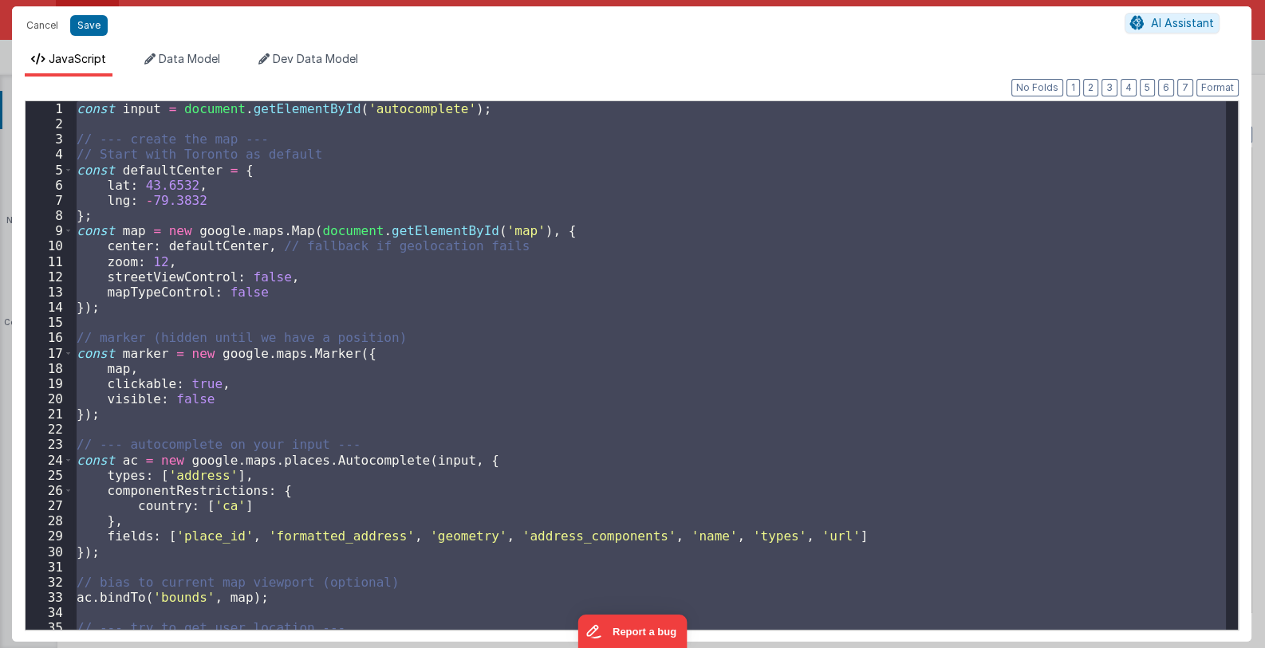
click at [80, 104] on div "const input = document . getElementById ( 'autocomplete' ) ; // --- create the …" at bounding box center [649, 365] width 1153 height 529
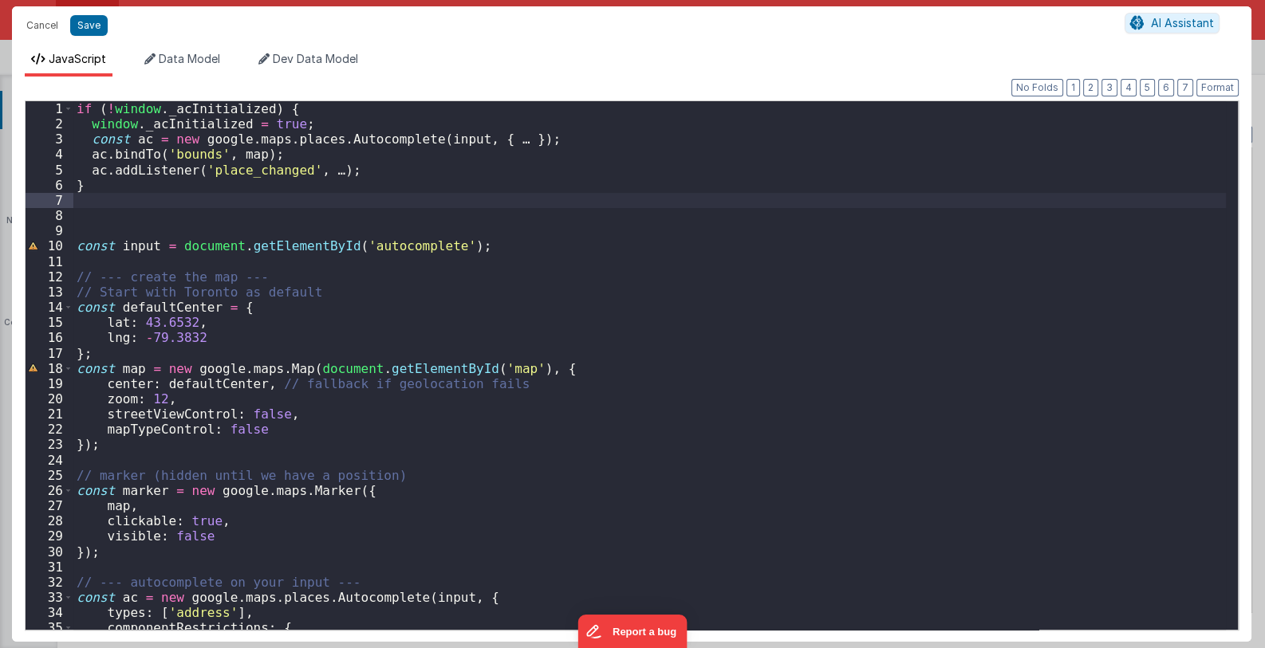
click at [227, 174] on div "if ( ! window . _acInitialized ) { window . _acInitialized = true ; const ac = …" at bounding box center [649, 380] width 1153 height 559
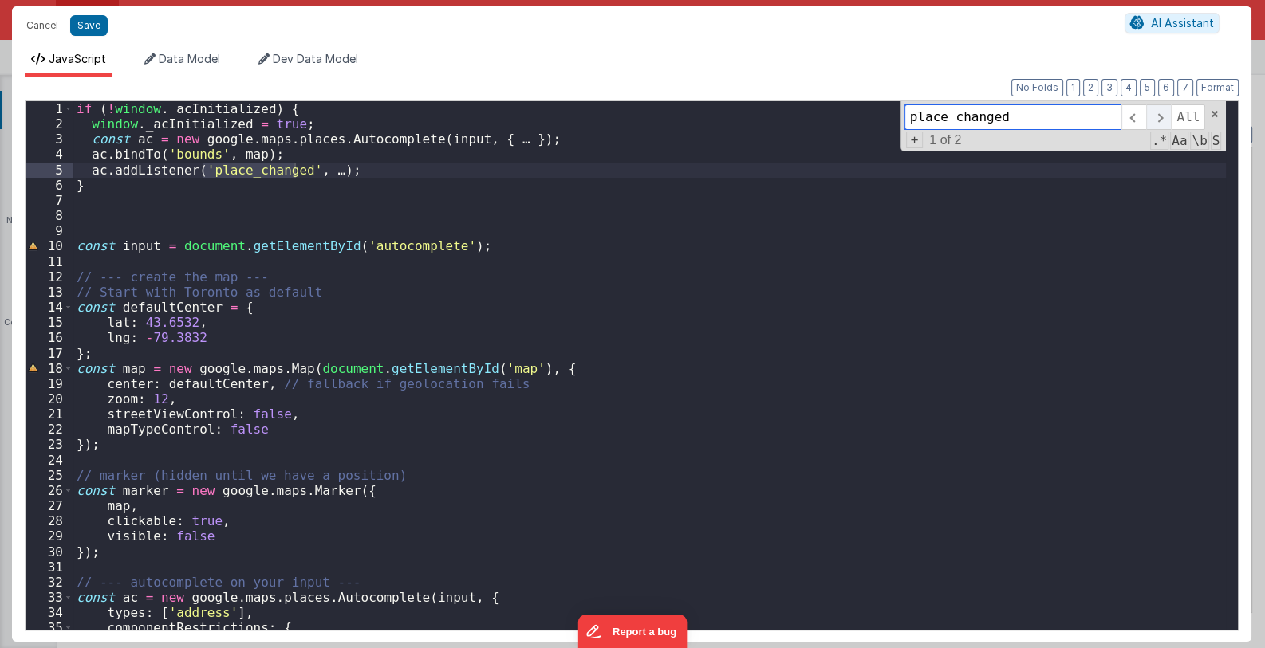
click at [1165, 118] on span at bounding box center [1158, 117] width 25 height 26
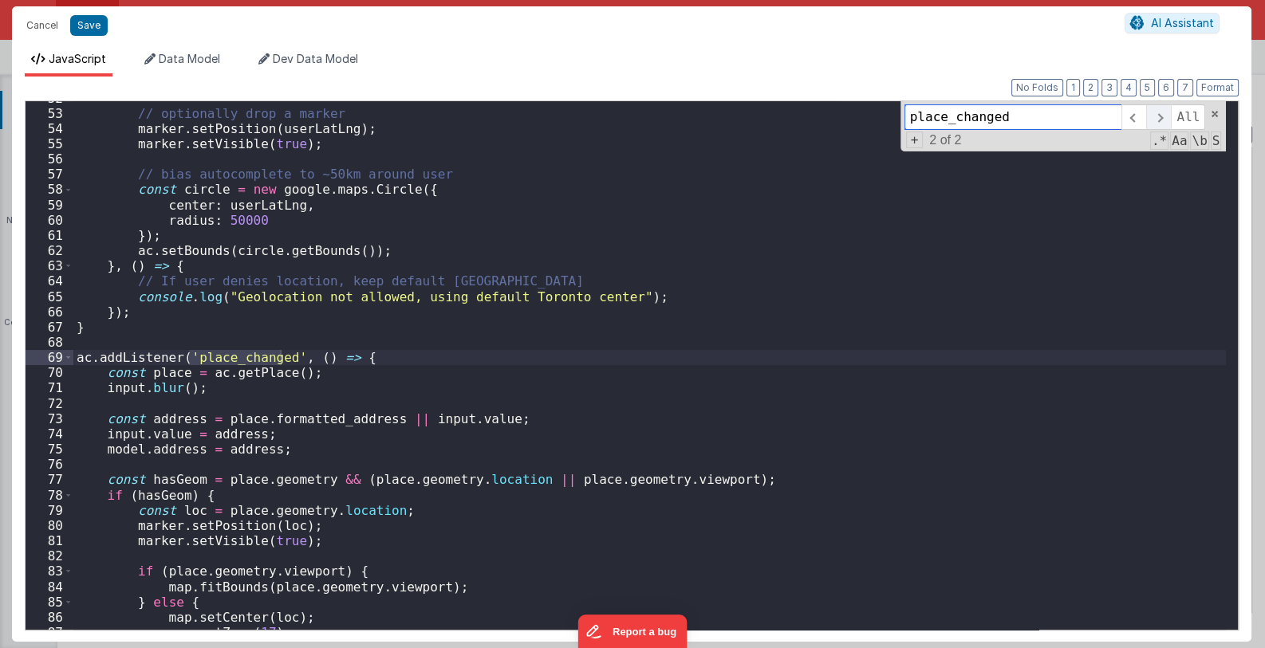
scroll to position [790, 0]
click at [1165, 118] on span at bounding box center [1158, 117] width 25 height 26
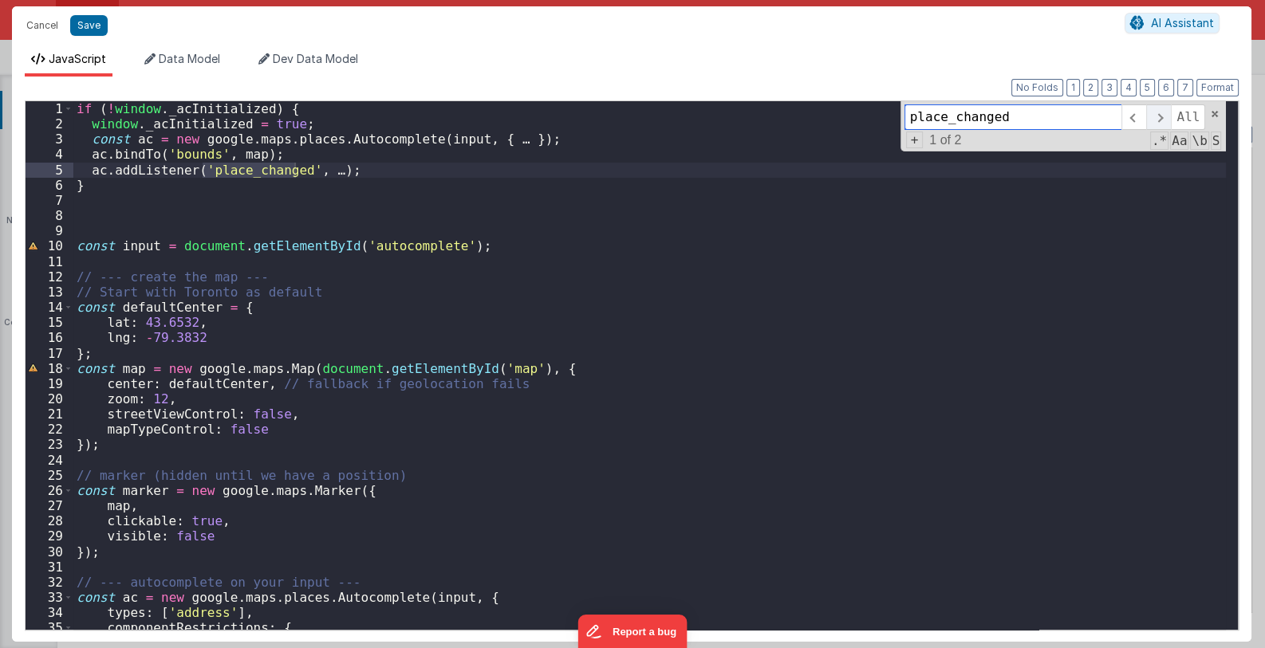
click at [1165, 118] on span at bounding box center [1158, 117] width 25 height 26
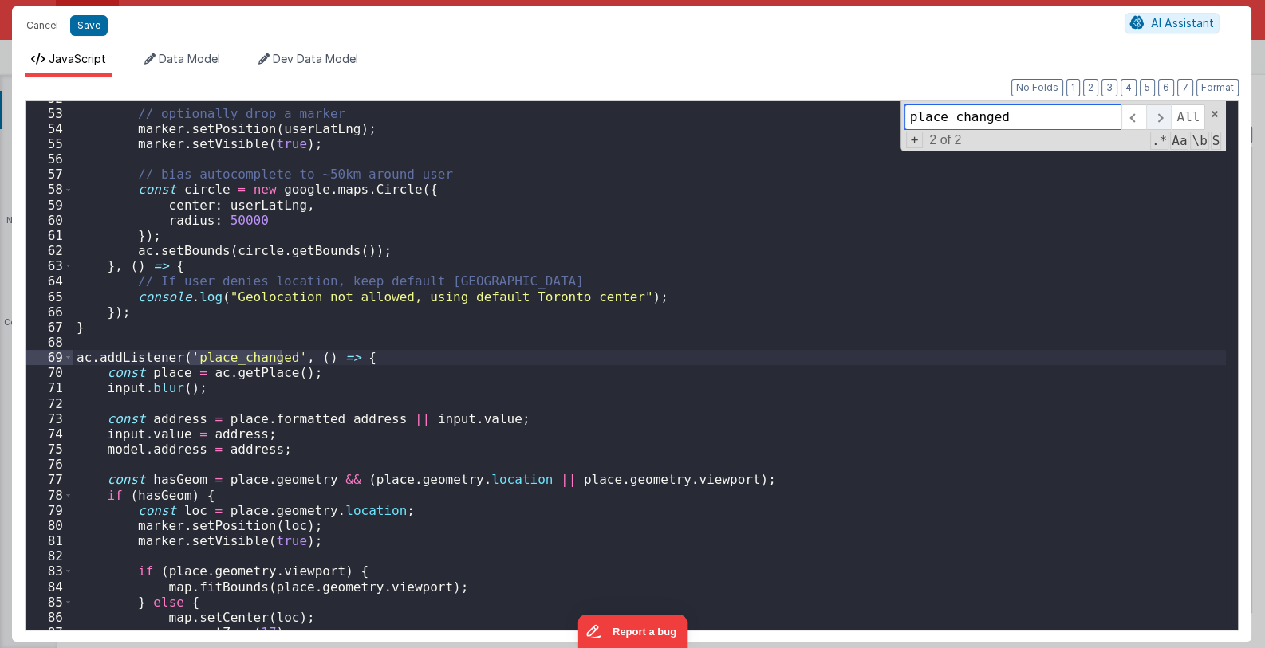
scroll to position [790, 0]
click at [1165, 118] on span at bounding box center [1158, 117] width 25 height 26
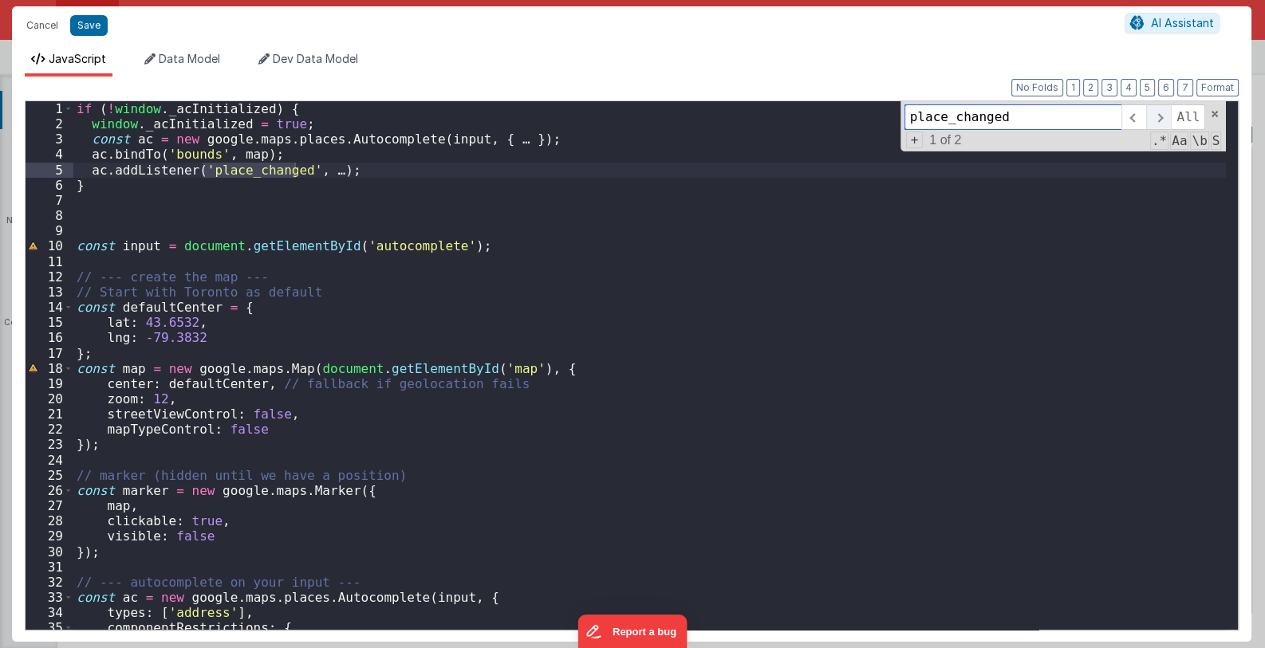
scroll to position [0, 0]
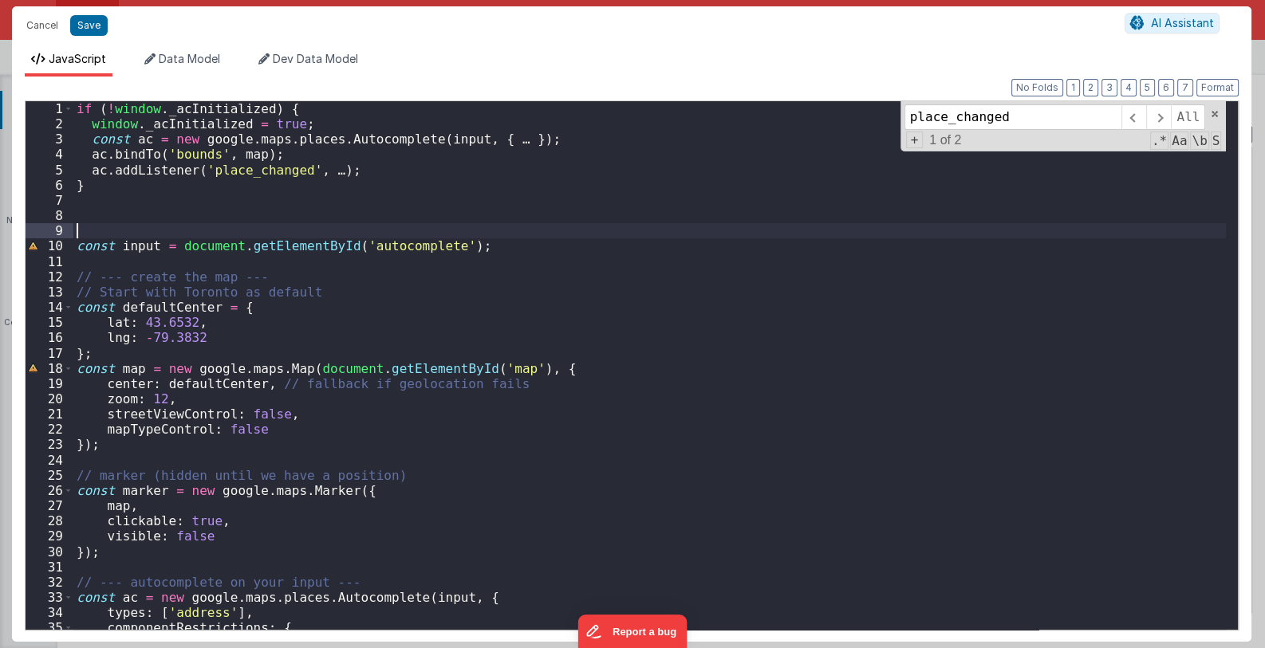
click at [1026, 233] on div "if ( ! window . _acInitialized ) { window . _acInitialized = true ; const ac = …" at bounding box center [649, 380] width 1153 height 559
click at [1212, 112] on span at bounding box center [1214, 113] width 11 height 11
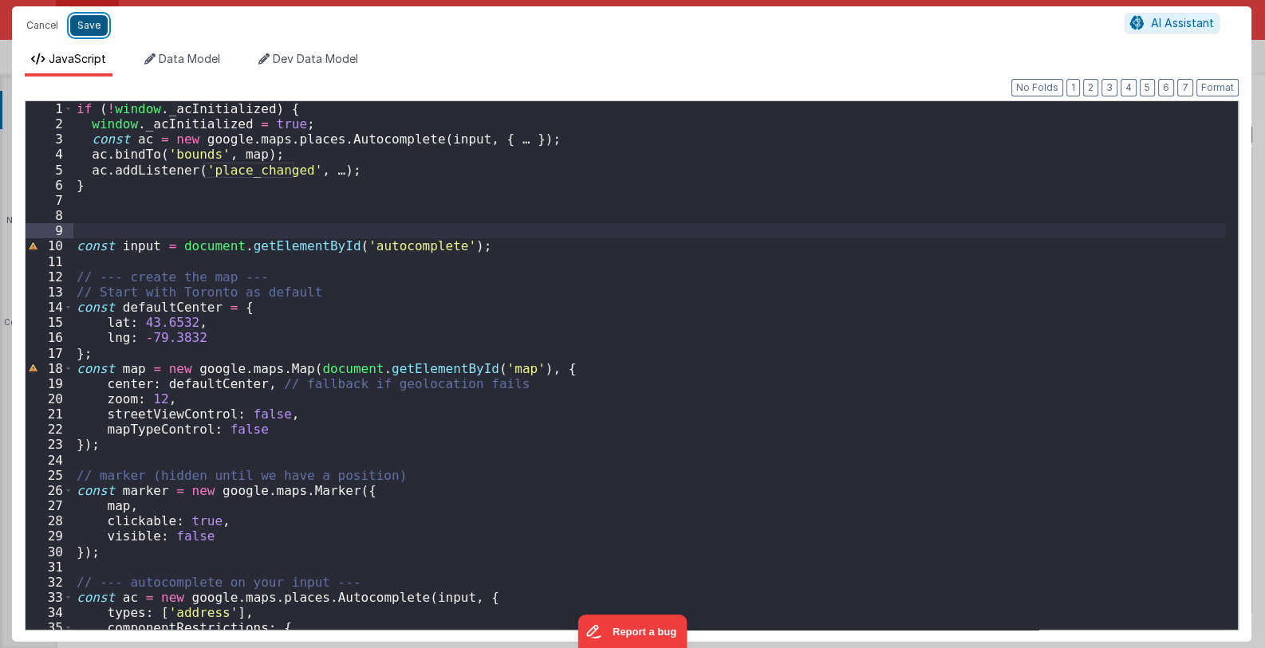
click at [95, 26] on button "Save" at bounding box center [88, 25] width 37 height 21
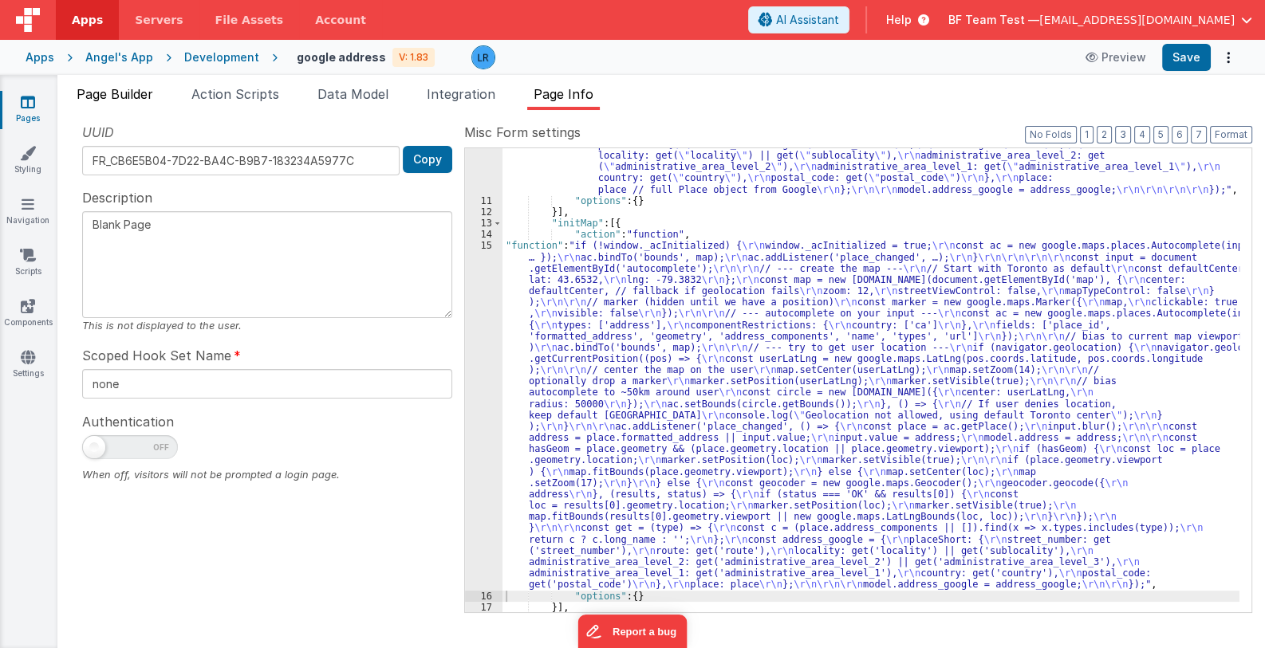
click at [132, 98] on span "Page Builder" at bounding box center [115, 94] width 77 height 16
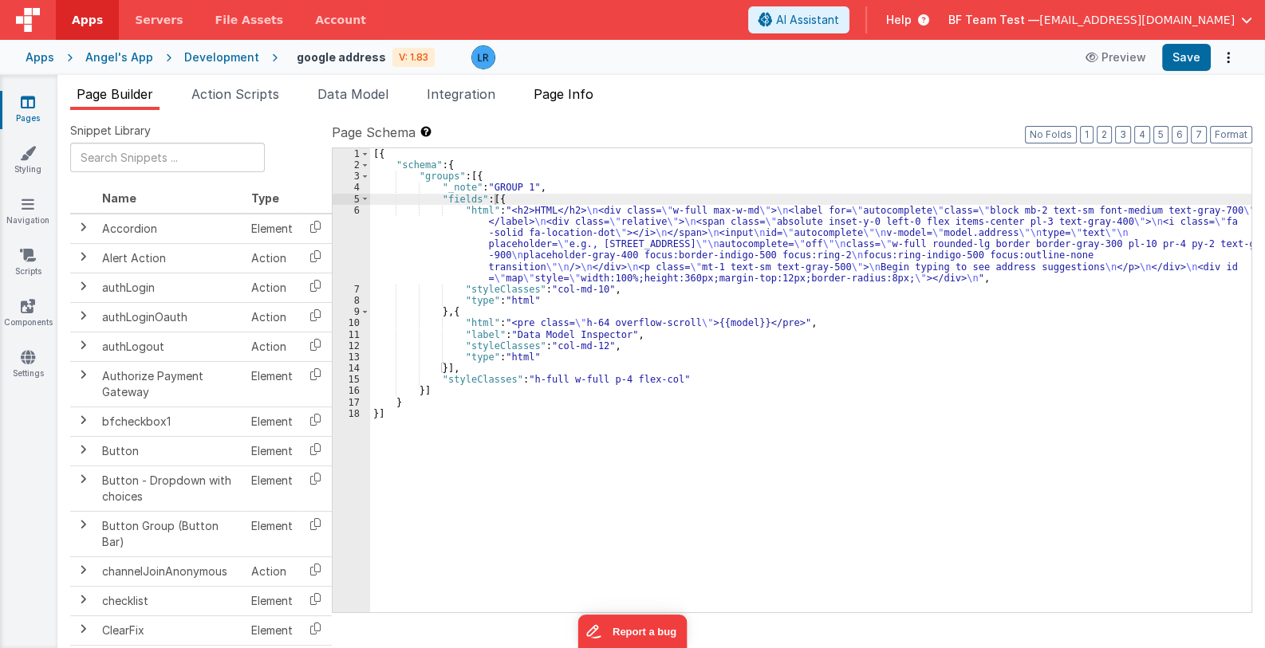
click at [587, 97] on span "Page Info" at bounding box center [564, 94] width 60 height 16
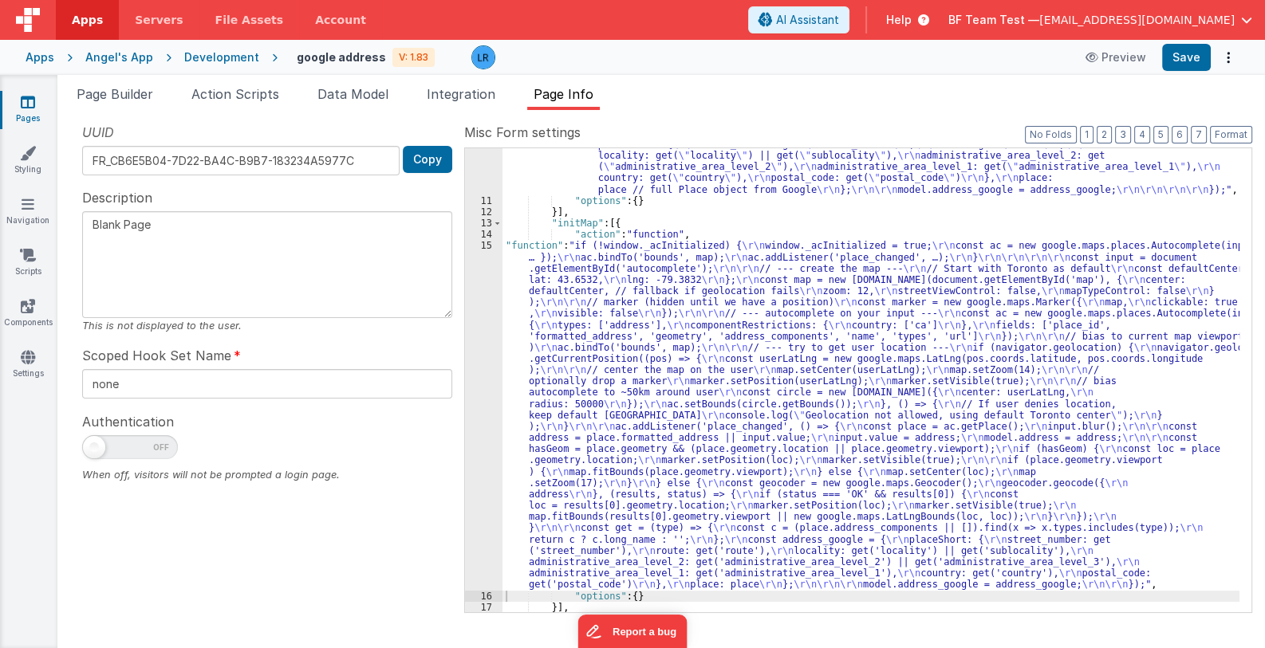
click at [618, 368] on div ""function" : "const input = document.getElementById( \" autocomplete \" ); \r\n…" at bounding box center [870, 342] width 737 height 657
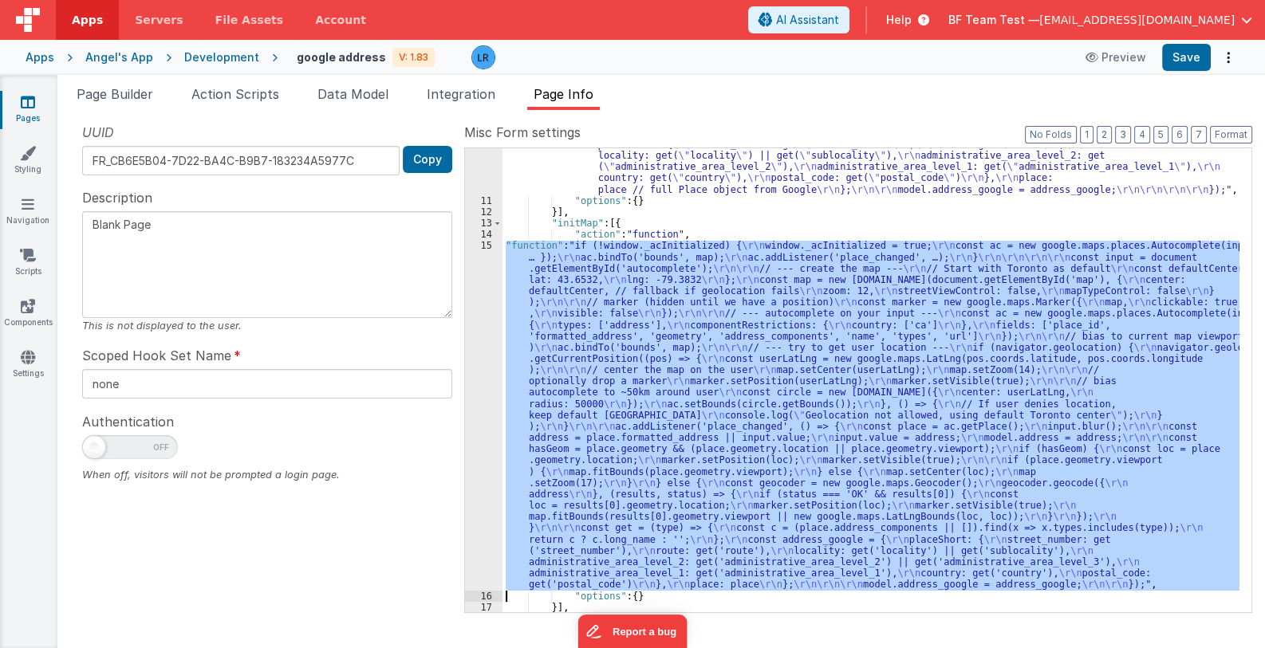
click at [473, 390] on div "15" at bounding box center [483, 415] width 37 height 350
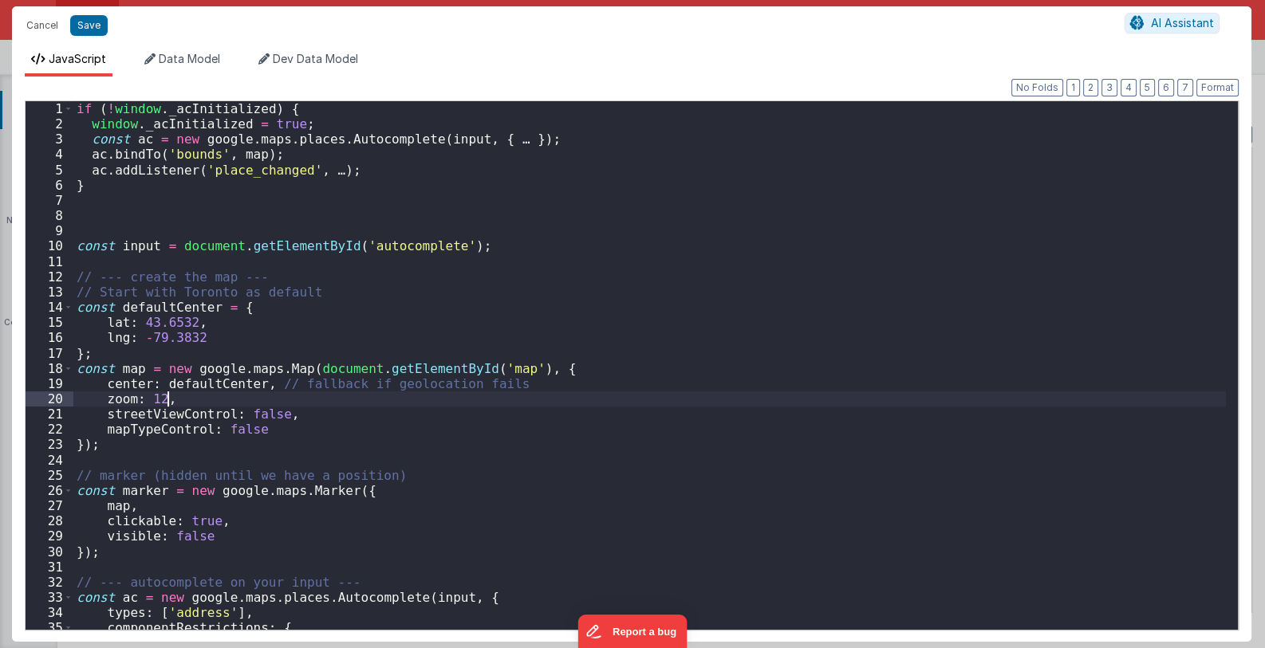
click at [473, 390] on div "if ( ! window . _acInitialized ) { window . _acInitialized = true ; const ac = …" at bounding box center [649, 380] width 1153 height 559
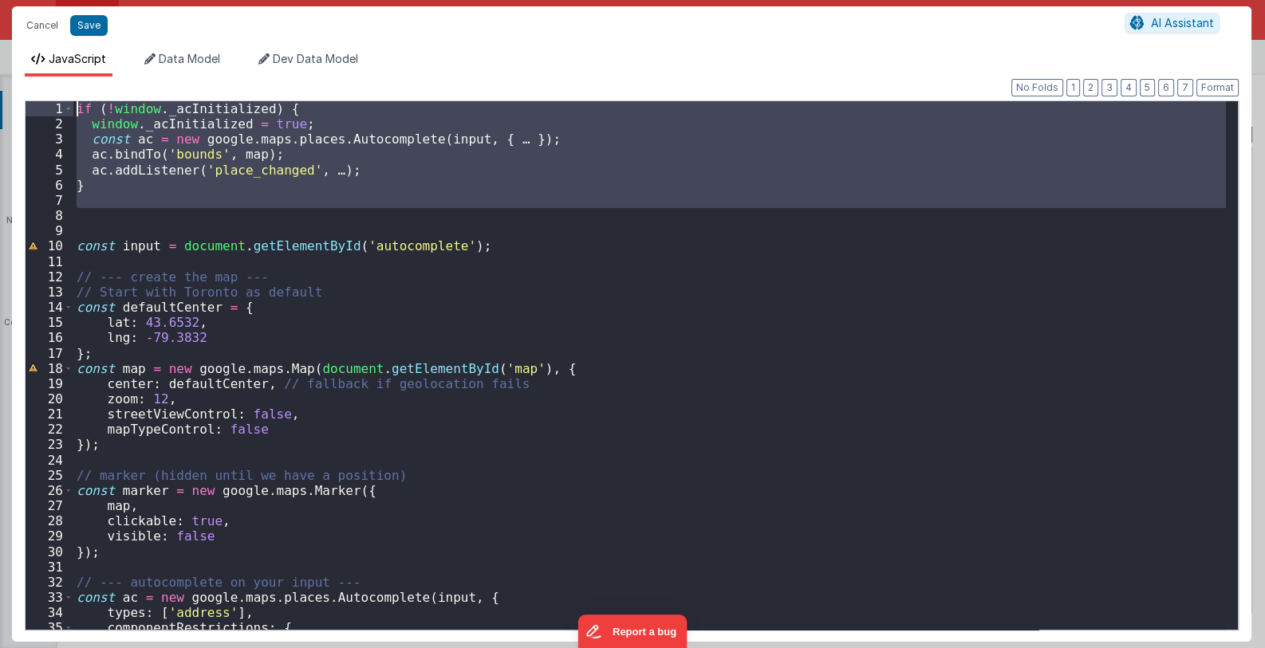
drag, startPoint x: 128, startPoint y: 210, endPoint x: 41, endPoint y: 111, distance: 131.2
click at [41, 111] on div "1 2 3 4 5 6 7 8 9 10 11 12 13 14 15 16 17 18 19 20 21 22 23 24 25 26 27 28 29 3…" at bounding box center [632, 365] width 1214 height 530
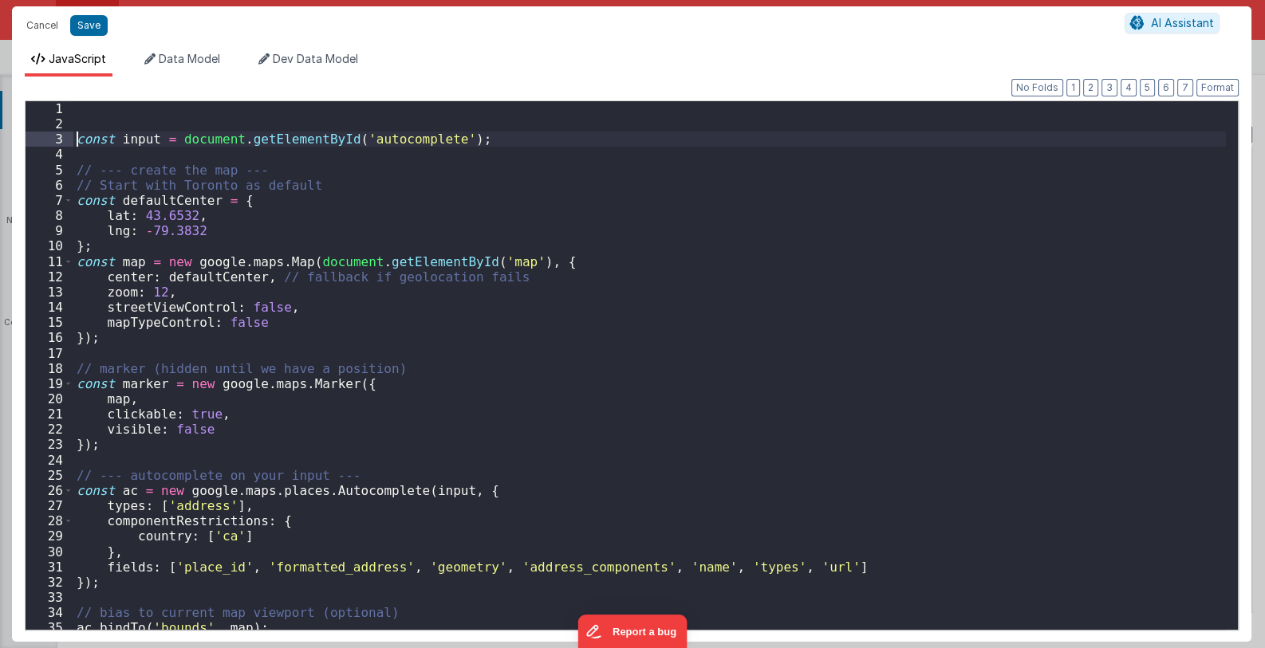
click at [77, 140] on div "const input = document . getElementById ( 'autocomplete' ) ; // --- create the …" at bounding box center [649, 380] width 1153 height 559
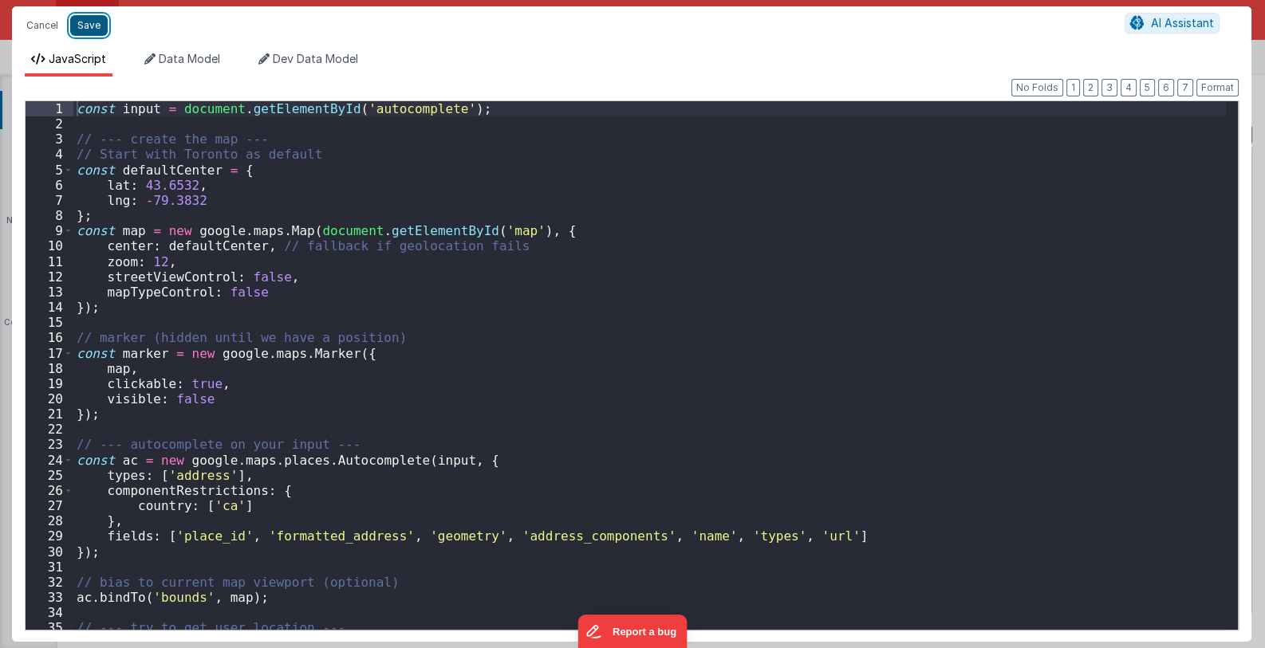
click at [86, 24] on button "Save" at bounding box center [88, 25] width 37 height 21
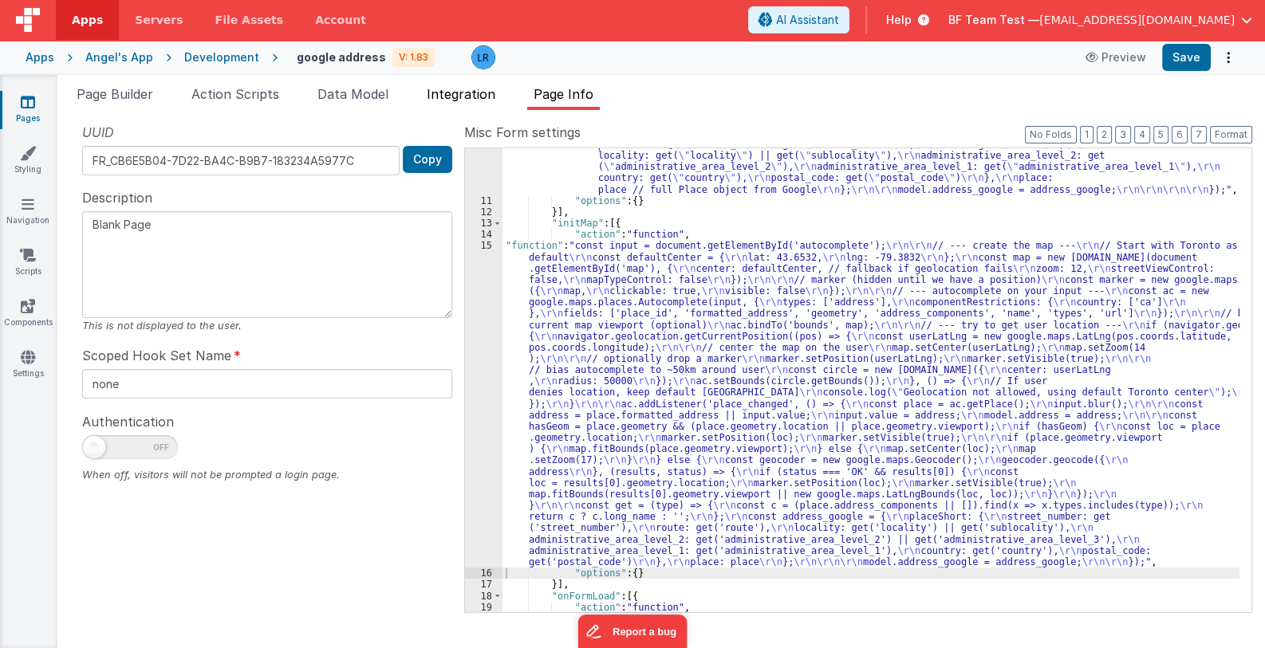
click at [491, 93] on span "Integration" at bounding box center [461, 94] width 69 height 16
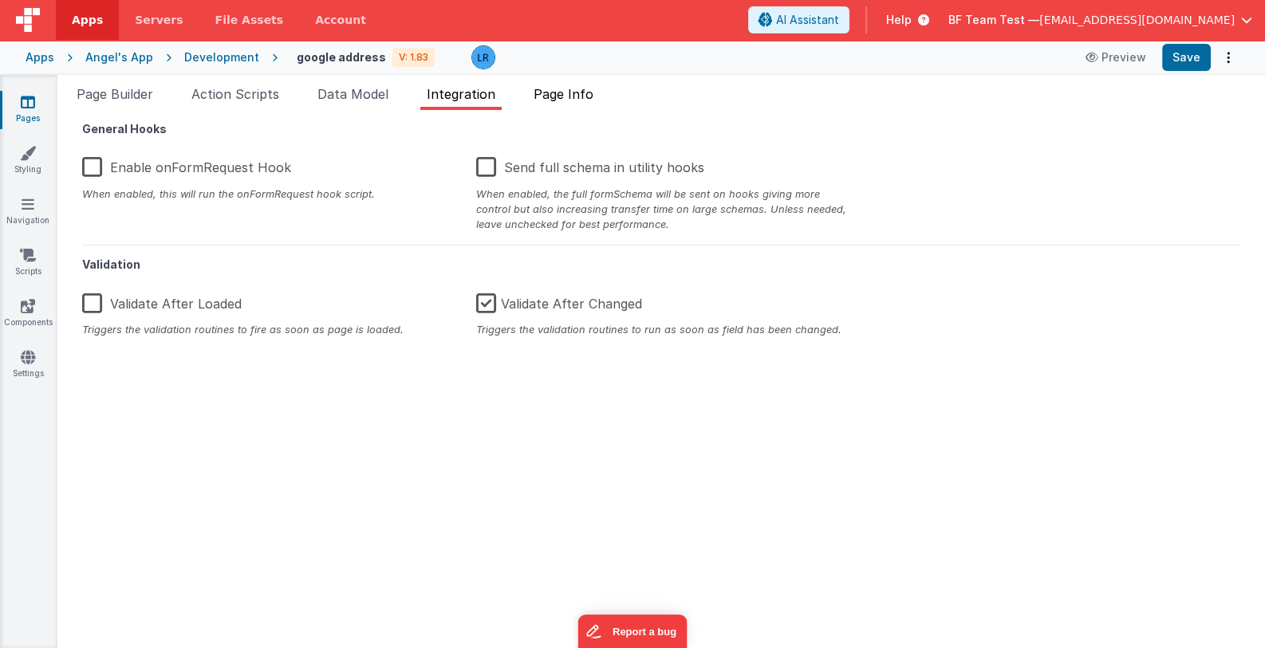
click at [554, 93] on span "Page Info" at bounding box center [564, 94] width 60 height 16
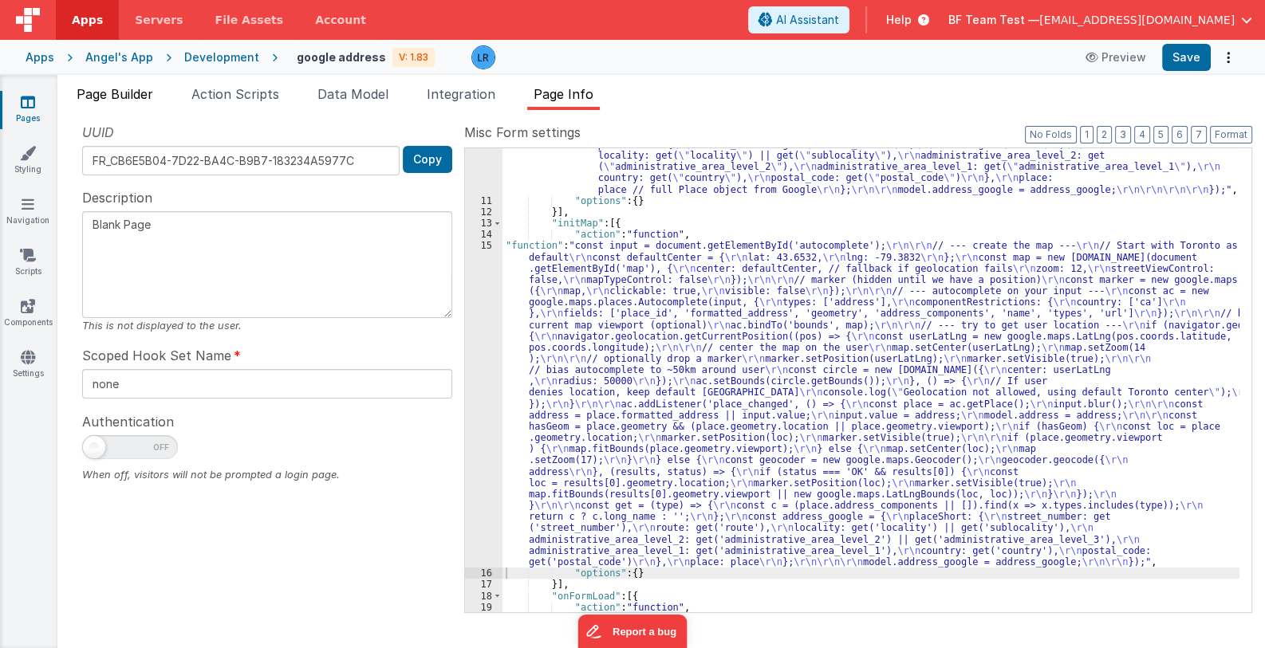
click at [130, 108] on li "Page Builder" at bounding box center [114, 98] width 89 height 26
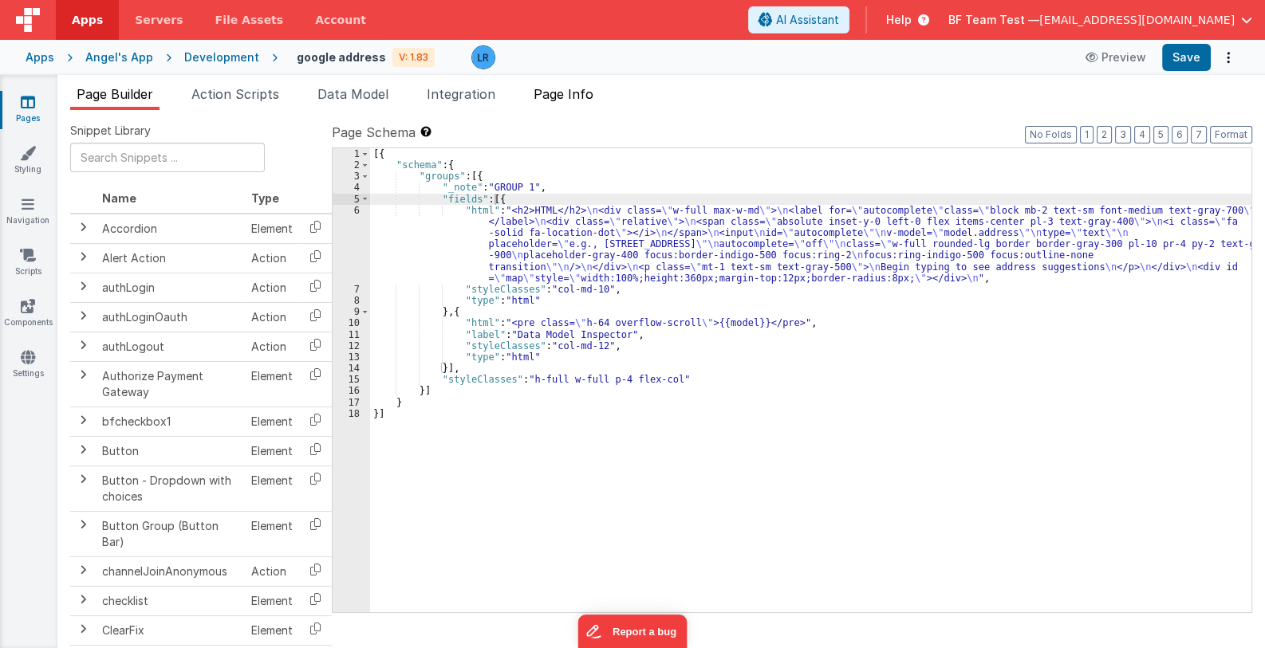
click at [566, 90] on span "Page Info" at bounding box center [564, 94] width 60 height 16
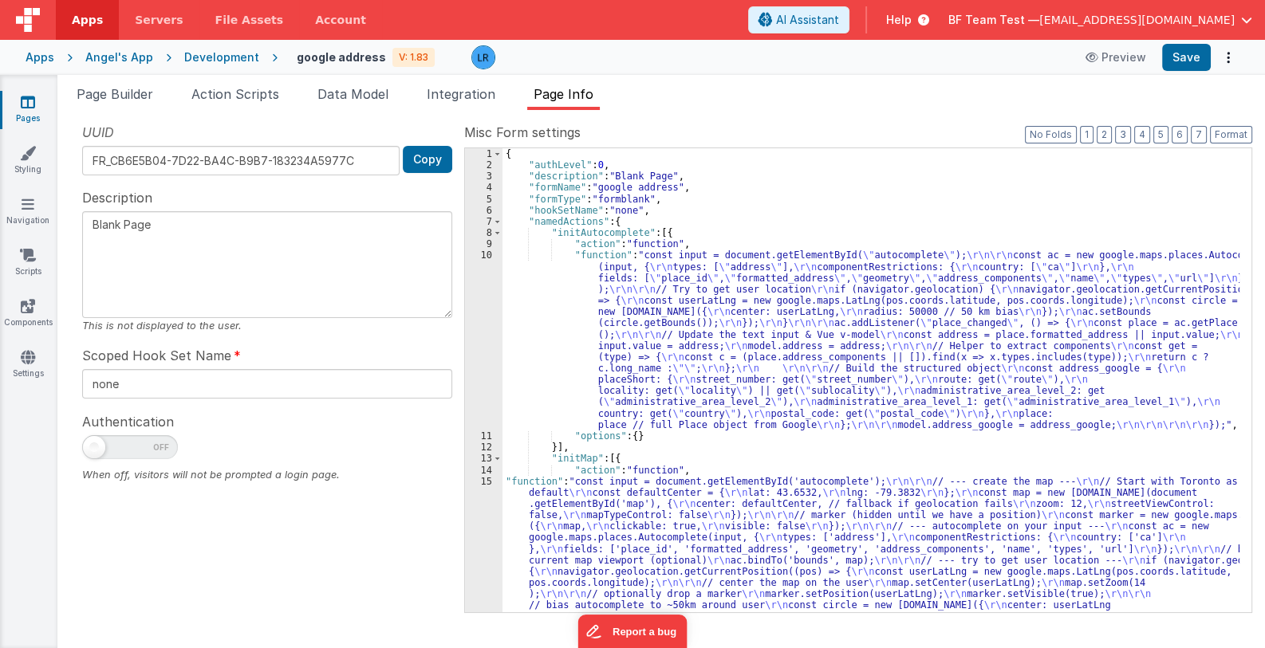
click at [695, 349] on div "{ "authLevel" : 0 , "description" : "Blank Page" , "formName" : "google address…" at bounding box center [870, 550] width 737 height 804
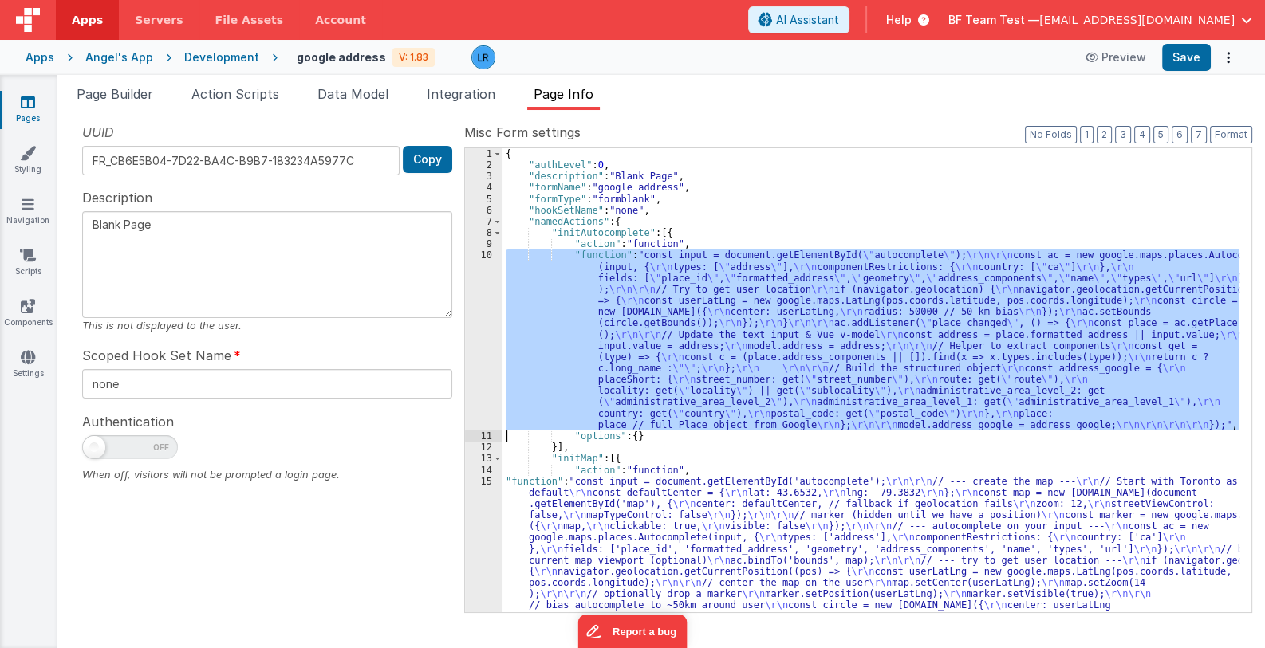
click at [481, 375] on div "10" at bounding box center [483, 340] width 37 height 181
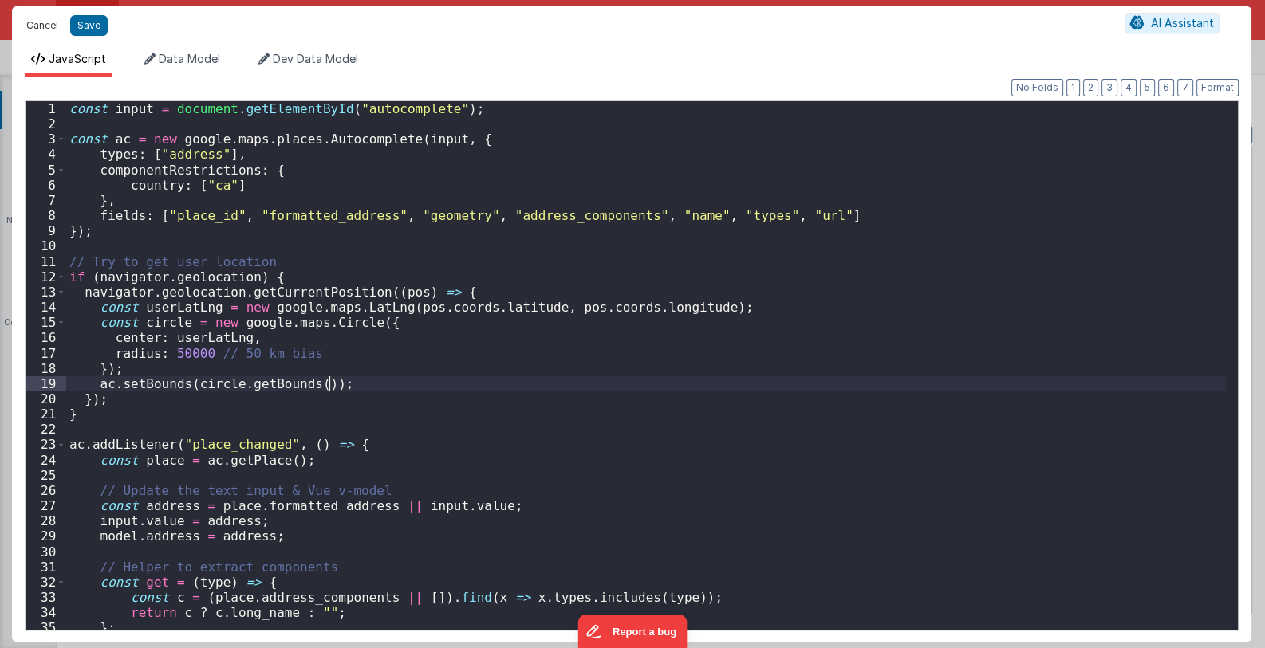
click at [48, 27] on button "Cancel" at bounding box center [42, 25] width 48 height 22
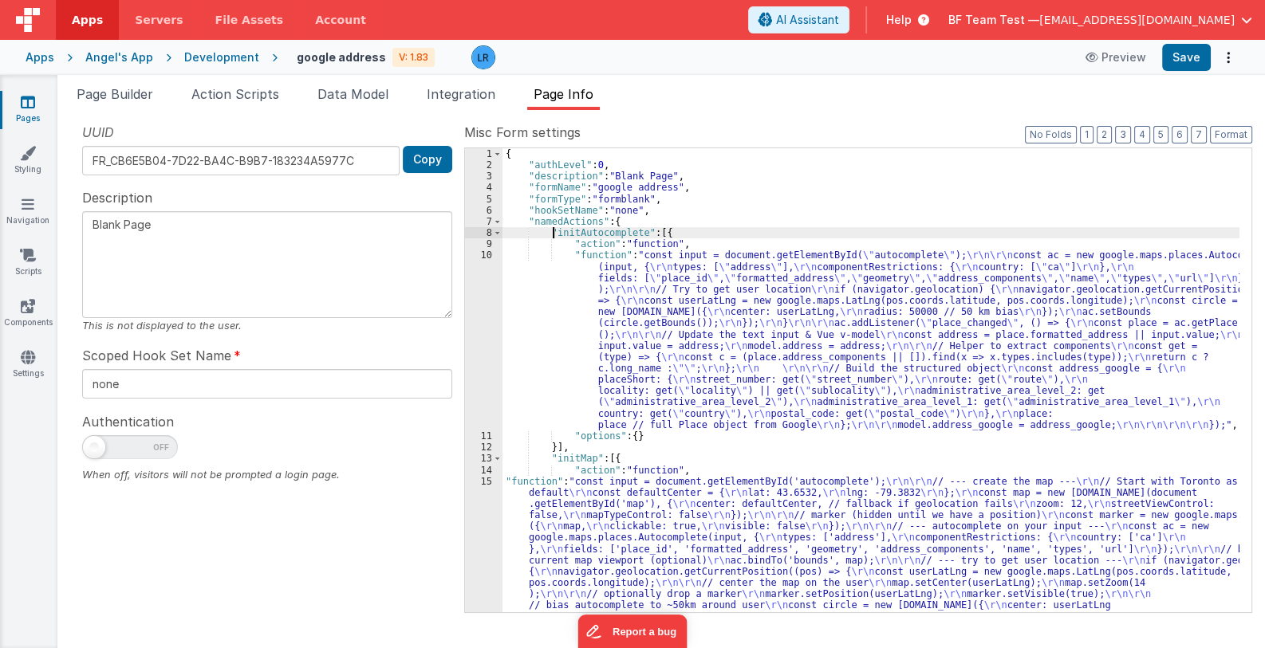
click at [554, 234] on div "{ "authLevel" : 0 , "description" : "Blank Page" , "formName" : "google address…" at bounding box center [870, 550] width 737 height 804
drag, startPoint x: 1200, startPoint y: 54, endPoint x: 1182, endPoint y: 57, distance: 18.5
click at [1200, 55] on button "Save" at bounding box center [1186, 57] width 49 height 27
click at [16, 352] on link "Settings" at bounding box center [27, 365] width 57 height 32
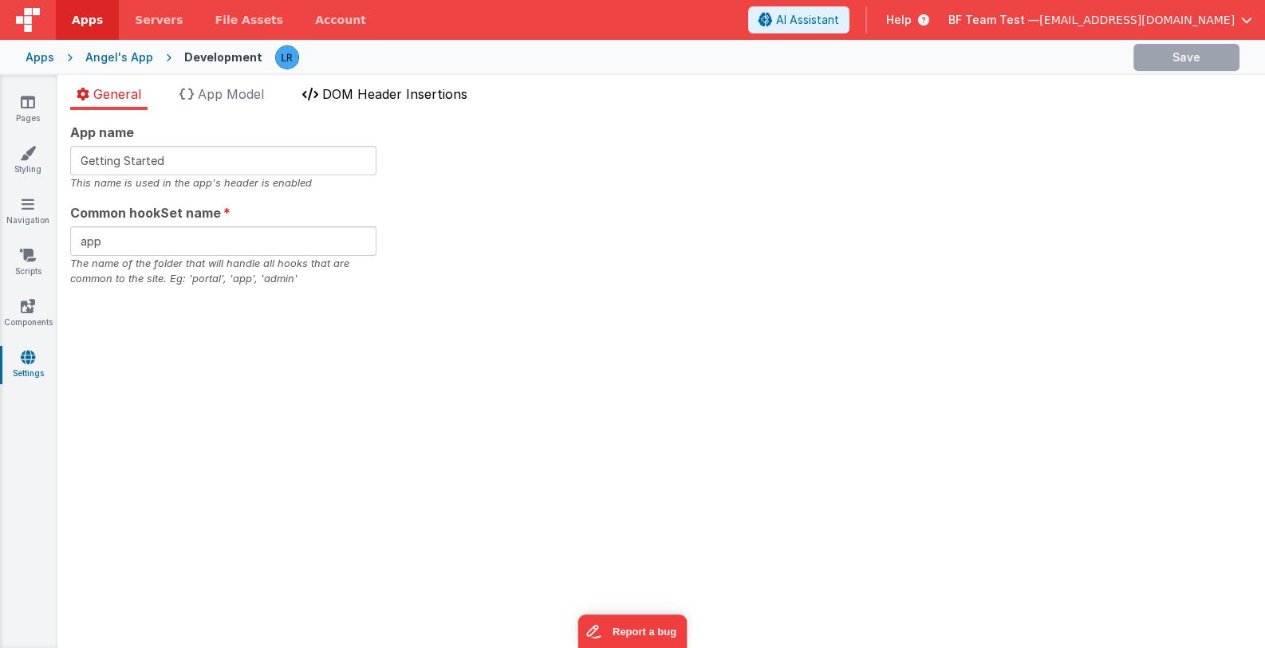
click at [384, 87] on span "DOM Header Insertions" at bounding box center [394, 94] width 145 height 16
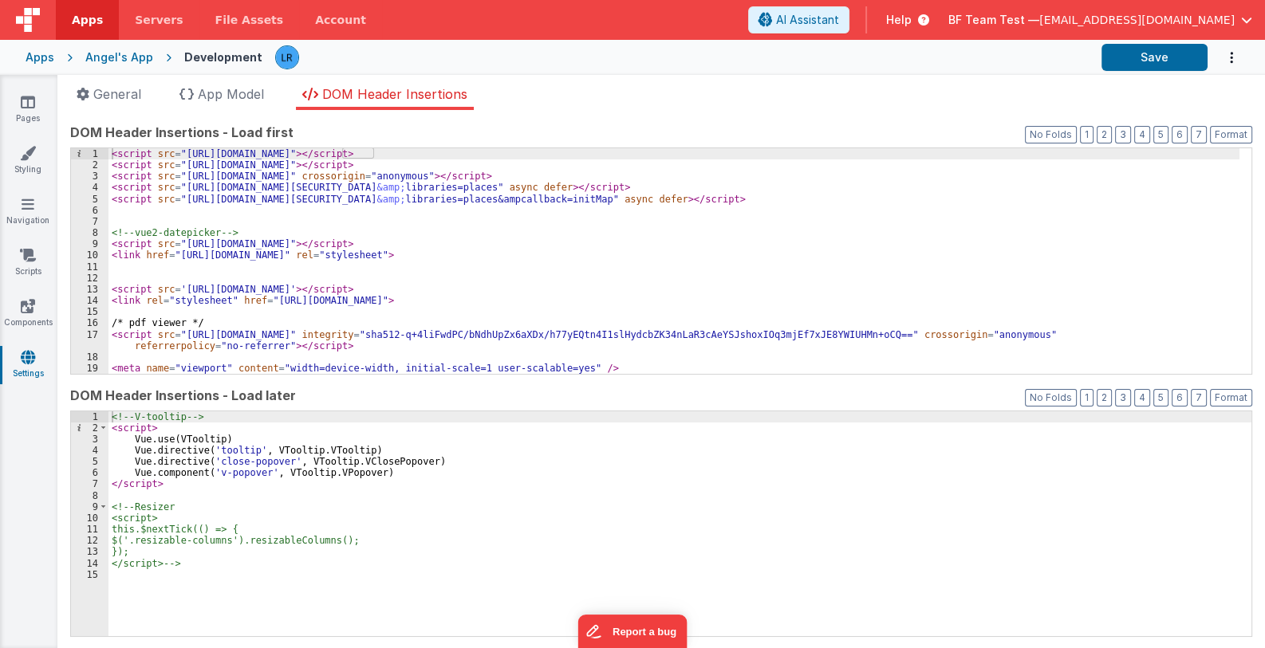
click at [494, 286] on div "< script src = "[URL][DOMAIN_NAME]" > </ script > < script src = "[URL][DOMAIN_…" at bounding box center [673, 272] width 1131 height 248
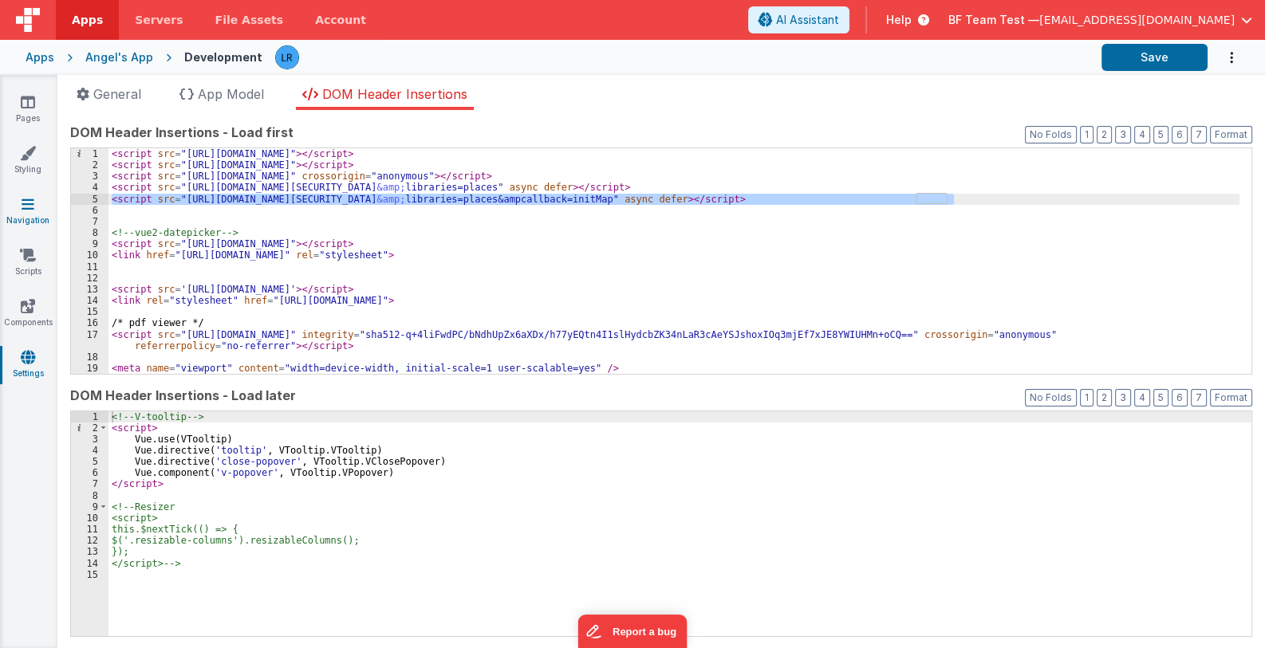
drag, startPoint x: 968, startPoint y: 196, endPoint x: 48, endPoint y: 199, distance: 919.7
click at [48, 199] on section "Pages Styling Navigation Scripts Components Settings General App Model DOM Head…" at bounding box center [632, 361] width 1265 height 573
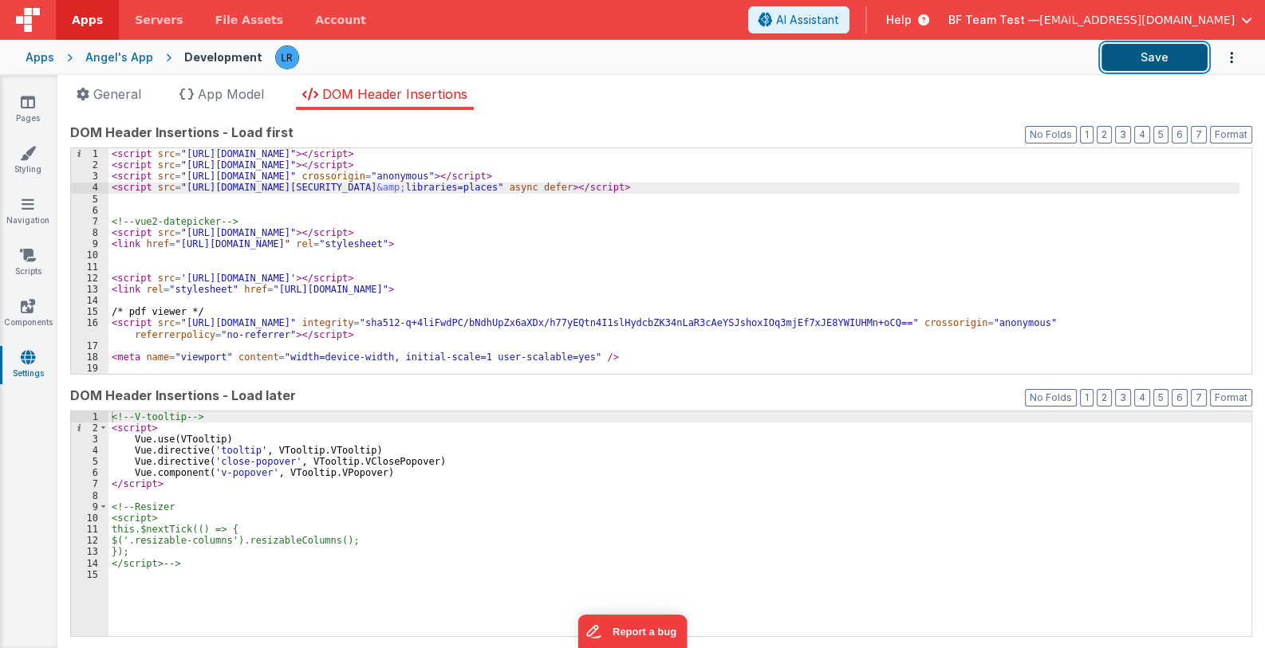
click at [1177, 66] on button "Save" at bounding box center [1155, 57] width 106 height 27
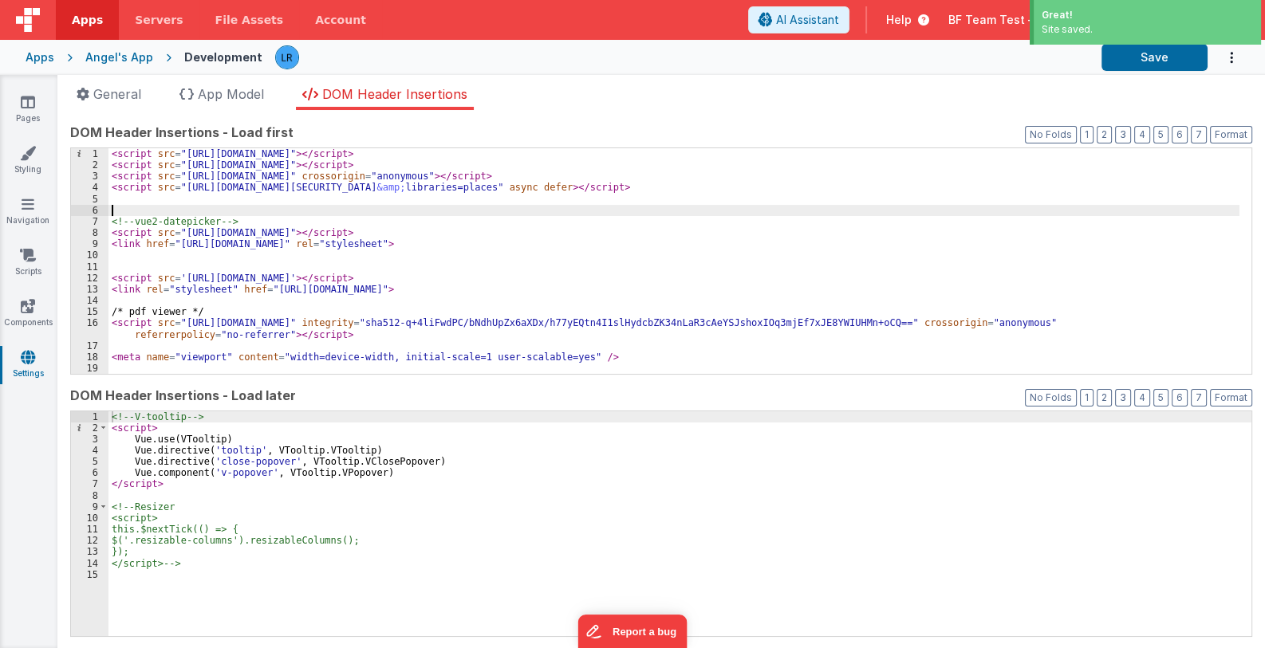
click at [450, 210] on div "< script src = "[URL][DOMAIN_NAME]" > </ script > < script src = "[URL][DOMAIN_…" at bounding box center [673, 272] width 1131 height 248
click at [396, 192] on div "< script src = "[URL][DOMAIN_NAME]" > </ script > < script src = "[URL][DOMAIN_…" at bounding box center [673, 272] width 1131 height 248
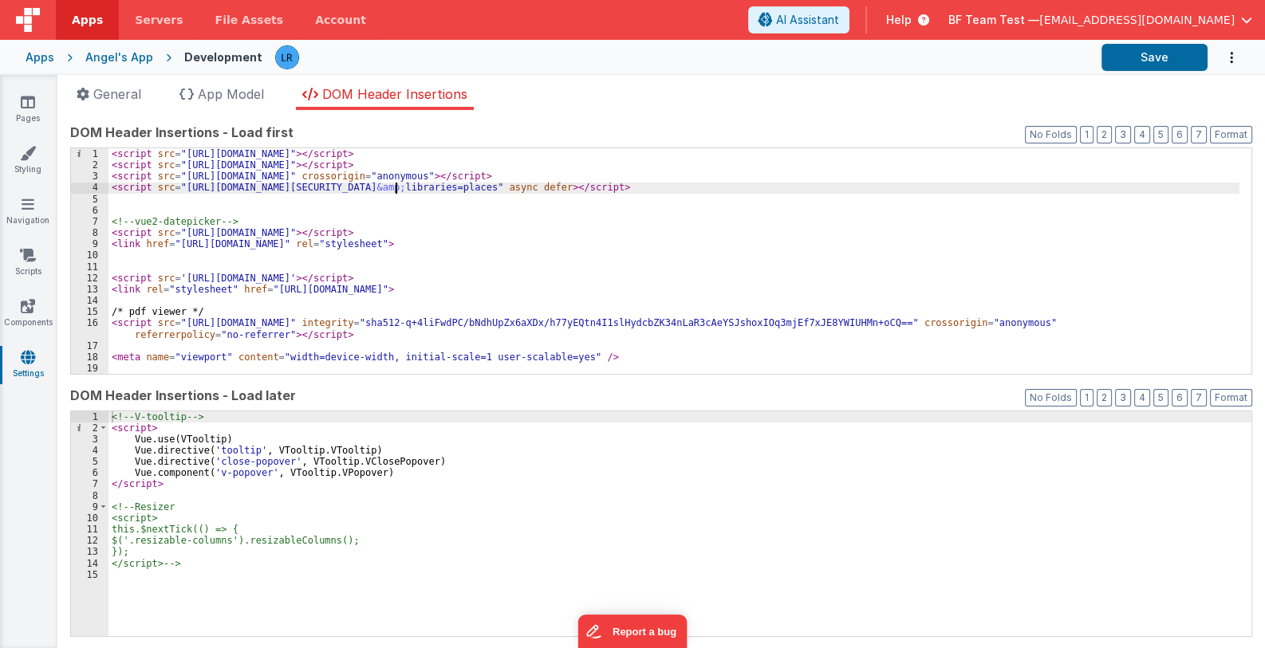
click at [112, 199] on div "< script src = "[URL][DOMAIN_NAME]" > </ script > < script src = "[URL][DOMAIN_…" at bounding box center [673, 272] width 1131 height 248
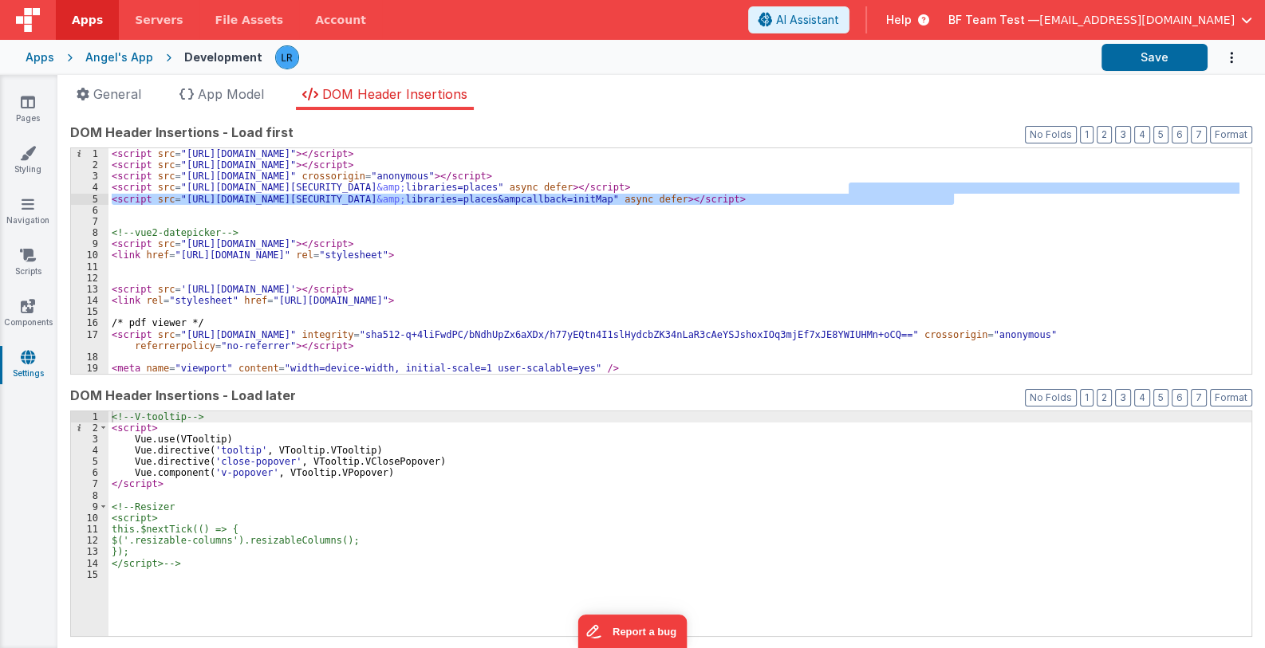
click at [979, 193] on div "< script src = "[URL][DOMAIN_NAME]" > </ script > < script src = "[URL][DOMAIN_…" at bounding box center [673, 261] width 1131 height 226
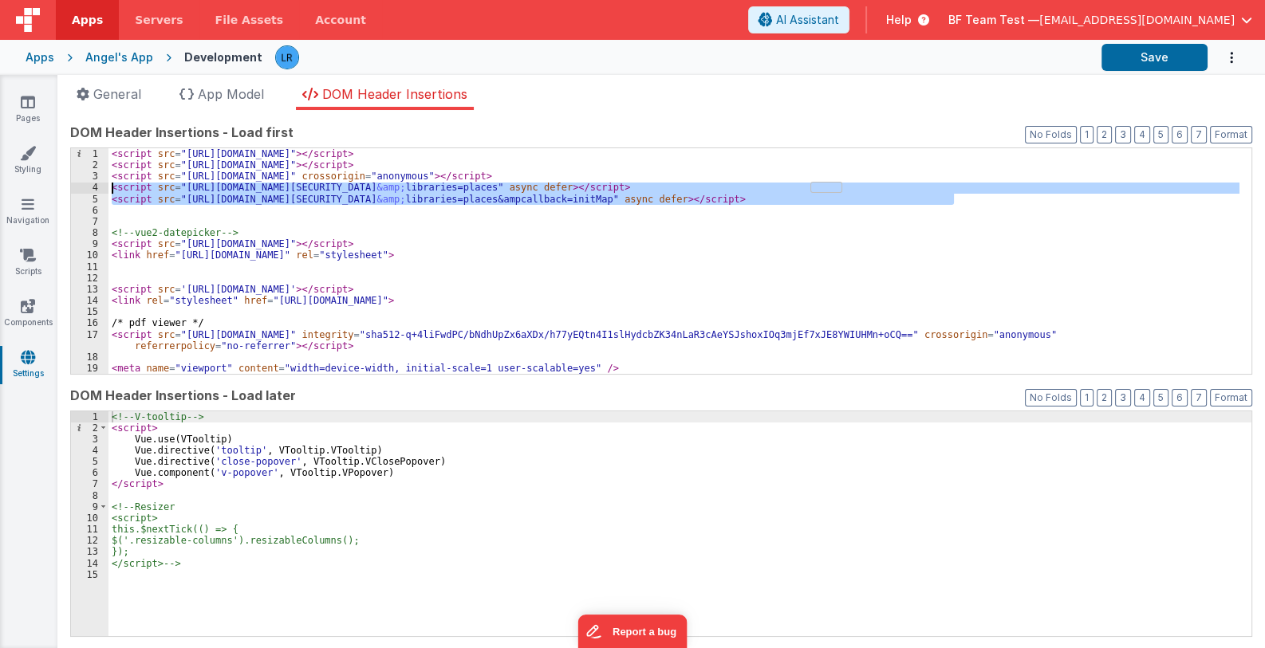
drag, startPoint x: 972, startPoint y: 198, endPoint x: 112, endPoint y: 188, distance: 860.7
click at [112, 188] on div "< script src = "[URL][DOMAIN_NAME]" > </ script > < script src = "[URL][DOMAIN_…" at bounding box center [673, 272] width 1131 height 248
click at [36, 113] on link "Pages" at bounding box center [27, 110] width 57 height 32
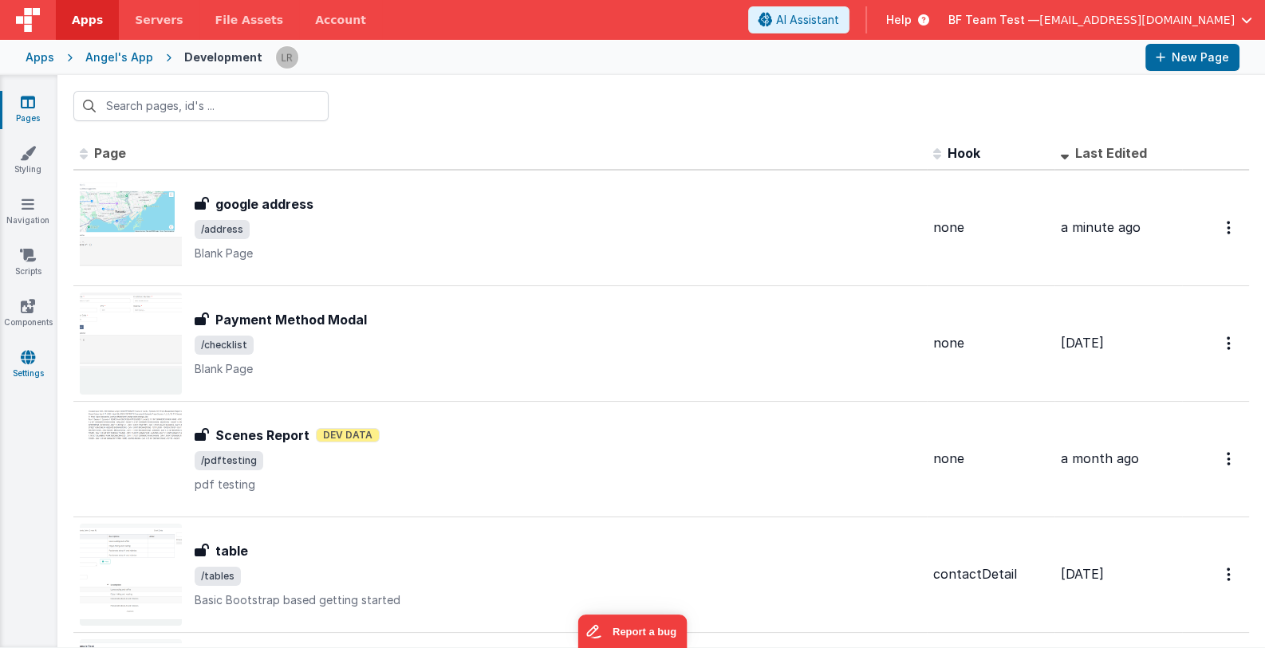
click at [36, 369] on link "Settings" at bounding box center [27, 365] width 57 height 32
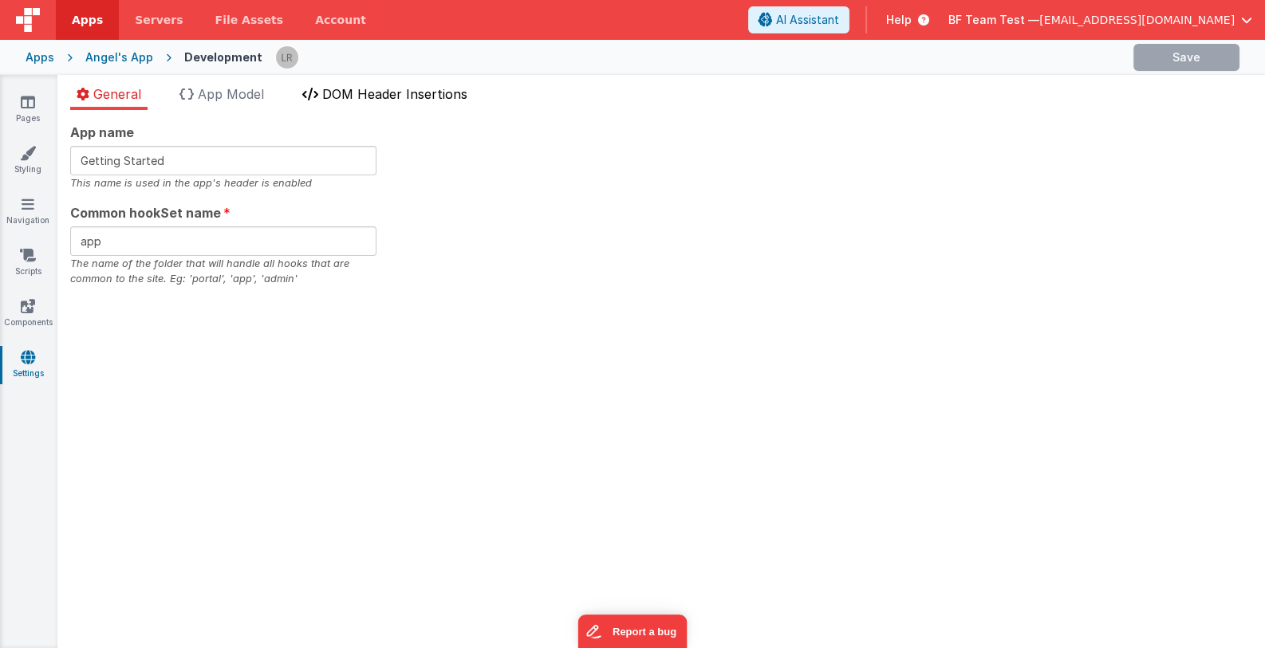
click at [362, 94] on span "DOM Header Insertions" at bounding box center [394, 94] width 145 height 16
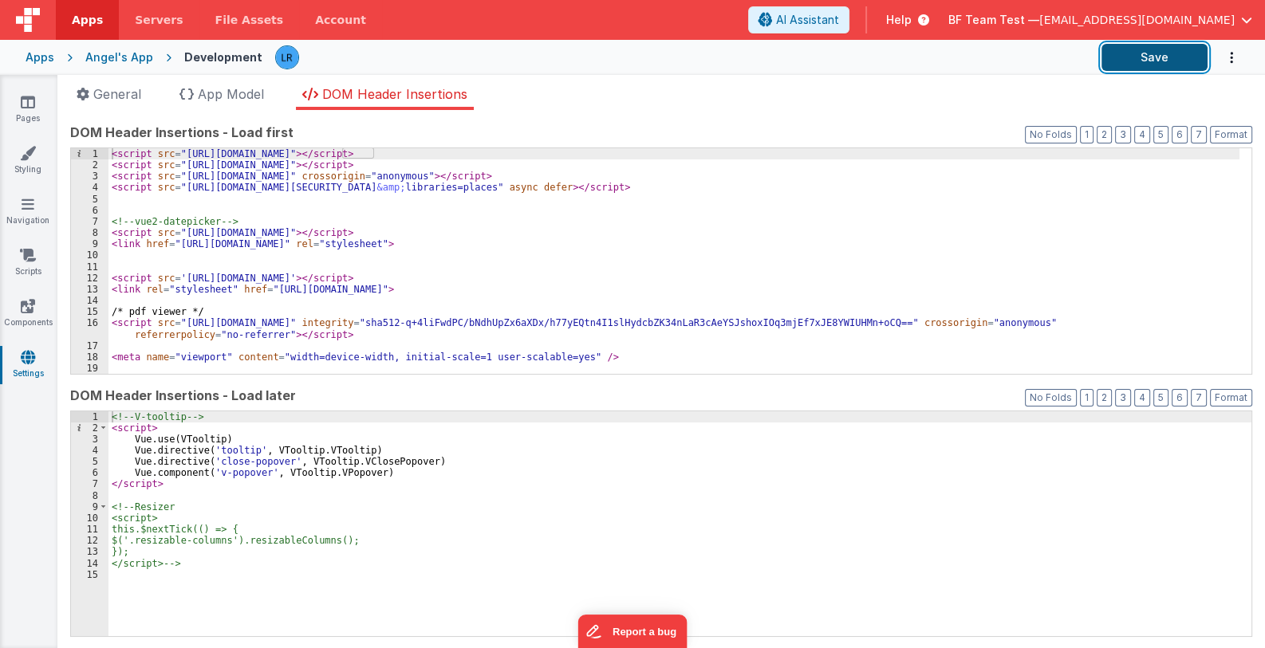
click at [1197, 58] on button "Save" at bounding box center [1155, 57] width 106 height 27
click at [32, 94] on icon at bounding box center [28, 102] width 14 height 16
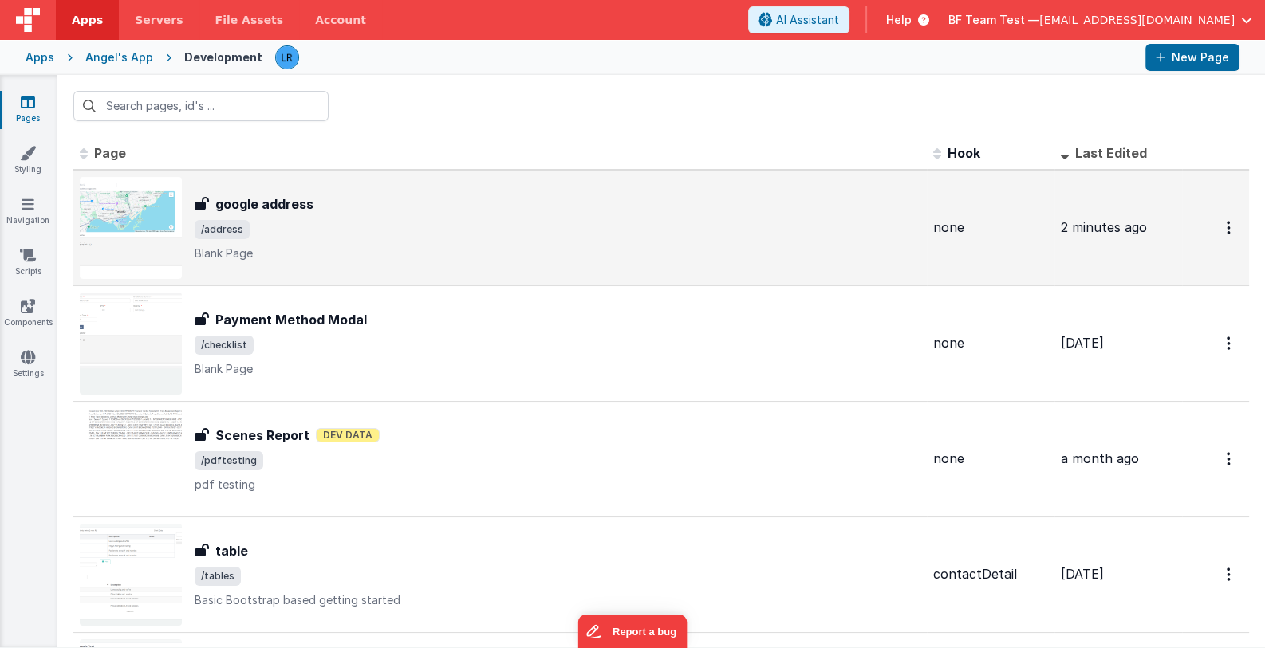
click at [308, 227] on span "/address" at bounding box center [558, 229] width 726 height 19
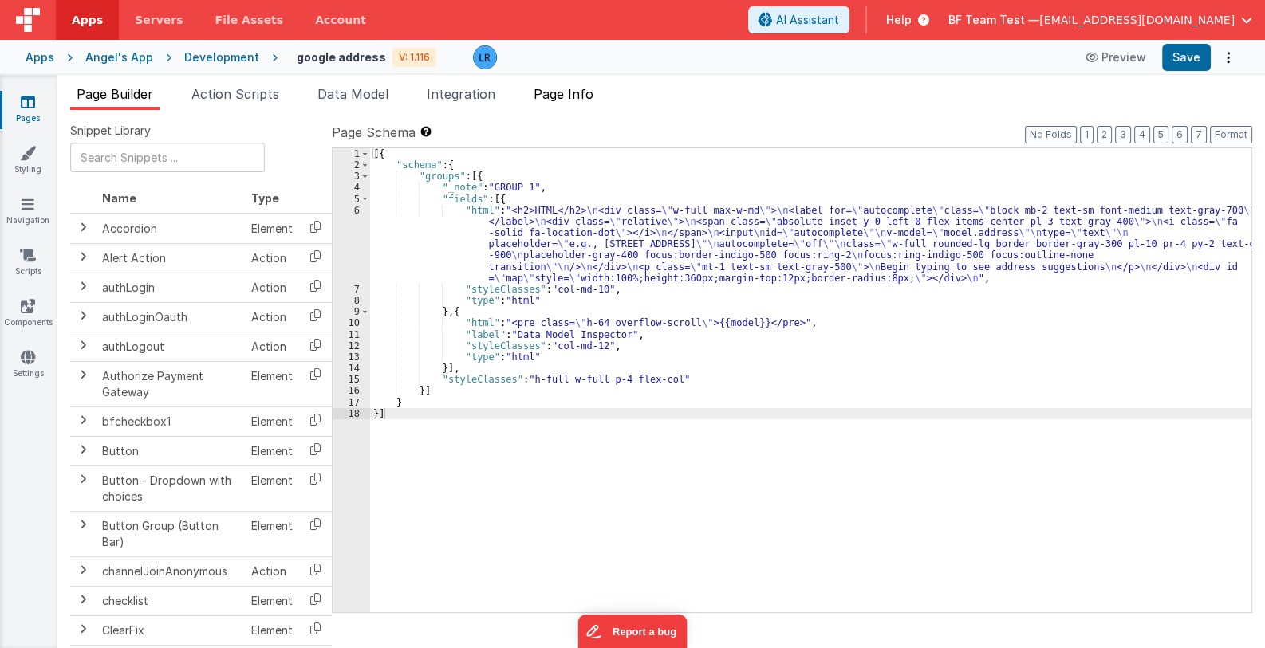
click at [577, 88] on span "Page Info" at bounding box center [564, 94] width 60 height 16
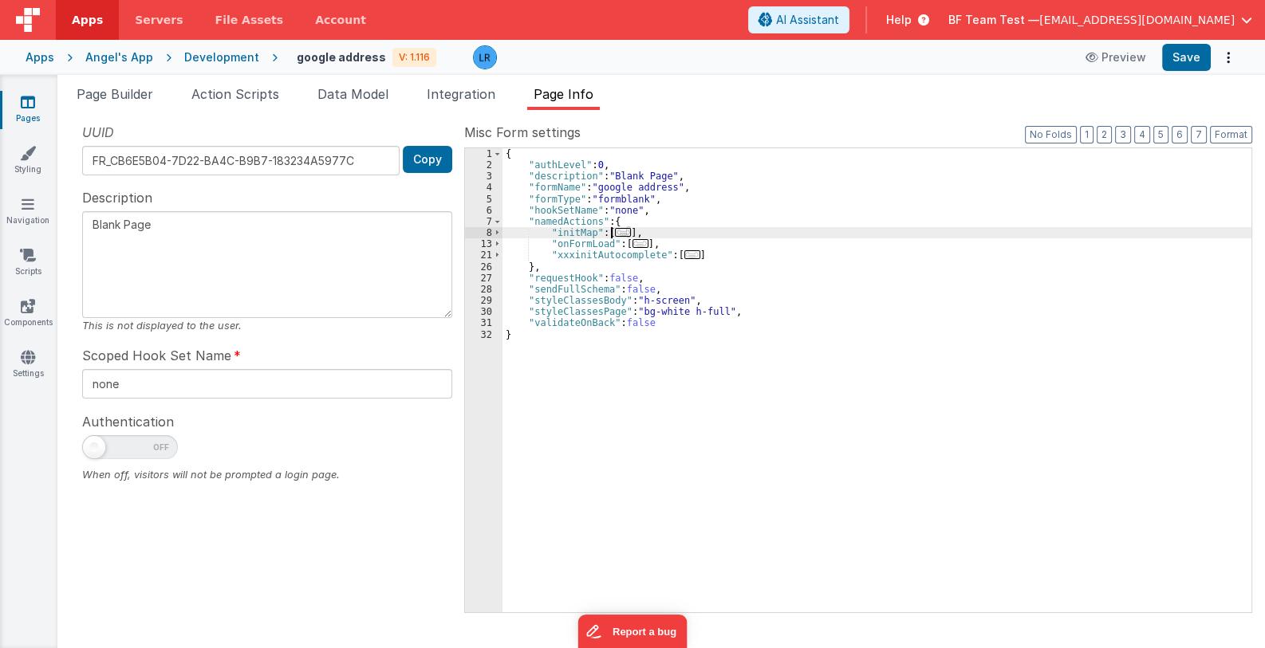
click at [618, 228] on span "..." at bounding box center [623, 232] width 16 height 9
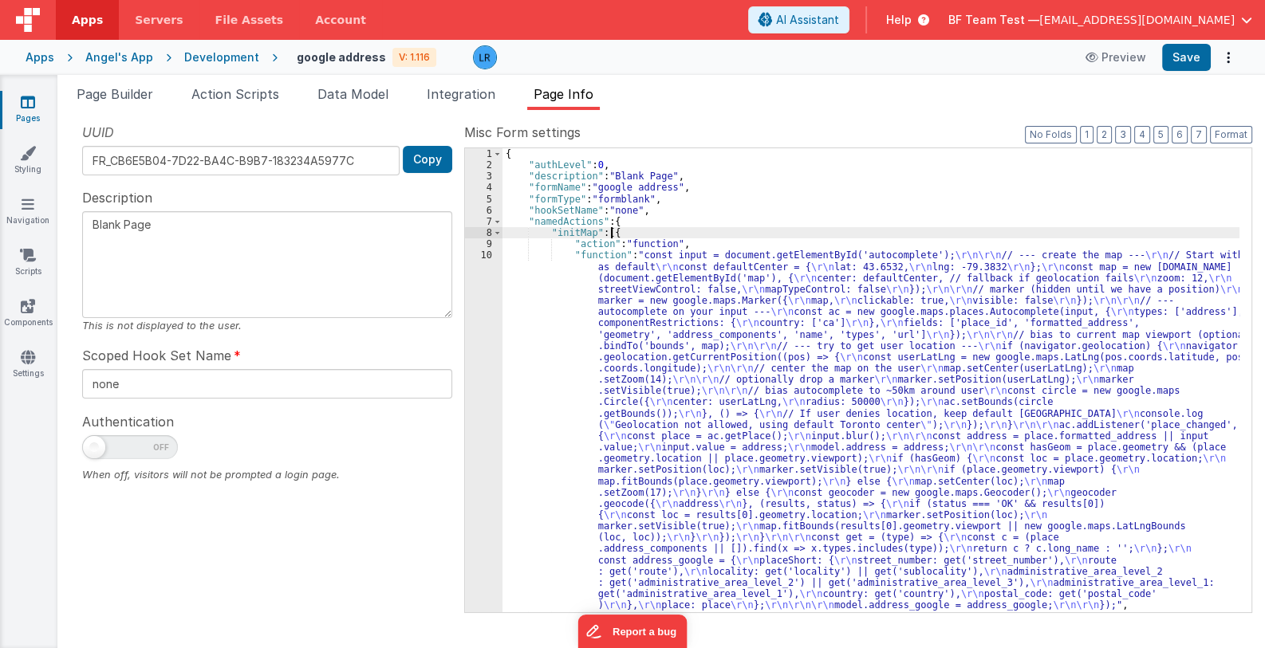
click at [674, 335] on div "{ "authLevel" : 0 , "description" : "Blank Page" , "formName" : "google address…" at bounding box center [870, 391] width 737 height 487
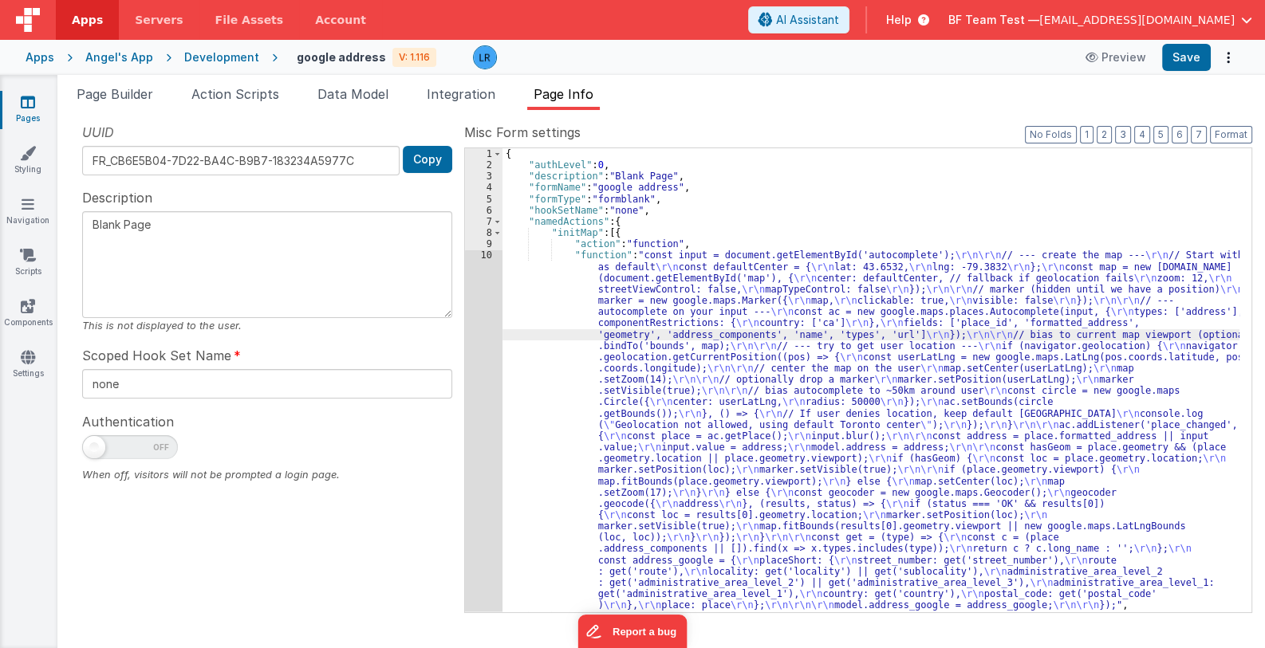
scroll to position [9, 0]
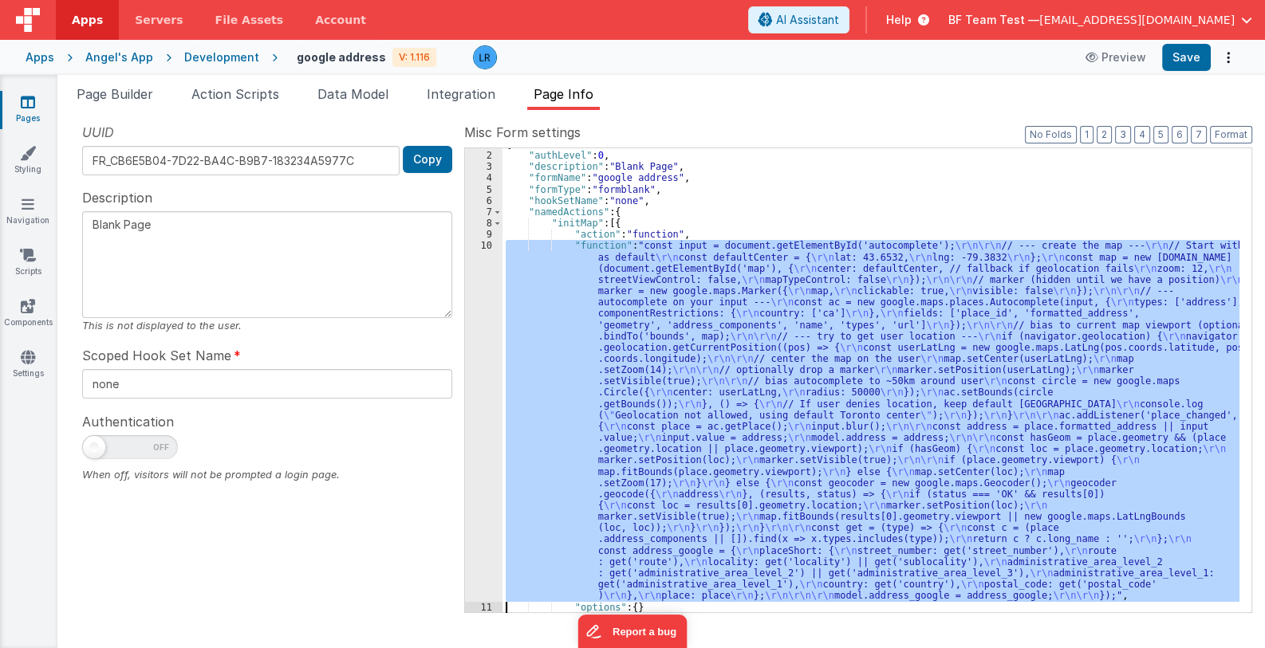
click at [479, 407] on div "10" at bounding box center [483, 420] width 37 height 361
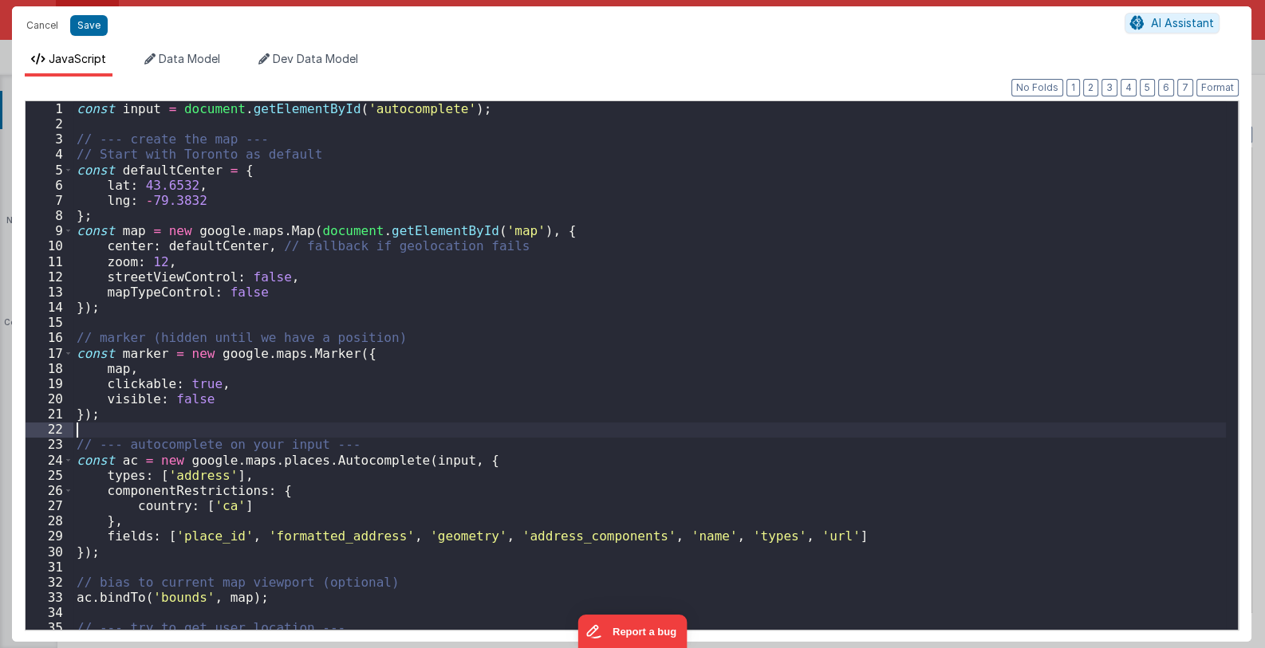
click at [479, 407] on div "const input = document . getElementById ( 'autocomplete' ) ; // --- create the …" at bounding box center [649, 380] width 1153 height 559
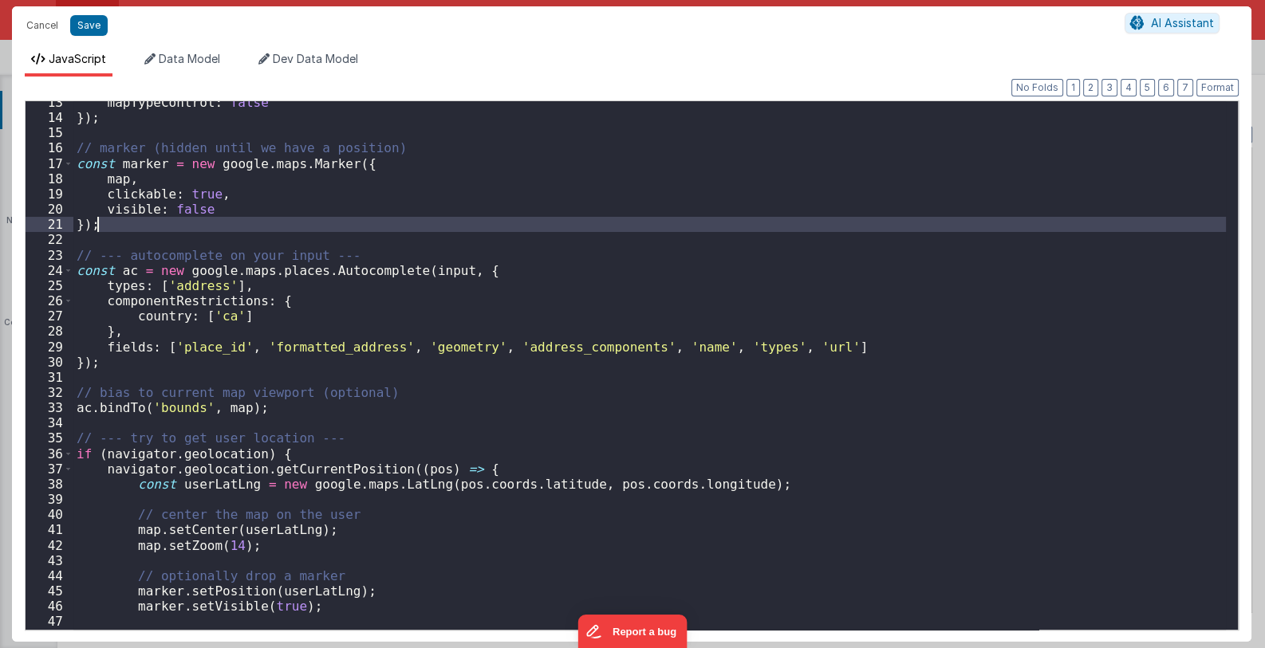
scroll to position [190, 0]
click at [329, 250] on div "mapTypeControl : false }) ; // marker (hidden until we have a position) const m…" at bounding box center [649, 374] width 1153 height 559
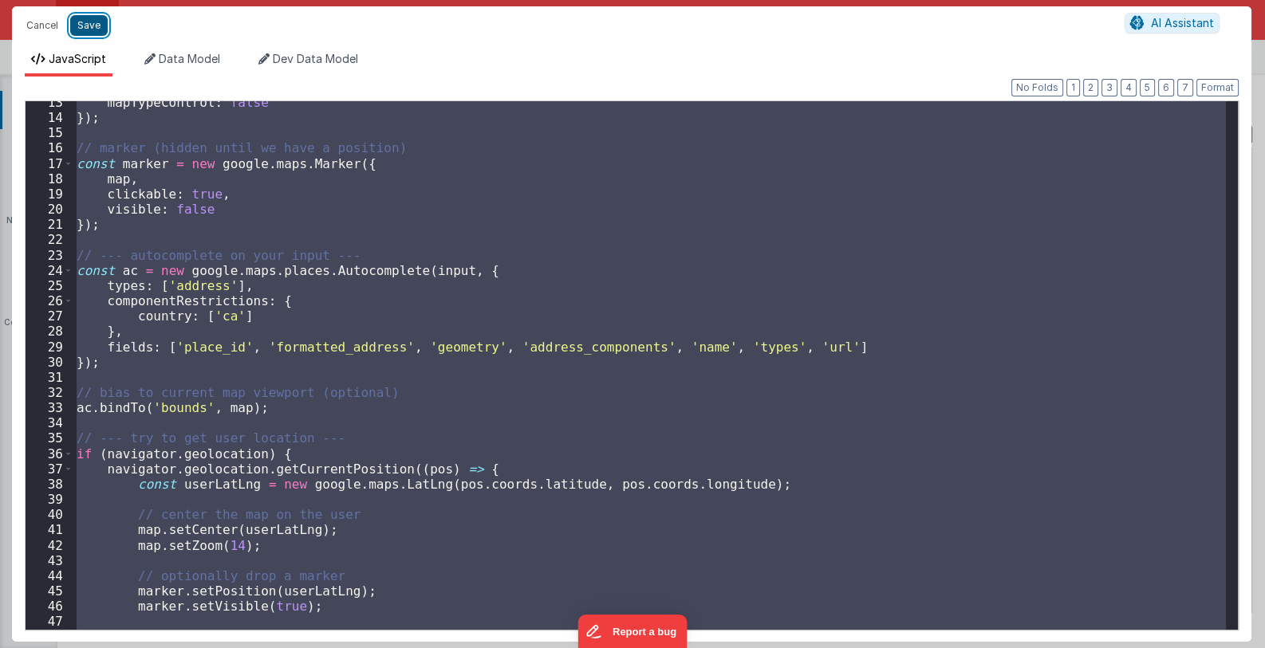
click at [88, 26] on button "Save" at bounding box center [88, 25] width 37 height 21
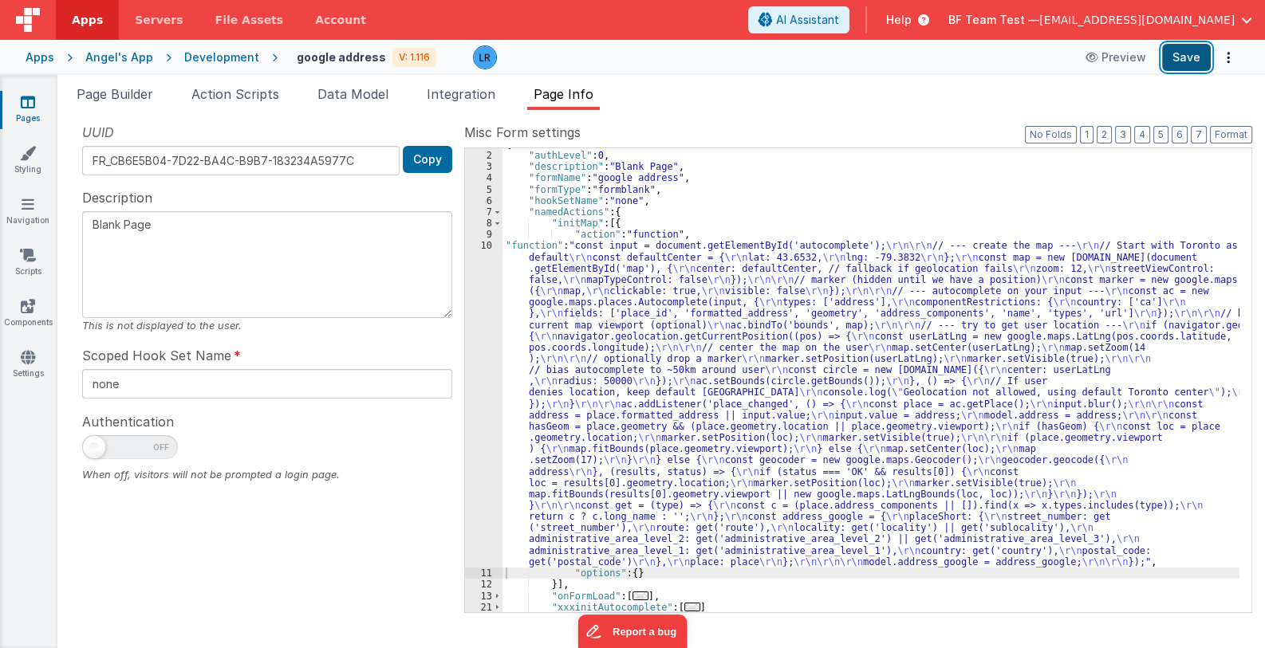
click at [1187, 53] on button "Save" at bounding box center [1186, 57] width 49 height 27
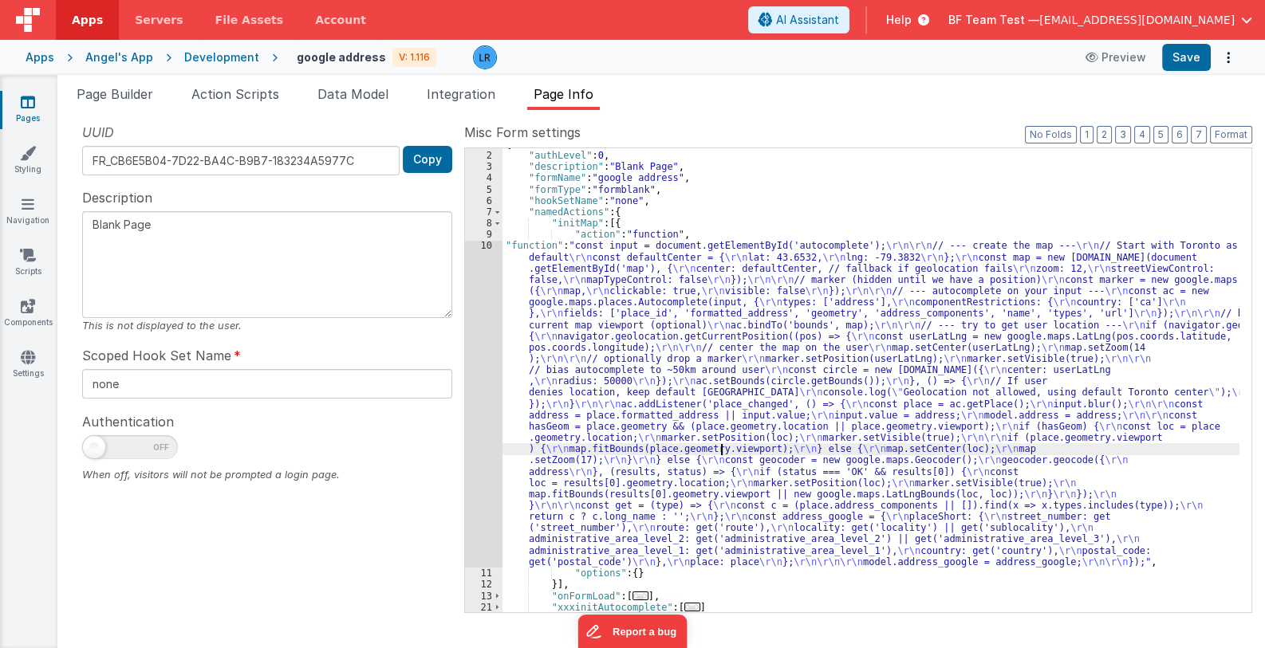
click at [722, 451] on div "{ "authLevel" : 0 , "description" : "Blank Page" , "formName" : "google address…" at bounding box center [870, 382] width 737 height 487
click at [477, 429] on div "10" at bounding box center [483, 404] width 37 height 328
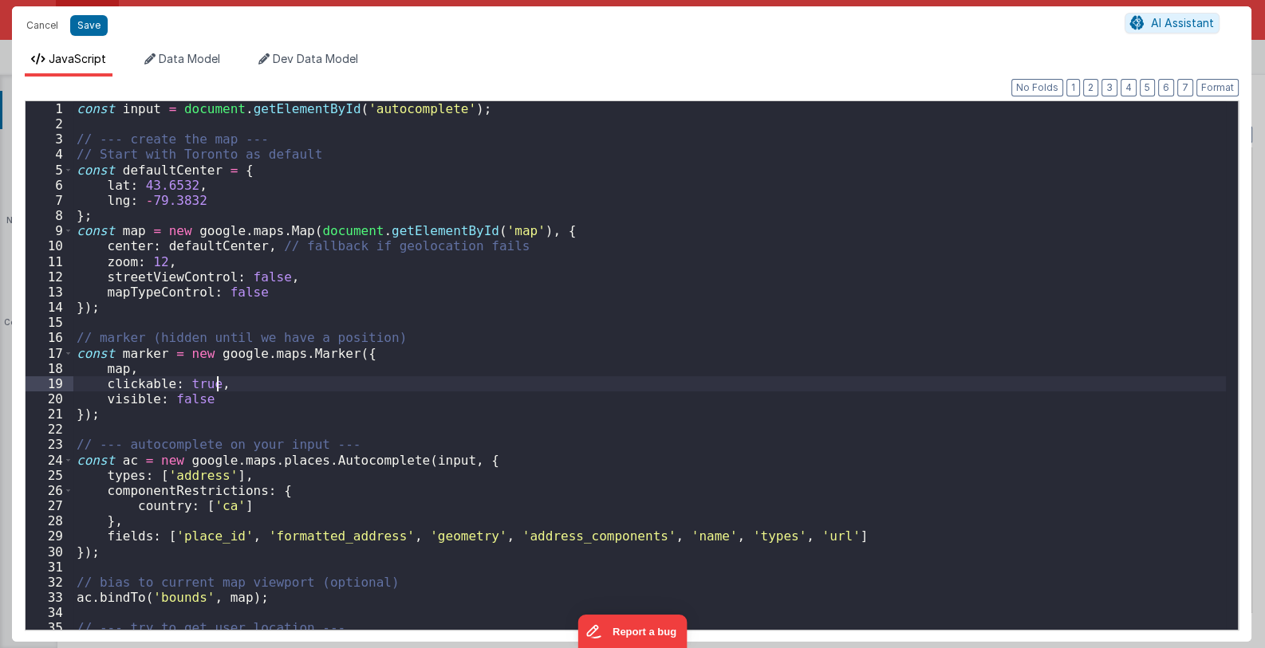
click at [467, 385] on div "const input = document . getElementById ( 'autocomplete' ) ; // --- create the …" at bounding box center [649, 380] width 1153 height 559
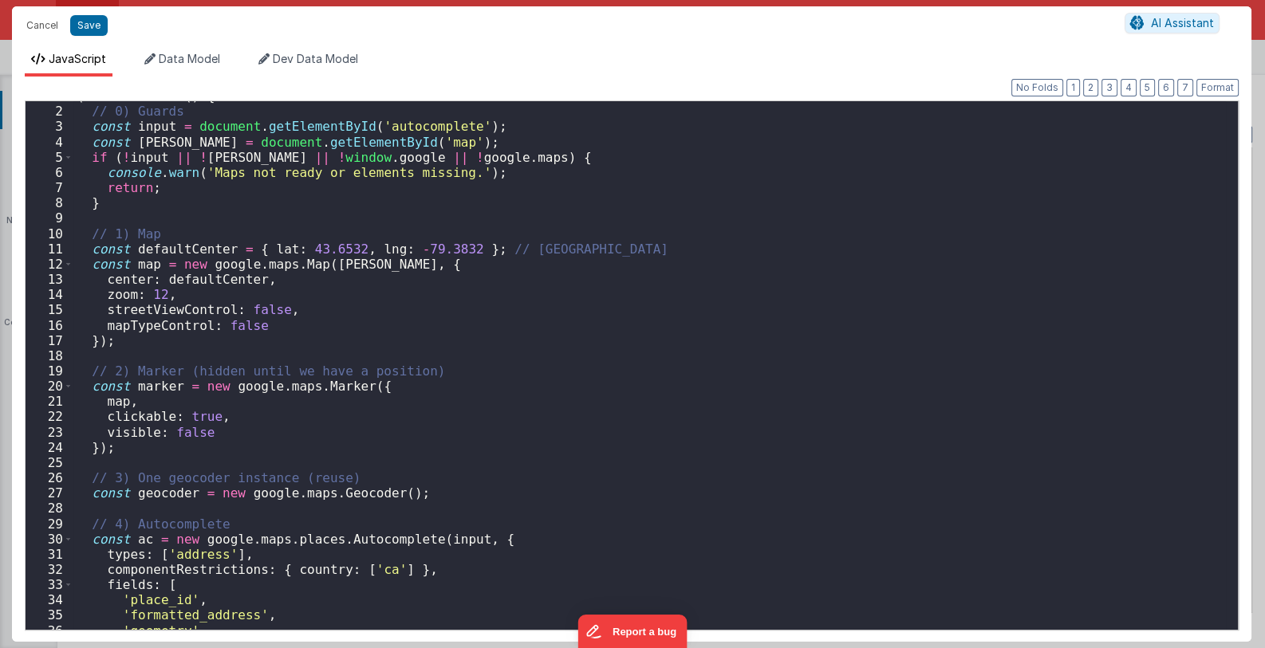
scroll to position [0, 0]
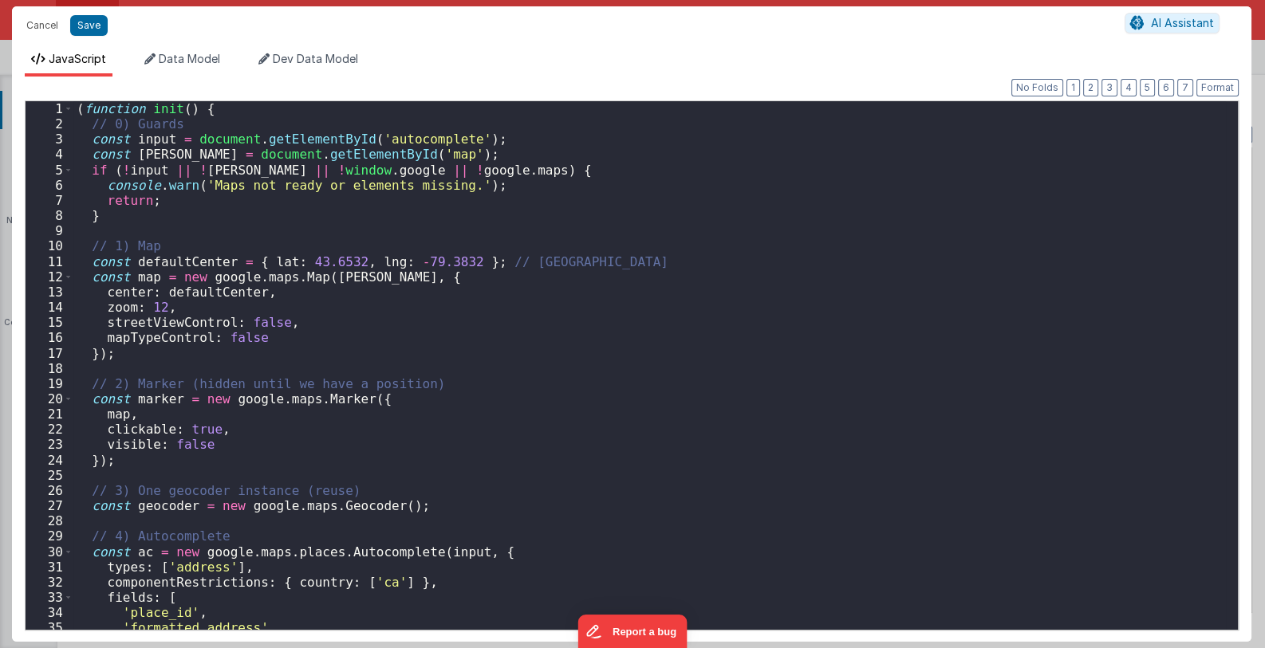
click at [203, 108] on div "( function init ( ) { // 0) Guards const input = document . getElementById ( 'a…" at bounding box center [649, 380] width 1153 height 559
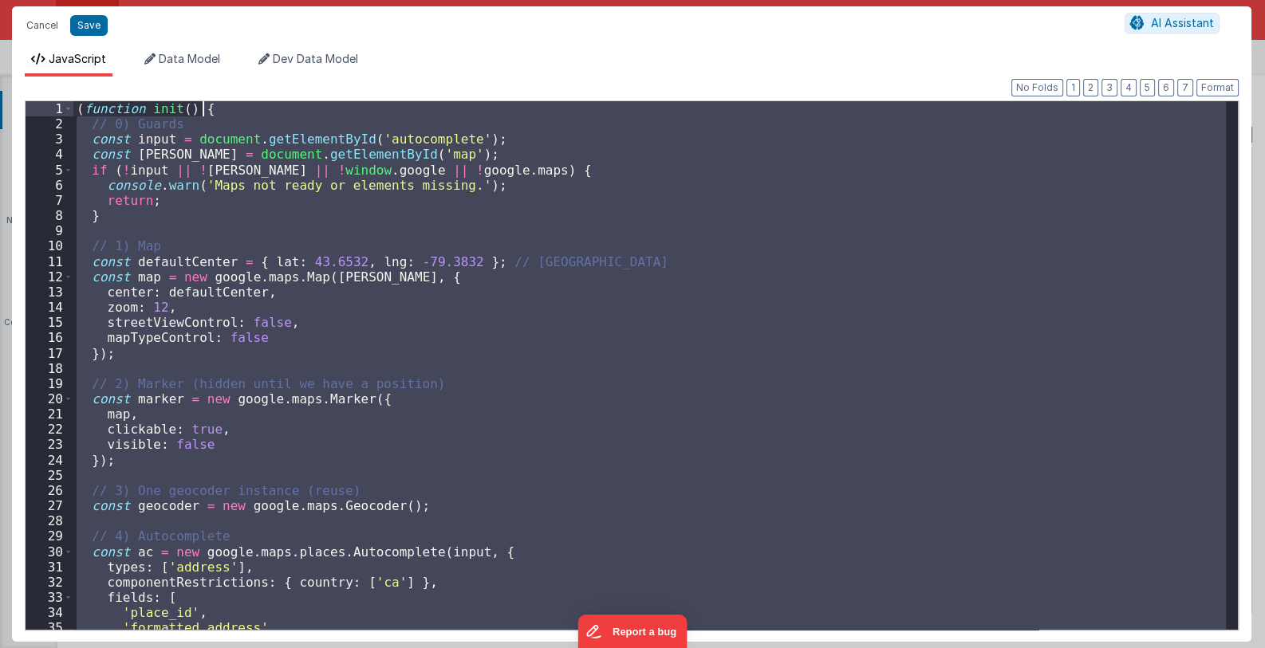
click at [203, 108] on div "( function init ( ) { // 0) Guards const input = document . getElementById ( 'a…" at bounding box center [649, 380] width 1153 height 559
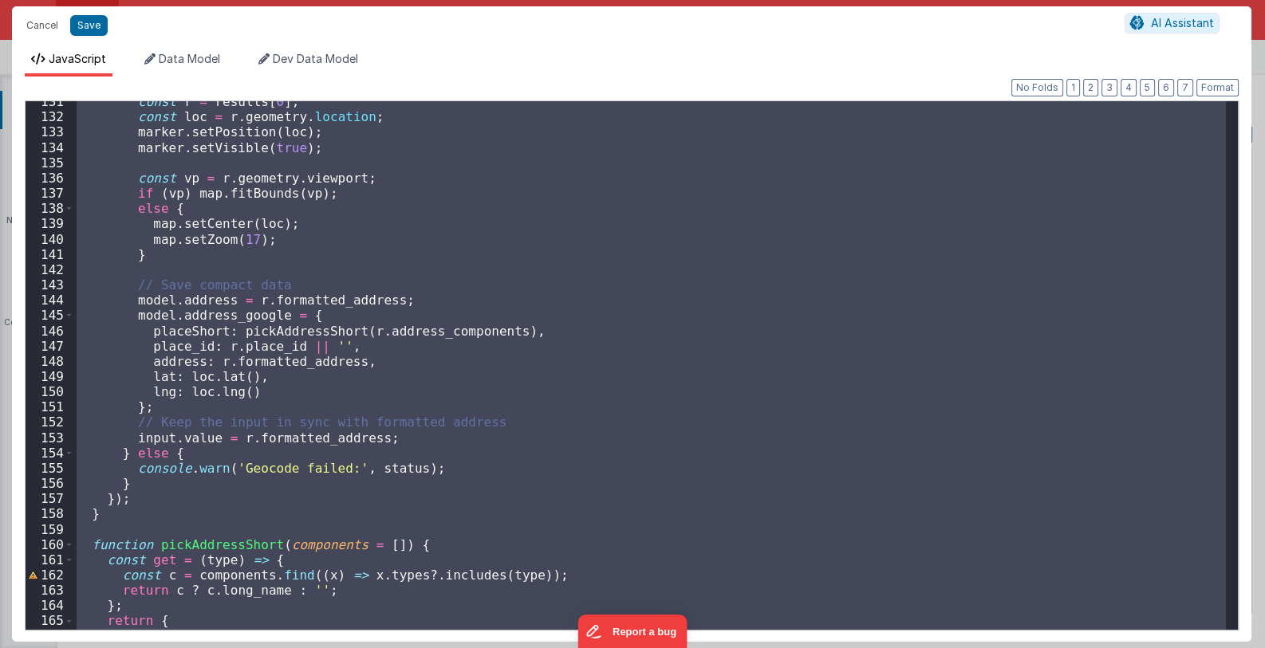
scroll to position [2162, 0]
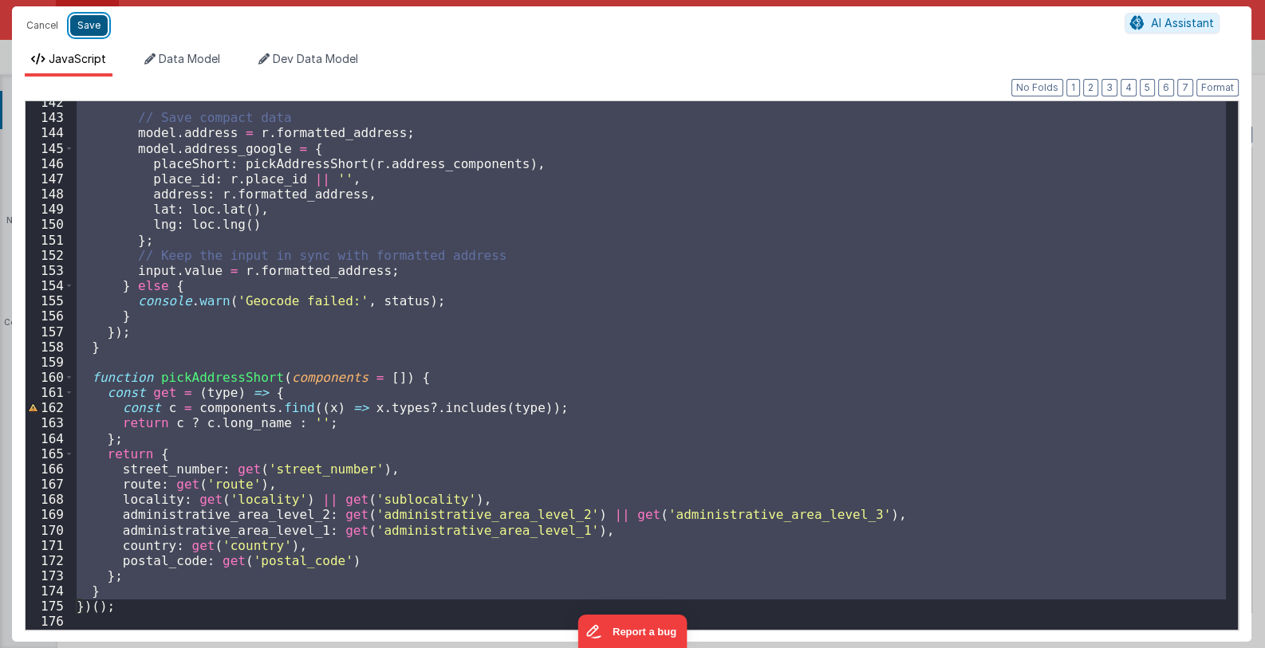
click at [86, 25] on button "Save" at bounding box center [88, 25] width 37 height 21
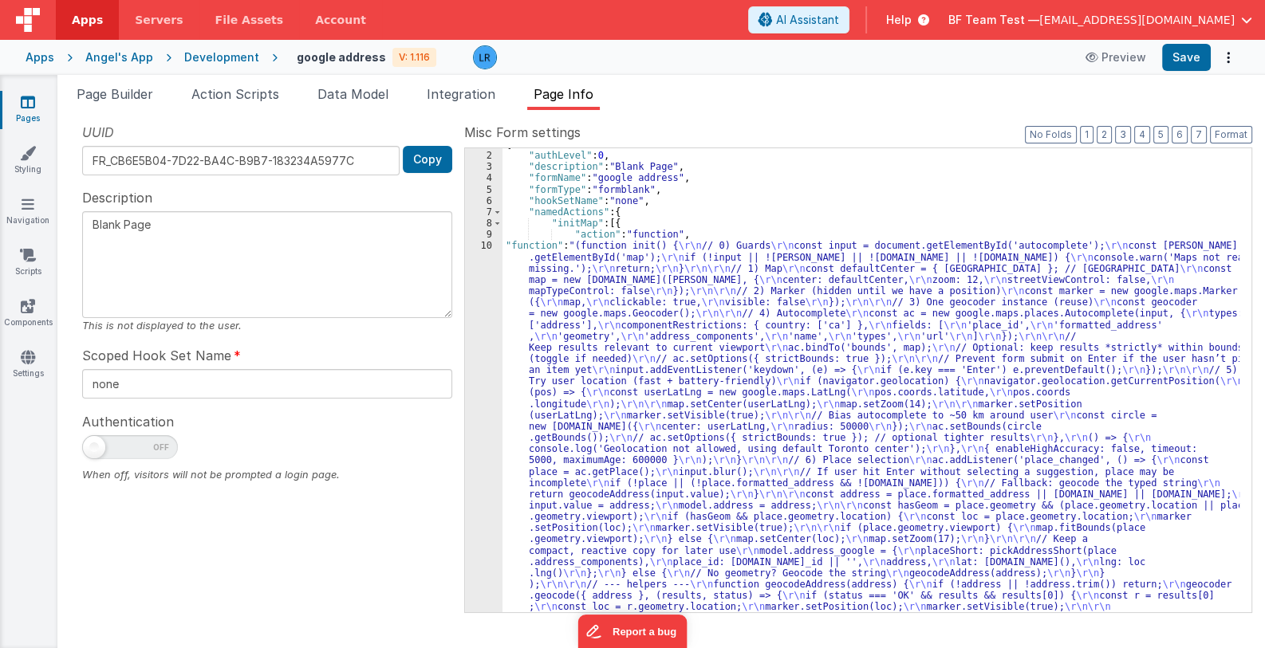
click at [652, 430] on div "{ "authLevel" : 0 , "description" : "Blank Page" , "formName" : "google address…" at bounding box center [870, 626] width 737 height 974
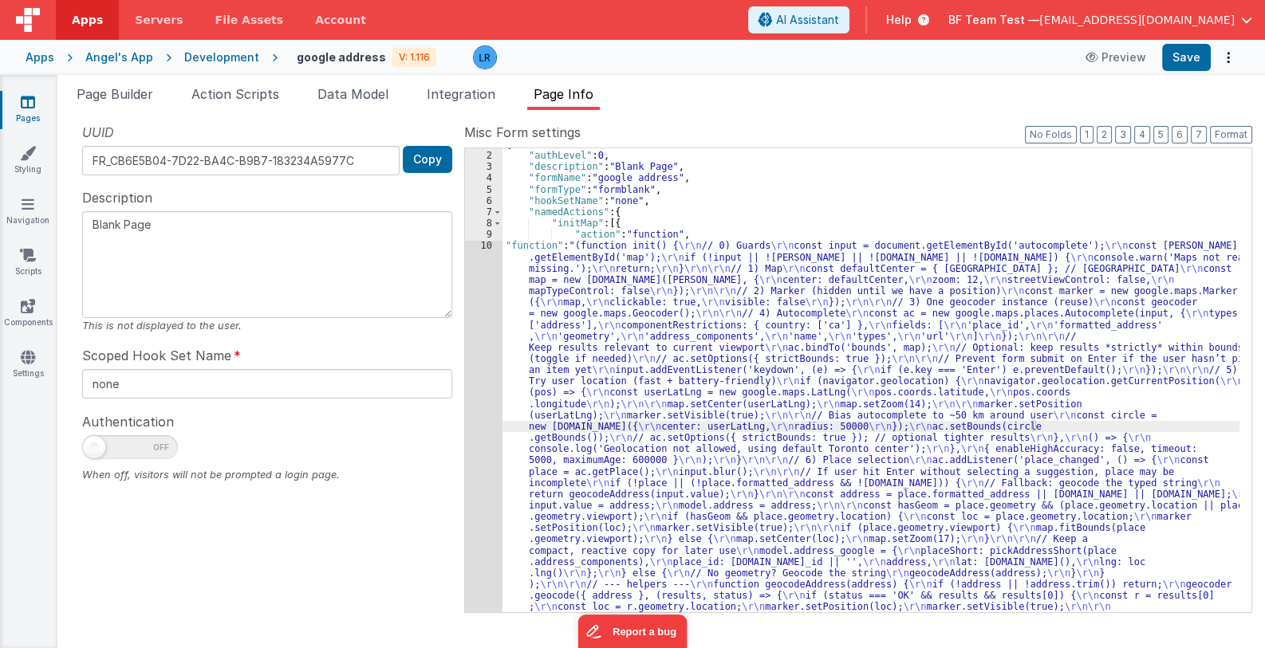
scroll to position [144, 0]
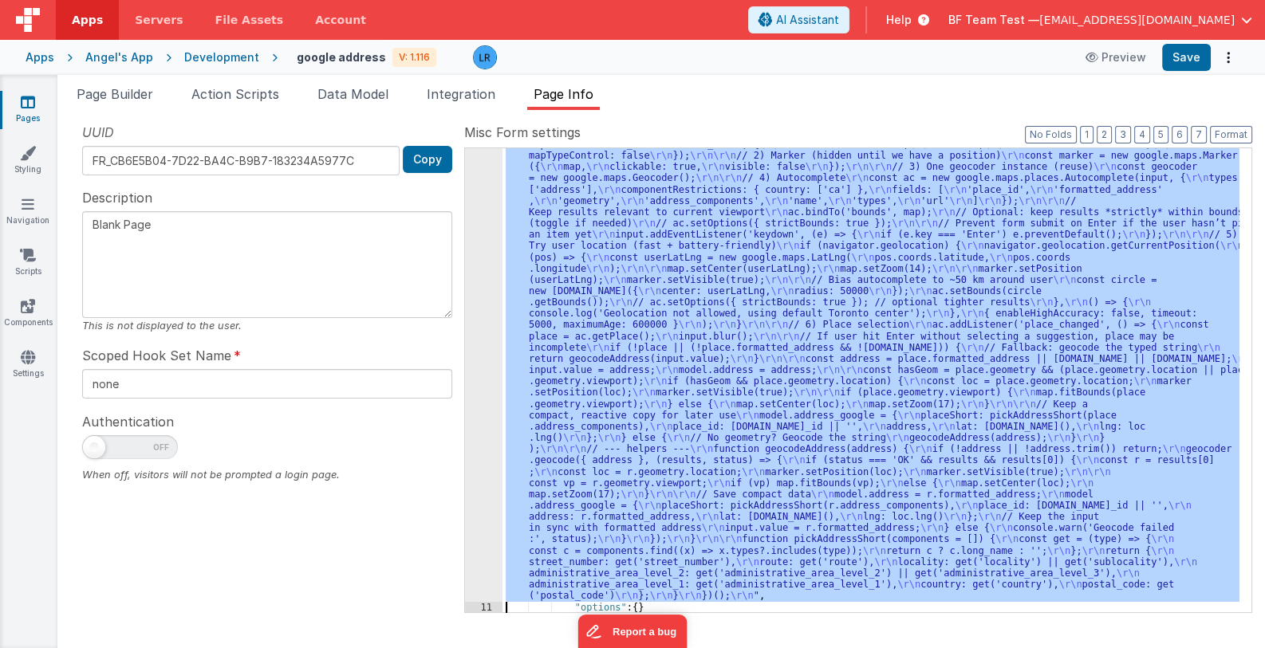
click at [483, 446] on div "10" at bounding box center [483, 353] width 37 height 497
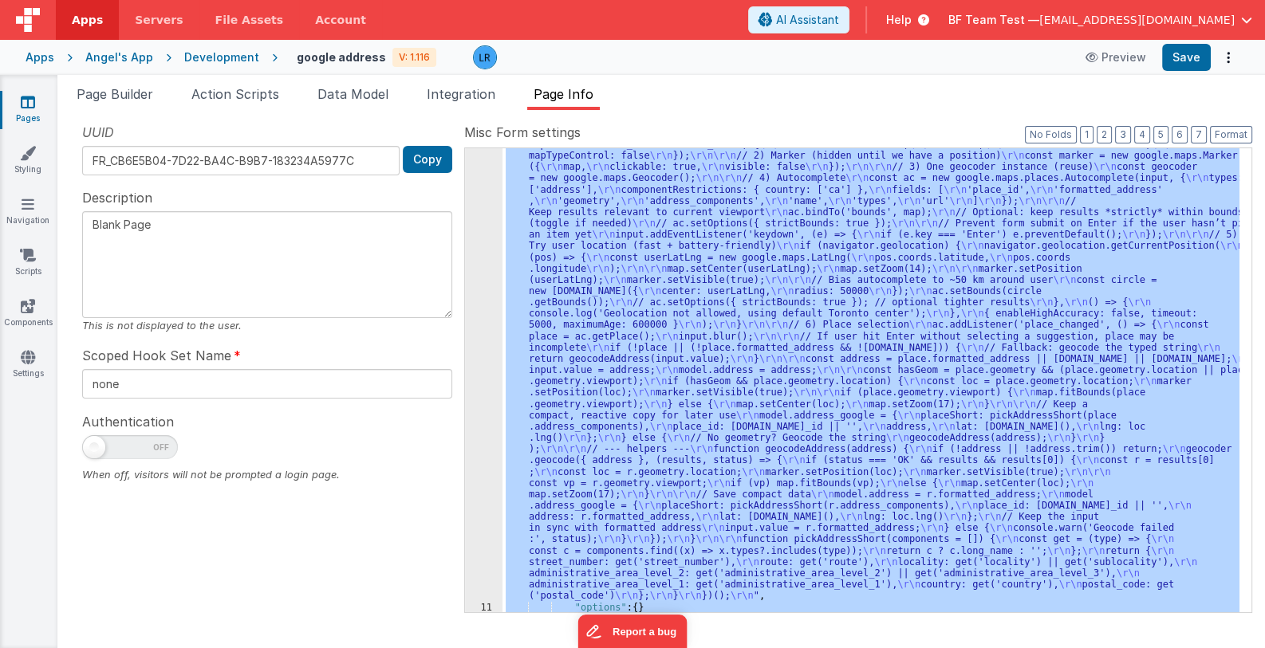
click at [530, 424] on div ""function" : "(function init() { \r\n // 0) Guards \r\n const input = document.…" at bounding box center [870, 380] width 737 height 464
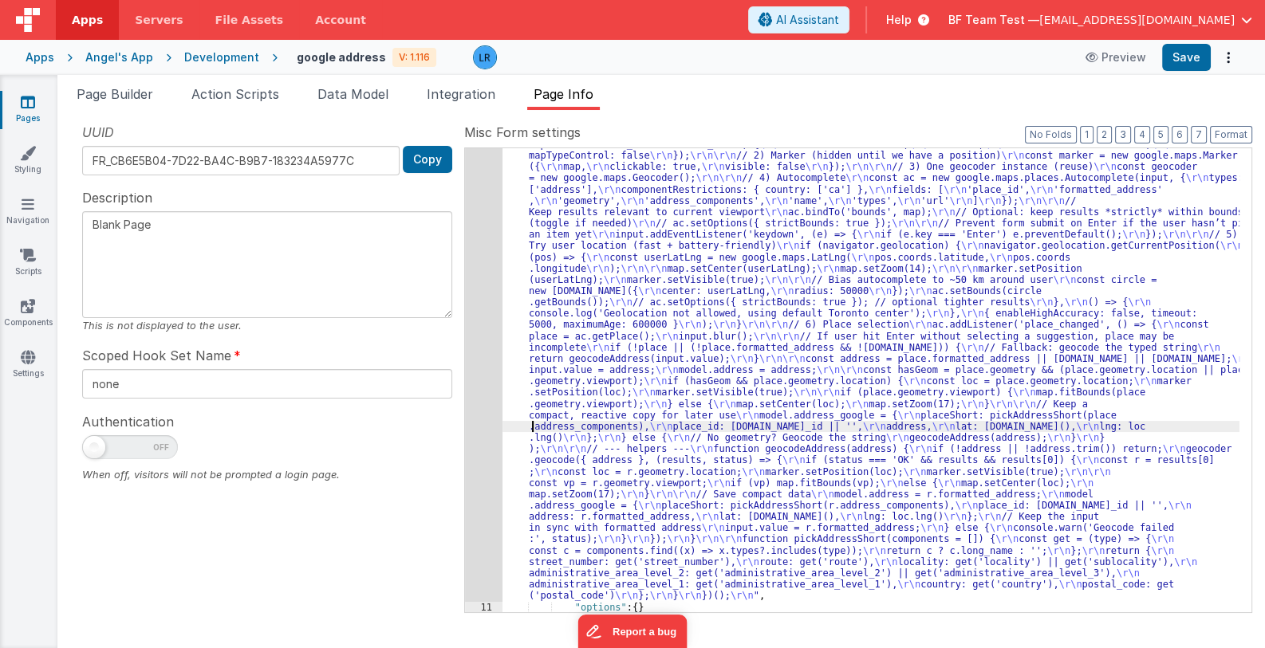
click at [483, 434] on div "10" at bounding box center [483, 353] width 37 height 497
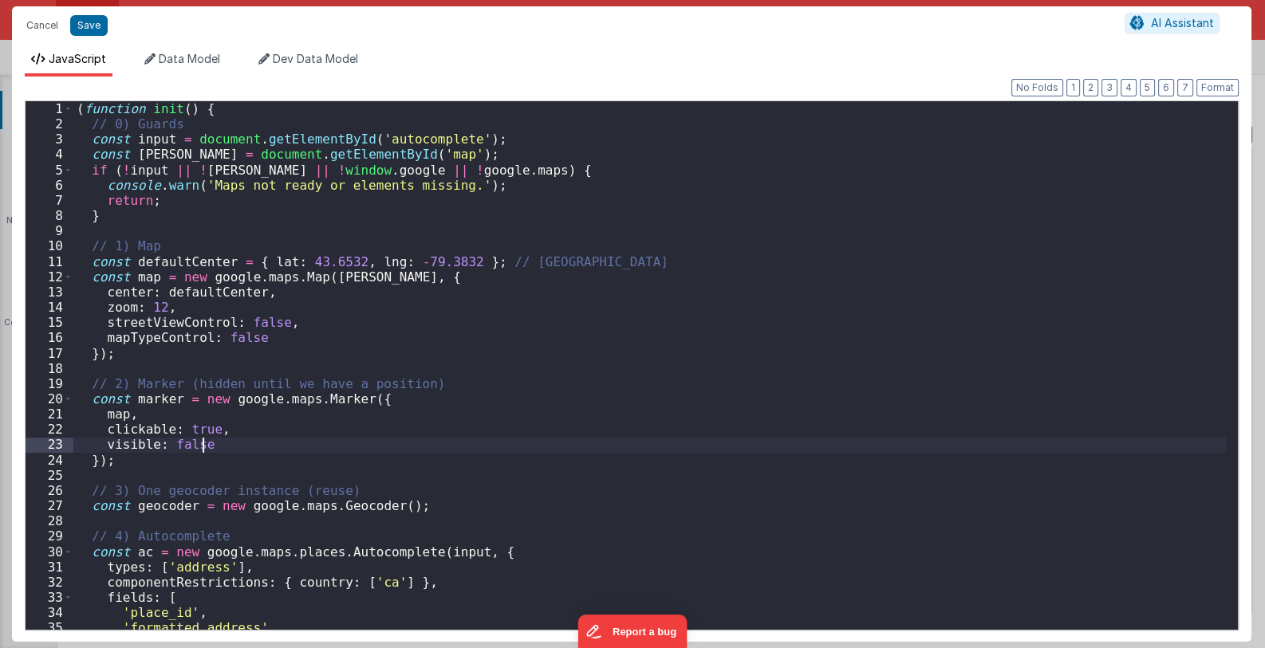
click at [483, 434] on div "( function init ( ) { // 0) Guards const input = document . getElementById ( 'a…" at bounding box center [649, 380] width 1153 height 559
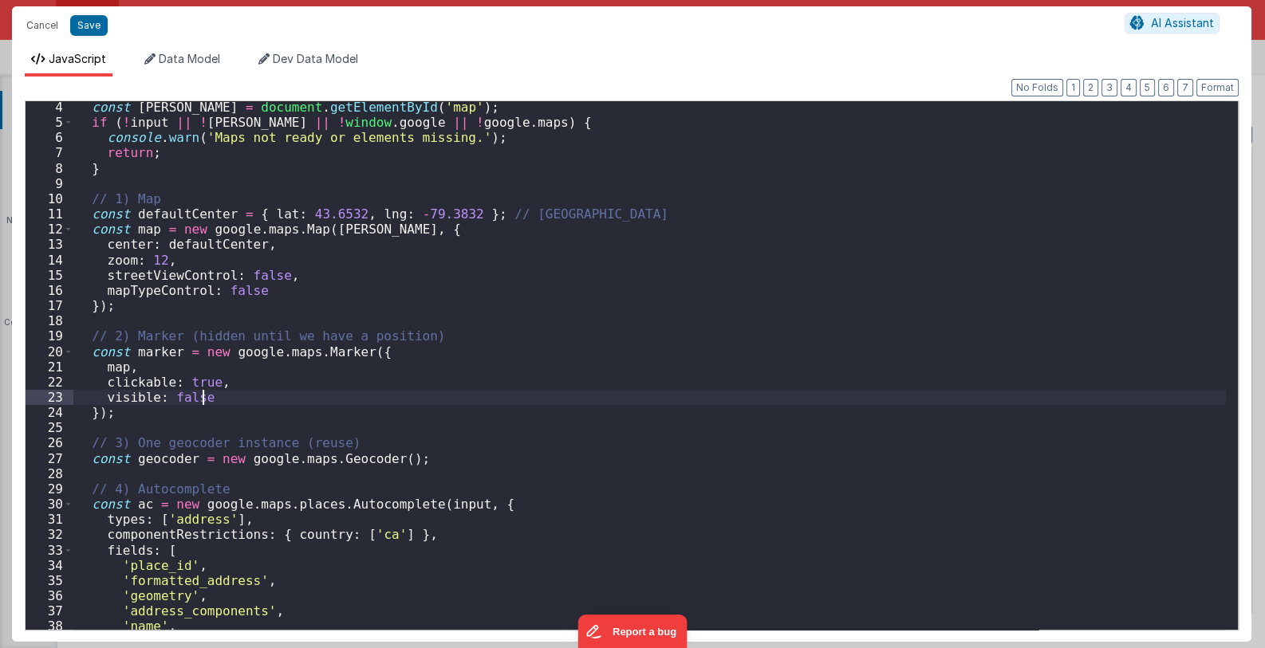
scroll to position [95, 0]
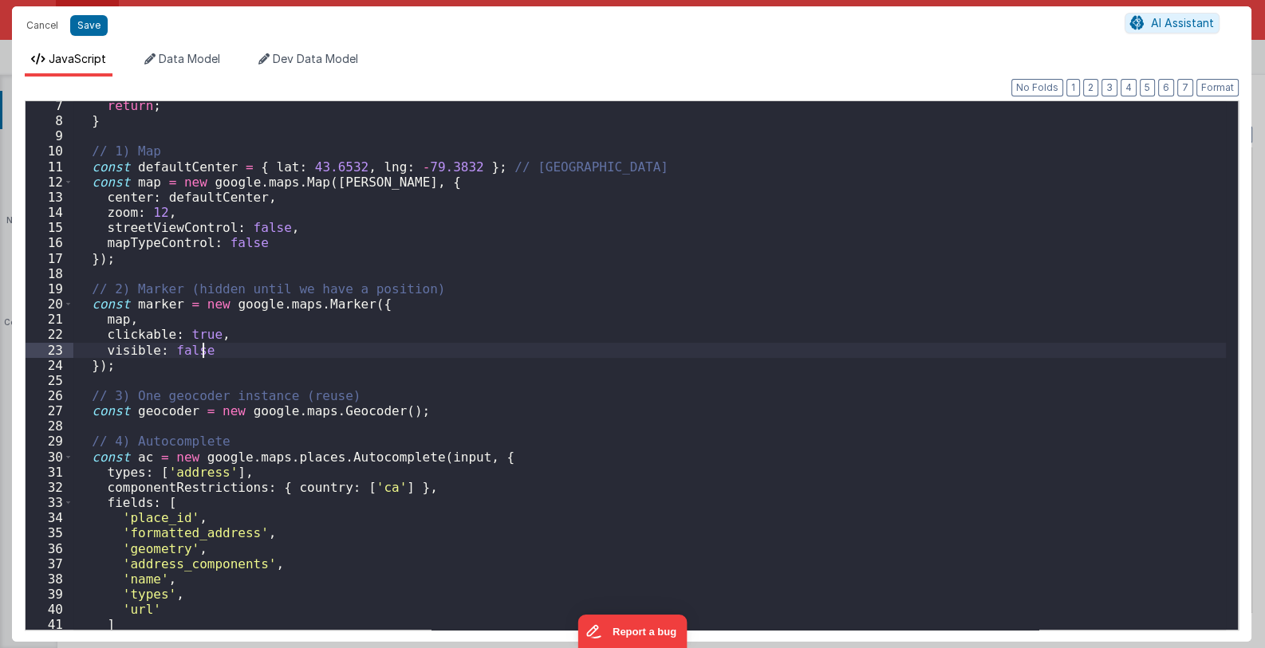
click at [209, 353] on div "return ; } // 1) Map const defaultCenter = { [GEOGRAPHIC_DATA] } ; // [GEOGRAPH…" at bounding box center [649, 377] width 1153 height 559
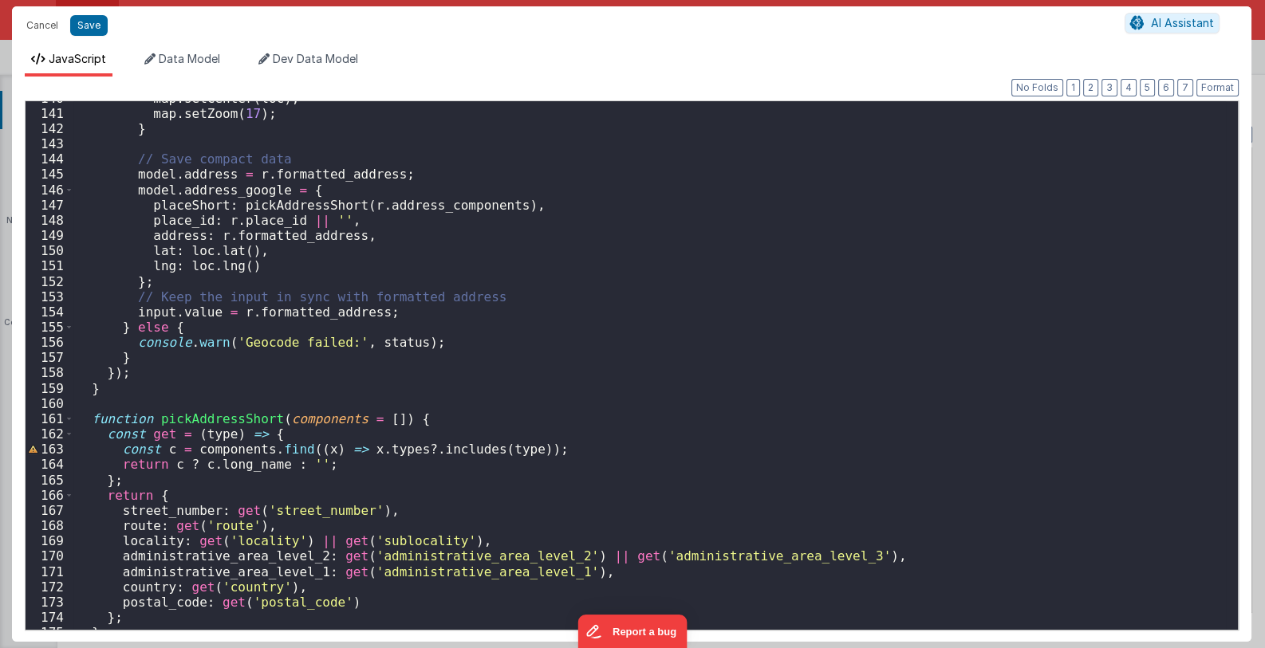
scroll to position [2177, 0]
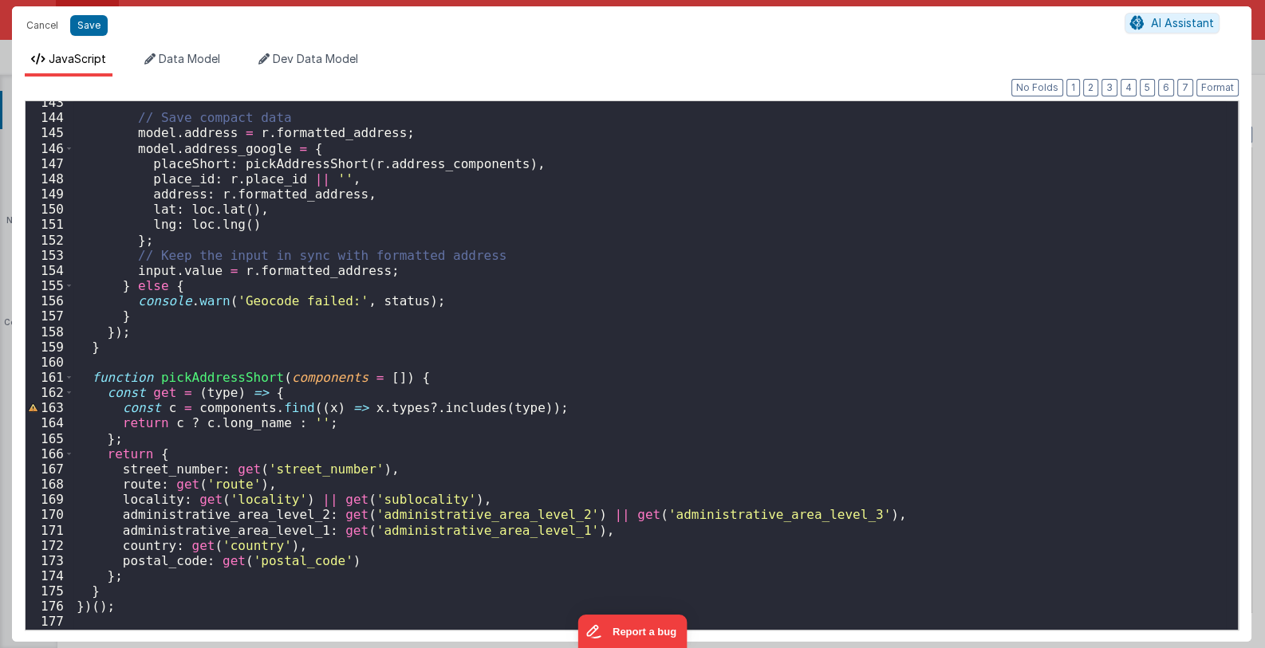
click at [102, 589] on div "// Save compact data model . address = r . formatted_address ; model . address_…" at bounding box center [649, 374] width 1153 height 559
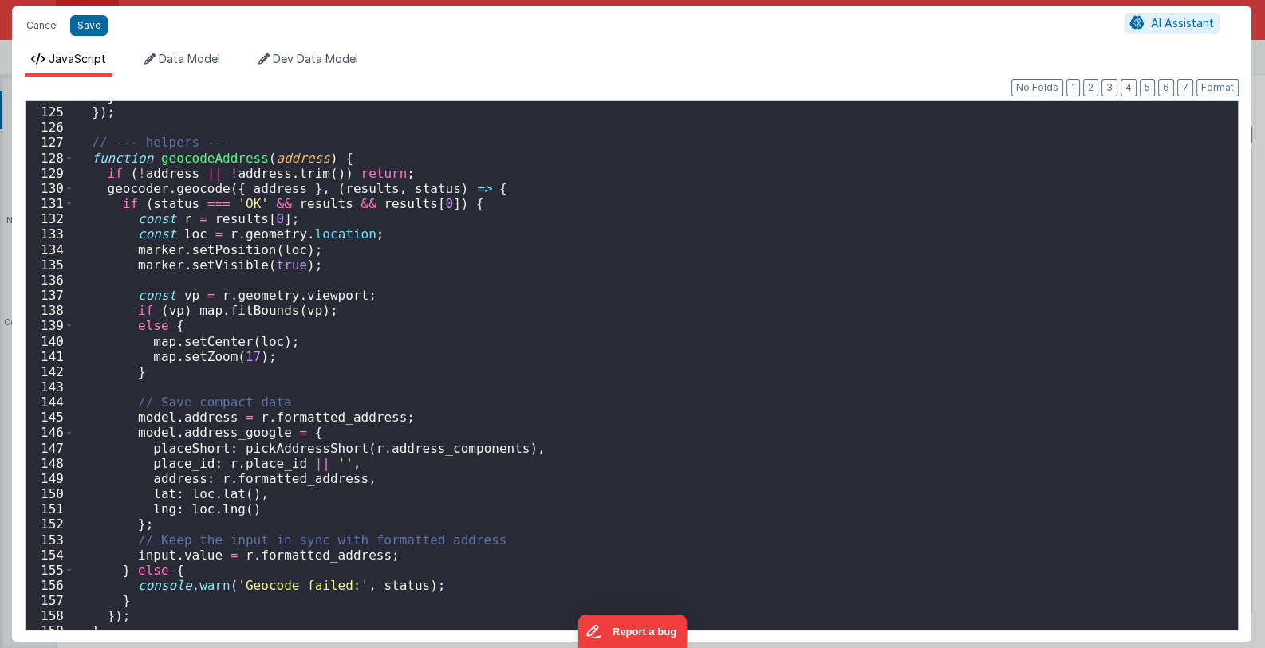
scroll to position [1892, 0]
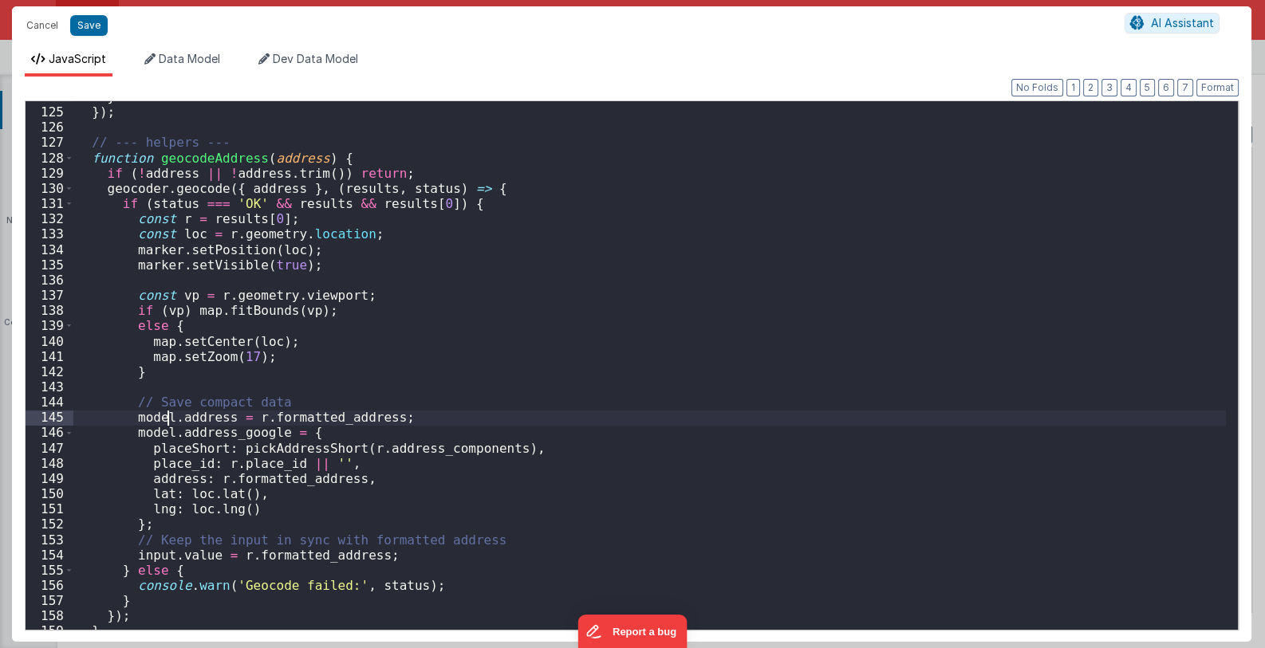
click at [164, 416] on div "} }) ; // --- helpers --- function geocodeAddress ( address ) { if ( ! address …" at bounding box center [649, 368] width 1153 height 559
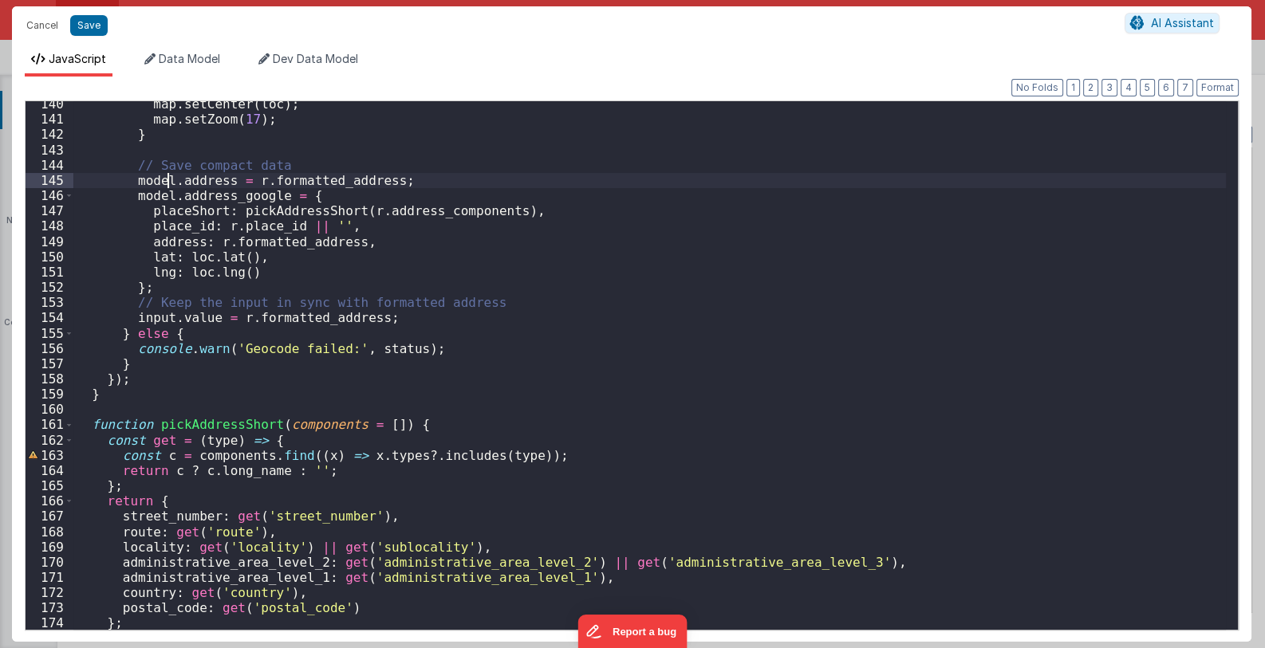
scroll to position [2177, 0]
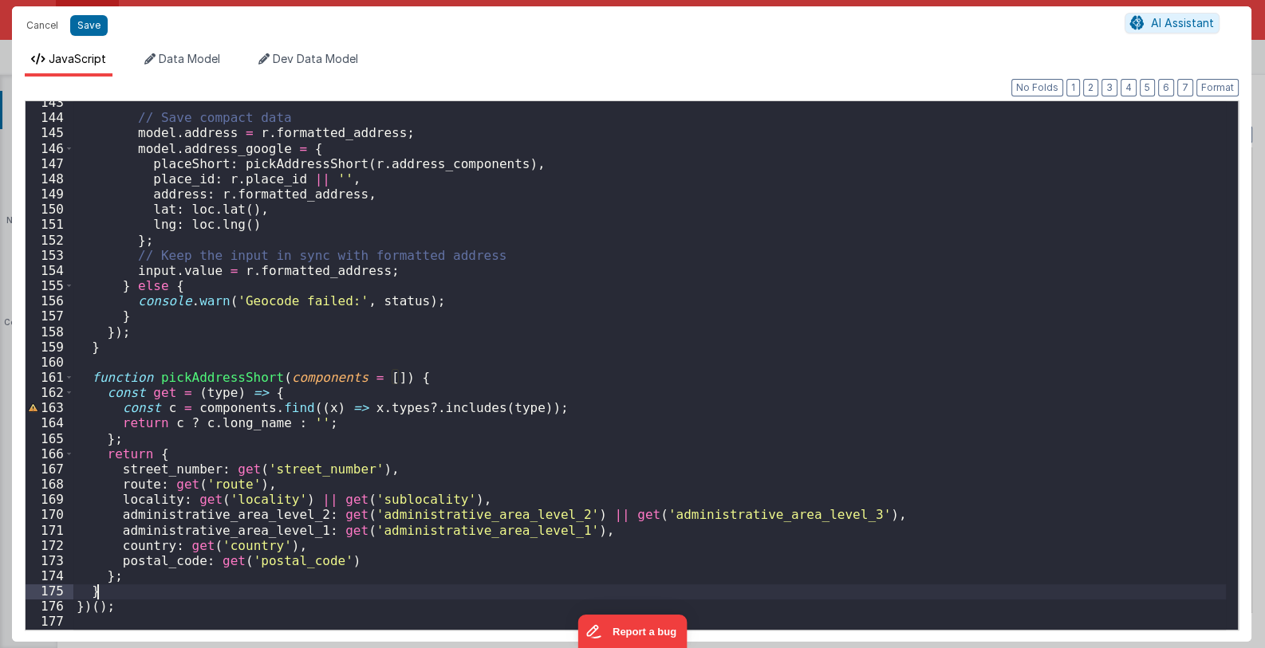
click at [104, 587] on div "// Save compact data model . address = r . formatted_address ; model . address_…" at bounding box center [649, 374] width 1153 height 559
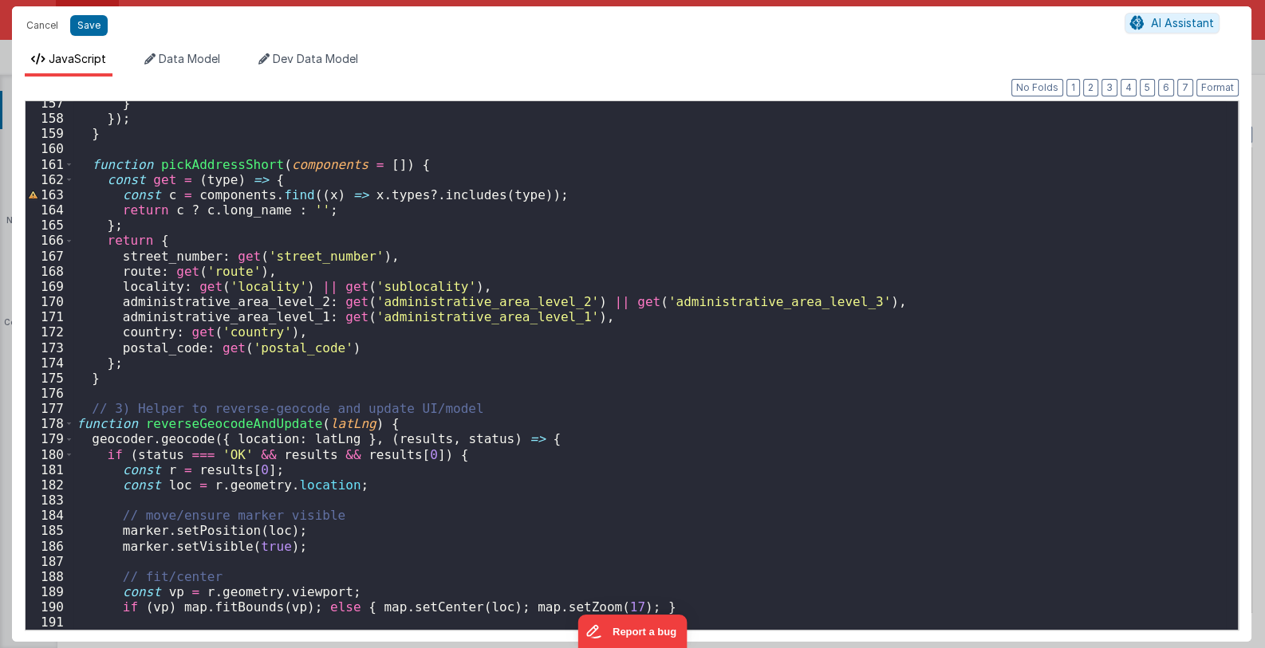
scroll to position [2343, 0]
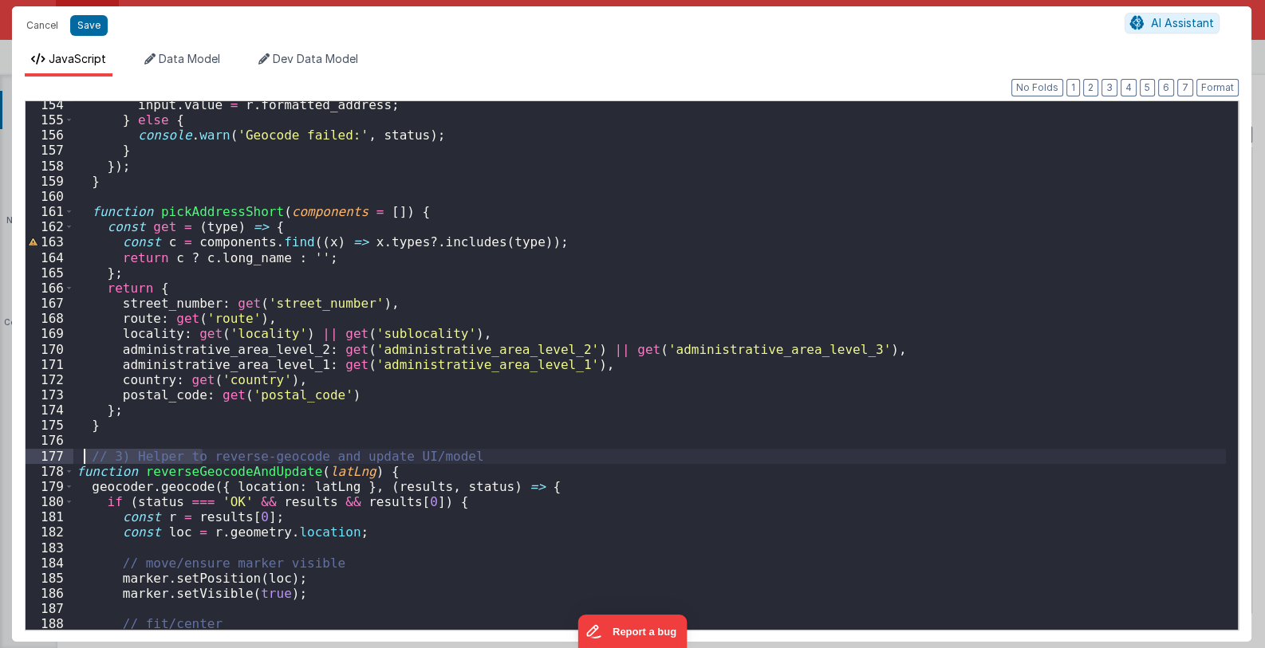
drag, startPoint x: 199, startPoint y: 458, endPoint x: 87, endPoint y: 456, distance: 112.5
click at [87, 456] on div "input . value = r . formatted_address ; } else { console . warn ( 'Geocode fail…" at bounding box center [649, 376] width 1153 height 559
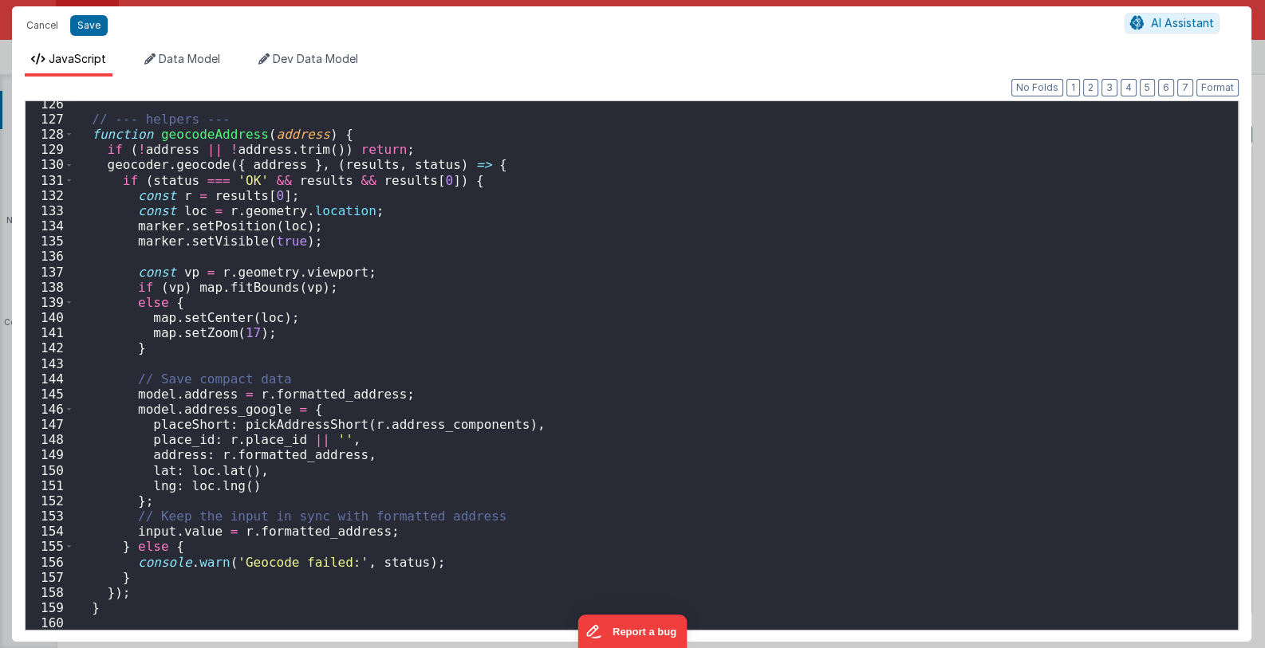
scroll to position [1868, 0]
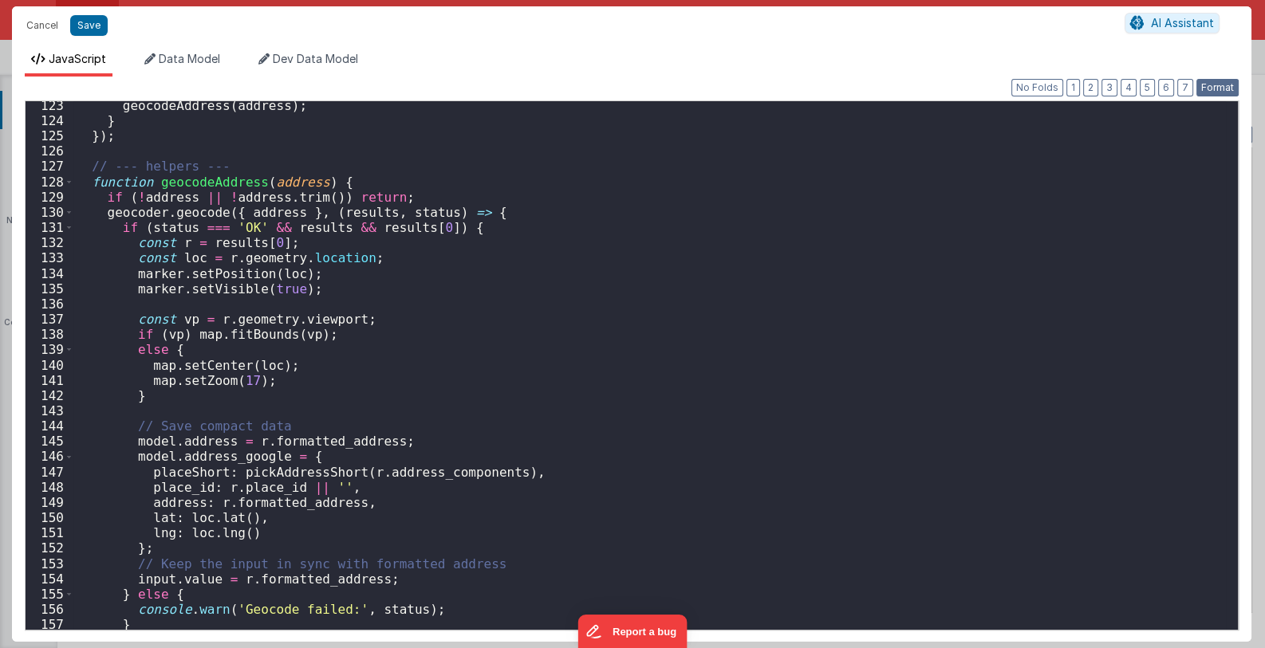
click at [1216, 88] on button "Format" at bounding box center [1217, 88] width 42 height 18
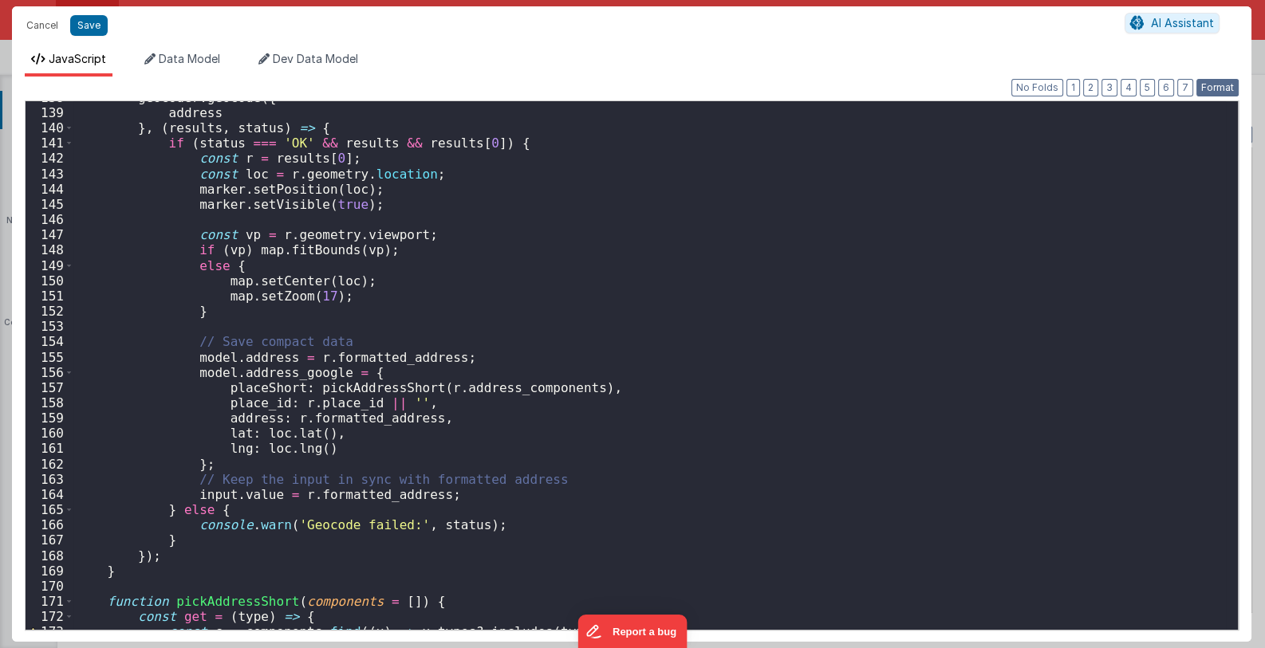
scroll to position [2248, 0]
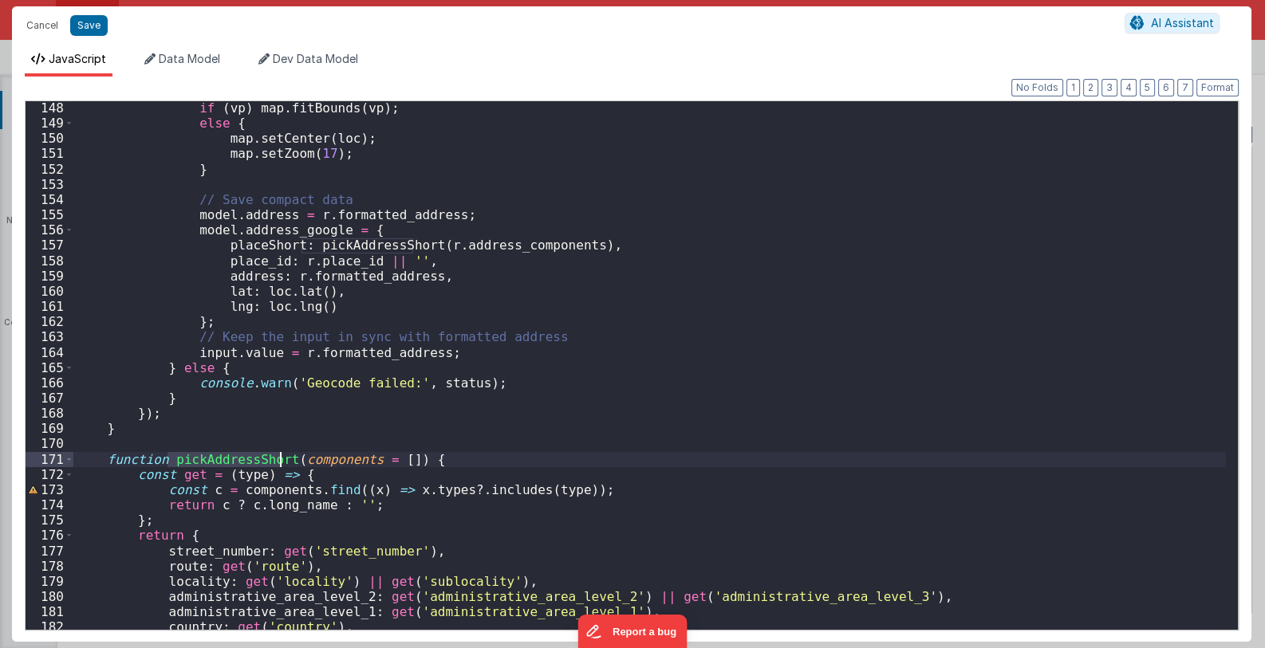
drag, startPoint x: 167, startPoint y: 464, endPoint x: 278, endPoint y: 463, distance: 111.7
click at [278, 463] on div "if ( vp ) map . fitBounds ( vp ) ; else { map . setCenter ( loc ) ; map . setZo…" at bounding box center [649, 379] width 1153 height 559
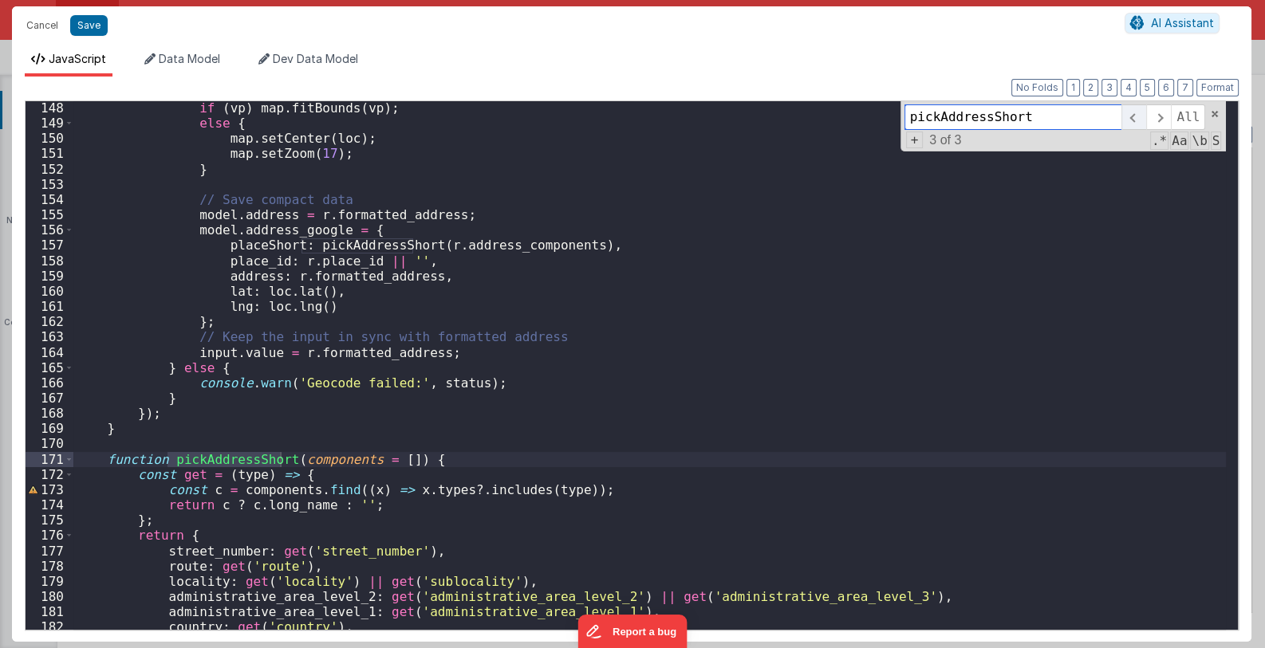
click at [1133, 118] on span at bounding box center [1133, 117] width 25 height 26
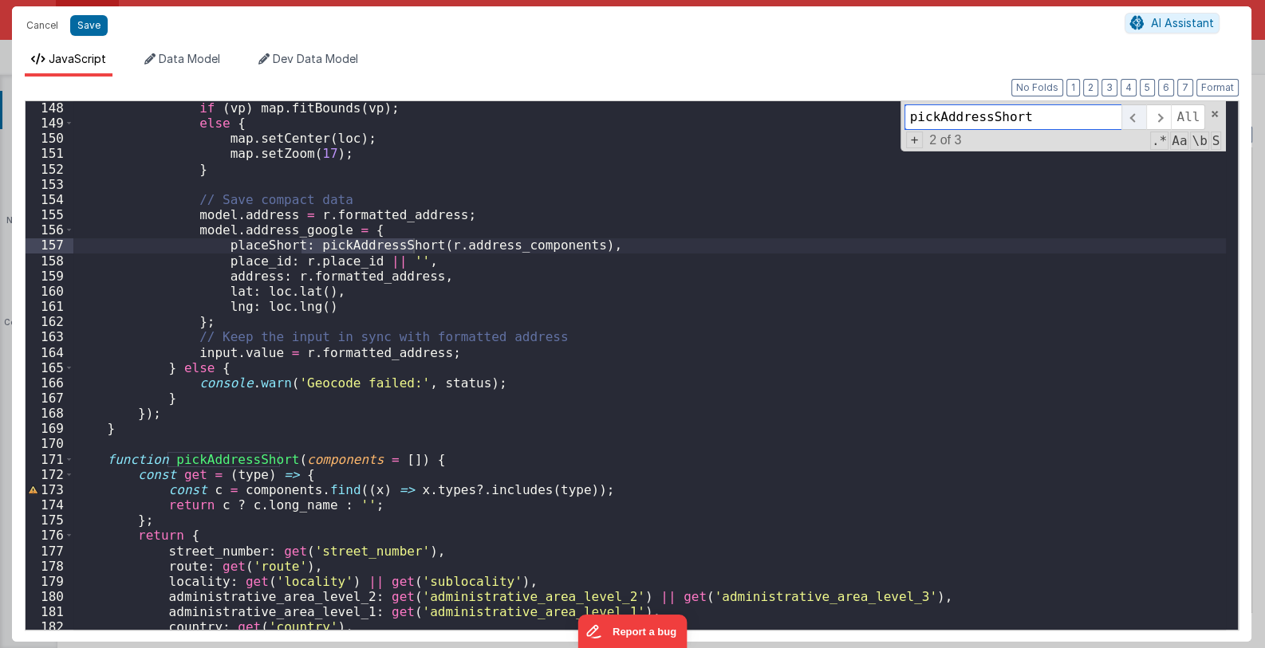
click at [1133, 117] on span at bounding box center [1133, 117] width 25 height 26
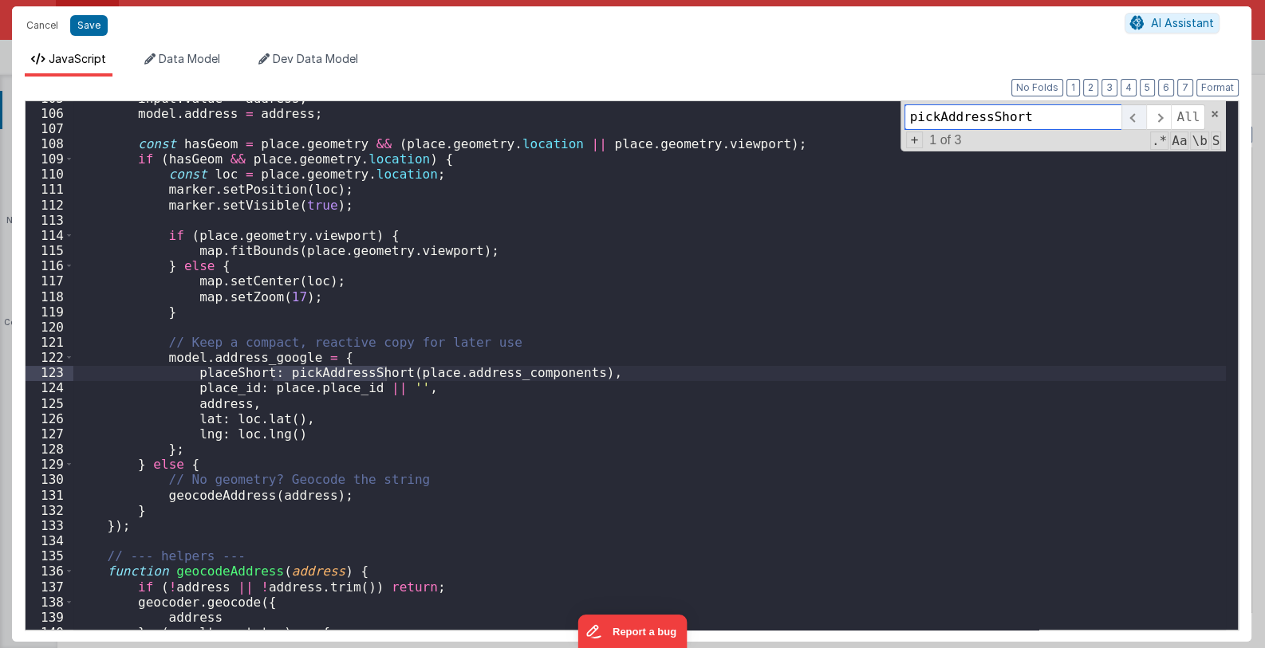
scroll to position [1600, 0]
click at [1215, 113] on span at bounding box center [1214, 113] width 11 height 11
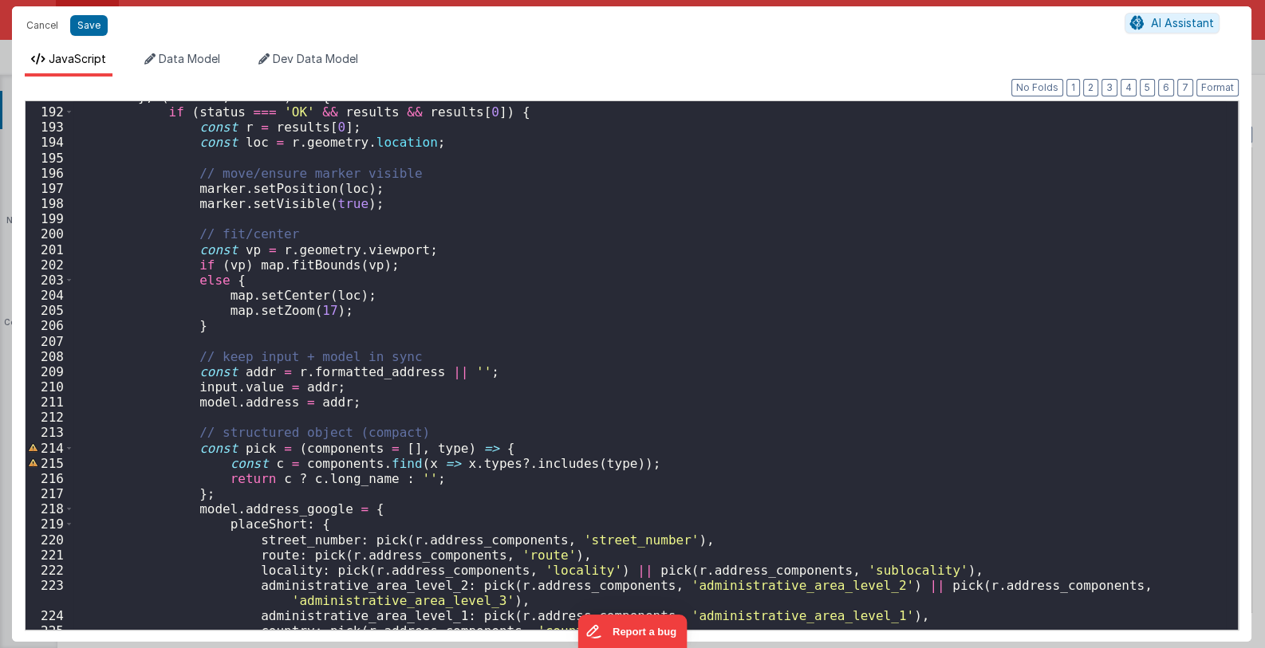
scroll to position [3139, 0]
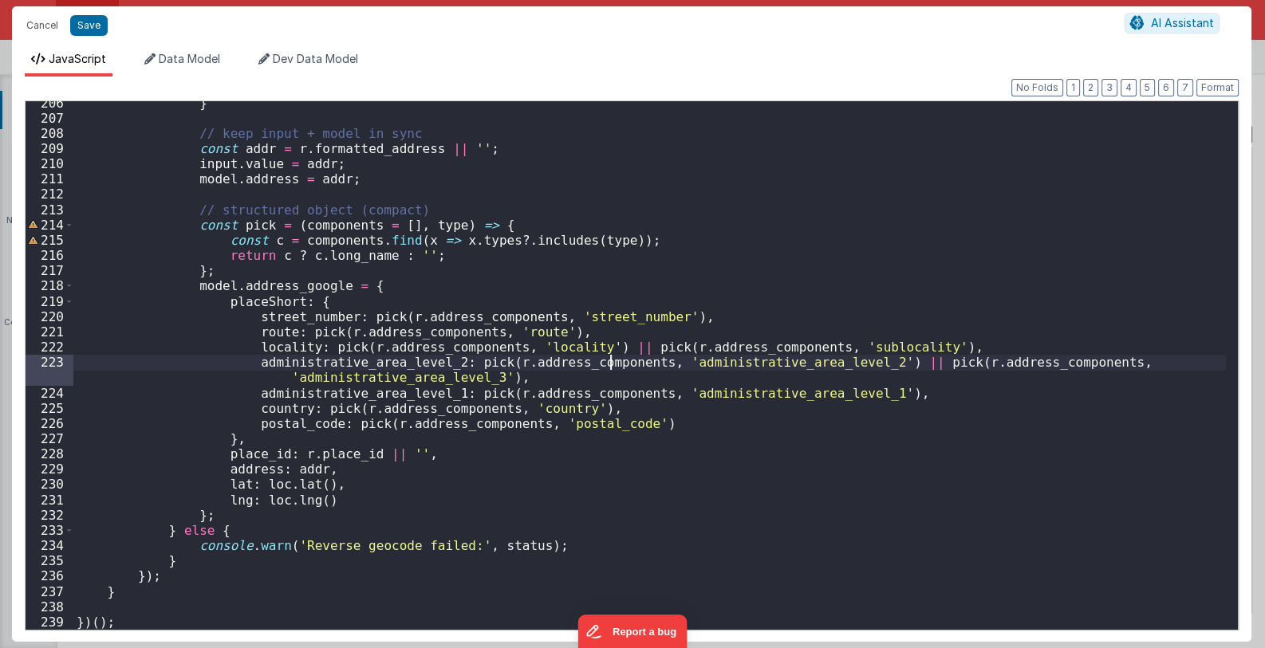
click at [608, 369] on div "} // keep input + model in sync const addr = r . formatted_address || '' ; inpu…" at bounding box center [649, 375] width 1153 height 559
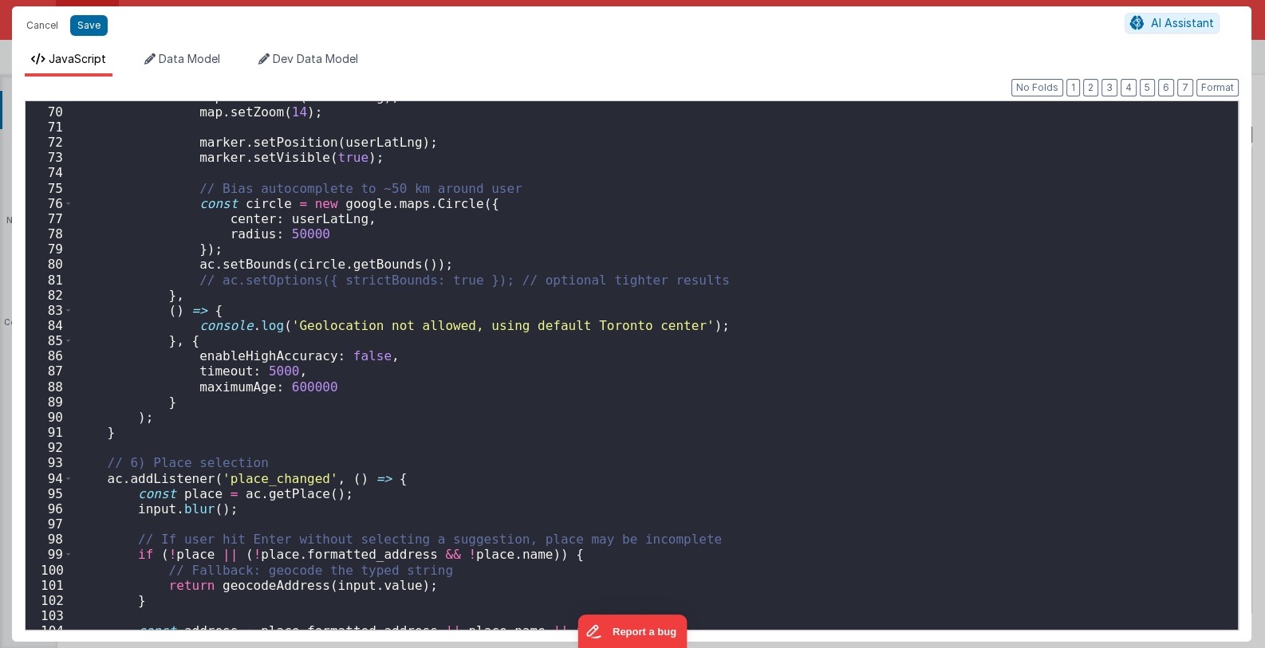
scroll to position [1004, 0]
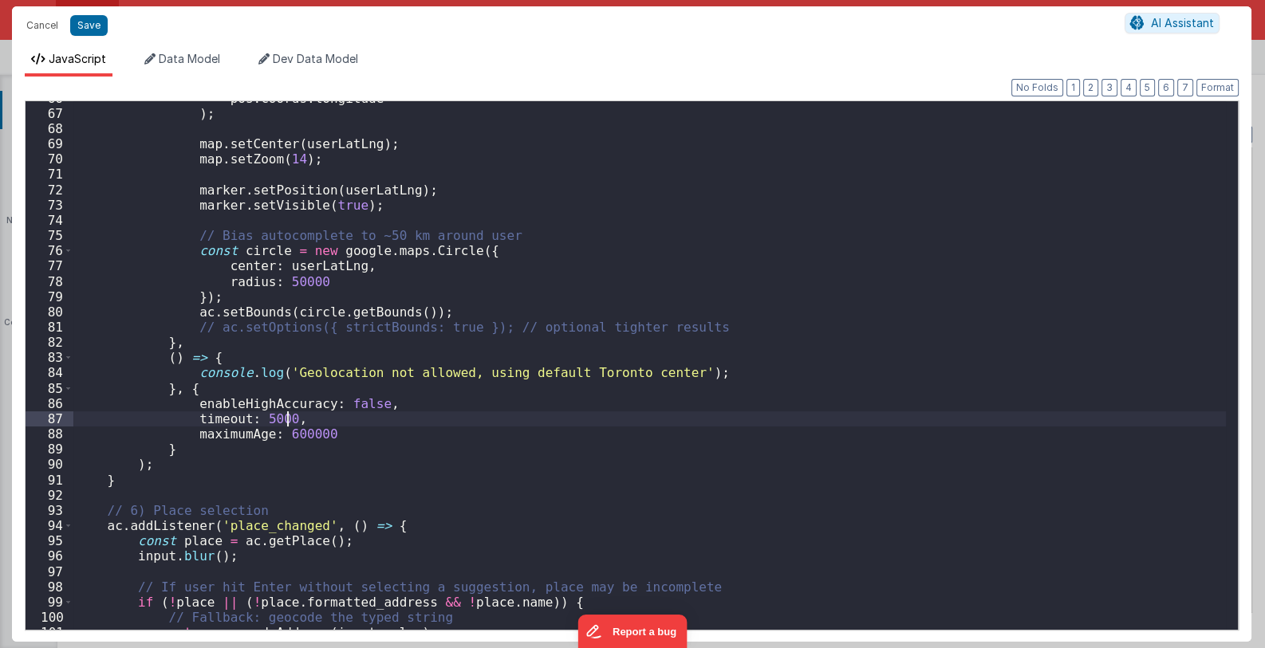
click at [590, 424] on div "pos . coords . longitude ) ; map . setCenter ( userLatLng ) ; map . setZoom ( 1…" at bounding box center [649, 370] width 1153 height 559
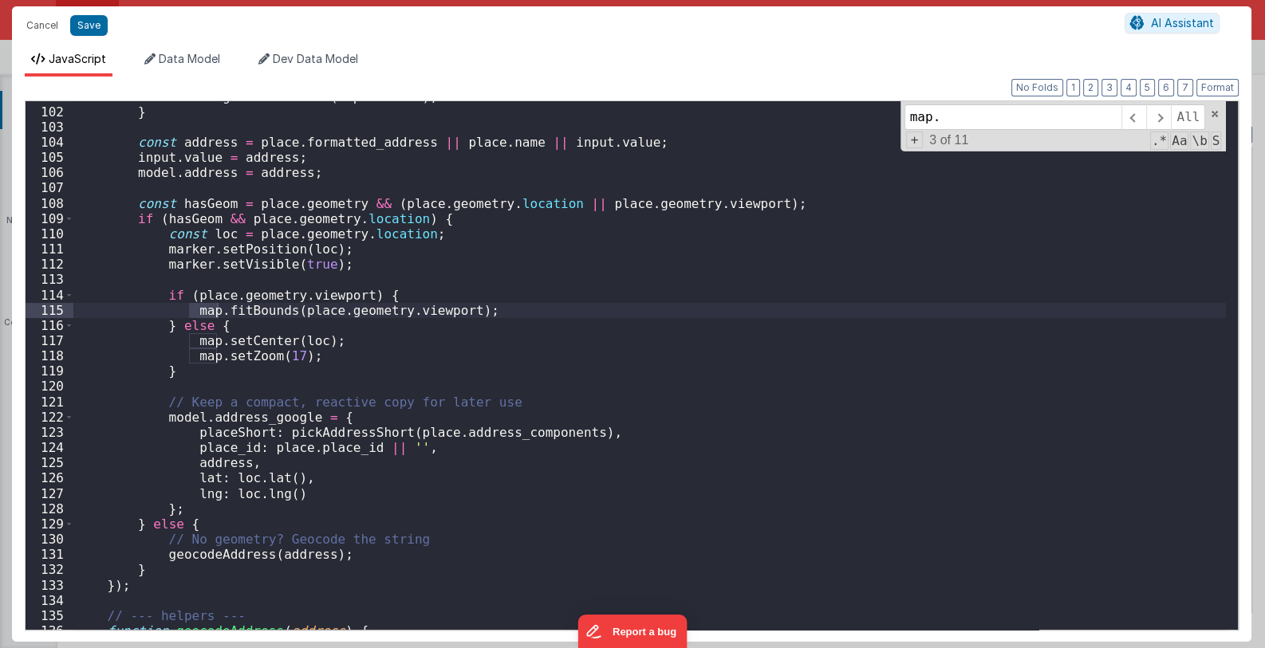
scroll to position [1493, 0]
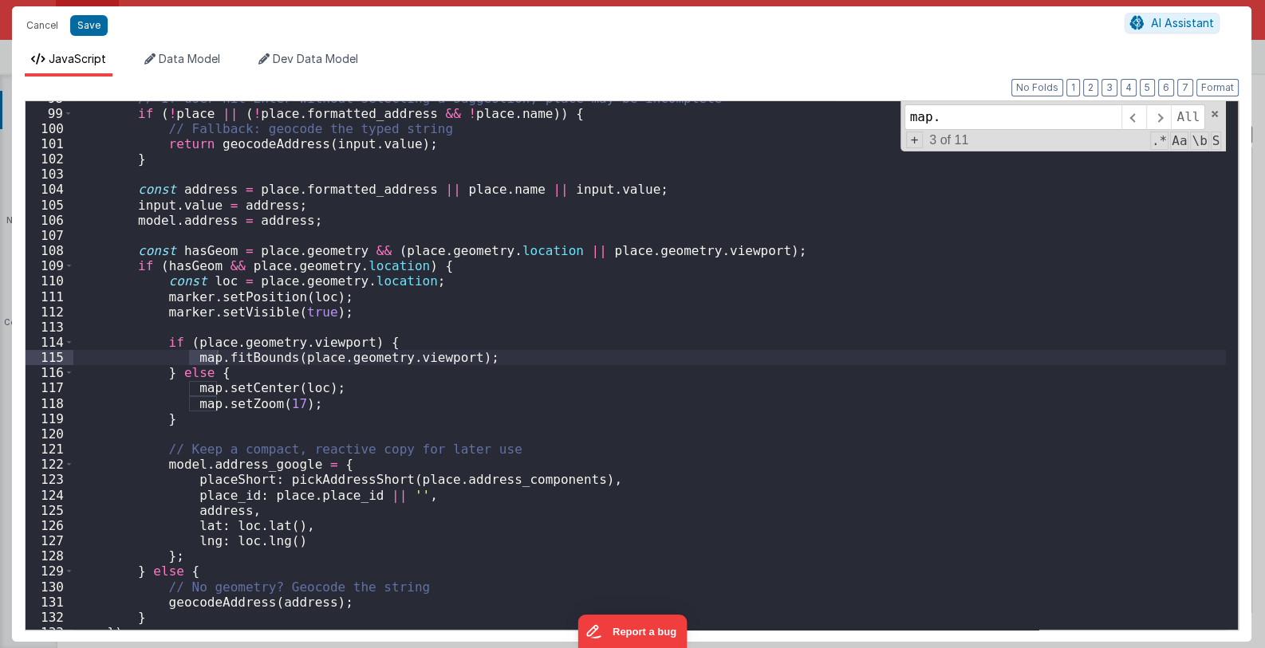
click at [432, 448] on div "// If user hit Enter without selecting a suggestion, place may be incomplete if…" at bounding box center [649, 370] width 1153 height 559
drag, startPoint x: 956, startPoint y: 116, endPoint x: 854, endPoint y: 112, distance: 101.4
click at [854, 112] on div "// If user hit Enter without selecting a suggestion, place may be incomplete if…" at bounding box center [649, 365] width 1153 height 529
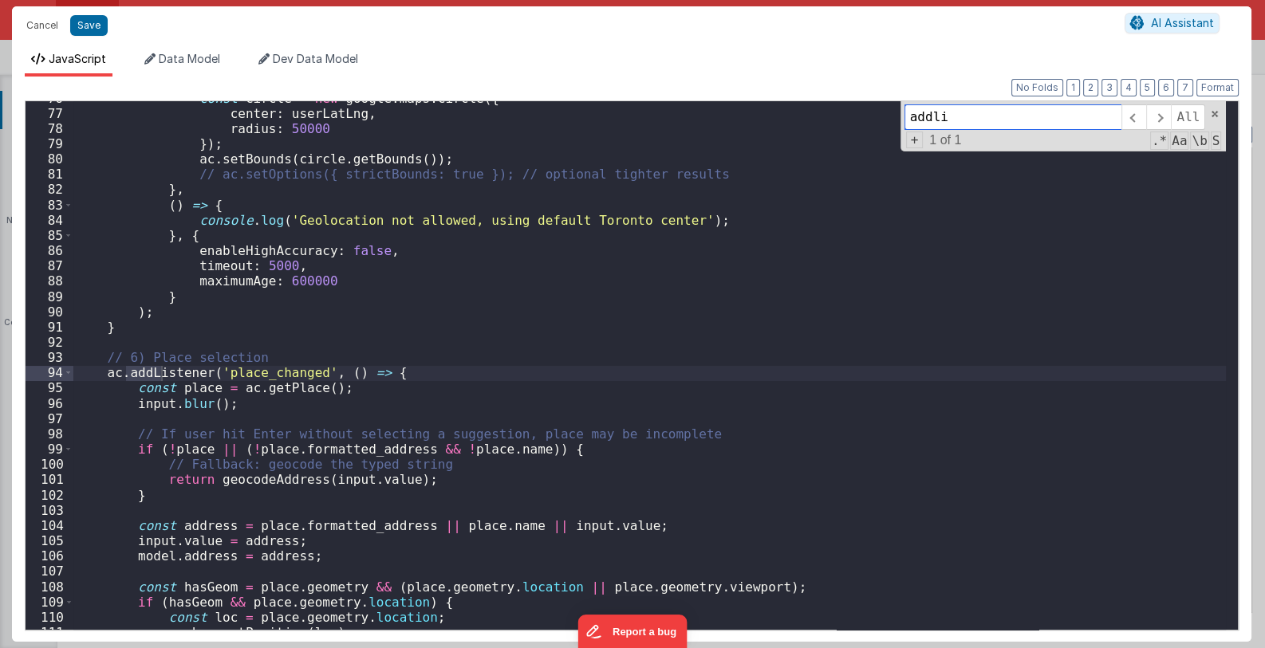
scroll to position [1299, 0]
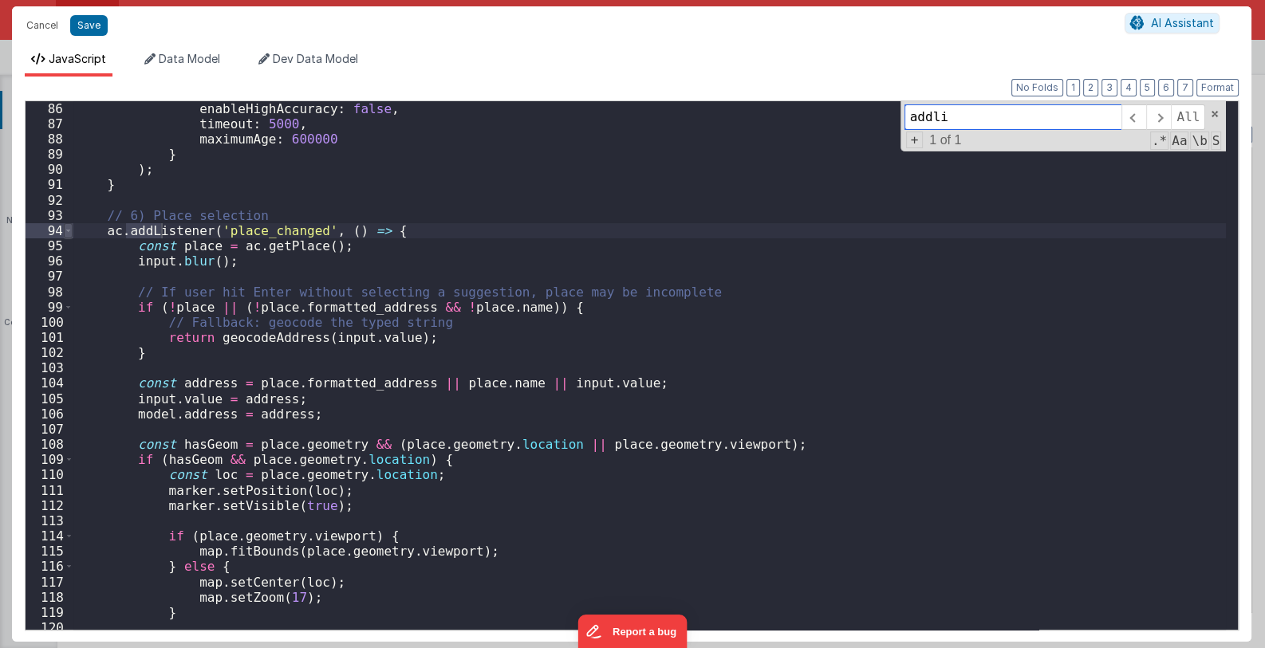
type input "addli"
click at [69, 230] on span at bounding box center [68, 230] width 9 height 15
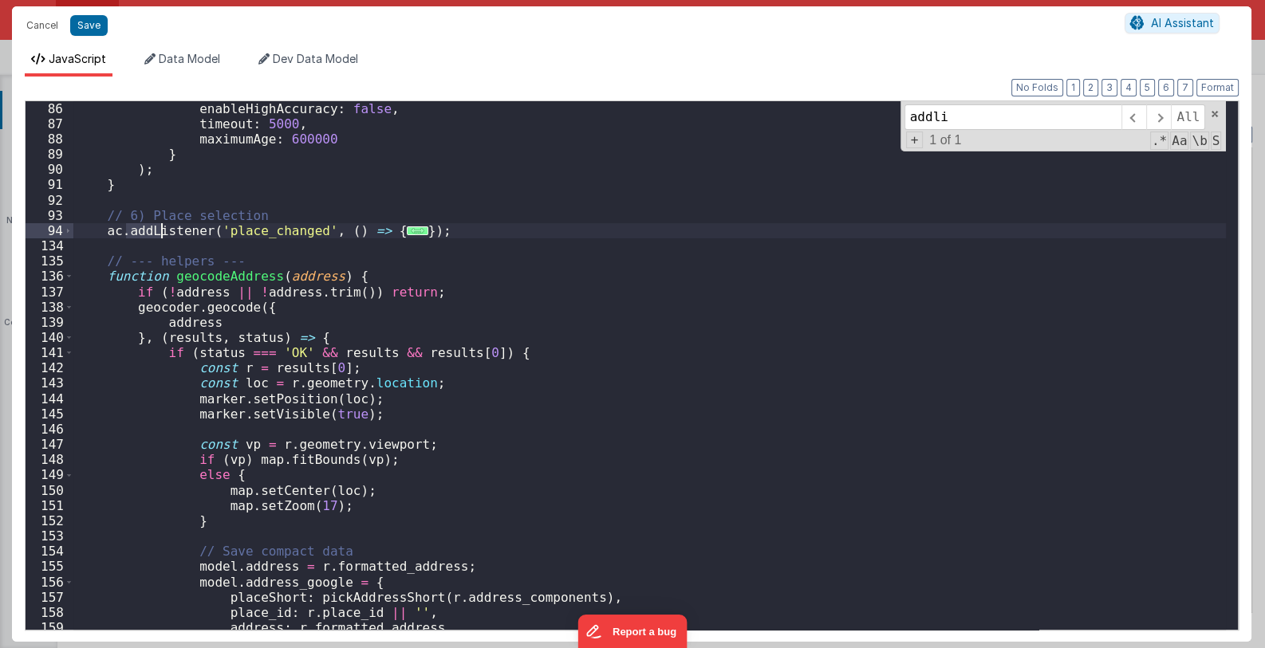
click at [435, 230] on div "enableHighAccuracy : false , timeout : 5000 , maximumAge : 600000 } ) ; } // 6)…" at bounding box center [649, 380] width 1153 height 559
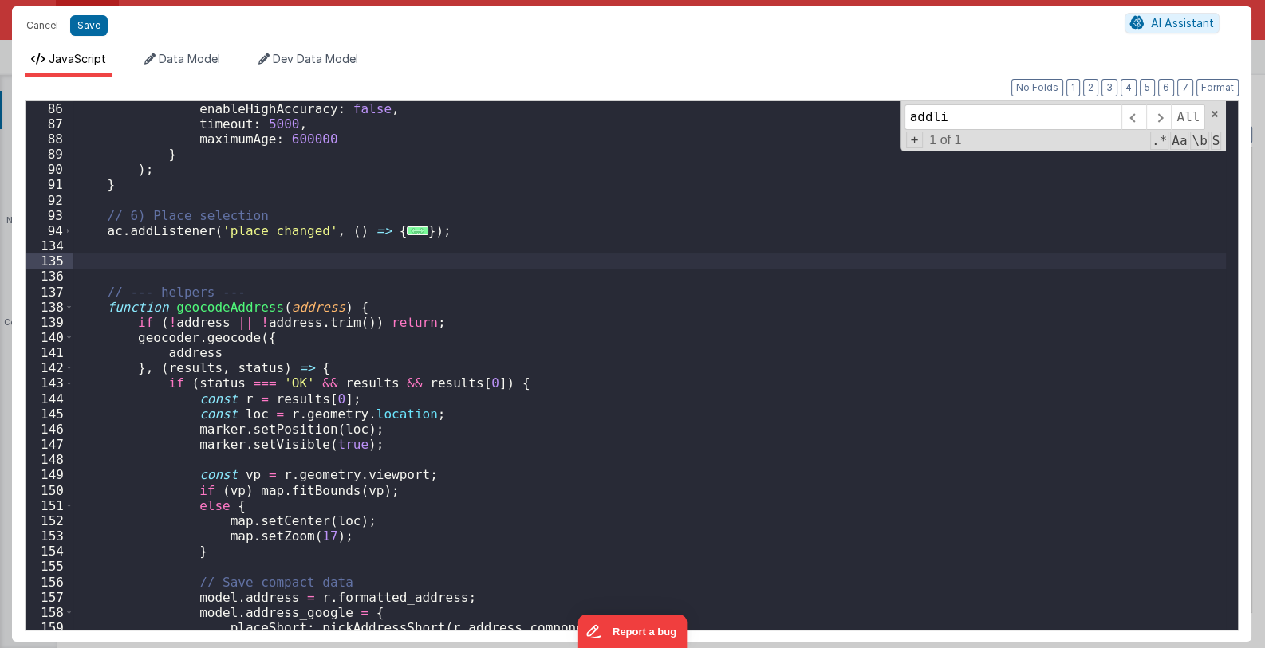
paste textarea
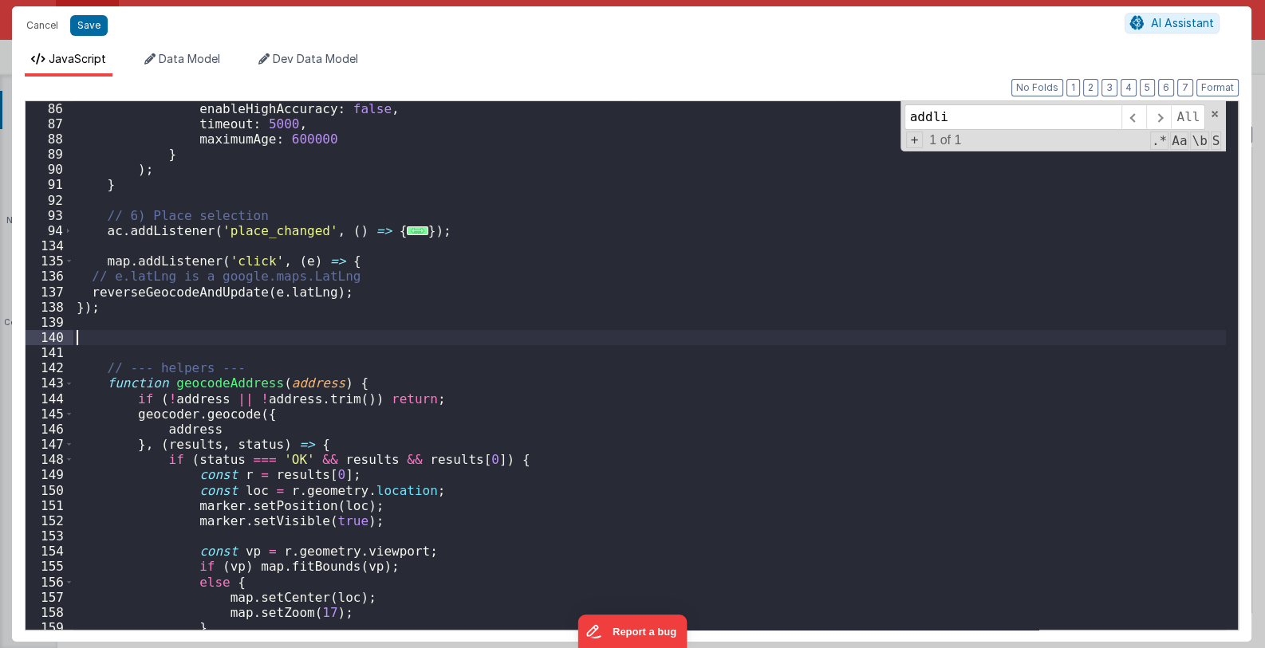
click at [85, 341] on div "enableHighAccuracy : false , timeout : 5000 , maximumAge : 600000 } ) ; } // 6)…" at bounding box center [649, 380] width 1153 height 559
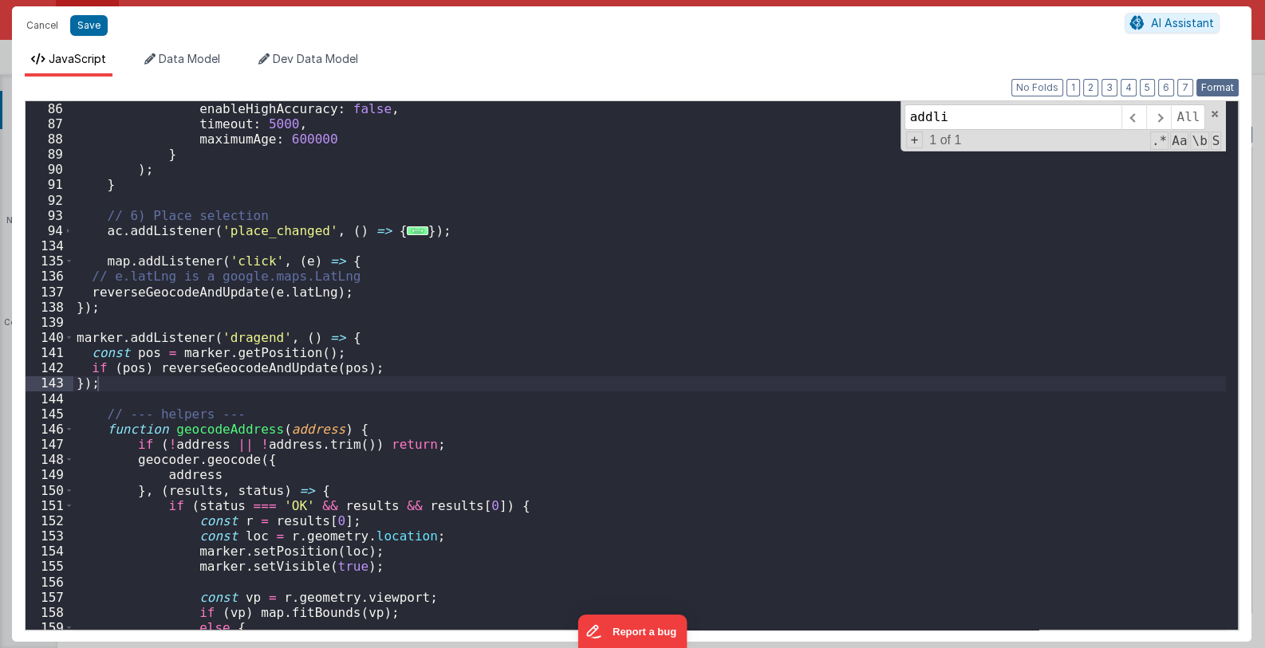
click at [1217, 91] on button "Format" at bounding box center [1217, 88] width 42 height 18
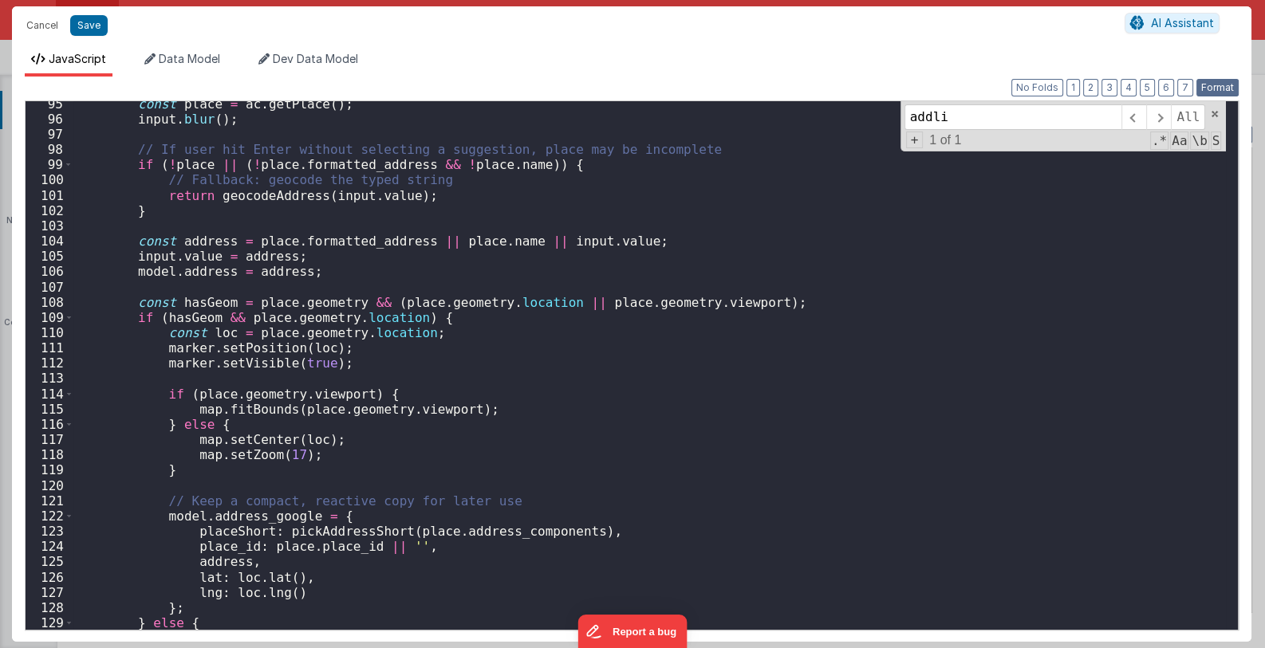
scroll to position [1584, 0]
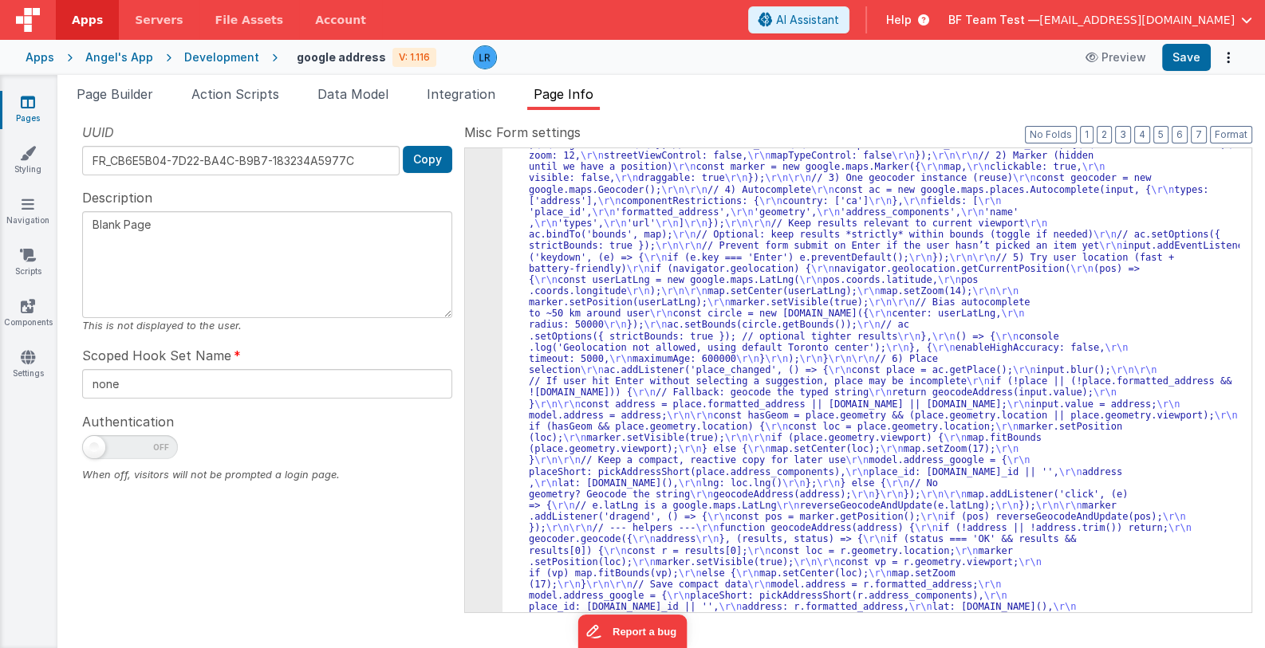
click at [28, 401] on div "Pages Styling Navigation Scripts Components Settings" at bounding box center [28, 361] width 57 height 573
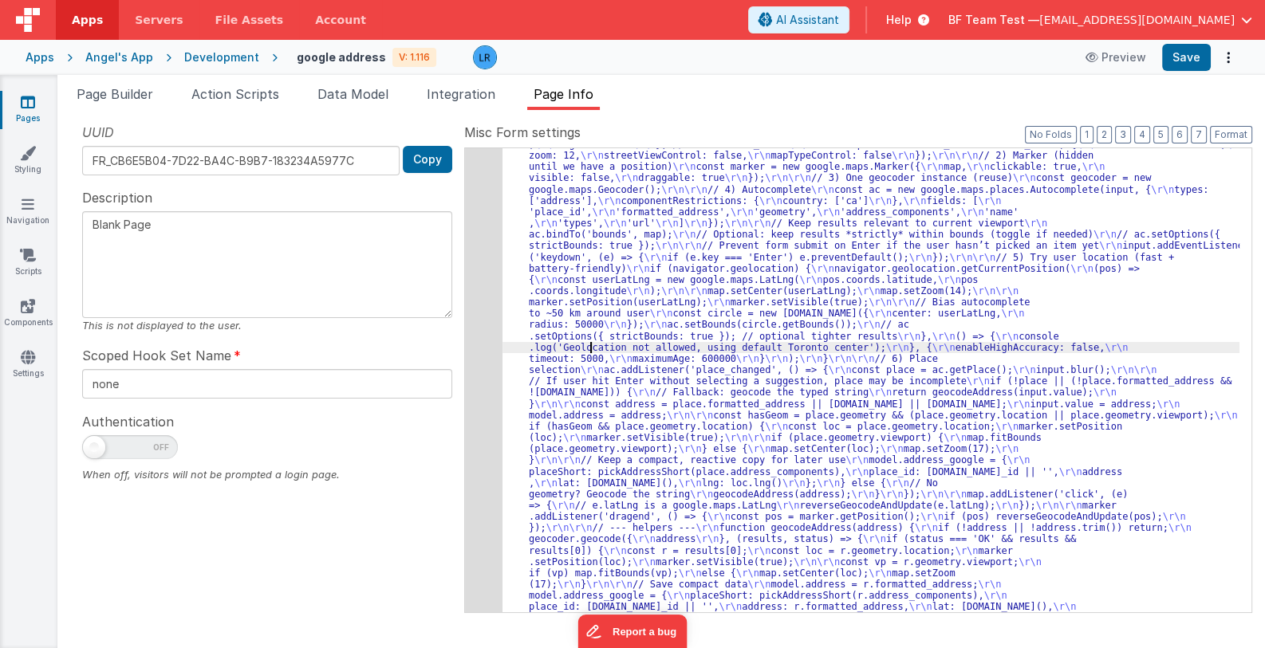
click at [484, 398] on div "10" at bounding box center [483, 512] width 37 height 814
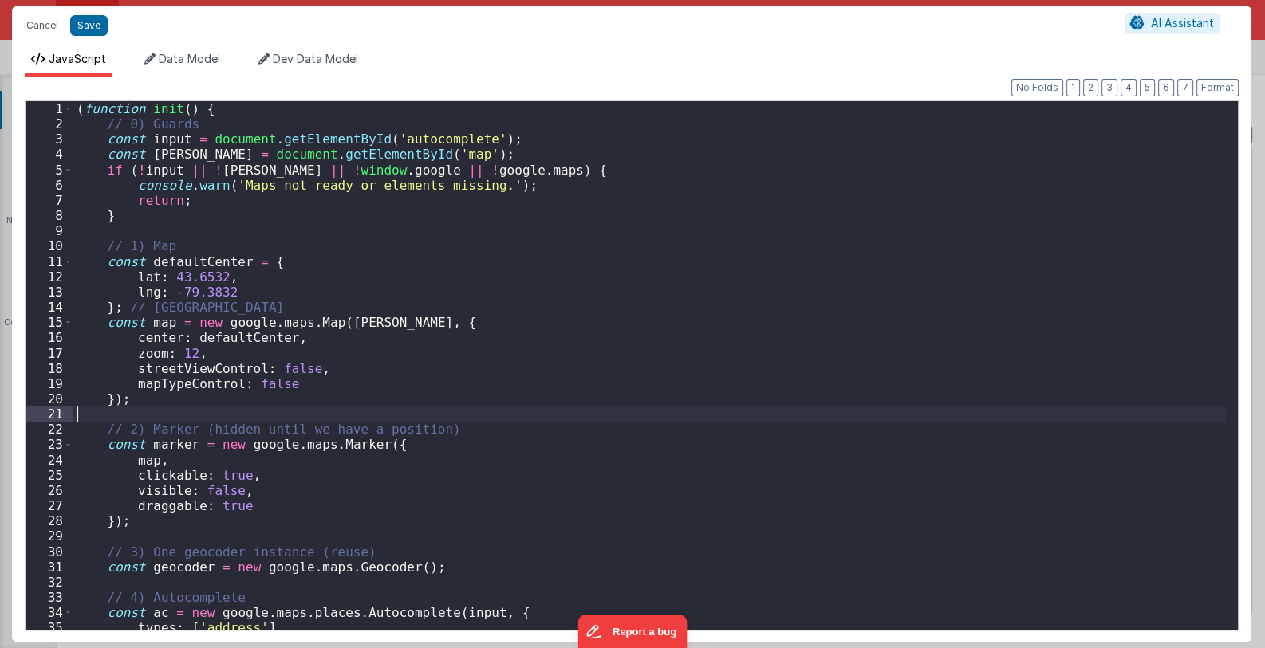
click at [484, 398] on div "( function init ( ) { // 0) Guards const input = document . getElementById ( 'a…" at bounding box center [649, 380] width 1153 height 559
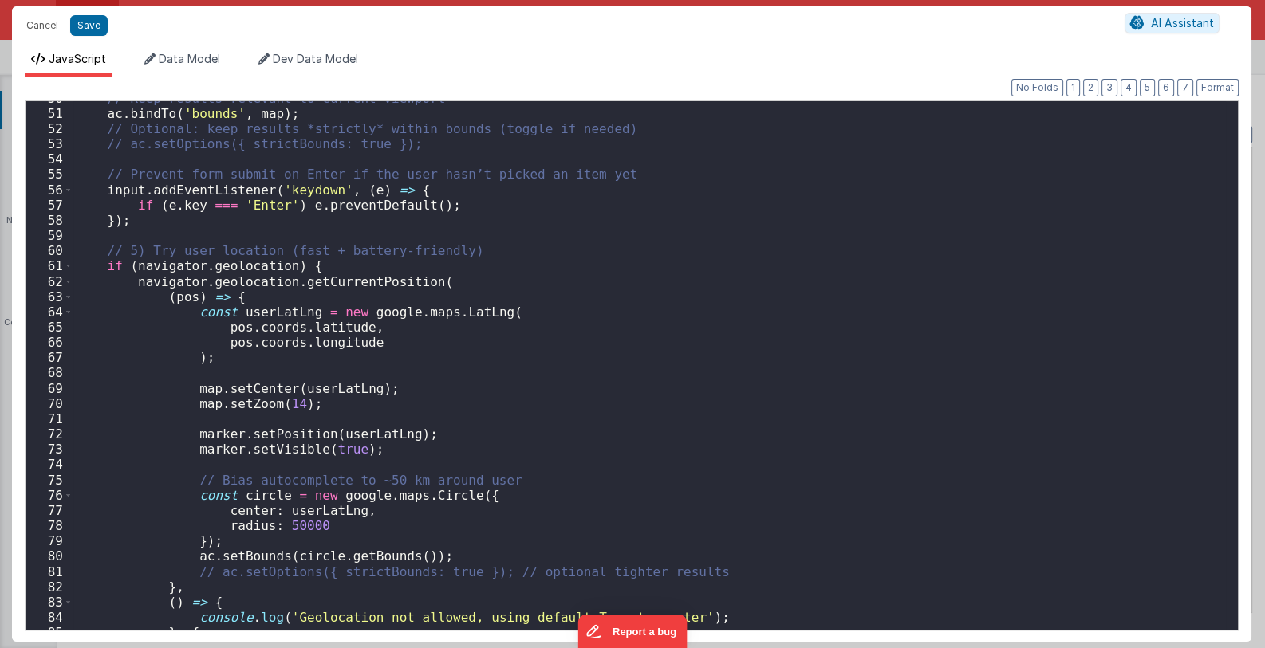
scroll to position [901, 0]
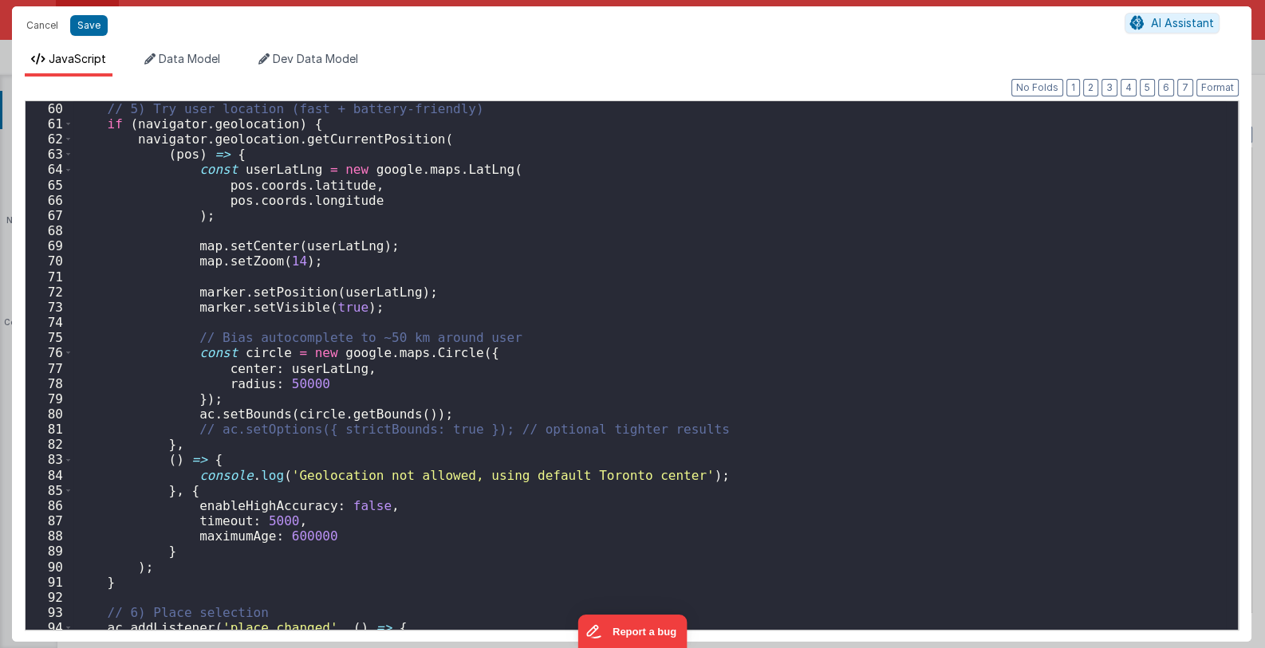
click at [558, 401] on div "// 5) Try user location (fast + battery-friendly) if ( navigator . geolocation …" at bounding box center [649, 380] width 1153 height 559
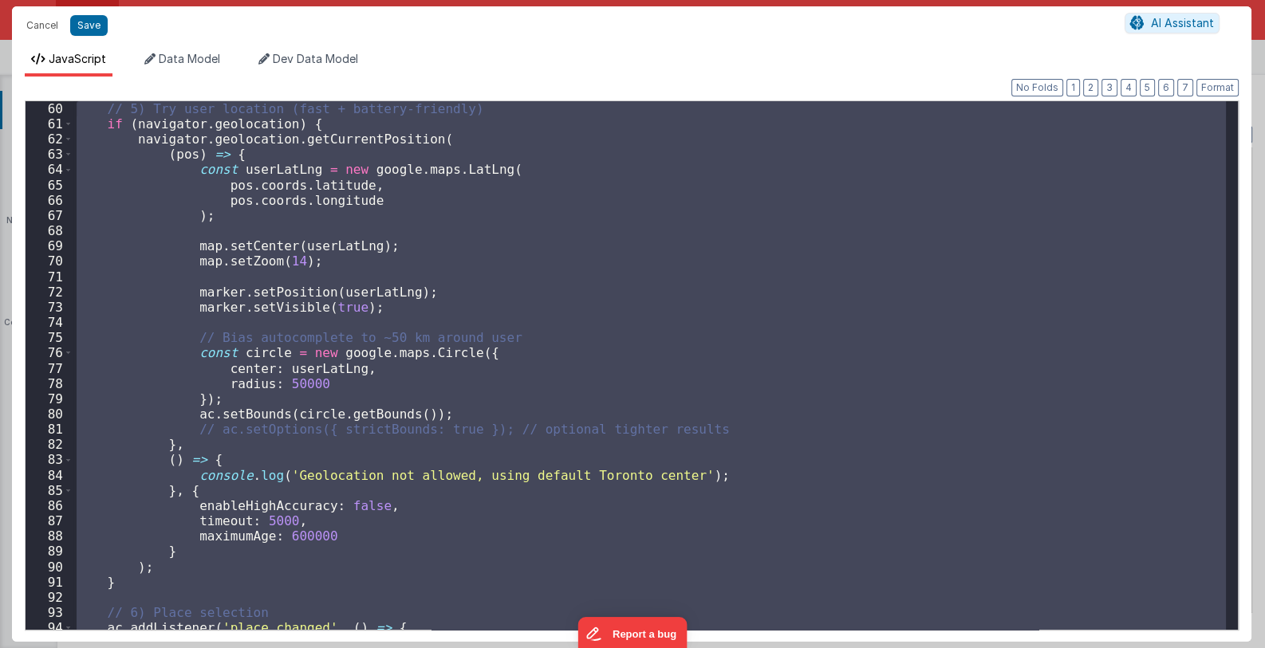
click at [36, 158] on div "63" at bounding box center [50, 154] width 48 height 15
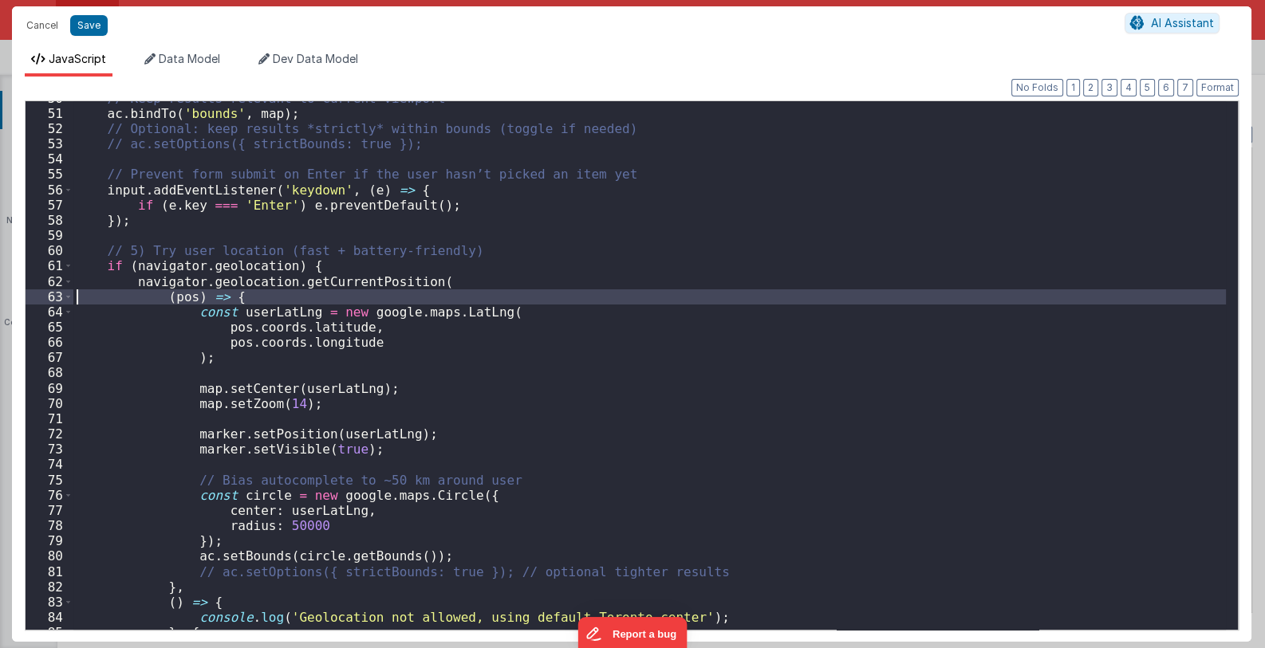
scroll to position [712, 0]
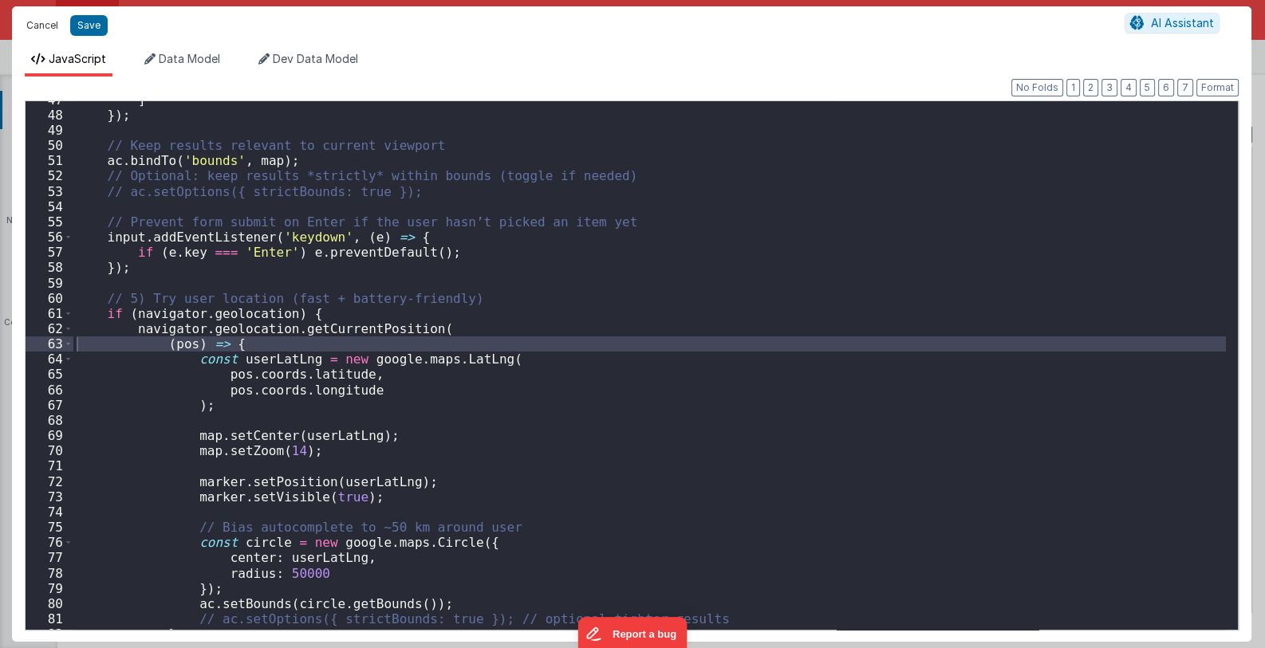
click at [43, 22] on button "Cancel" at bounding box center [42, 25] width 48 height 22
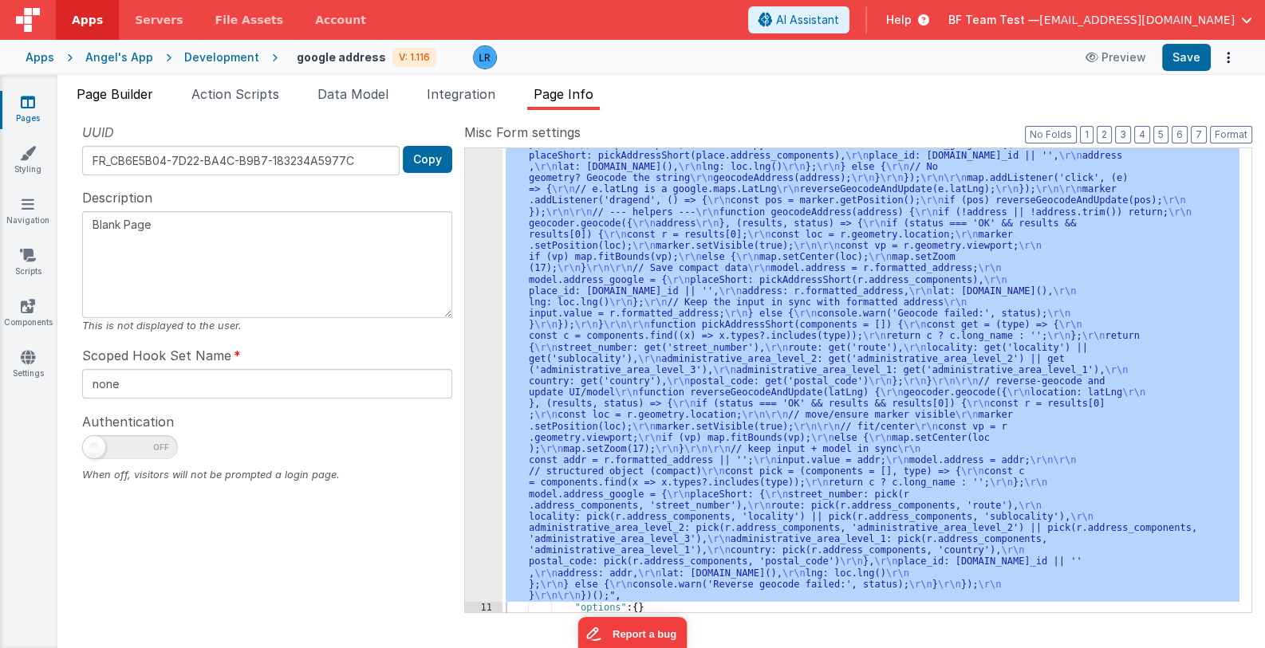
click at [101, 88] on span "Page Builder" at bounding box center [115, 94] width 77 height 16
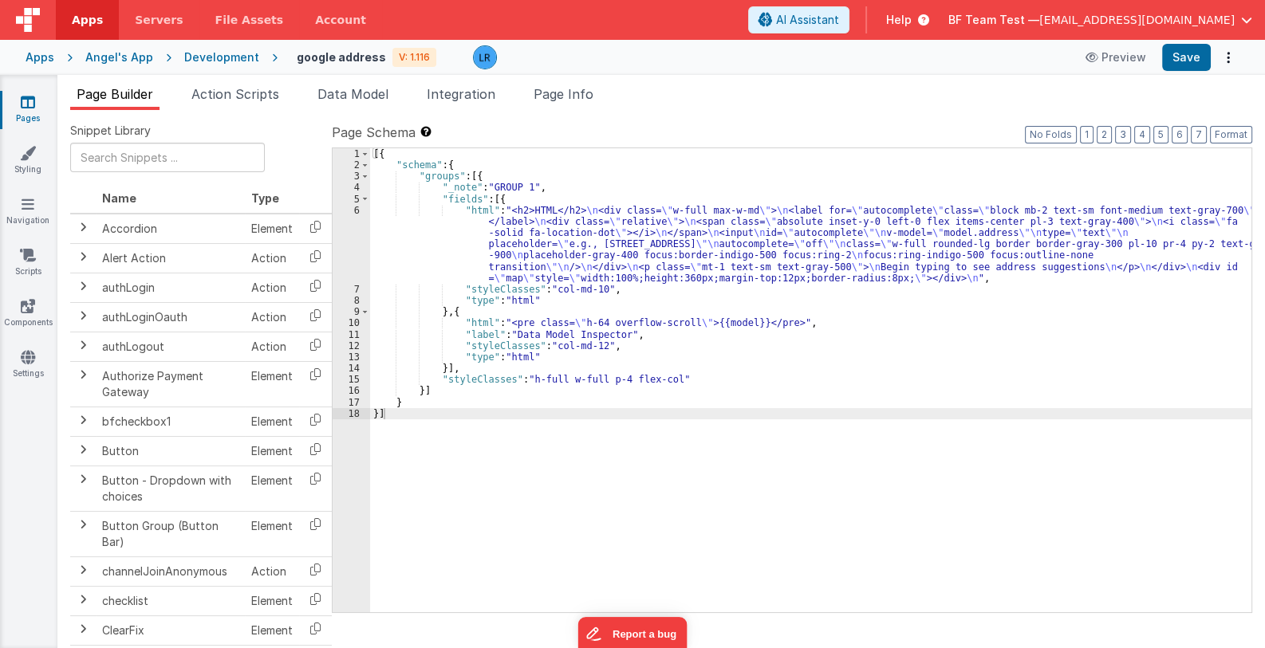
click at [542, 246] on div "[{ "schema" : { "groups" : [{ "_note" : "GROUP 1" , "fields" : [{ "html" : "<h2…" at bounding box center [810, 391] width 881 height 487
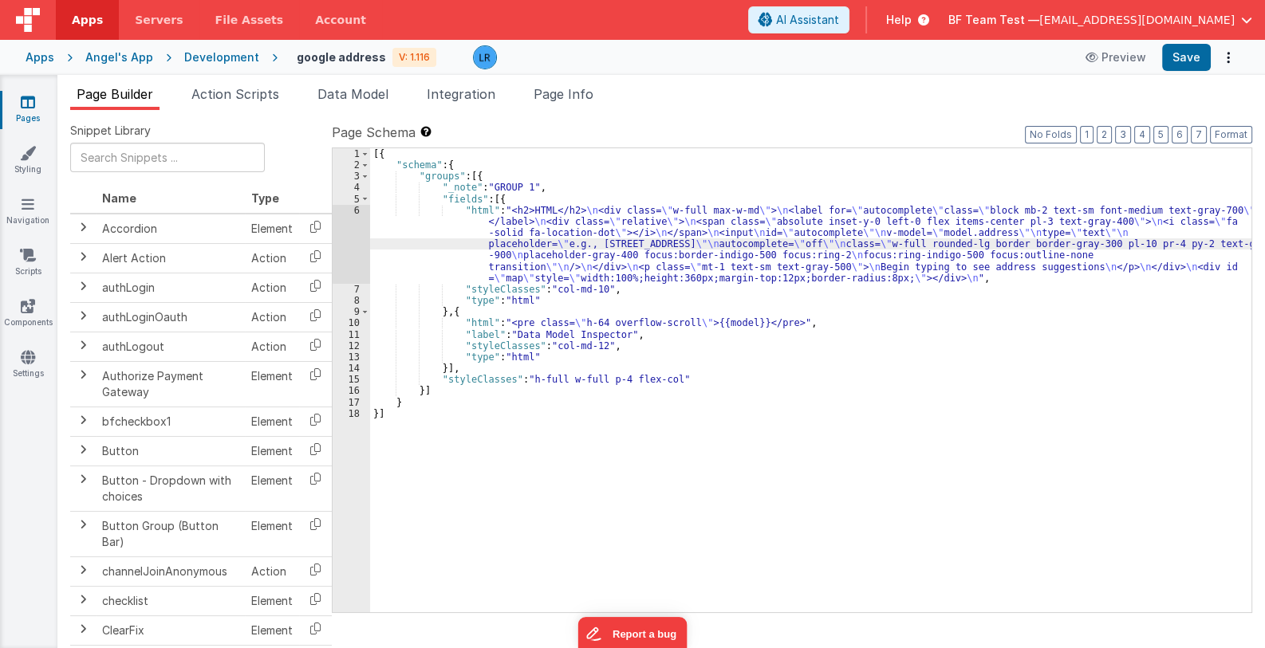
click at [353, 252] on div "6" at bounding box center [351, 244] width 37 height 79
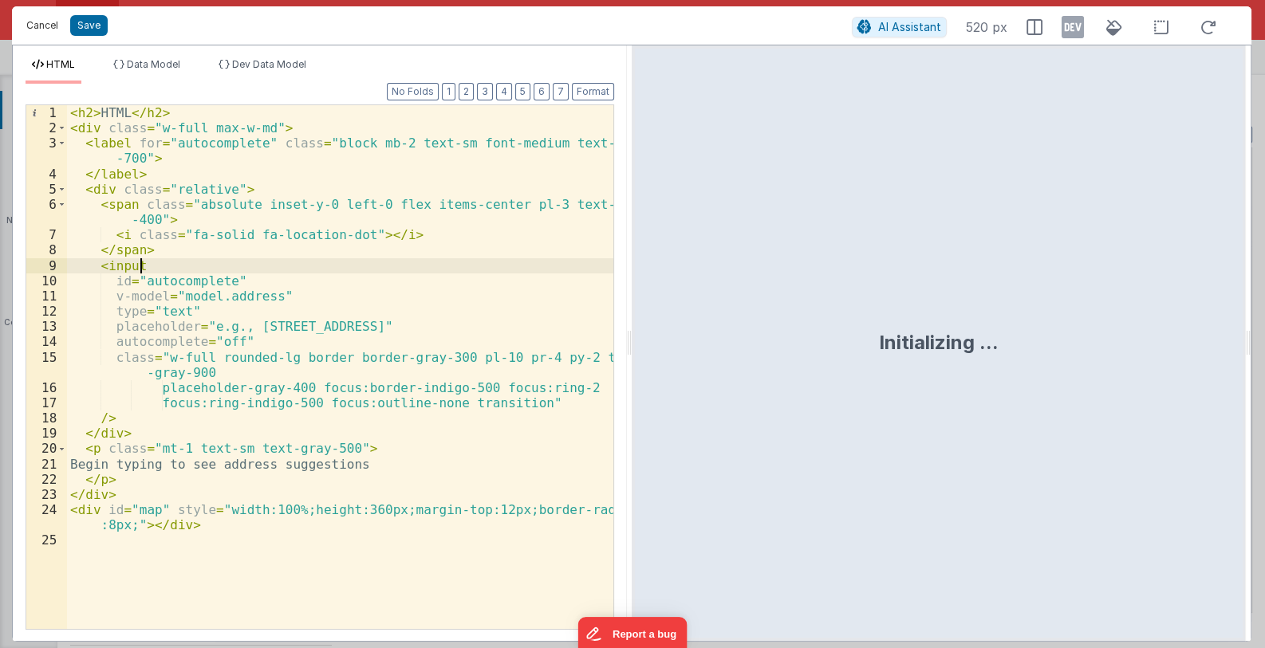
click at [38, 28] on button "Cancel" at bounding box center [42, 25] width 48 height 22
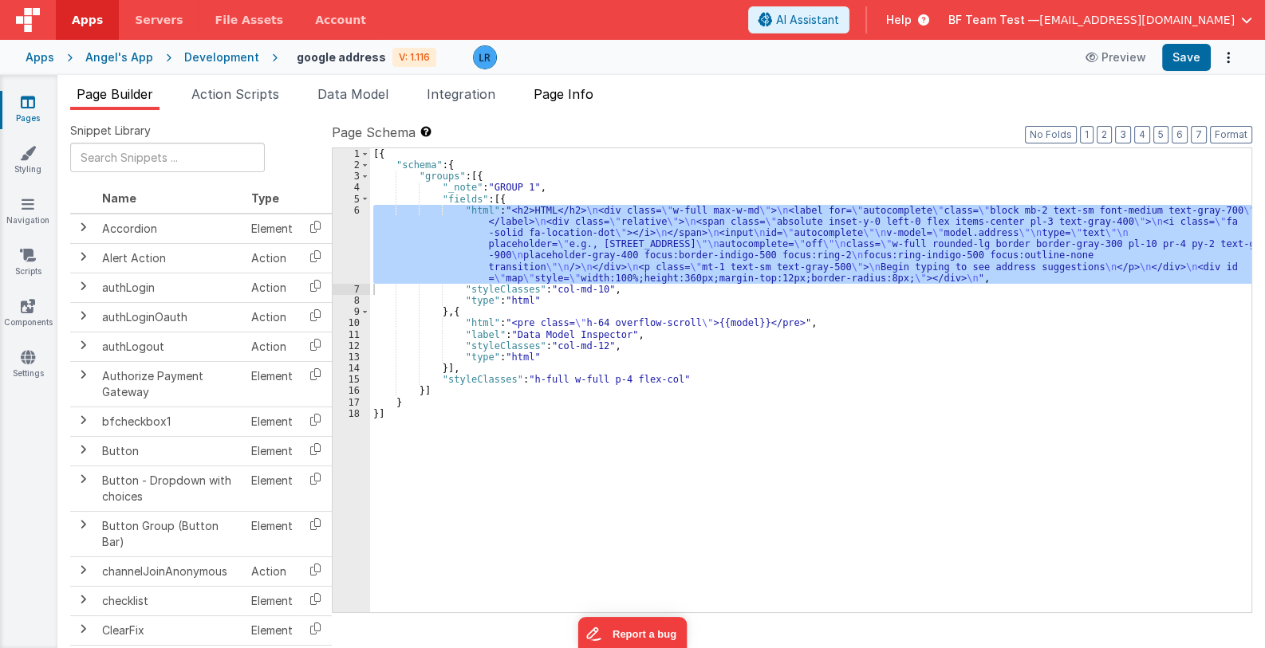
click at [562, 88] on span "Page Info" at bounding box center [564, 94] width 60 height 16
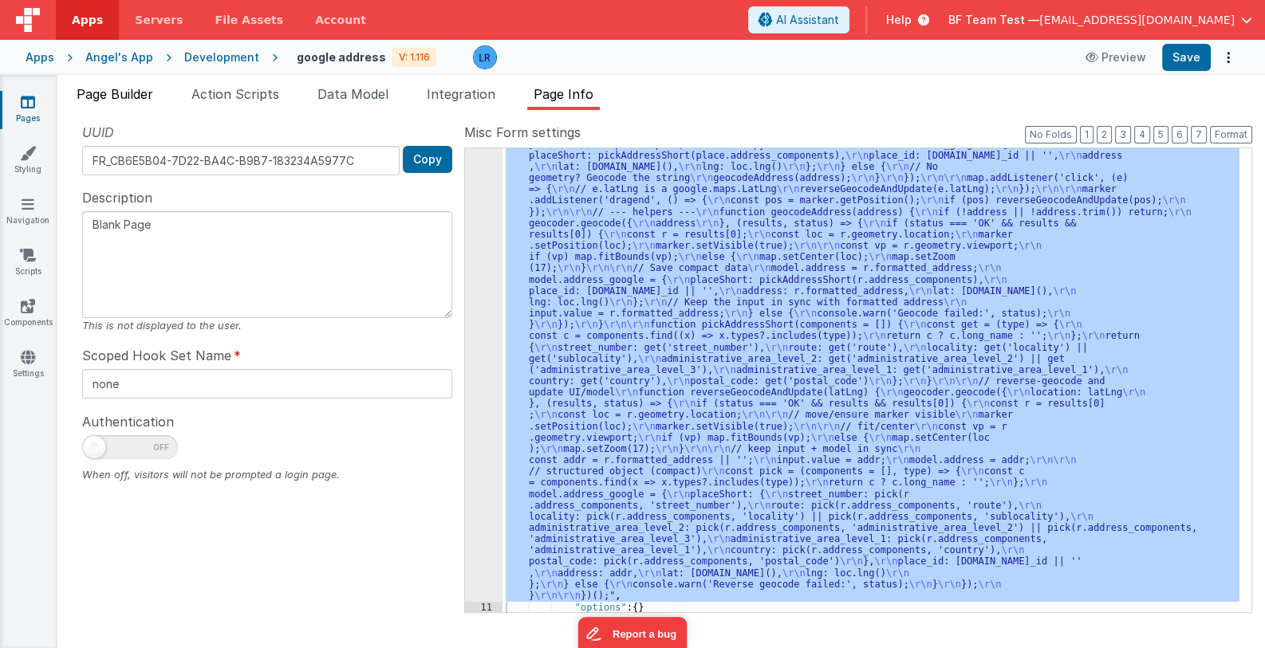
click at [113, 92] on span "Page Builder" at bounding box center [115, 94] width 77 height 16
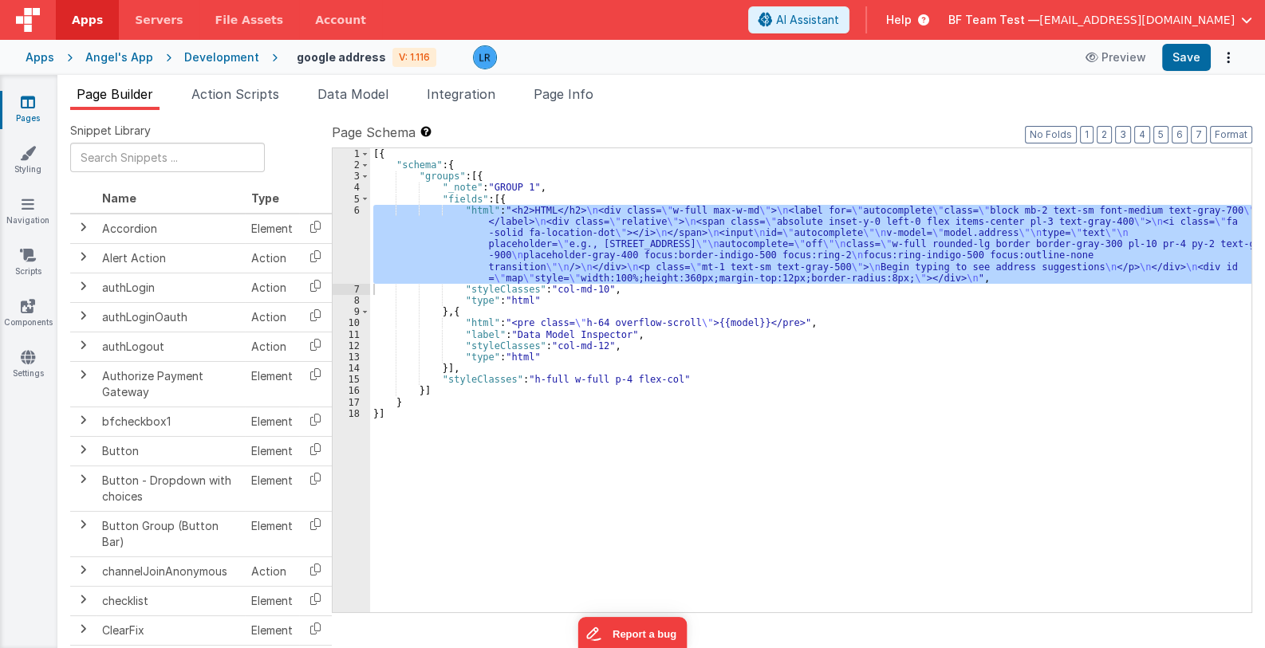
click at [491, 240] on div "[{ "schema" : { "groups" : [{ "_note" : "GROUP 1" , "fields" : [{ "html" : "<h2…" at bounding box center [810, 380] width 881 height 464
click at [357, 244] on div "6" at bounding box center [351, 244] width 37 height 79
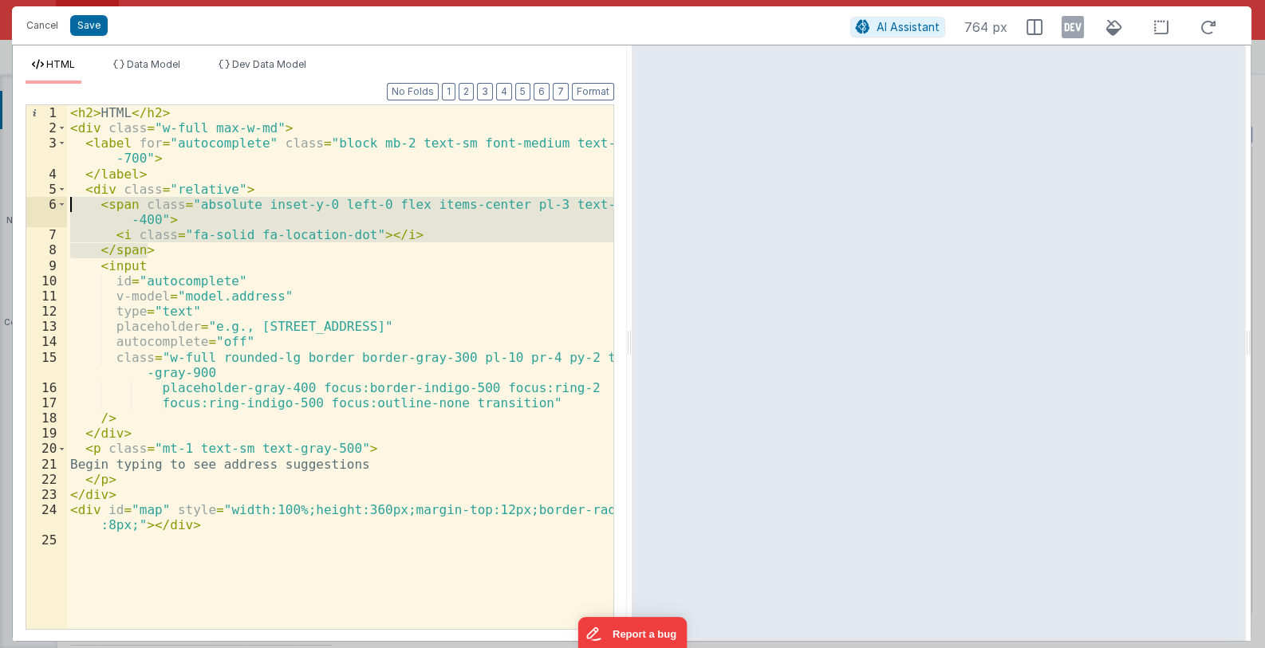
drag, startPoint x: 148, startPoint y: 250, endPoint x: 45, endPoint y: 198, distance: 115.2
click at [45, 198] on div "1 2 3 4 5 6 7 8 9 10 11 12 13 14 15 16 17 18 19 20 21 22 23 24 25 < h2 > HTML <…" at bounding box center [320, 367] width 589 height 526
click at [41, 21] on button "Cancel" at bounding box center [42, 25] width 48 height 22
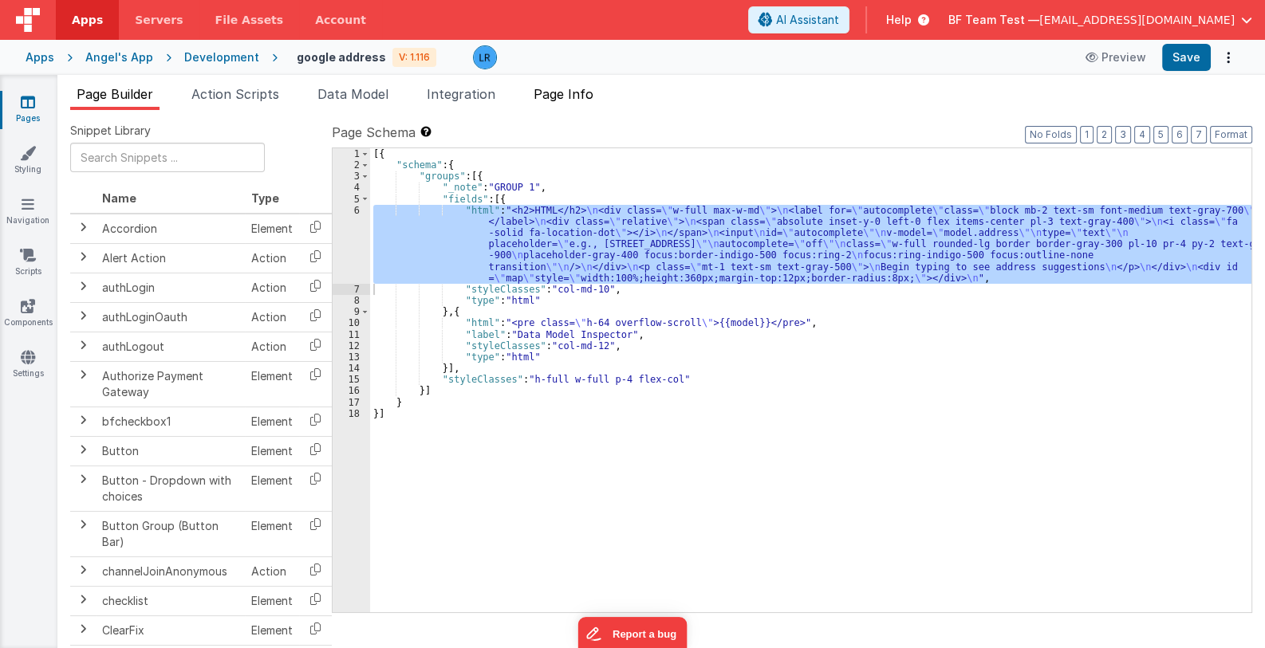
click at [569, 96] on span "Page Info" at bounding box center [564, 94] width 60 height 16
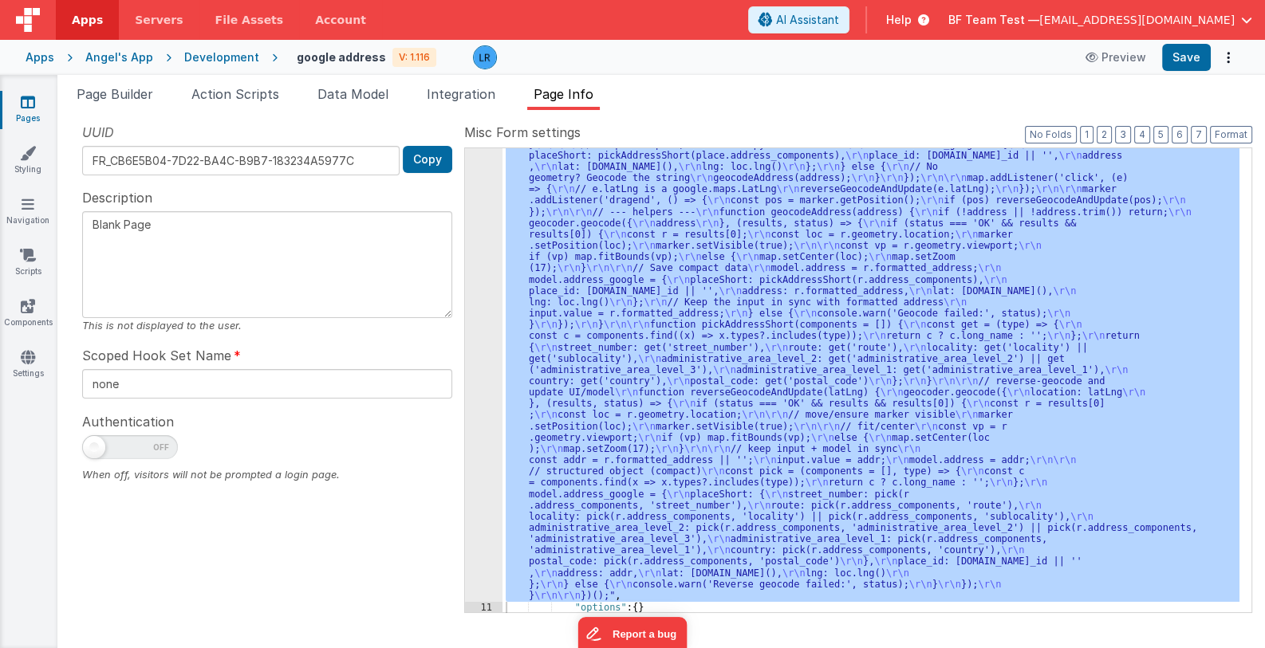
click at [786, 321] on div ""function" : "(function init() { \r\n // 0) Guards \r\n const input = document.…" at bounding box center [870, 380] width 737 height 464
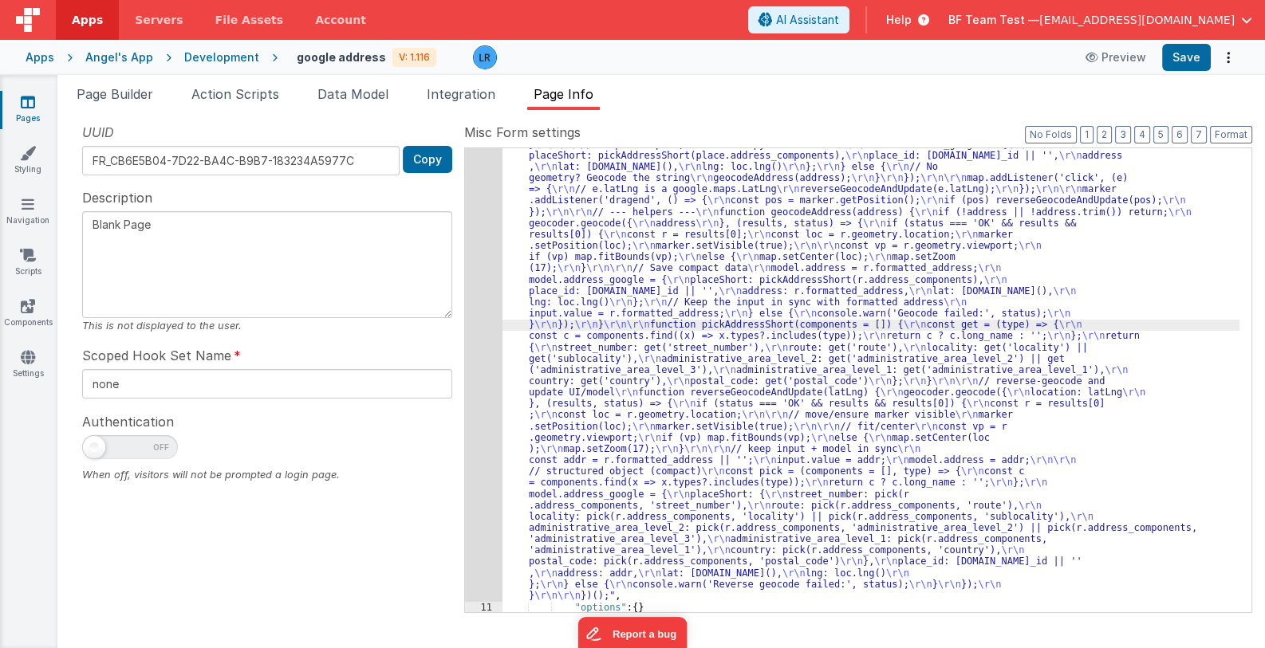
click at [483, 356] on div "10" at bounding box center [483, 196] width 37 height 814
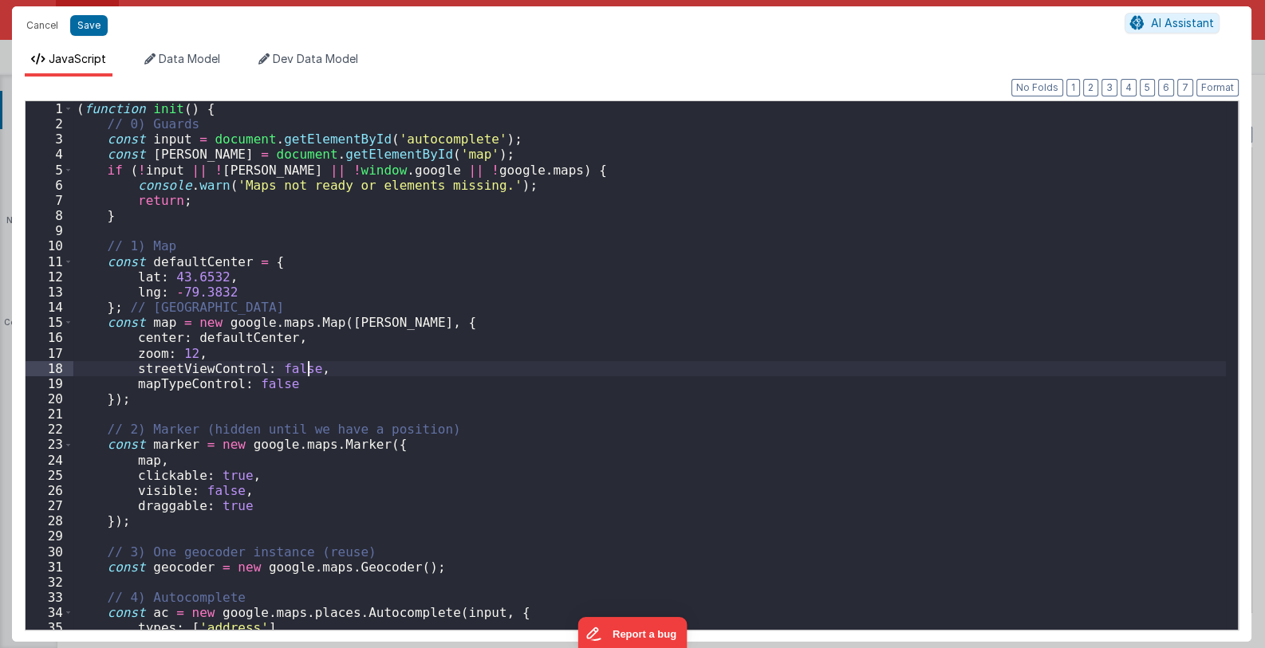
click at [483, 356] on div "( function init ( ) { // 0) Guards const input = document . getElementById ( 'a…" at bounding box center [649, 380] width 1153 height 559
click at [688, 425] on div "( function init ( ) { // 0) Guards const input = document . getElementById ( 'a…" at bounding box center [649, 380] width 1153 height 559
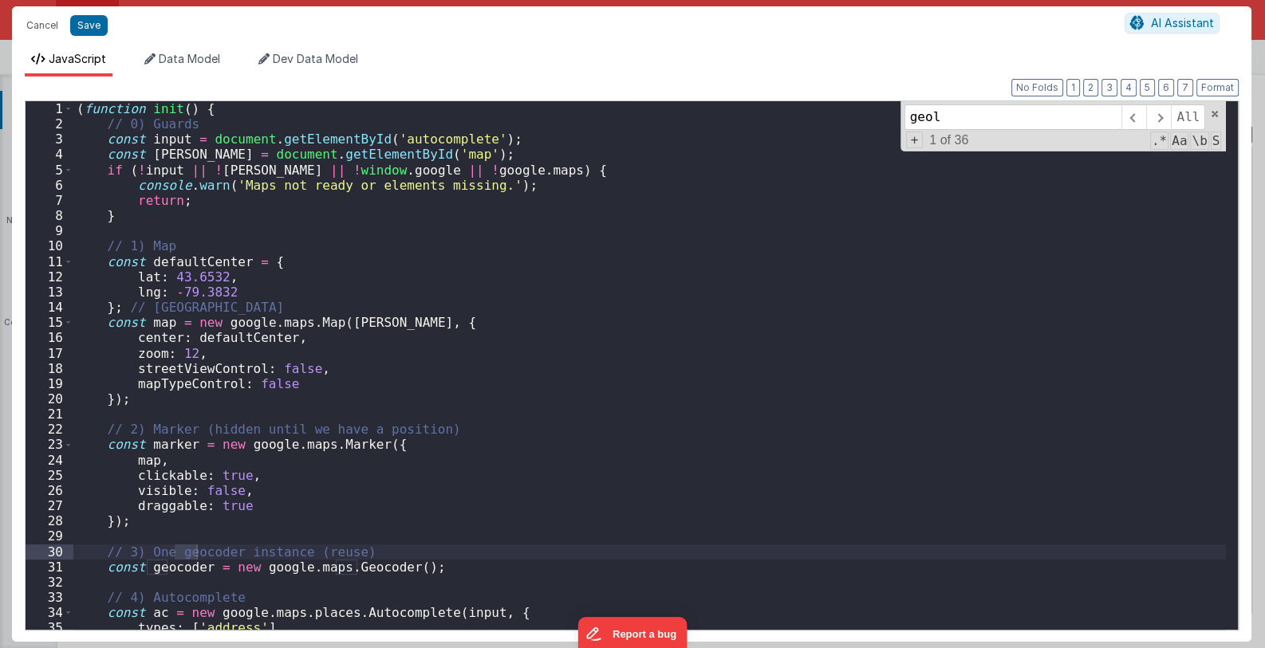
scroll to position [668, 0]
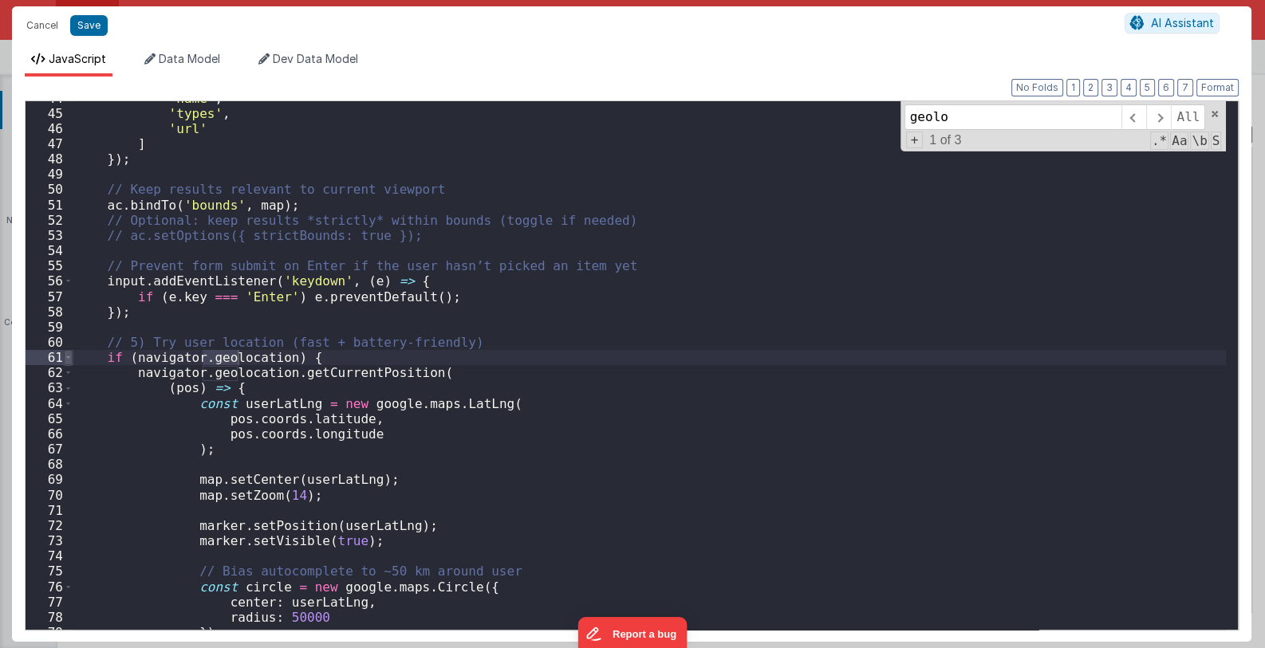
type input "geolo"
click at [65, 357] on span at bounding box center [68, 357] width 9 height 15
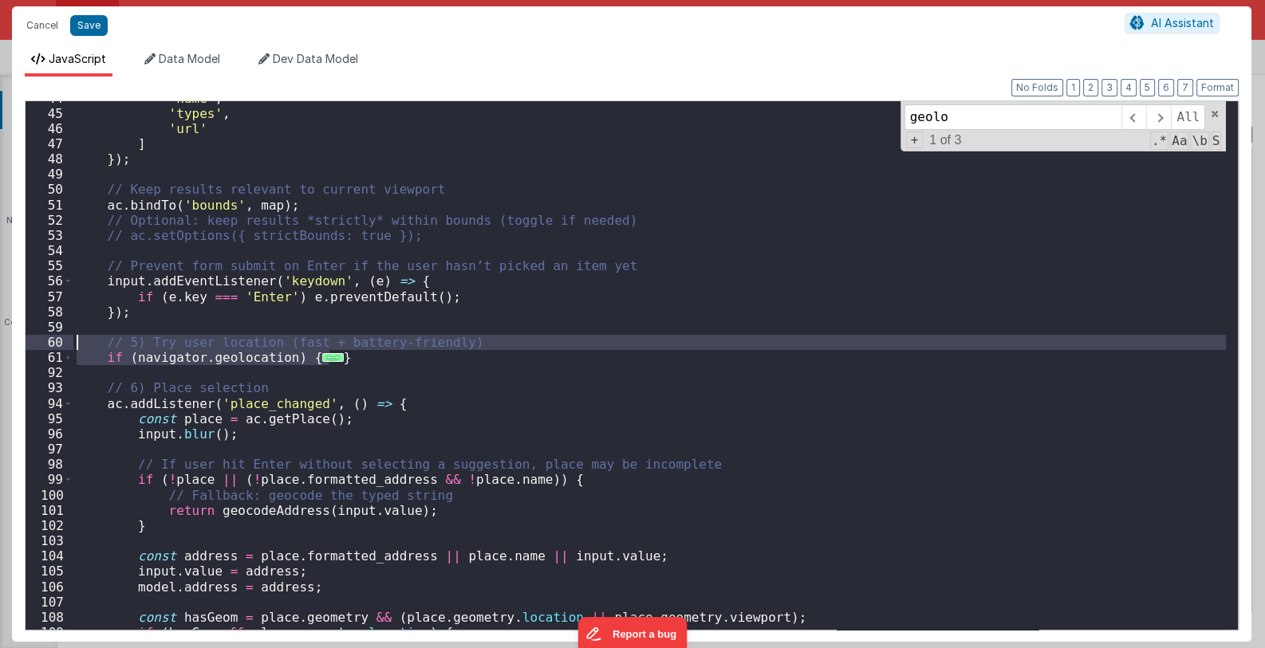
drag, startPoint x: 357, startPoint y: 362, endPoint x: 59, endPoint y: 346, distance: 297.9
click at [59, 346] on div "44 45 46 47 48 49 50 51 52 53 54 55 56 57 58 59 60 61 92 93 94 95 96 97 98 99 1…" at bounding box center [632, 365] width 1214 height 530
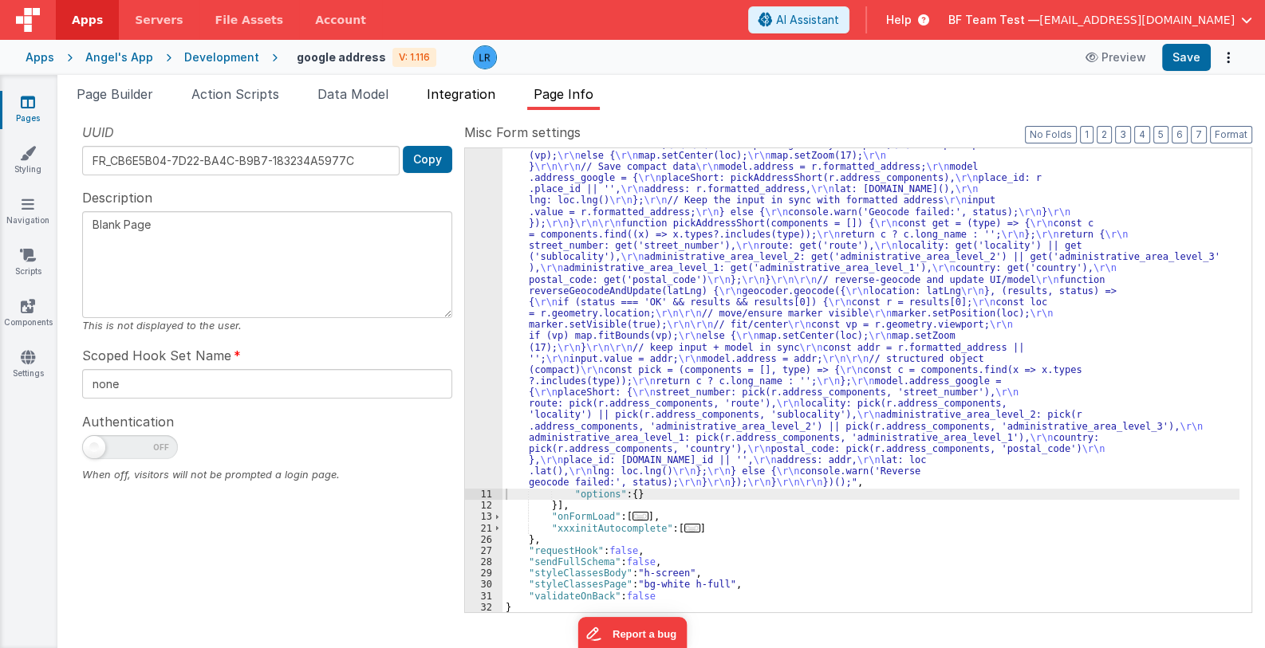
click at [450, 93] on span "Integration" at bounding box center [461, 94] width 69 height 16
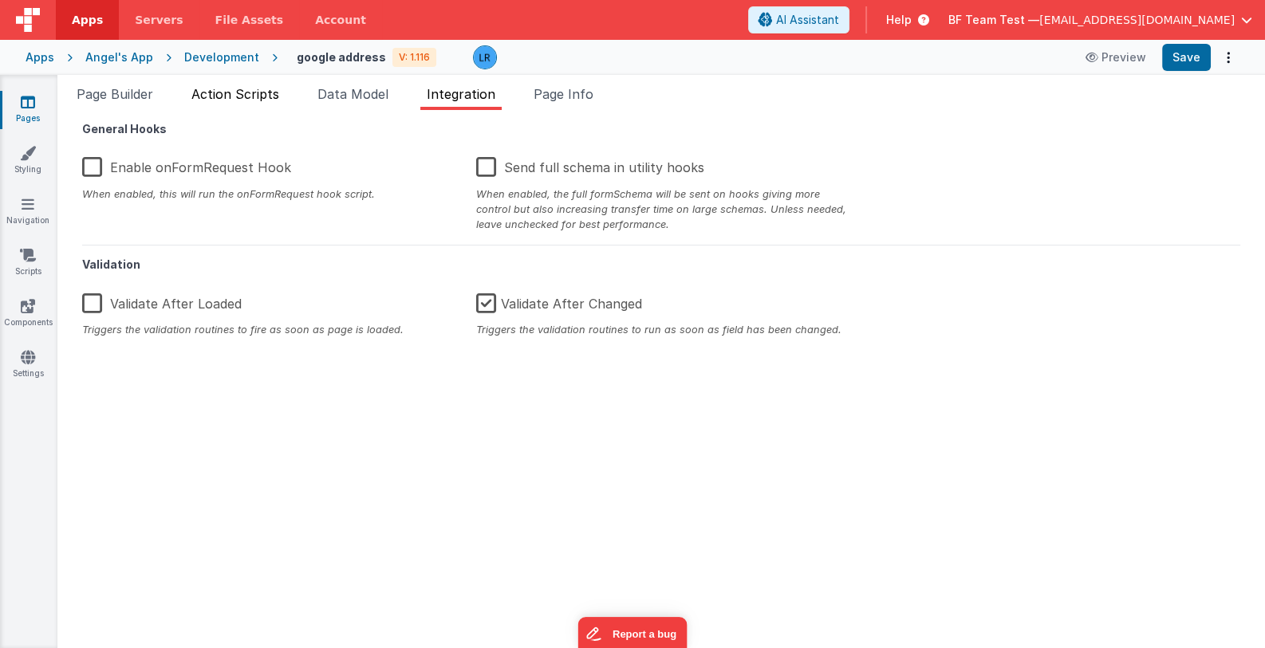
click at [254, 93] on span "Action Scripts" at bounding box center [235, 94] width 88 height 16
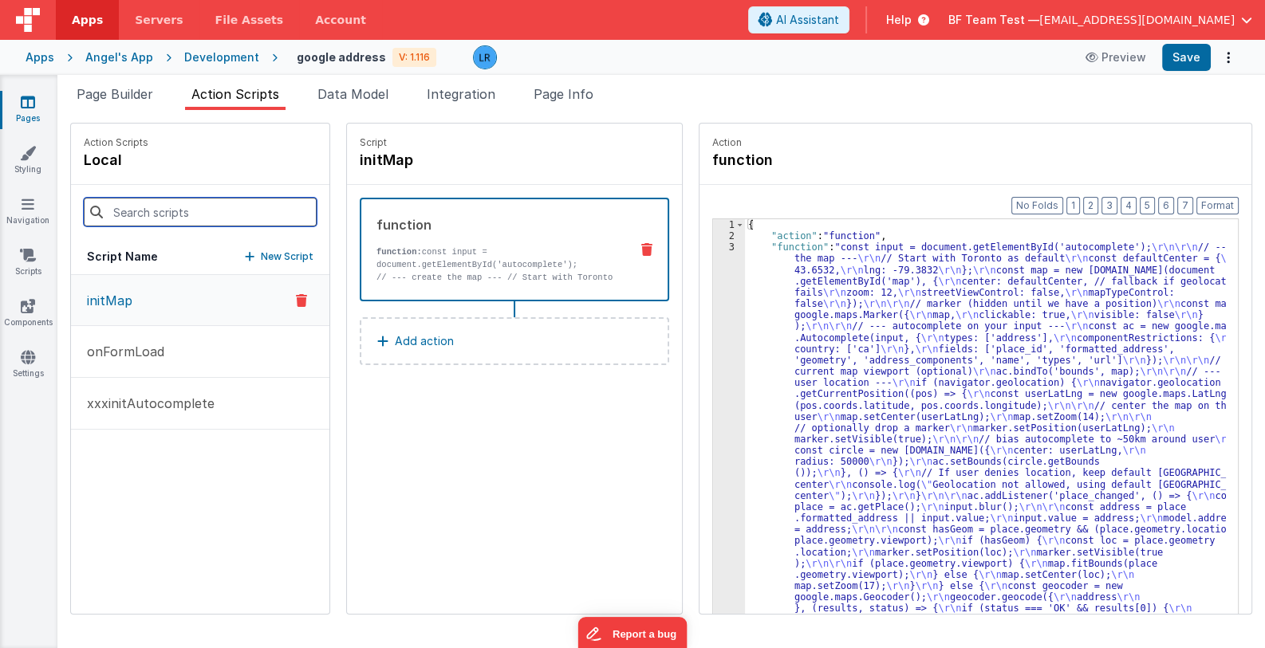
click at [156, 214] on input at bounding box center [200, 212] width 233 height 29
click at [275, 166] on div "Action Scripts local" at bounding box center [200, 154] width 258 height 61
click at [270, 254] on p "New Script" at bounding box center [287, 257] width 53 height 16
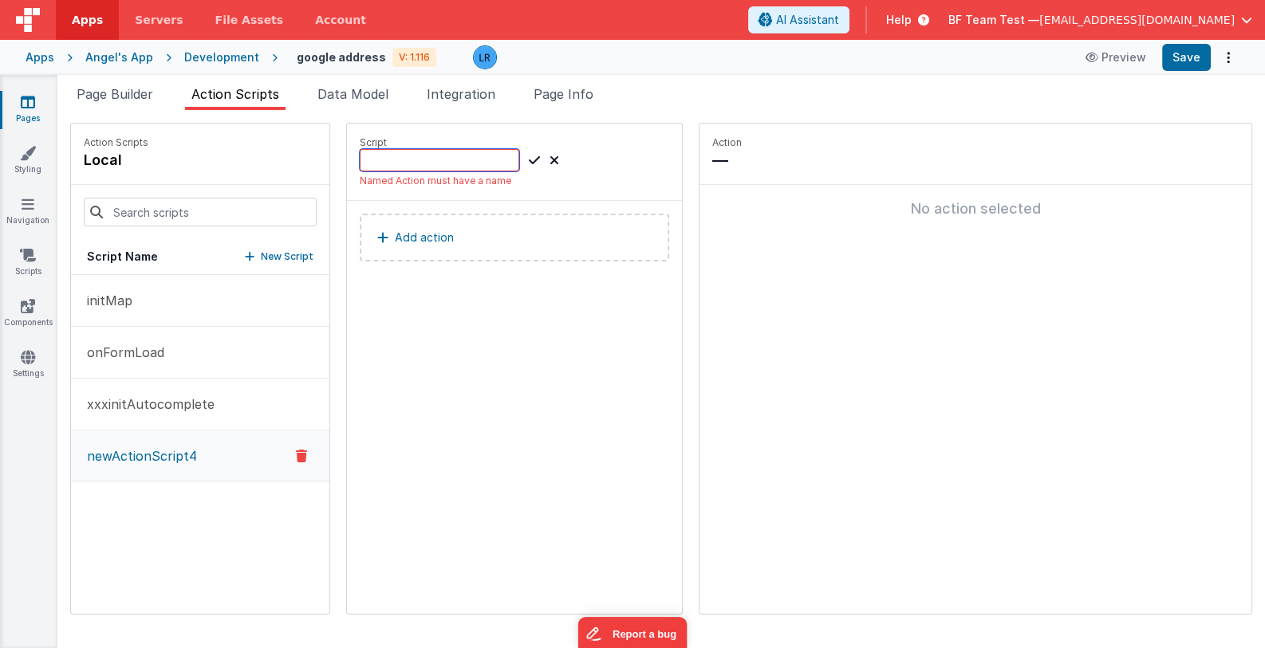
click at [386, 162] on input at bounding box center [440, 160] width 160 height 22
type input "getMyLocation"
click at [529, 158] on icon at bounding box center [534, 160] width 11 height 19
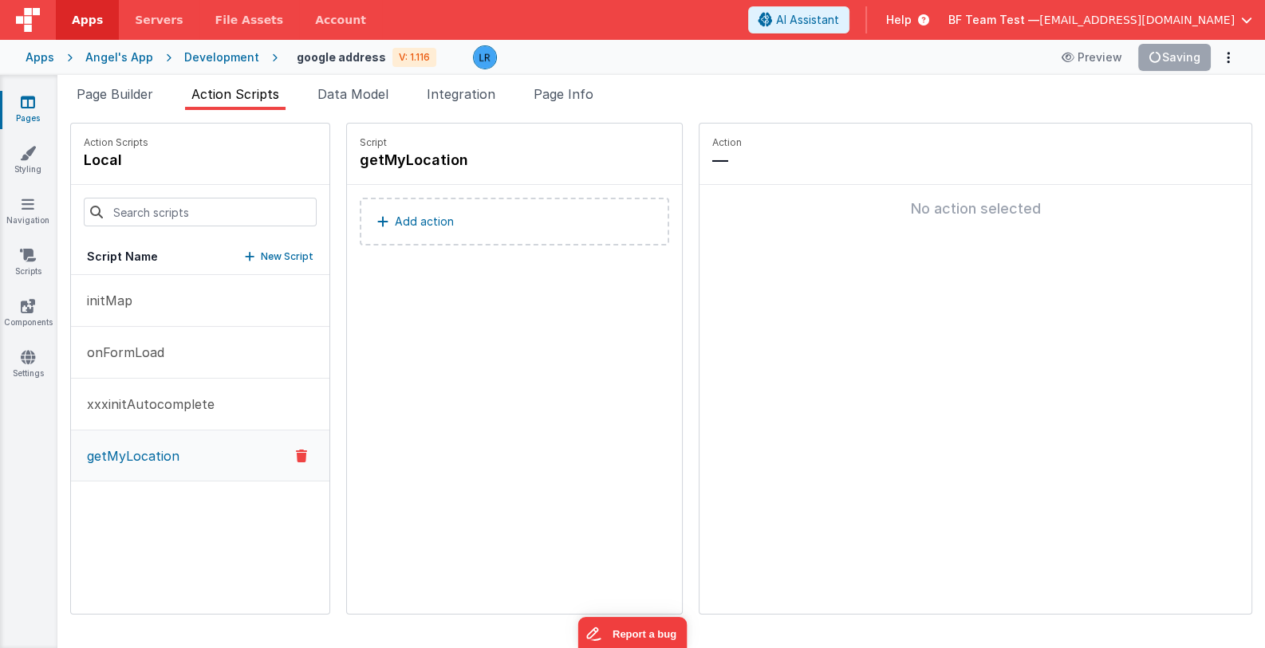
click at [412, 217] on p "Add action" at bounding box center [424, 221] width 59 height 19
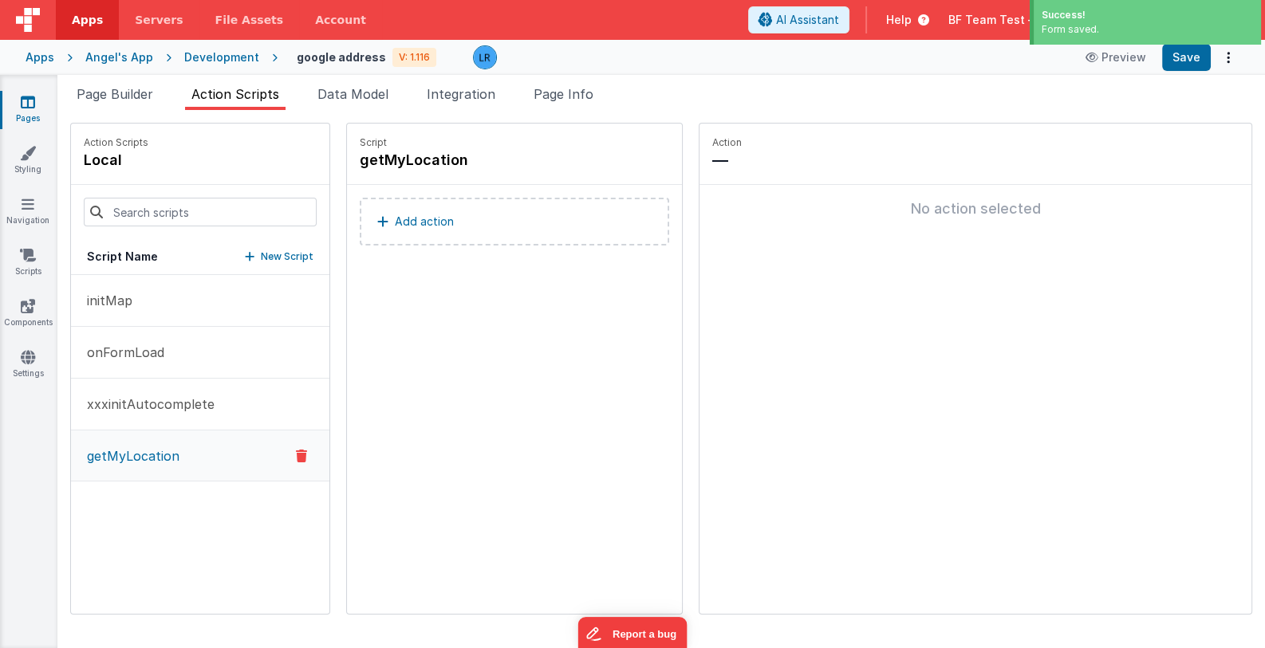
click at [506, 226] on button "Add action" at bounding box center [514, 222] width 309 height 48
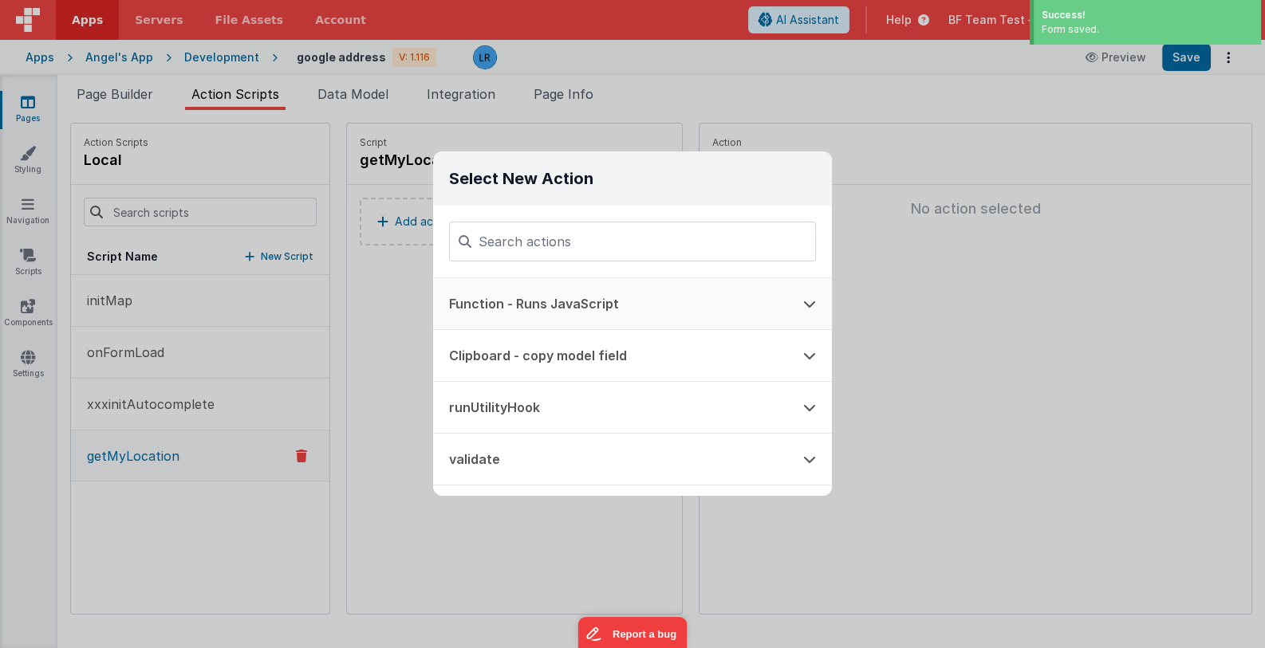
click at [499, 305] on button "Function - Runs JavaScript" at bounding box center [610, 303] width 354 height 51
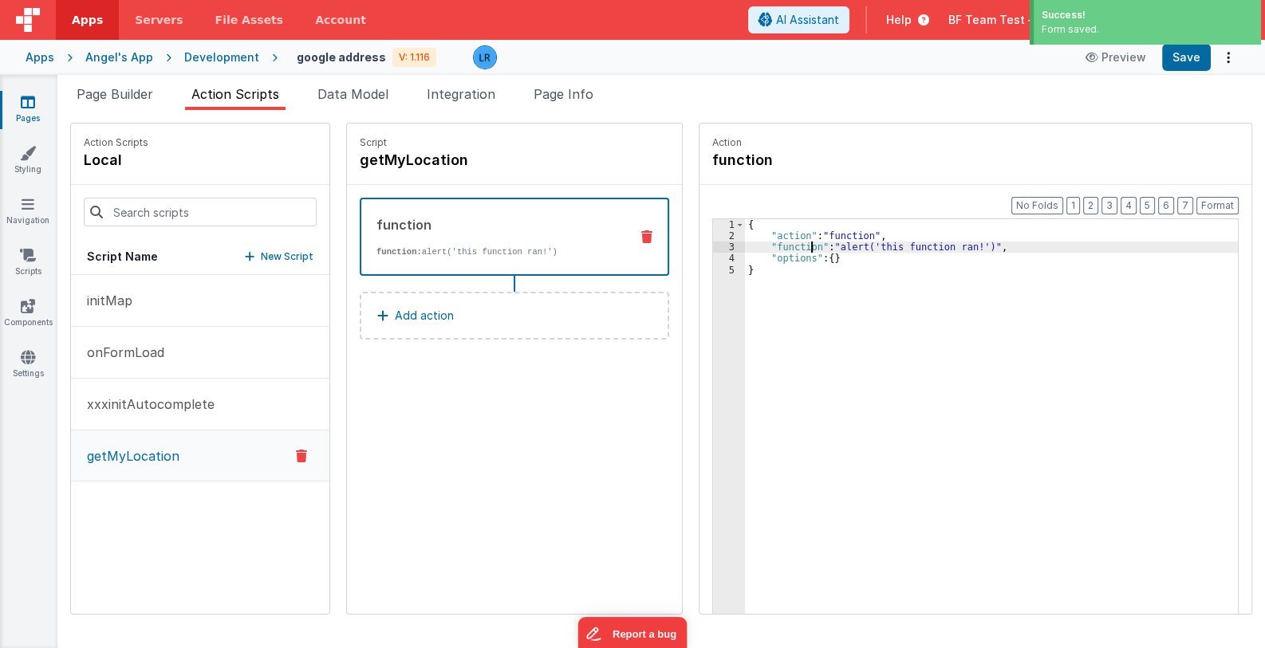
click at [790, 248] on div "{ "action" : "function" , "function" : "alert('this function ran!')" , "options…" at bounding box center [1002, 452] width 514 height 467
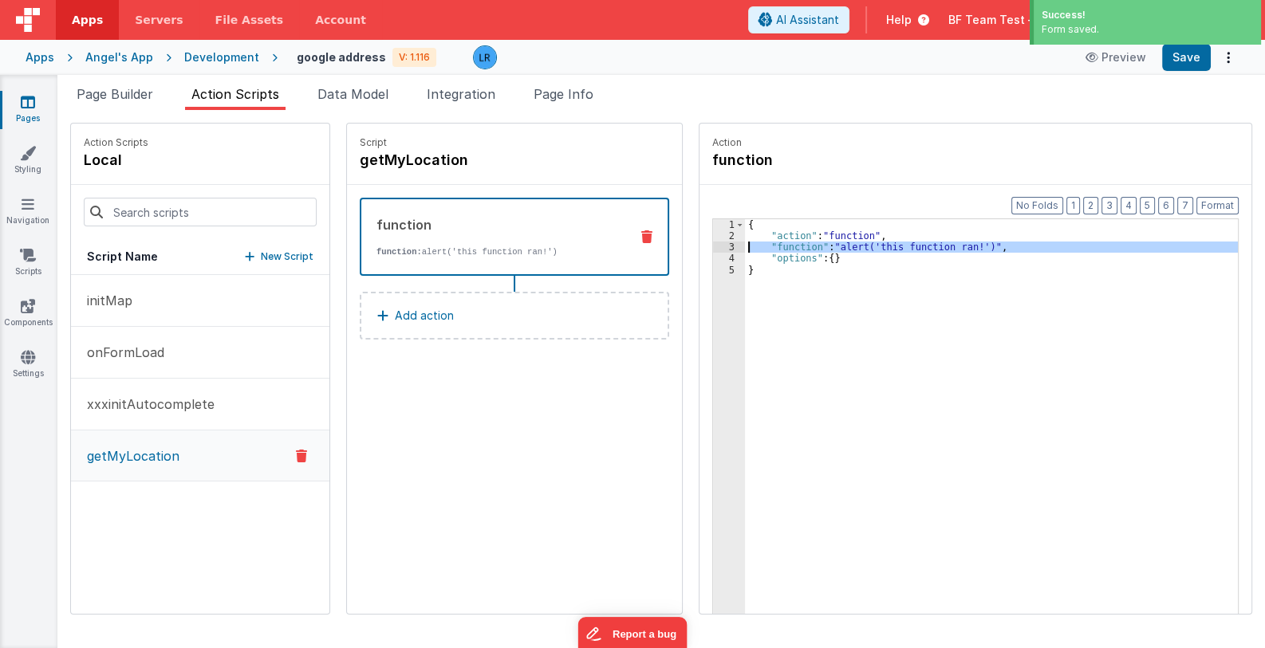
click at [713, 246] on div "3" at bounding box center [729, 247] width 32 height 11
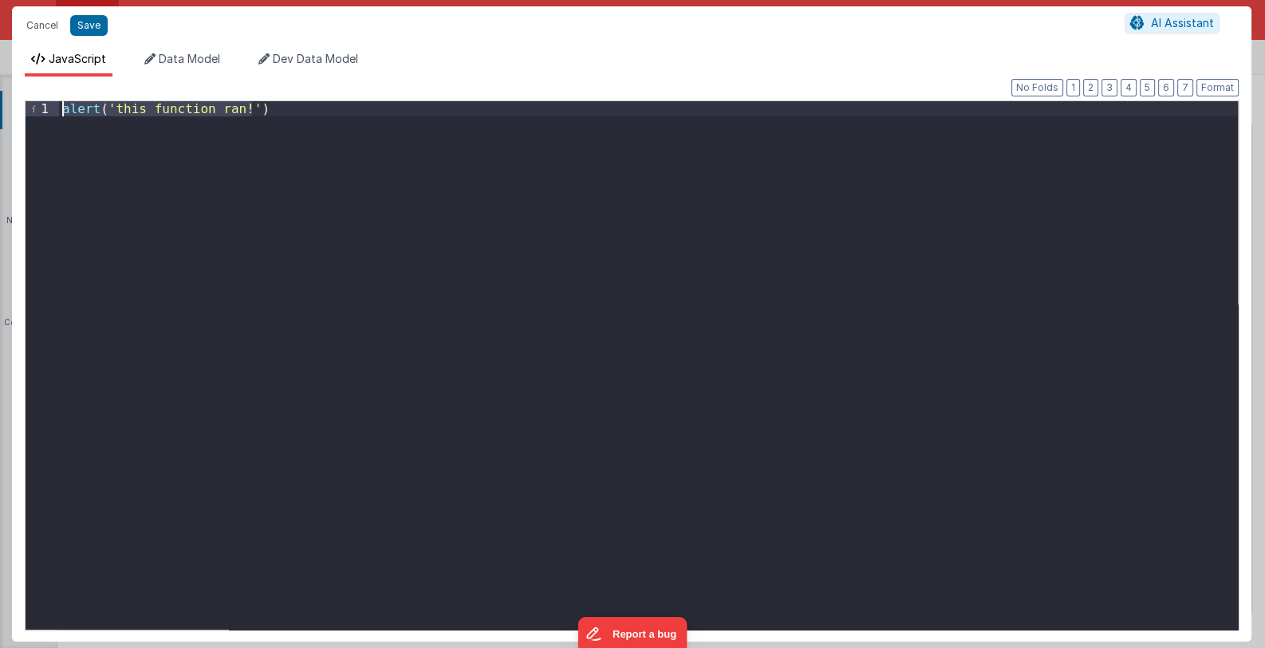
drag, startPoint x: 294, startPoint y: 118, endPoint x: 24, endPoint y: 112, distance: 269.7
click at [24, 112] on div "Format 7 6 5 4 3 2 1 No Folds 1 alert ( 'this function ran!' ) XXXXXXXXXXXXXXXX…" at bounding box center [631, 360] width 1239 height 566
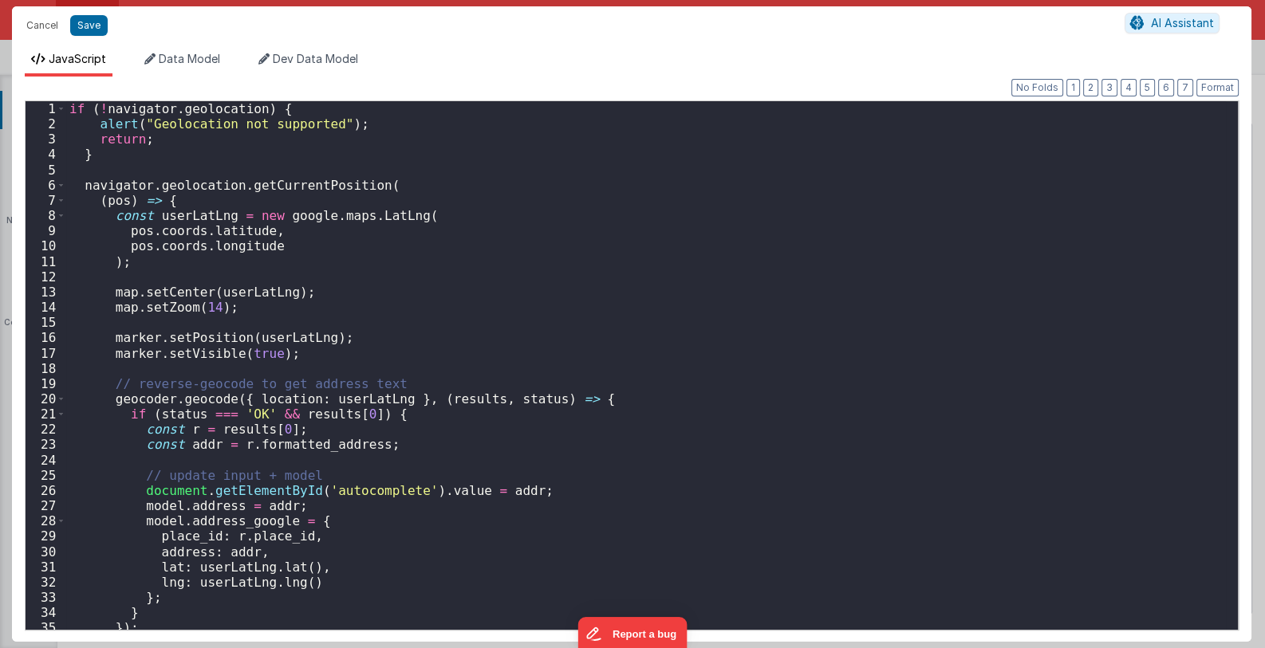
scroll to position [0, 0]
click at [82, 30] on button "Save" at bounding box center [88, 25] width 37 height 21
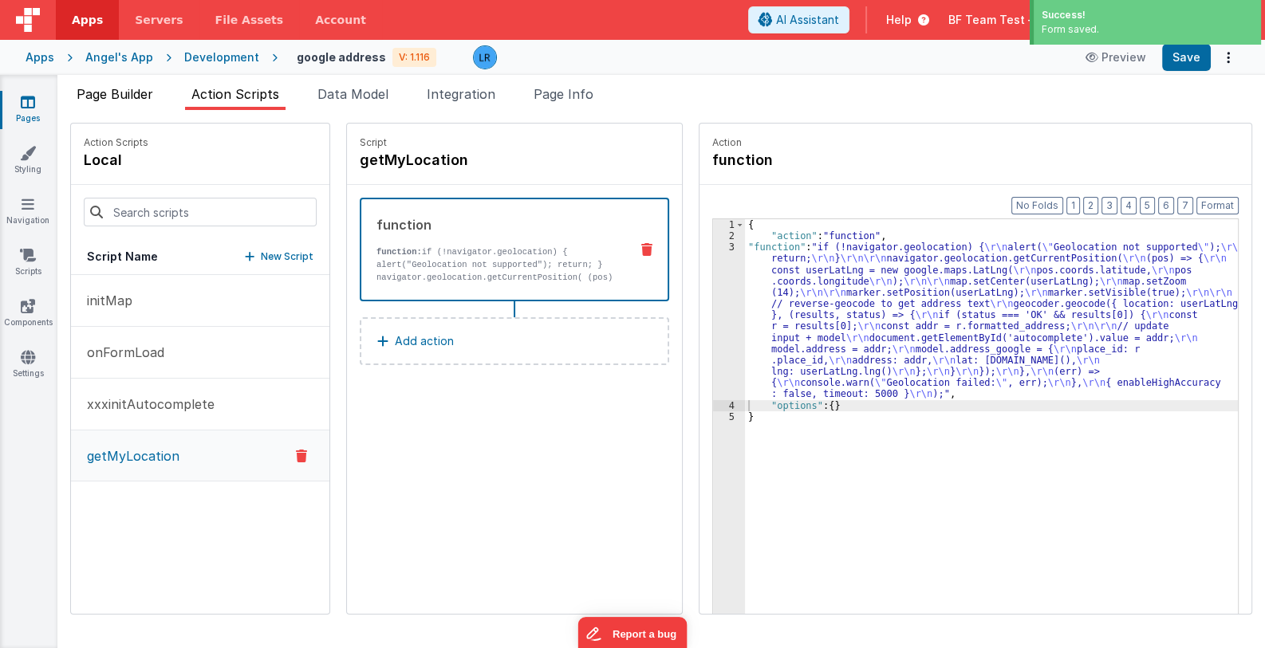
click at [119, 93] on span "Page Builder" at bounding box center [115, 94] width 77 height 16
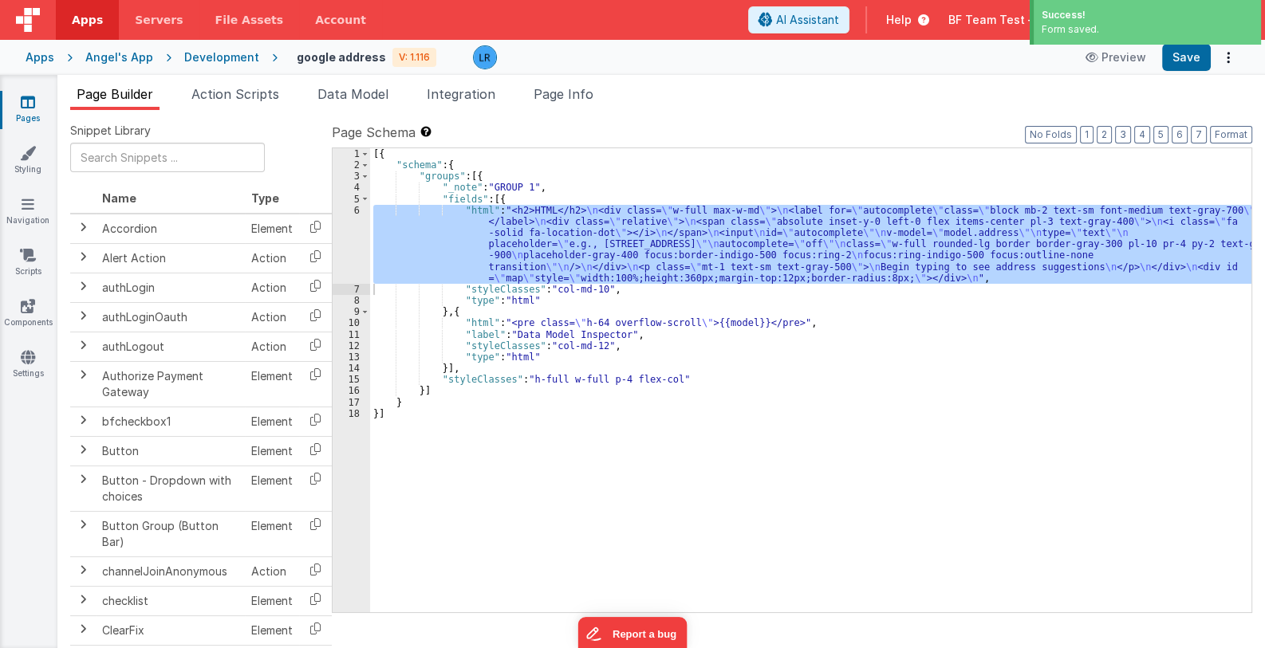
click at [459, 244] on div "[{ "schema" : { "groups" : [{ "_note" : "GROUP 1" , "fields" : [{ "html" : "<h2…" at bounding box center [810, 380] width 881 height 464
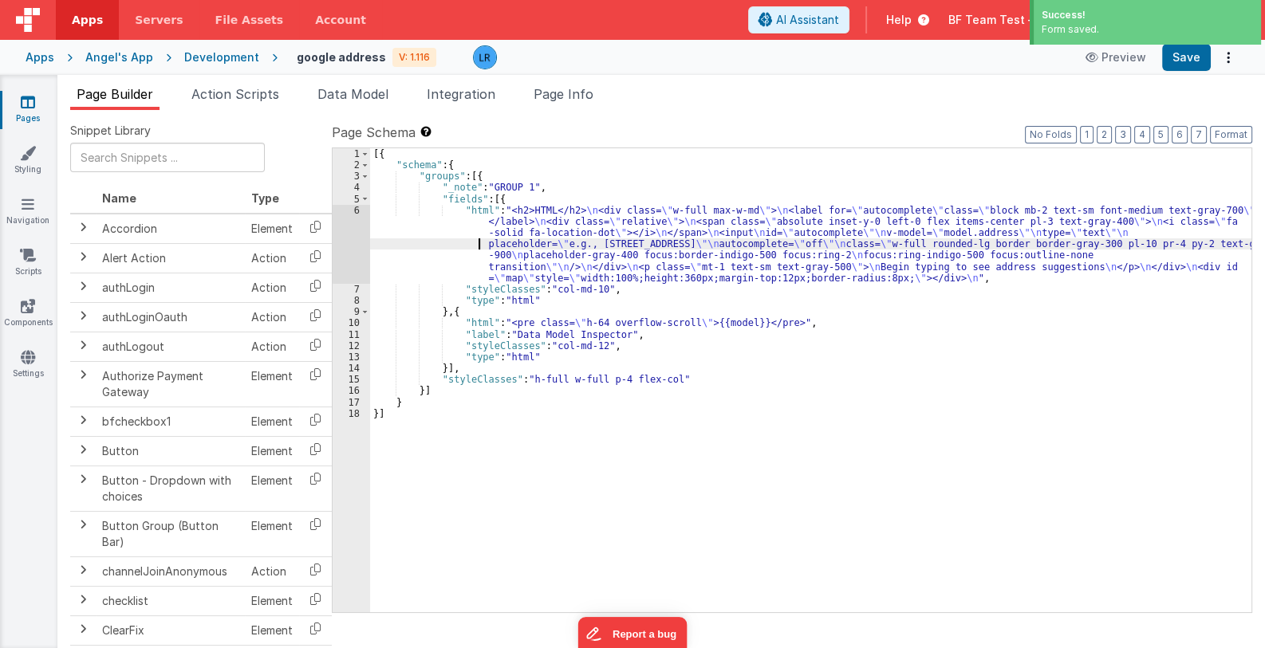
click at [351, 242] on div "6" at bounding box center [351, 244] width 37 height 79
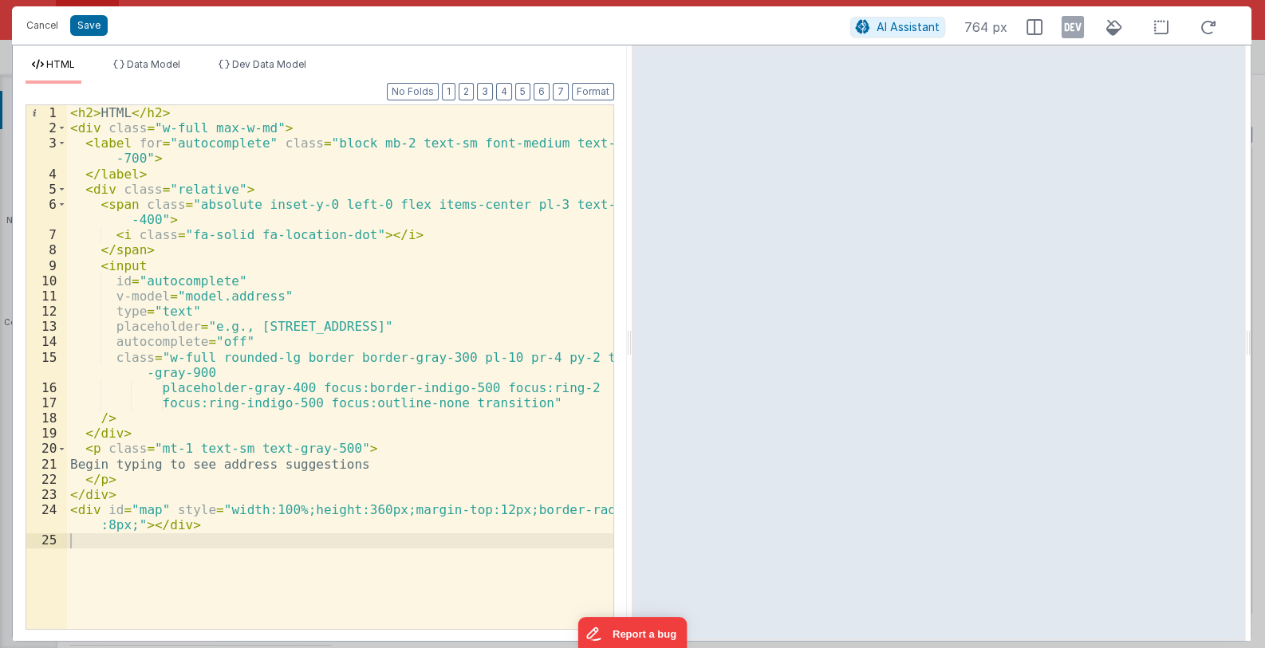
click at [139, 252] on div "< h2 > HTML </ h2 > < div class = "w-full max-w-md" > < label for = "autocomple…" at bounding box center [340, 382] width 547 height 554
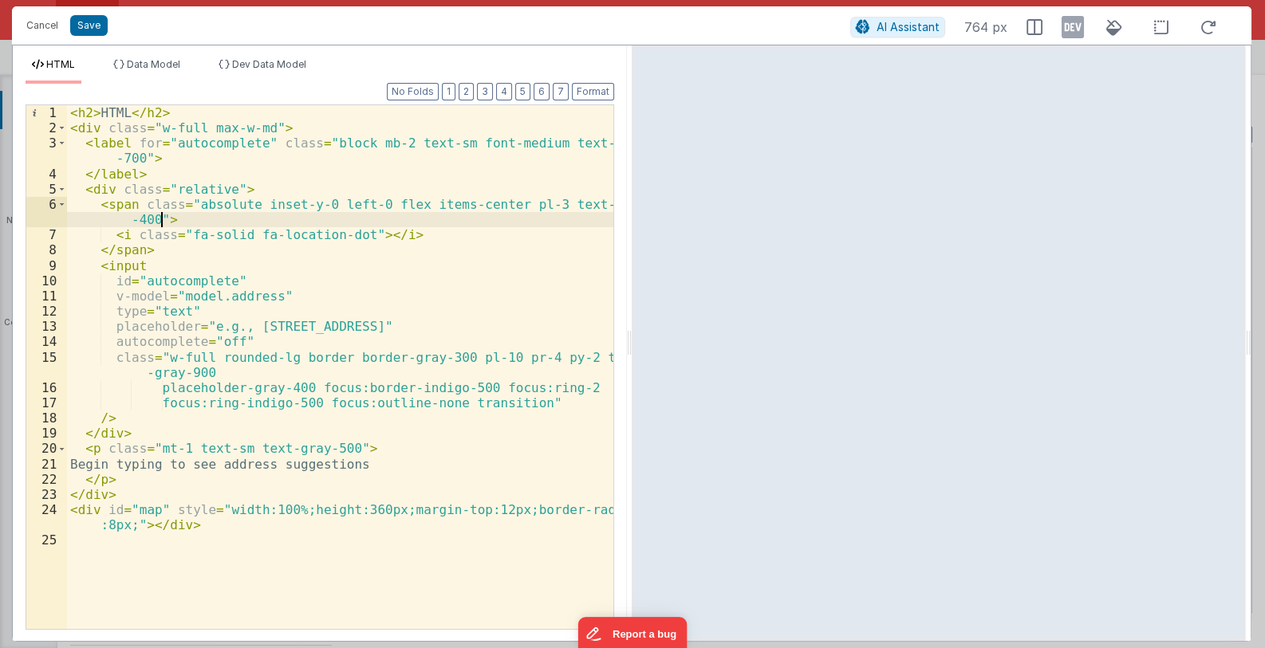
click at [159, 220] on div "< h2 > HTML </ h2 > < div class = "w-full max-w-md" > < label for = "autocomple…" at bounding box center [340, 382] width 547 height 554
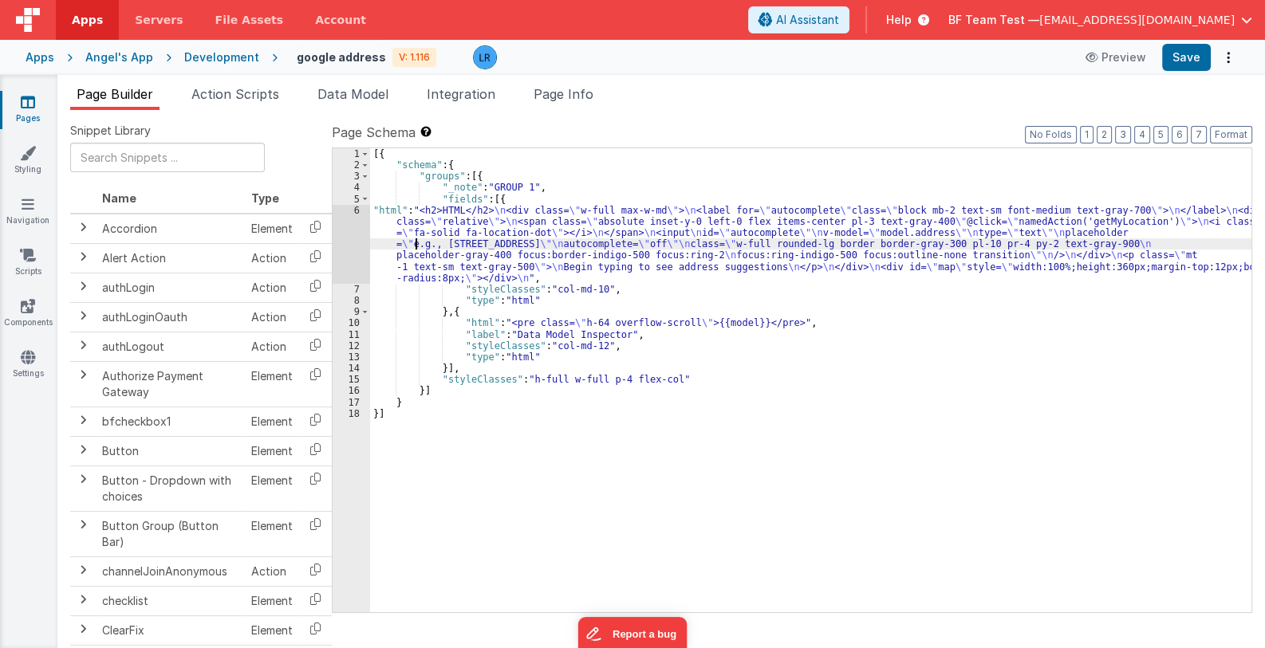
click at [415, 244] on div "[{ "schema" : { "groups" : [{ "_note" : "GROUP 1" , "fields" : [{ "html" : "<h2…" at bounding box center [810, 391] width 881 height 487
click at [339, 251] on div "6" at bounding box center [351, 244] width 37 height 79
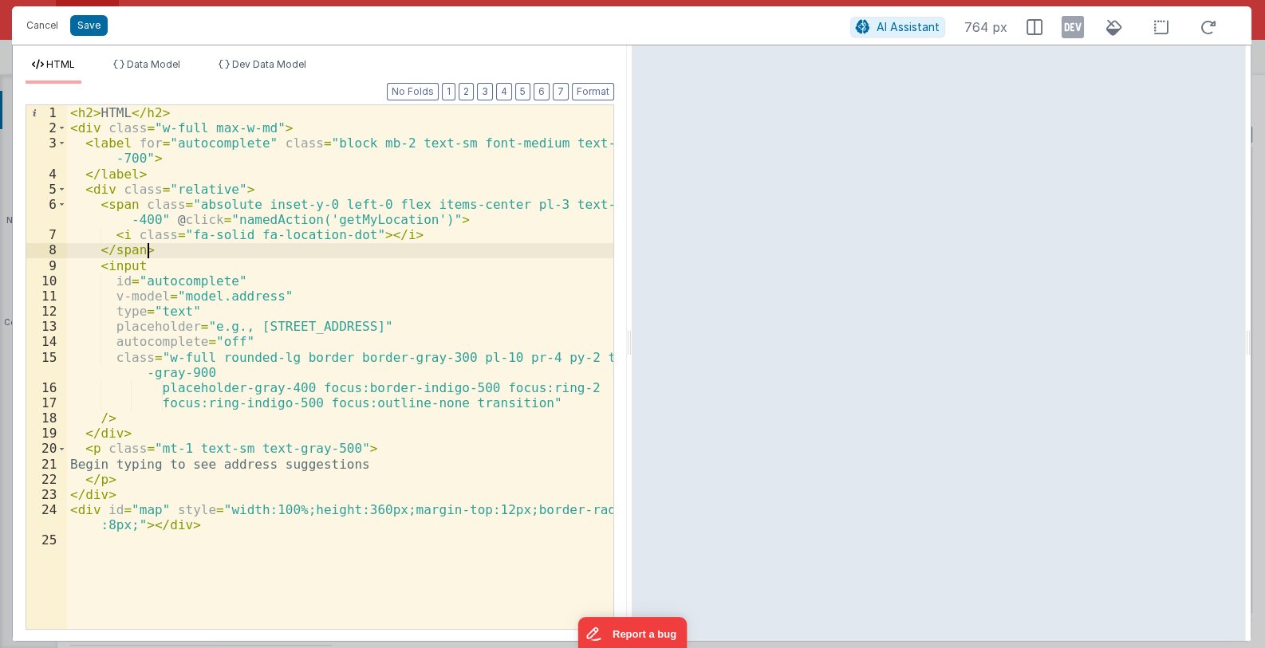
click at [152, 218] on div "< h2 > HTML </ h2 > < div class = "w-full max-w-md" > < label for = "autocomple…" at bounding box center [340, 382] width 547 height 554
click at [350, 231] on div "< h2 > HTML </ h2 > < div class = "w-full max-w-md" > < label for = "autocomple…" at bounding box center [340, 382] width 547 height 554
click at [463, 237] on div "< h2 > HTML </ h2 > < div class = "w-full max-w-md" > < label for = "autocomple…" at bounding box center [340, 382] width 547 height 554
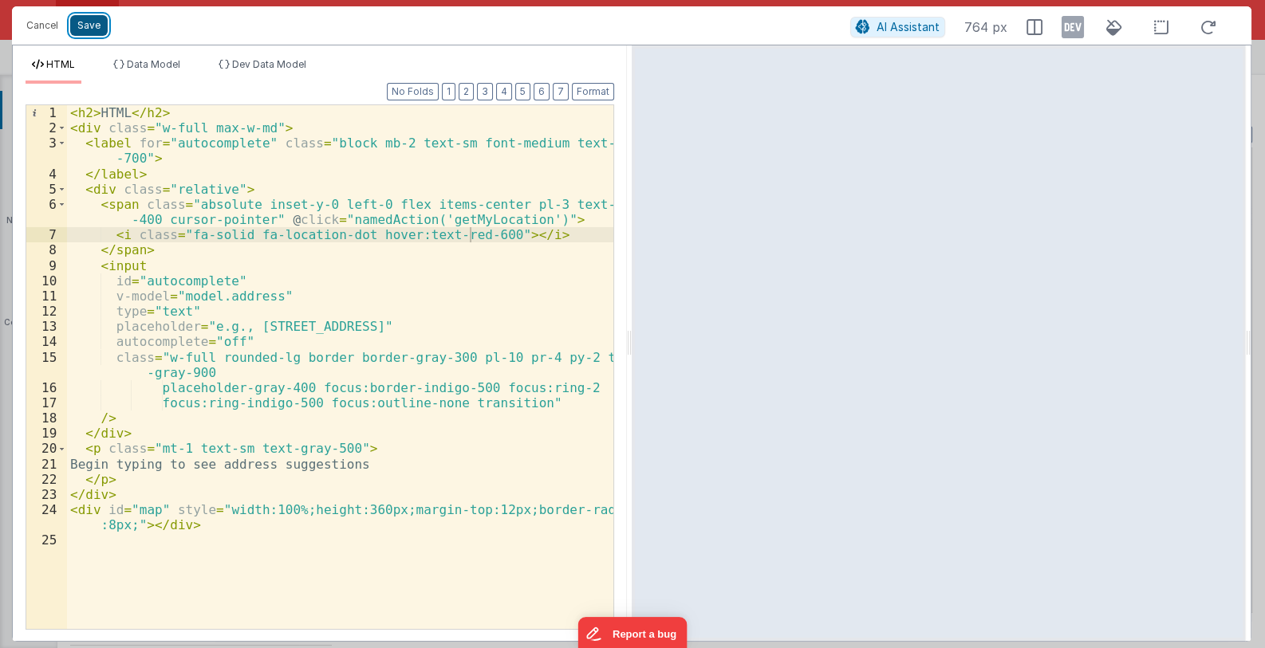
click at [96, 23] on button "Save" at bounding box center [88, 25] width 37 height 21
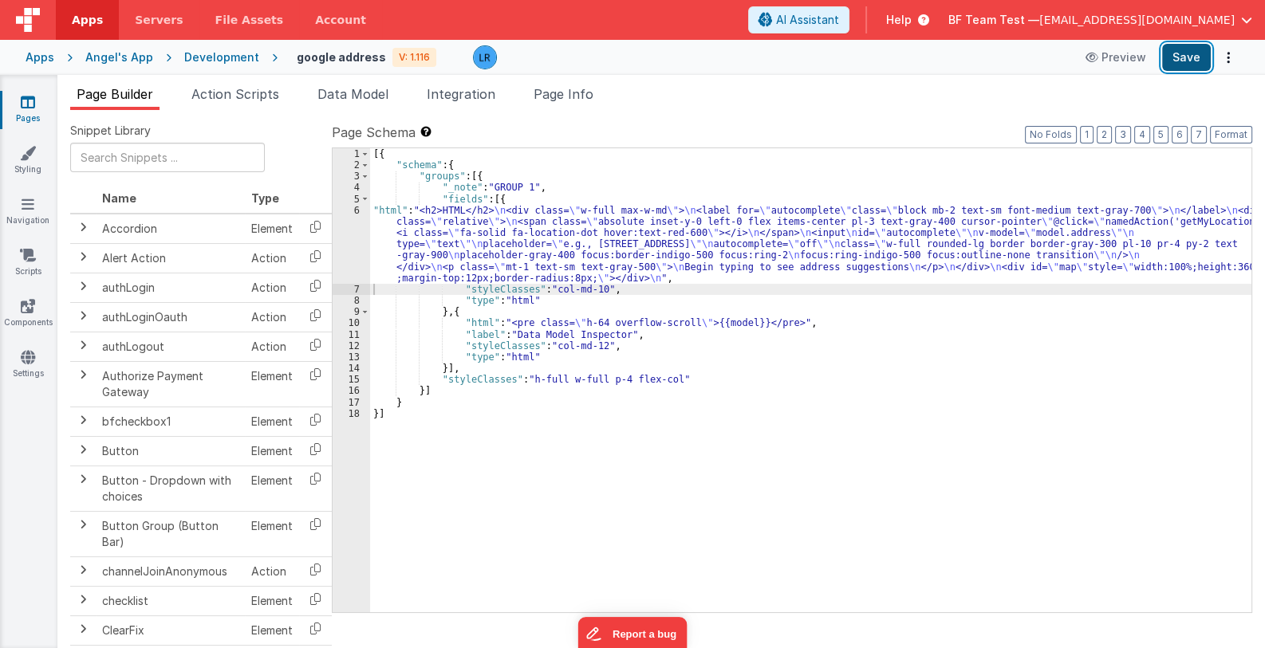
click at [1199, 60] on button "Save" at bounding box center [1186, 57] width 49 height 27
click at [600, 93] on li "Page Info" at bounding box center [563, 98] width 73 height 26
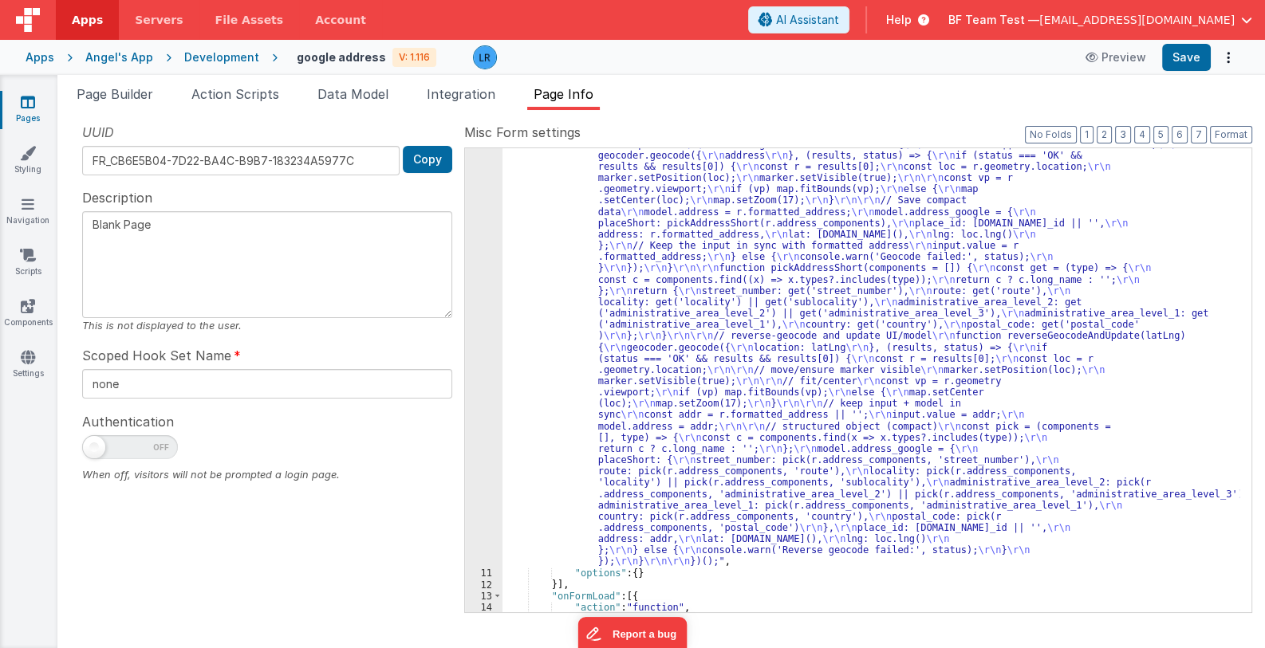
click at [702, 316] on div ""function" : "(function init() { \r\n // 0) Guards \r\n const input = document.…" at bounding box center [870, 417] width 737 height 1256
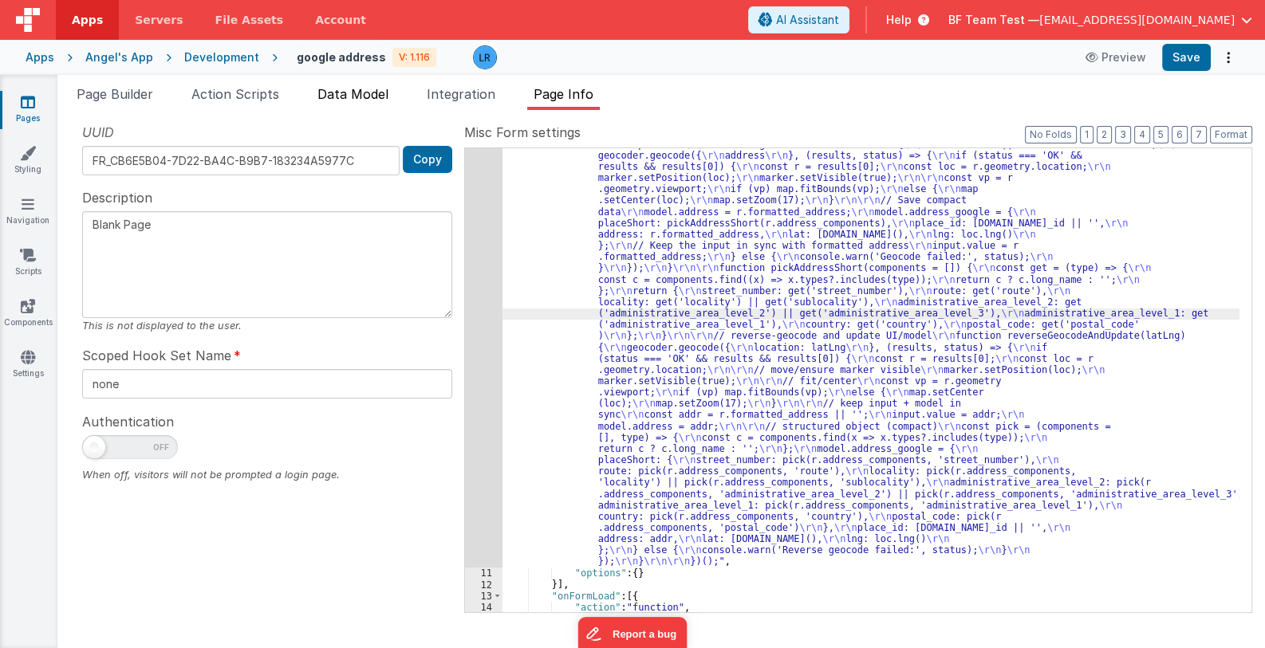
click at [341, 94] on span "Data Model" at bounding box center [352, 94] width 71 height 16
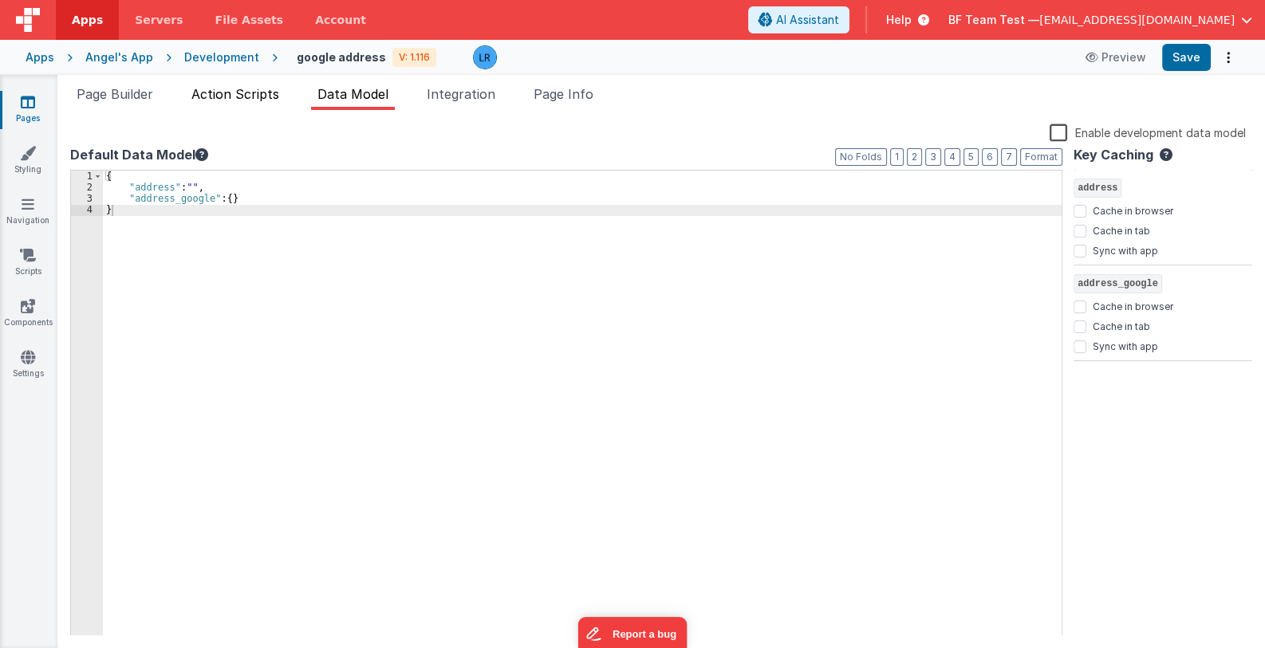
click at [257, 88] on span "Action Scripts" at bounding box center [235, 94] width 88 height 16
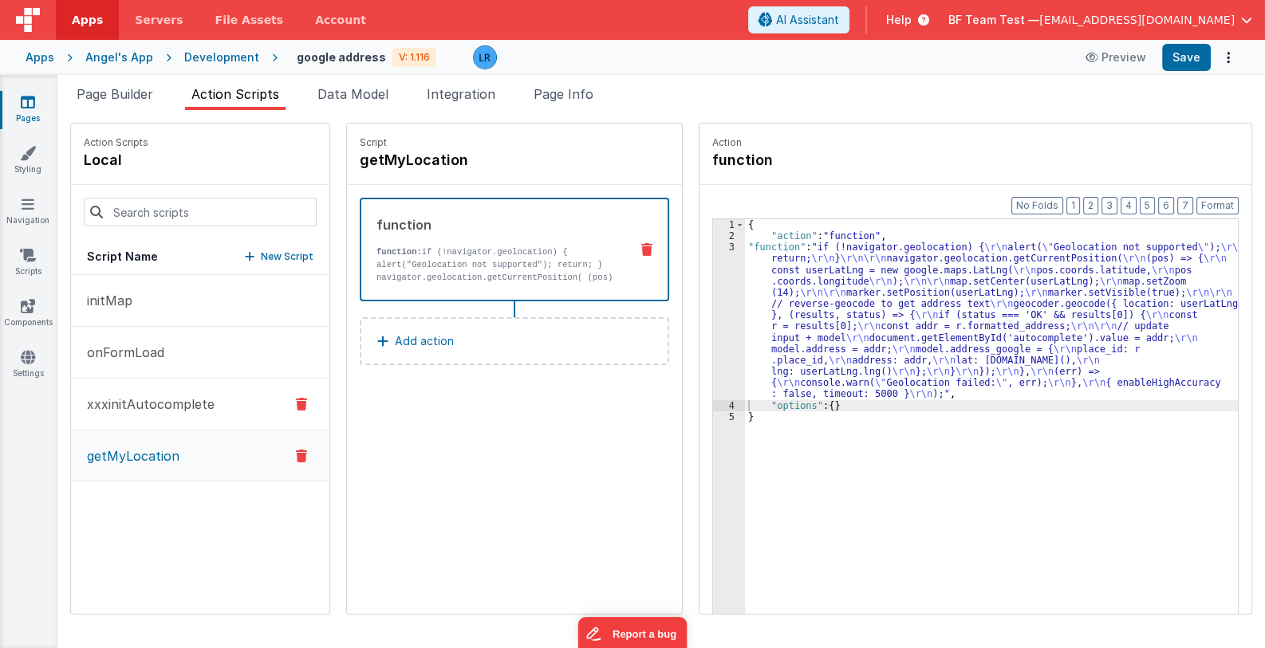
click at [127, 410] on p "xxxinitAutocomplete" at bounding box center [145, 404] width 137 height 19
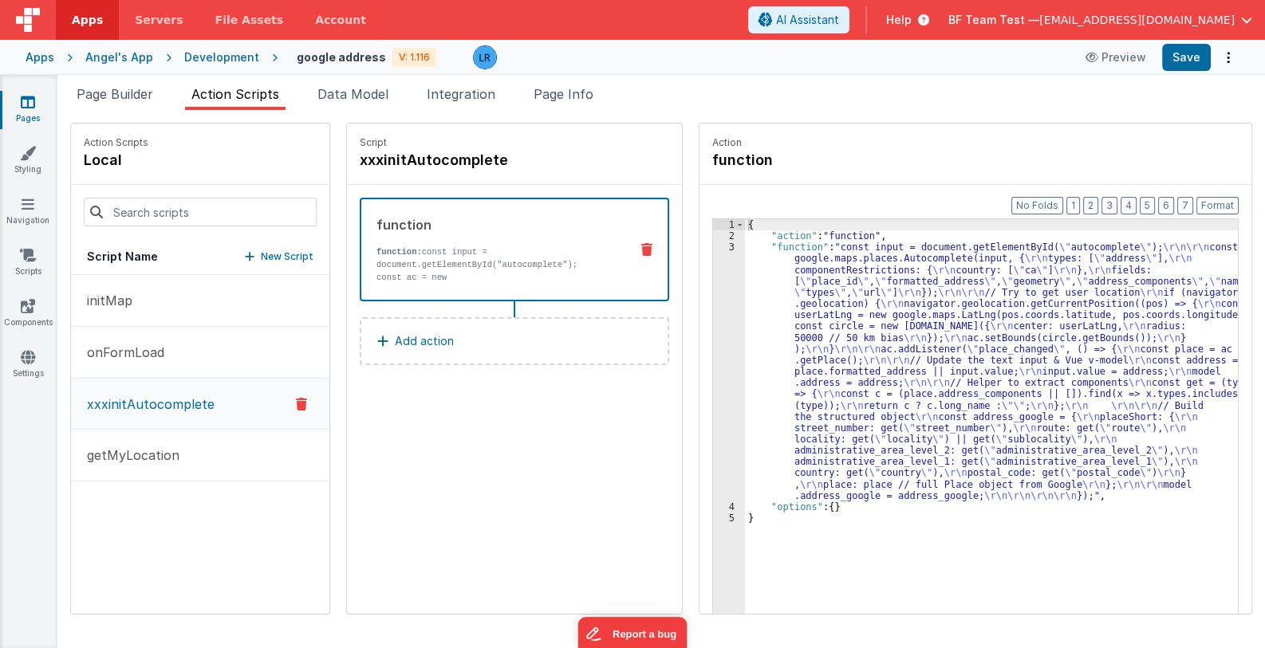
click at [905, 356] on div "{ "action" : "function" , "function" : "const input = document.getElementById( …" at bounding box center [1002, 452] width 514 height 467
click at [700, 372] on div "Format 7 6 5 4 3 2 1 No Folds 1 2 3 4 5 { "action" : "function" , "function" : …" at bounding box center [976, 430] width 552 height 491
click at [713, 363] on div "3" at bounding box center [729, 372] width 32 height 260
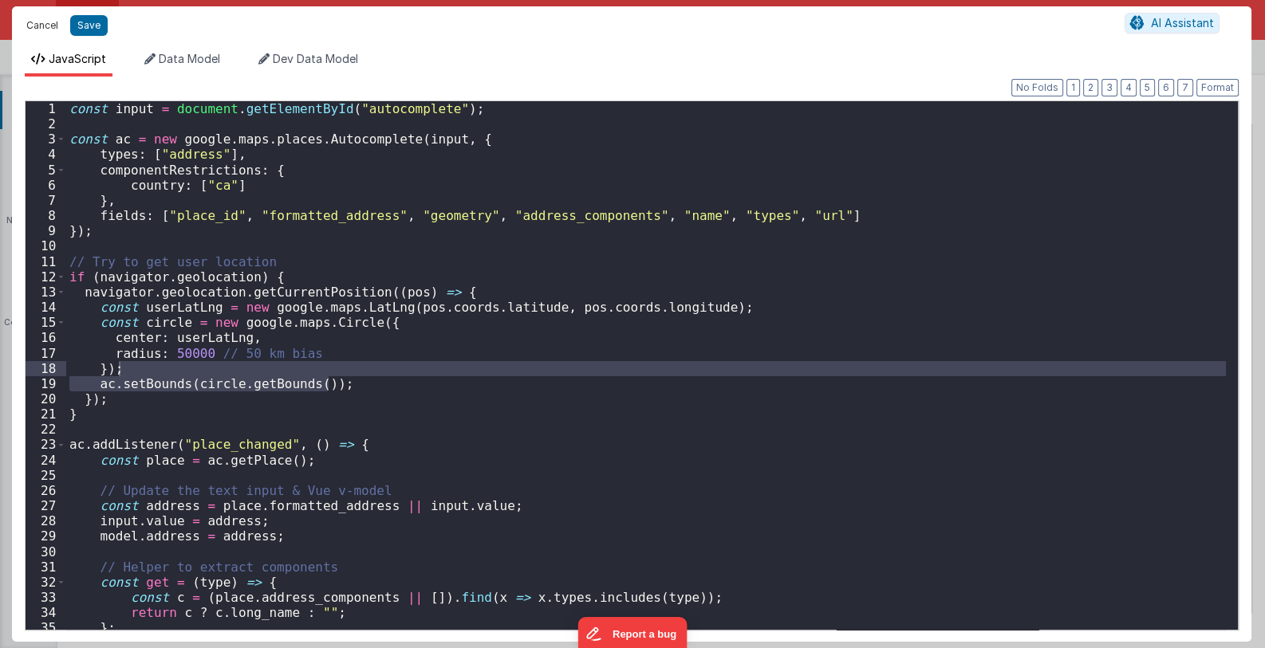
click at [40, 24] on button "Cancel" at bounding box center [42, 25] width 48 height 22
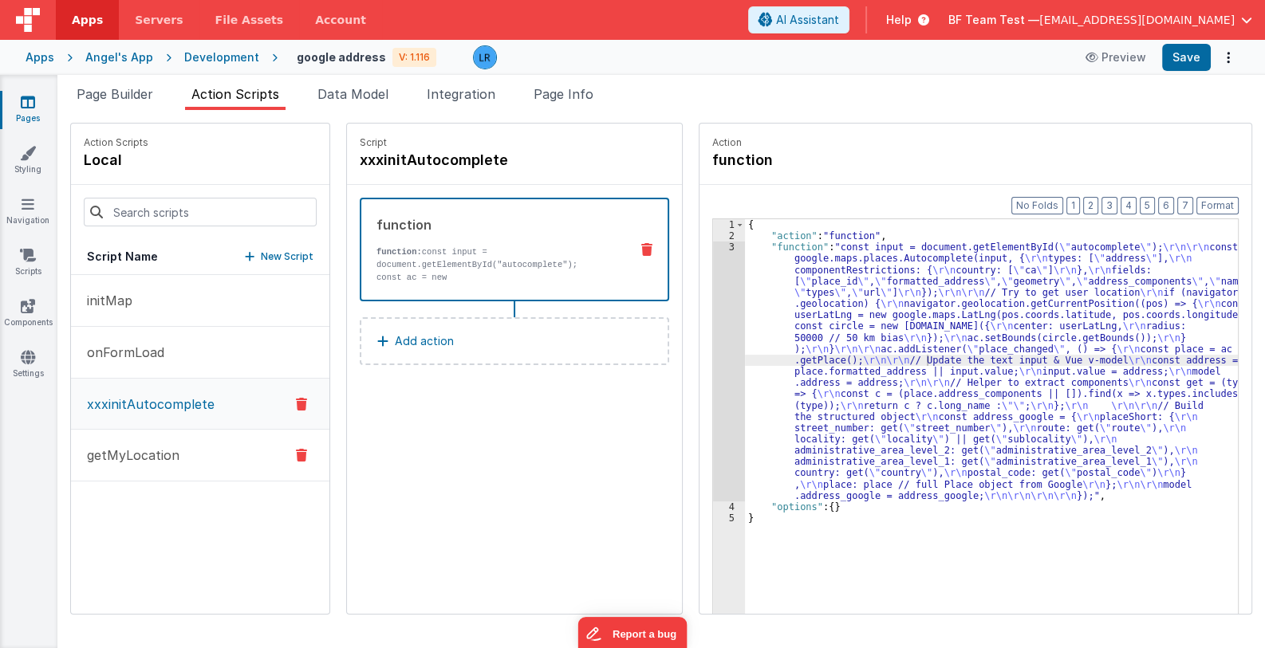
click at [140, 441] on button "getMyLocation" at bounding box center [200, 456] width 258 height 52
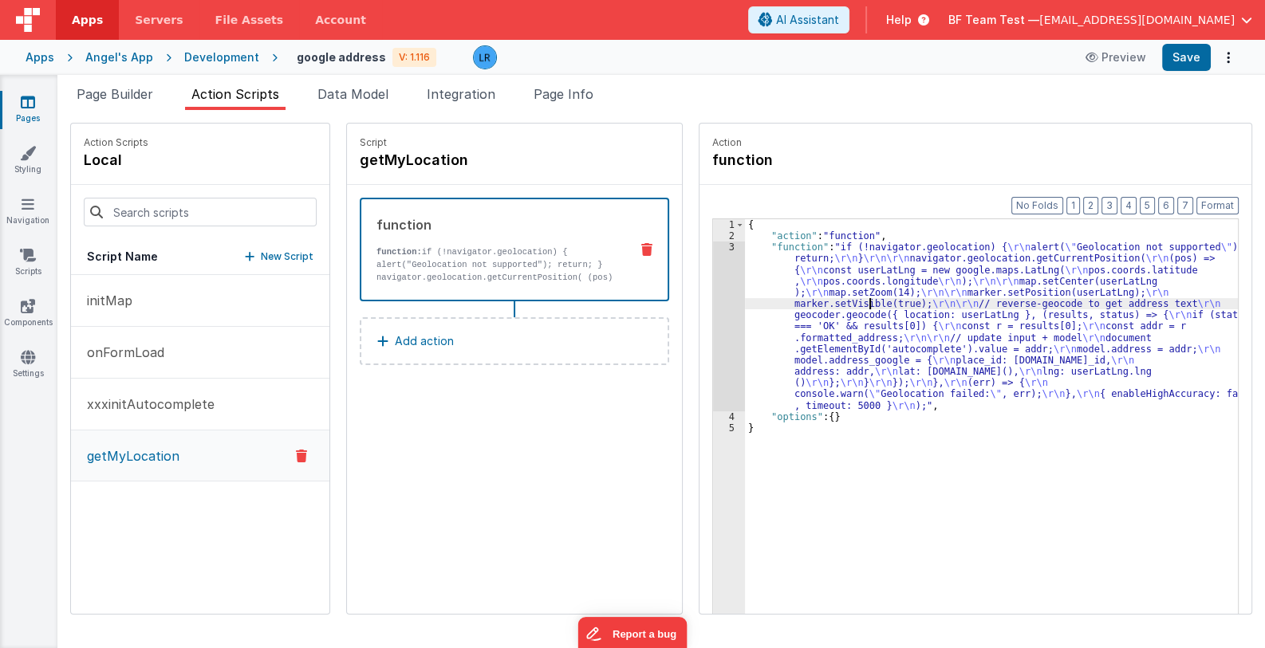
click at [849, 298] on div "{ "action" : "function" , "function" : "if (!navigator.geolocation) { \r\n aler…" at bounding box center [1002, 452] width 514 height 467
click at [713, 341] on div "3" at bounding box center [729, 327] width 32 height 170
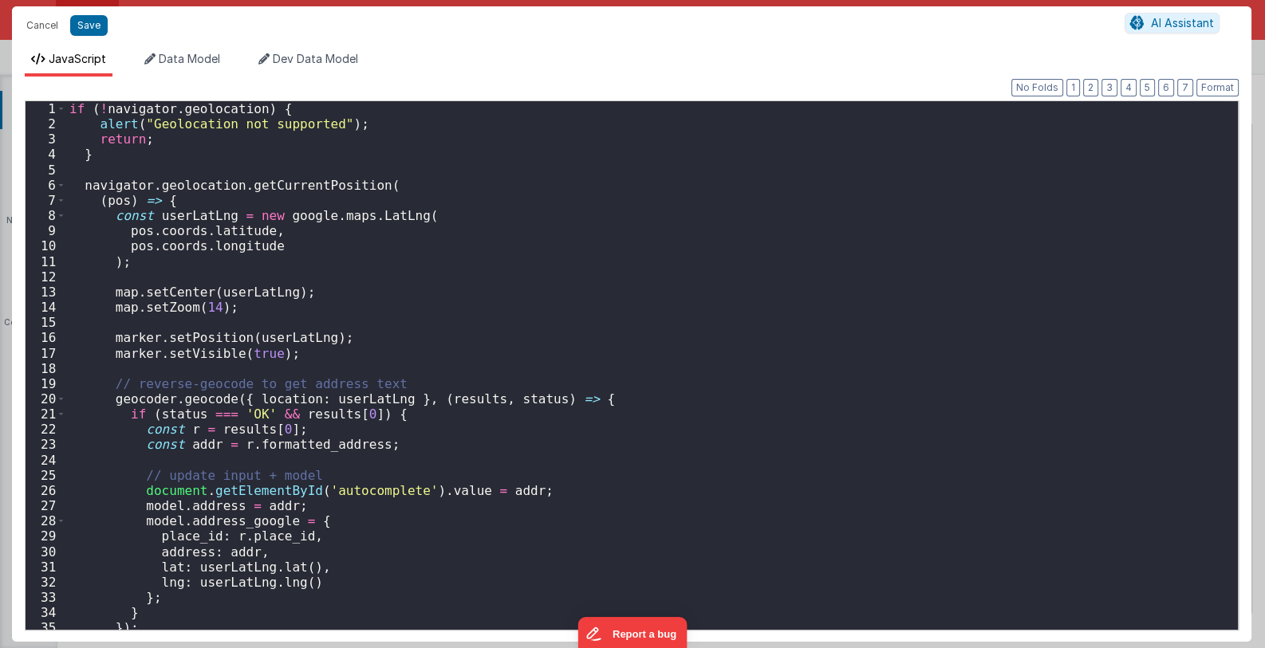
click at [700, 341] on div "Cancel Save AI Assistant JavaScript Data Model Dev Data Model Format 7 6 5 4 3 …" at bounding box center [632, 324] width 1265 height 648
click at [108, 291] on div "if ( ! navigator . geolocation ) { alert ( "Geolocation not supported" ) ; retu…" at bounding box center [646, 380] width 1161 height 559
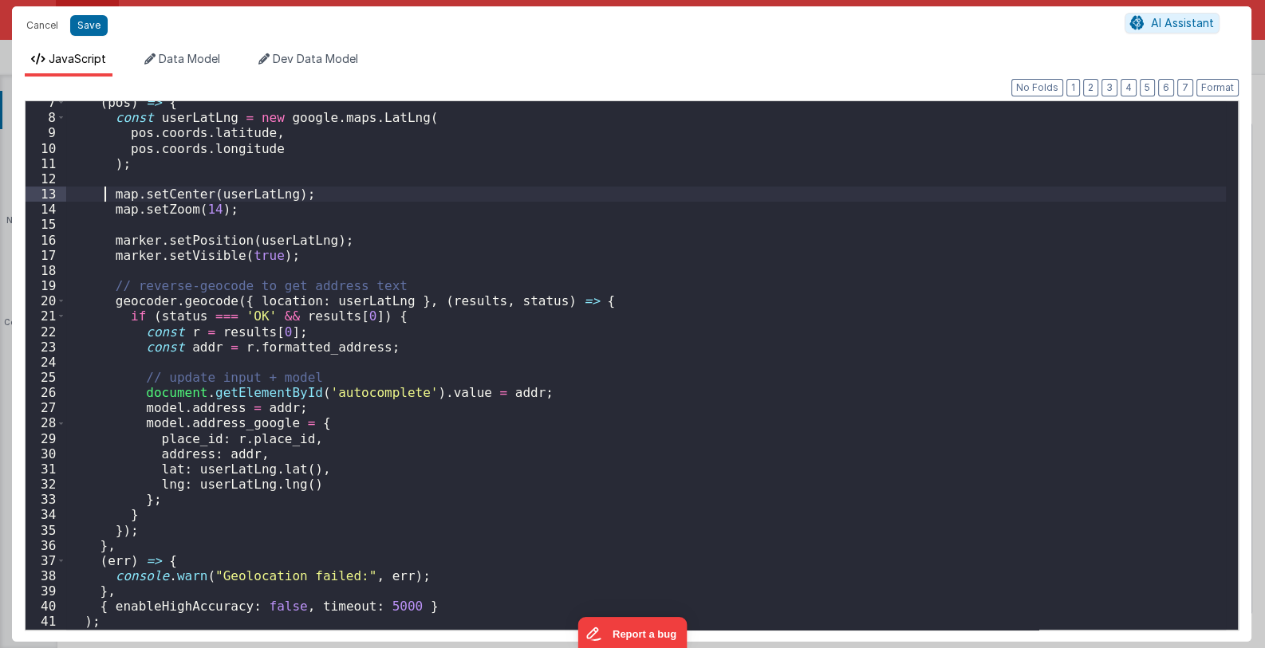
scroll to position [50, 0]
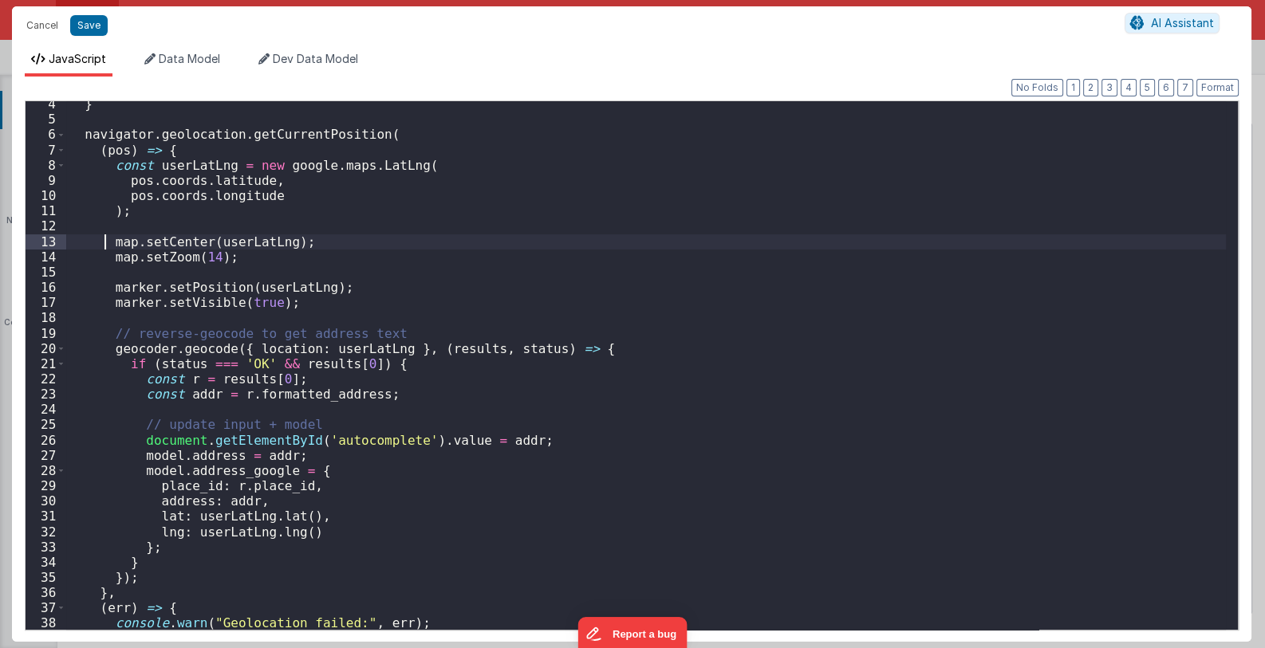
click at [112, 243] on div "} navigator . geolocation . getCurrentPosition ( ( pos ) => { const userLatLng …" at bounding box center [646, 376] width 1161 height 559
click at [110, 246] on div "} navigator . geolocation . getCurrentPosition ( ( pos ) => { const userLatLng …" at bounding box center [646, 376] width 1161 height 559
drag, startPoint x: 110, startPoint y: 244, endPoint x: 157, endPoint y: 240, distance: 47.2
click at [157, 240] on div "} navigator . geolocation . getCurrentPosition ( ( pos ) => { const userLatLng …" at bounding box center [646, 376] width 1161 height 559
click at [111, 258] on div "} navigator . geolocation . getCurrentPosition ( ( pos ) => { const userLatLng …" at bounding box center [646, 376] width 1161 height 559
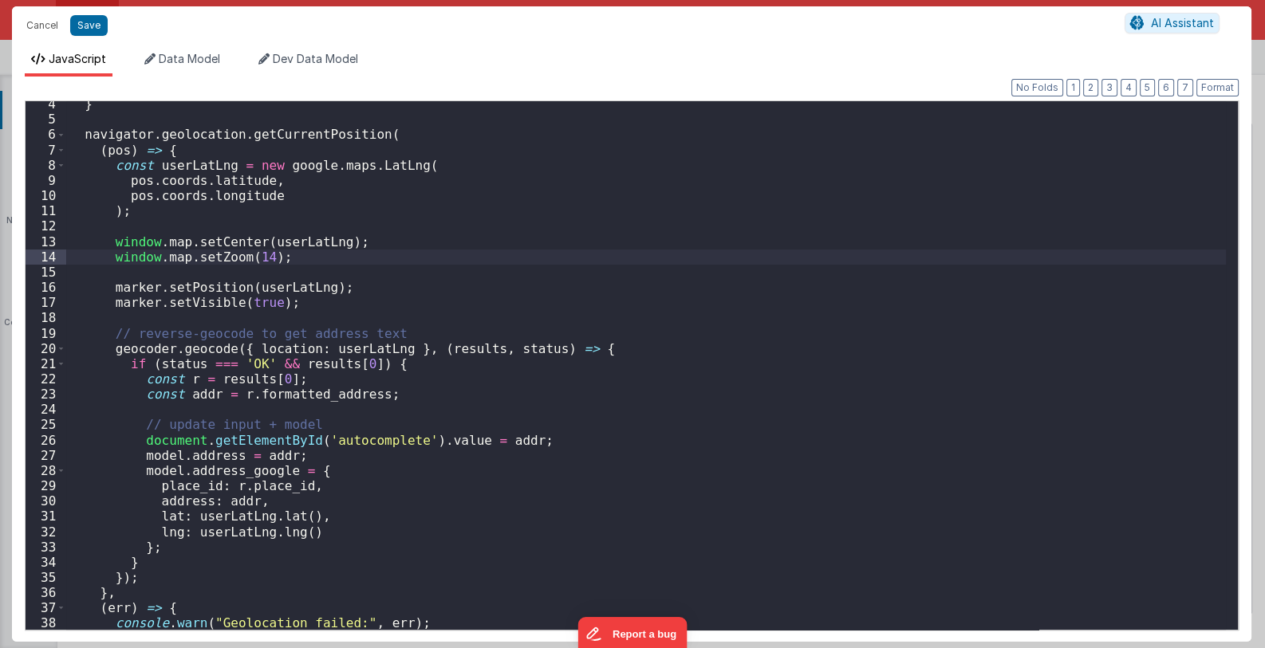
click at [353, 271] on div "} navigator . geolocation . getCurrentPosition ( ( pos ) => { const userLatLng …" at bounding box center [646, 376] width 1161 height 559
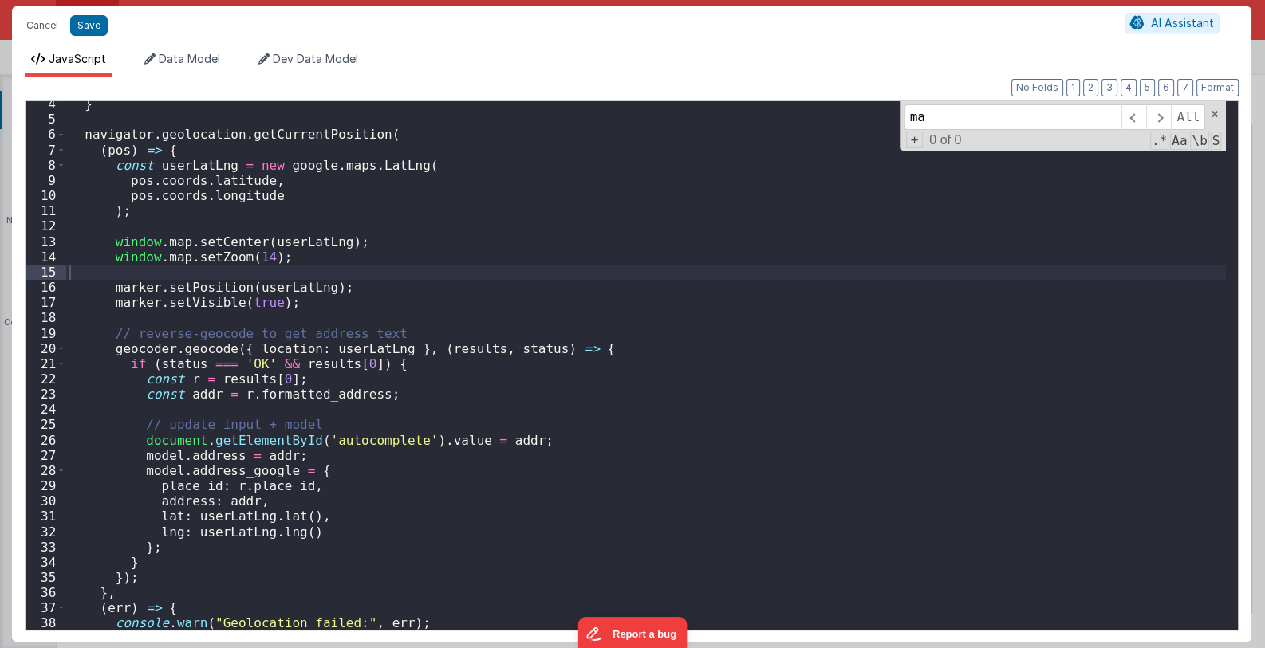
type input "map"
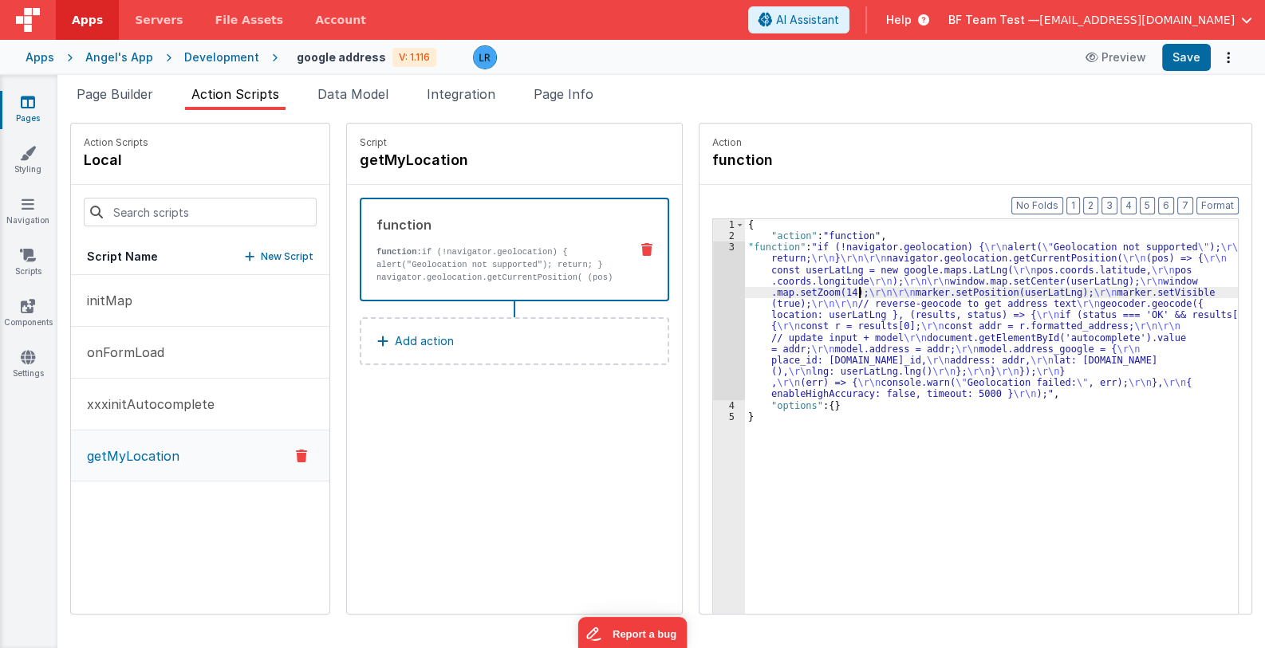
click at [838, 294] on div "{ "action" : "function" , "function" : "if (!navigator.geolocation) { \r\n aler…" at bounding box center [1002, 452] width 514 height 467
click at [713, 318] on div "3" at bounding box center [729, 321] width 32 height 158
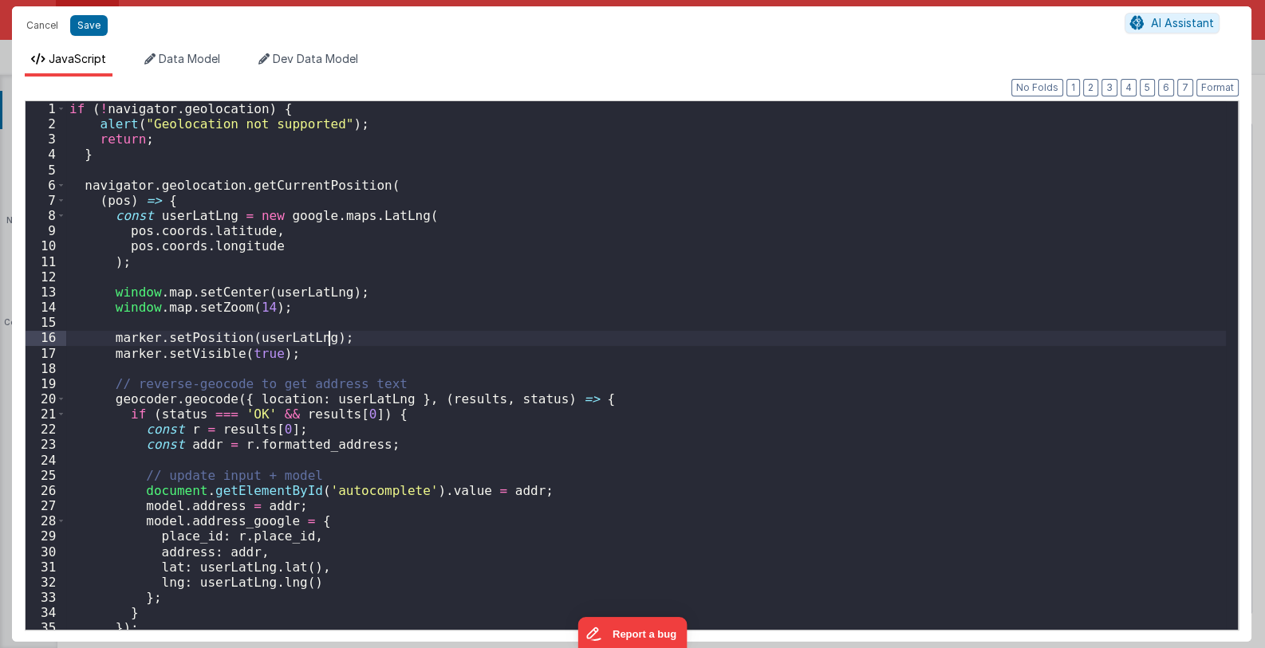
click at [704, 318] on div "if ( ! navigator . geolocation ) { alert ( "Geolocation not supported" ) ; retu…" at bounding box center [646, 380] width 1161 height 559
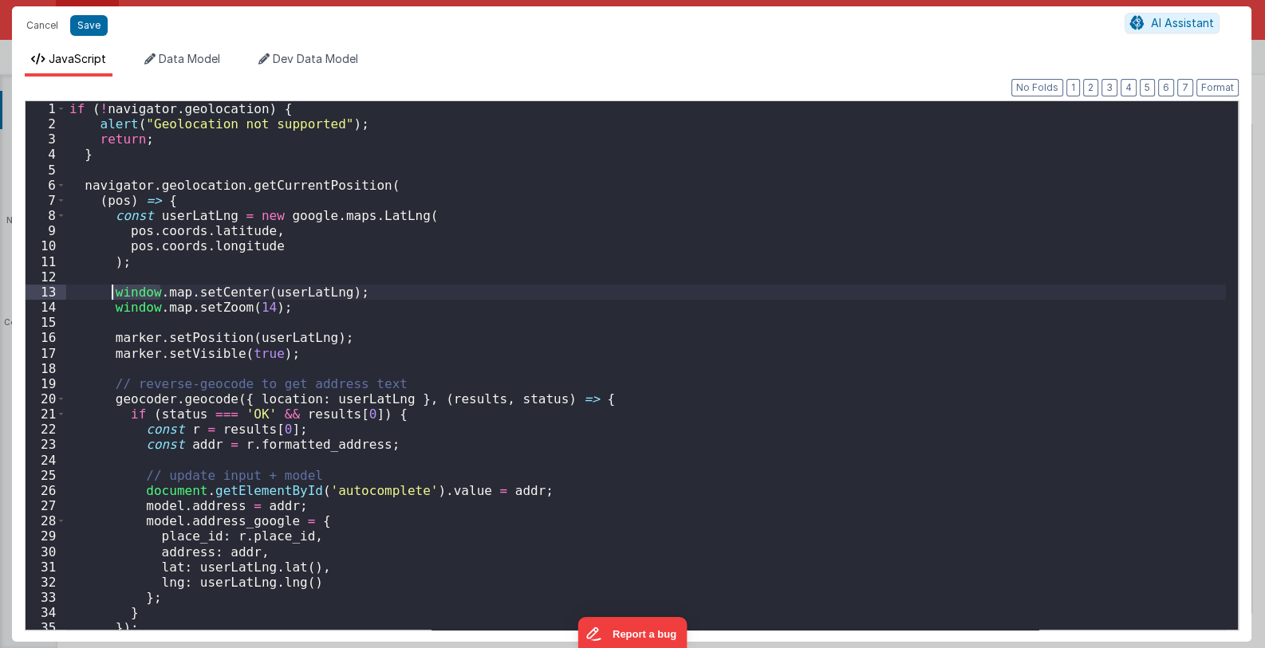
drag, startPoint x: 160, startPoint y: 295, endPoint x: 112, endPoint y: 293, distance: 47.9
click at [112, 293] on div "if ( ! navigator . geolocation ) { alert ( "Geolocation not supported" ) ; retu…" at bounding box center [646, 380] width 1161 height 559
drag, startPoint x: 157, startPoint y: 308, endPoint x: 112, endPoint y: 313, distance: 44.9
click at [112, 313] on div "if ( ! navigator . geolocation ) { alert ( "Geolocation not supported" ) ; retu…" at bounding box center [646, 380] width 1161 height 559
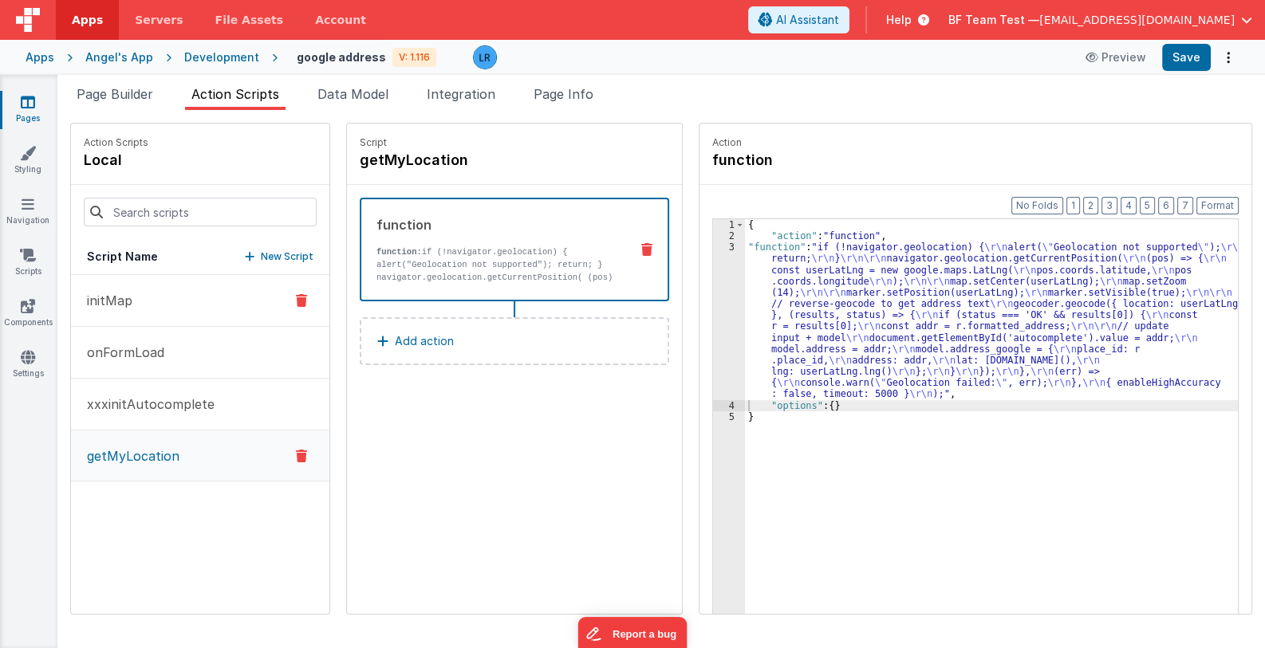
click at [132, 290] on button "initMap" at bounding box center [200, 301] width 258 height 52
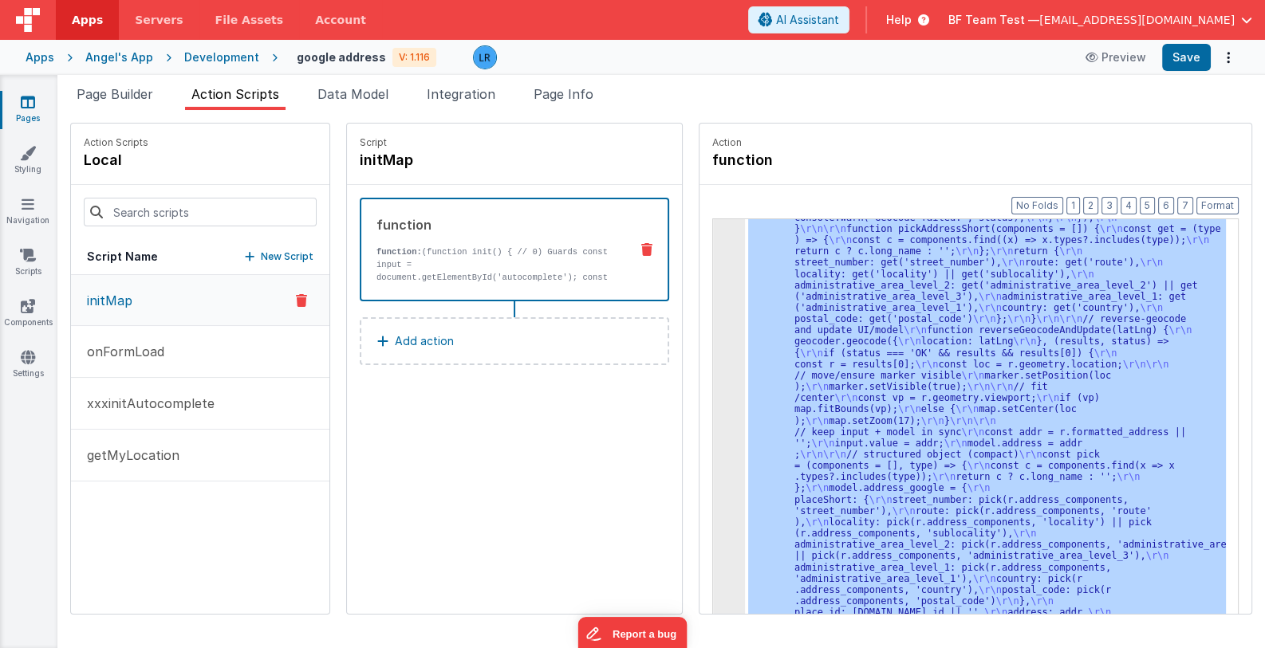
click at [713, 368] on div "3 4 5" at bounding box center [729, 328] width 32 height 1564
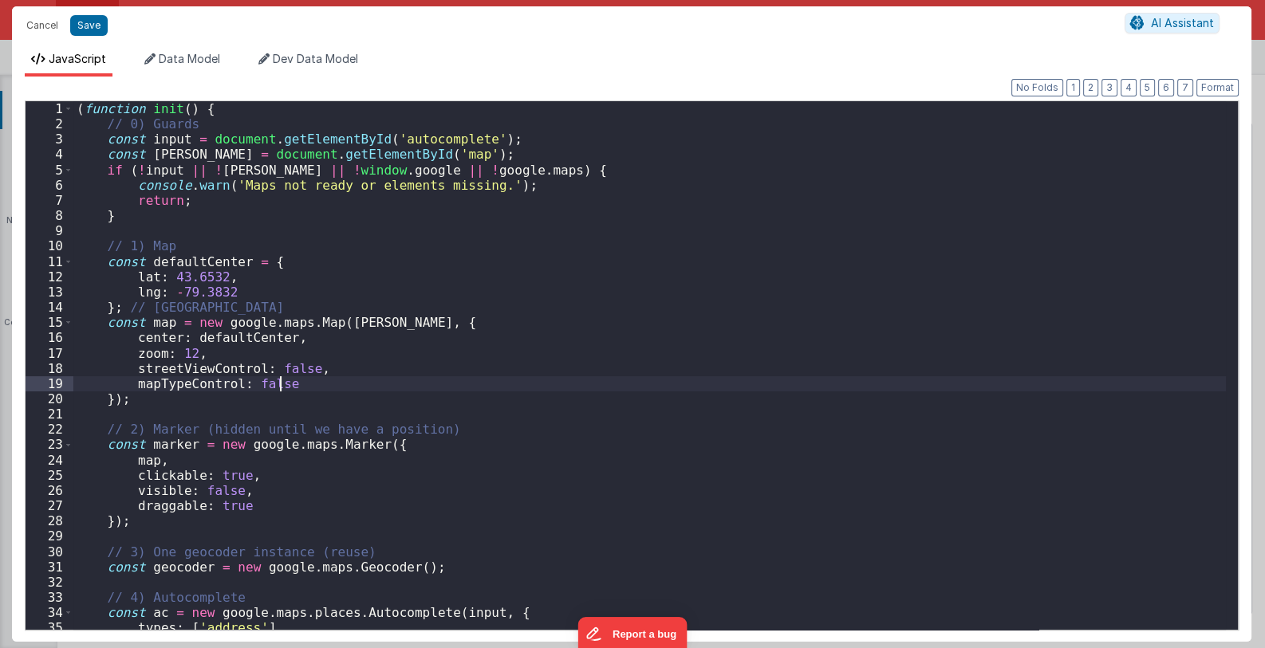
scroll to position [696, 0]
click at [219, 108] on div "( function init ( ) { // 0) Guards const input = document . getElementById ( 'a…" at bounding box center [649, 380] width 1153 height 559
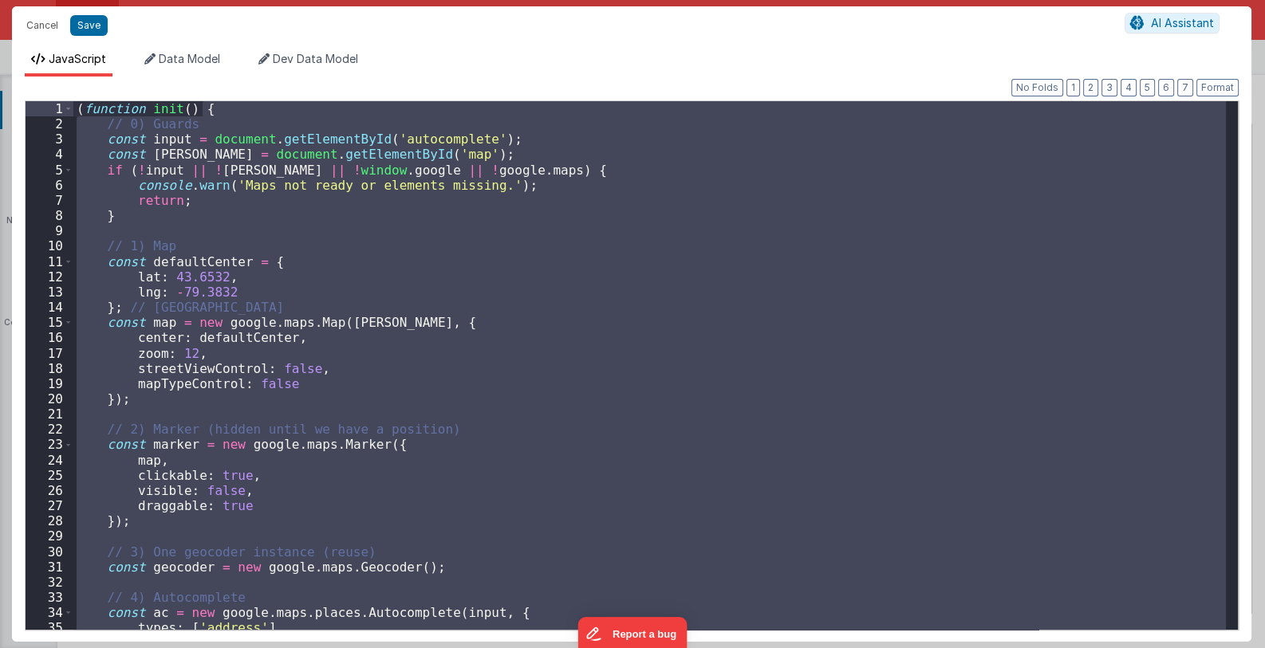
click at [219, 108] on div "( function init ( ) { // 0) Guards const input = document . getElementById ( 'a…" at bounding box center [649, 380] width 1153 height 559
click at [211, 111] on div "( function init ( ) { // 0) Guards const input = document . getElementById ( 'a…" at bounding box center [649, 365] width 1153 height 529
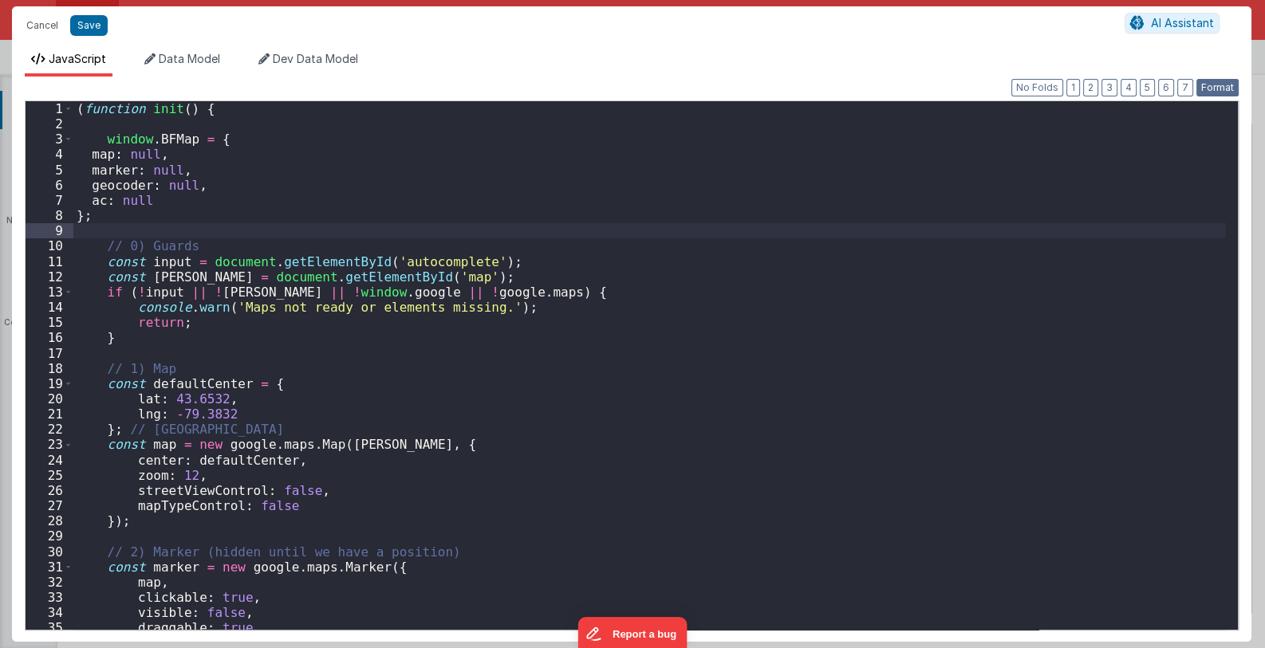
click at [1207, 83] on button "Format" at bounding box center [1217, 88] width 42 height 18
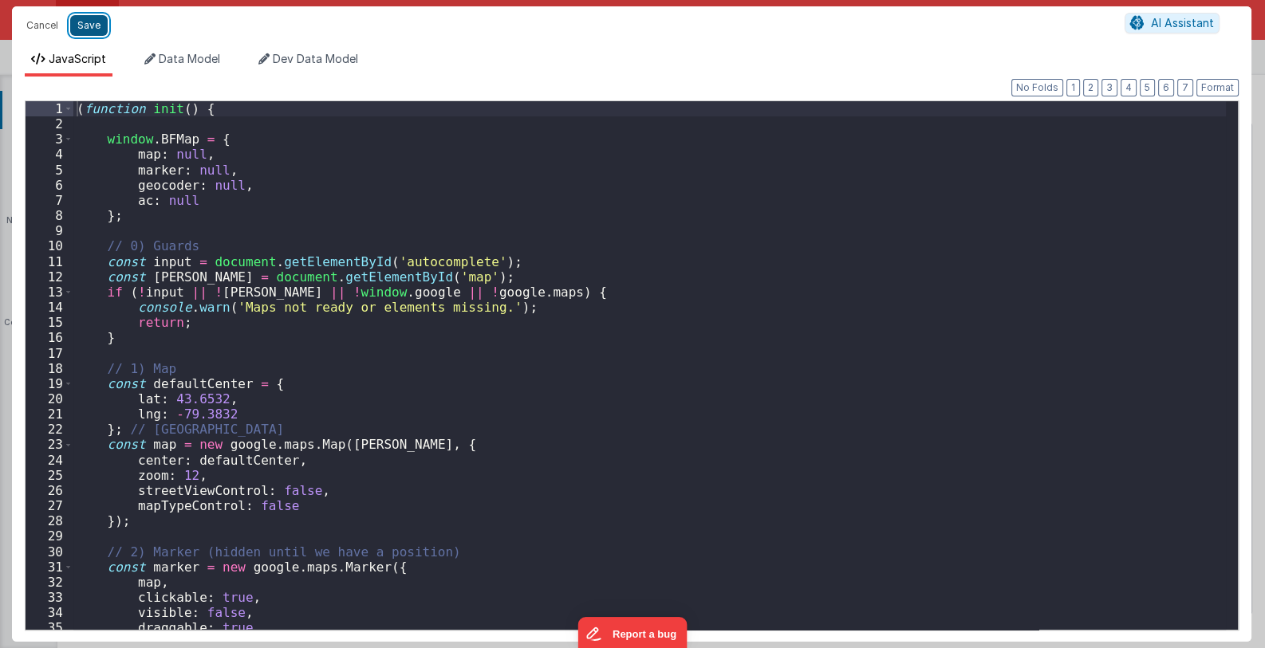
click at [87, 26] on button "Save" at bounding box center [88, 25] width 37 height 21
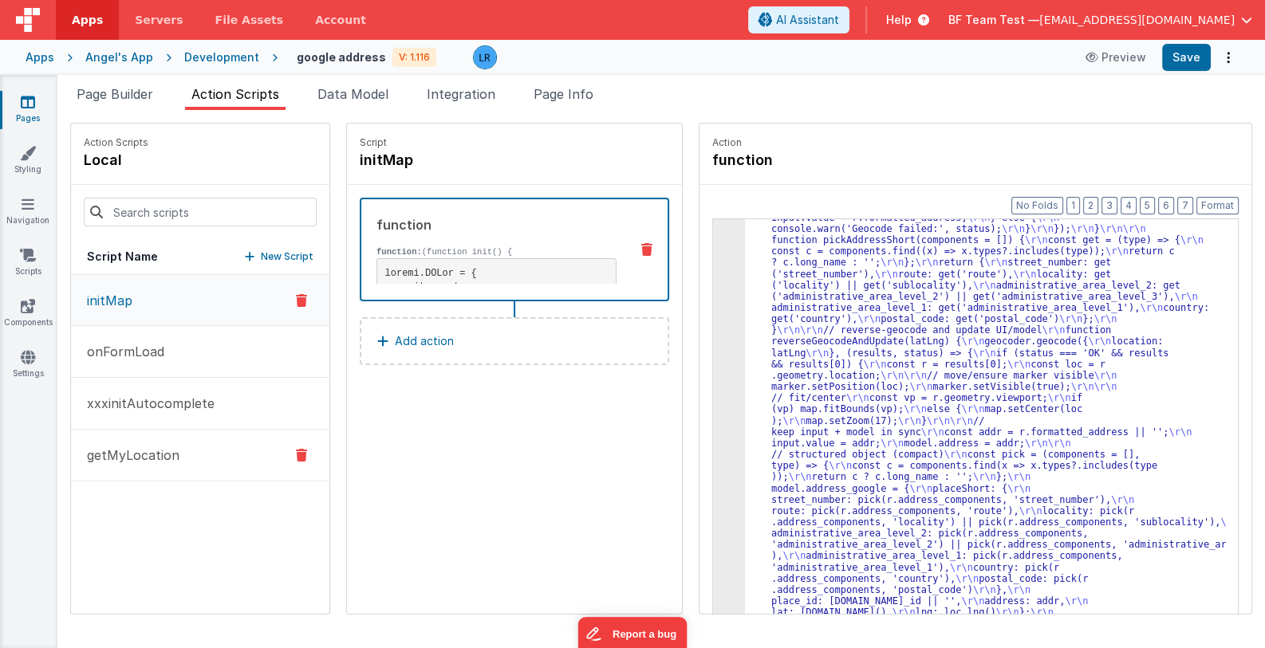
click at [125, 446] on p "getMyLocation" at bounding box center [128, 455] width 102 height 19
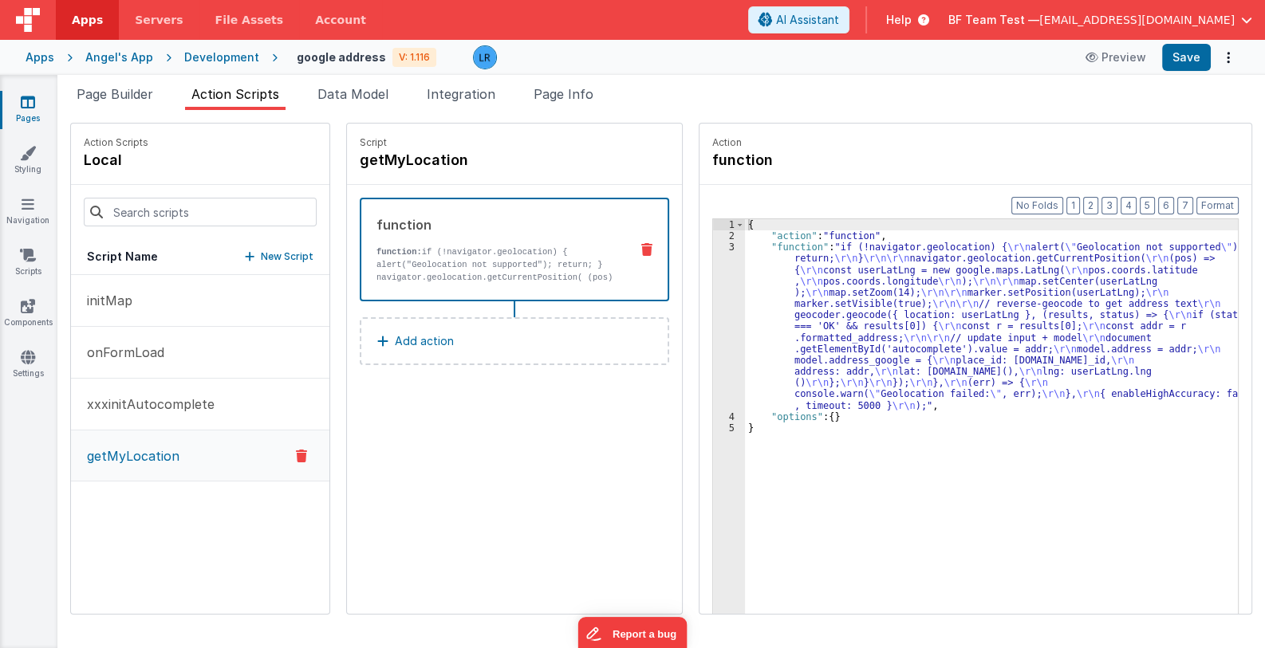
click at [862, 342] on div "{ "action" : "function" , "function" : "if (!navigator.geolocation) { \r\n aler…" at bounding box center [1002, 452] width 514 height 467
click at [713, 345] on div "3" at bounding box center [729, 327] width 32 height 170
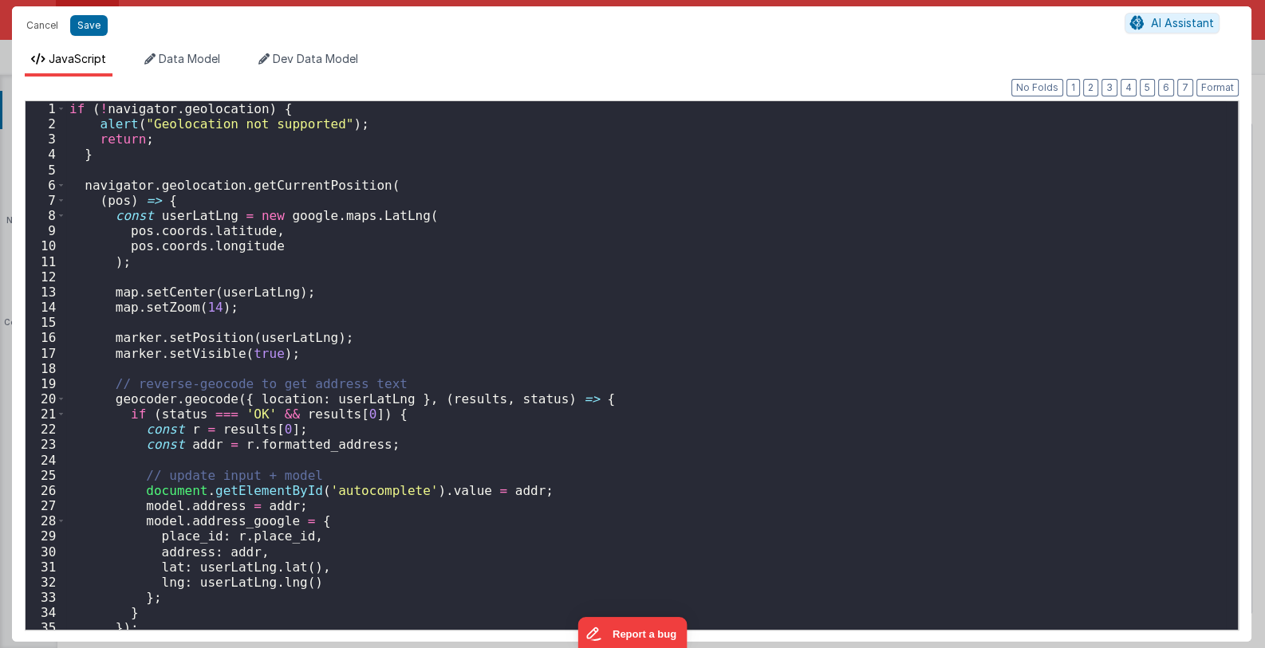
click at [698, 345] on div "Cancel Save AI Assistant JavaScript Data Model Dev Data Model Format 7 6 5 4 3 …" at bounding box center [632, 324] width 1265 height 648
drag, startPoint x: 41, startPoint y: 20, endPoint x: 49, endPoint y: 25, distance: 10.0
click at [41, 20] on button "Cancel" at bounding box center [42, 25] width 48 height 22
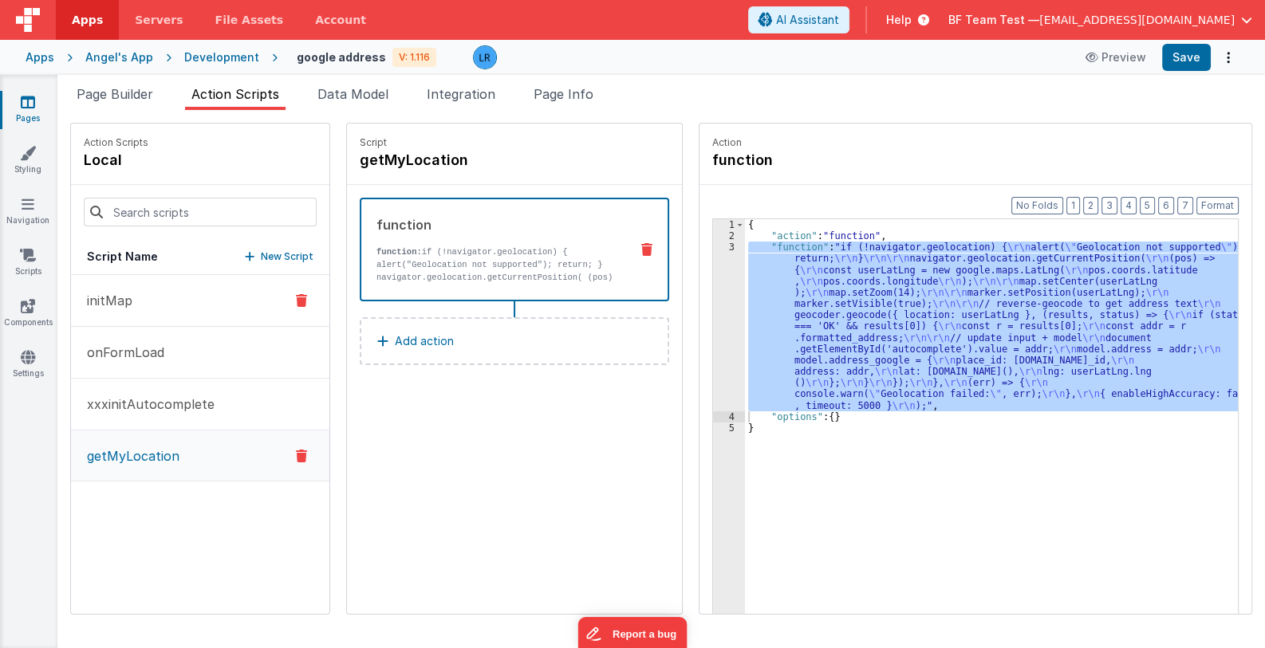
click at [144, 313] on button "initMap" at bounding box center [200, 301] width 258 height 52
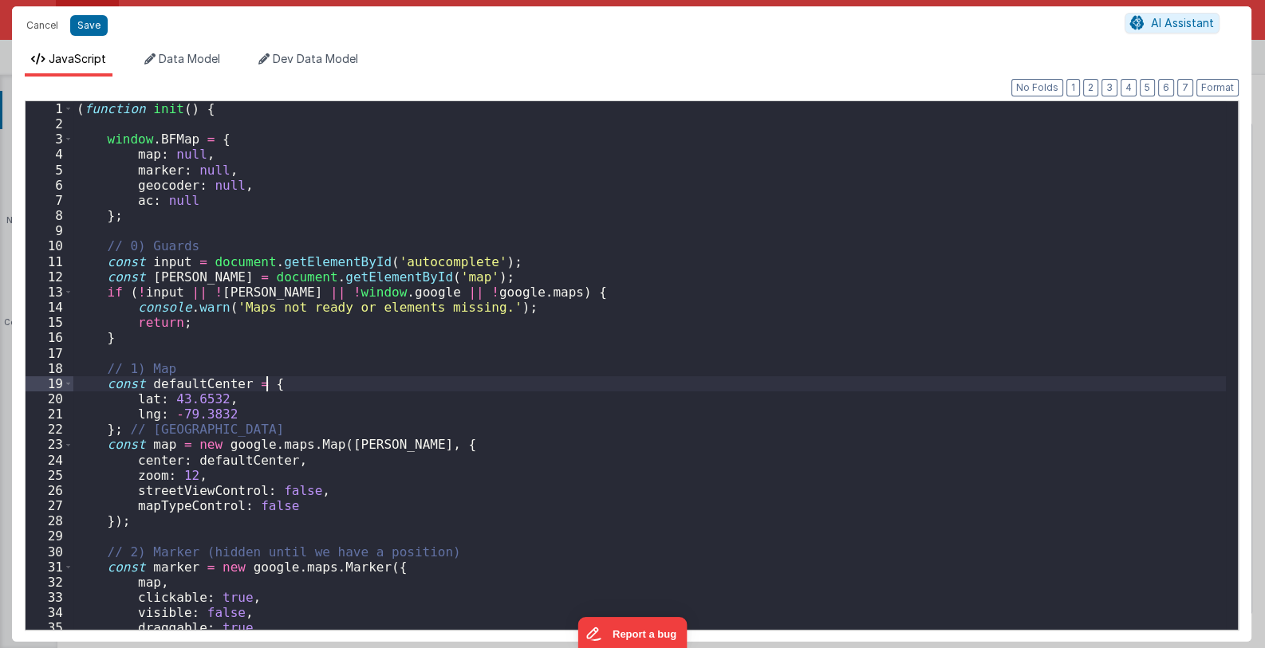
click at [699, 365] on div "( function init ( ) { window . BFMap = { map : null , marker : null , geocoder …" at bounding box center [649, 380] width 1153 height 559
click at [691, 355] on div "( function init ( ) { window . BFMap = { map : null , marker : null , geocoder …" at bounding box center [649, 380] width 1153 height 559
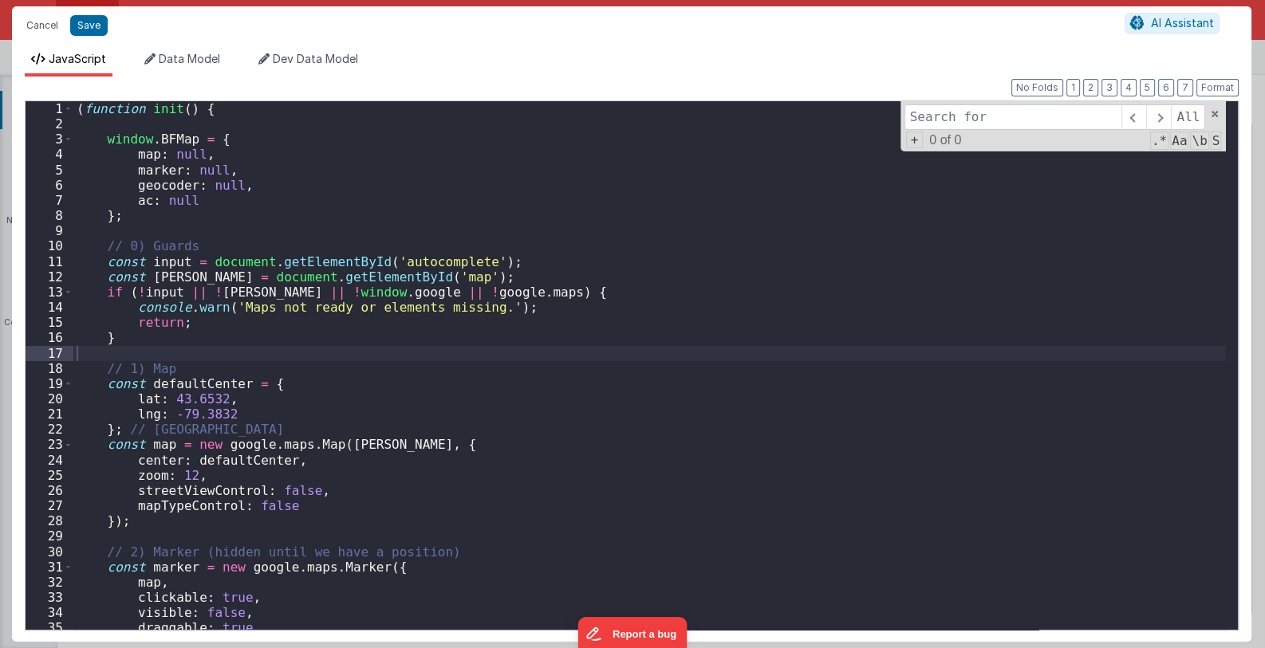
type input "m"
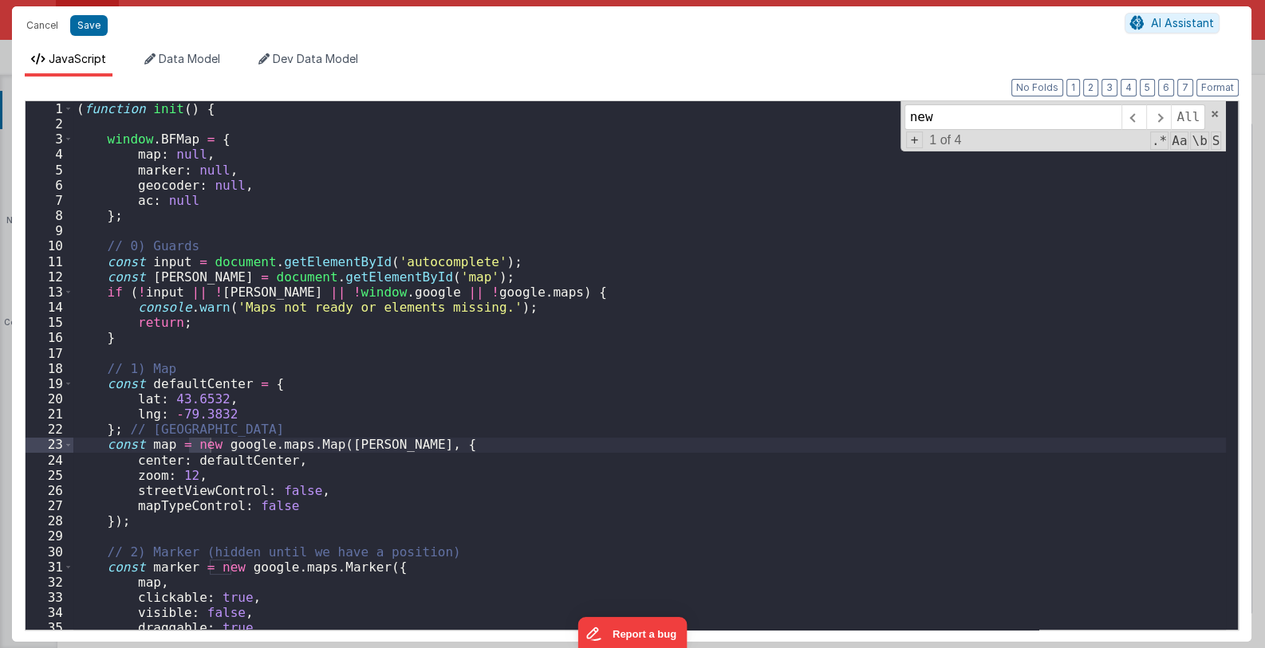
scroll to position [95, 0]
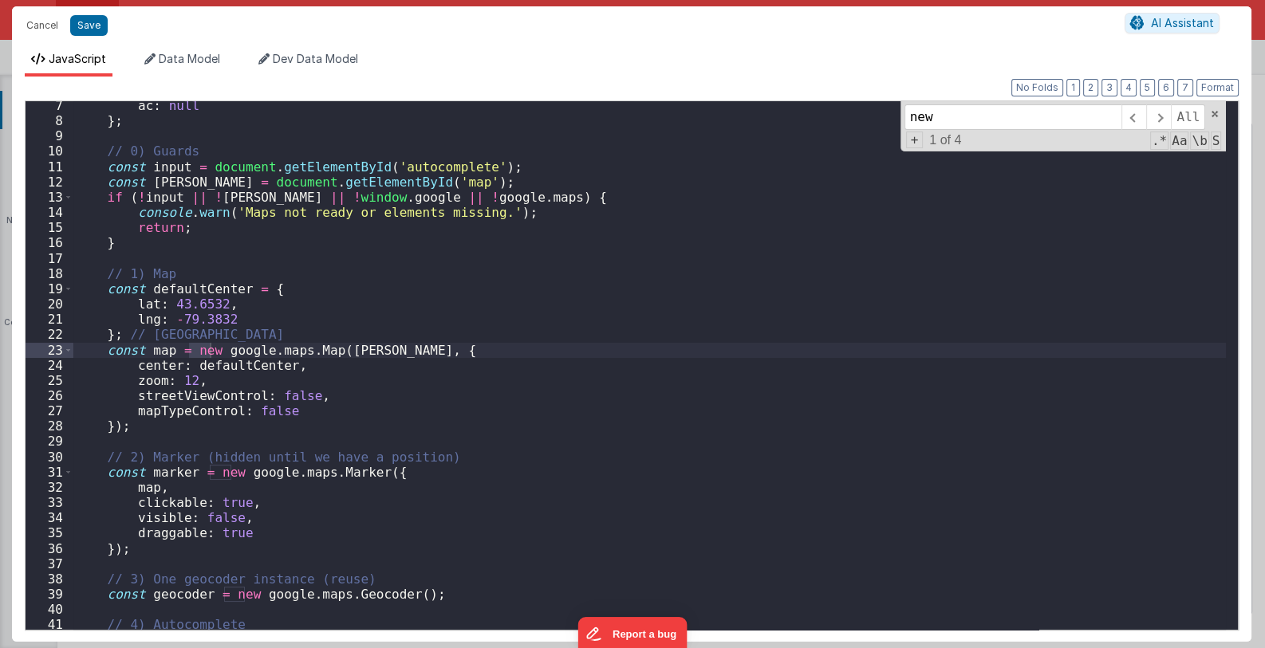
type input "new"
drag, startPoint x: 144, startPoint y: 349, endPoint x: 106, endPoint y: 353, distance: 37.7
click at [106, 353] on div "ac : null } ; // 0) Guards const input = document . getElementById ( 'autocompl…" at bounding box center [649, 377] width 1153 height 559
paste textarea
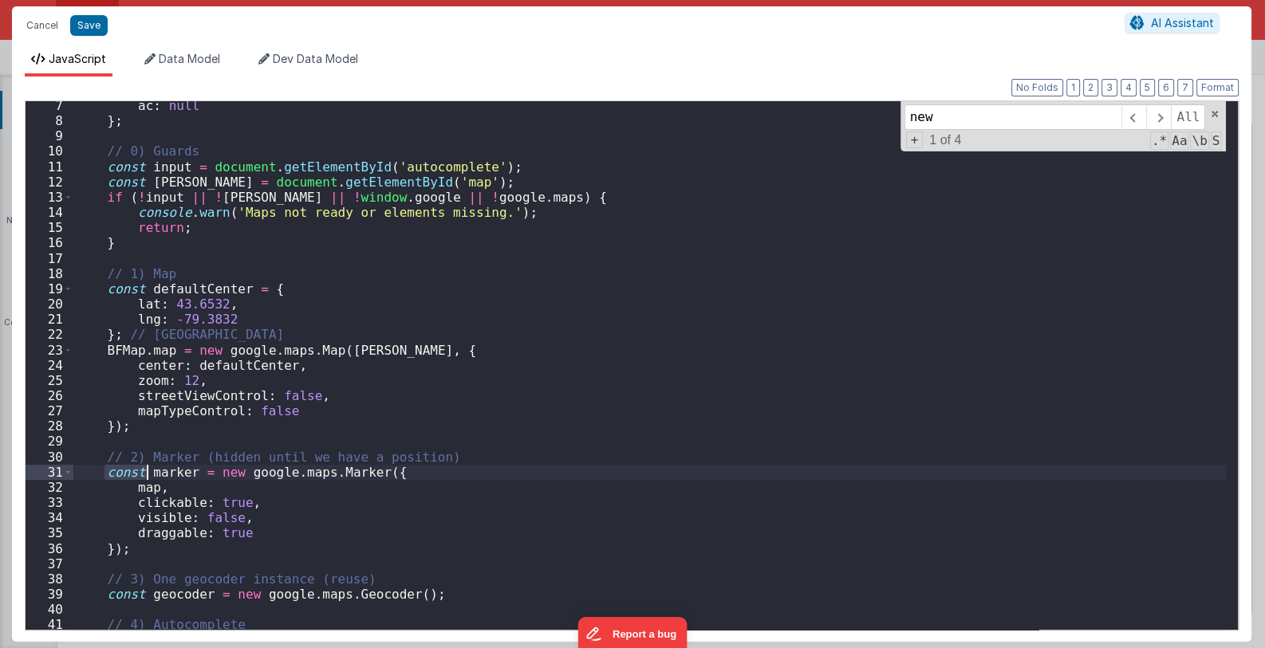
drag, startPoint x: 104, startPoint y: 473, endPoint x: 147, endPoint y: 472, distance: 43.1
click at [147, 472] on div "ac : null } ; // 0) Guards const input = document . getElementById ( 'autocompl…" at bounding box center [649, 377] width 1153 height 559
drag, startPoint x: 104, startPoint y: 593, endPoint x: 148, endPoint y: 597, distance: 43.3
click at [148, 597] on div "ac : null } ; // 0) Guards const input = document . getElementById ( 'autocompl…" at bounding box center [649, 377] width 1153 height 559
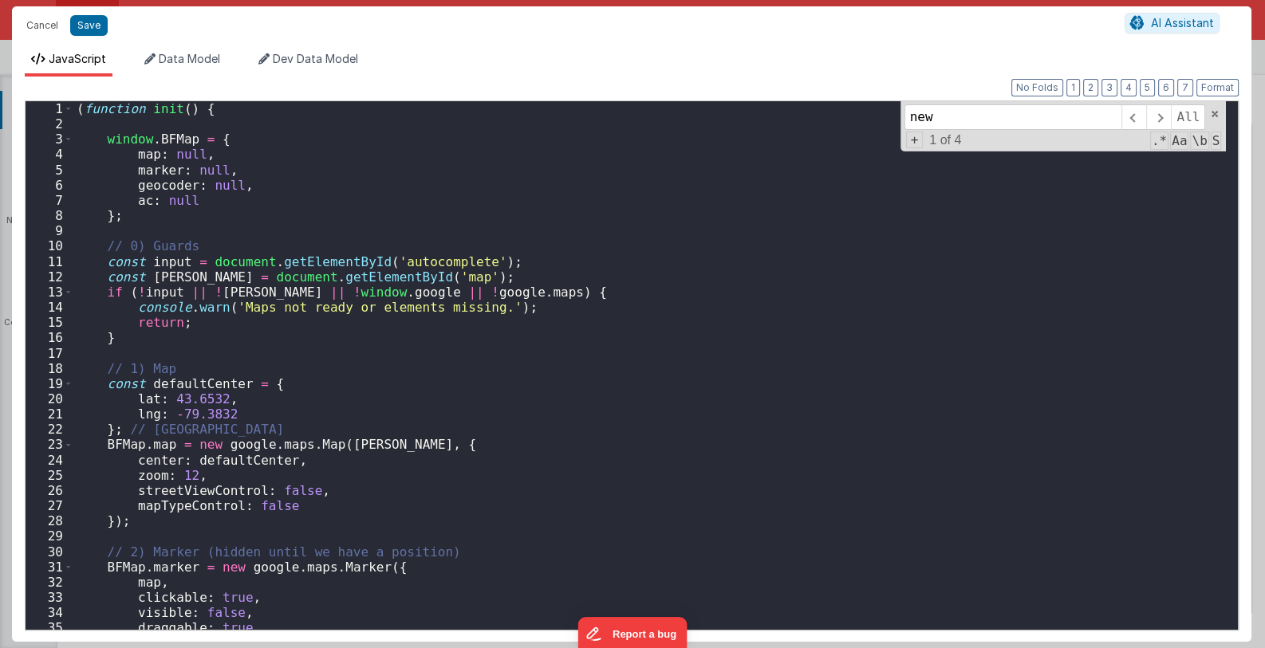
click at [337, 417] on div "( function init ( ) { window . BFMap = { map : null , marker : null , geocoder …" at bounding box center [649, 380] width 1153 height 559
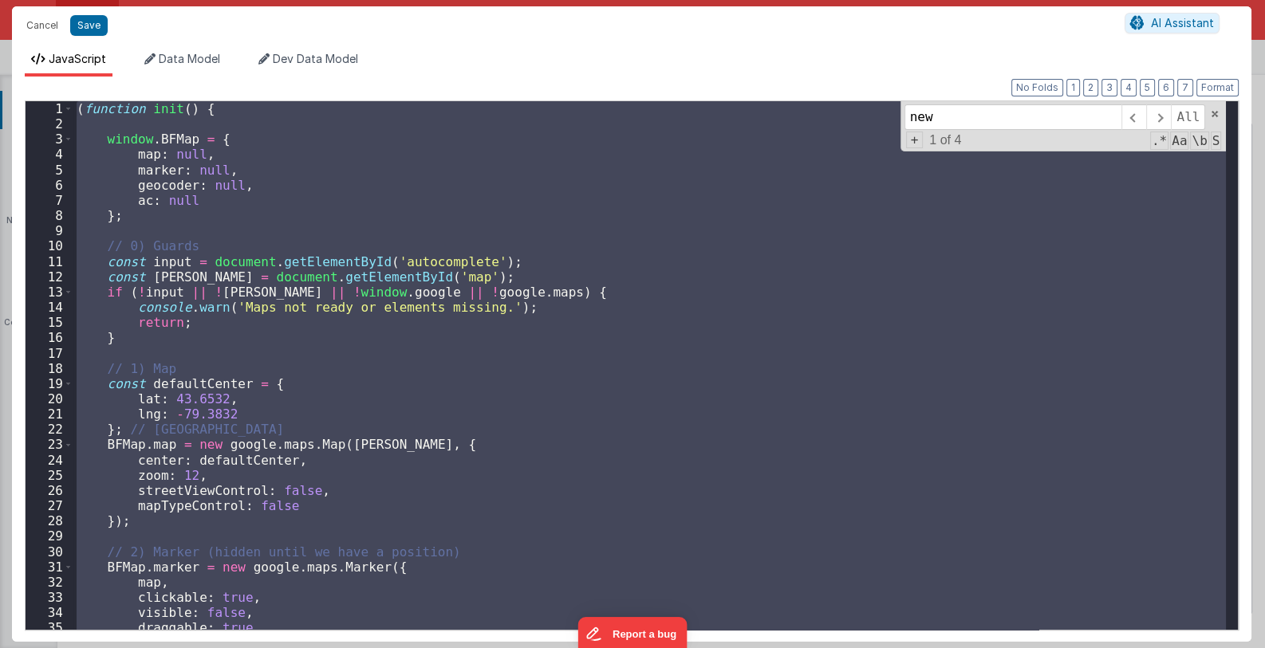
click at [644, 384] on div "( function init ( ) { window . BFMap = { map : null , marker : null , geocoder …" at bounding box center [649, 365] width 1153 height 529
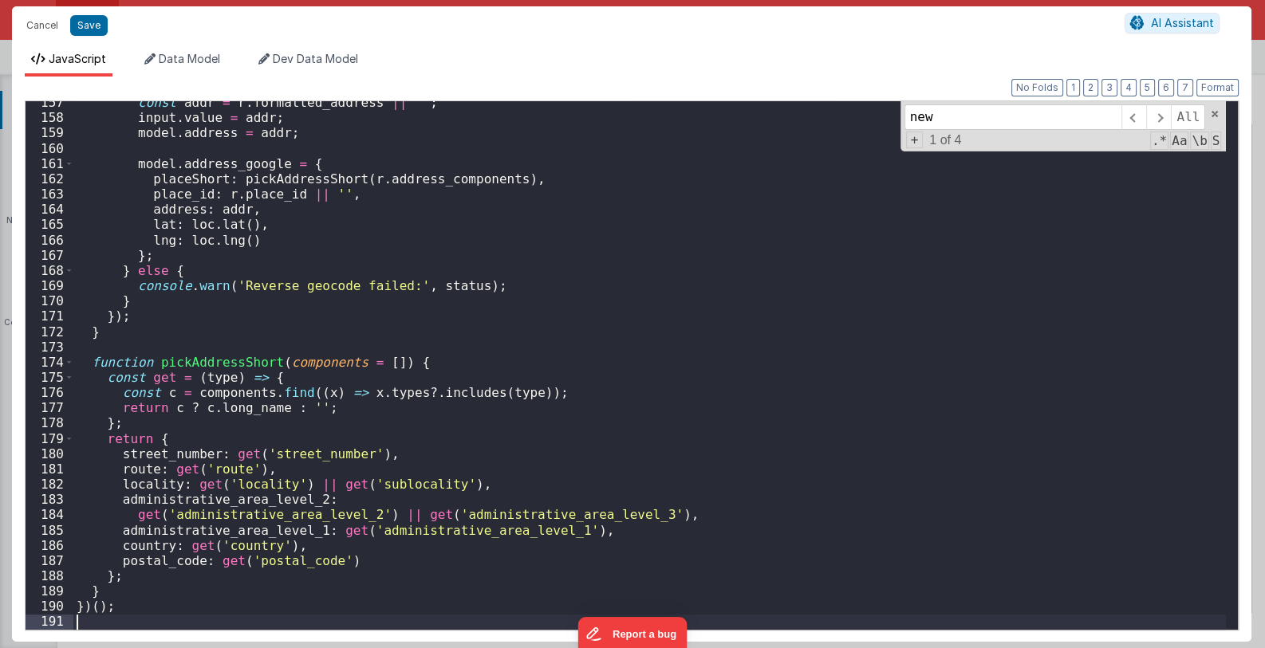
scroll to position [2390, 0]
click at [72, 22] on button "Save" at bounding box center [88, 25] width 37 height 21
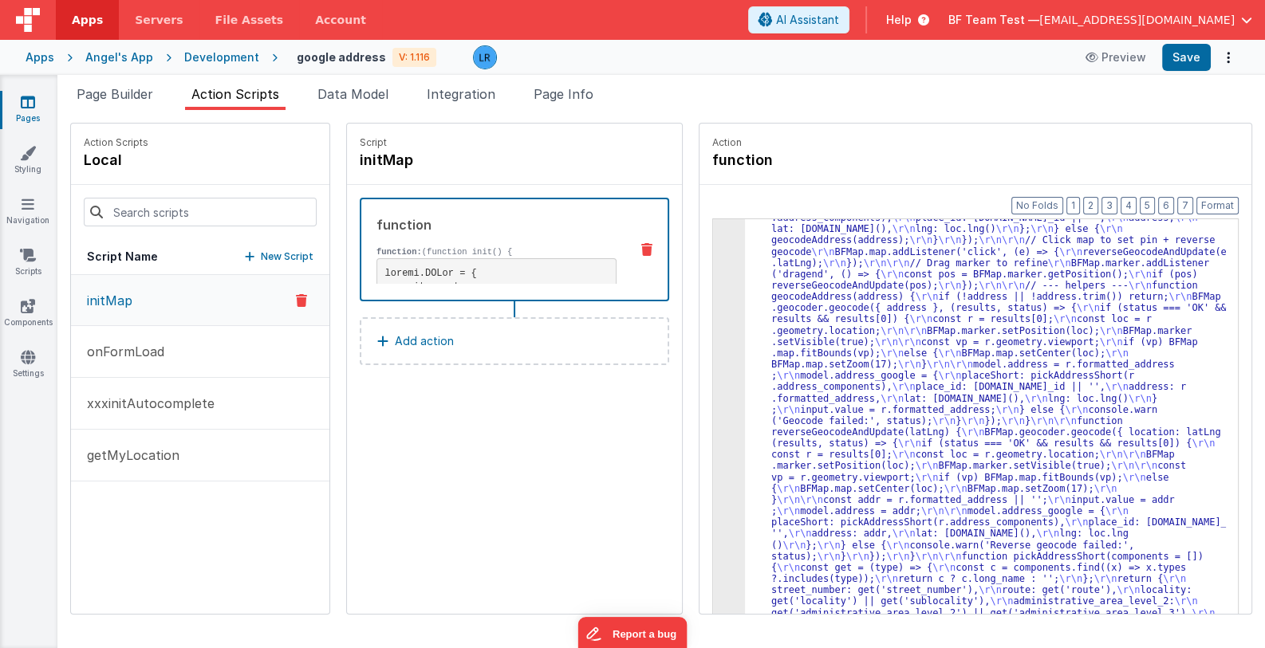
scroll to position [357, 0]
click at [1188, 64] on button "Save" at bounding box center [1186, 57] width 49 height 27
click at [136, 451] on p "getMyLocation" at bounding box center [128, 455] width 102 height 19
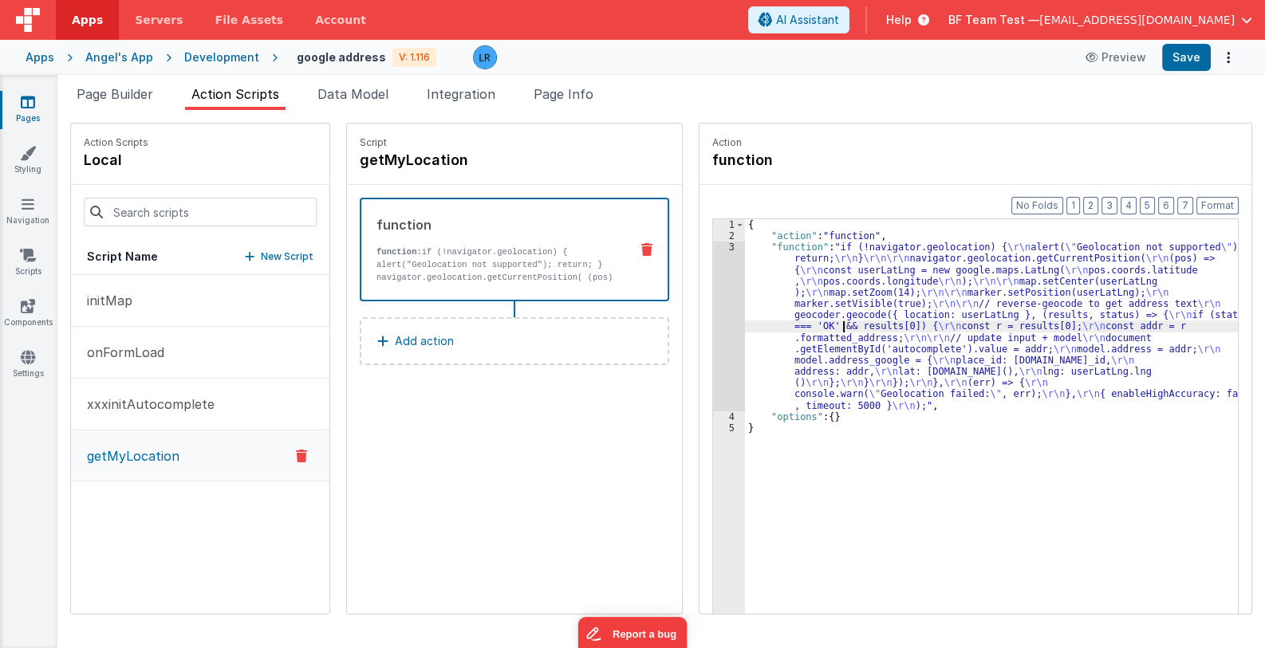
click at [822, 321] on div "{ "action" : "function" , "function" : "if (!navigator.geolocation) { \r\n aler…" at bounding box center [1002, 452] width 514 height 467
click at [713, 353] on div "3" at bounding box center [729, 327] width 32 height 170
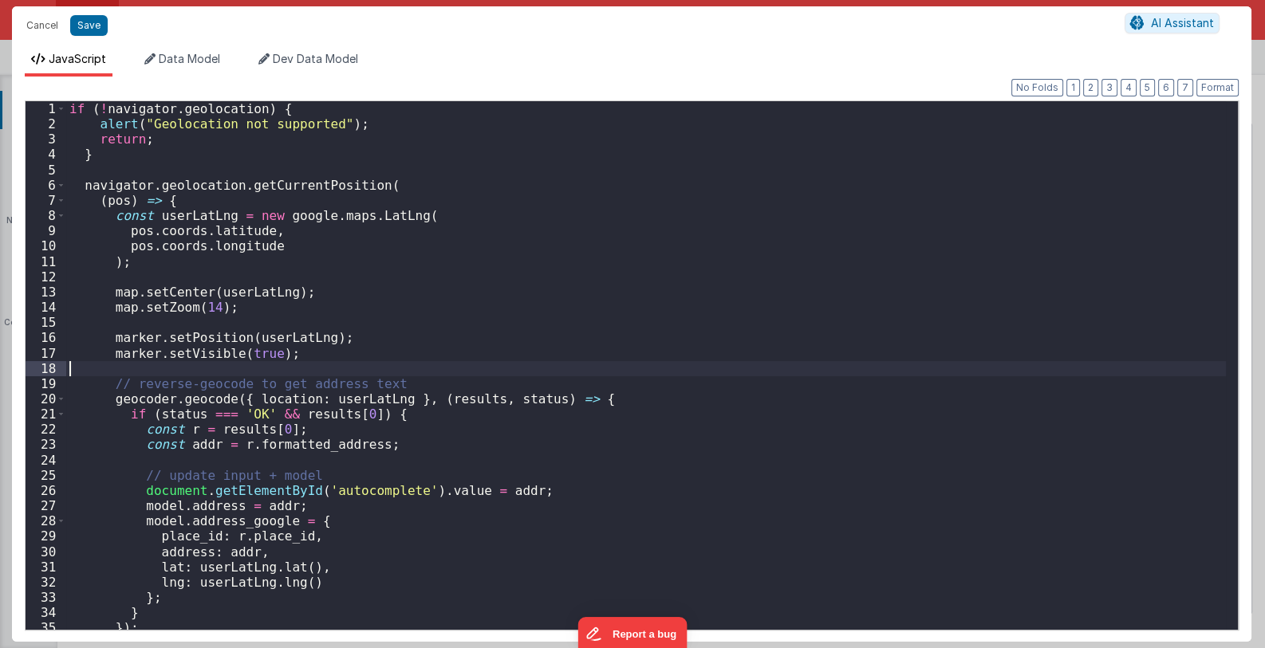
click at [700, 353] on div "if ( ! navigator . geolocation ) { alert ( "Geolocation not supported" ) ; retu…" at bounding box center [646, 380] width 1161 height 559
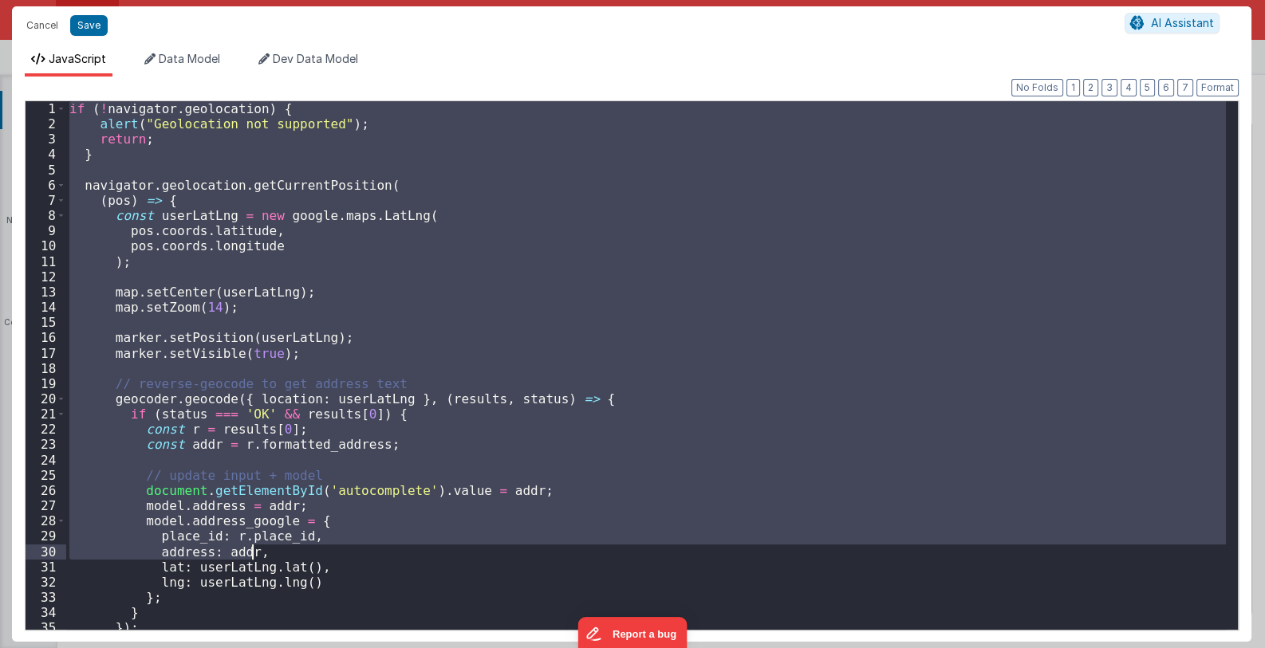
scroll to position [97, 0]
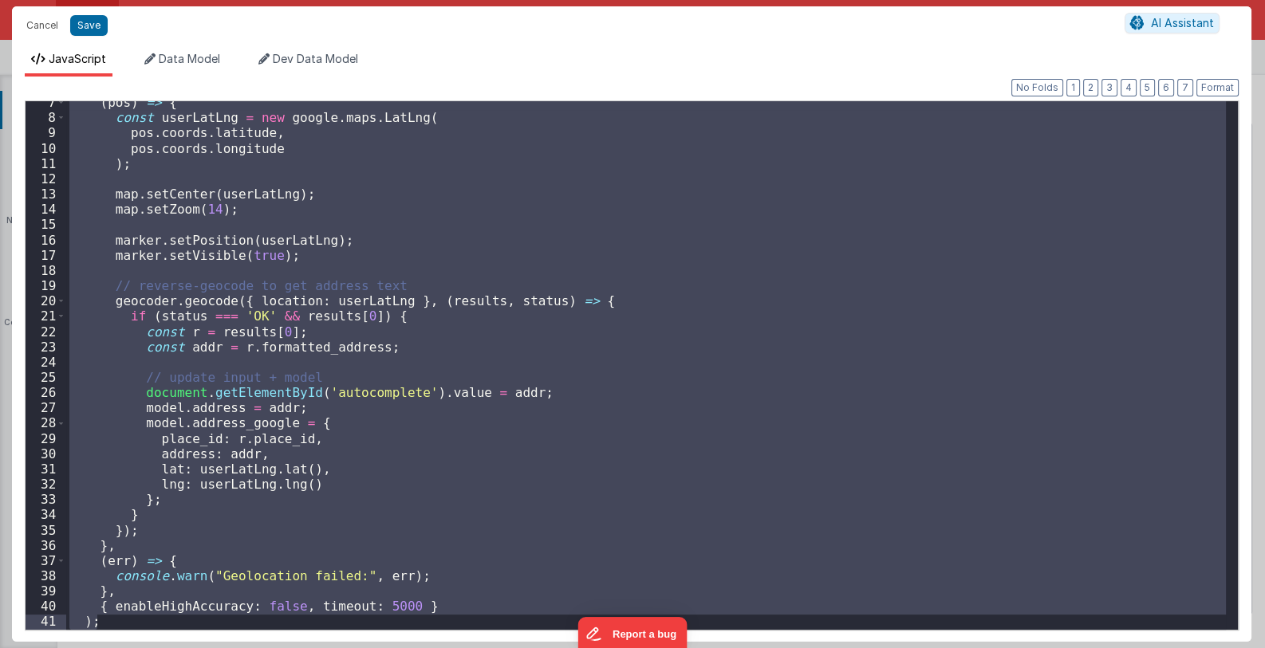
drag, startPoint x: 71, startPoint y: 109, endPoint x: 425, endPoint y: 629, distance: 629.2
click at [425, 629] on div "7 8 9 10 11 12 13 14 15 16 17 18 19 20 21 22 23 24 25 26 27 28 29 30 31 32 33 3…" at bounding box center [632, 365] width 1214 height 530
click at [595, 445] on div "( pos ) => { const userLatLng = new google . maps . LatLng ( pos . coords . lat…" at bounding box center [646, 365] width 1160 height 529
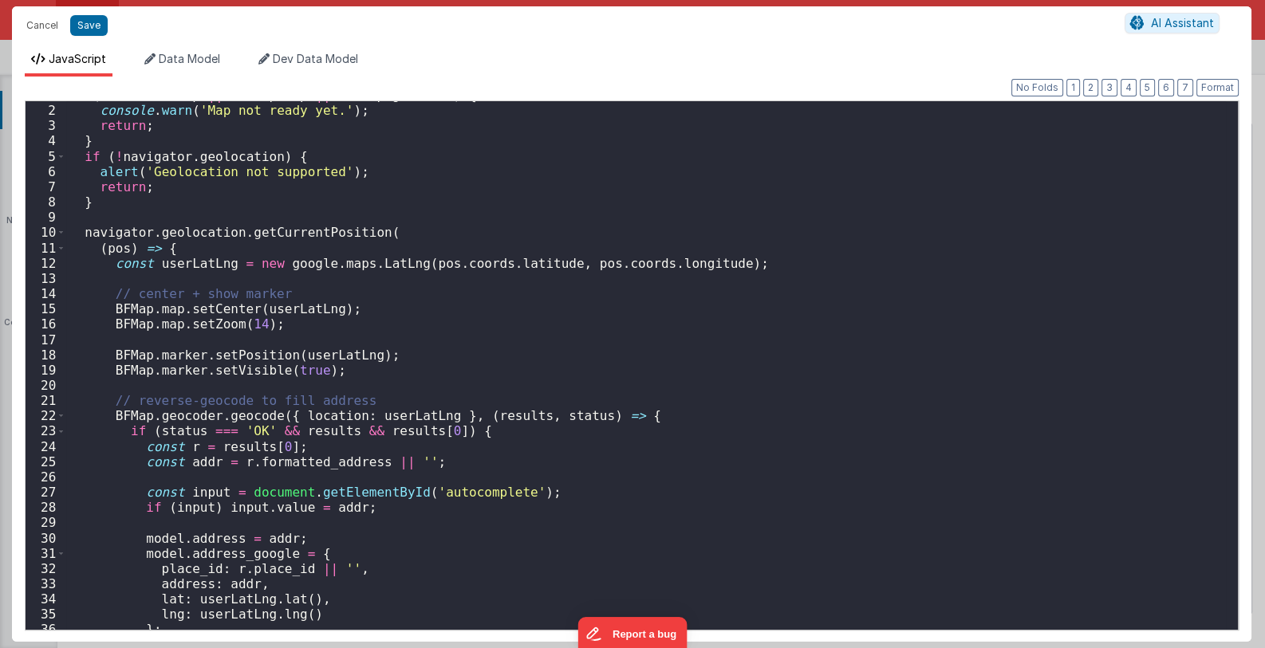
scroll to position [0, 0]
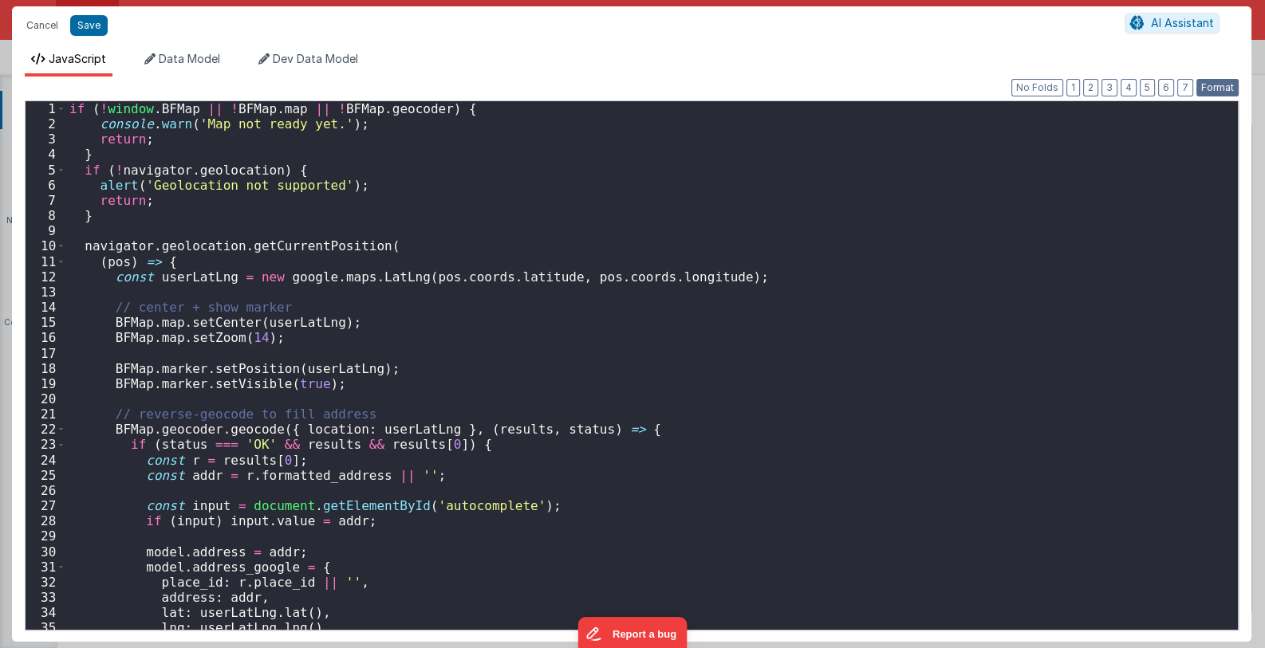
click at [1214, 86] on button "Format" at bounding box center [1217, 88] width 42 height 18
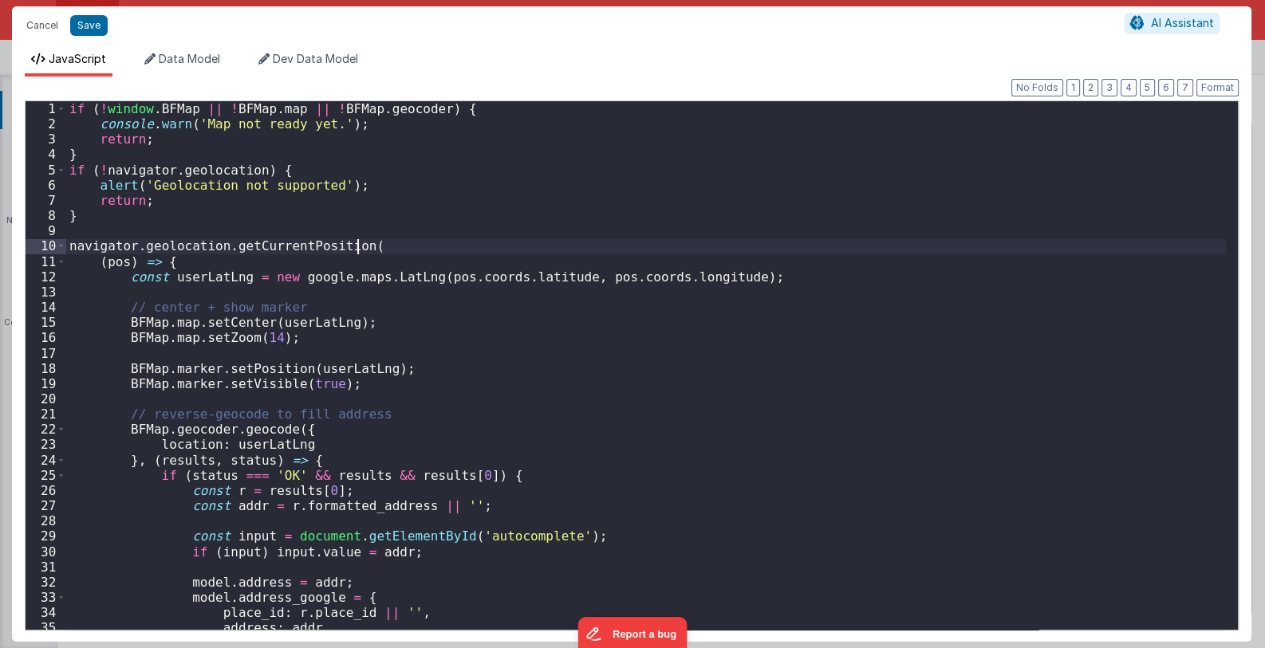
click at [370, 245] on div "if ( ! window . BFMap || ! BFMap . map || ! BFMap . geocoder ) { console . warn…" at bounding box center [646, 380] width 1161 height 559
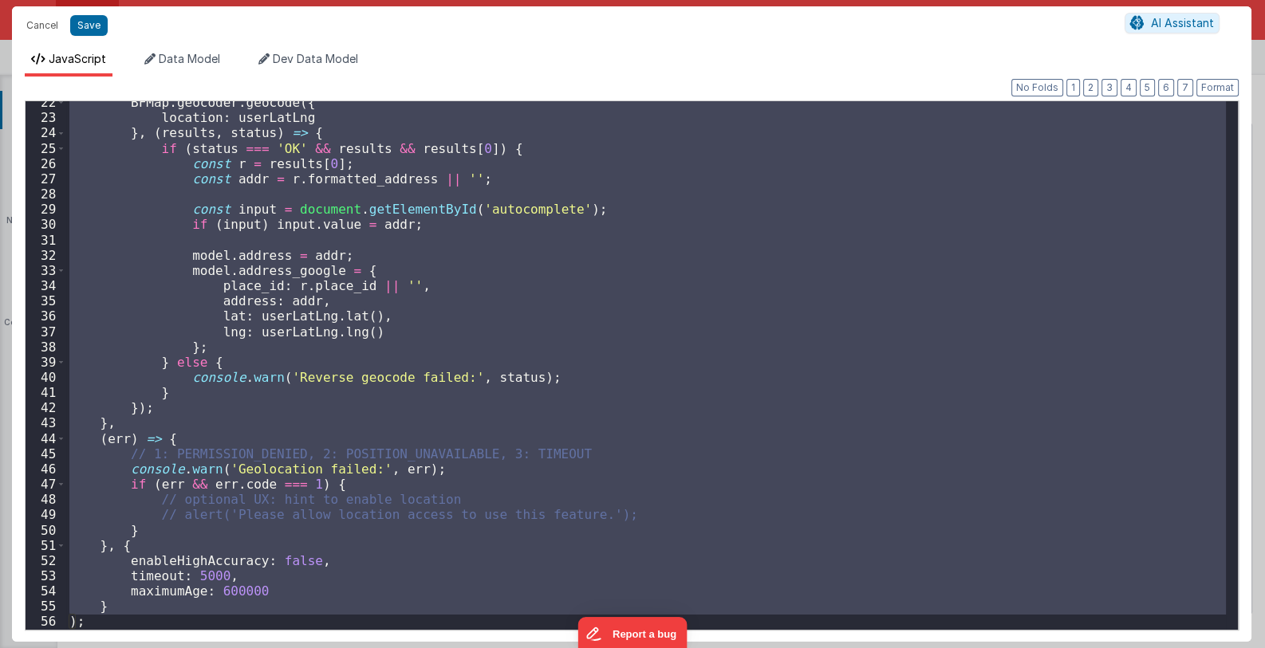
scroll to position [326, 0]
click at [97, 29] on button "Save" at bounding box center [88, 25] width 37 height 21
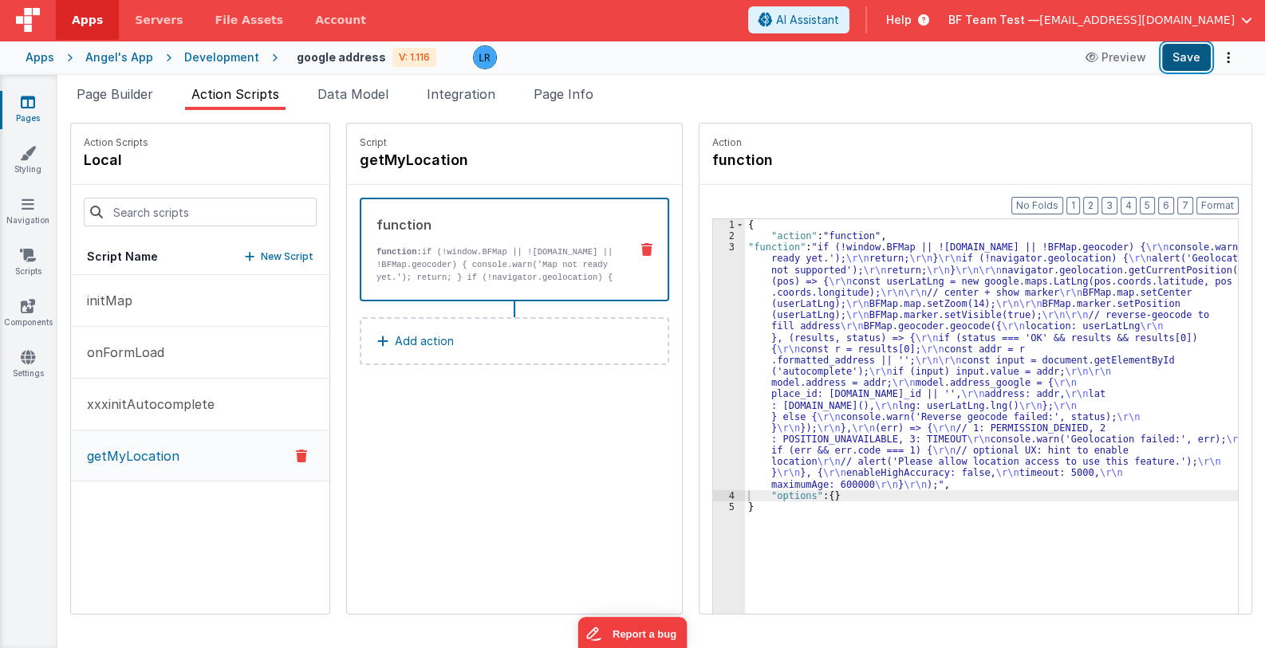
click at [1180, 59] on button "Save" at bounding box center [1186, 57] width 49 height 27
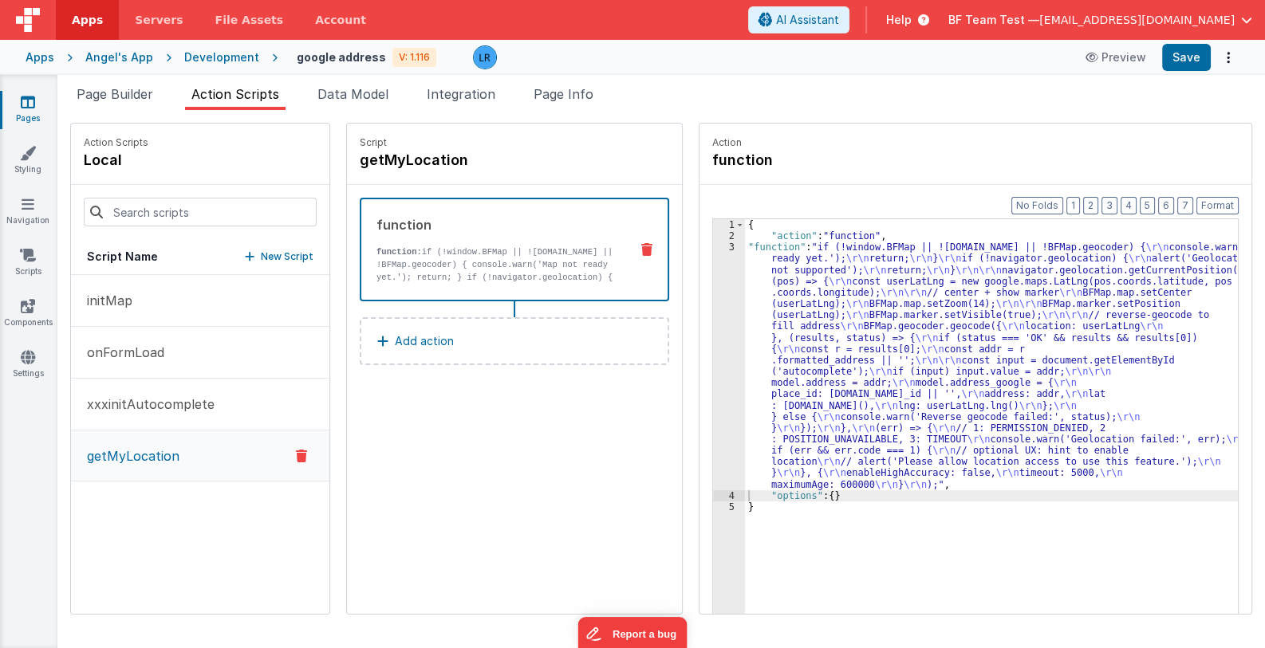
click at [830, 362] on div "{ "action" : "function" , "function" : "if (!window.BFMap || !BFMap.map || !BFM…" at bounding box center [1002, 452] width 514 height 467
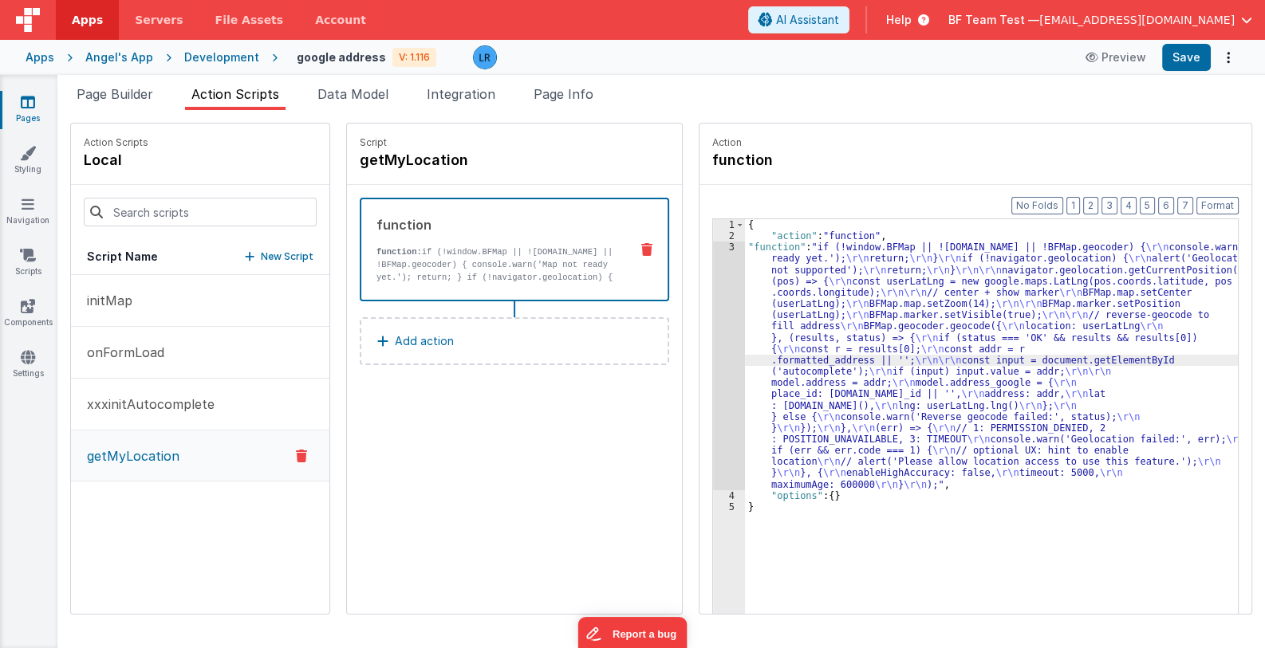
click at [713, 376] on div "3" at bounding box center [729, 366] width 32 height 249
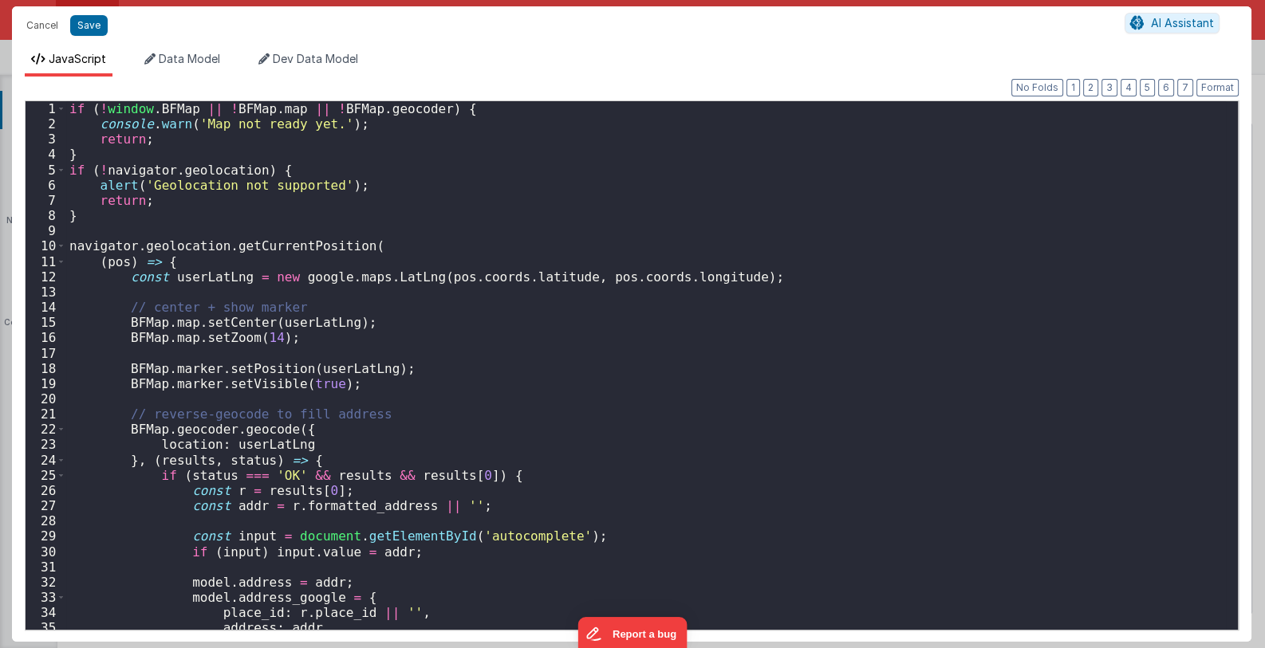
click at [698, 376] on div "Cancel Save AI Assistant JavaScript Data Model Dev Data Model Format 7 6 5 4 3 …" at bounding box center [632, 324] width 1265 height 648
click at [694, 407] on div "if ( ! window . BFMap || ! BFMap . map || ! BFMap . geocoder ) { console . warn…" at bounding box center [646, 380] width 1161 height 559
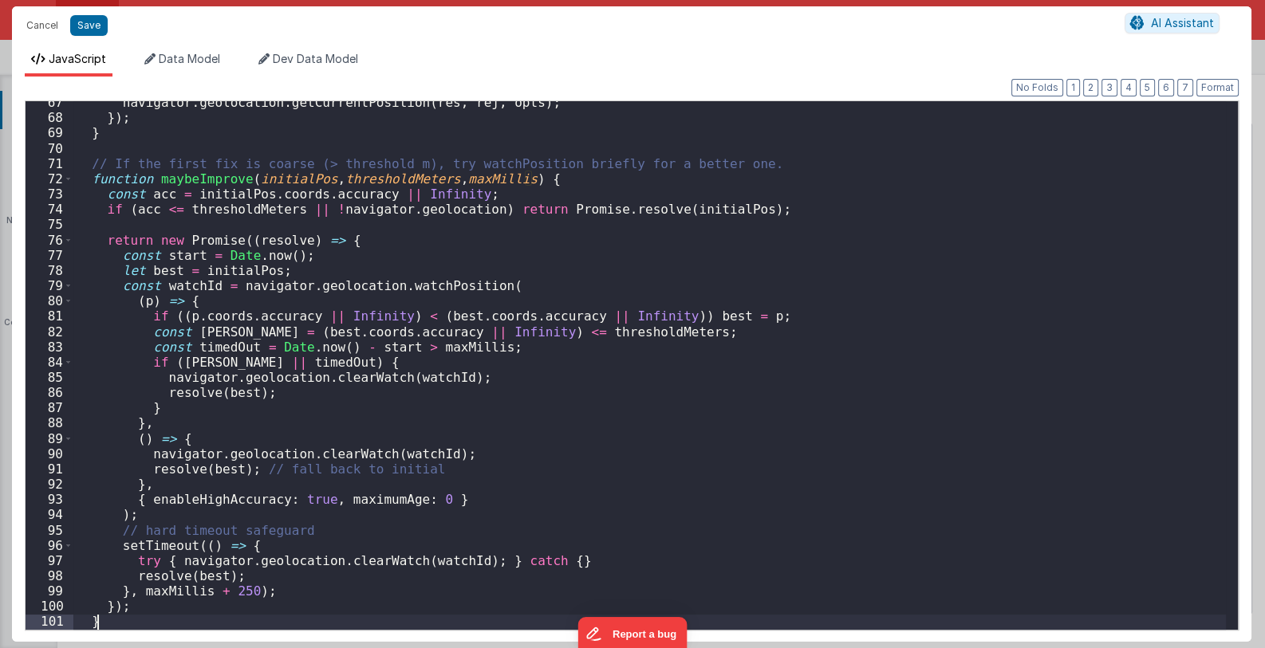
scroll to position [1015, 0]
click at [741, 345] on div "navigator . geolocation . getCurrentPosition ( res , rej , opts ) ; }) ; } // I…" at bounding box center [649, 374] width 1153 height 559
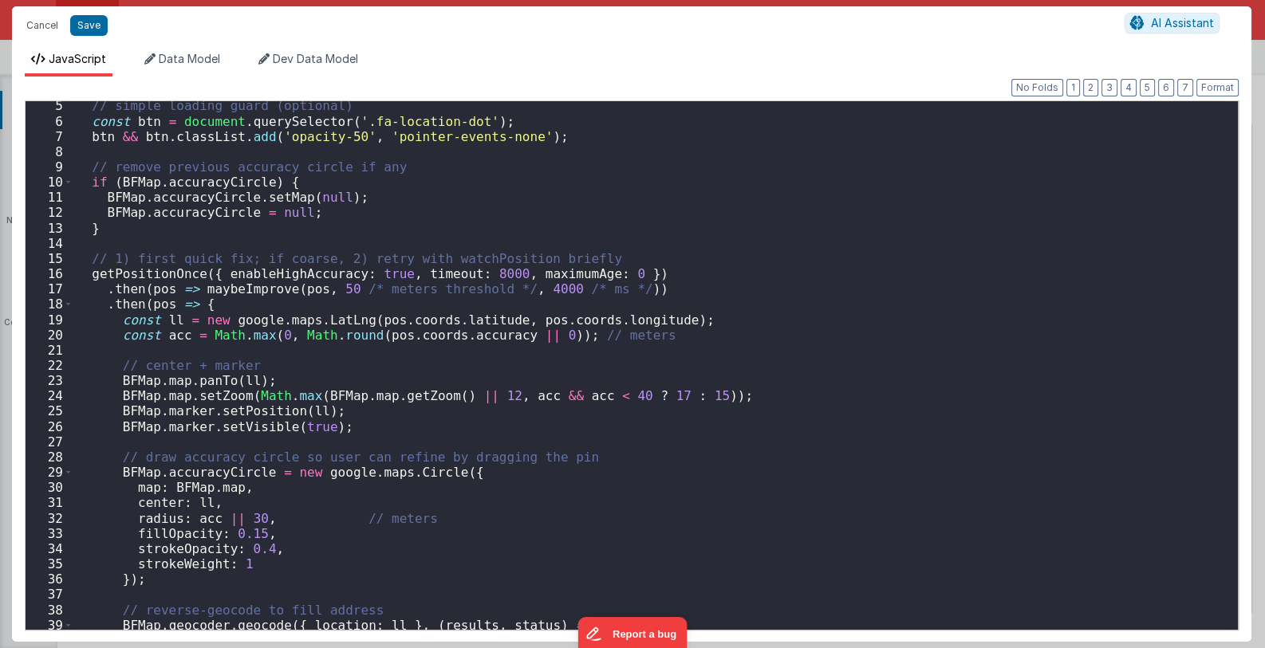
scroll to position [0, 0]
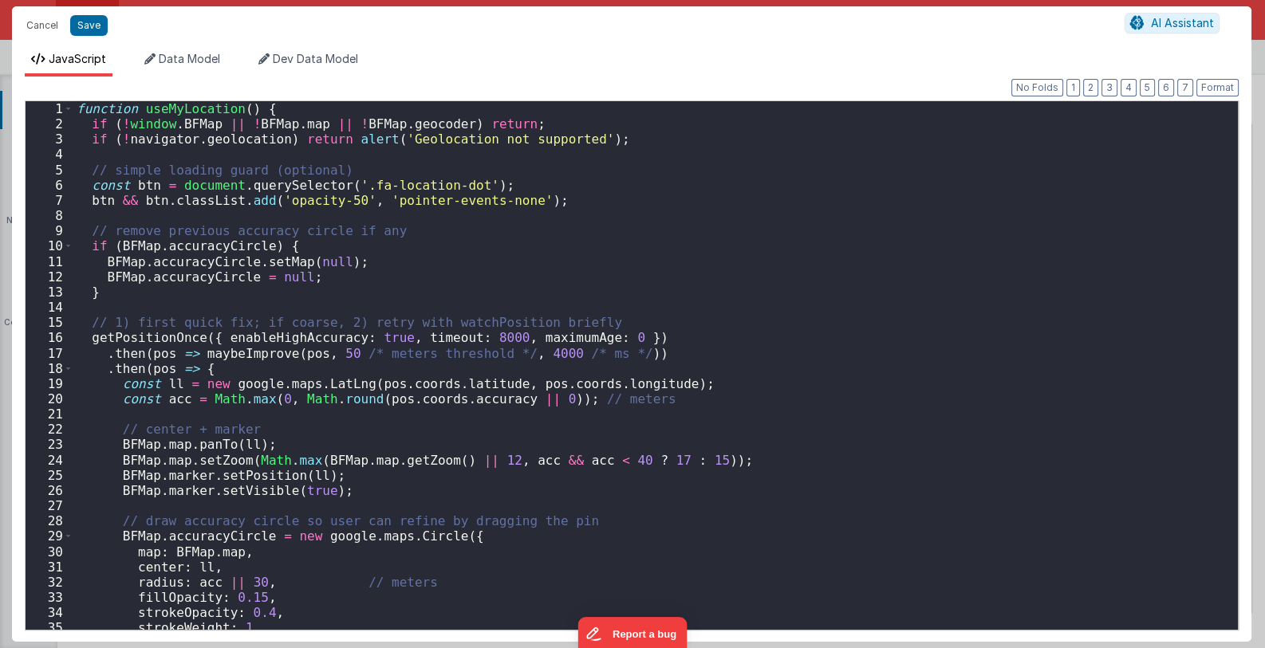
click at [270, 110] on div "function useMyLocation ( ) { if ( ! window . BFMap || ! BFMap . map || ! BFMap …" at bounding box center [649, 380] width 1153 height 559
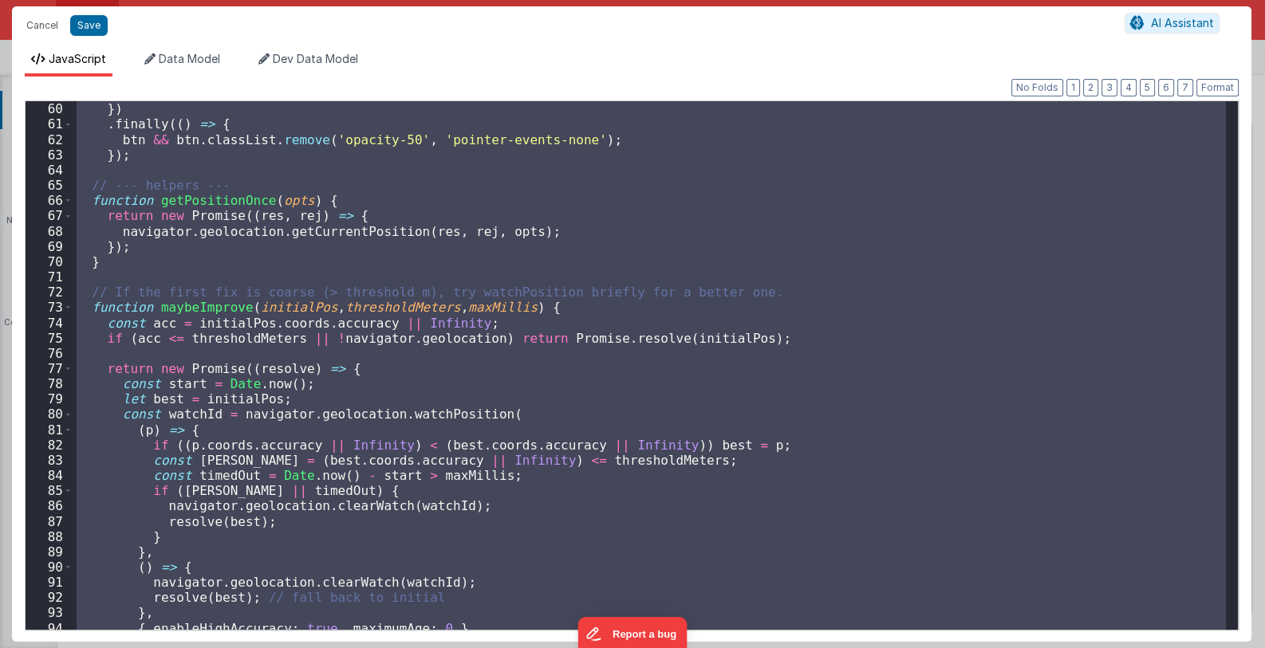
scroll to position [1061, 0]
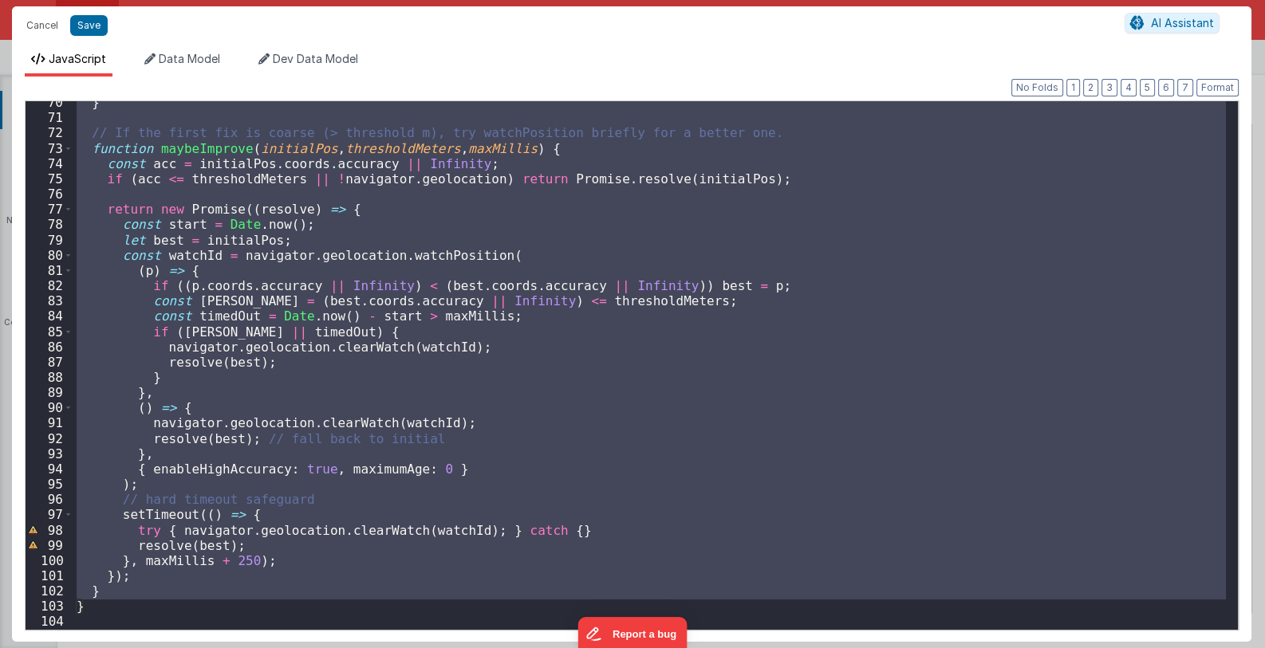
click at [97, 609] on div "} // If the first fix is coarse (> threshold m), try watchPosition briefly for …" at bounding box center [649, 374] width 1153 height 559
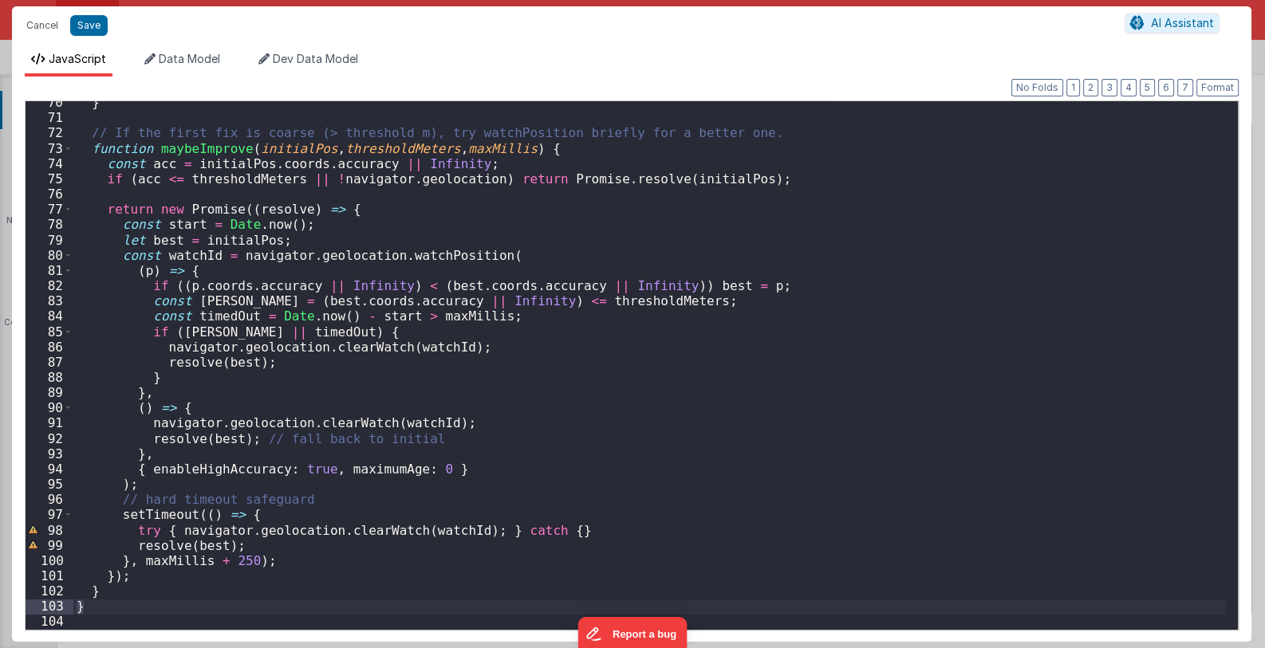
drag, startPoint x: 97, startPoint y: 609, endPoint x: 52, endPoint y: 605, distance: 45.6
click at [52, 605] on div "70 71 72 73 74 75 76 77 78 79 80 81 82 83 84 85 86 87 88 89 90 91 92 93 94 95 9…" at bounding box center [632, 365] width 1214 height 530
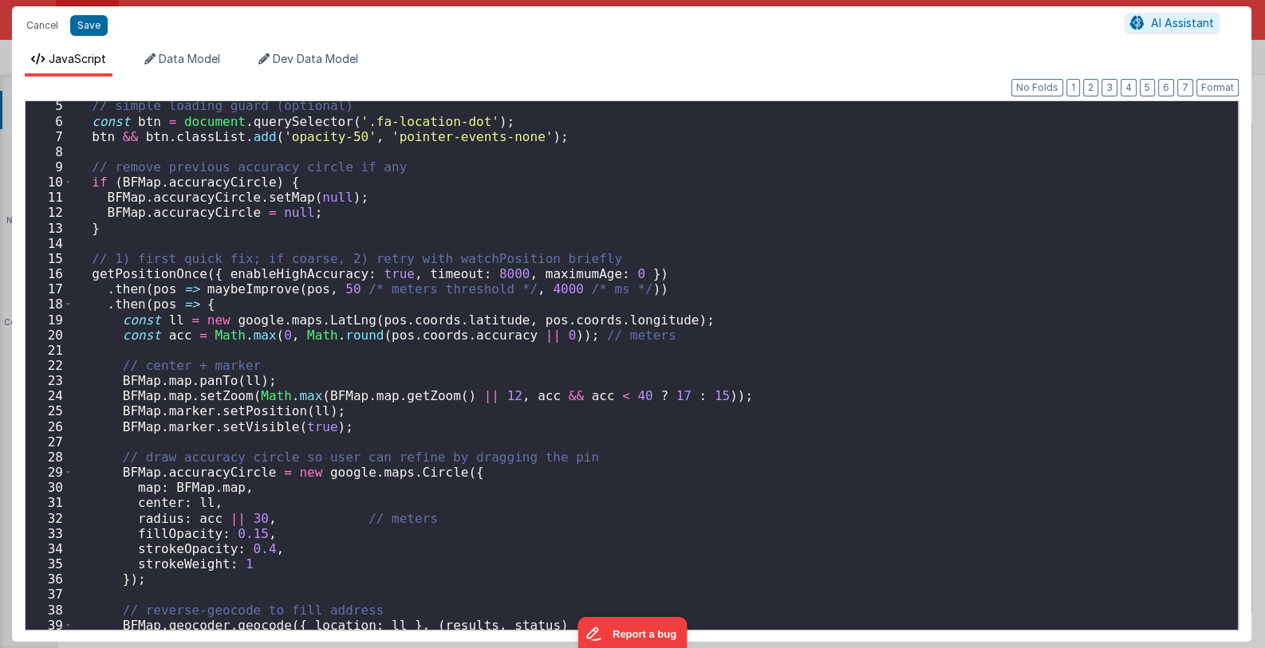
scroll to position [0, 0]
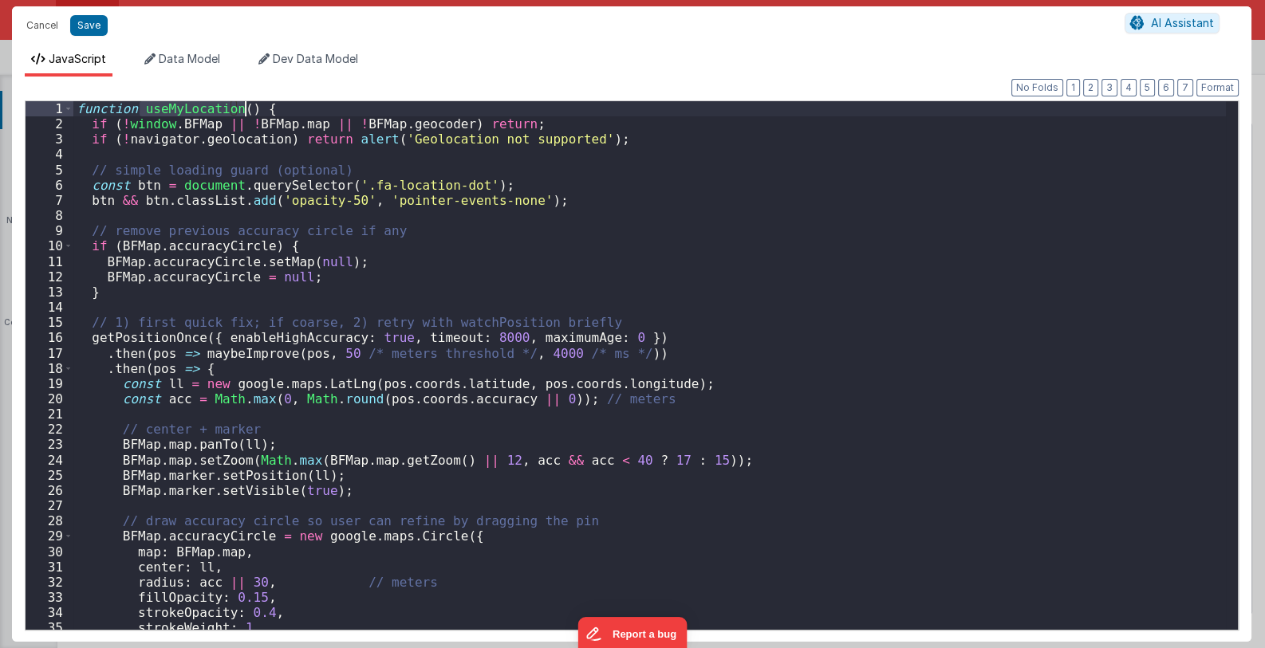
drag, startPoint x: 139, startPoint y: 111, endPoint x: 246, endPoint y: 113, distance: 106.9
click at [246, 113] on div "function useMyLocation ( ) { if ( ! window . BFMap || ! BFMap . map || ! BFMap …" at bounding box center [649, 380] width 1153 height 559
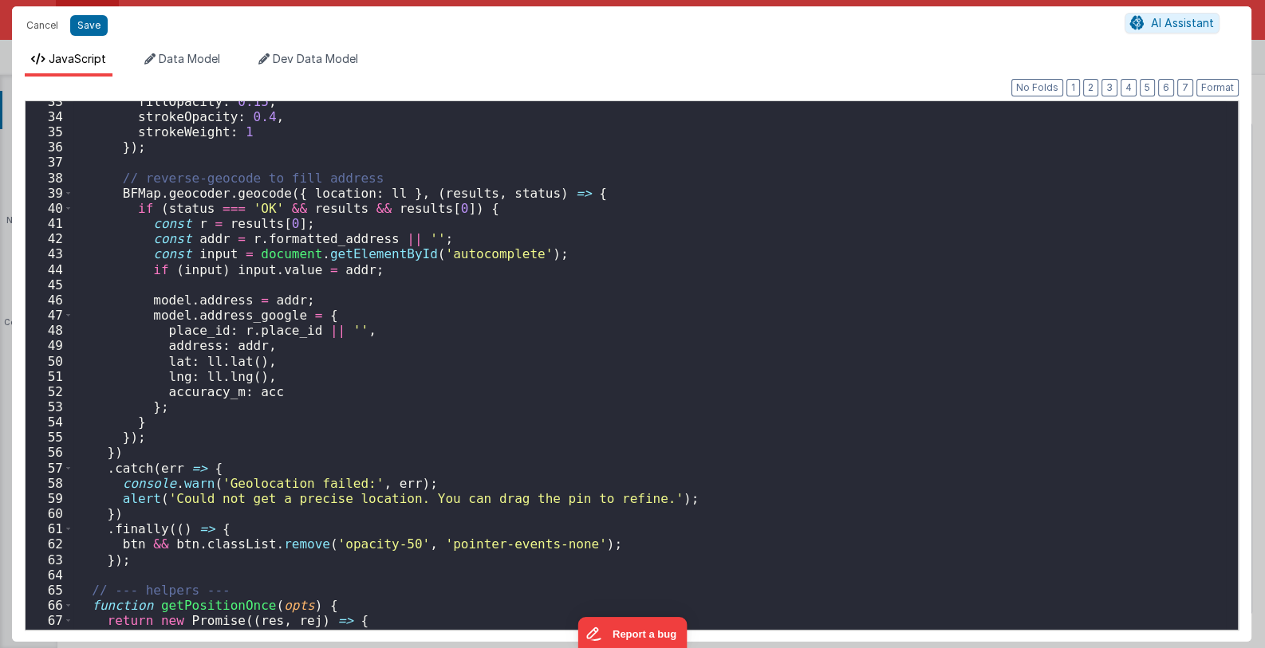
scroll to position [1061, 0]
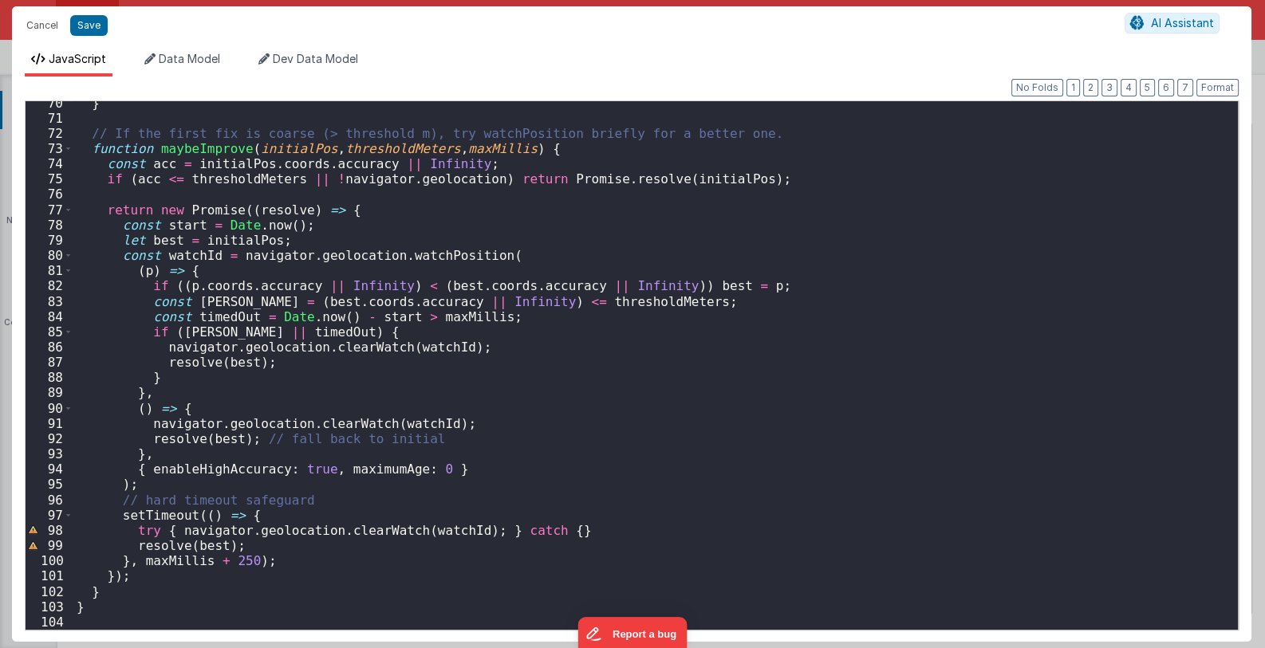
click at [102, 610] on div "} // If the first fix is coarse (> threshold m), try watchPosition briefly for …" at bounding box center [649, 375] width 1153 height 559
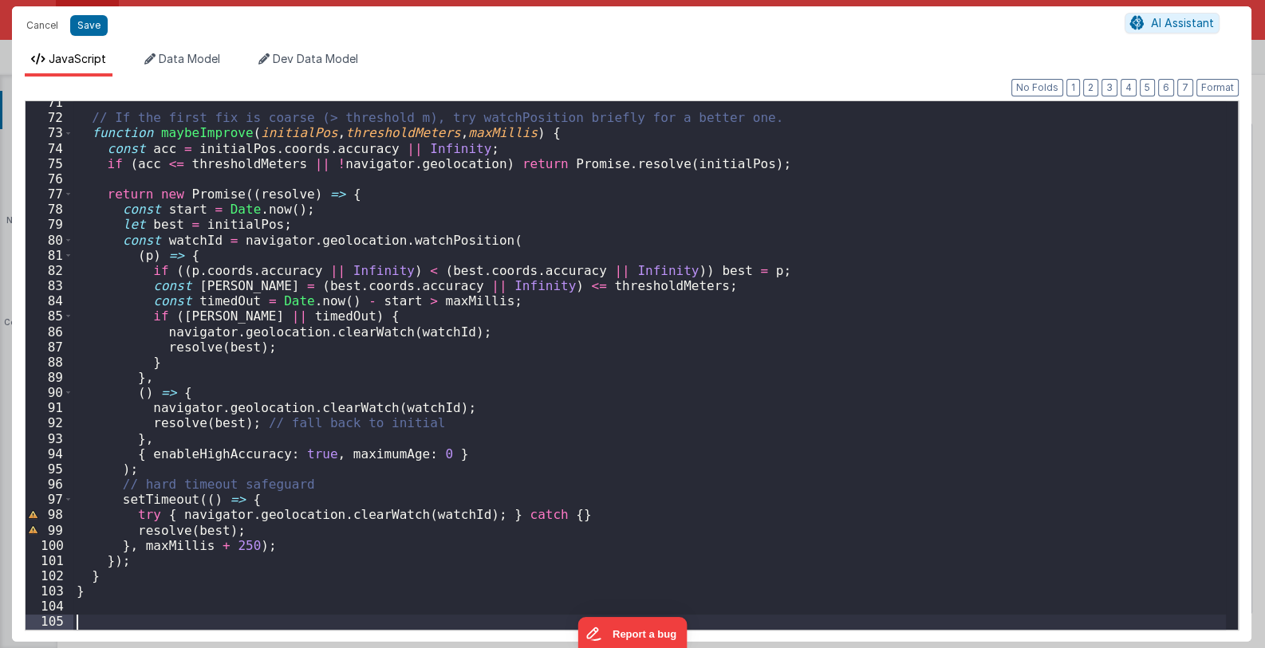
paste textarea
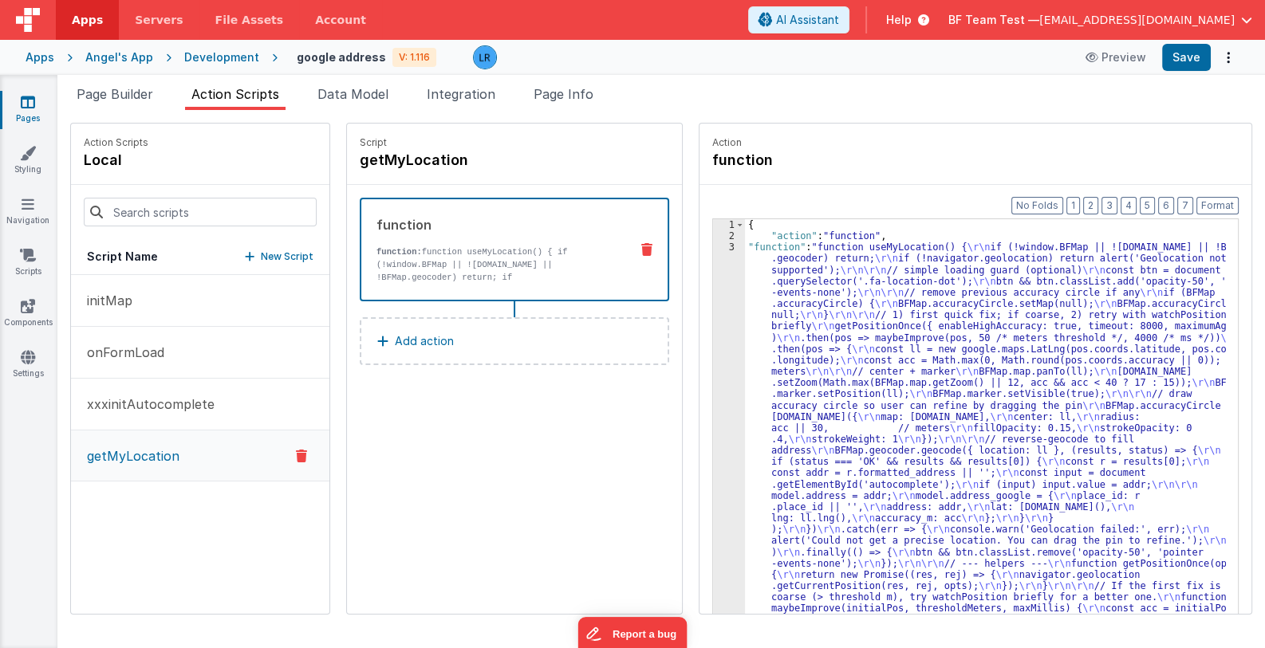
scroll to position [0, 0]
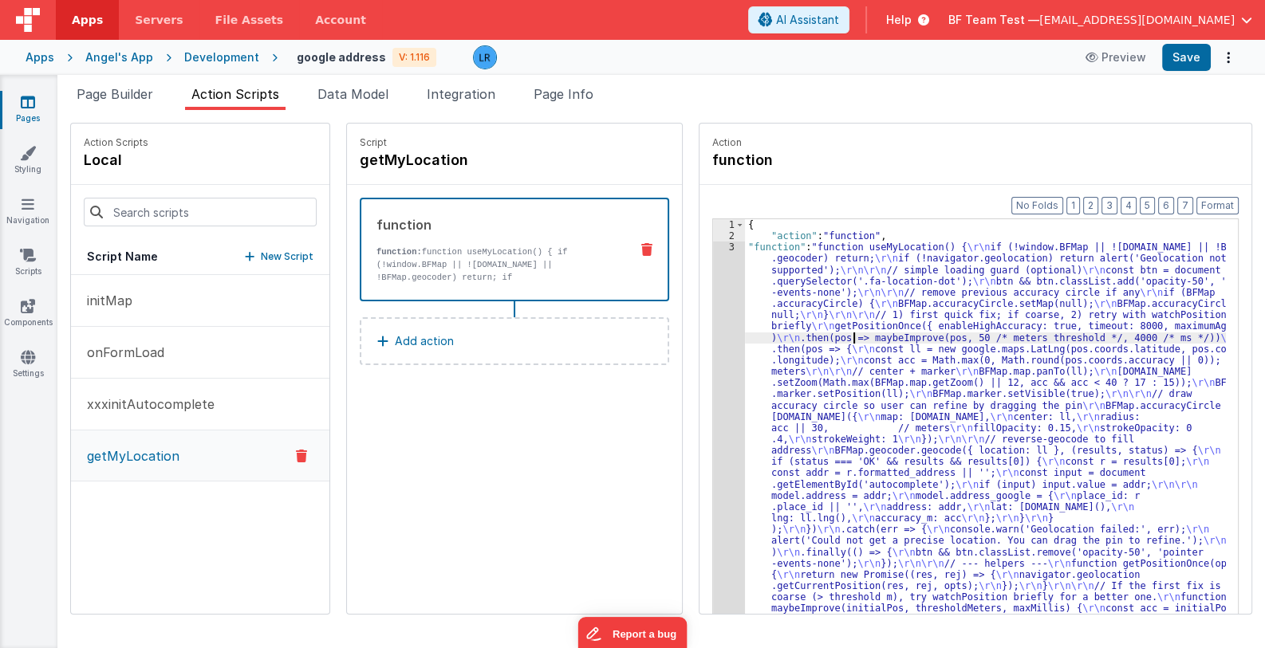
scroll to position [120, 0]
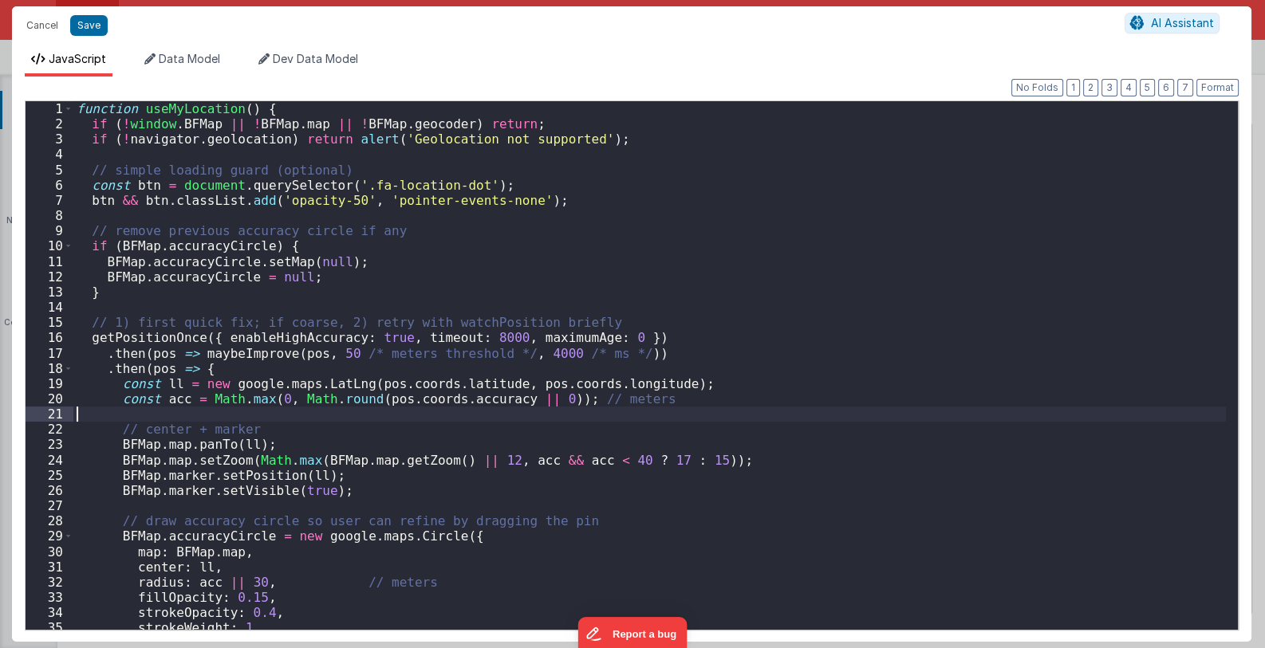
click at [705, 393] on div "function useMyLocation ( ) { if ( ! window . BFMap || ! BFMap . map || ! BFMap …" at bounding box center [649, 380] width 1153 height 559
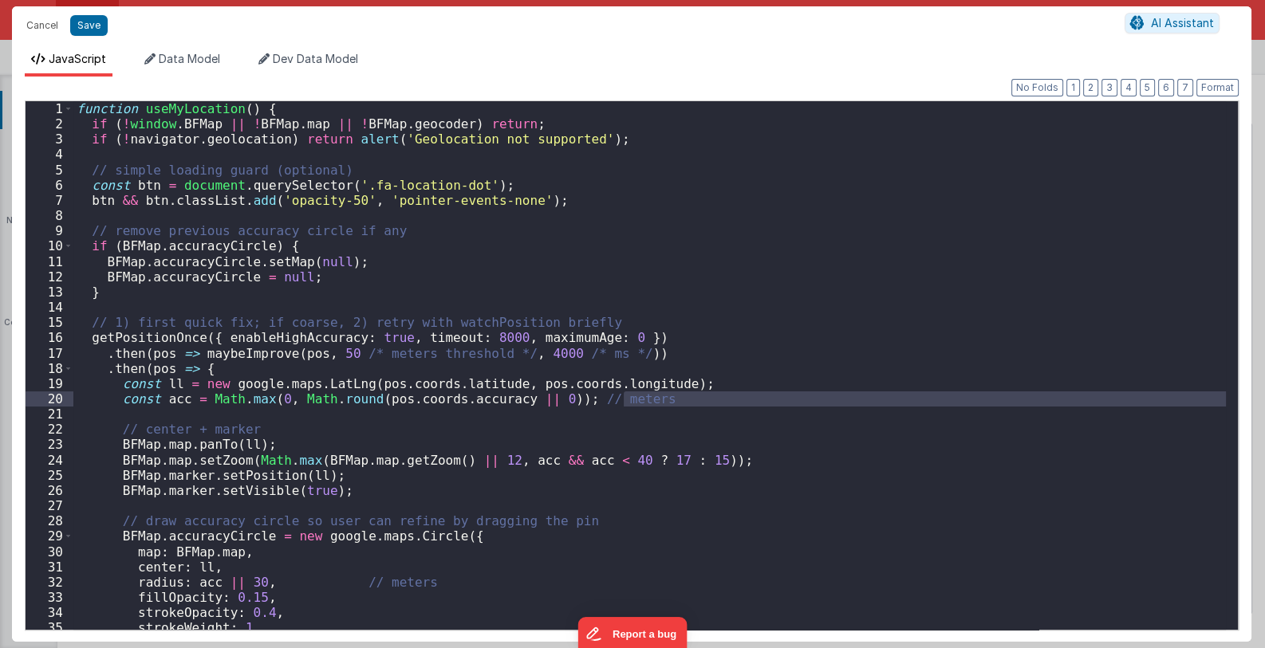
click at [396, 290] on div "function useMyLocation ( ) { if ( ! window . BFMap || ! BFMap . map || ! BFMap …" at bounding box center [649, 380] width 1153 height 559
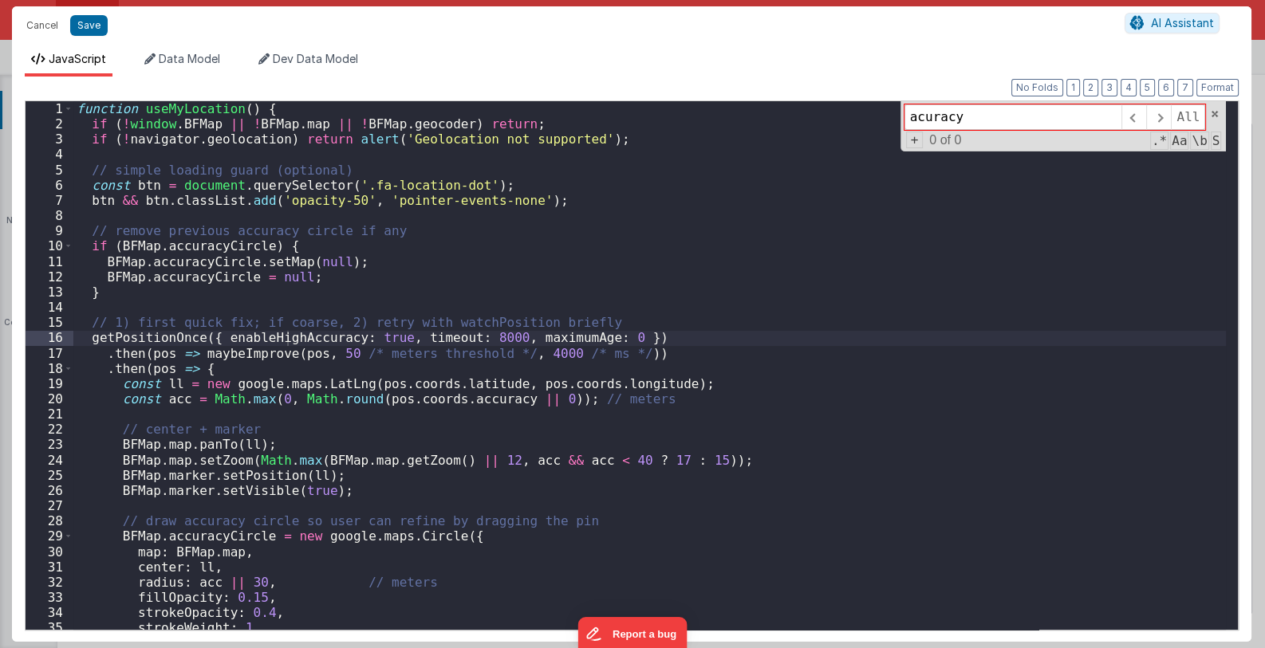
type input "acuracy"
click at [36, 22] on button "Cancel" at bounding box center [42, 25] width 48 height 22
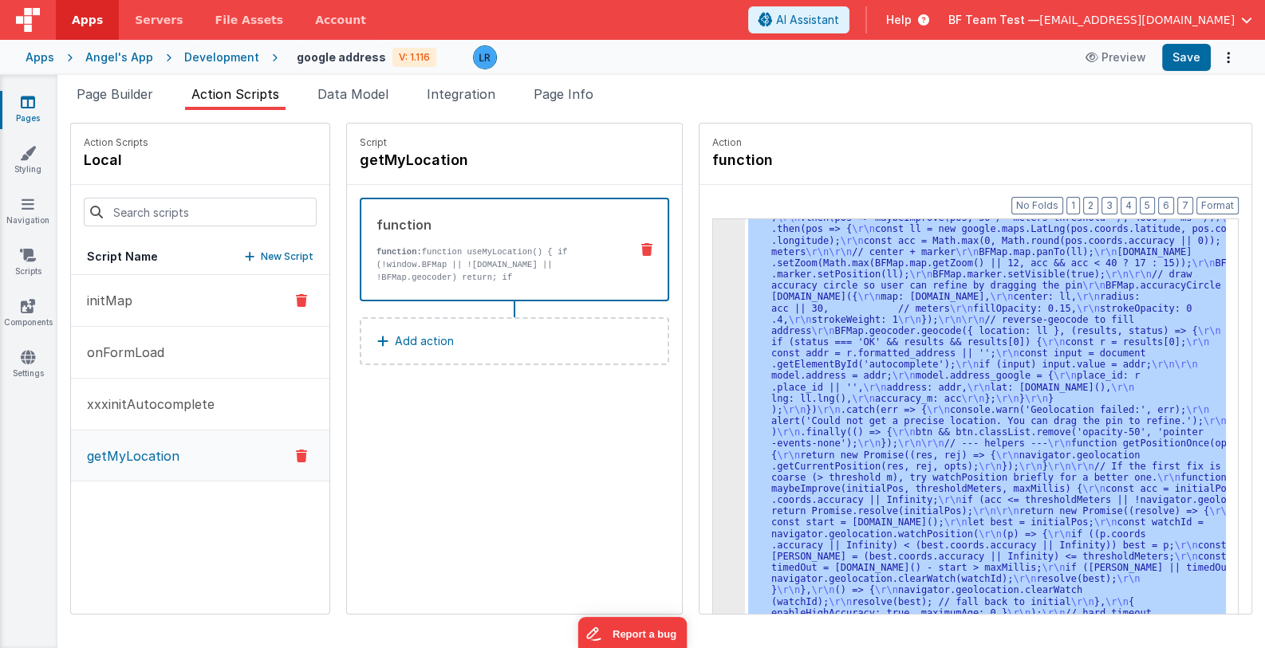
click at [150, 300] on button "initMap" at bounding box center [200, 301] width 258 height 52
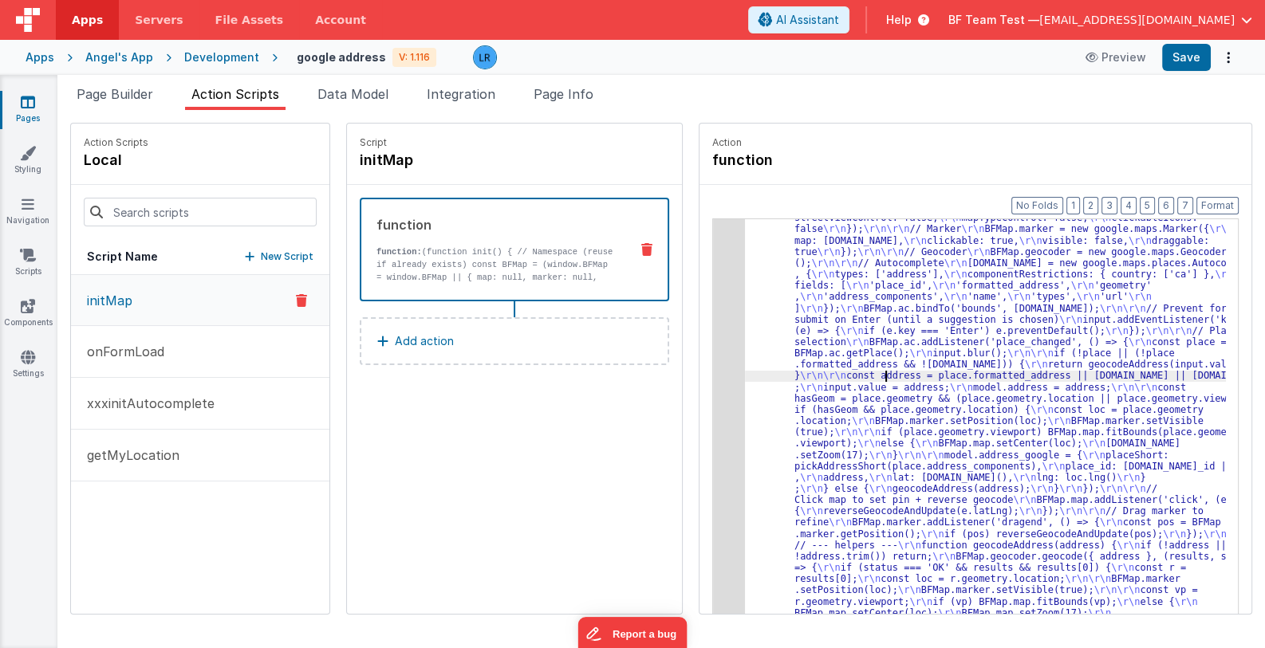
scroll to position [379, 0]
click at [713, 413] on div "3" at bounding box center [729, 517] width 32 height 791
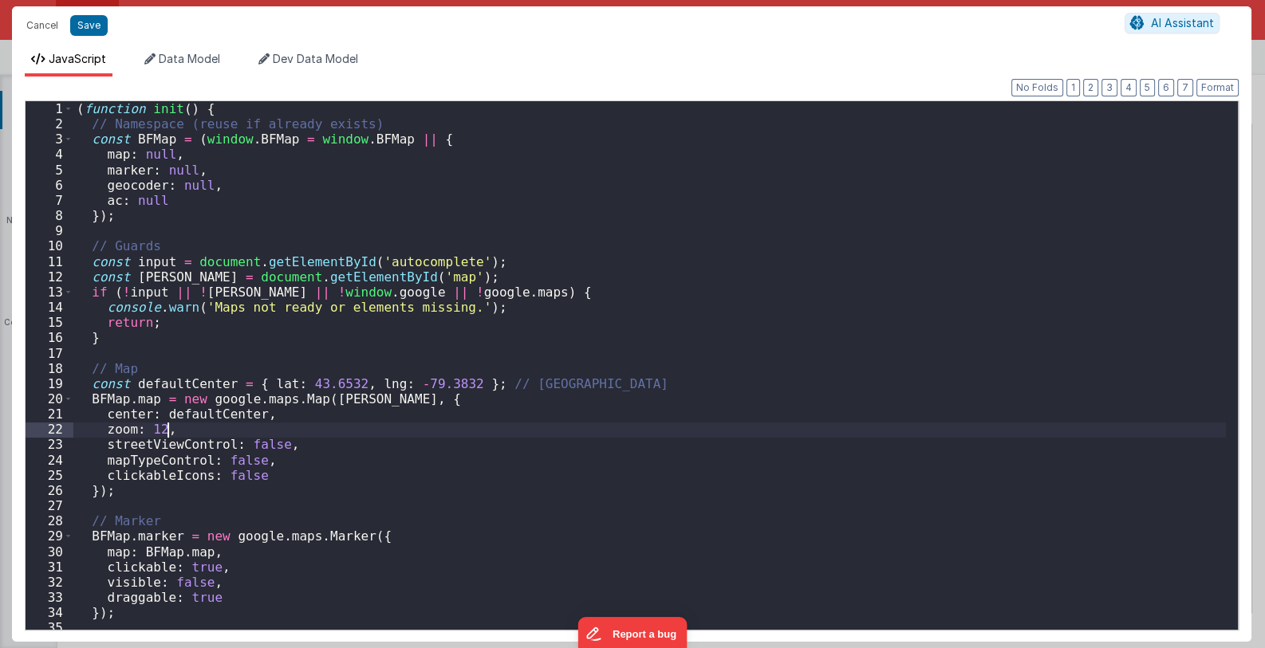
click at [711, 413] on div "( function init ( ) { // Namespace (reuse if already exists) const BFMap = ( wi…" at bounding box center [649, 380] width 1153 height 559
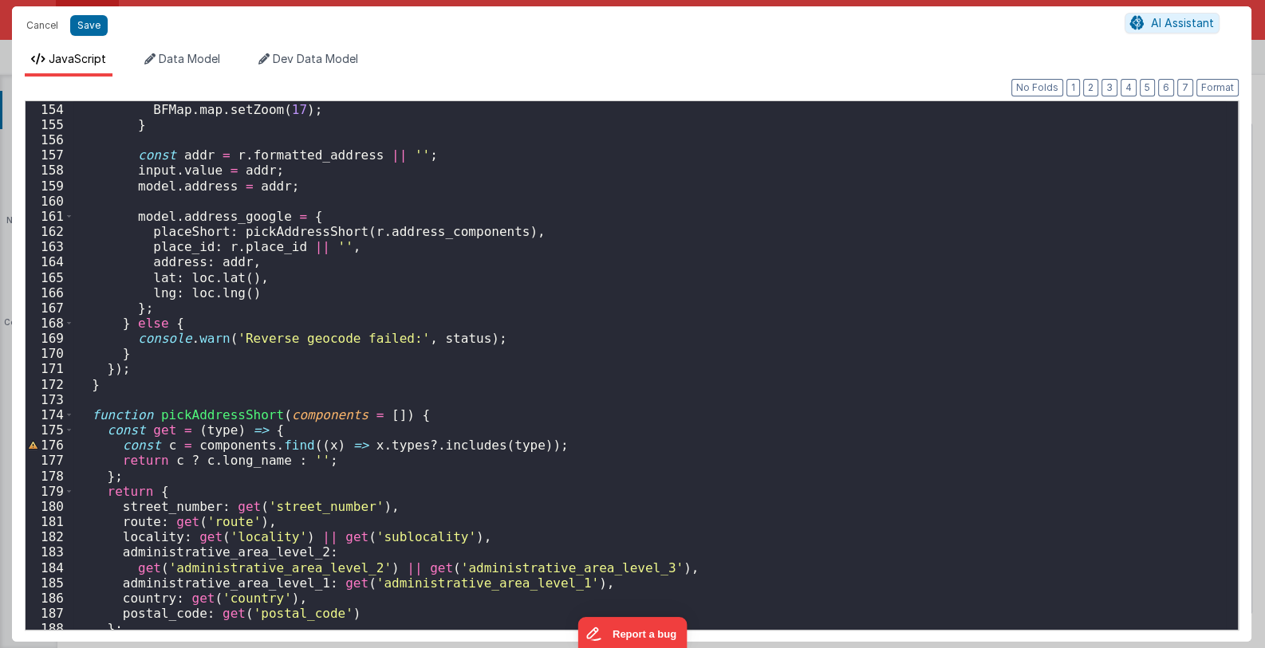
scroll to position [2390, 0]
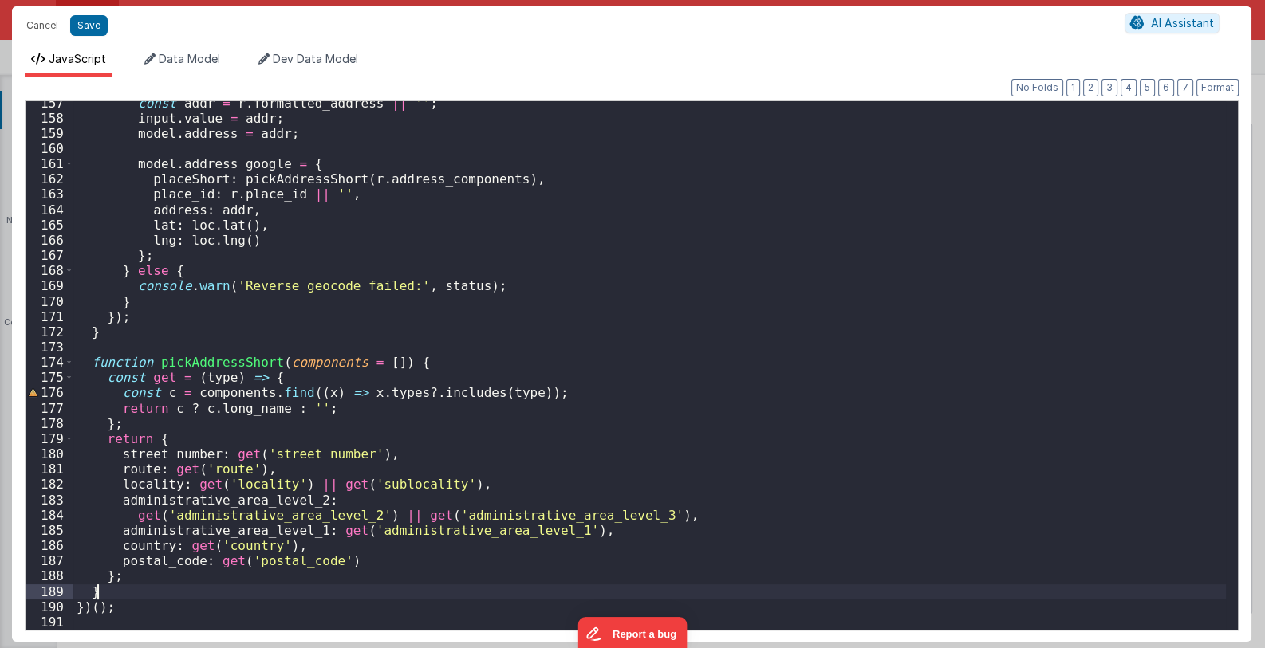
click at [100, 593] on div "const addr = r . formatted_address || '' ; input . value = addr ; model . addre…" at bounding box center [649, 375] width 1153 height 559
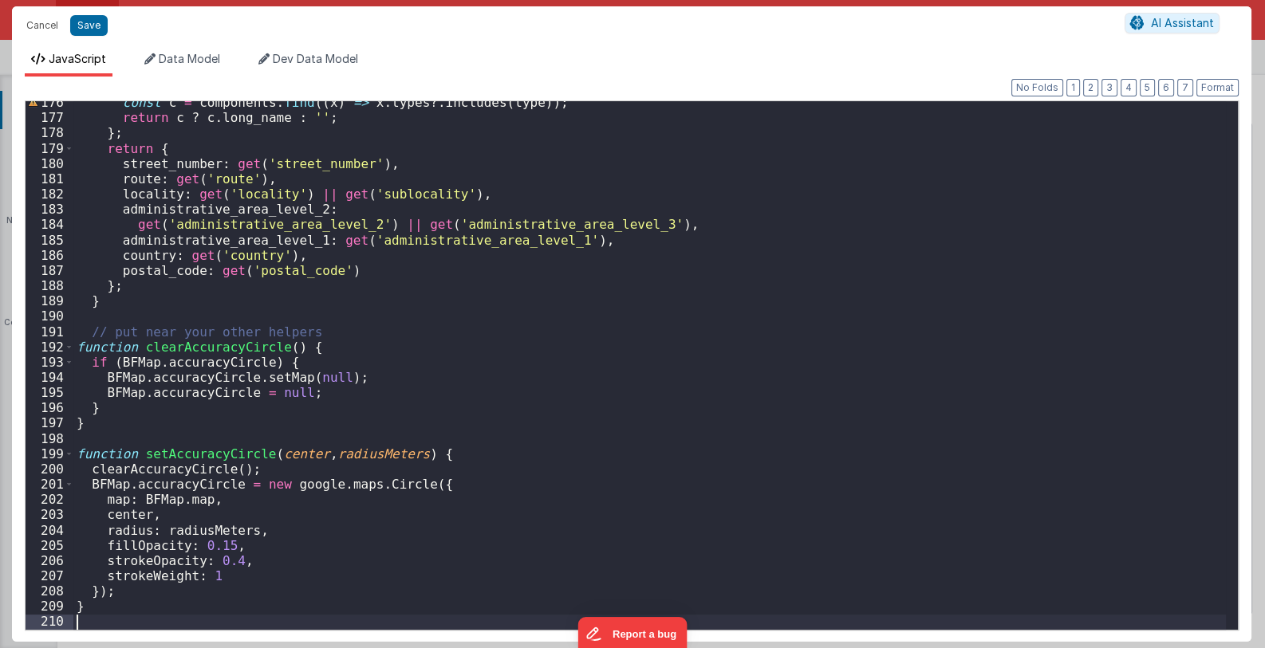
scroll to position [2681, 0]
click at [1202, 85] on button "Format" at bounding box center [1217, 88] width 42 height 18
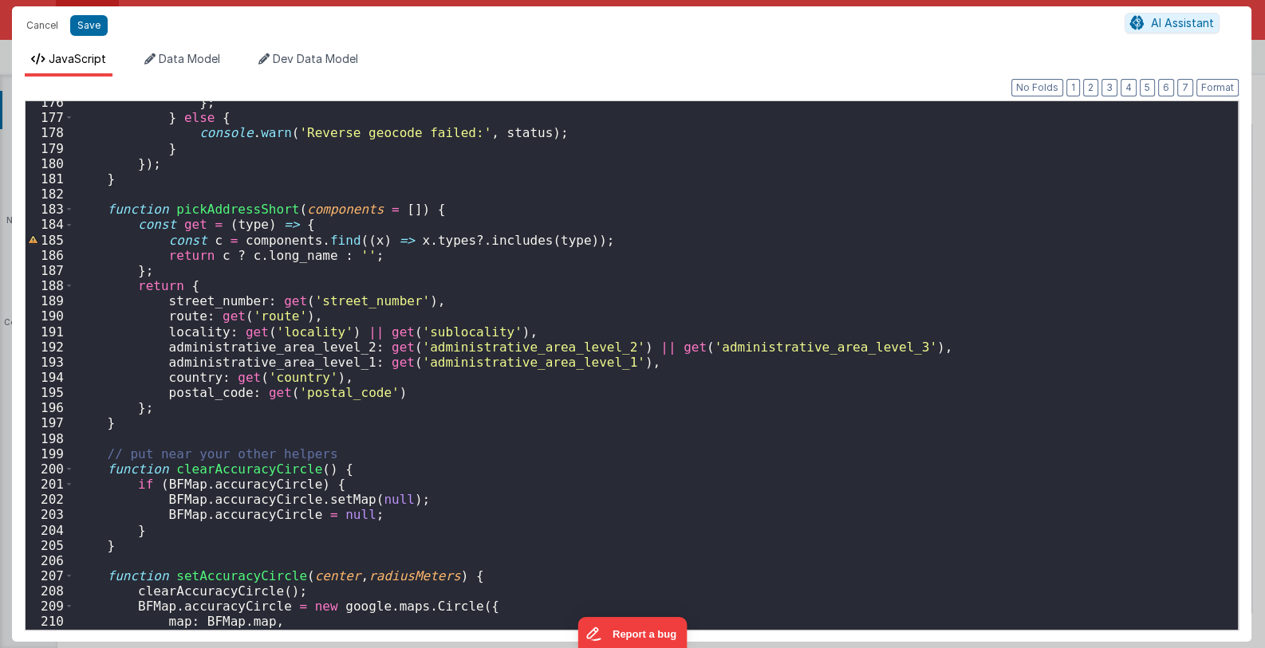
click at [627, 477] on div "} ; } else { console . warn ( 'Reverse geocode failed:' , status ) ; } }) ; } f…" at bounding box center [649, 374] width 1153 height 559
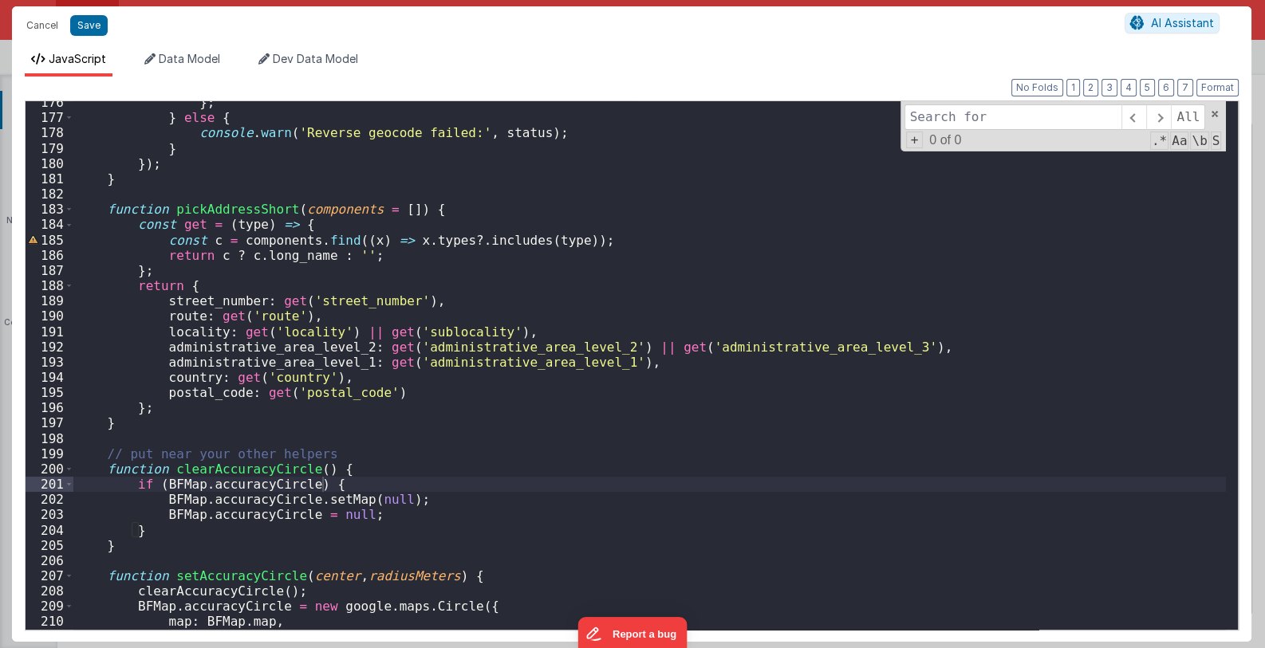
click at [439, 495] on div "} ; } else { console . warn ( 'Reverse geocode failed:' , status ) ; } }) ; } f…" at bounding box center [649, 374] width 1153 height 559
click at [1216, 112] on span at bounding box center [1214, 113] width 11 height 11
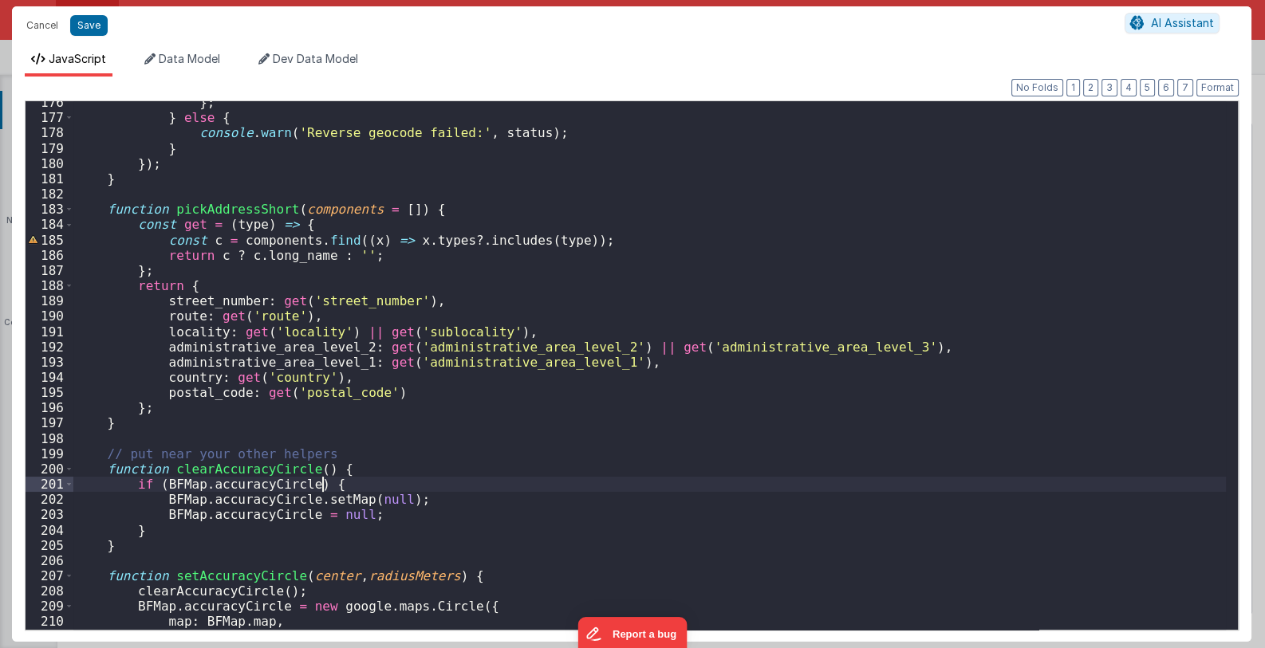
click at [642, 479] on div "} ; } else { console . warn ( 'Reverse geocode failed:' , status ) ; } }) ; } f…" at bounding box center [649, 374] width 1153 height 559
click at [493, 501] on div "} ; } else { console . warn ( 'Reverse geocode failed:' , status ) ; } }) ; } f…" at bounding box center [649, 374] width 1153 height 559
click at [41, 20] on button "Cancel" at bounding box center [42, 25] width 48 height 22
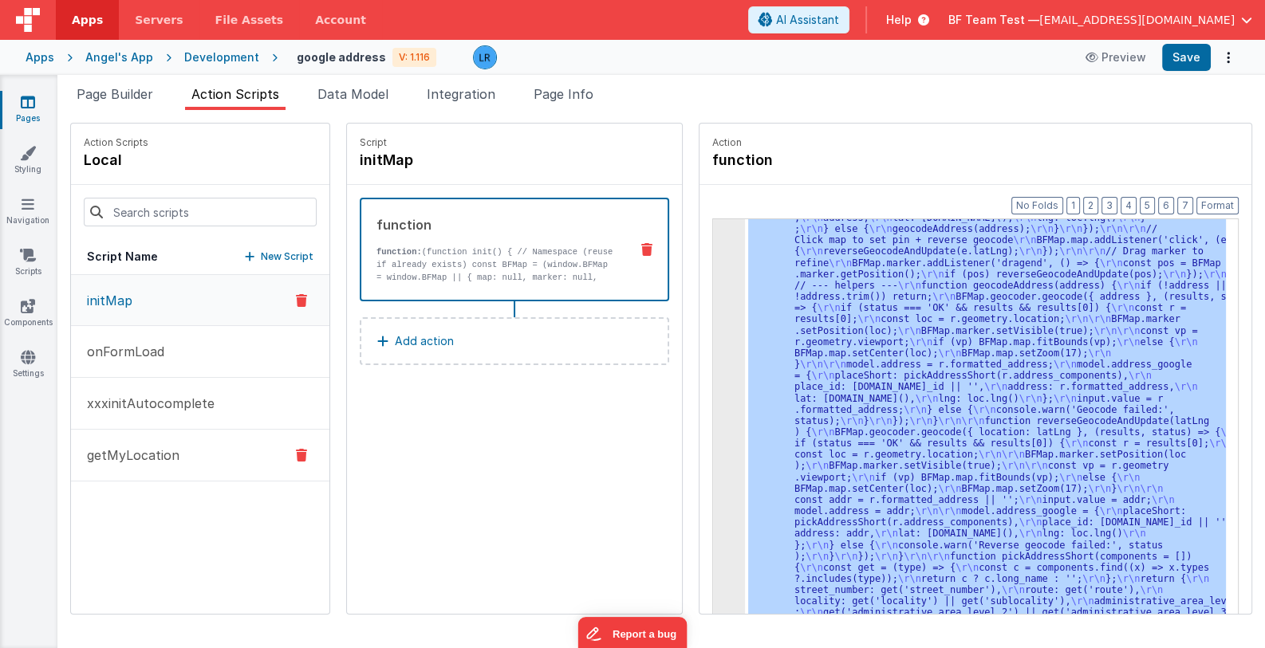
click at [134, 453] on p "getMyLocation" at bounding box center [128, 455] width 102 height 19
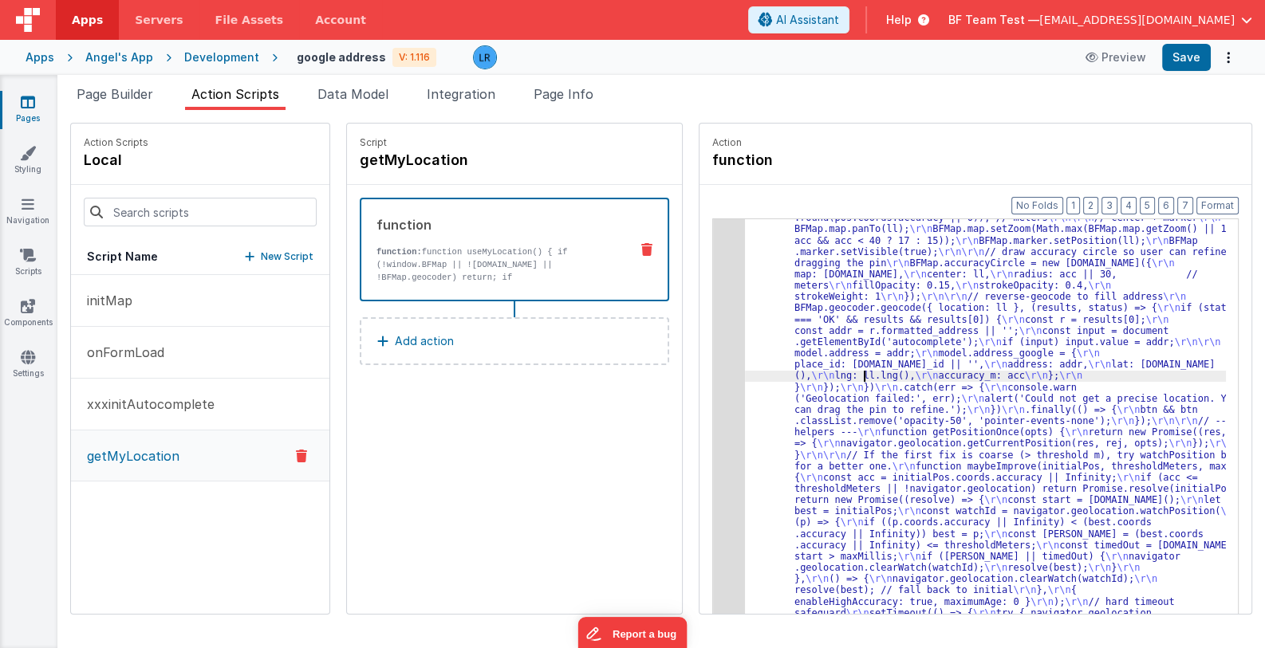
click at [844, 370] on div ""function" : "function useMyLocation() { \r\n if (!window.BFMap || !BFMap.map |…" at bounding box center [996, 594] width 502 height 1010
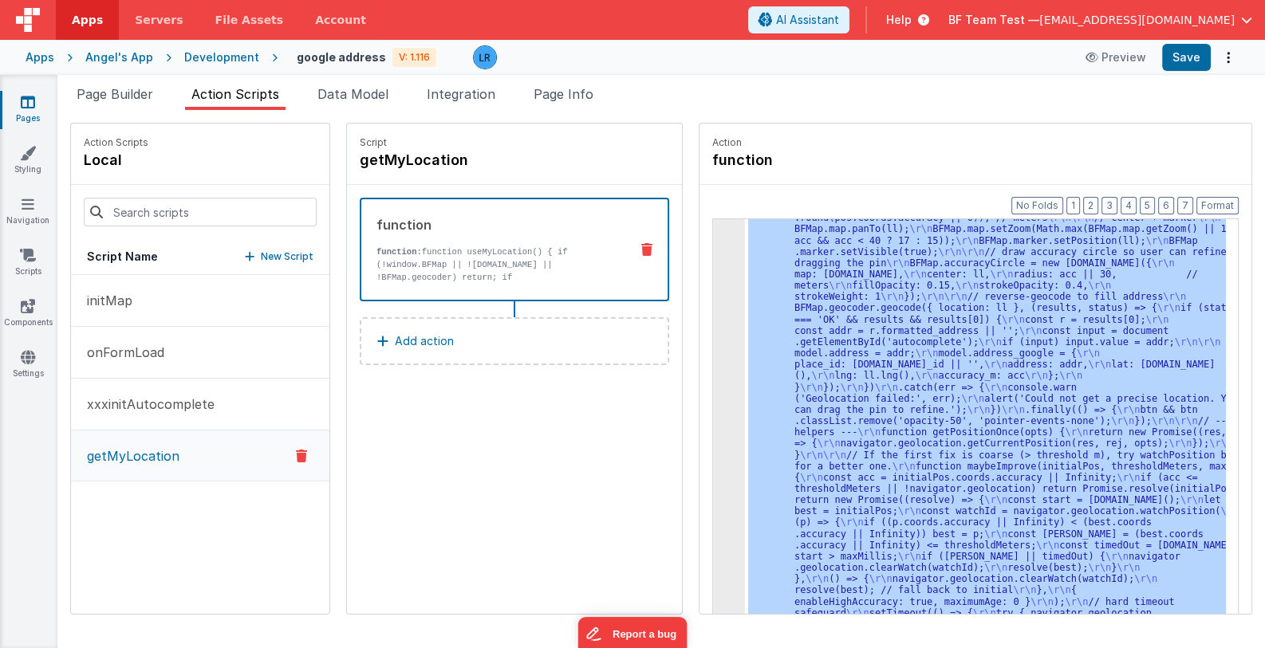
click at [713, 392] on div "3" at bounding box center [729, 366] width 32 height 554
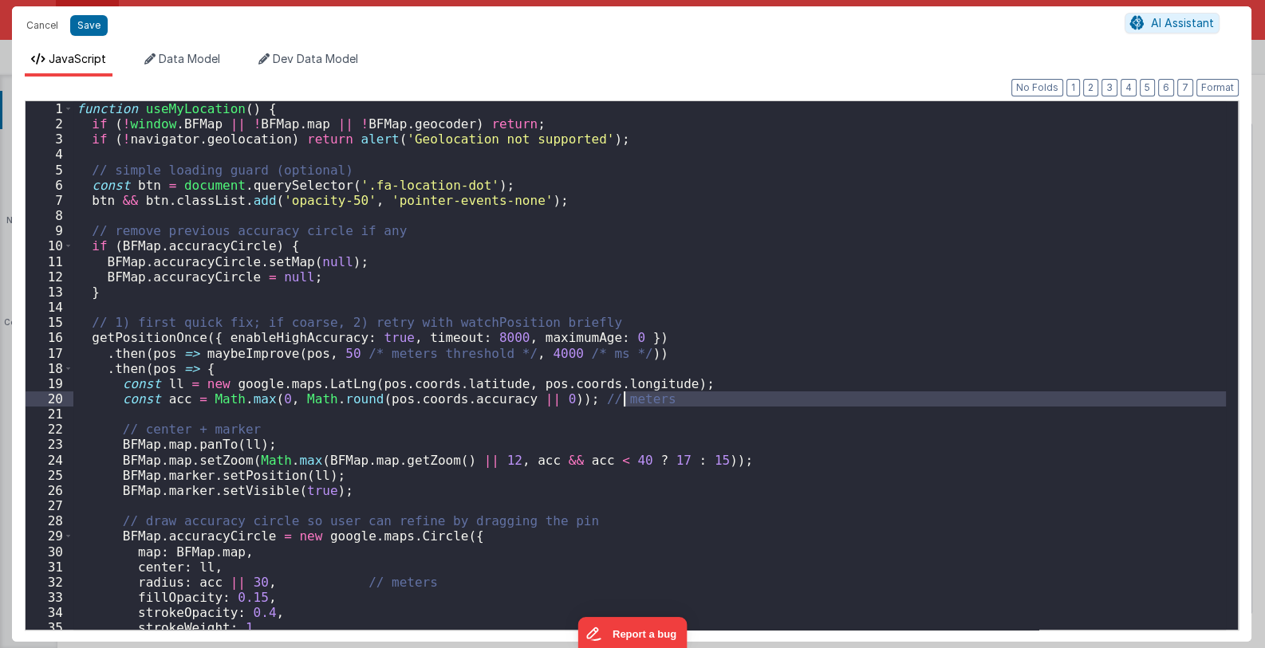
click at [201, 299] on div "function useMyLocation ( ) { if ( ! window . BFMap || ! BFMap . map || ! BFMap …" at bounding box center [649, 380] width 1153 height 559
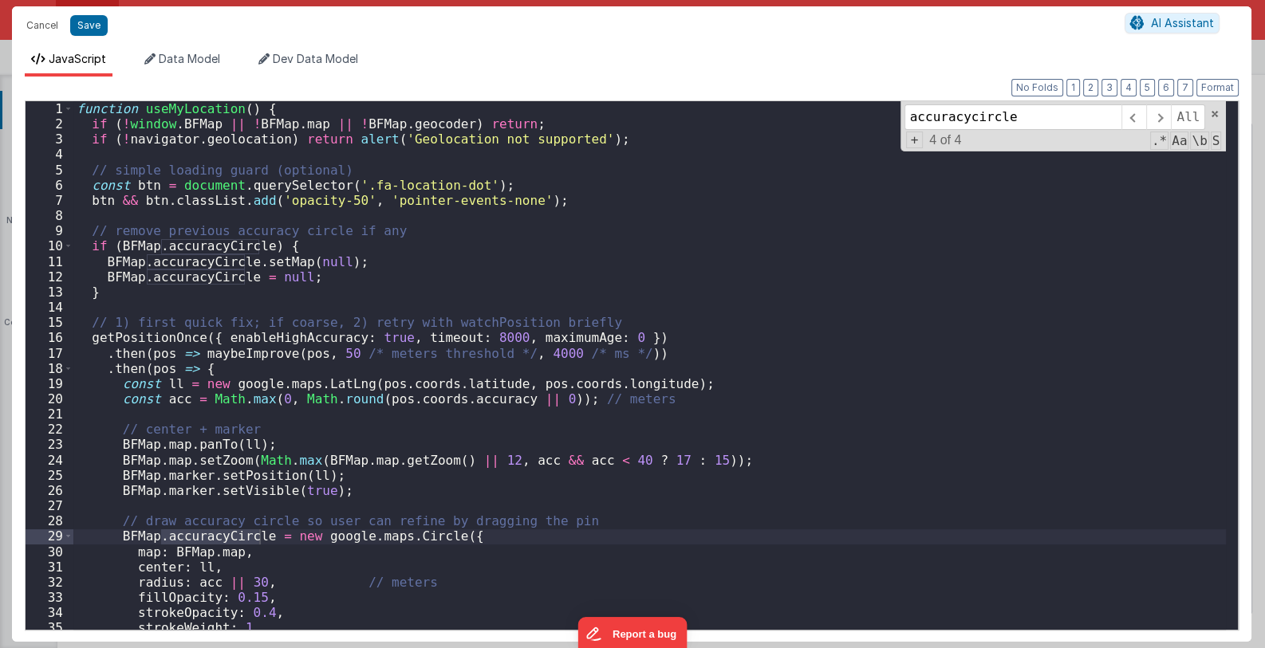
scroll to position [95, 0]
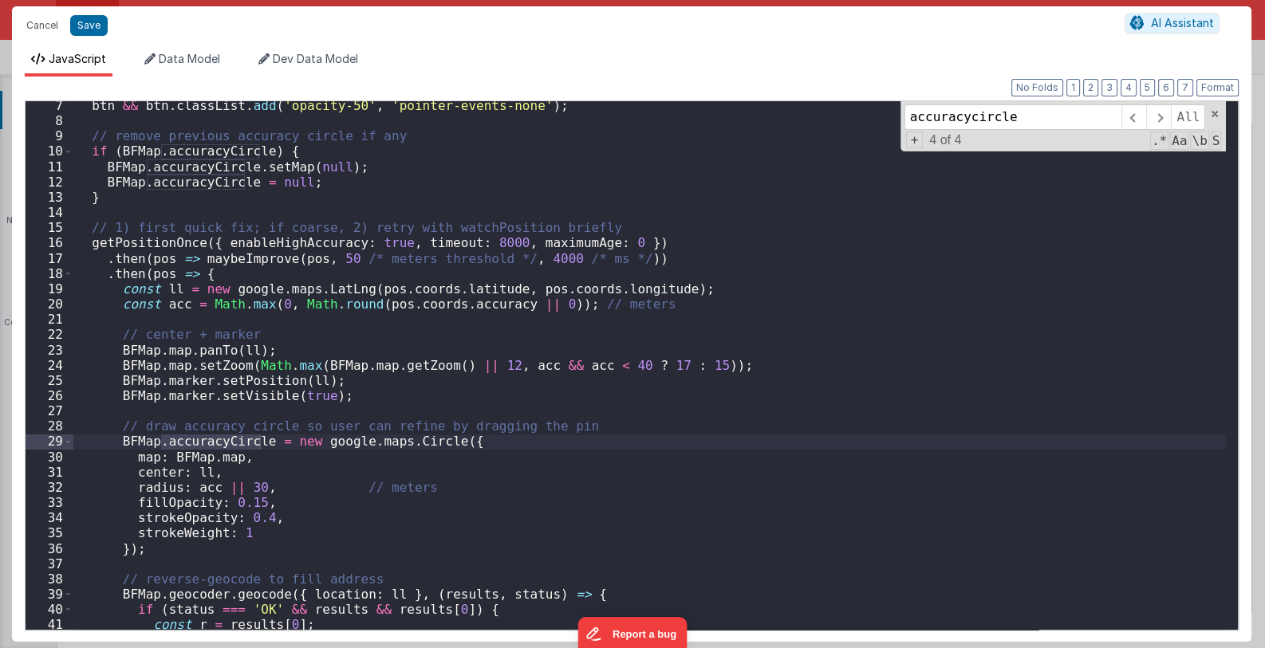
type input "accuracycircle"
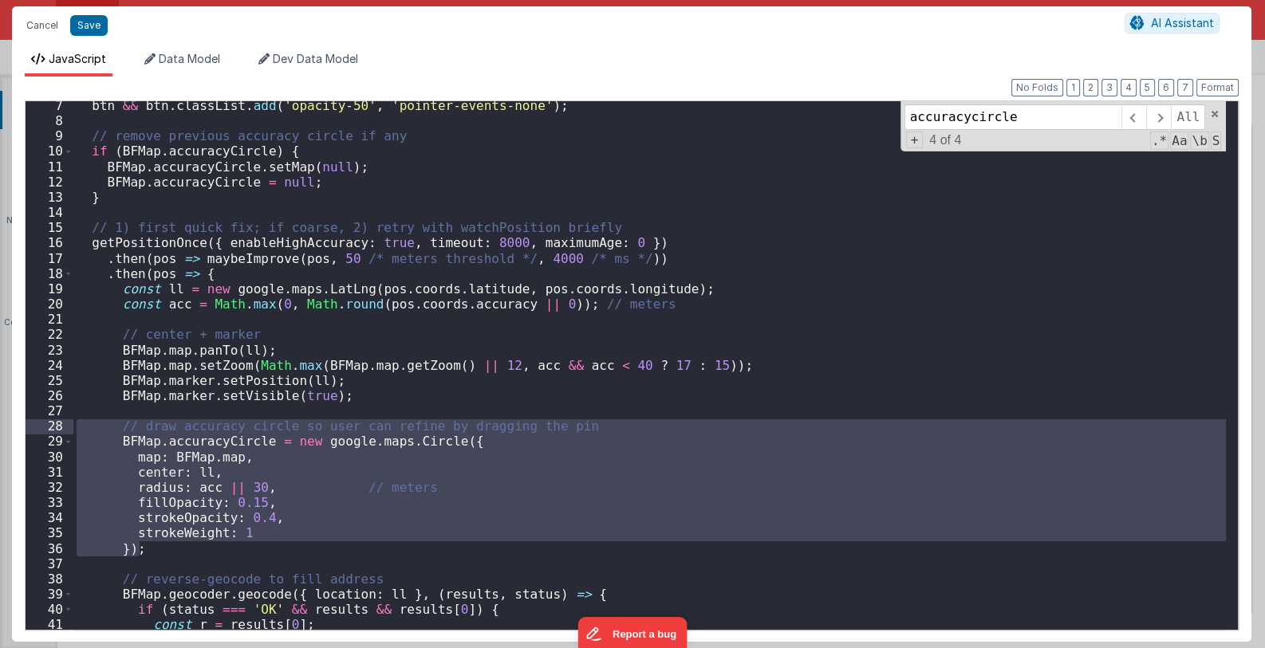
drag, startPoint x: 144, startPoint y: 550, endPoint x: 49, endPoint y: 423, distance: 158.4
click at [49, 423] on div "7 8 9 10 11 12 13 14 15 16 17 18 19 20 21 22 23 24 25 26 27 28 29 30 31 32 33 3…" at bounding box center [632, 365] width 1214 height 530
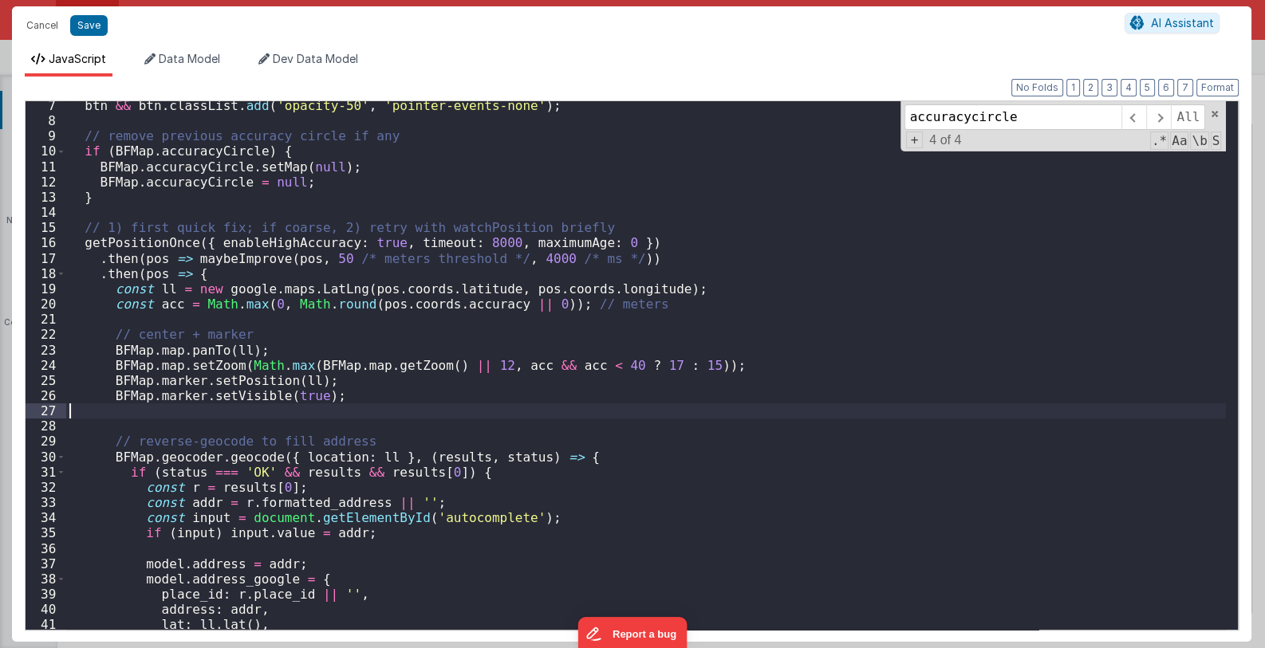
scroll to position [0, 0]
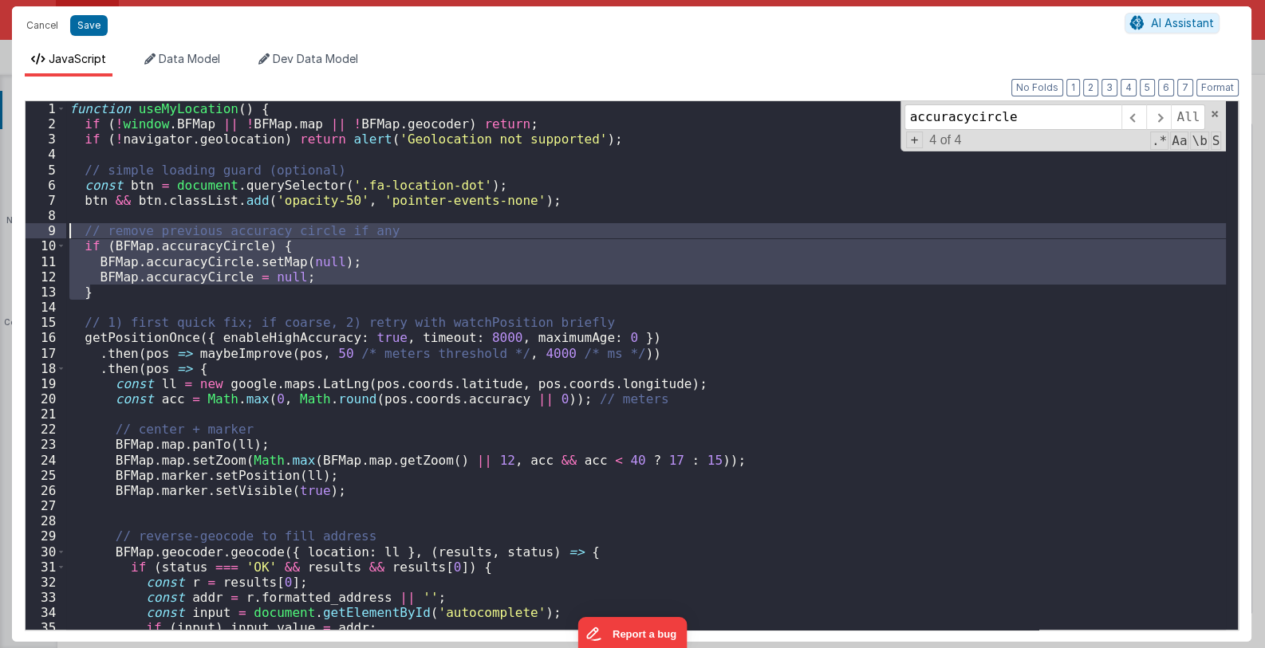
drag, startPoint x: 112, startPoint y: 294, endPoint x: 40, endPoint y: 231, distance: 96.1
click at [40, 231] on div "1 2 3 4 5 6 7 8 9 10 11 12 13 14 15 16 17 18 19 20 21 22 23 24 25 26 27 28 29 3…" at bounding box center [632, 365] width 1214 height 530
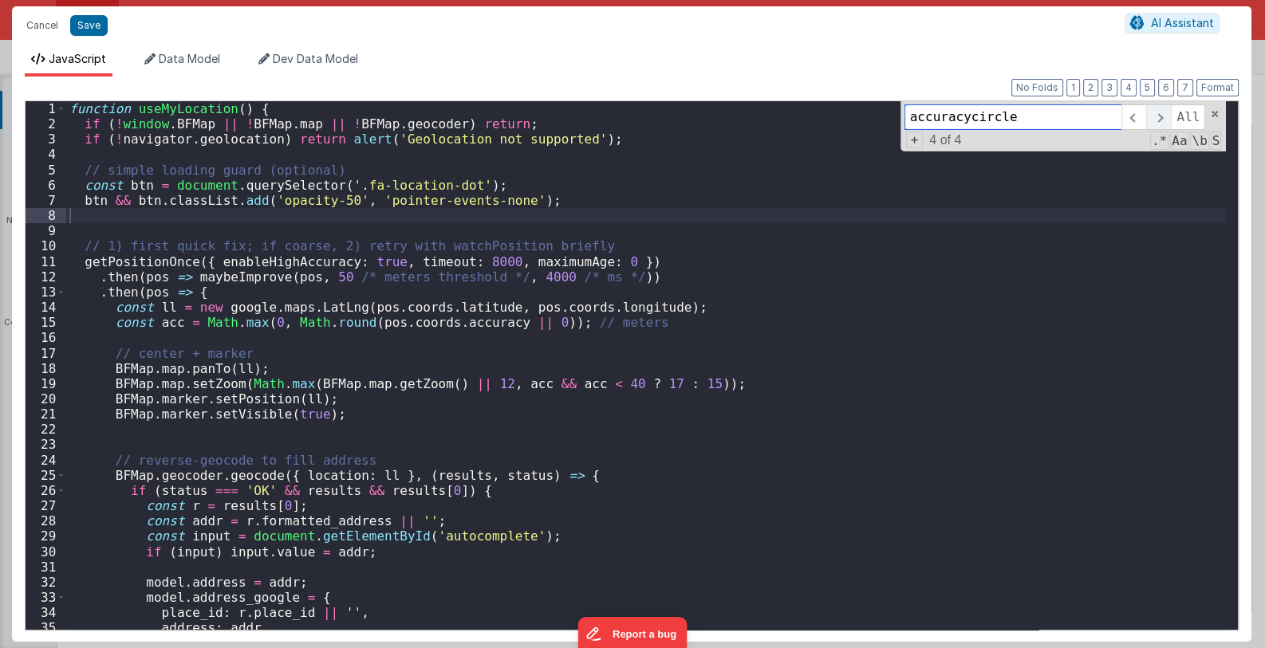
click at [1167, 116] on span at bounding box center [1158, 117] width 25 height 26
click at [93, 22] on button "Save" at bounding box center [88, 25] width 37 height 21
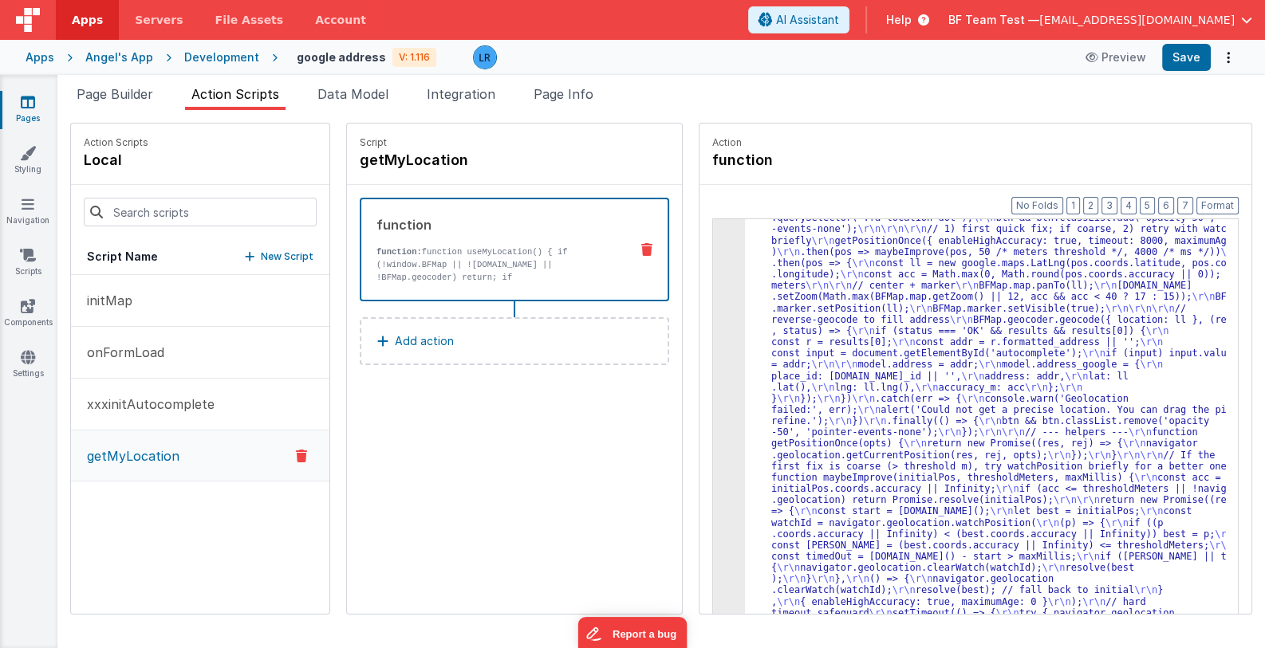
click at [814, 459] on div ""function" : "function useMyLocation() { \r\n if (!window.BFMap || !BFMap.map |…" at bounding box center [996, 639] width 502 height 920
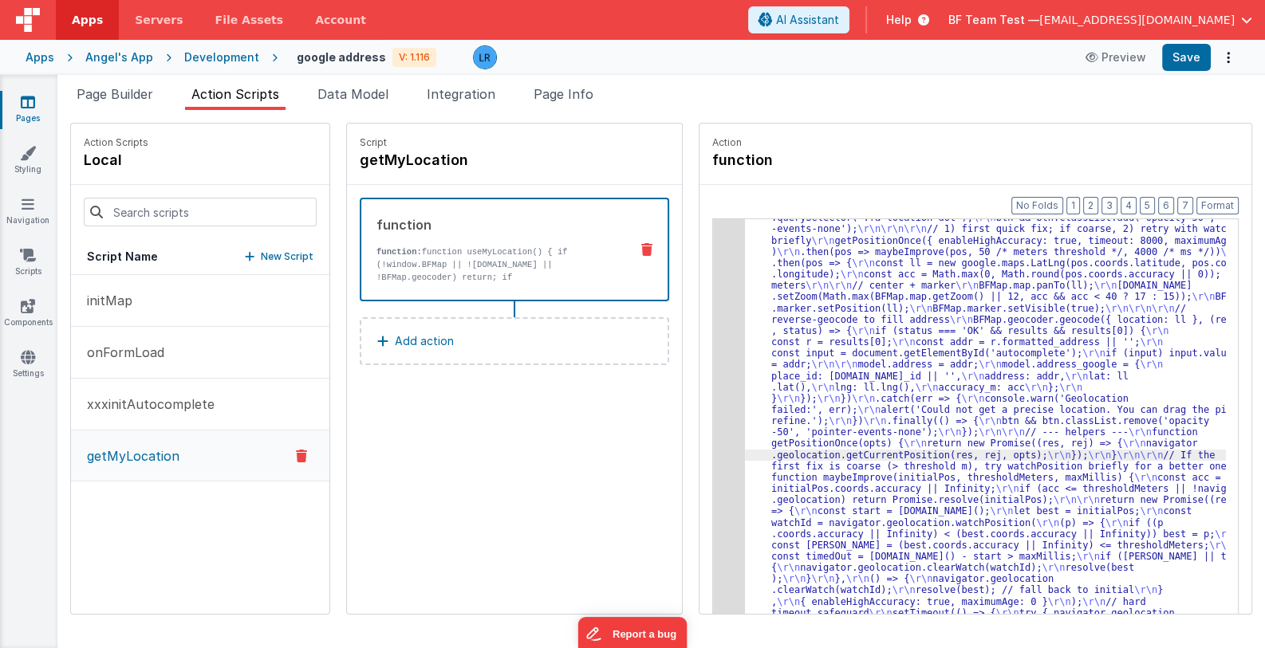
click at [713, 460] on div "3" at bounding box center [729, 410] width 32 height 463
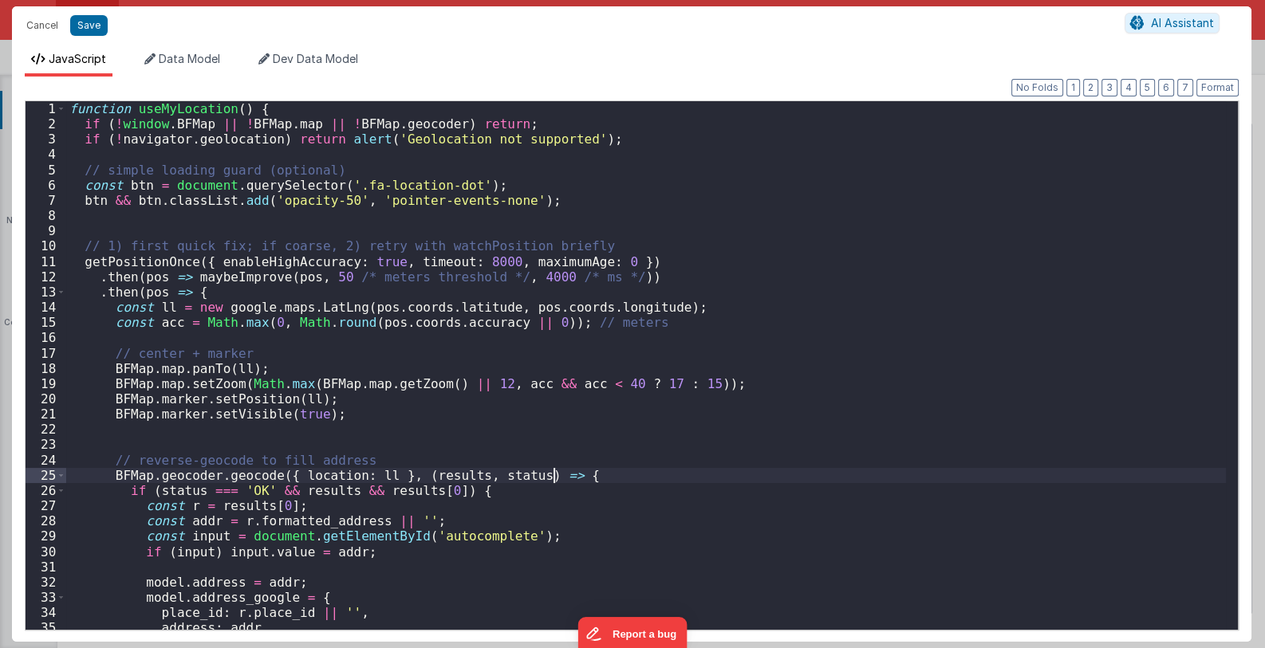
click at [707, 460] on div "function useMyLocation ( ) { if ( ! window . BFMap || ! BFMap . map || ! BFMap …" at bounding box center [646, 380] width 1161 height 559
click at [44, 22] on button "Cancel" at bounding box center [42, 25] width 48 height 22
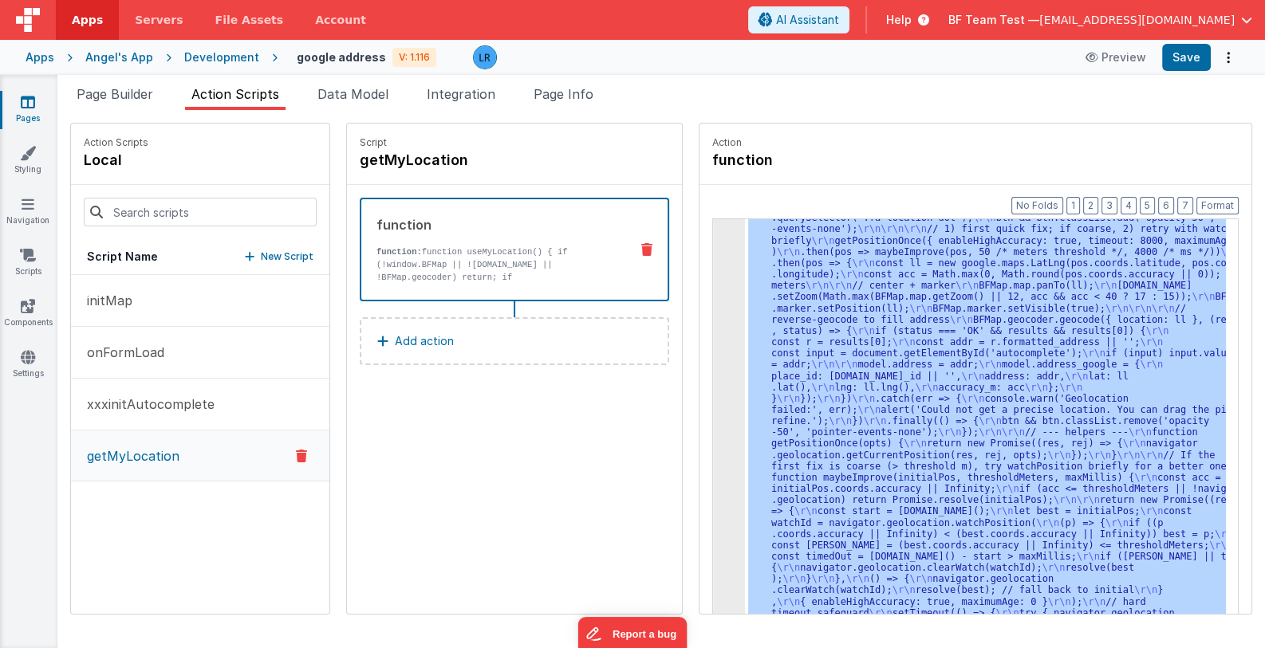
click at [856, 429] on div ""function" : "function useMyLocation() { \r\n if (!window.BFMap || !BFMap.map |…" at bounding box center [985, 441] width 481 height 444
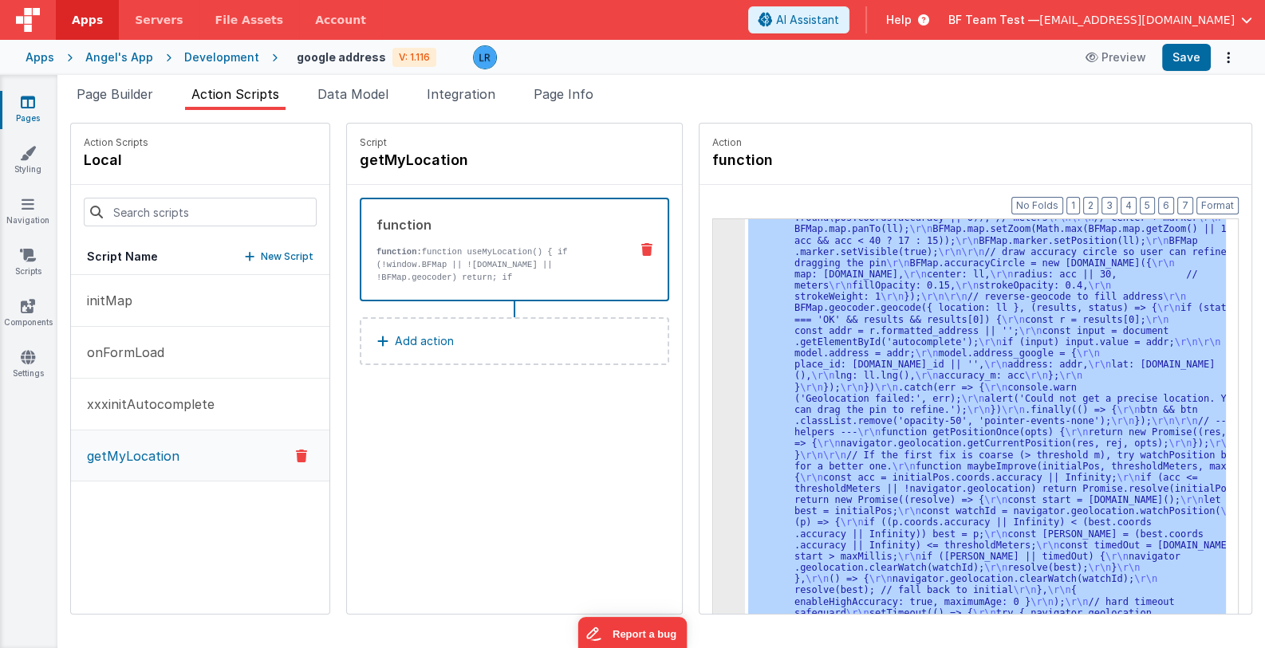
scroll to position [153, 0]
click at [841, 451] on div ""function" : "function useMyLocation() { \r\n if (!window.BFMap || !BFMap.map |…" at bounding box center [985, 441] width 481 height 444
click at [713, 424] on div "3" at bounding box center [729, 366] width 32 height 554
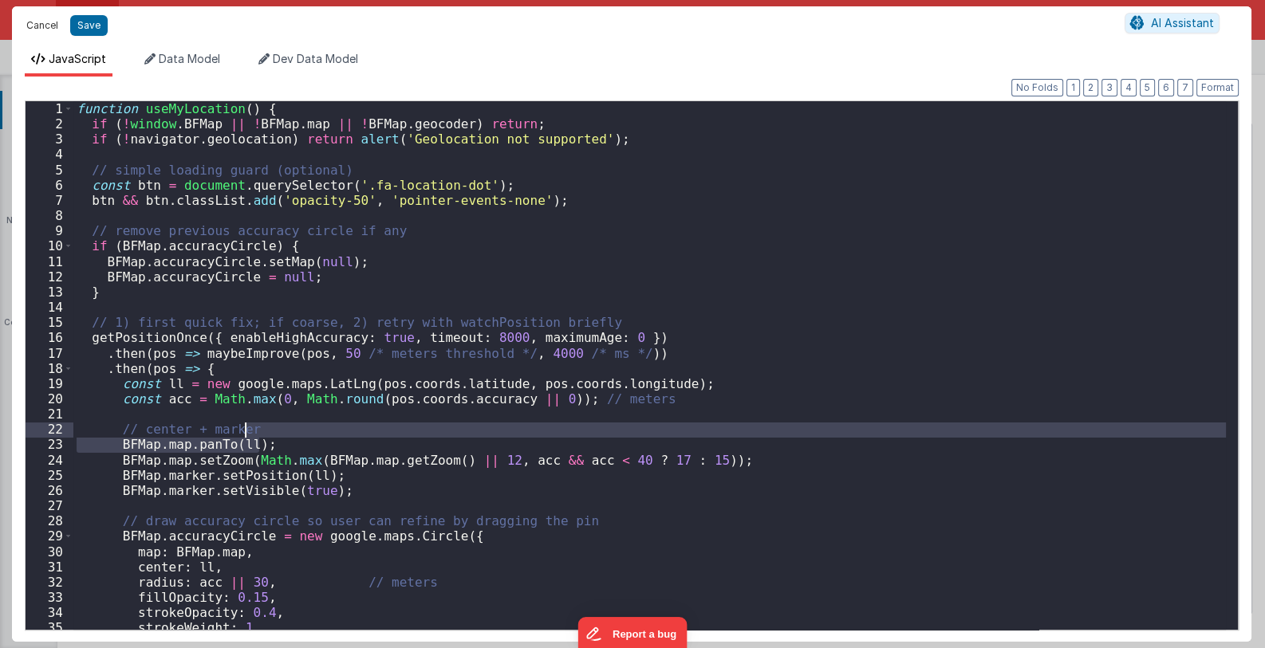
click at [45, 23] on button "Cancel" at bounding box center [42, 25] width 48 height 22
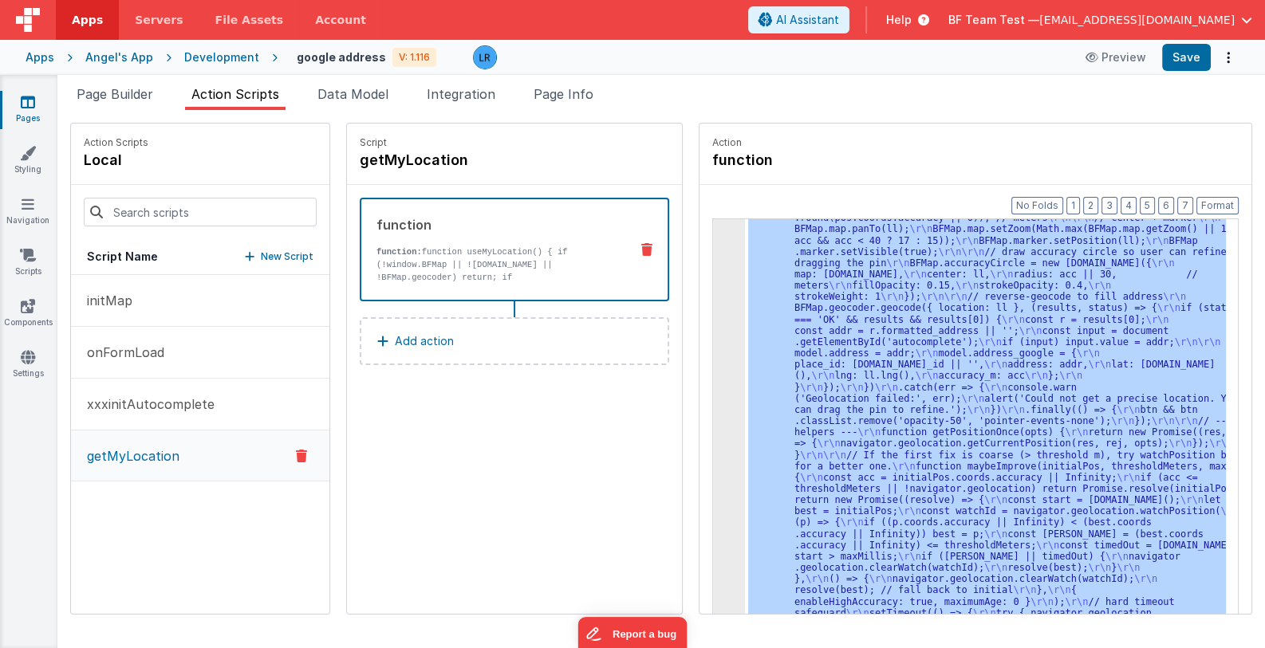
click at [856, 437] on div ""function" : "function useMyLocation() { \r\n if (!window.BFMap || !BFMap.map |…" at bounding box center [985, 441] width 481 height 444
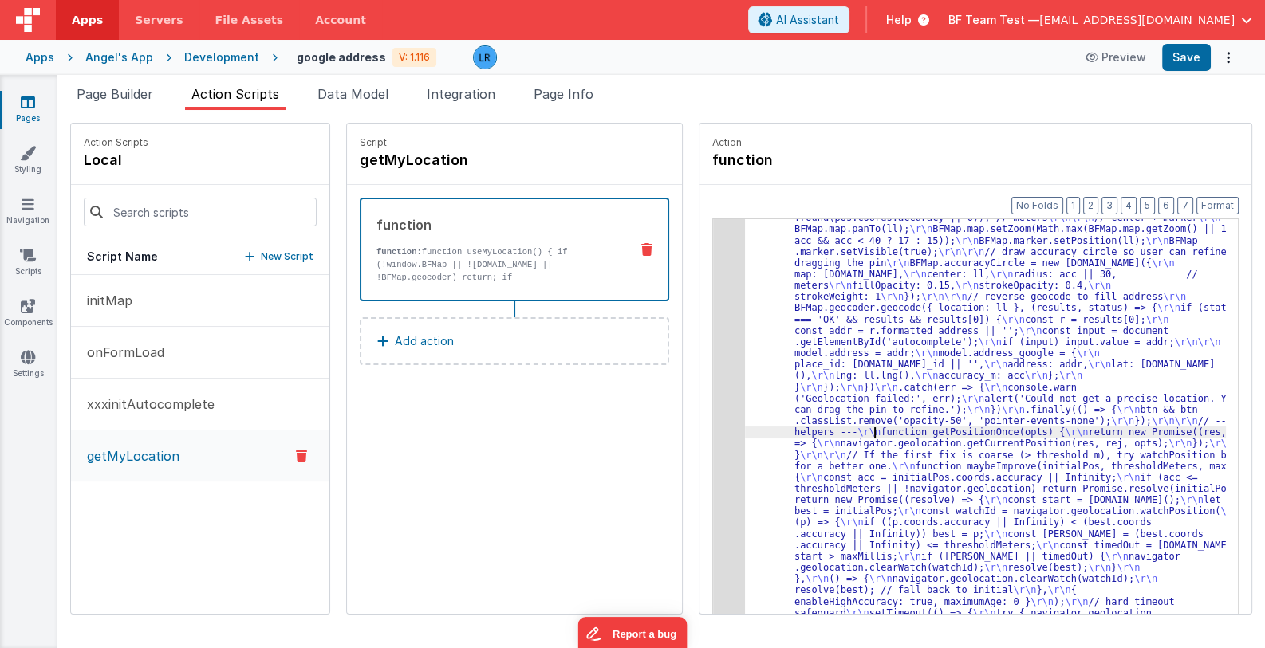
click at [713, 459] on div "3" at bounding box center [729, 366] width 32 height 554
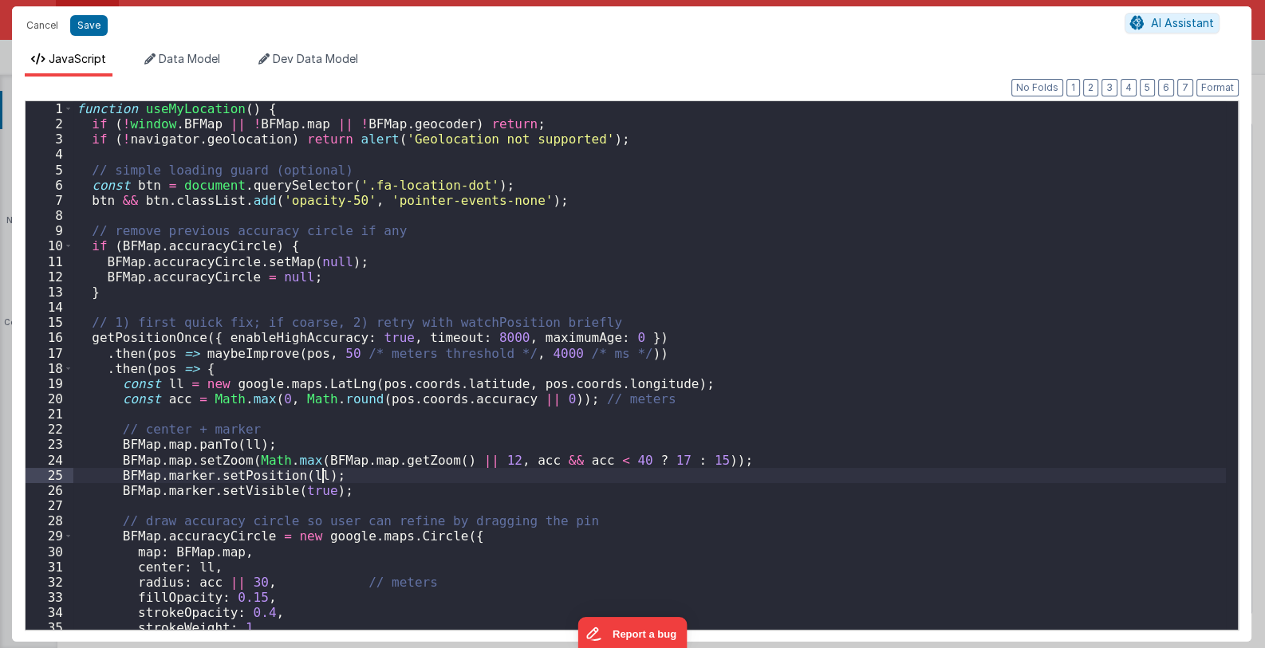
click at [696, 459] on div "function useMyLocation ( ) { if ( ! window . BFMap || ! BFMap . map || ! BFMap …" at bounding box center [649, 380] width 1153 height 559
click at [740, 326] on div "function useMyLocation ( ) { if ( ! window . BFMap || ! BFMap . map || ! BFMap …" at bounding box center [649, 380] width 1153 height 559
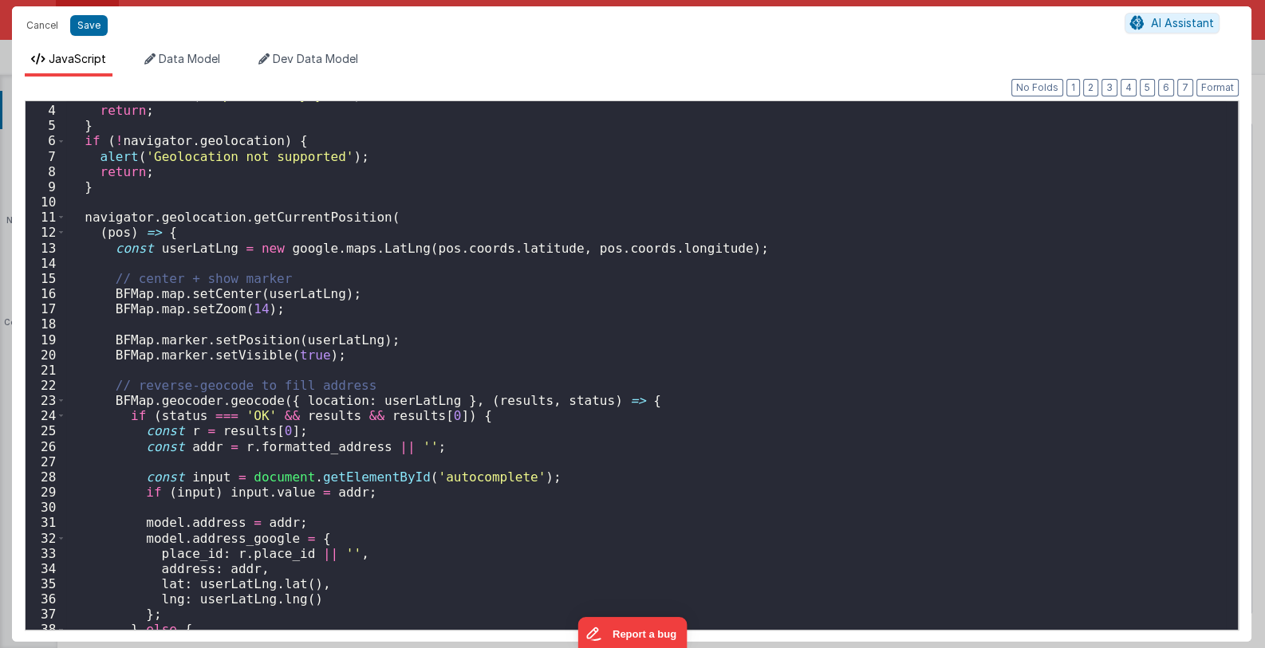
scroll to position [0, 0]
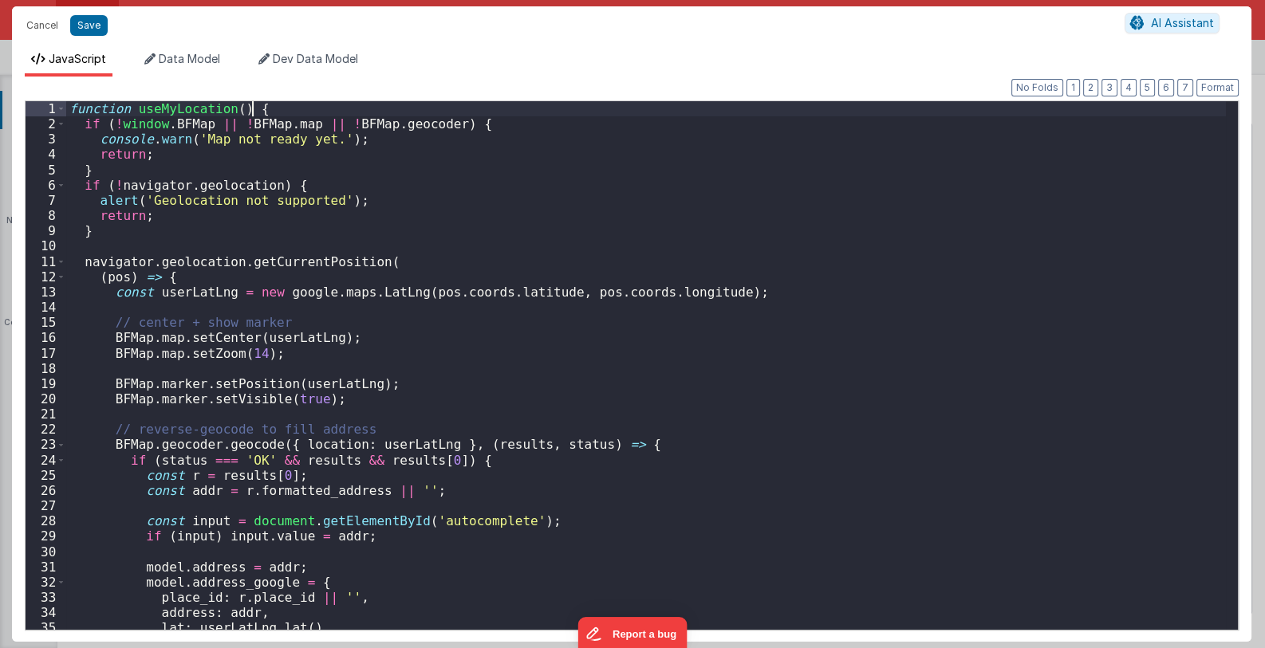
click at [271, 110] on div "function useMyLocation ( ) { if ( ! window . BFMap || ! BFMap . map || ! BFMap …" at bounding box center [646, 380] width 1161 height 559
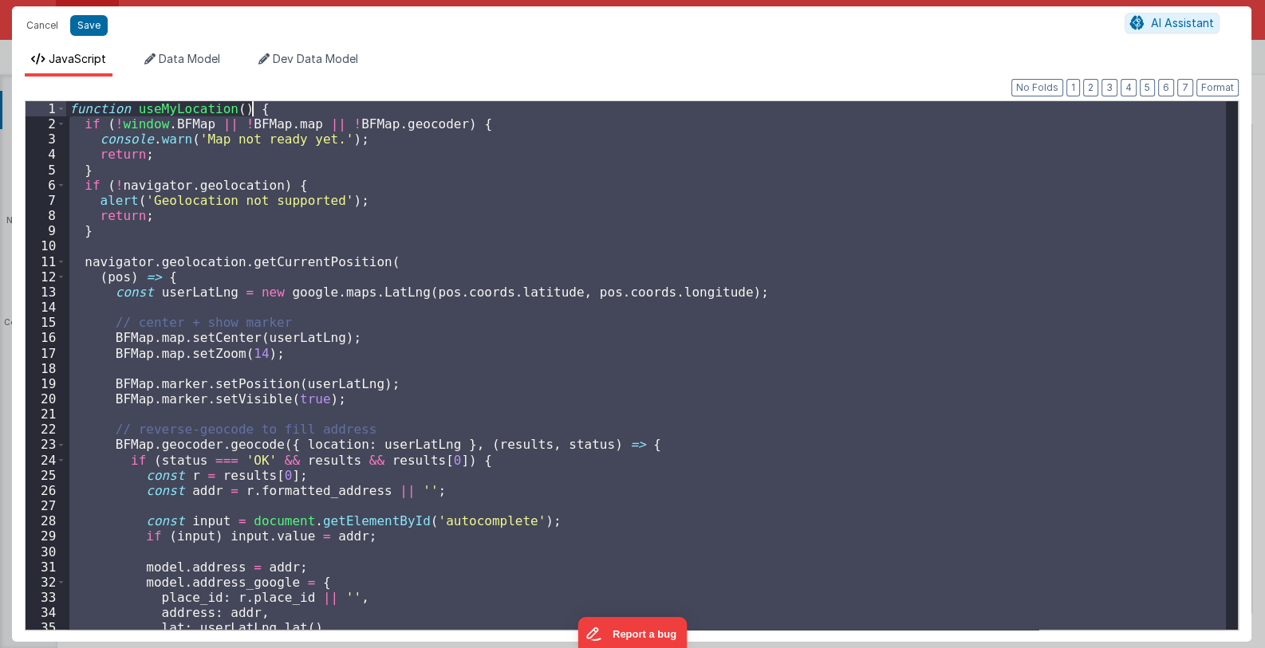
click at [257, 109] on div "function useMyLocation ( ) { if ( ! window . BFMap || ! BFMap . map || ! BFMap …" at bounding box center [646, 365] width 1160 height 529
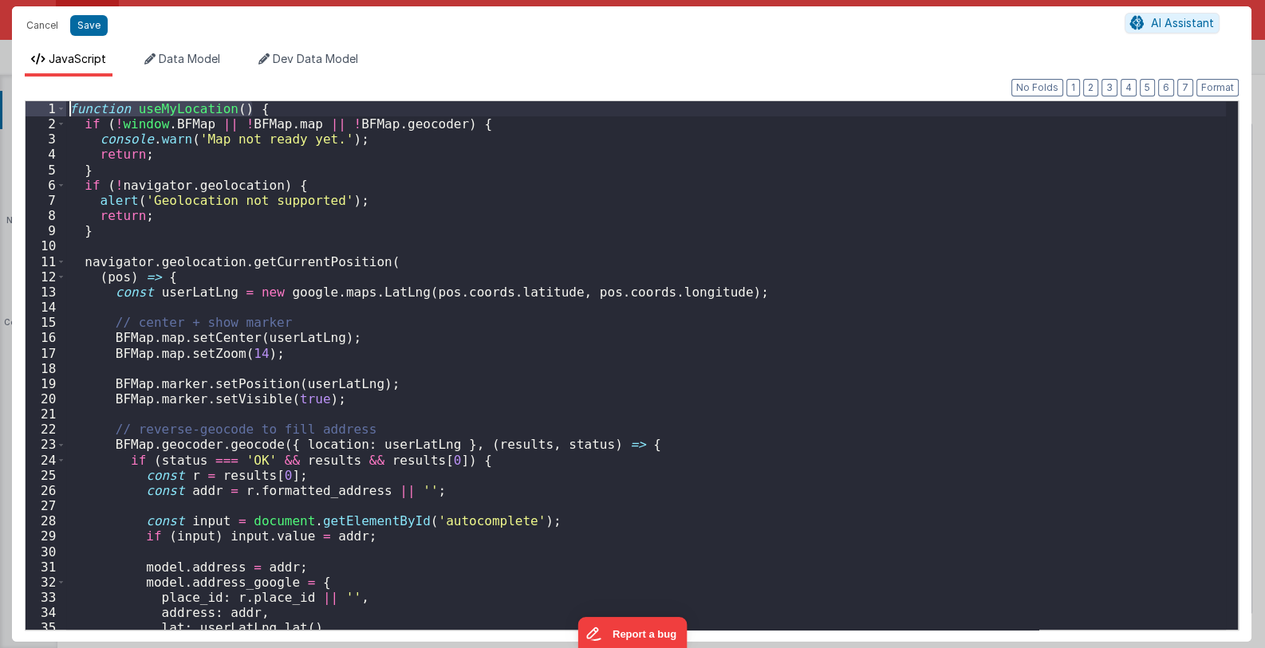
drag, startPoint x: 263, startPoint y: 109, endPoint x: 32, endPoint y: 106, distance: 231.3
click at [32, 106] on div "1 2 3 4 5 6 7 8 9 10 11 12 13 14 15 16 17 18 19 20 21 22 23 24 25 26 27 28 29 3…" at bounding box center [632, 365] width 1214 height 530
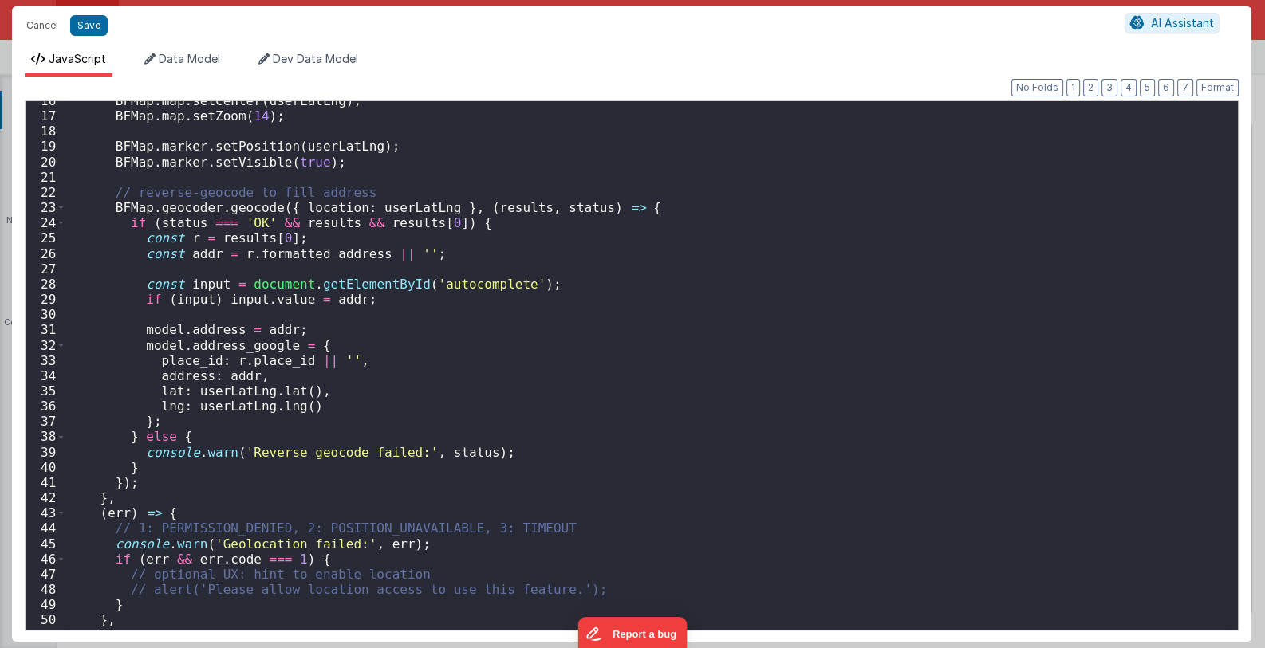
scroll to position [281, 0]
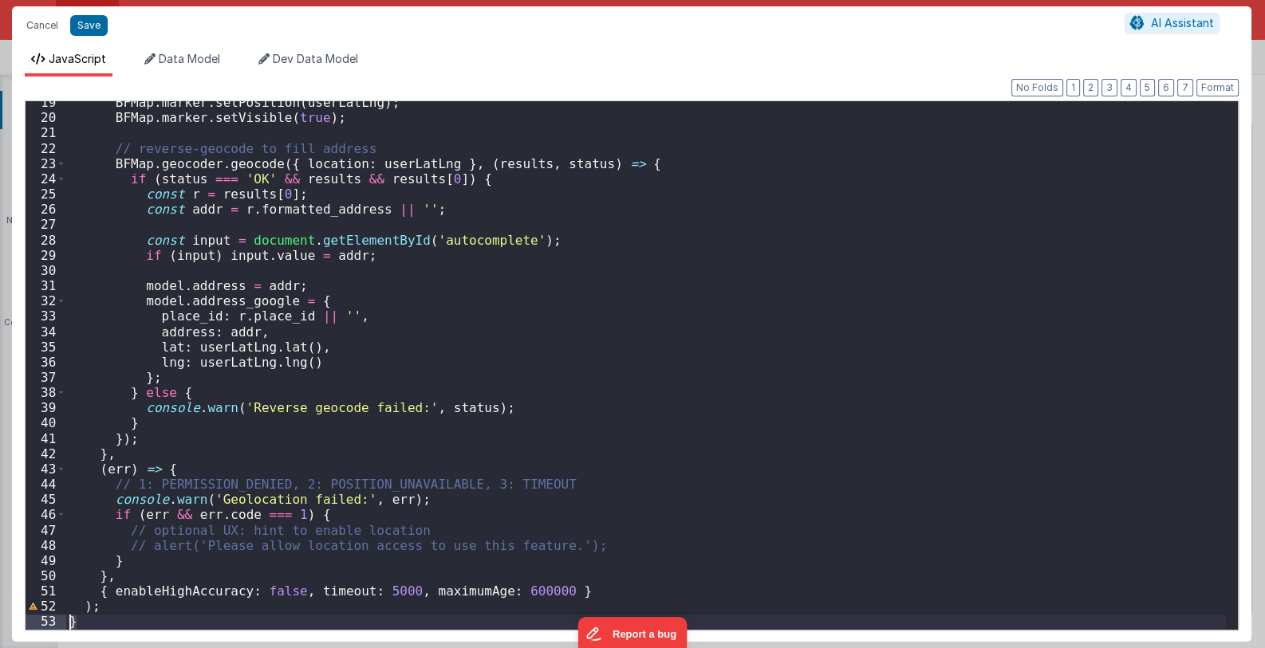
drag, startPoint x: 130, startPoint y: 617, endPoint x: 41, endPoint y: 625, distance: 89.7
click at [41, 625] on div "19 20 21 22 23 24 25 26 27 28 29 30 31 32 33 34 35 36 37 38 39 40 41 42 43 44 4…" at bounding box center [632, 365] width 1214 height 530
click at [1224, 85] on button "Format" at bounding box center [1217, 88] width 42 height 18
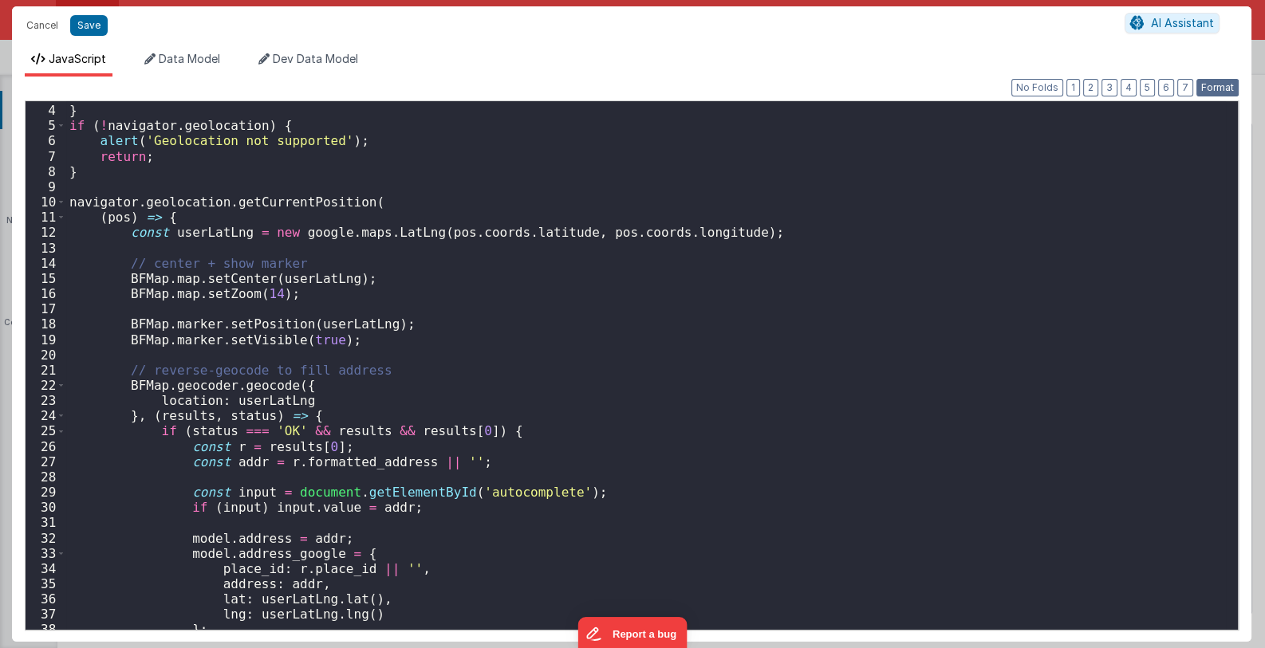
scroll to position [0, 0]
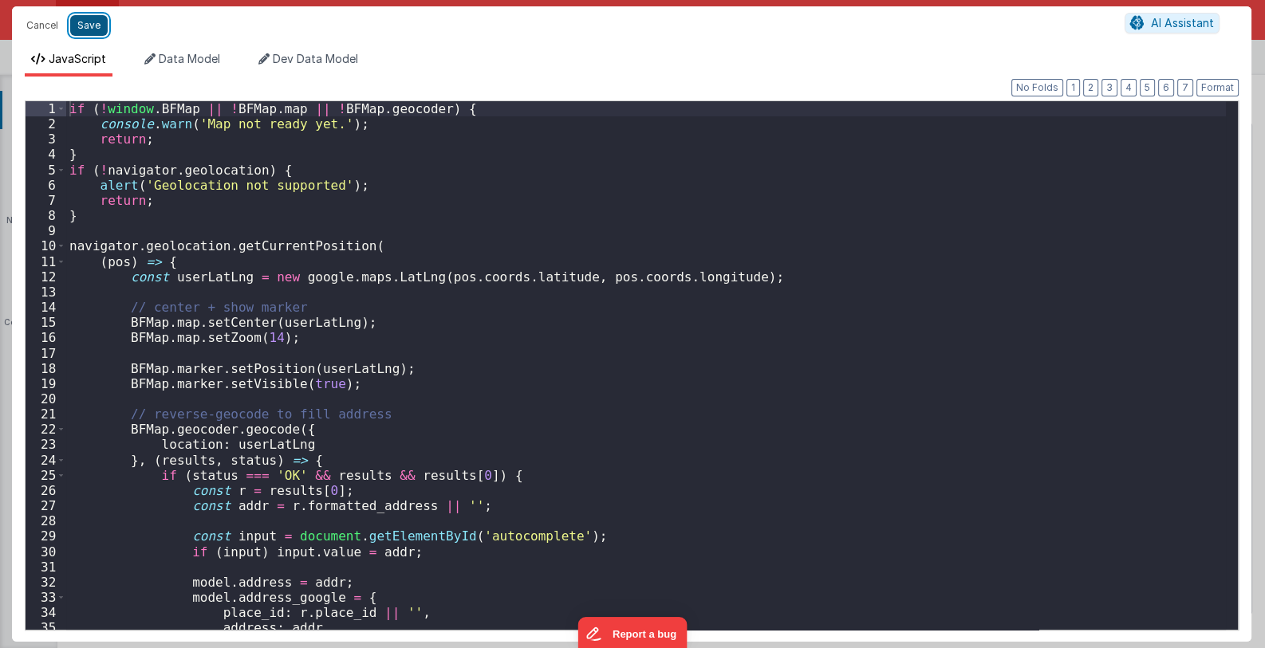
click at [93, 22] on button "Save" at bounding box center [88, 25] width 37 height 21
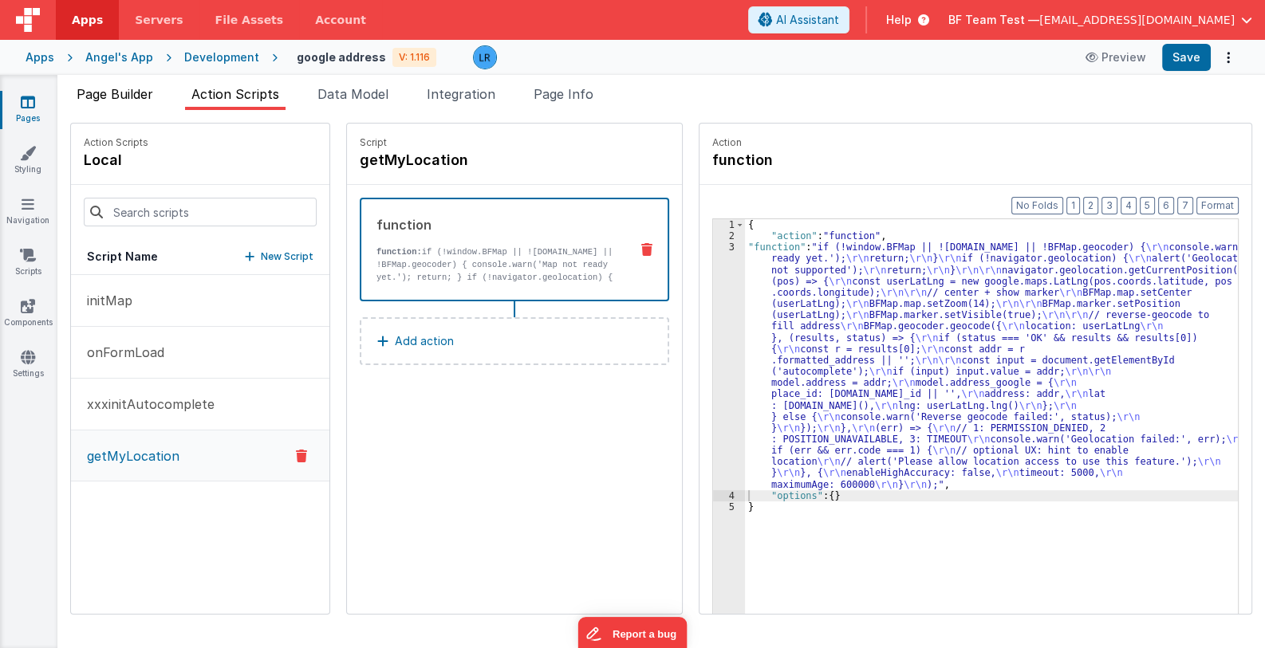
click at [124, 97] on span "Page Builder" at bounding box center [115, 94] width 77 height 16
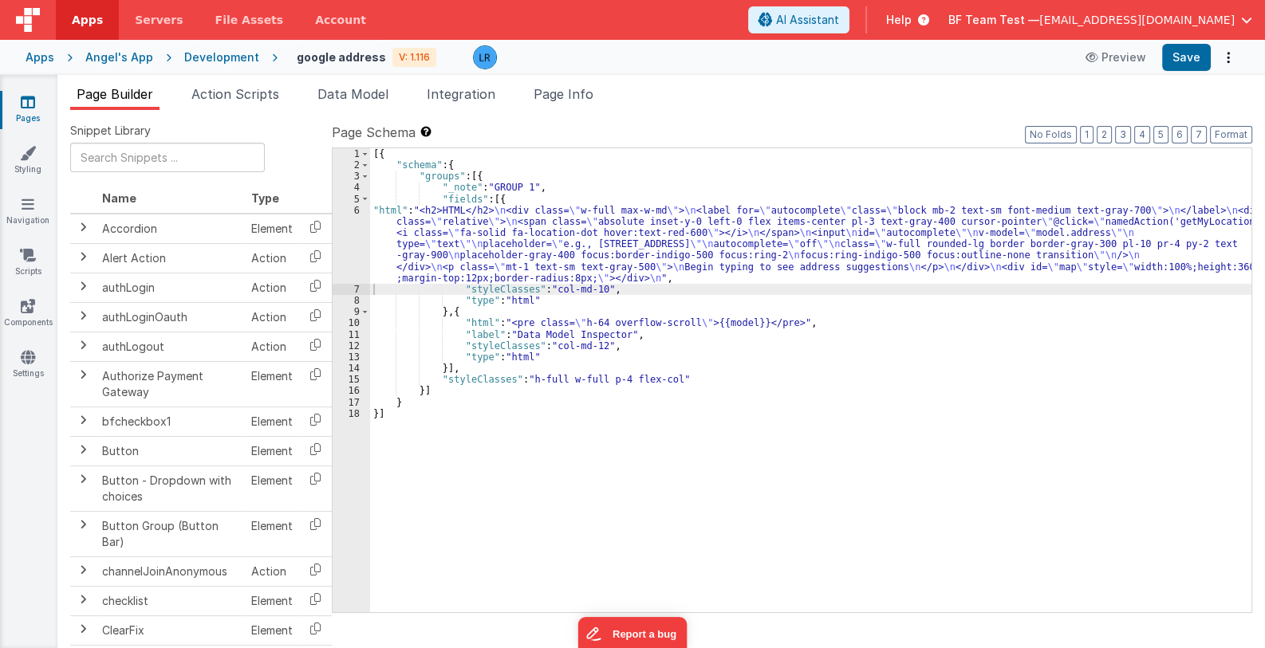
click at [485, 228] on div "[{ "schema" : { "groups" : [{ "_note" : "GROUP 1" , "fields" : [{ "html" : "<h2…" at bounding box center [810, 391] width 881 height 487
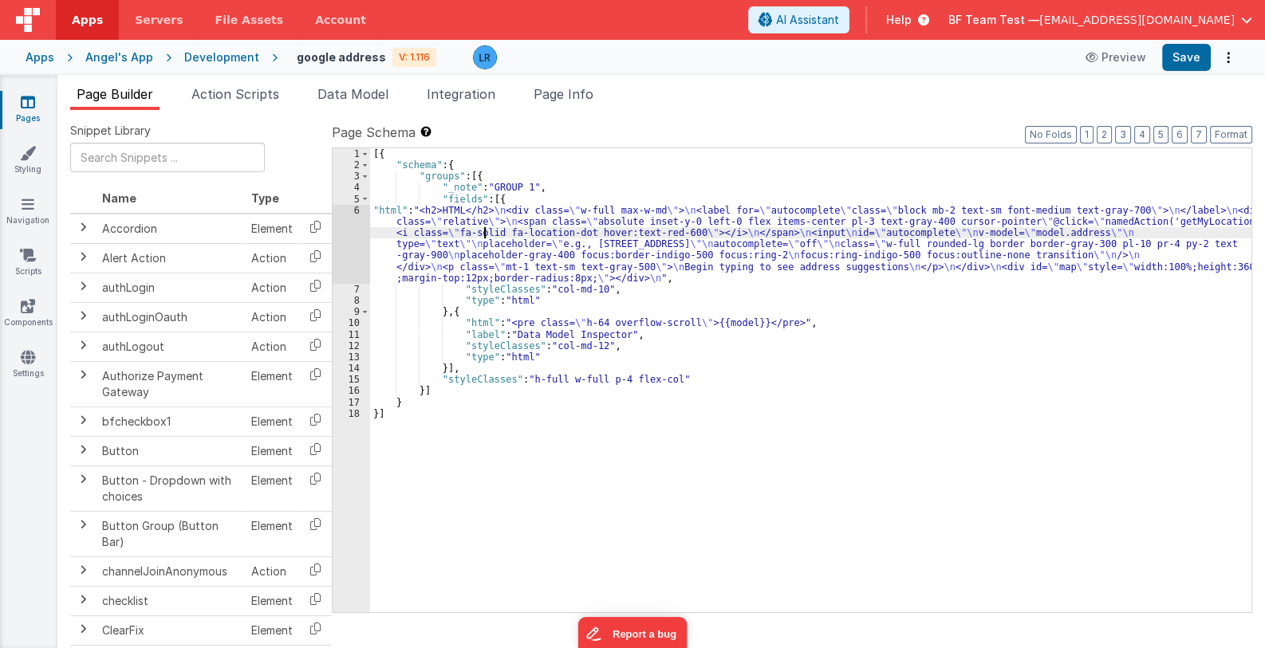
click at [361, 258] on div "6" at bounding box center [351, 244] width 37 height 79
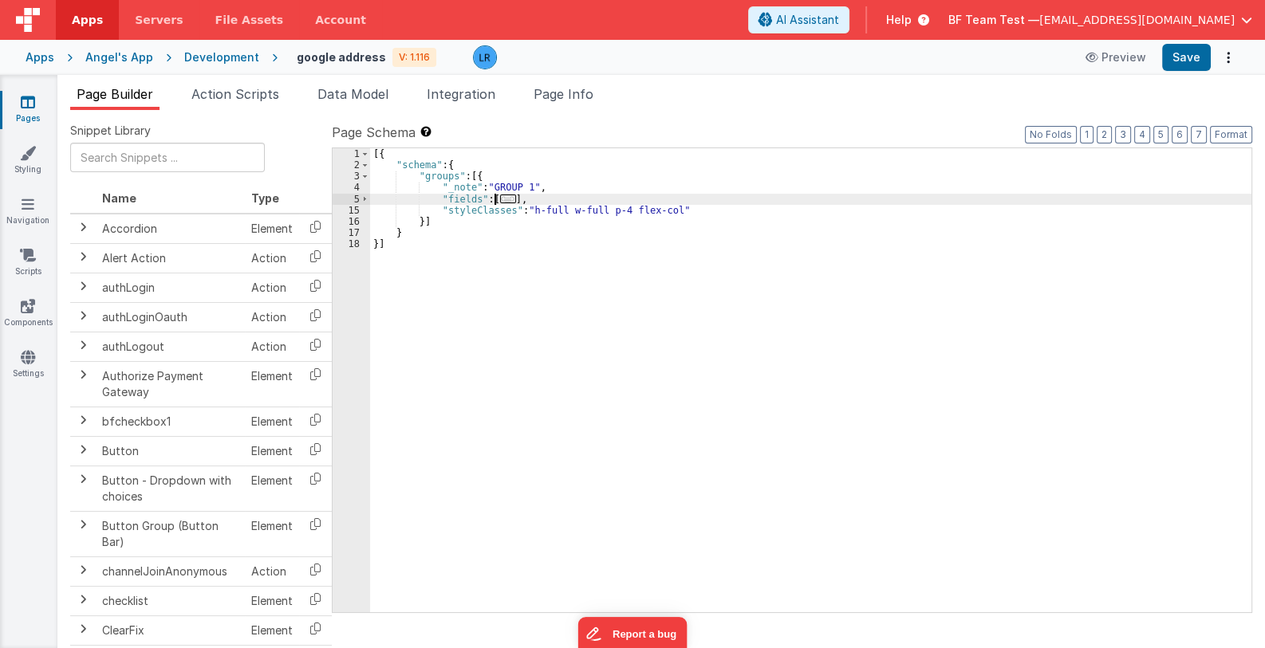
click at [500, 198] on span "..." at bounding box center [508, 199] width 16 height 9
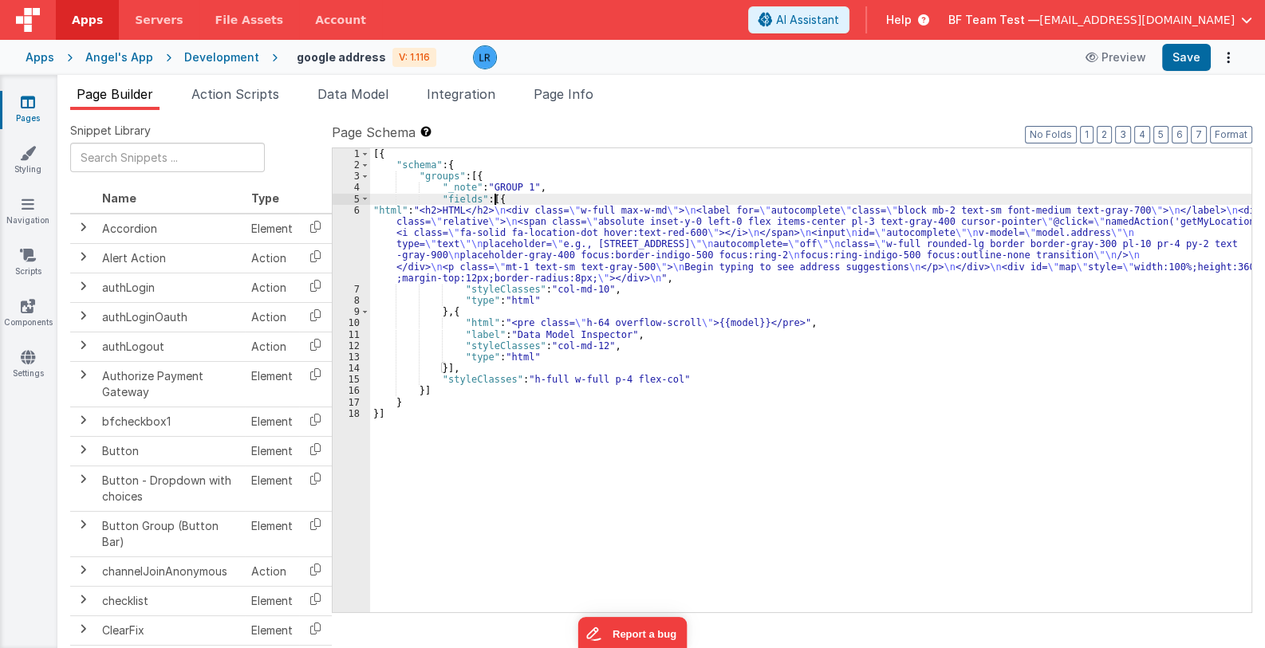
click at [500, 270] on div "[{ "schema" : { "groups" : [{ "_note" : "GROUP 1" , "fields" : [{ "html" : "<h2…" at bounding box center [810, 391] width 881 height 487
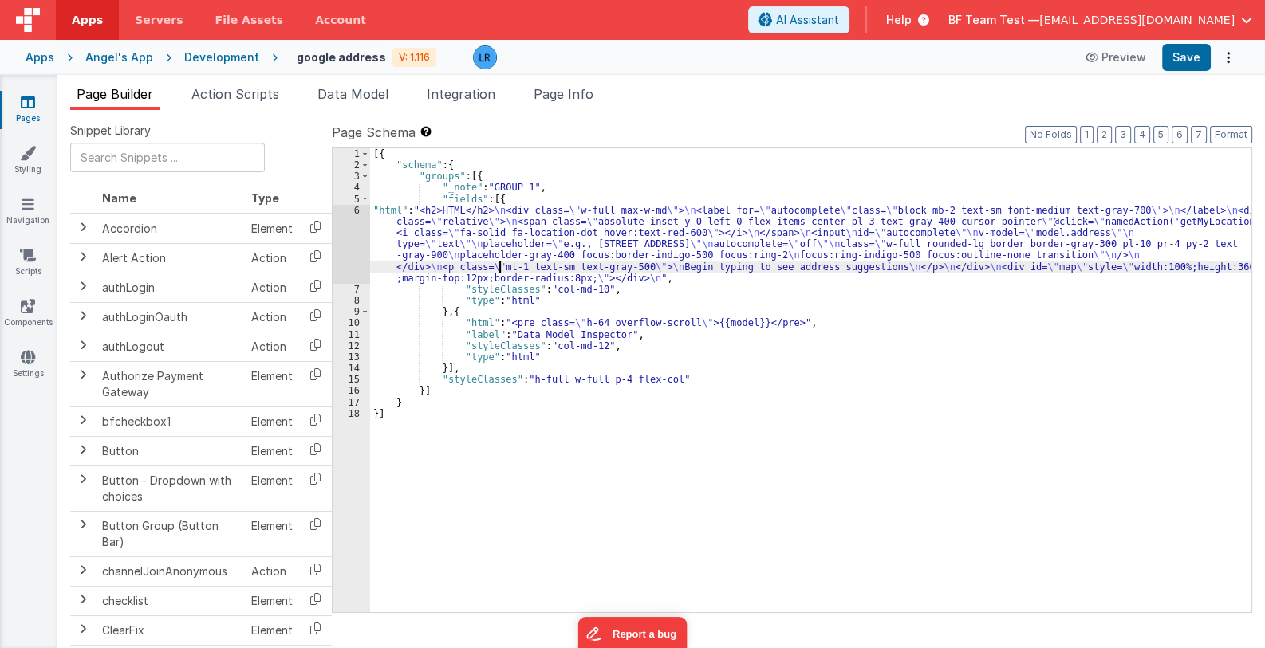
click at [351, 246] on div "6" at bounding box center [351, 244] width 37 height 79
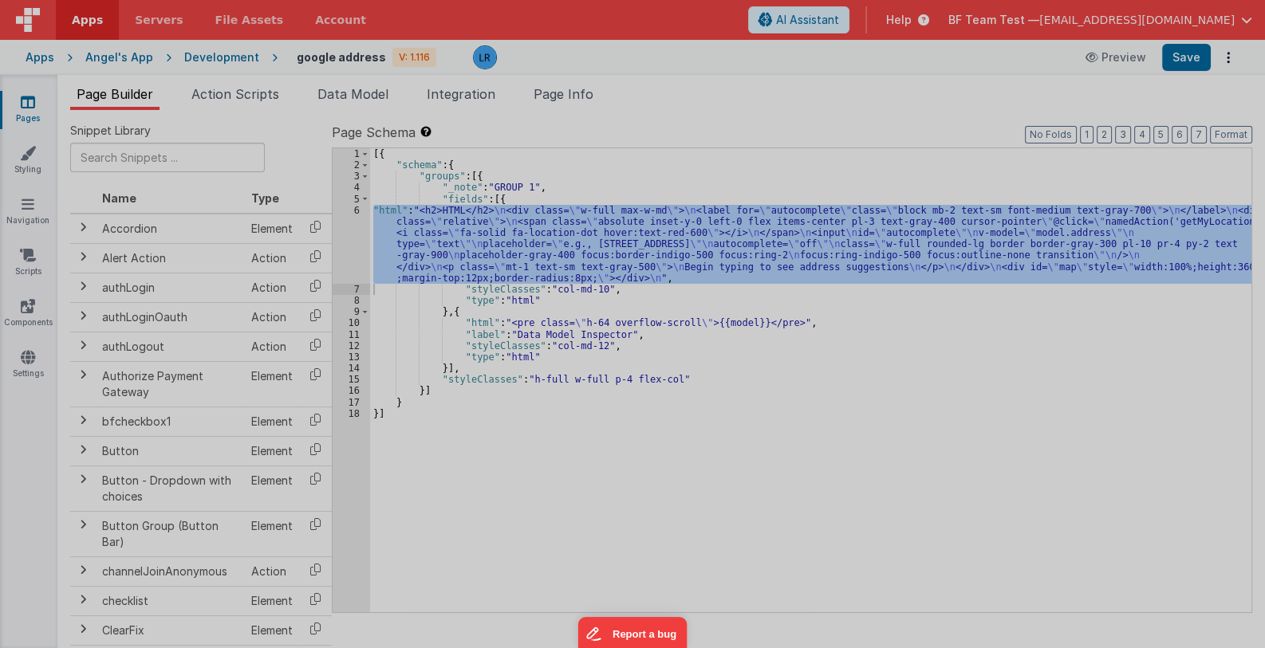
click at [351, 246] on div at bounding box center [632, 324] width 1265 height 648
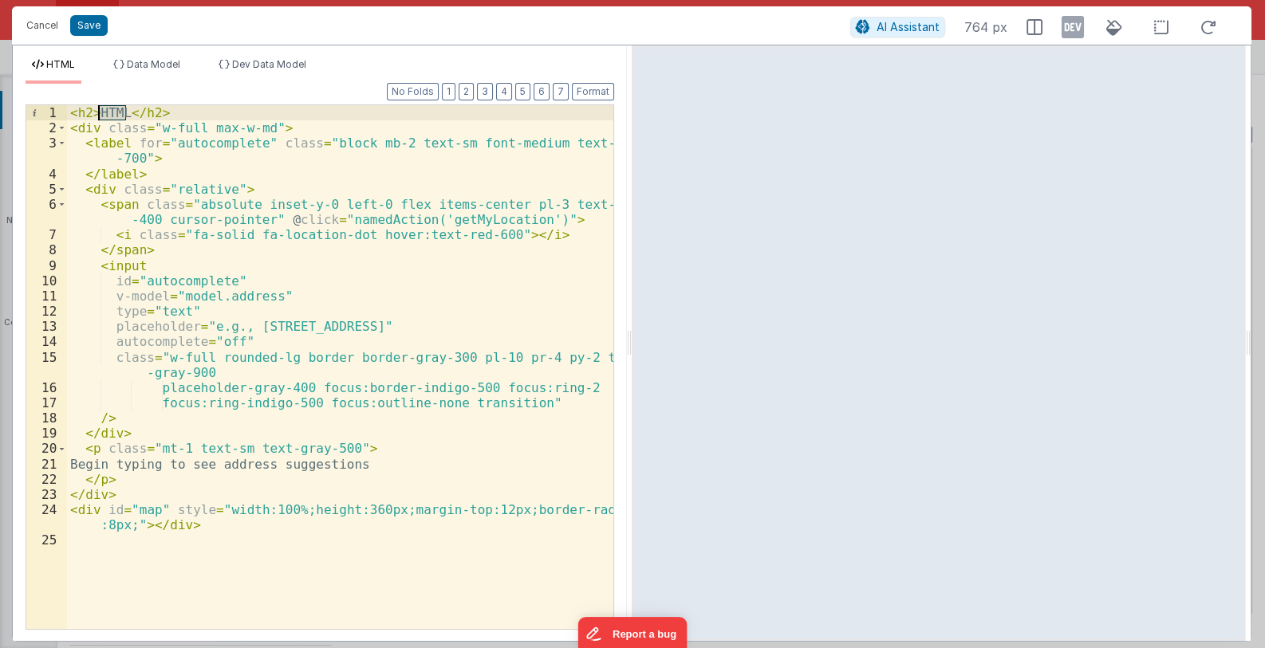
drag, startPoint x: 125, startPoint y: 111, endPoint x: 101, endPoint y: 111, distance: 23.9
click at [101, 111] on div "< h2 > HTML </ h2 > < div class = "w-full max-w-md" > < label for = "autocomple…" at bounding box center [340, 382] width 547 height 554
click at [95, 33] on button "Save" at bounding box center [88, 25] width 37 height 21
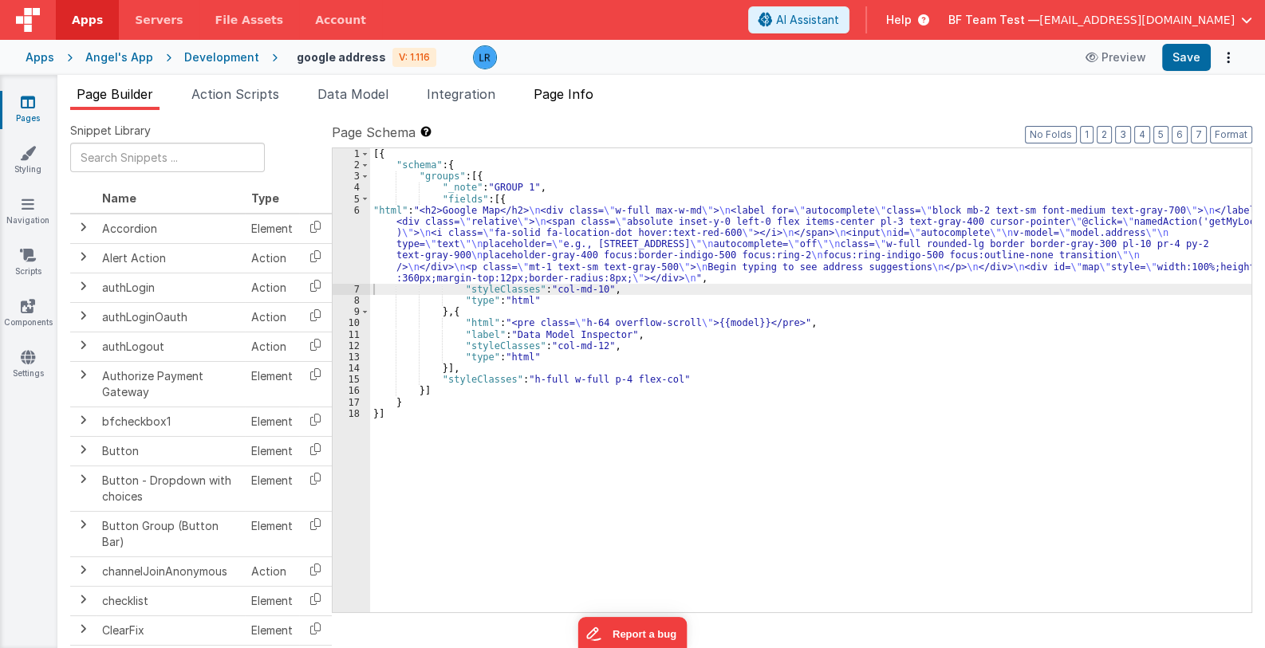
click at [570, 99] on span "Page Info" at bounding box center [564, 94] width 60 height 16
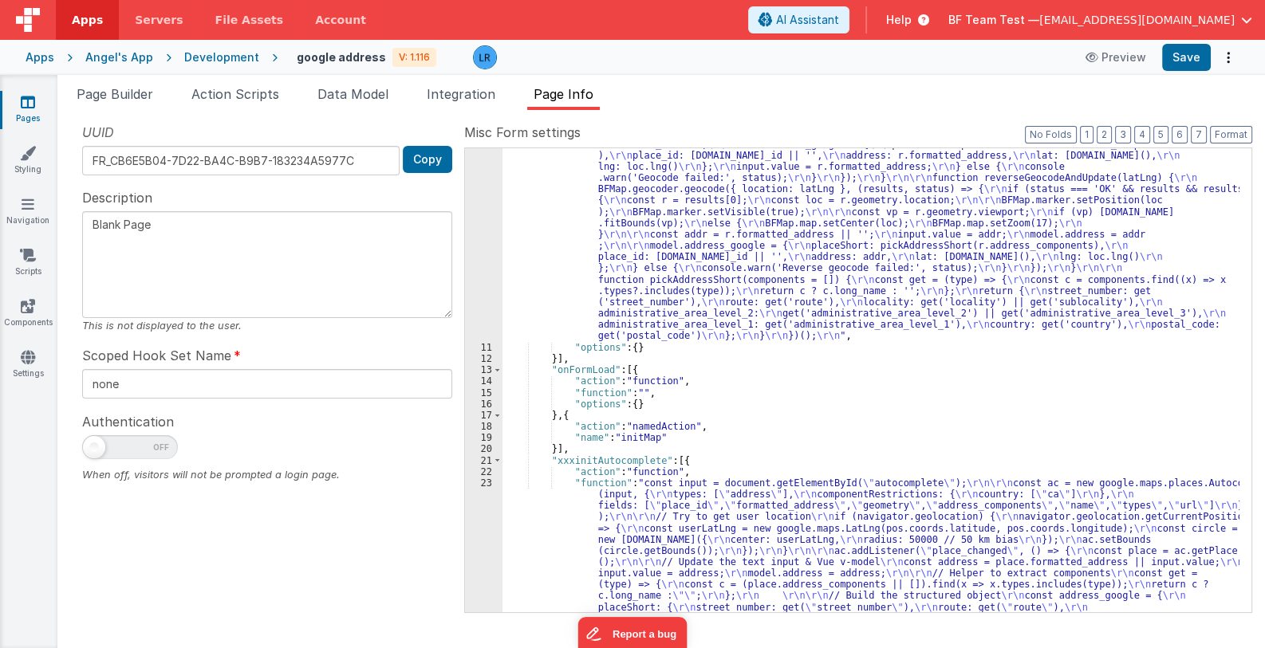
click at [762, 274] on div ""function" : "(function init() { \r\n // Namespace (reuse if already exists) \r…" at bounding box center [870, 389] width 737 height 1200
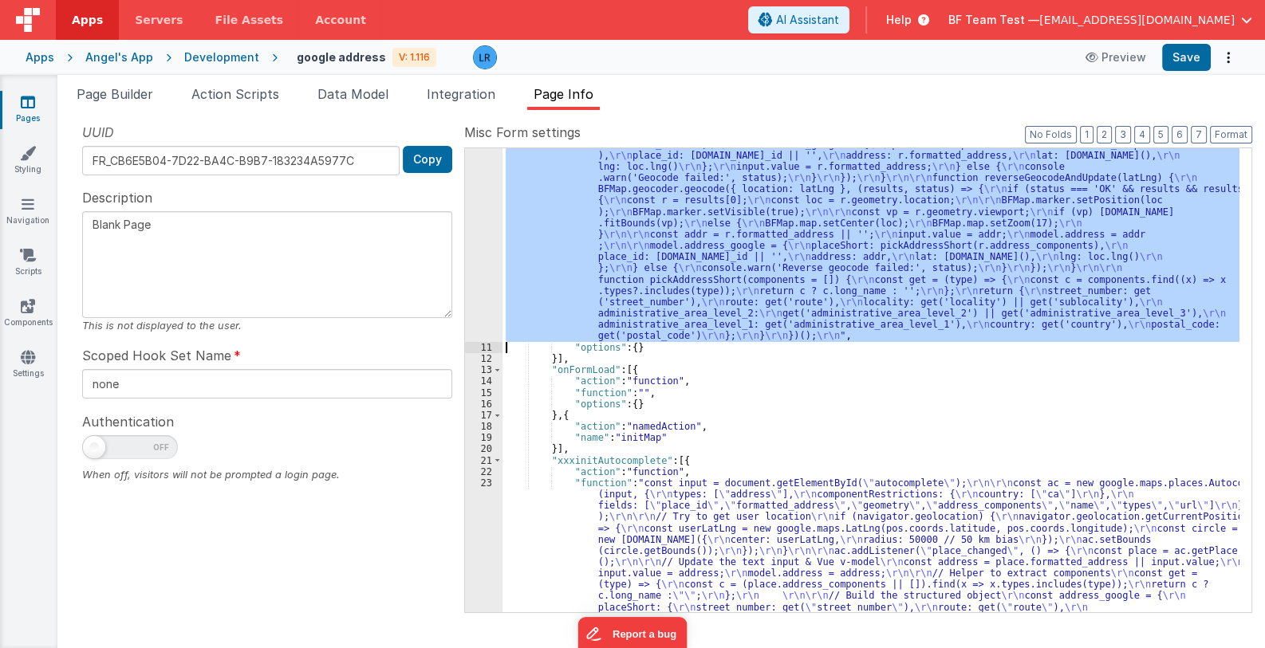
click at [487, 262] on div "10" at bounding box center [483, 66] width 37 height 554
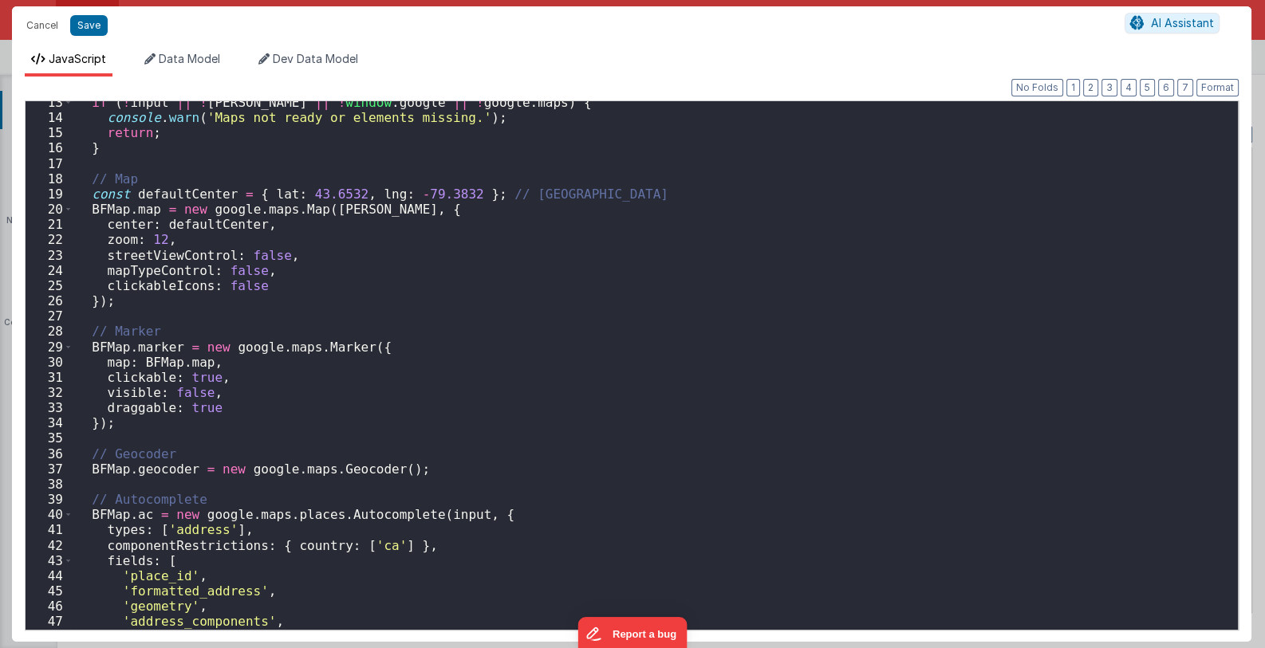
scroll to position [190, 0]
click at [34, 26] on button "Cancel" at bounding box center [42, 25] width 48 height 22
